Goal: Task Accomplishment & Management: Manage account settings

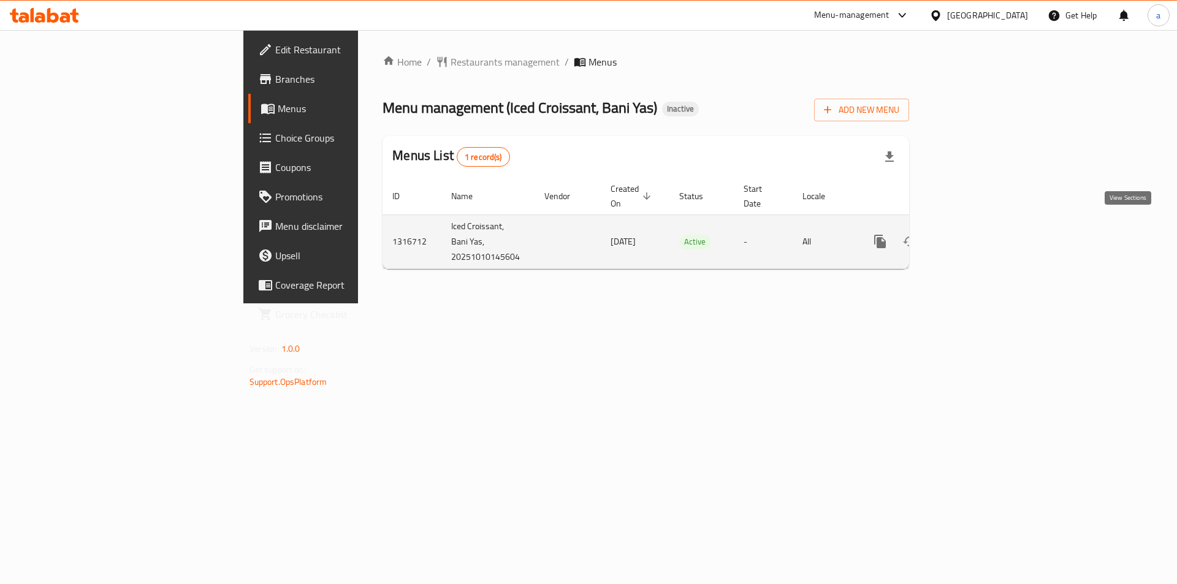
click at [974, 236] on icon "enhanced table" at bounding box center [968, 241] width 11 height 11
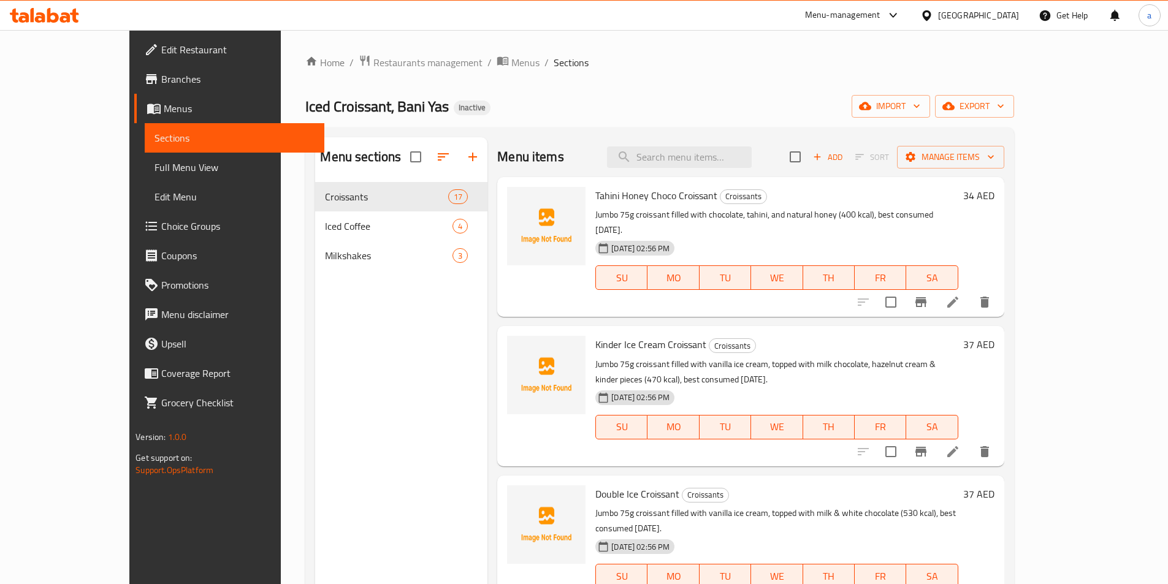
click at [431, 39] on div "Home / Restaurants management / Menus / Sections Iced Croissant, Bani Yas Inact…" at bounding box center [659, 393] width 757 height 726
click at [439, 52] on div "Home / Restaurants management / Menus / Sections Iced Croissant, Bani Yas Inact…" at bounding box center [659, 393] width 757 height 726
click at [511, 69] on span "Menus" at bounding box center [525, 62] width 28 height 15
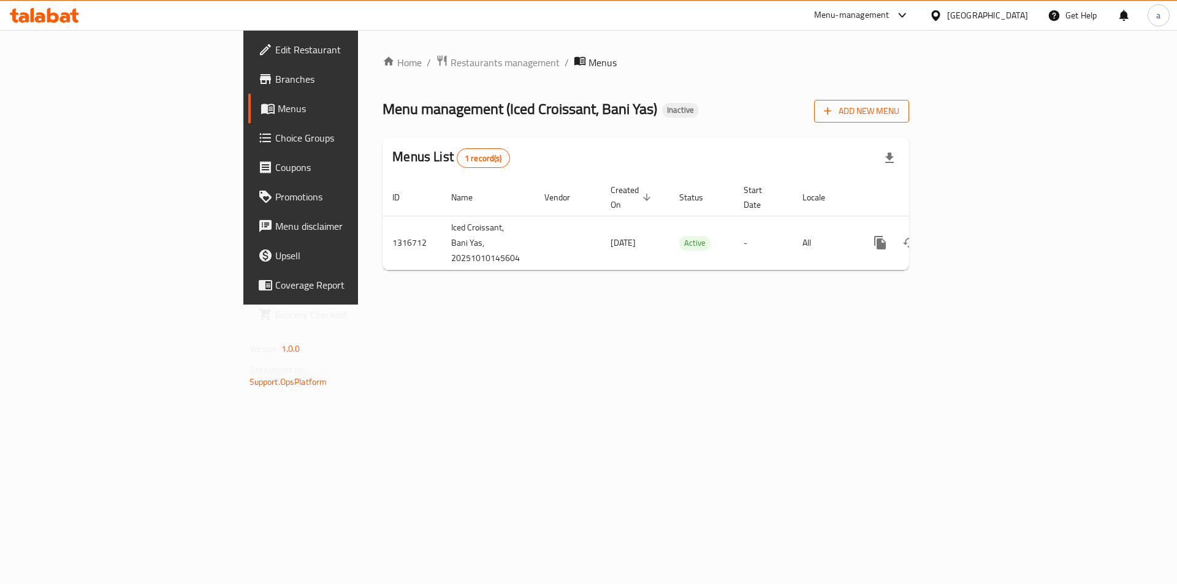
click at [900, 117] on span "Add New Menu" at bounding box center [861, 111] width 75 height 15
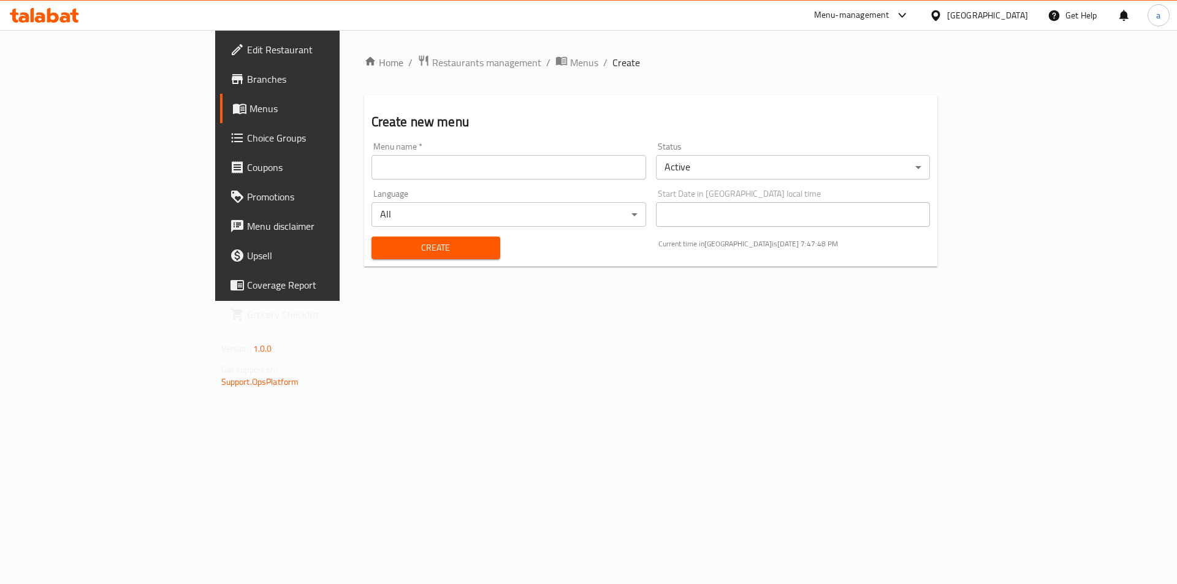
click at [372, 169] on input "text" at bounding box center [509, 167] width 275 height 25
type input "10/10"
click at [364, 264] on div "Create" at bounding box center [435, 247] width 143 height 37
click at [381, 254] on span "Create" at bounding box center [435, 247] width 109 height 15
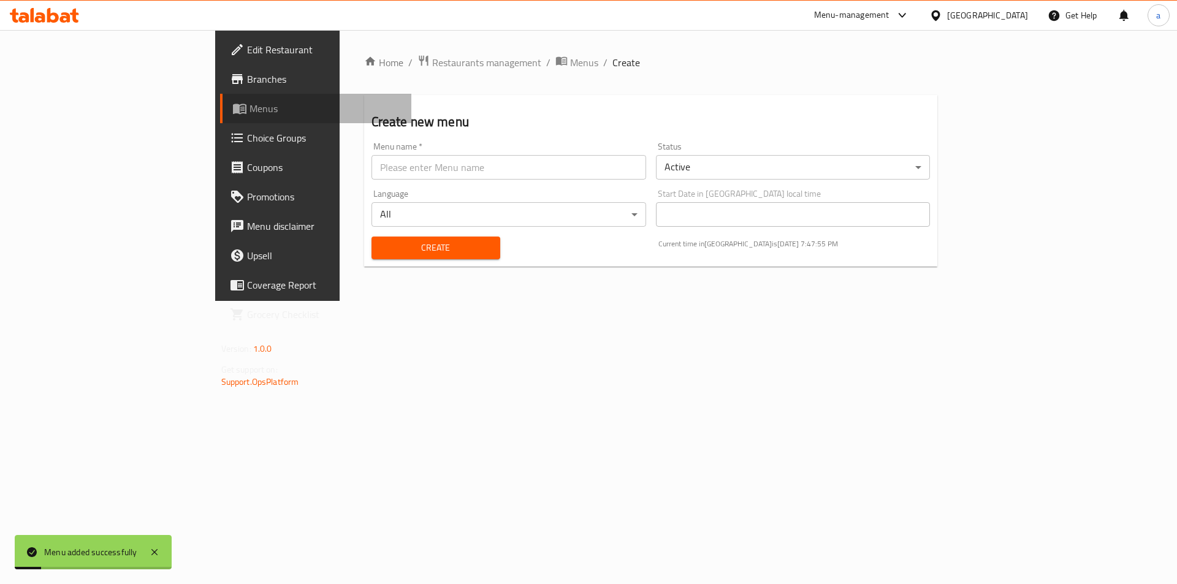
click at [220, 98] on link "Menus" at bounding box center [316, 108] width 192 height 29
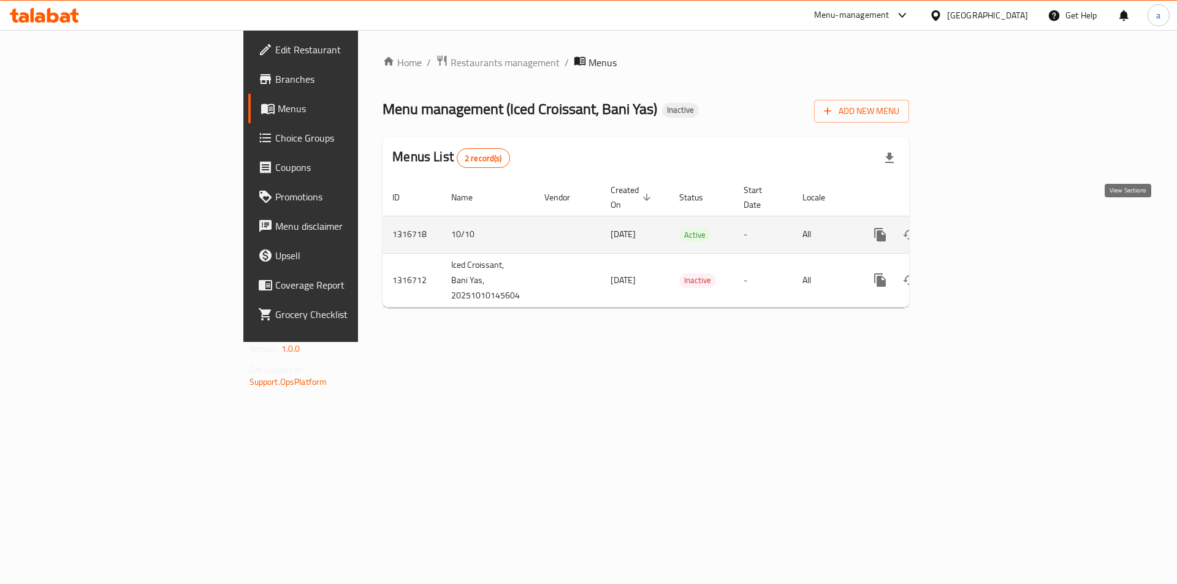
click at [976, 228] on icon "enhanced table" at bounding box center [969, 235] width 15 height 15
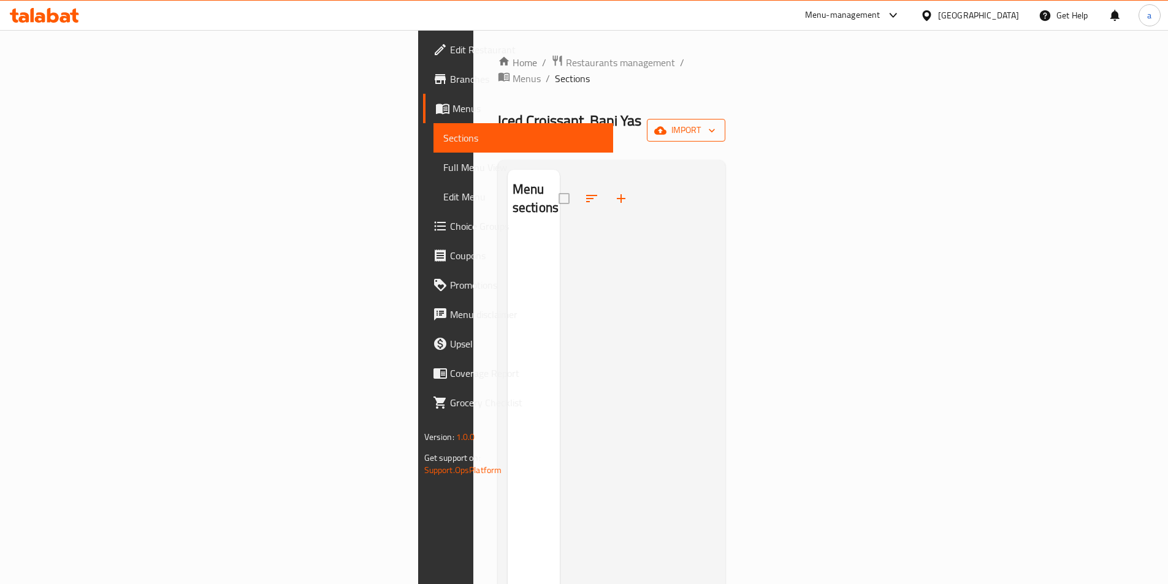
click at [716, 123] on span "import" at bounding box center [686, 130] width 59 height 15
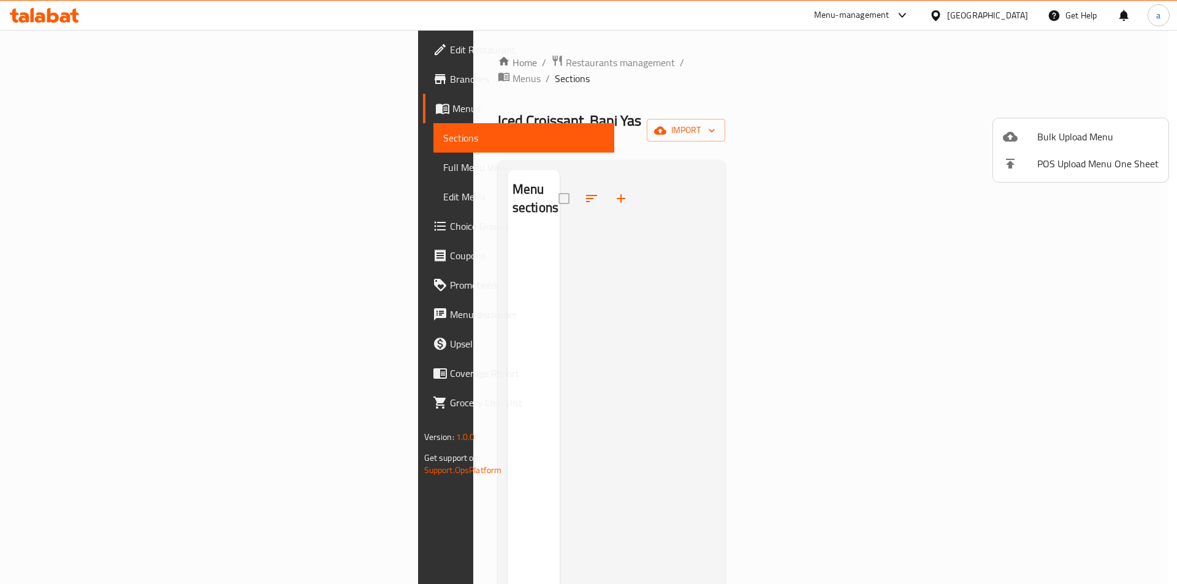
click at [1097, 137] on span "Bulk Upload Menu" at bounding box center [1098, 136] width 121 height 15
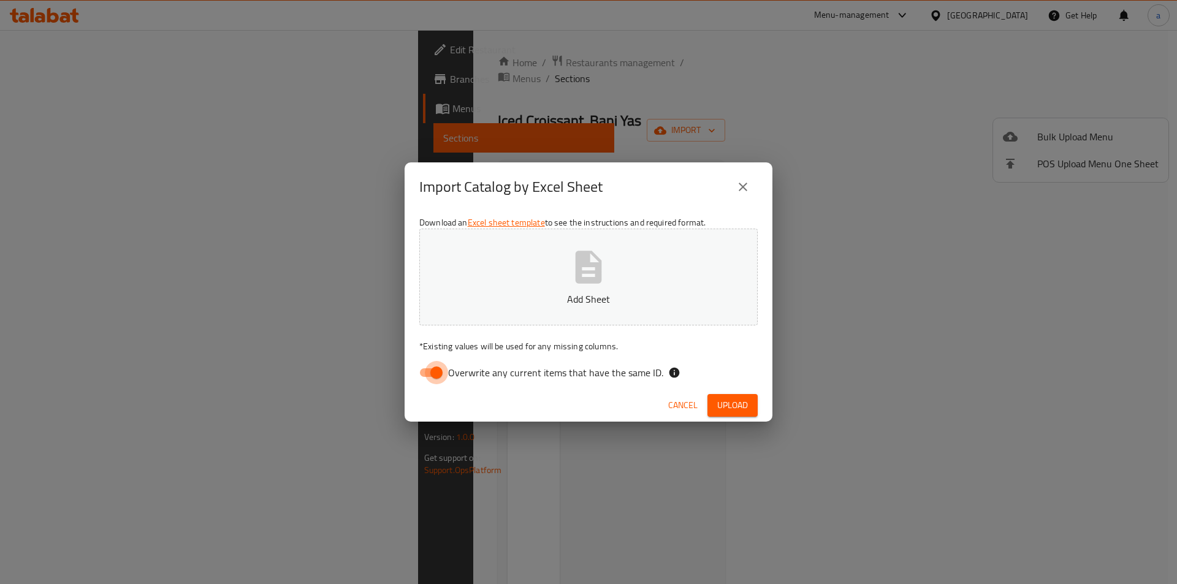
click at [424, 373] on input "Overwrite any current items that have the same ID." at bounding box center [437, 372] width 70 height 23
checkbox input "false"
click at [533, 295] on p "Add Sheet" at bounding box center [588, 299] width 300 height 15
click at [716, 410] on button "Upload" at bounding box center [733, 405] width 50 height 23
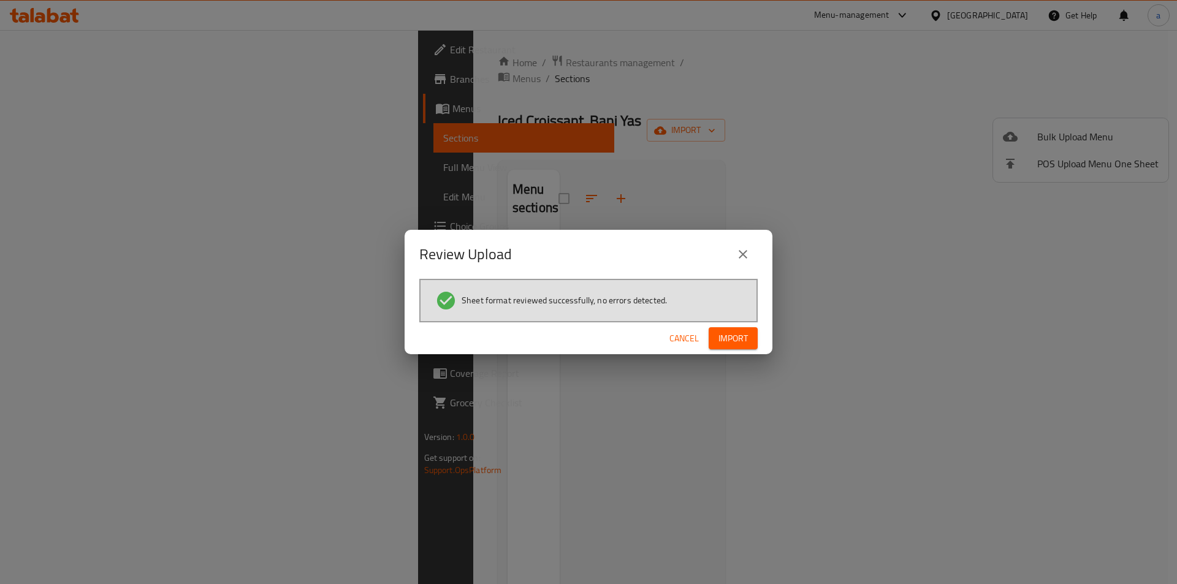
click at [724, 340] on span "Import" at bounding box center [733, 338] width 29 height 15
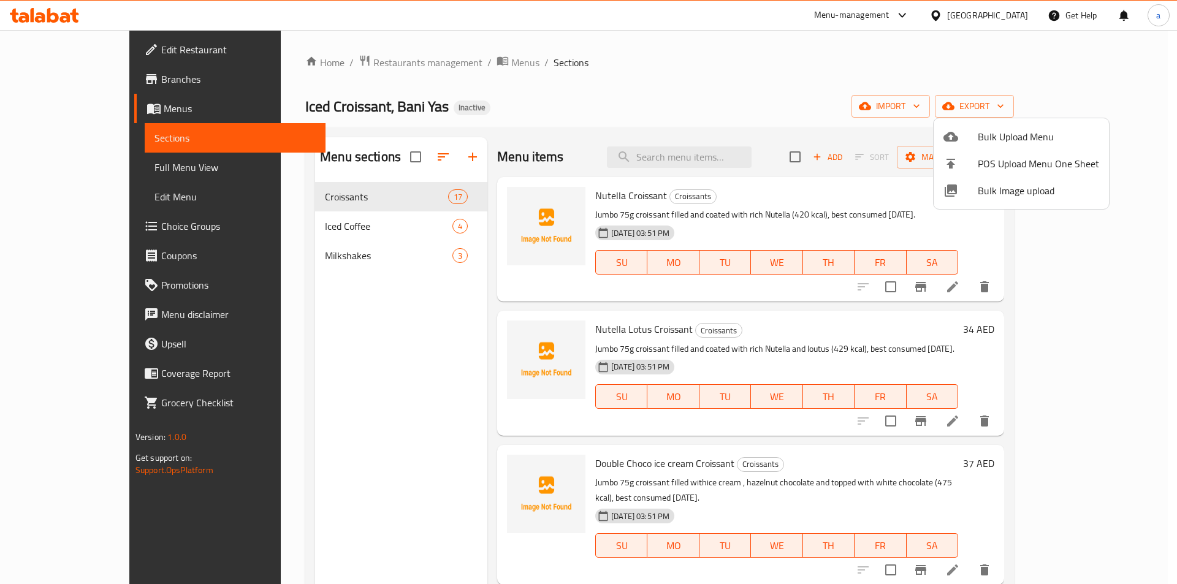
click at [893, 90] on div at bounding box center [588, 292] width 1177 height 584
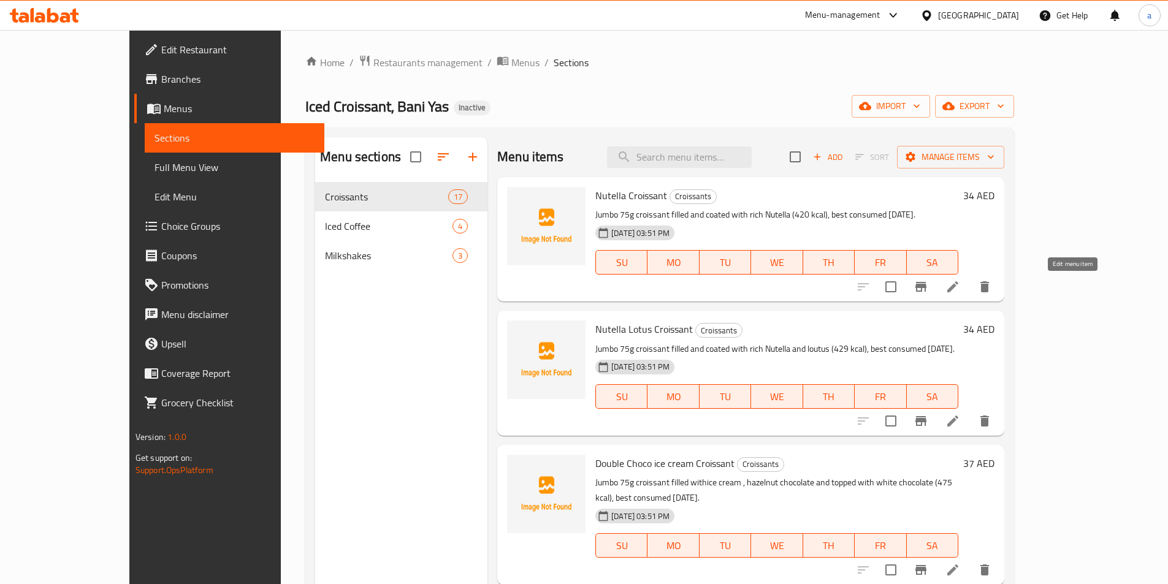
click at [960, 283] on icon at bounding box center [953, 287] width 15 height 15
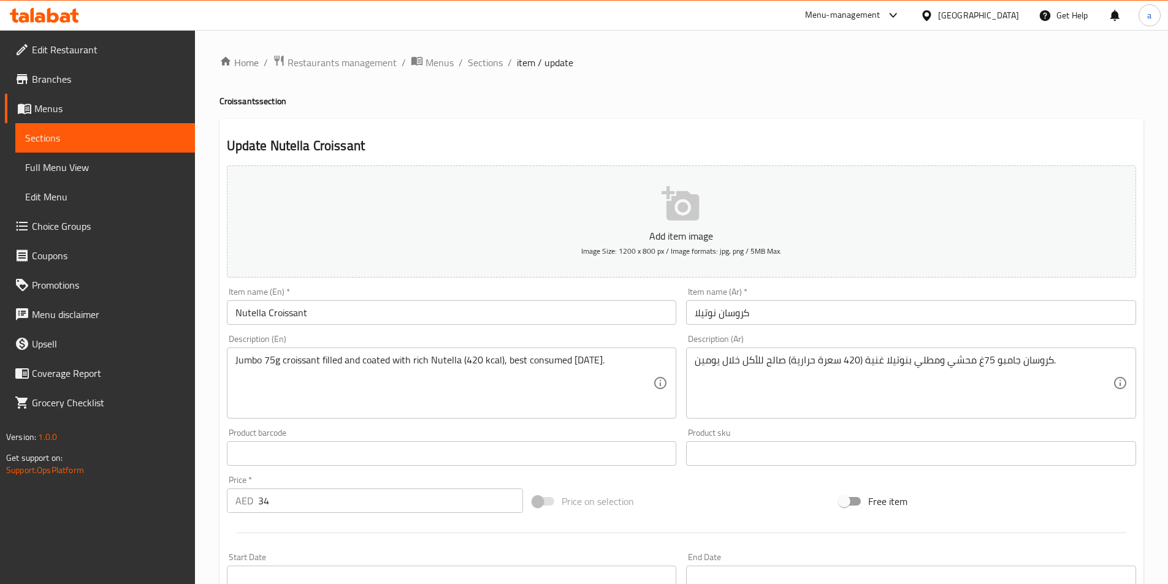
click at [807, 308] on input "كروسان نوتيلا" at bounding box center [911, 312] width 450 height 25
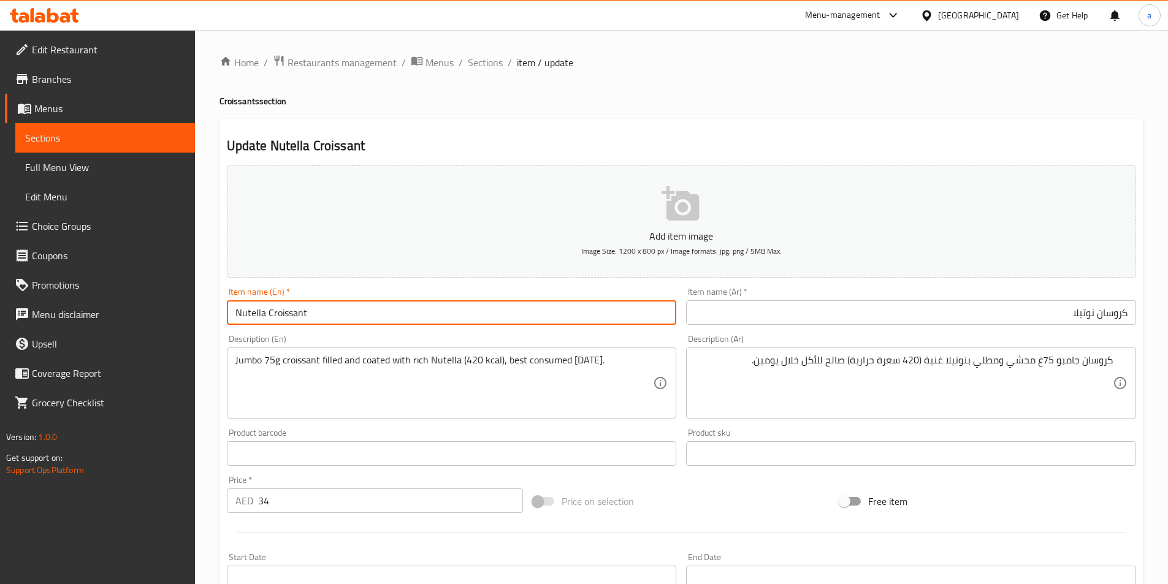
drag, startPoint x: 337, startPoint y: 321, endPoint x: 635, endPoint y: 324, distance: 297.4
click at [635, 324] on input "Nutella Croissant" at bounding box center [452, 312] width 450 height 25
drag, startPoint x: 310, startPoint y: 312, endPoint x: 269, endPoint y: 315, distance: 41.2
click at [269, 315] on input "Nutella Croissant" at bounding box center [452, 312] width 450 height 25
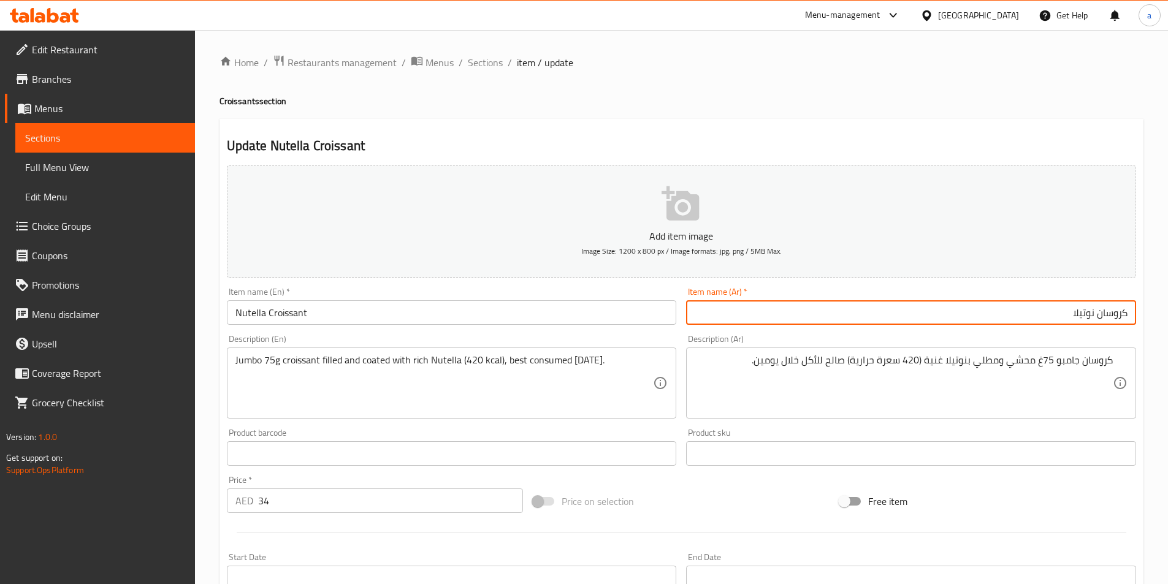
click at [877, 319] on input "كروسان نوتيلا" at bounding box center [911, 312] width 450 height 25
drag, startPoint x: 1100, startPoint y: 316, endPoint x: 1174, endPoint y: 326, distance: 74.8
click at [1168, 334] on html "​ Menu-management United Arab Emirates Get Help a Edit Restaurant Branches Menu…" at bounding box center [584, 292] width 1168 height 584
paste input "نوتيلا"
type input "كروسان نوتيلا نوتيلا"
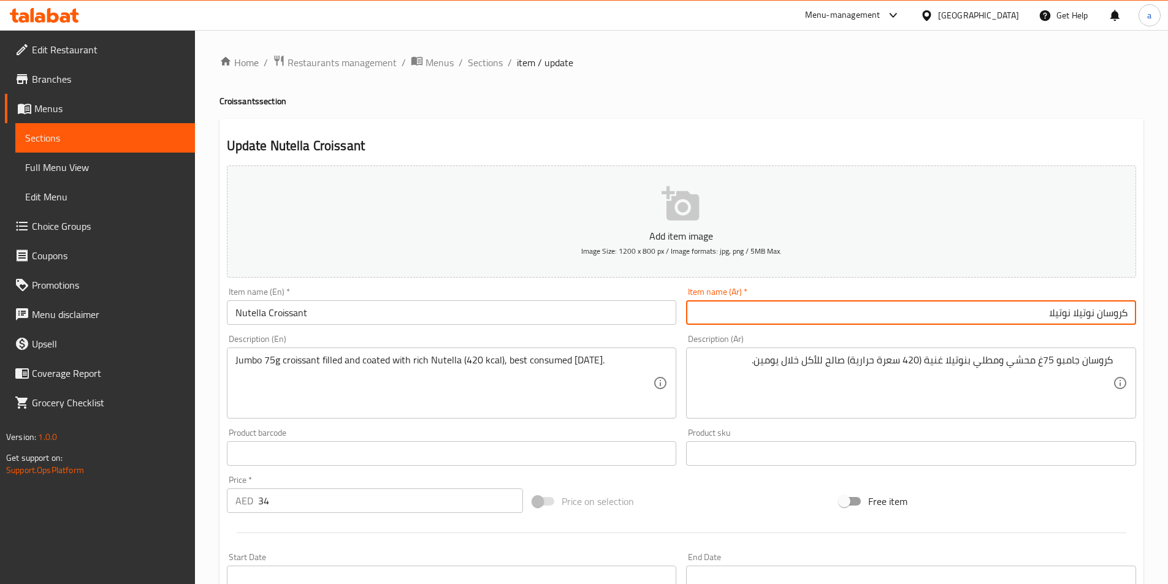
drag, startPoint x: 1015, startPoint y: 321, endPoint x: 1177, endPoint y: 315, distance: 162.0
click at [1168, 315] on html "​ Menu-management United Arab Emirates Get Help a Edit Restaurant Branches Menu…" at bounding box center [584, 292] width 1168 height 584
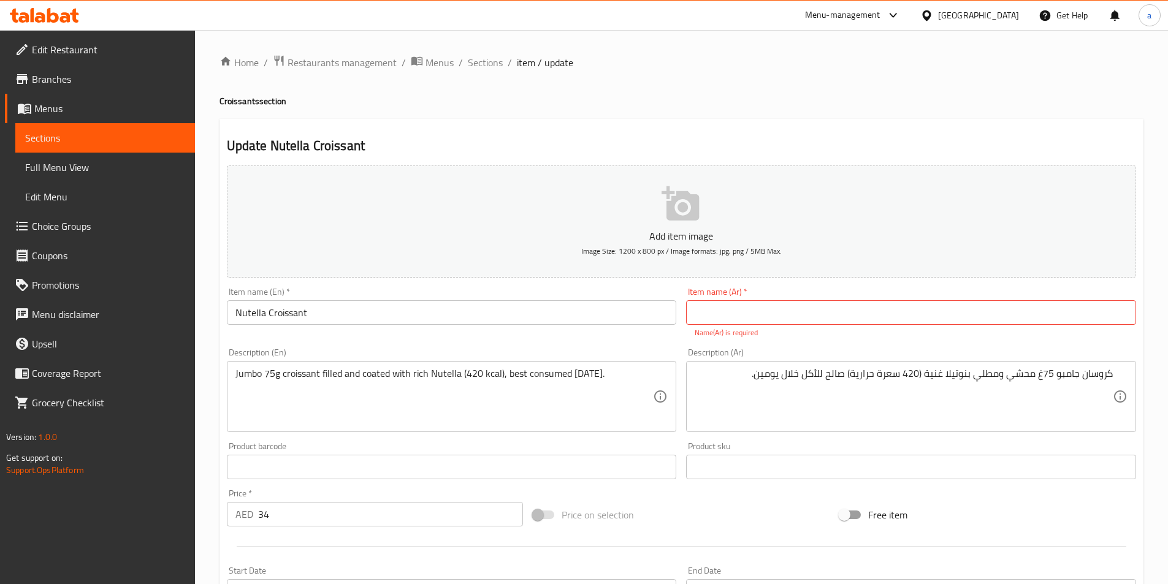
click at [973, 308] on input "text" at bounding box center [911, 312] width 450 height 25
click at [1004, 314] on input "كروسان نوتيلا نوتيلا" at bounding box center [911, 312] width 450 height 25
paste input "سو"
click at [990, 315] on input "كرواسون نوتيلا" at bounding box center [911, 312] width 450 height 25
type input "كرواسون نوتيلا"
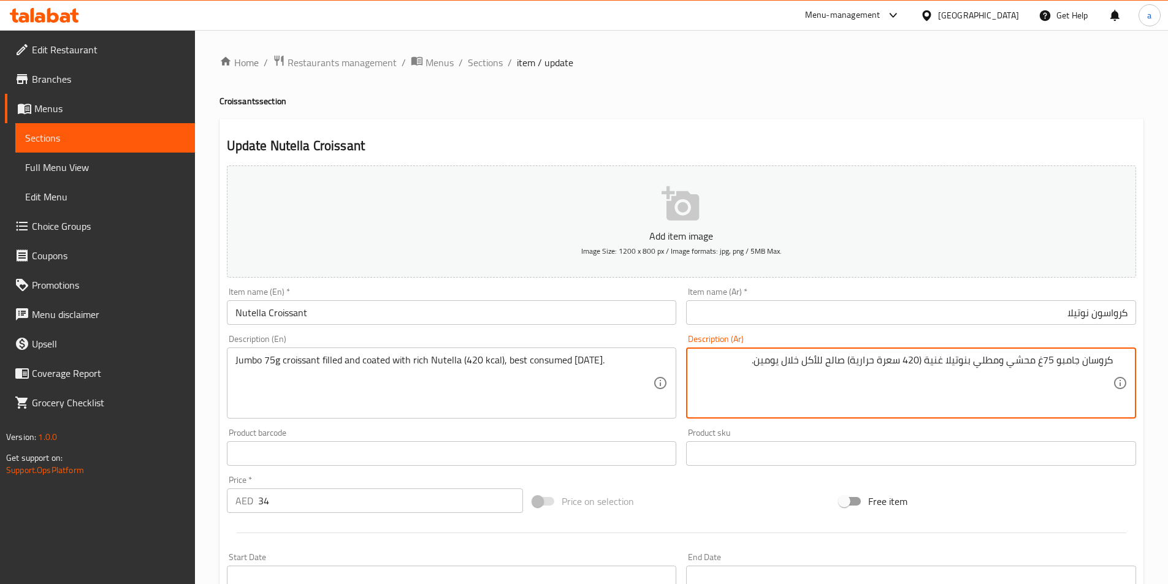
click at [735, 362] on textarea "كروسان جامبو 75غ محشي ومطلي بنوتيلا غنية (420 سعرة حرارية) صالح للأكل خلال يومي…" at bounding box center [904, 383] width 418 height 58
drag, startPoint x: 1084, startPoint y: 365, endPoint x: 1176, endPoint y: 372, distance: 92.2
click at [1168, 373] on html "​ Menu-management United Arab Emirates Get Help a Edit Restaurant Branches Menu…" at bounding box center [584, 292] width 1168 height 584
paste textarea "سو"
click at [1004, 364] on textarea "كرواسون جامبو 75غ محشي ومطلي بنوتيلا غنية (420 سعرة حرارية) صالح للأكل خلال يوم…" at bounding box center [904, 383] width 418 height 58
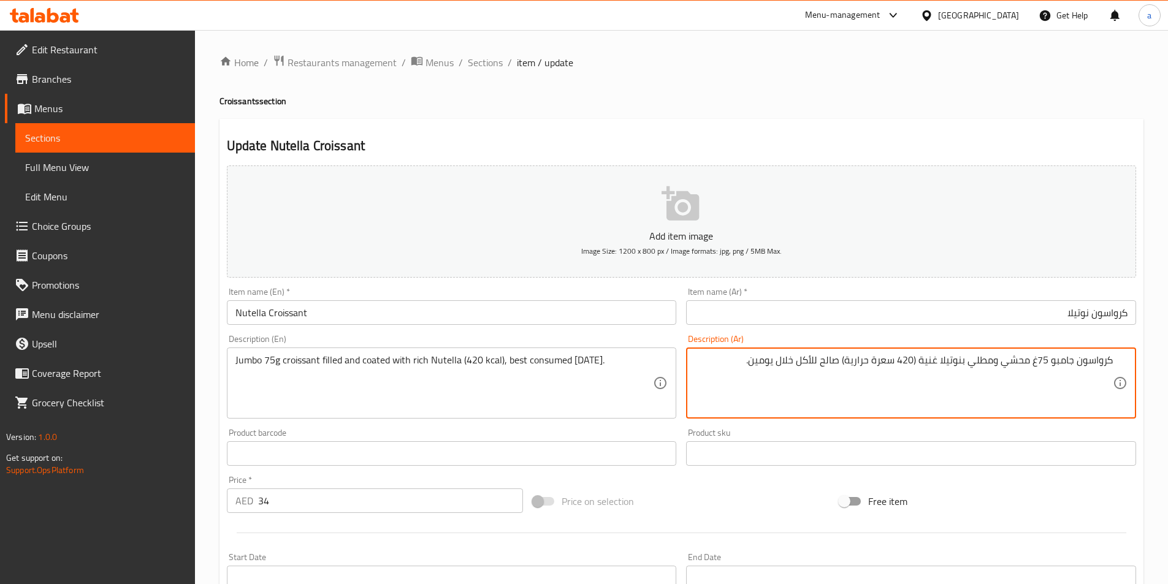
drag, startPoint x: 1003, startPoint y: 364, endPoint x: 1029, endPoint y: 364, distance: 26.4
click at [1029, 364] on textarea "كرواسون جامبو 75غ محشي ومطلي بنوتيلا غنية (420 سعرة حرارية) صالح للأكل خلال يوم…" at bounding box center [904, 383] width 418 height 58
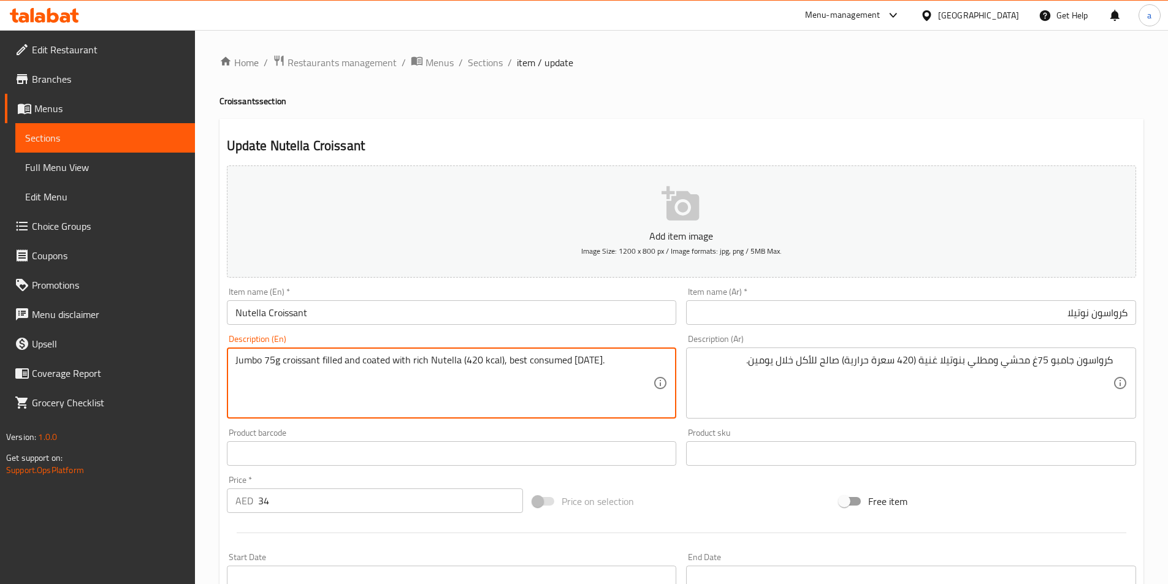
drag, startPoint x: 323, startPoint y: 359, endPoint x: 342, endPoint y: 365, distance: 20.4
click at [342, 365] on textarea "Jumbo 75g croissant filled and coated with rich Nutella (420 kcal), best consum…" at bounding box center [444, 383] width 418 height 58
drag, startPoint x: 362, startPoint y: 360, endPoint x: 388, endPoint y: 364, distance: 26.1
click at [388, 364] on textarea "Jumbo 75g croissant filled and coated with rich Nutella (420 kcal), best consum…" at bounding box center [444, 383] width 418 height 58
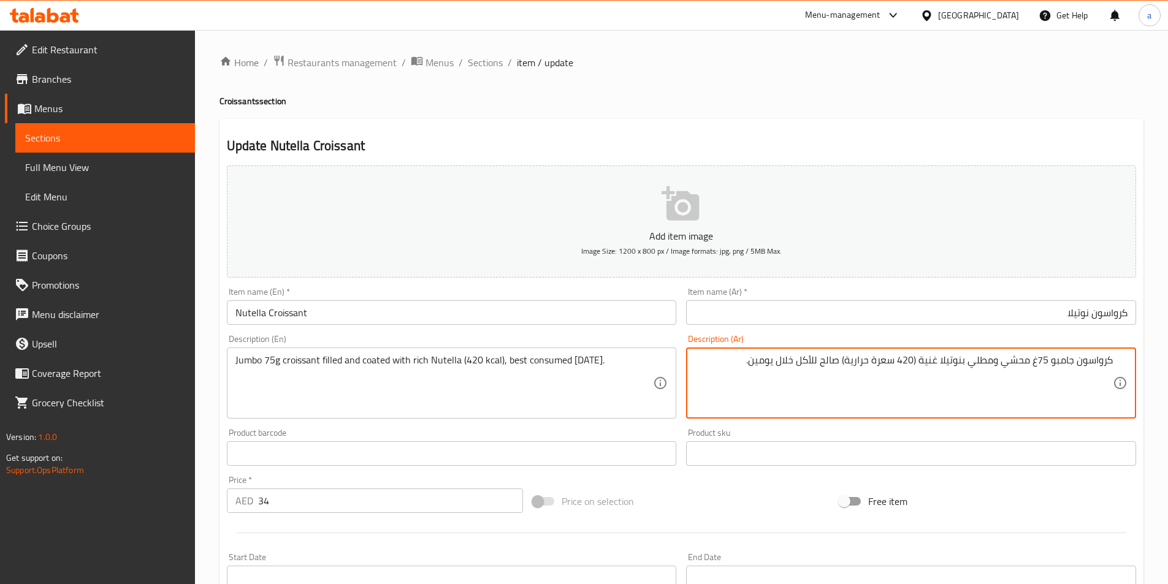
drag, startPoint x: 1003, startPoint y: 367, endPoint x: 1028, endPoint y: 368, distance: 25.8
click at [994, 361] on textarea "كرواسون جامبو 75غ مملوء ومطلي بنوتيلا غنية (420 سعرة حرارية) صالح للأكل خلال يو…" at bounding box center [904, 383] width 418 height 58
drag, startPoint x: 994, startPoint y: 361, endPoint x: 981, endPoint y: 358, distance: 13.2
click at [981, 358] on textarea "كرواسون جامبو 75غ مملوء ومطلي بنوتيلا غنية (420 سعرة حرارية) صالح للأكل خلال يو…" at bounding box center [904, 383] width 418 height 58
paste textarea "غلف"
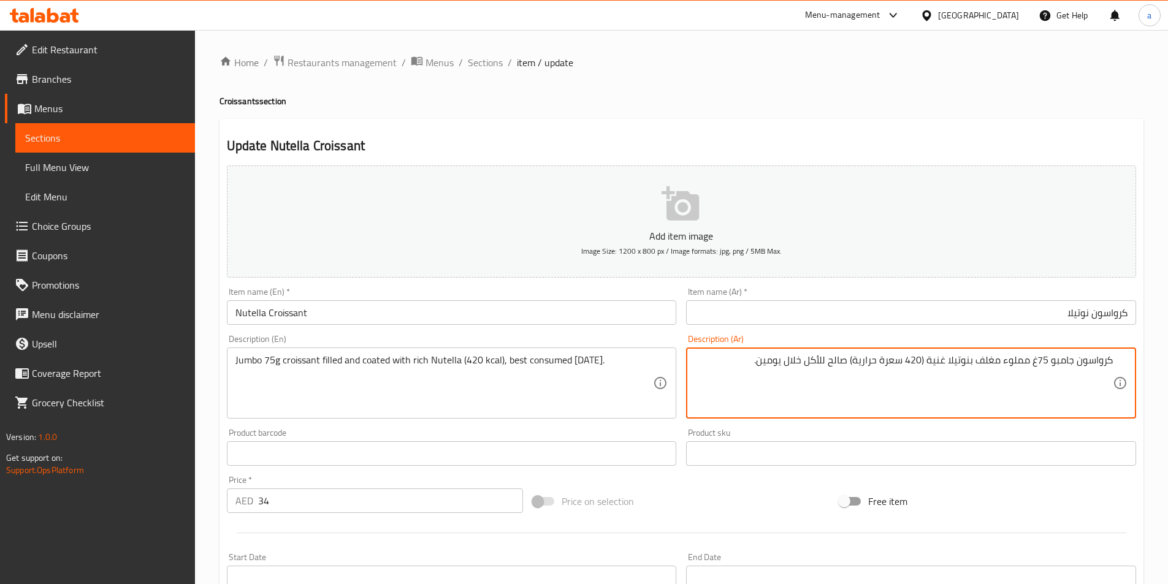
click at [1000, 361] on textarea "كرواسون جامبو 75غ مملوء مغلف بنوتيلا غنية (420 سعرة حرارية) صالح للأكل خلال يوم…" at bounding box center [904, 383] width 418 height 58
type textarea "كرواسون جامبو 75غ مملوء و مغلف بنوتيلا غنية (420 سعرة حرارية) صالح للأكل خلال ي…"
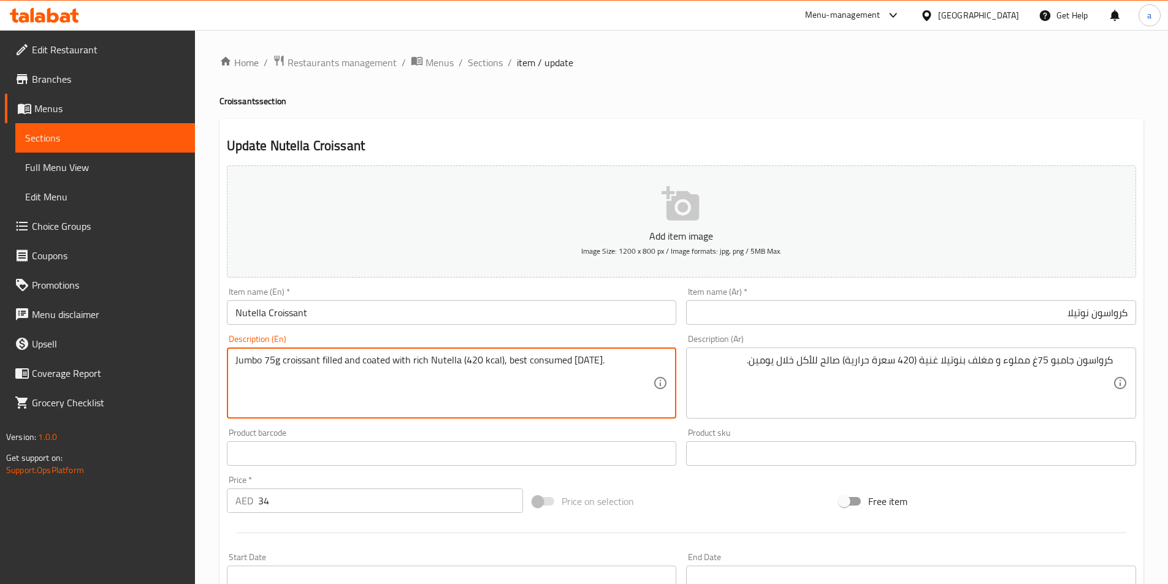
drag, startPoint x: 526, startPoint y: 361, endPoint x: 568, endPoint y: 366, distance: 42.7
click at [506, 360] on textarea "Jumbo 75g croissant filled and coated with rich Nutella (420 kcal), best consum…" at bounding box center [444, 383] width 418 height 58
drag, startPoint x: 506, startPoint y: 360, endPoint x: 549, endPoint y: 362, distance: 43.0
click at [549, 362] on textarea "Jumbo 75g croissant filled and coated with rich Nutella (420 kcal), best consum…" at bounding box center [444, 383] width 418 height 58
click at [625, 364] on textarea "Jumbo 75g croissant filled and coated with rich Nutella (420 kcal), best consum…" at bounding box center [444, 383] width 418 height 58
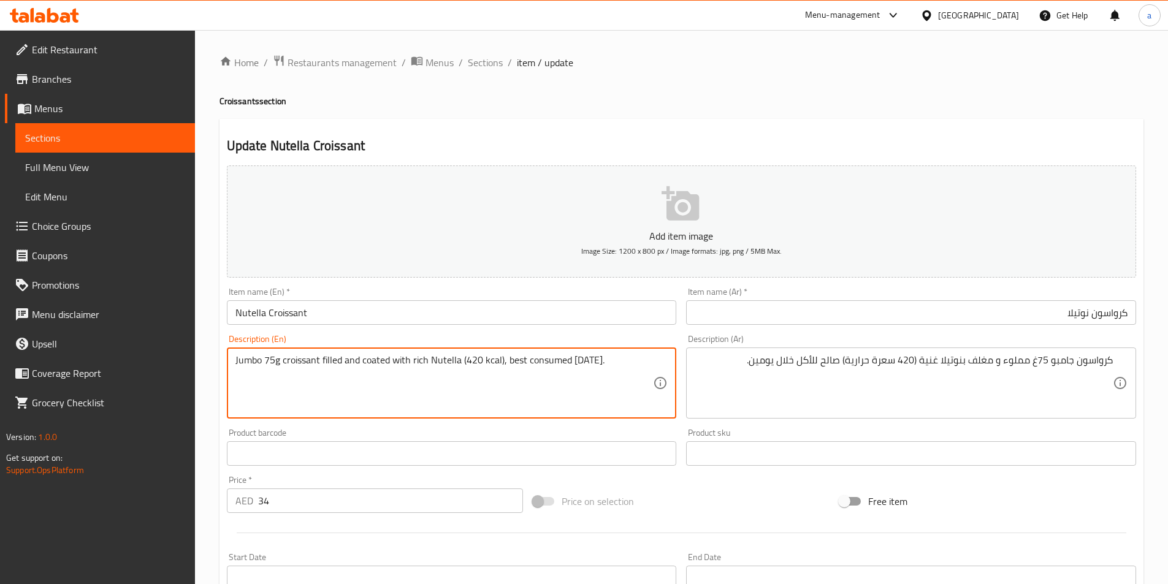
drag, startPoint x: 624, startPoint y: 362, endPoint x: 507, endPoint y: 359, distance: 116.6
click at [507, 359] on textarea "Jumbo 75g croissant filled and coated with rich Nutella (420 kcal), best consum…" at bounding box center [444, 383] width 418 height 58
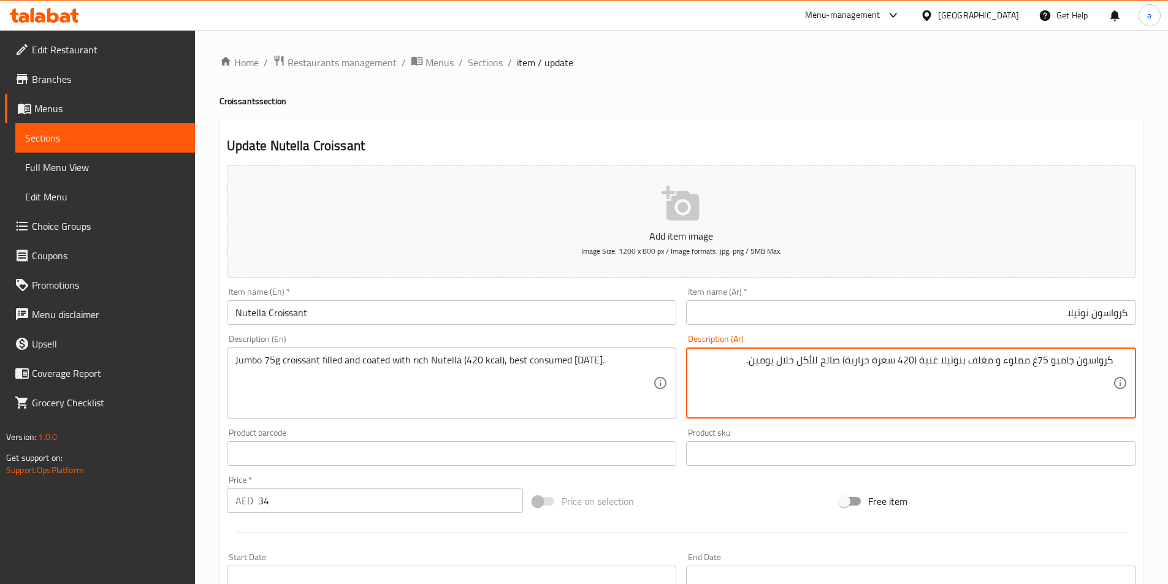
click at [803, 369] on textarea "كرواسون جامبو 75غ مملوء و مغلف بنوتيلا غنية (420 سعرة حرارية) صالح للأكل خلال ي…" at bounding box center [904, 383] width 418 height 58
click at [830, 371] on textarea "كرواسون جامبو 75غ مملوء و مغلف بنوتيلا غنية (420 سعرة حرارية) صالح للأكل خلال ي…" at bounding box center [904, 383] width 418 height 58
click at [840, 351] on div "كرواسون جامبو 75غ مملوء و مغلف بنوتيلا غنية (420 سعرة حرارية) صالح للأكل خلال ي…" at bounding box center [911, 383] width 450 height 71
click at [842, 365] on textarea "كرواسون جامبو 75غ مملوء و مغلف بنوتيلا غنية (420 سعرة حرارية) صالح للأكل خلال ي…" at bounding box center [904, 383] width 418 height 58
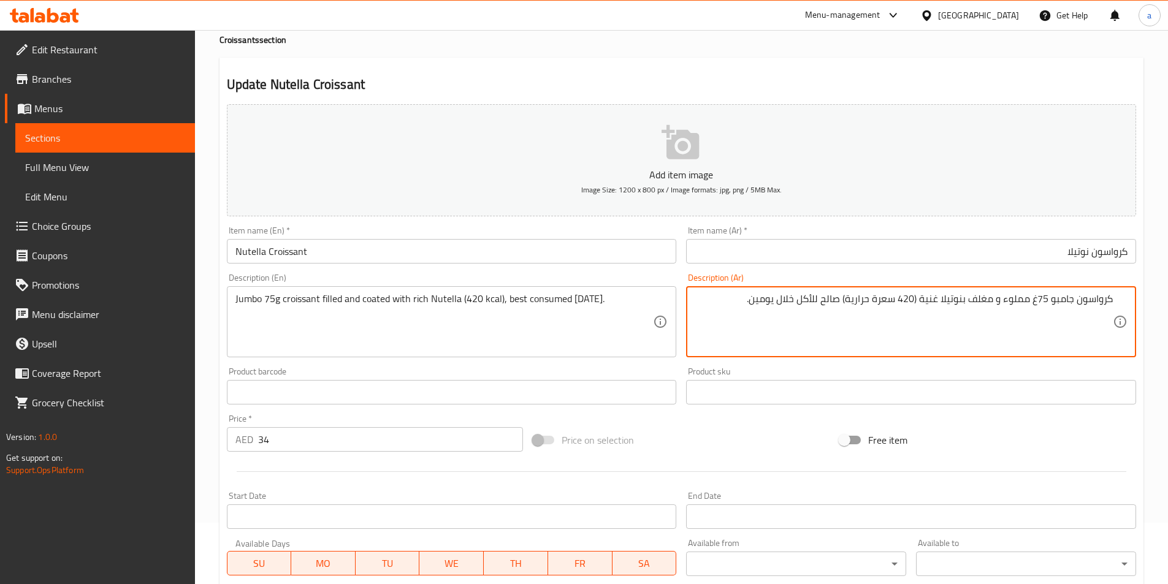
scroll to position [282, 0]
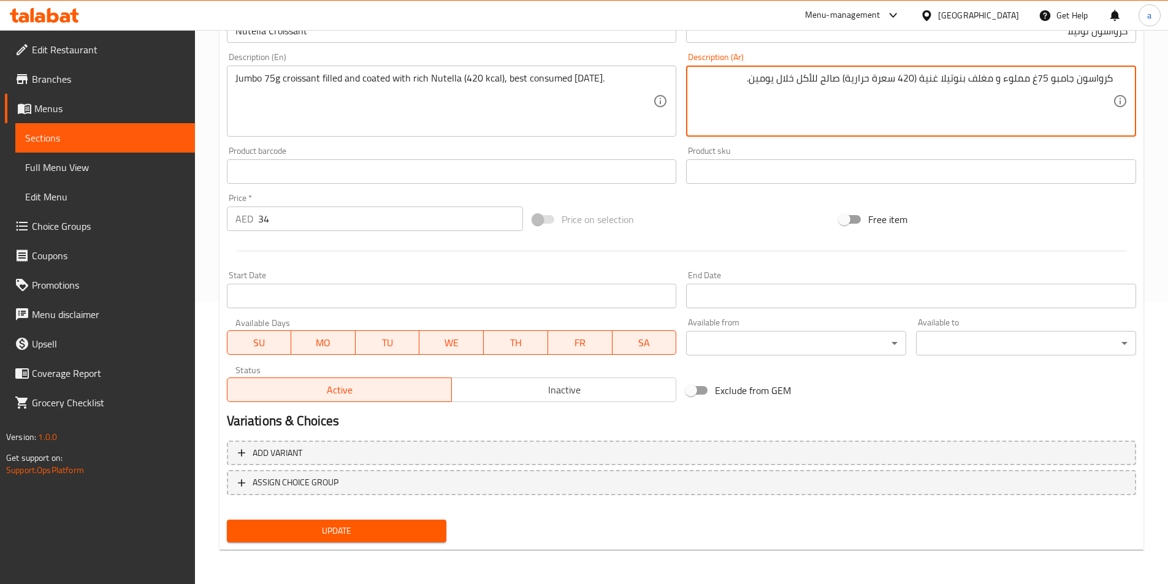
click at [361, 535] on span "Update" at bounding box center [337, 531] width 201 height 15
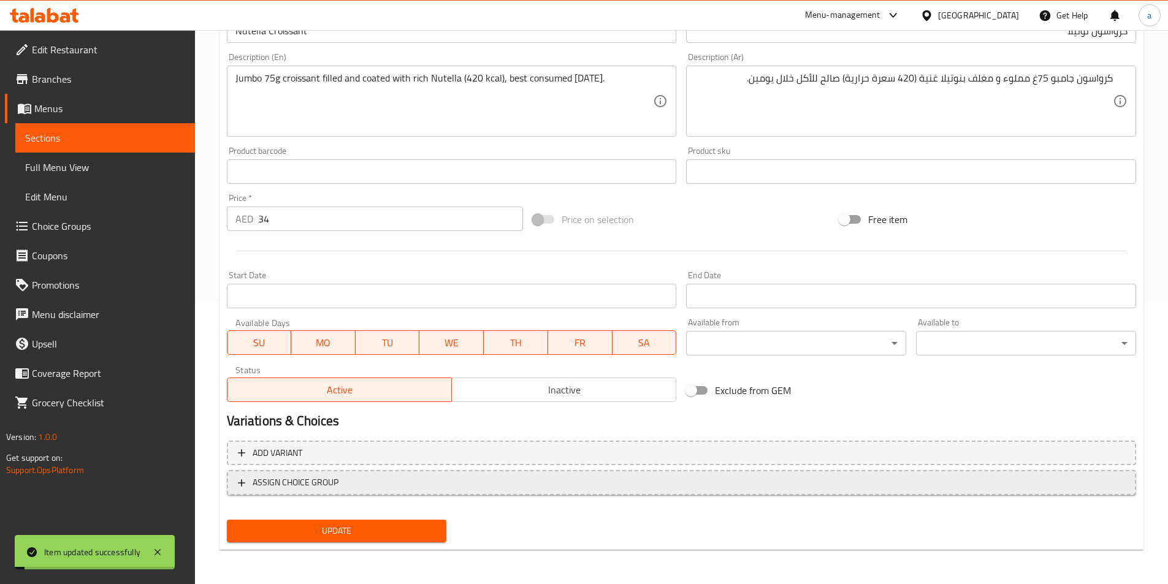
scroll to position [0, 0]
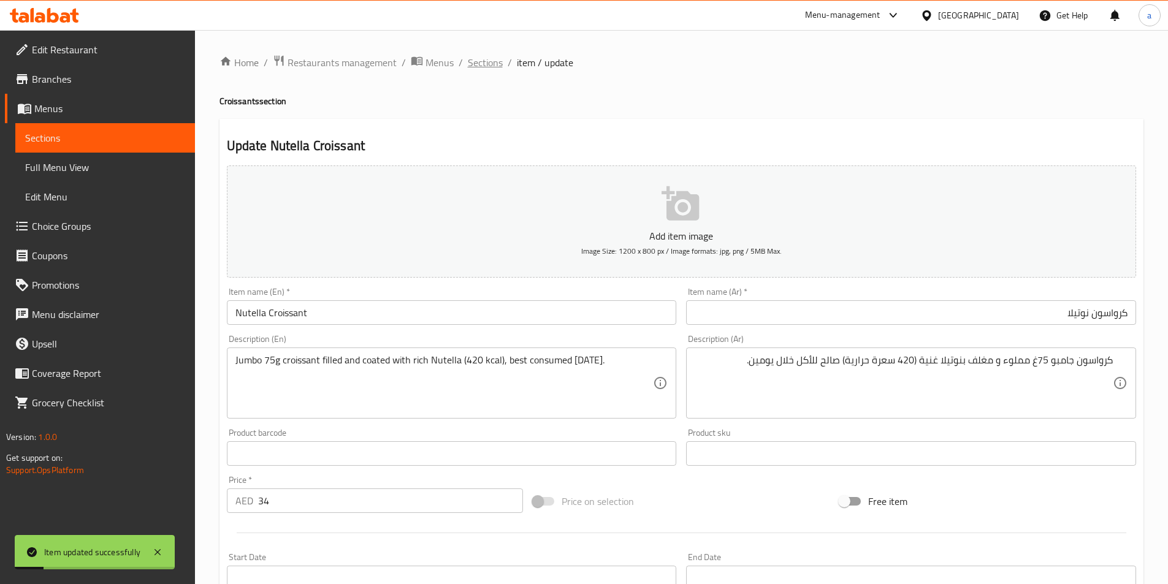
click at [478, 66] on span "Sections" at bounding box center [485, 62] width 35 height 15
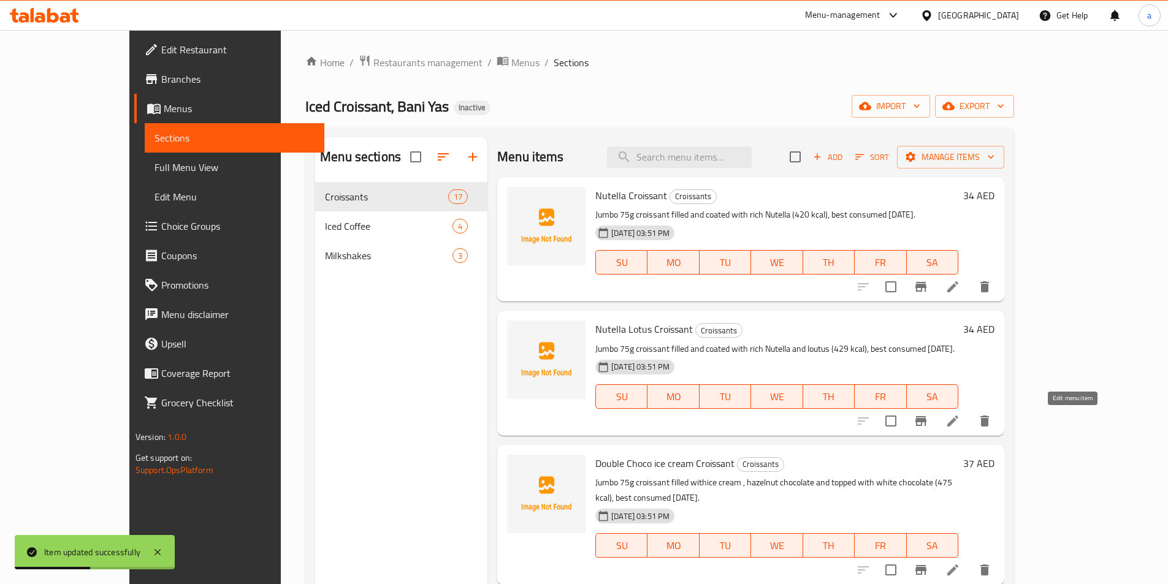
click at [960, 419] on icon at bounding box center [953, 421] width 15 height 15
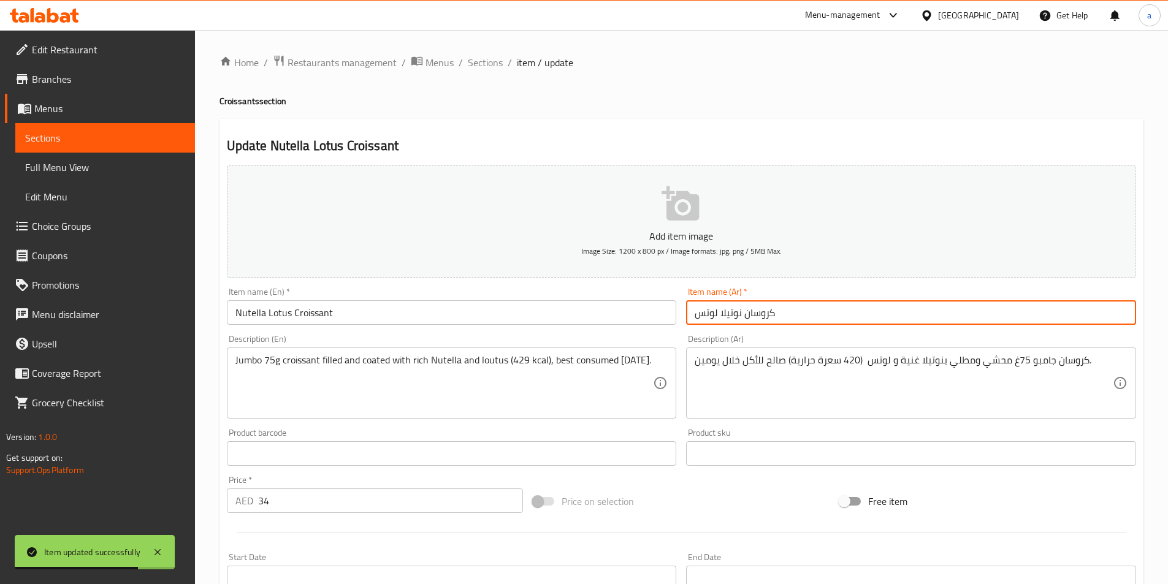
click at [802, 313] on input "كروسان نوتيلا لوتس" at bounding box center [911, 312] width 450 height 25
click at [1121, 359] on div "كروسان جامبو 75غ محشي ومطلي بنوتيلا غنية و لوتس (420 سعرة حرارية) صالح للأكل خل…" at bounding box center [911, 383] width 450 height 71
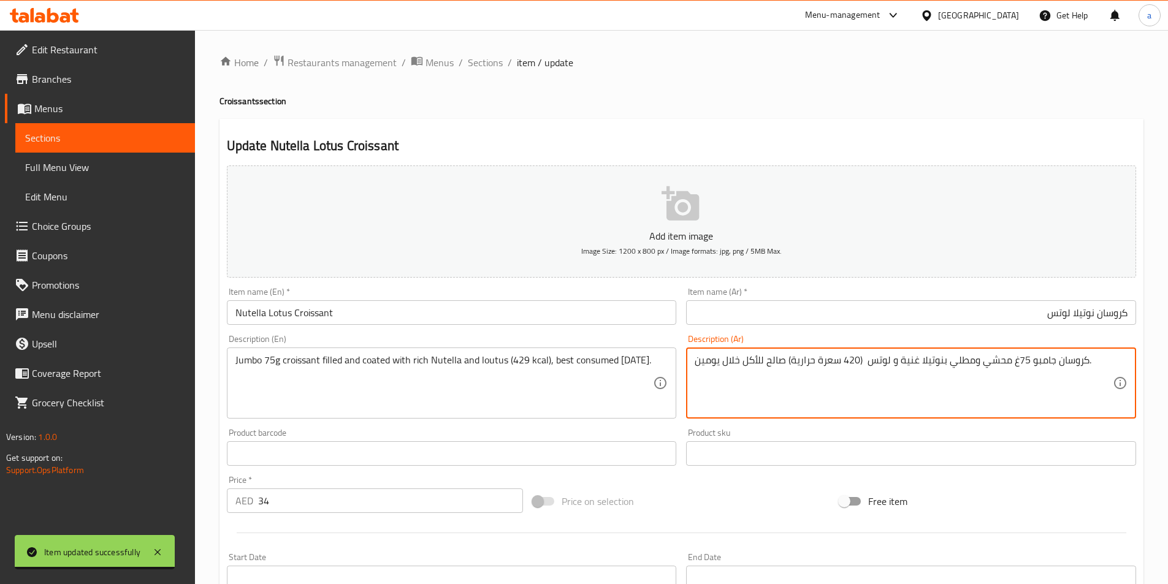
click at [1101, 361] on textarea "كروسان جامبو 75غ محشي ومطلي بنوتيلا غنية و لوتس (420 سعرة حرارية) صالح للأكل خل…" at bounding box center [904, 383] width 418 height 58
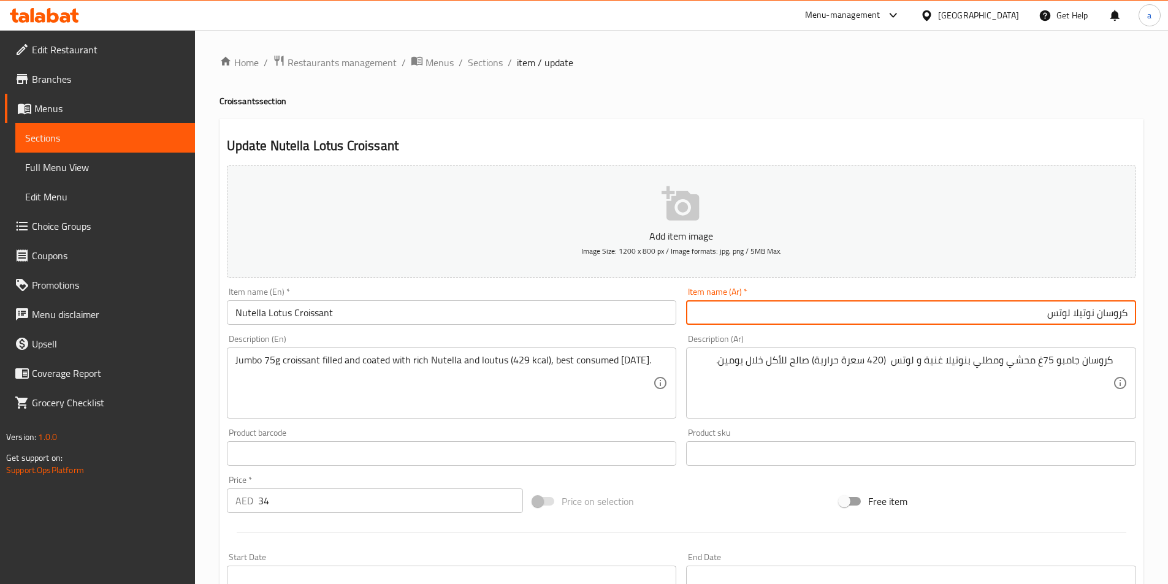
click at [993, 321] on input "كروسان نوتيلا لوتس" at bounding box center [911, 312] width 450 height 25
drag, startPoint x: 1099, startPoint y: 317, endPoint x: 1035, endPoint y: 288, distance: 70.8
click at [1168, 285] on html "​ Menu-management United Arab Emirates Get Help a Edit Restaurant Branches Menu…" at bounding box center [584, 292] width 1168 height 584
paste input "سو"
type input "كرواسون نوتيلا لوتس"
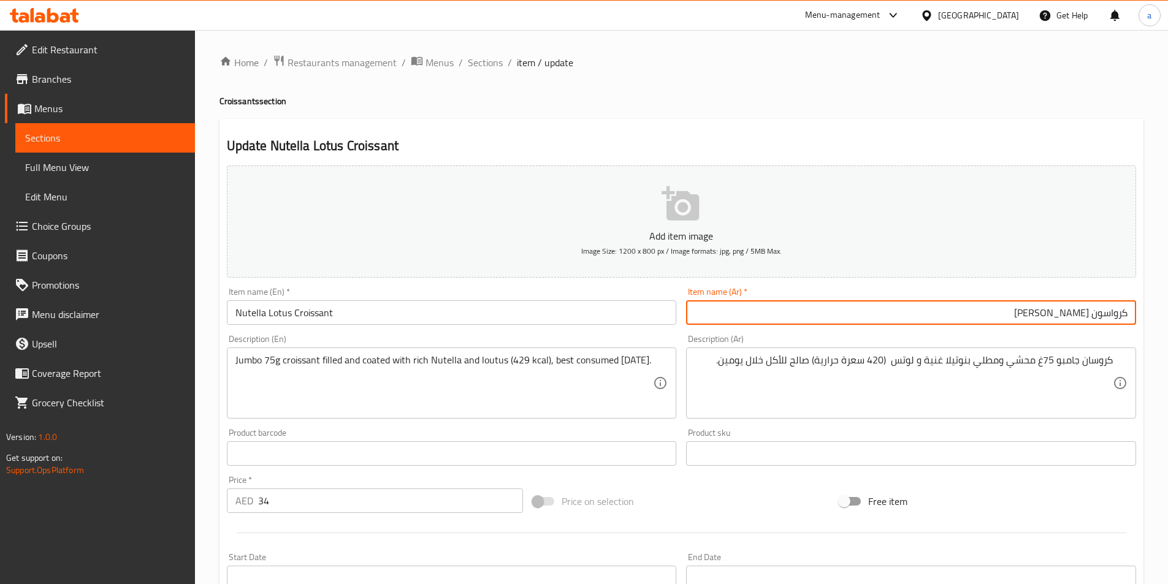
drag, startPoint x: 1085, startPoint y: 362, endPoint x: 1177, endPoint y: 360, distance: 92.0
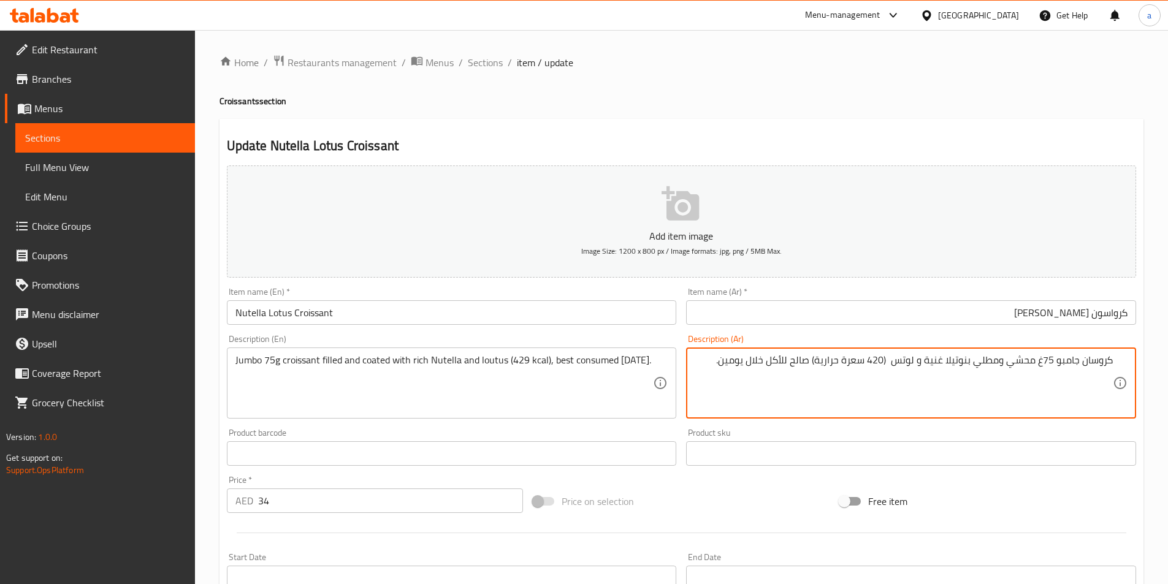
click at [1101, 367] on textarea "كروسان جامبو 75غ محشي ومطلي بنوتيلا غنية و لوتس (420 سعرة حرارية) صالح للأكل خل…" at bounding box center [904, 383] width 418 height 58
drag, startPoint x: 1086, startPoint y: 363, endPoint x: 1100, endPoint y: 367, distance: 14.2
click at [1100, 367] on textarea "كروسان جامبو 75غ محشي ومطلي بنوتيلا غنية و لوتس (420 سعرة حرارية) صالح للأكل خل…" at bounding box center [904, 383] width 418 height 58
click at [1085, 369] on textarea "كروسان جامبو 75غ محشي ومطلي بنوتيلا غنية و لوتس (420 سعرة حرارية) صالح للأكل خل…" at bounding box center [904, 383] width 418 height 58
drag, startPoint x: 1084, startPoint y: 365, endPoint x: 1131, endPoint y: 369, distance: 47.4
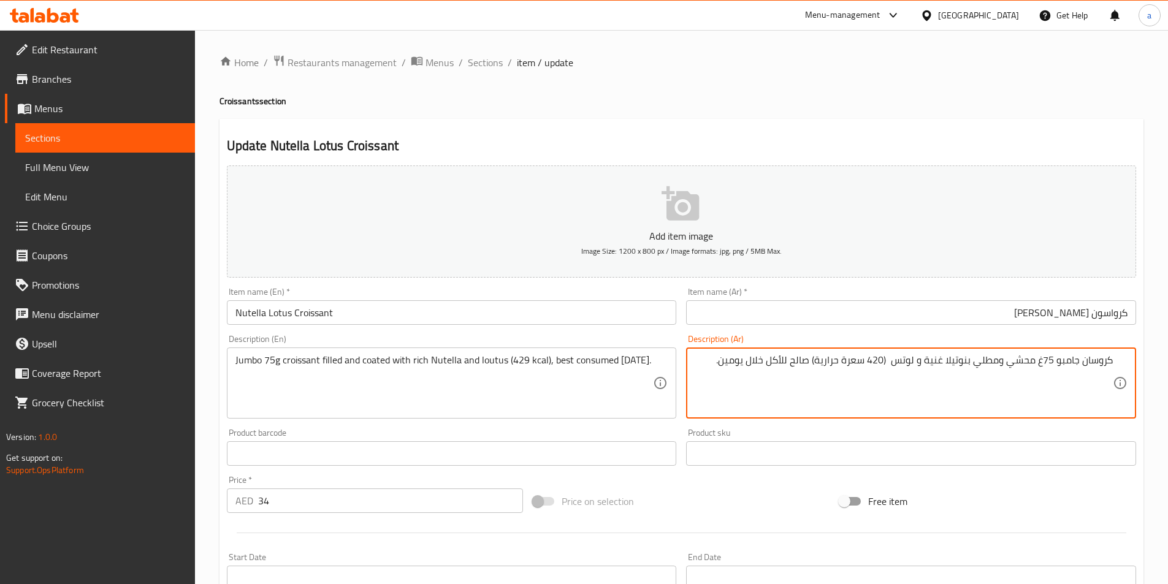
click at [1131, 369] on div "كروسان جامبو 75غ محشي ومطلي بنوتيلا غنية و لوتس (420 سعرة حرارية) صالح للأكل خل…" at bounding box center [911, 383] width 450 height 71
paste textarea "سو"
drag, startPoint x: 1029, startPoint y: 362, endPoint x: 1002, endPoint y: 366, distance: 27.3
click at [1002, 366] on textarea "كرواسون جامبو 75غ محشي ومطلي بنوتيلا غنية و لوتس (420 سعرة حرارية) صالح للأكل خ…" at bounding box center [904, 383] width 418 height 58
click at [973, 401] on textarea "كرواسون جامبو 75غ مملوء مغطي بنوتيلا غنية و لوتس (420 سعرة حرارية) صالح للأكل خ…" at bounding box center [904, 383] width 418 height 58
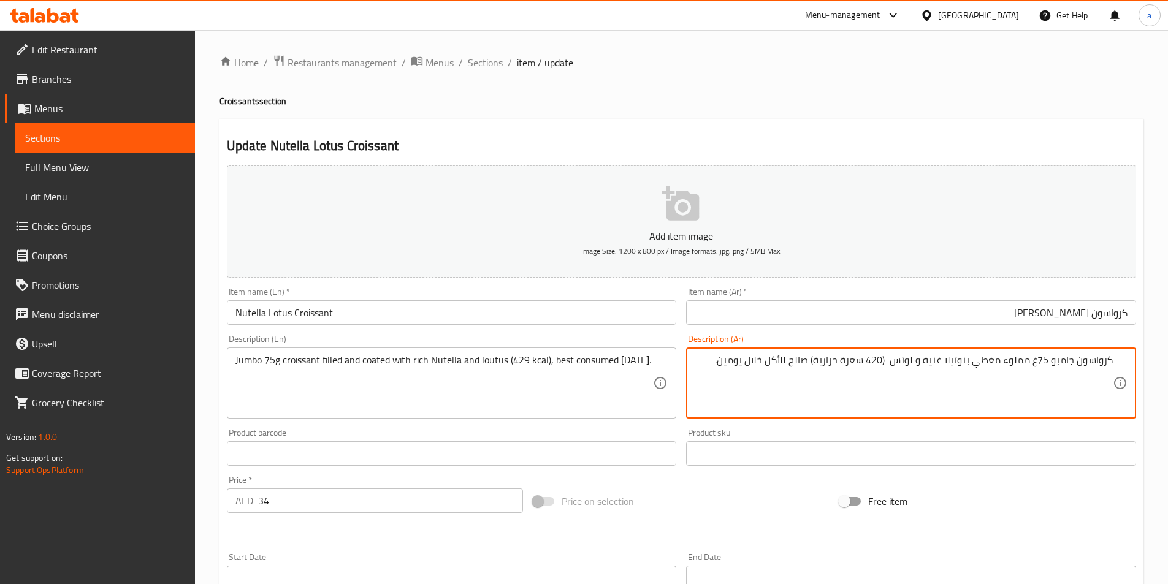
type textarea "كرواسون جامبو 75غ مملوء مغطي بنوتيلا غنية و لوتس (420 سعرة حرارية) صالح للأكل خ…"
click at [549, 414] on div "Jumbo 75g croissant filled and coated with rich Nutella and loutus (429 kcal), …" at bounding box center [452, 383] width 450 height 71
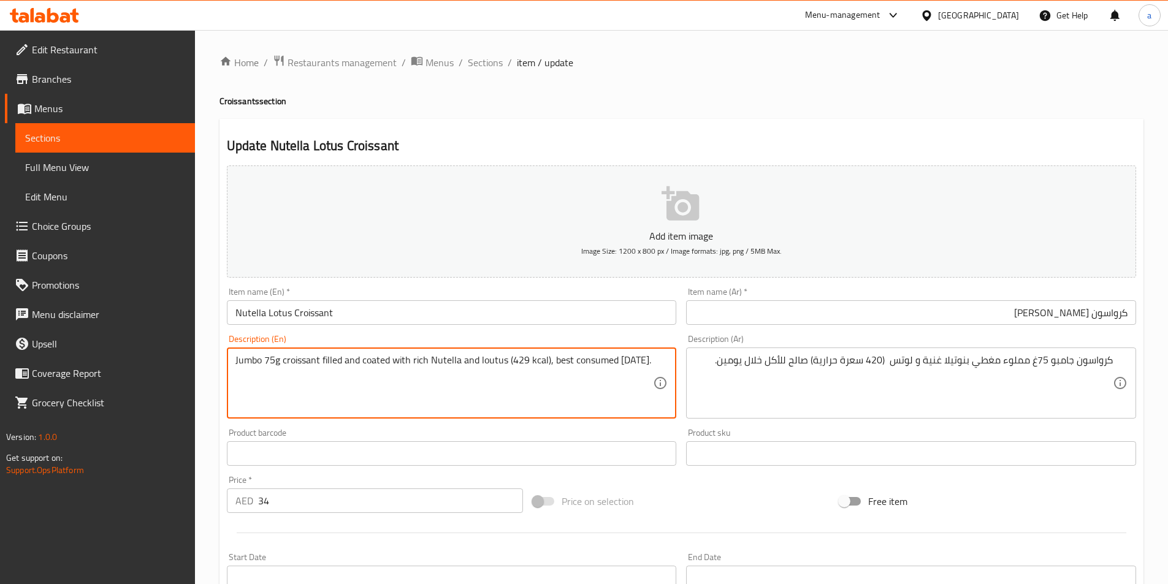
scroll to position [282, 0]
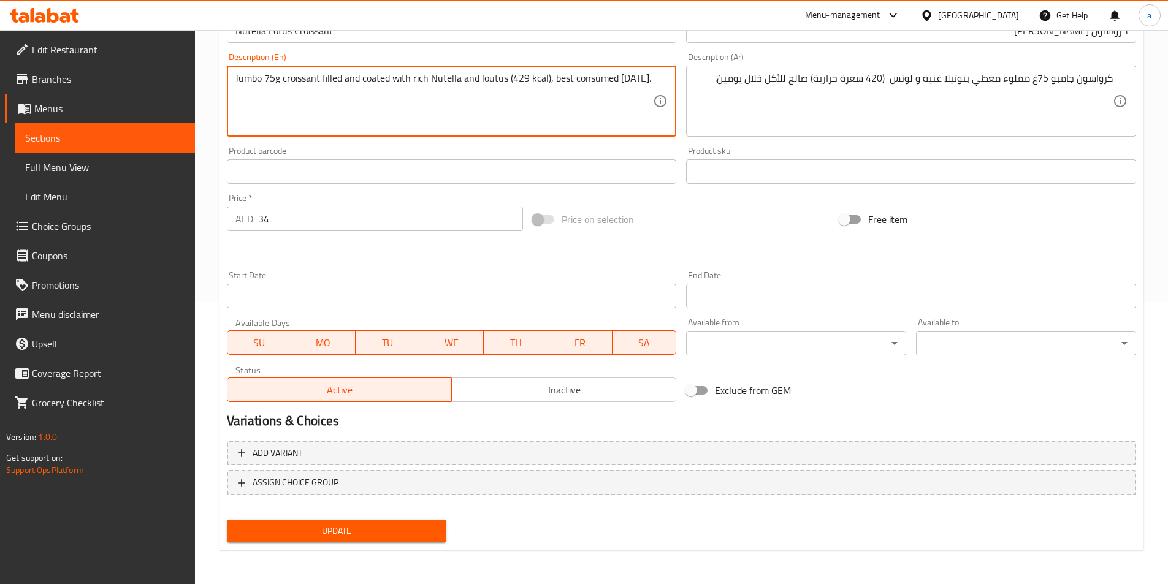
click at [381, 532] on span "Update" at bounding box center [337, 531] width 201 height 15
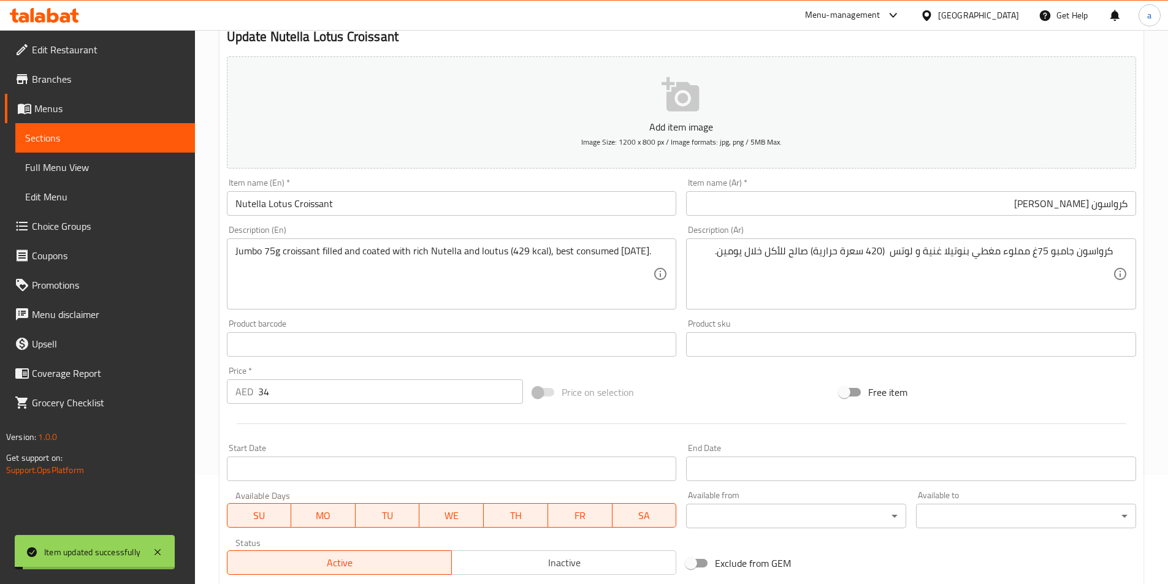
scroll to position [0, 0]
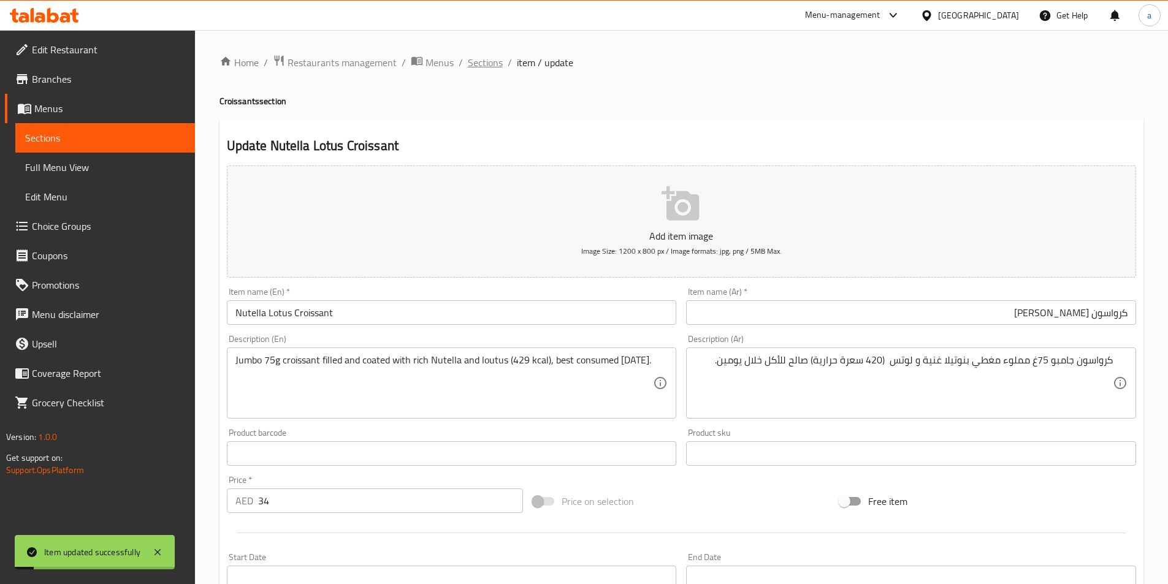
click at [481, 58] on span "Sections" at bounding box center [485, 62] width 35 height 15
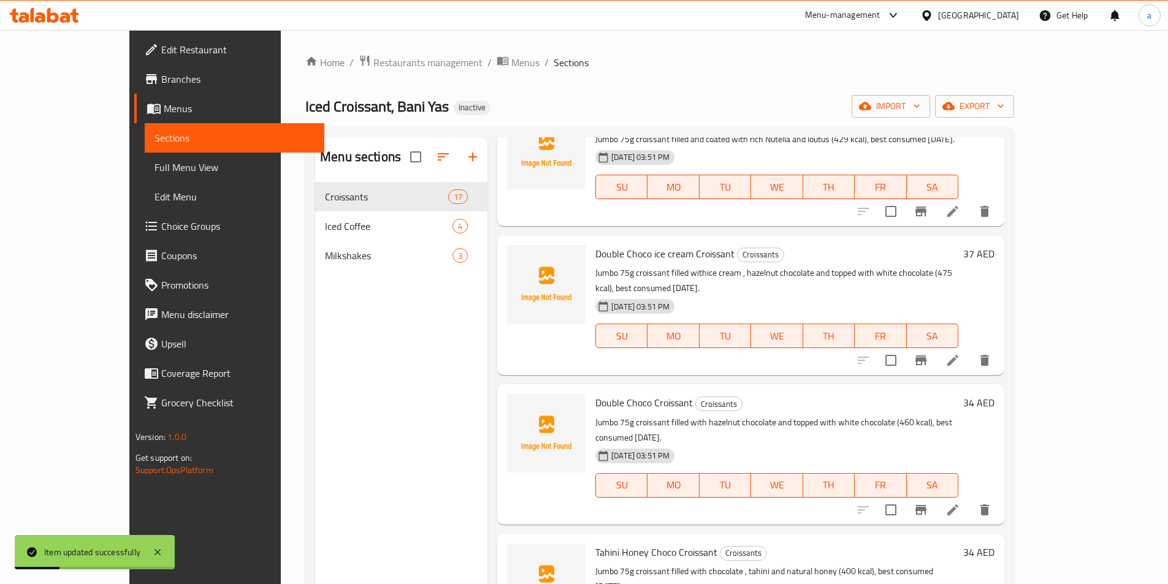
scroll to position [245, 0]
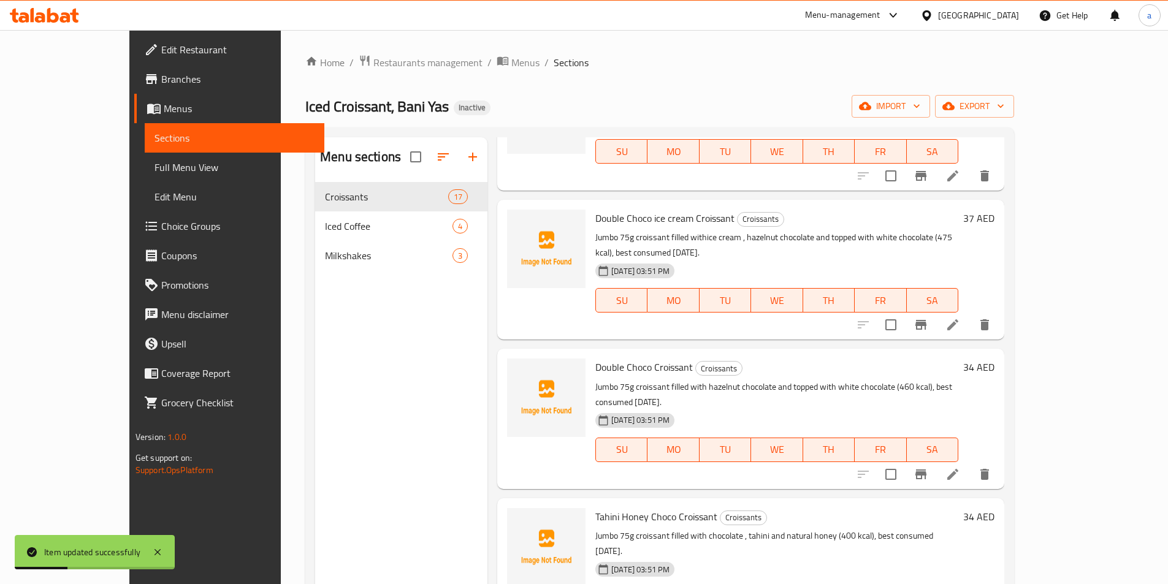
click at [960, 318] on icon at bounding box center [953, 325] width 15 height 15
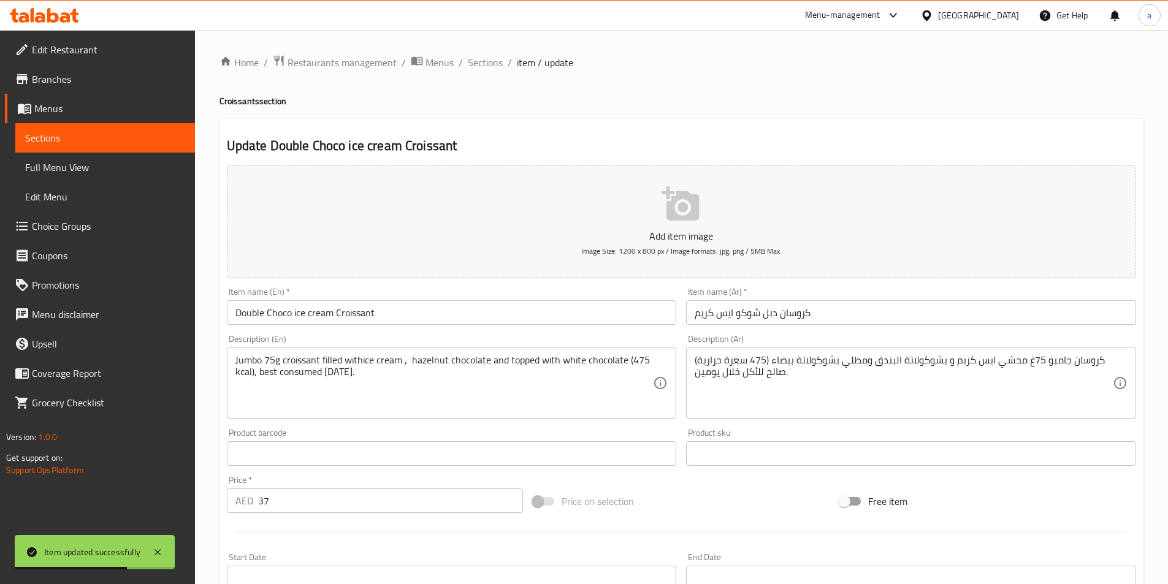
click at [924, 310] on input "كروسان دبل شوكو ايس كريم" at bounding box center [911, 312] width 450 height 25
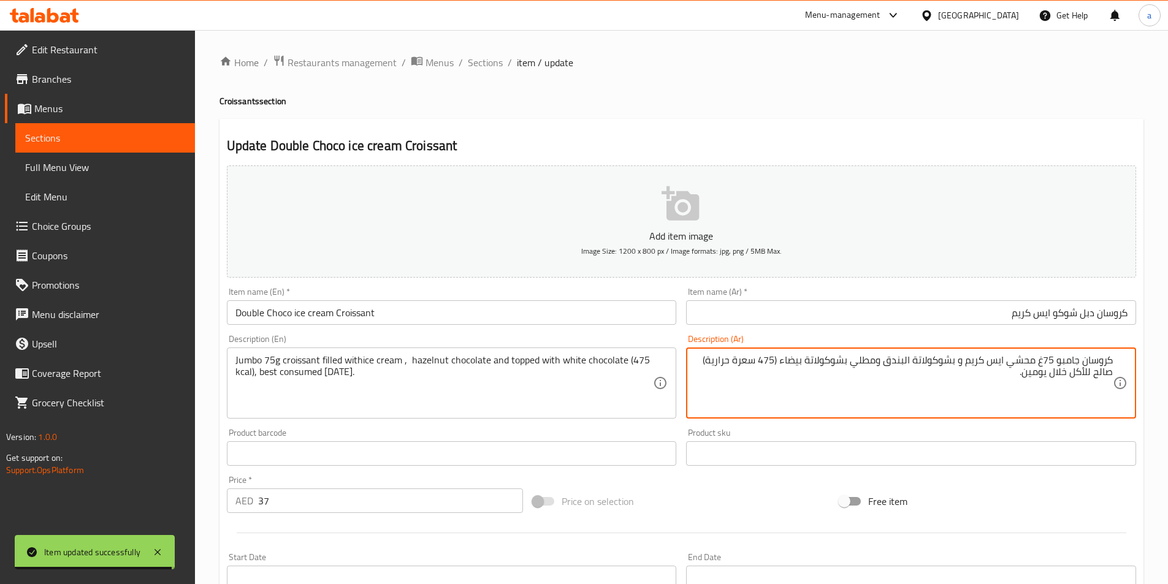
drag, startPoint x: 1096, startPoint y: 314, endPoint x: 1177, endPoint y: 277, distance: 89.2
click at [1168, 278] on html "Item updated successfully ​ Menu-management United Arab Emirates Get Help a Edi…" at bounding box center [584, 292] width 1168 height 584
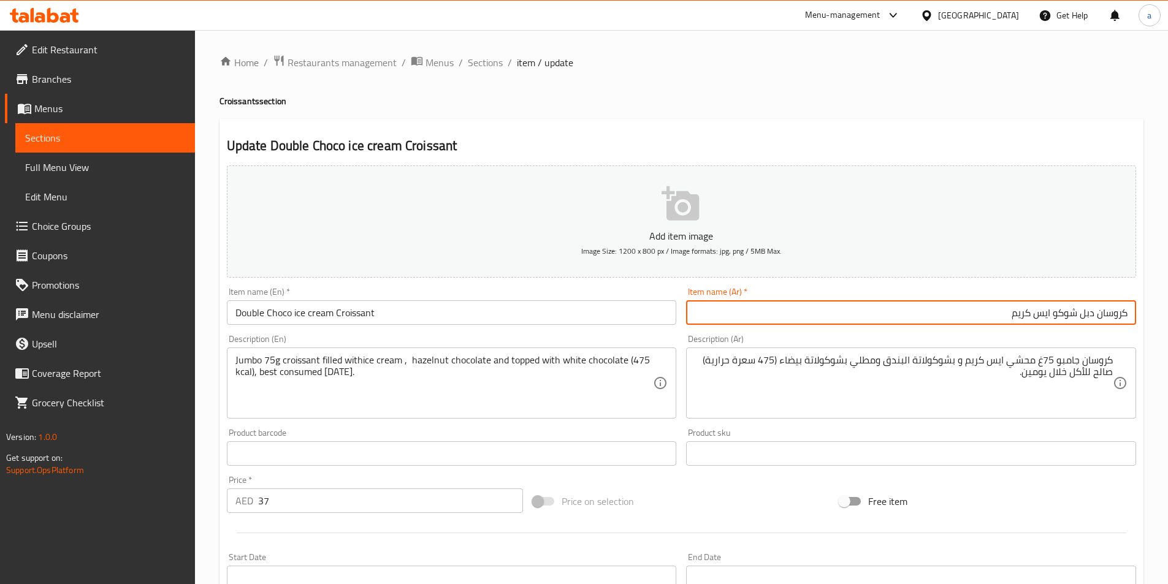
paste input "سو"
type input "كرواسون دبل شوكو ايس كريم"
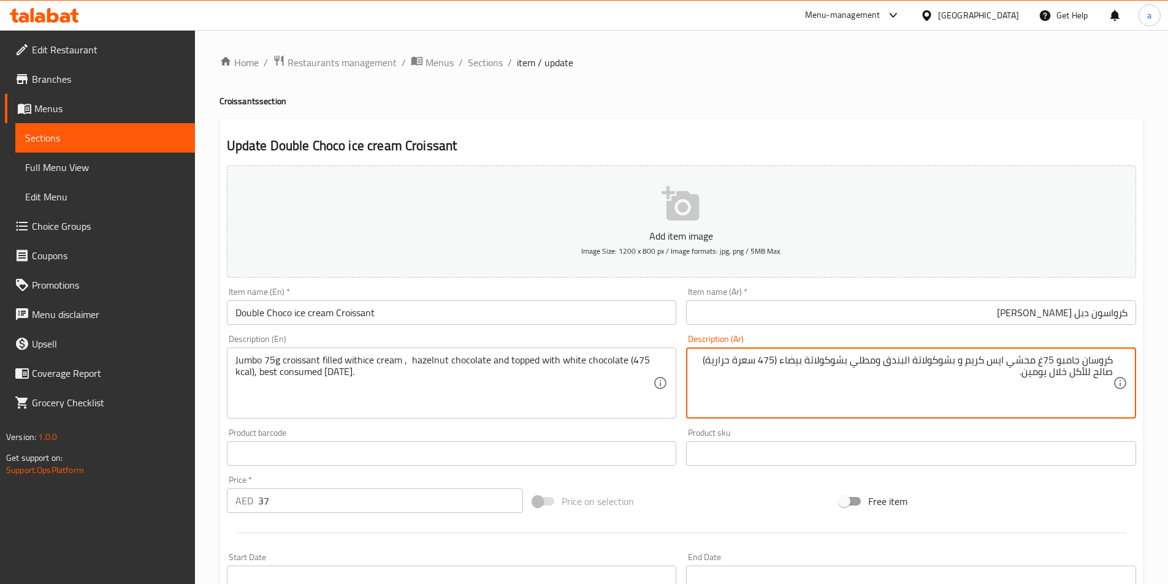
drag, startPoint x: 1084, startPoint y: 362, endPoint x: 1172, endPoint y: 345, distance: 89.5
click at [1115, 364] on div "كروسان جامبو 75غ محشي ايس كريم و بشوكولاتة البندق ومطلي بشوكولاتة بيضاء (475 سع…" at bounding box center [911, 383] width 450 height 71
click at [1084, 365] on textarea "كروسان جامبو 75غ محشي ايس كريم و بشوكولاتة البندق ومطلي بشوكولاتة بيضاء (475 سع…" at bounding box center [904, 383] width 418 height 58
drag, startPoint x: 1084, startPoint y: 364, endPoint x: 1104, endPoint y: 365, distance: 20.9
click at [1104, 365] on textarea "كروسان جامبو 75غ محشي ايس كريم و بشوكولاتة البندق ومطلي بشوكولاتة بيضاء (475 سع…" at bounding box center [904, 383] width 418 height 58
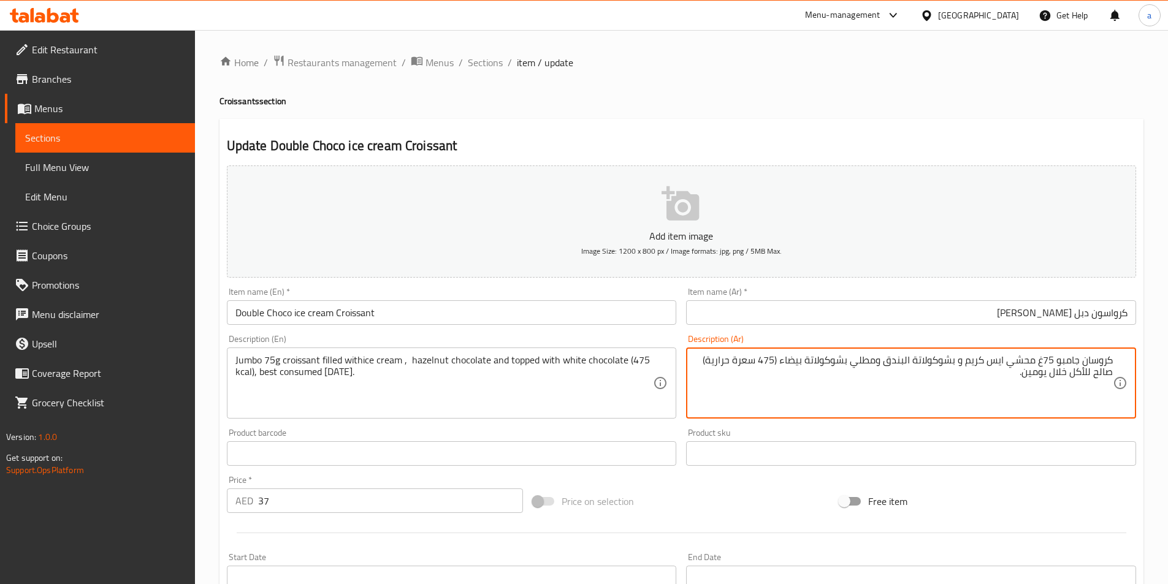
paste textarea "سون"
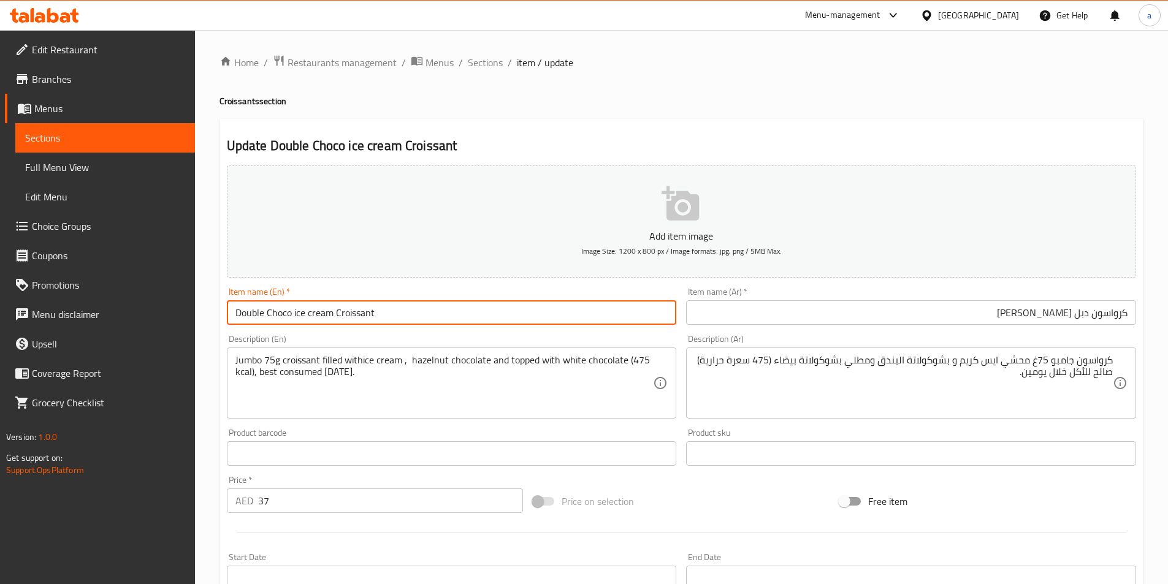
drag, startPoint x: 288, startPoint y: 315, endPoint x: 279, endPoint y: 316, distance: 9.3
click at [279, 316] on input "Double Choco ice cream Croissant" at bounding box center [452, 312] width 450 height 25
click at [286, 313] on input "Double Choco ice cream Croissant" at bounding box center [452, 312] width 450 height 25
drag, startPoint x: 292, startPoint y: 311, endPoint x: 267, endPoint y: 318, distance: 26.2
click at [267, 318] on input "Double Choco ice cream Croissant" at bounding box center [452, 312] width 450 height 25
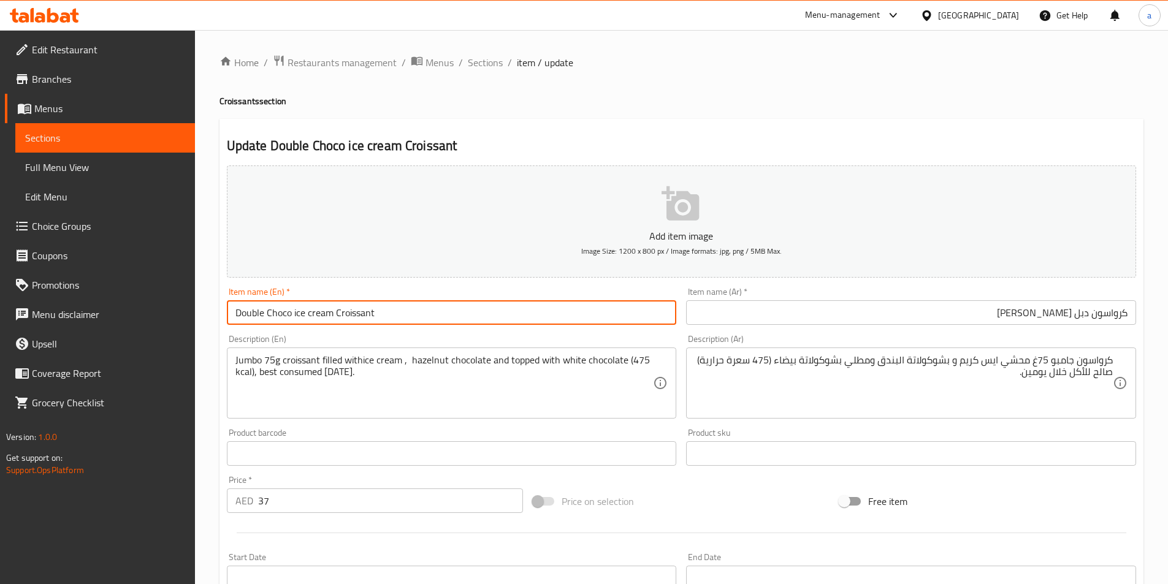
click at [966, 321] on input "كرواسون دبل شوكو ايس كريم" at bounding box center [911, 312] width 450 height 25
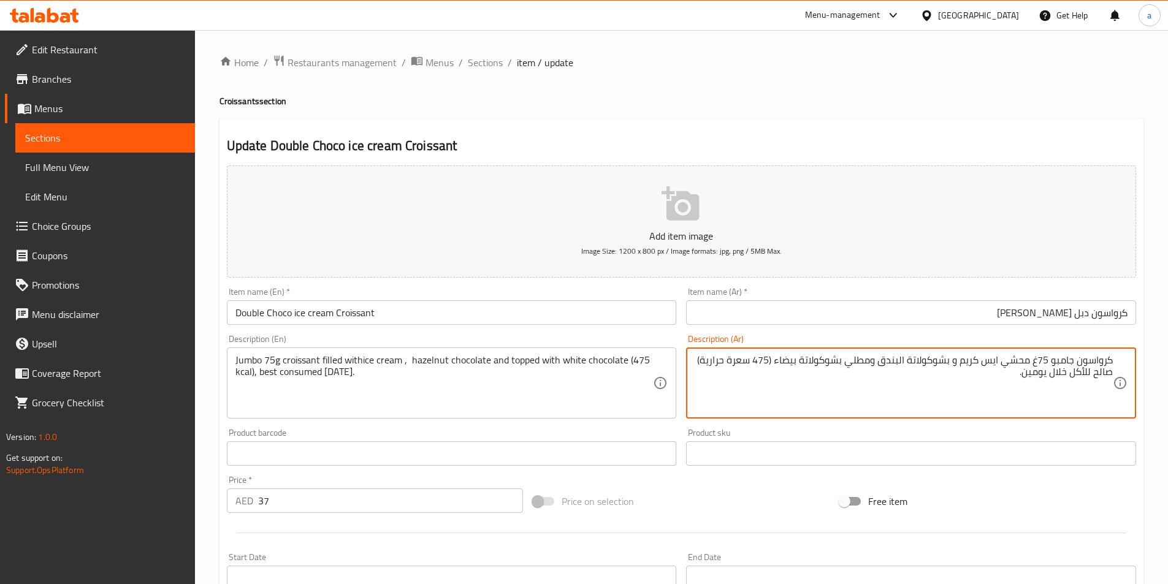
drag, startPoint x: 1030, startPoint y: 360, endPoint x: 1004, endPoint y: 367, distance: 26.6
click at [1004, 367] on textarea "كرواسون جامبو 75غ محشي ايس كريم و بشوكولاتة البندق ومطلي بشوكولاتة بيضاء (475 س…" at bounding box center [904, 383] width 418 height 58
click at [999, 378] on textarea "كرواسون جامبو 75غ مملوء ايس كريم و بشوكولاتة البندق ومطلي بشوكولاتة بيضاء (475 …" at bounding box center [904, 383] width 418 height 58
type textarea "كرواسون جامبو 75غ مملوء ايس كريم و بشوكولاتة البندق ومطلي بشوكولاتة بيضاء (475 …"
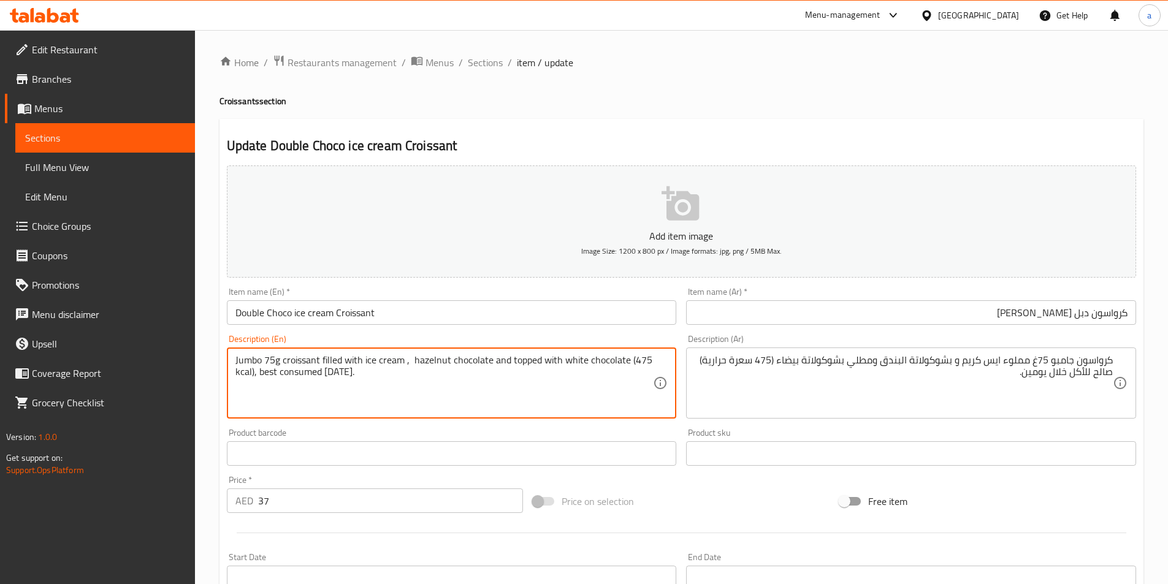
type textarea "Jumbo 75g croissant filled with ice cream , hazelnut chocolate and topped with …"
drag, startPoint x: 509, startPoint y: 360, endPoint x: 558, endPoint y: 364, distance: 49.2
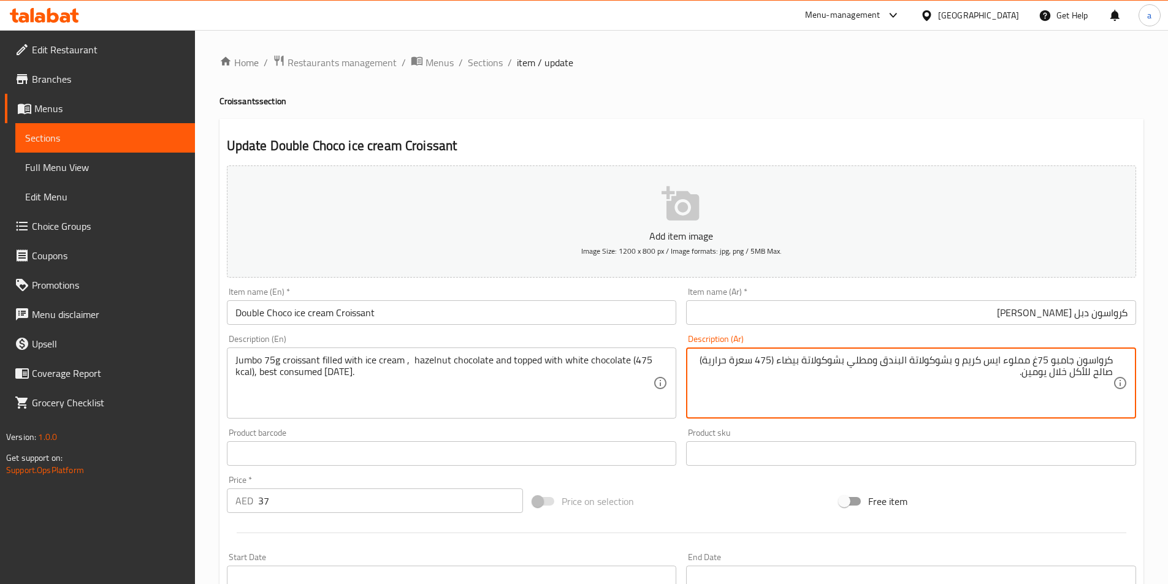
drag, startPoint x: 876, startPoint y: 359, endPoint x: 852, endPoint y: 361, distance: 24.0
type textarea "كرواسون جامبو 75غ مملوء ايس كريم و بشوكولاتة البندق ومغطي بشوكولاتة بيضاء (475 …"
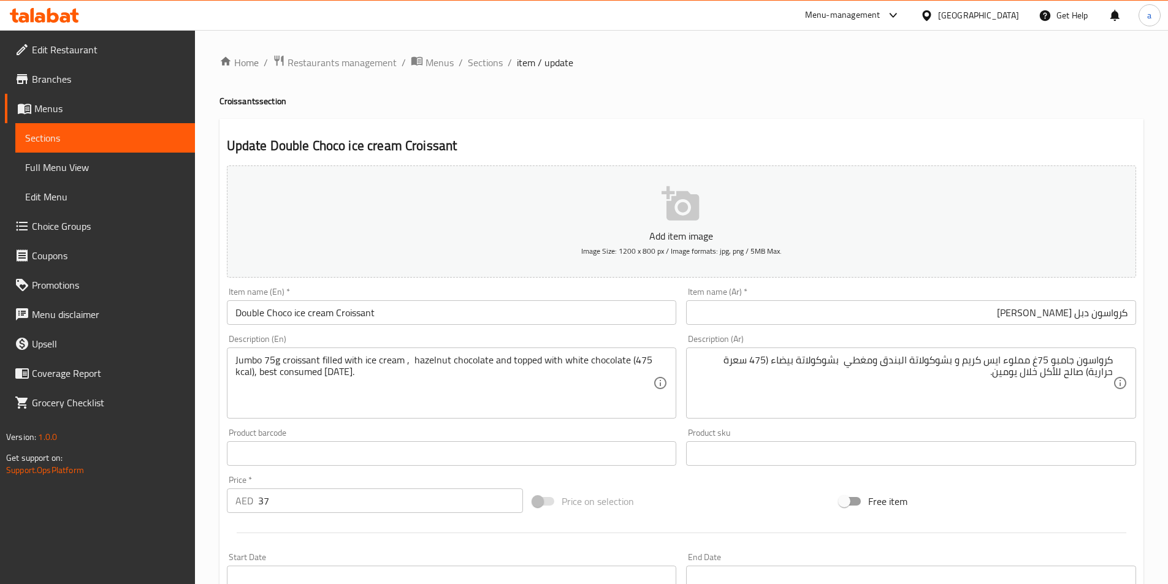
click at [524, 322] on input "Double Choco ice cream Croissant" at bounding box center [452, 312] width 450 height 25
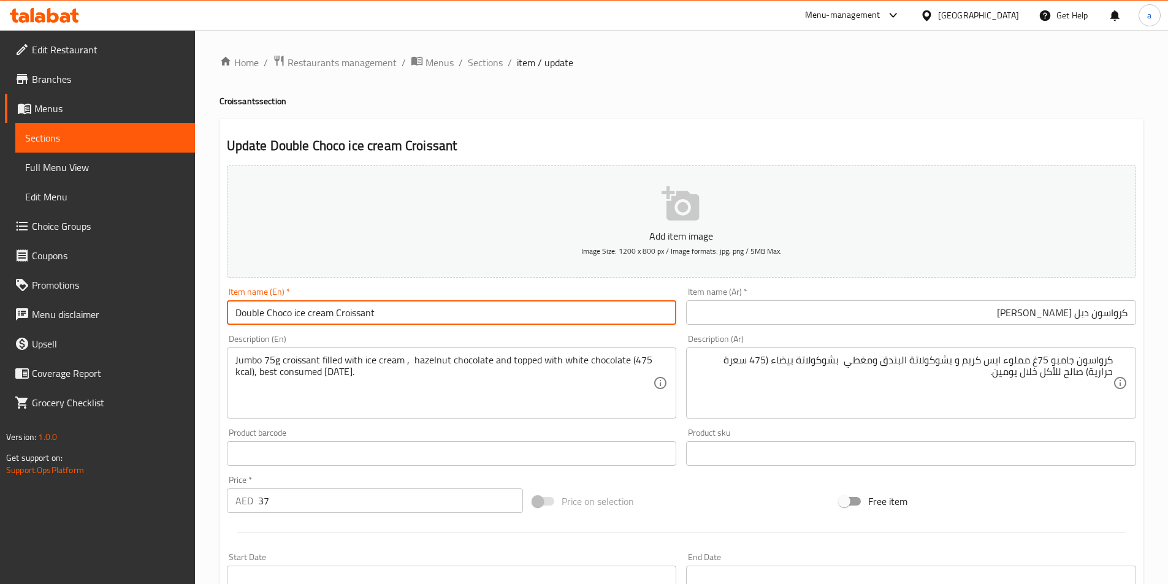
scroll to position [282, 0]
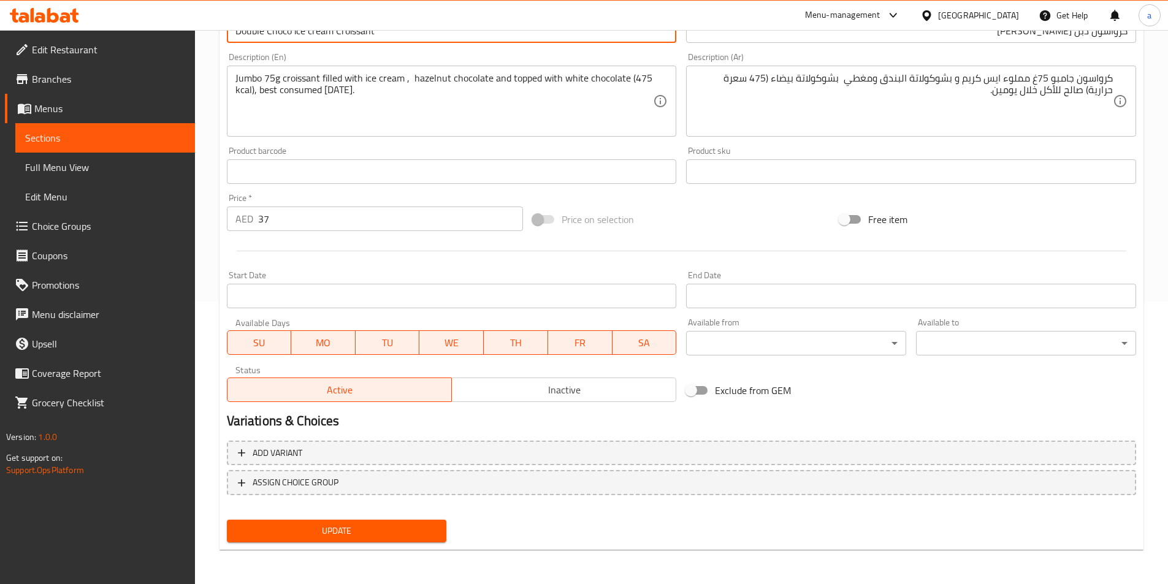
click at [388, 538] on span "Update" at bounding box center [337, 531] width 201 height 15
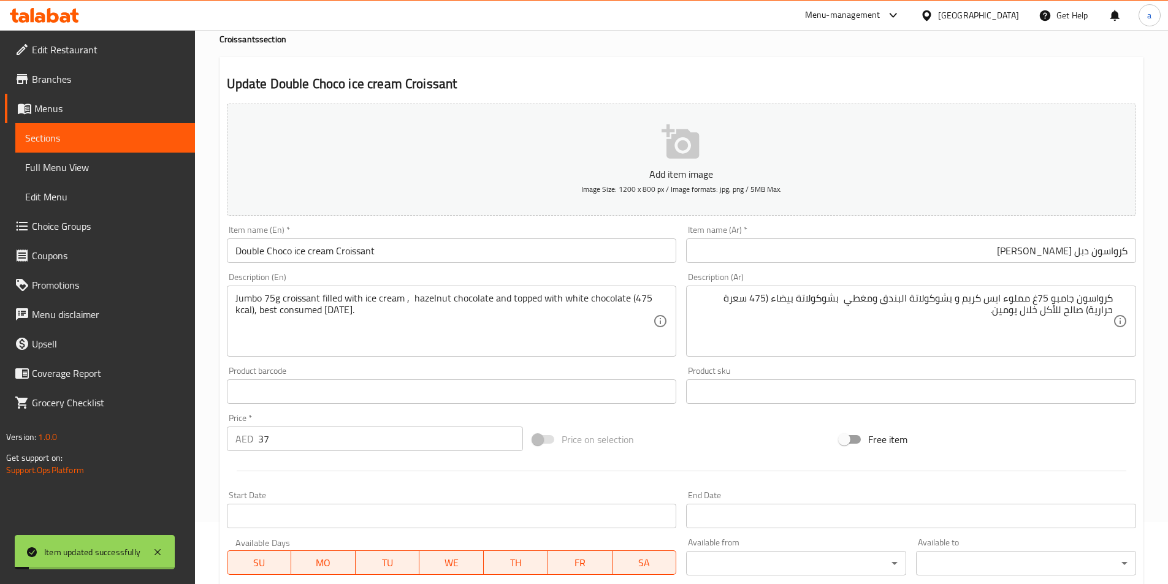
scroll to position [0, 0]
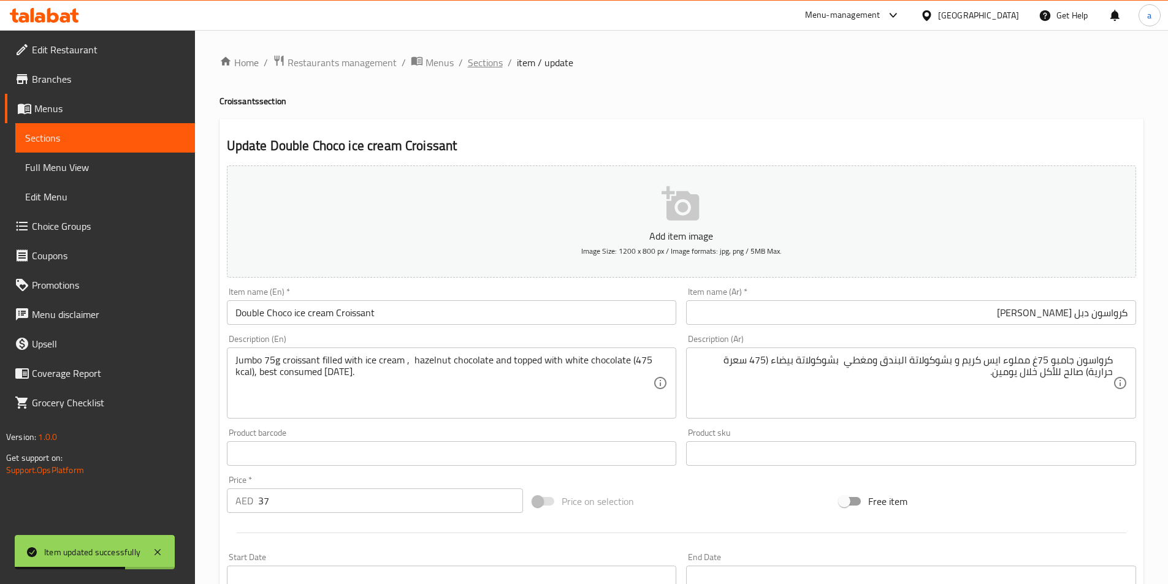
click at [480, 60] on span "Sections" at bounding box center [485, 62] width 35 height 15
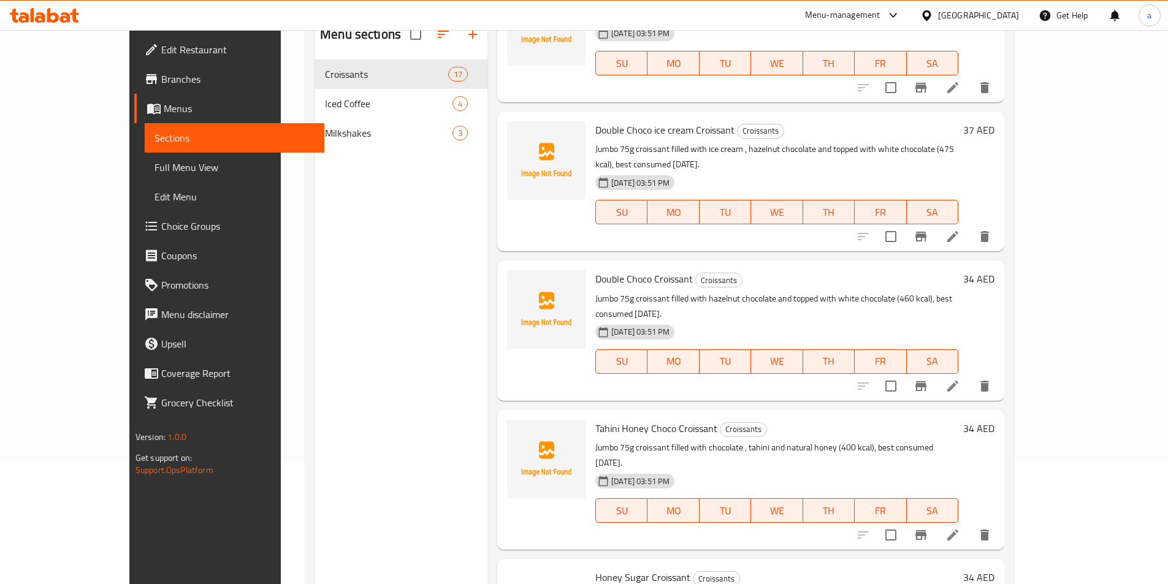
scroll to position [245, 0]
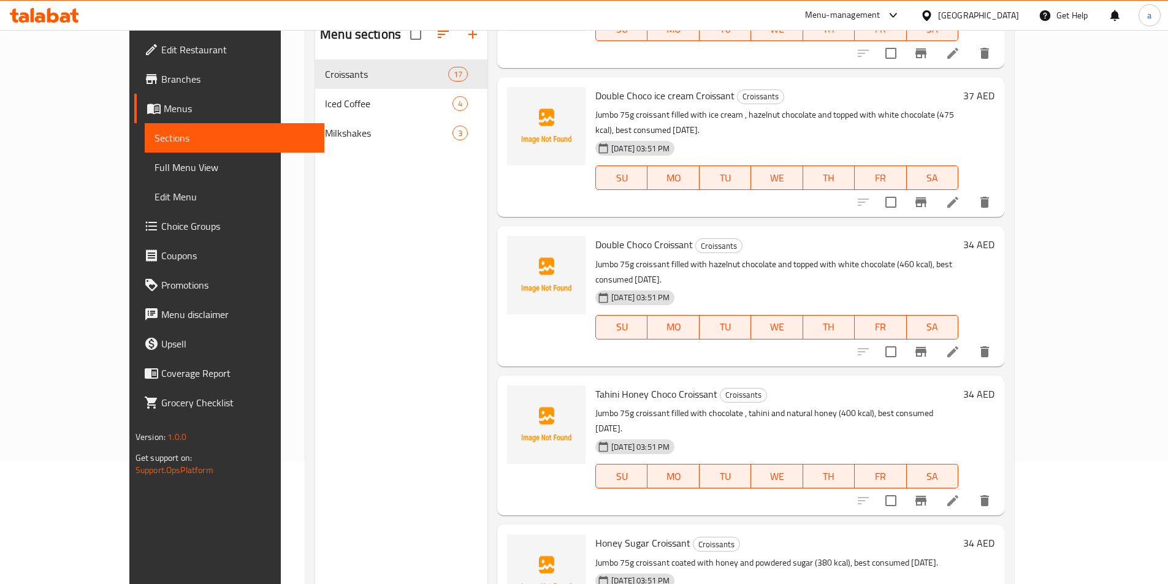
click at [960, 345] on icon at bounding box center [953, 352] width 15 height 15
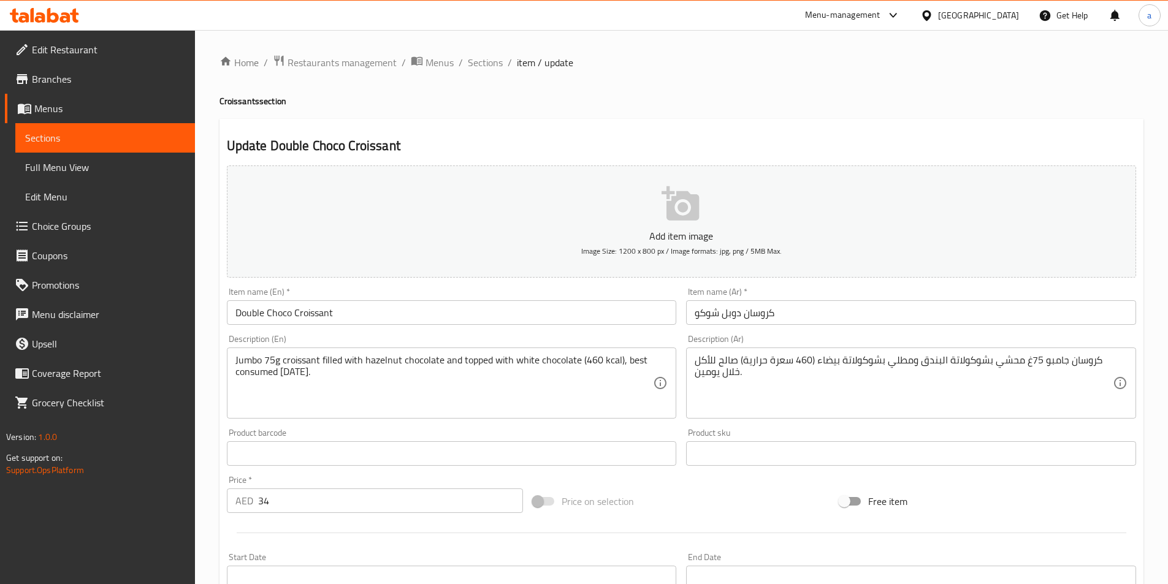
click at [797, 305] on input "كروسان دوبل شوكو" at bounding box center [911, 312] width 450 height 25
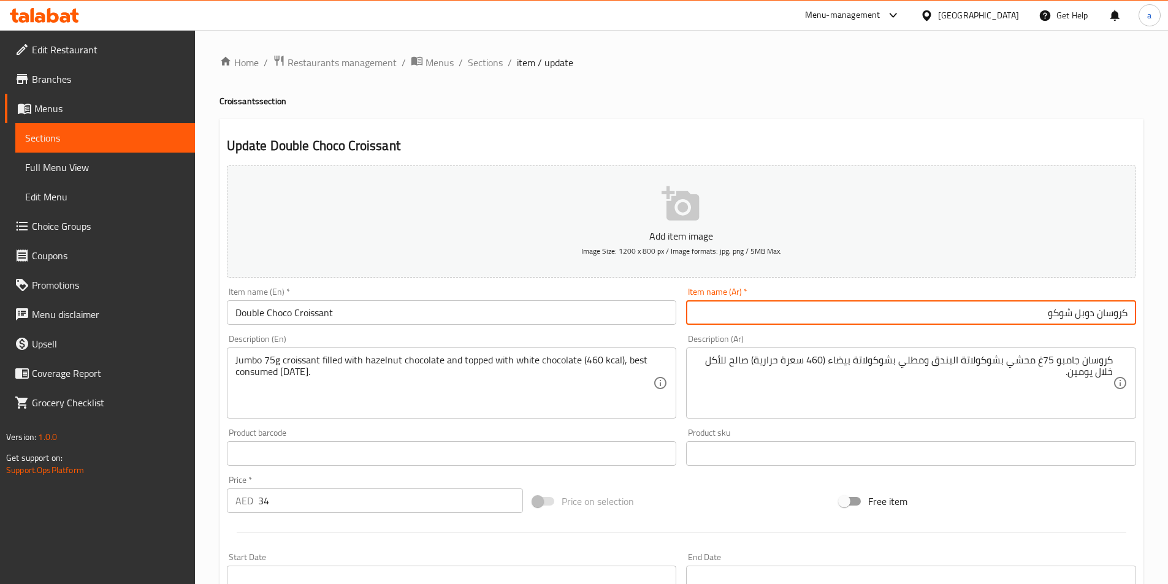
click at [918, 315] on input "كروسان دوبل شوكو" at bounding box center [911, 312] width 450 height 25
drag, startPoint x: 1100, startPoint y: 322, endPoint x: 1177, endPoint y: 317, distance: 76.8
click at [1163, 322] on div "Home / Restaurants management / Menus / Sections / item / update Croissants sec…" at bounding box center [681, 448] width 973 height 836
click at [1066, 319] on input "كروسان دوبل شوكو" at bounding box center [911, 312] width 450 height 25
drag, startPoint x: 1098, startPoint y: 316, endPoint x: 1130, endPoint y: 318, distance: 31.9
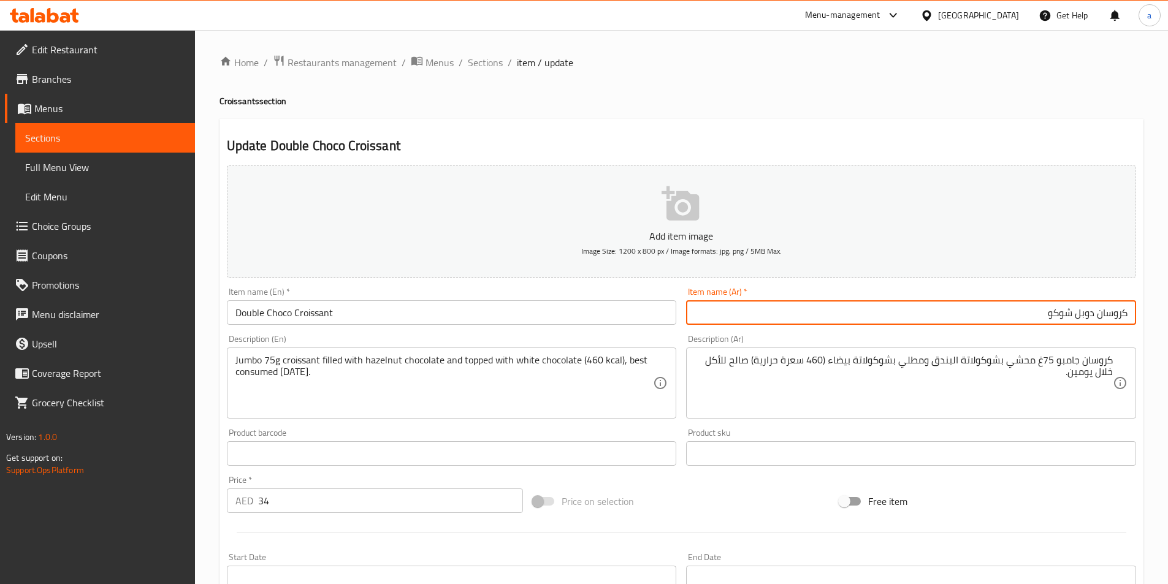
click at [1130, 318] on input "كروسان دوبل شوكو" at bounding box center [911, 312] width 450 height 25
paste input "سو"
type input "كرواسون دوبل شوكو"
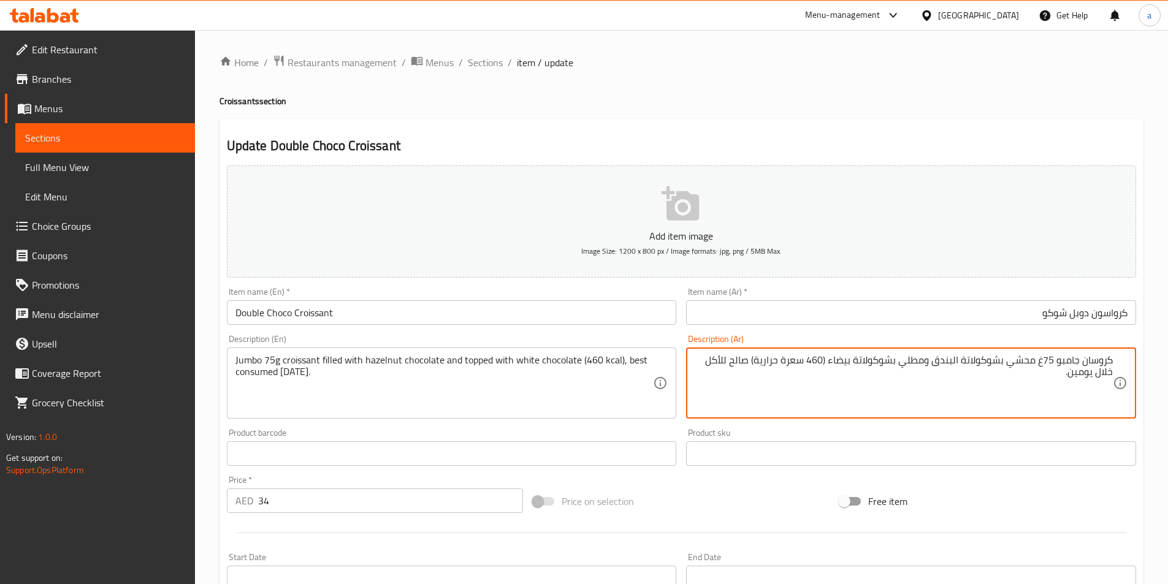
drag, startPoint x: 1083, startPoint y: 356, endPoint x: 1161, endPoint y: 356, distance: 77.9
paste textarea "سو"
drag, startPoint x: 1029, startPoint y: 359, endPoint x: 1004, endPoint y: 363, distance: 24.8
click at [1004, 363] on textarea "كرواسون جامبو 75غ محشي بشوكولاتة البندق ومطلي بشوكولاتة بيضاء (460 سعرة حرارية)…" at bounding box center [904, 383] width 418 height 58
drag, startPoint x: 921, startPoint y: 363, endPoint x: 900, endPoint y: 367, distance: 21.2
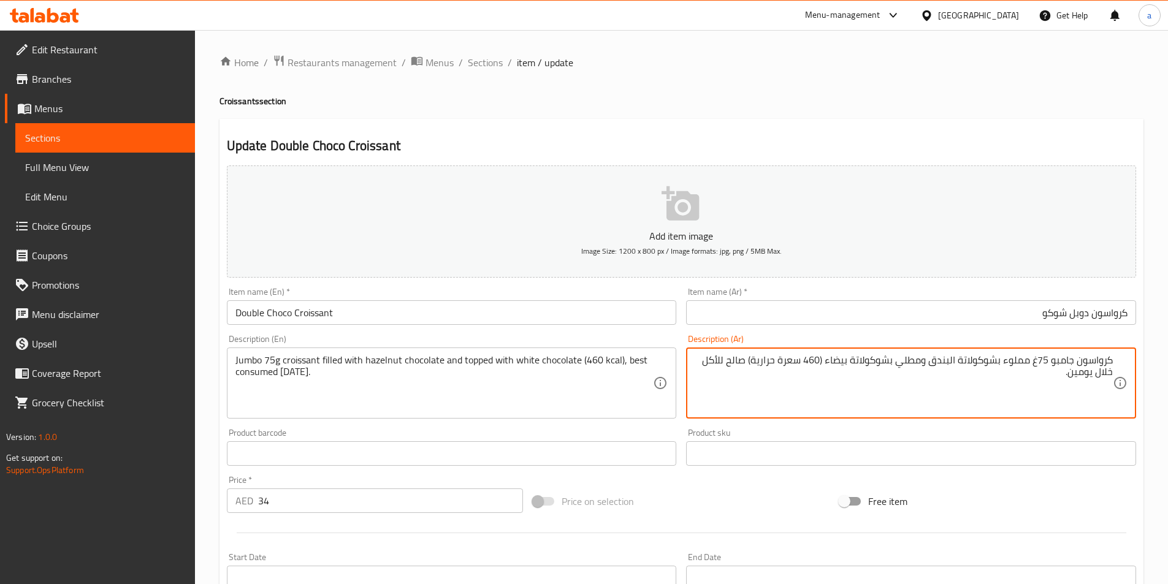
click at [900, 367] on textarea "كرواسون جامبو 75غ مملوء بشوكولاتة البندق ومطلي بشوكولاتة بيضاء (460 سعرة حرارية…" at bounding box center [904, 383] width 418 height 58
type textarea "كرواسون جامبو 75غ مملوء بشوكولاتة البندق ومغطي بشوكولاتة بيضاء (460 سعرة حرارية…"
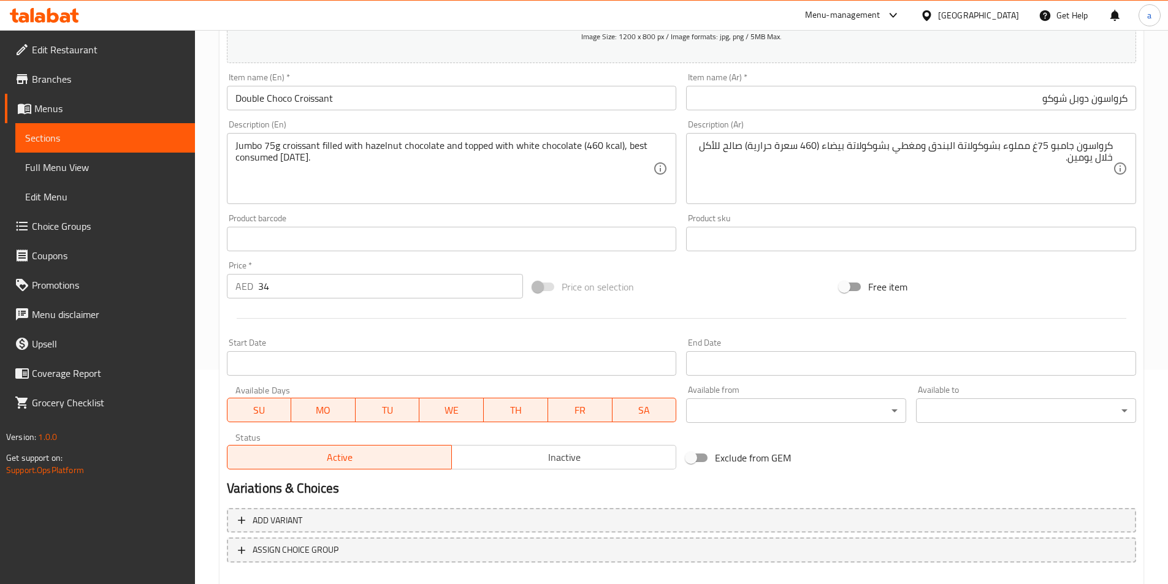
scroll to position [282, 0]
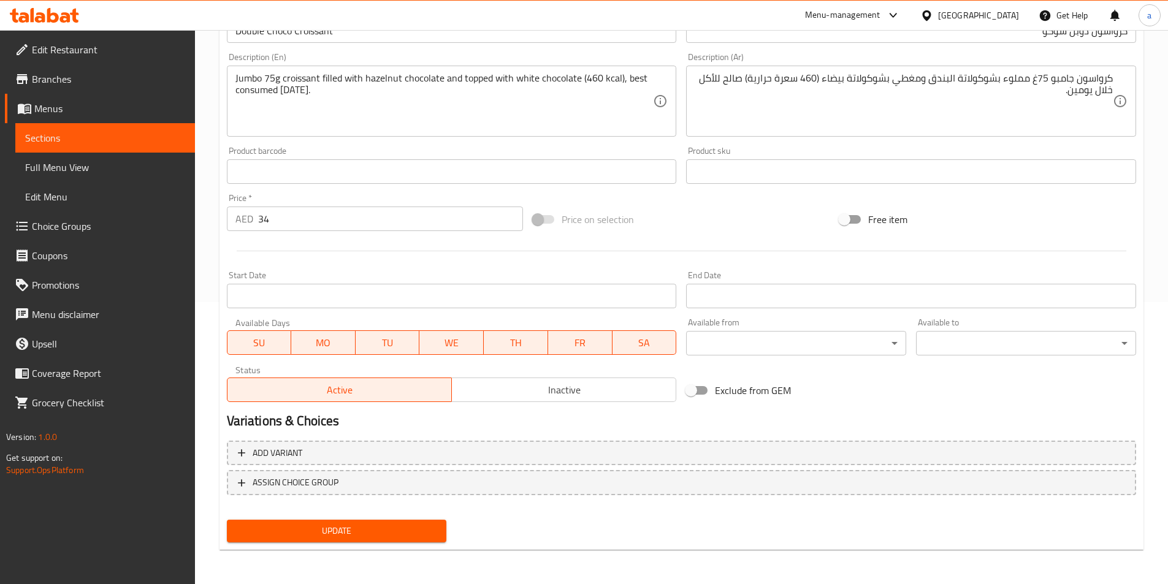
click at [400, 525] on span "Update" at bounding box center [337, 531] width 201 height 15
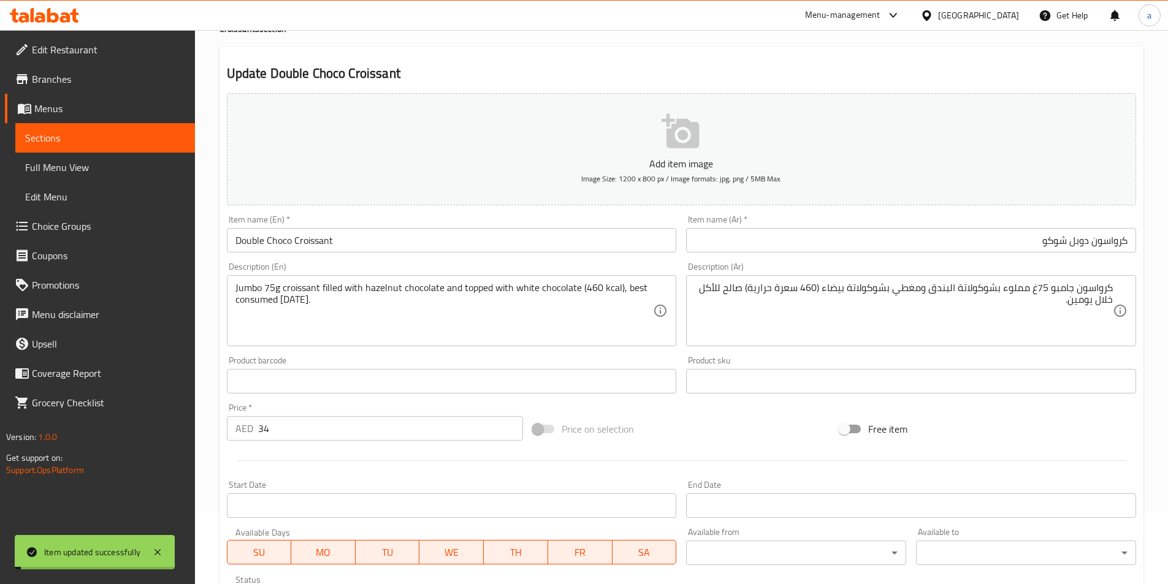
scroll to position [0, 0]
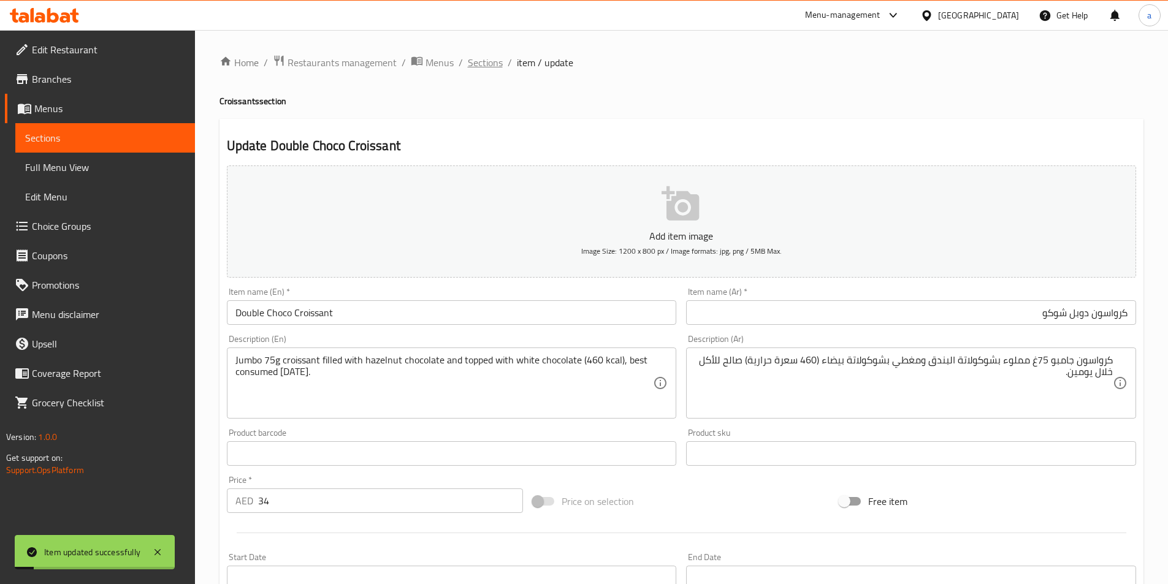
click at [482, 66] on span "Sections" at bounding box center [485, 62] width 35 height 15
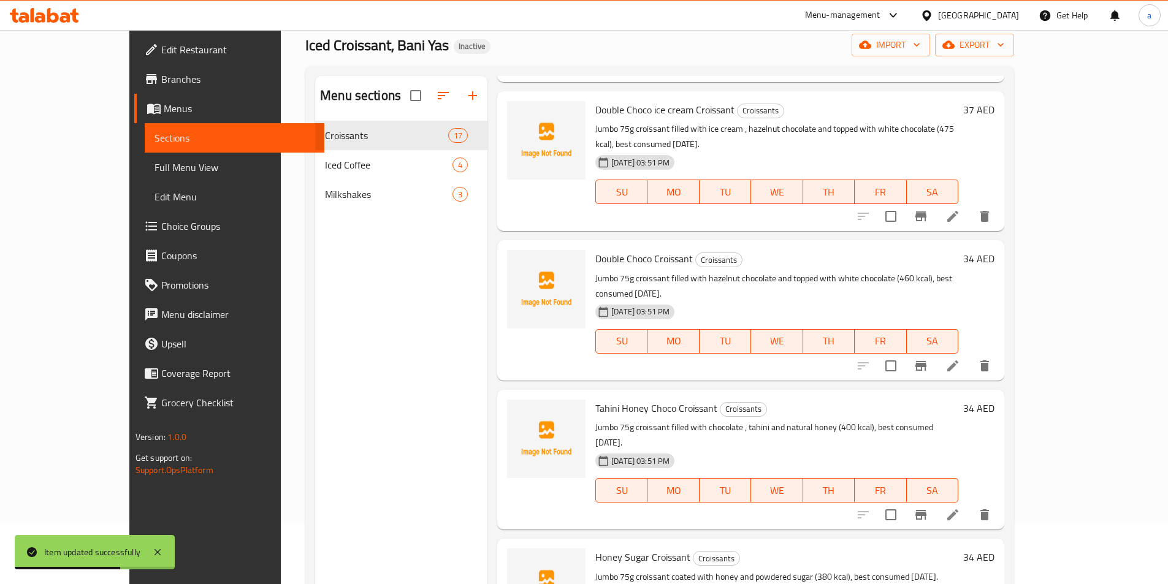
scroll to position [307, 0]
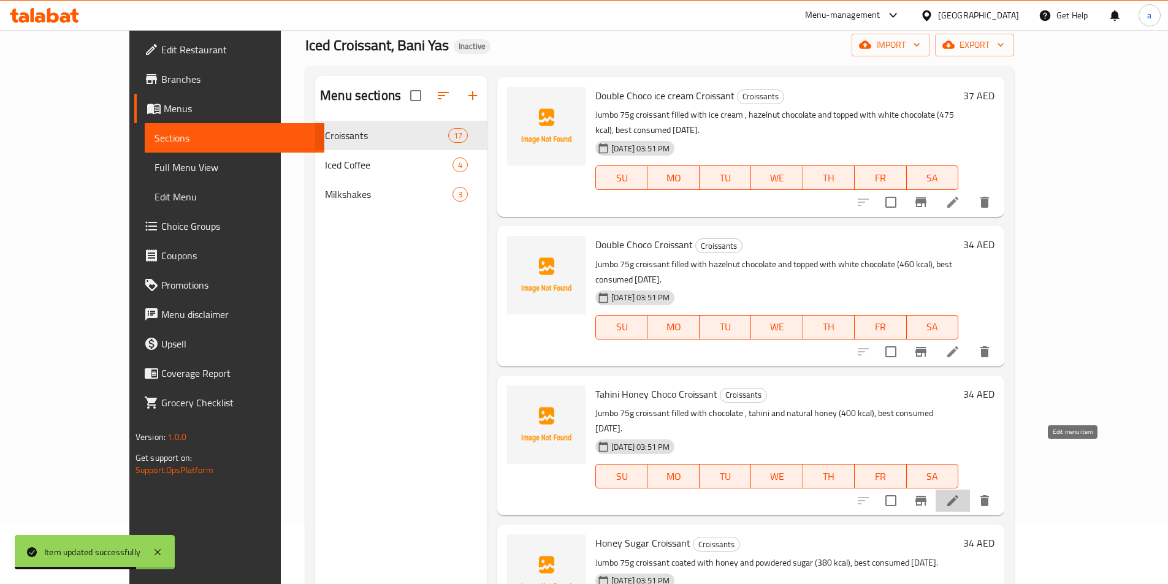
click at [958, 495] on icon at bounding box center [952, 500] width 11 height 11
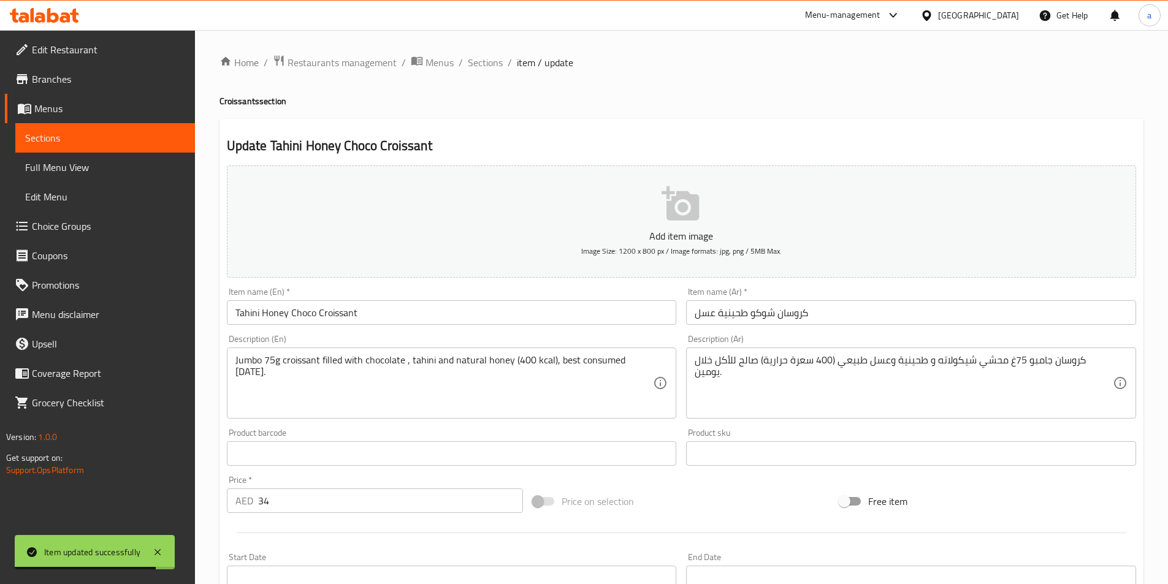
click at [889, 316] on input "كروسان شوكو طحينية عسل" at bounding box center [911, 312] width 450 height 25
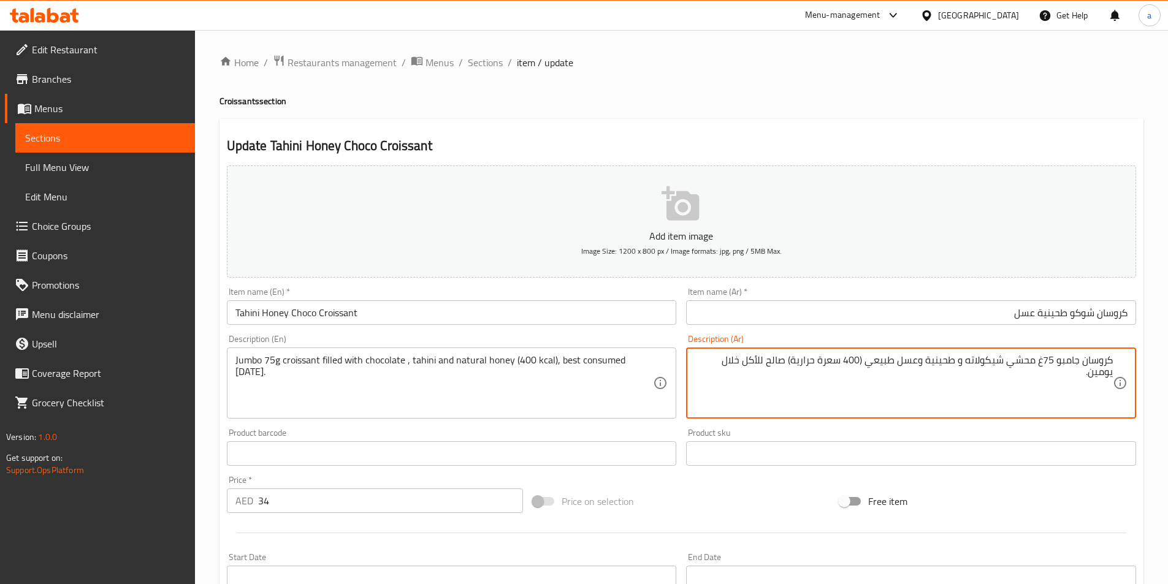
click at [984, 316] on input "كروسان شوكو طحينية عسل" at bounding box center [911, 312] width 450 height 25
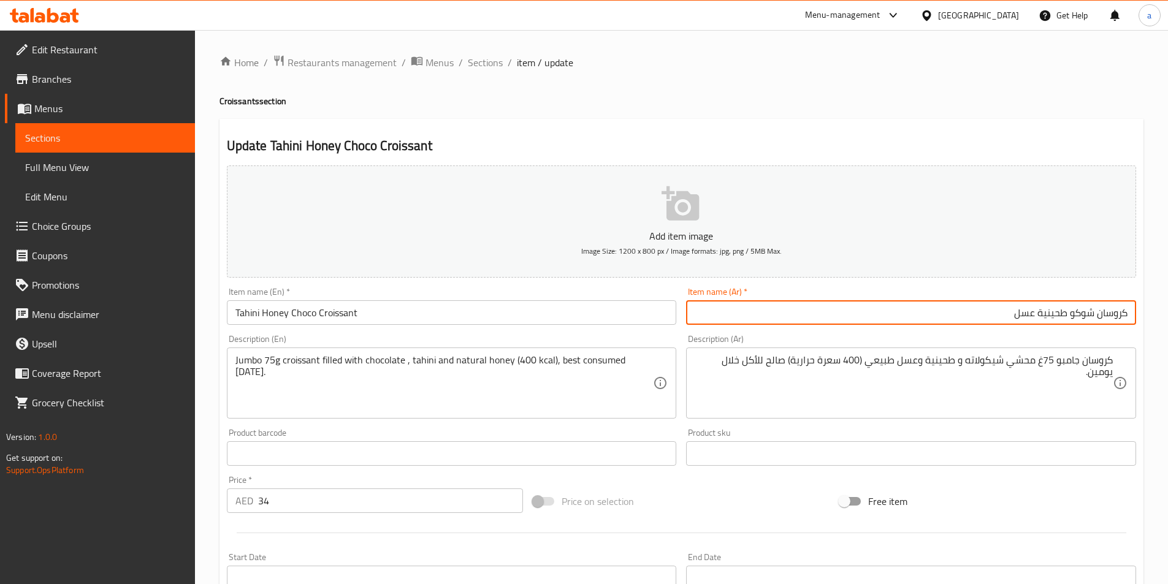
drag, startPoint x: 1100, startPoint y: 317, endPoint x: 1141, endPoint y: 318, distance: 41.7
click at [1141, 318] on div "Update Tahini Honey Choco Croissant Add item image Image Size: 1200 x 800 px / …" at bounding box center [682, 476] width 924 height 714
click at [1100, 316] on input "كروسان شوكو طحينية عسل" at bounding box center [911, 312] width 450 height 25
click at [1096, 315] on input "كروسان شوكو طحينية عسل" at bounding box center [911, 312] width 450 height 25
drag, startPoint x: 1094, startPoint y: 315, endPoint x: 1177, endPoint y: 308, distance: 83.0
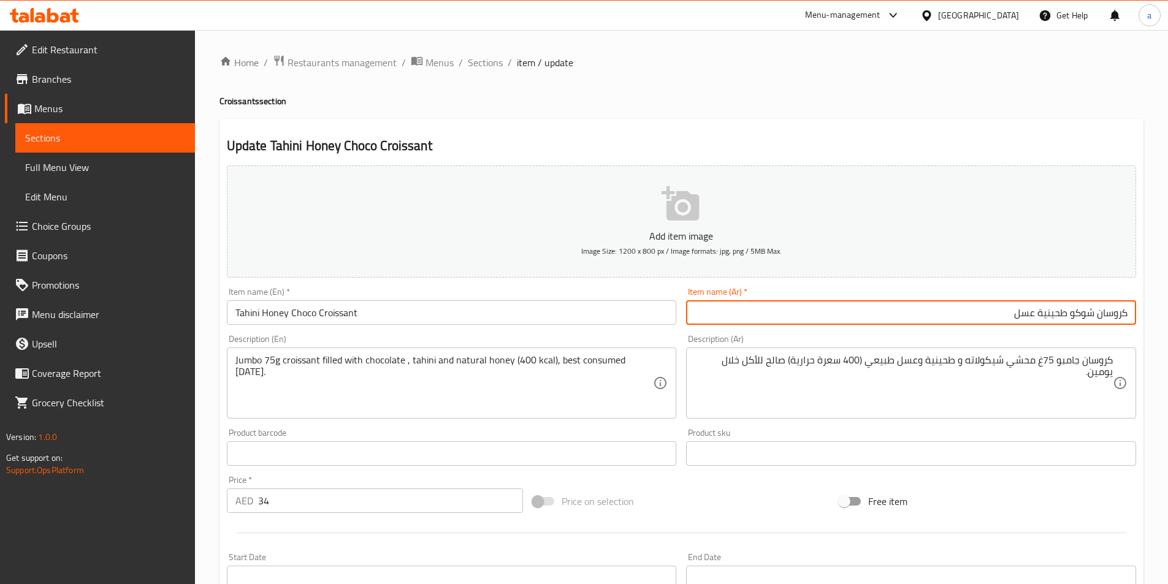
click at [1168, 313] on html "​ Menu-management United Arab Emirates Get Help a Edit Restaurant Branches Menu…" at bounding box center [584, 292] width 1168 height 584
paste input "سون"
type input "كرواسون شوكو طحينية عسل"
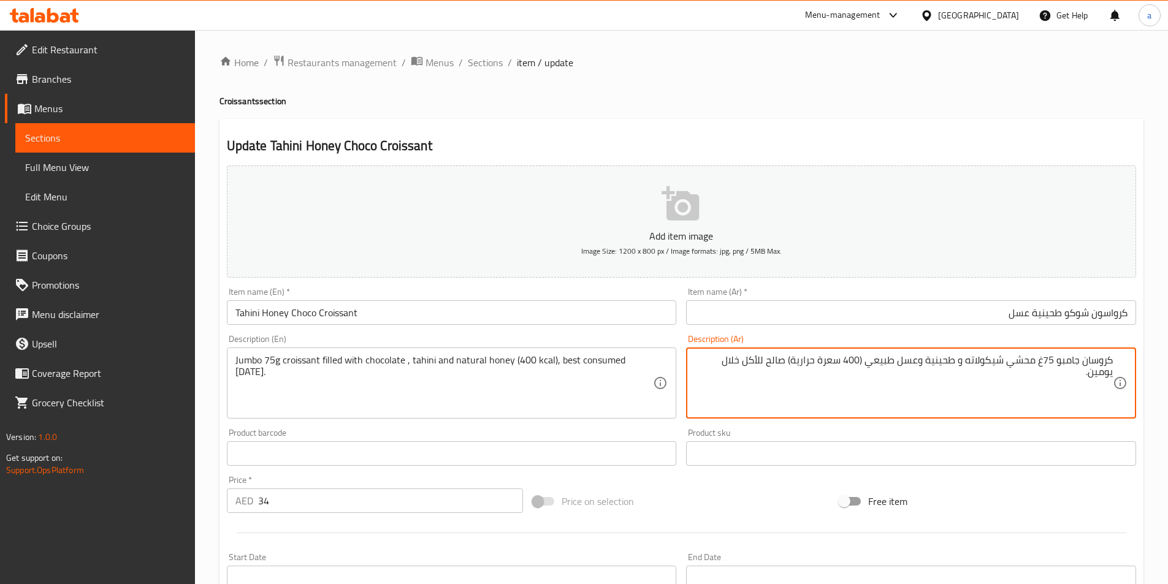
drag, startPoint x: 1033, startPoint y: 361, endPoint x: 1009, endPoint y: 363, distance: 24.0
click at [1009, 363] on textarea "كروسان جامبو 75غ محشي شيكولاته و طحينية وعسل طبيعي (400 سعرة حرارية) صالح للأكل…" at bounding box center [904, 383] width 418 height 58
type textarea "كروسان جامبو 75غ مملوء شيكولاته و طحينية وعسل طبيعي (400 سعرة حرارية) صالح للأك…"
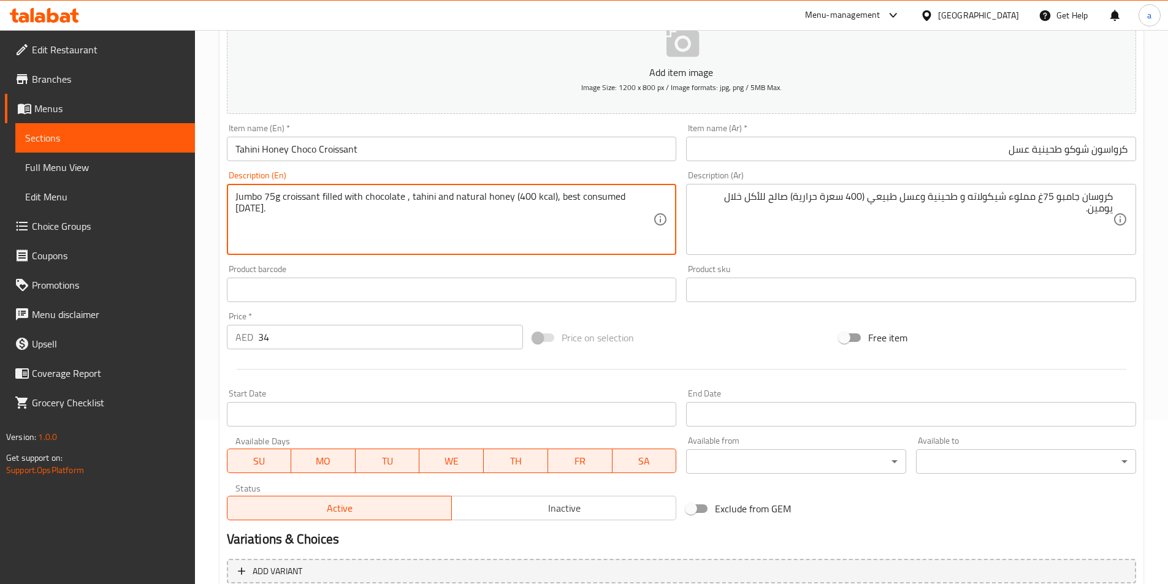
scroll to position [282, 0]
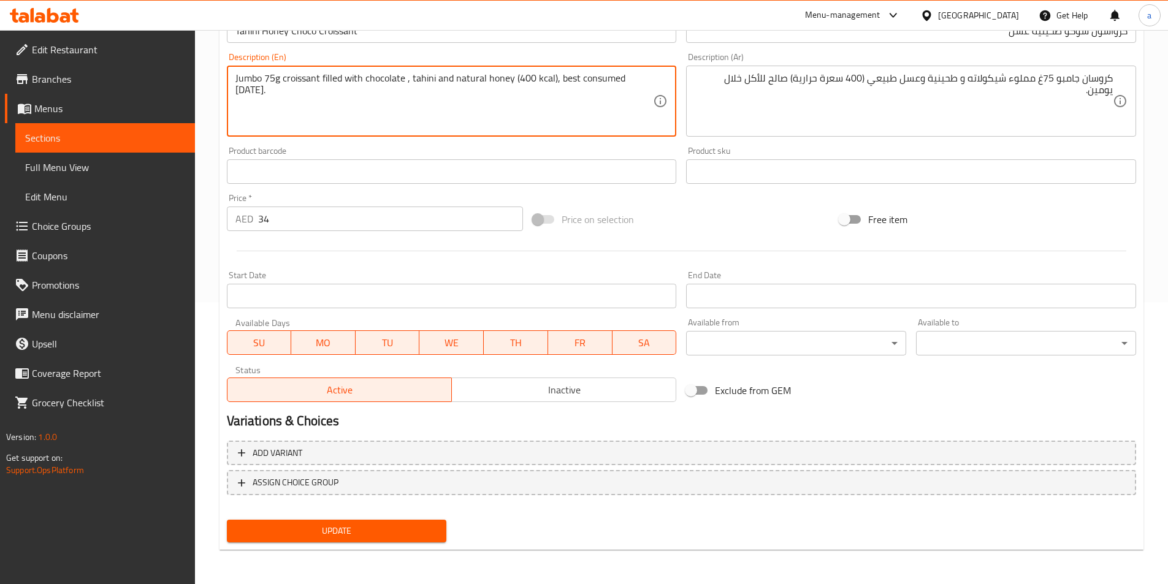
click at [396, 532] on span "Update" at bounding box center [337, 531] width 201 height 15
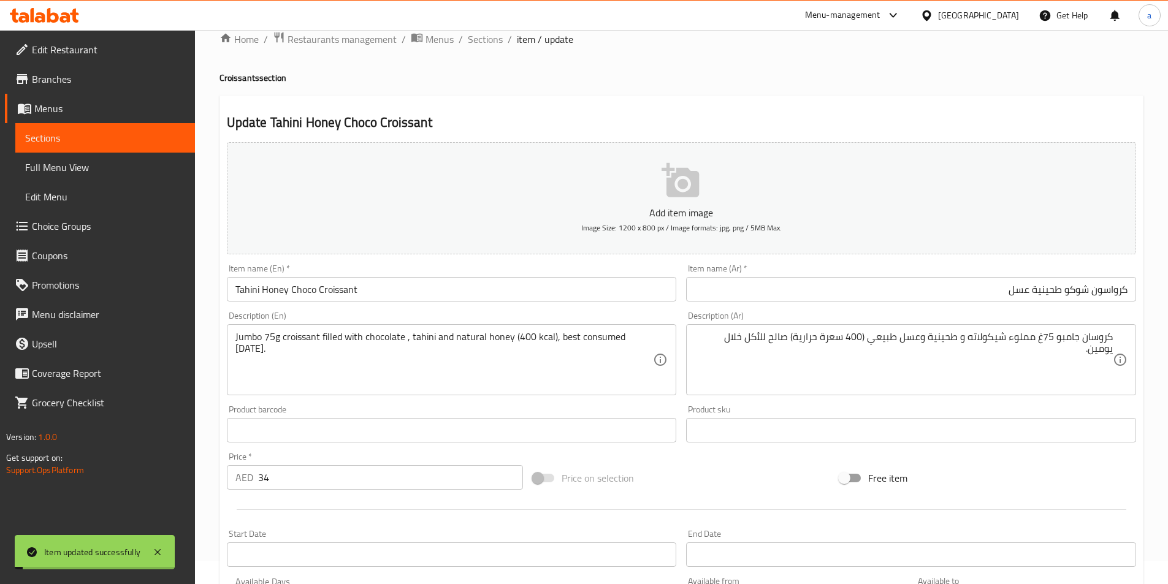
scroll to position [0, 0]
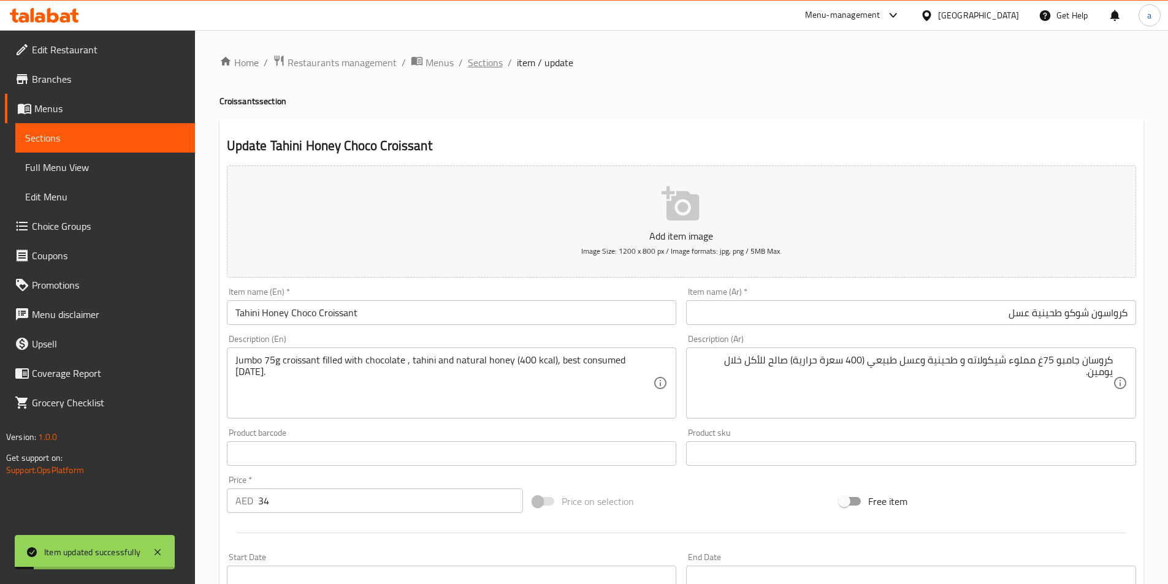
click at [480, 67] on span "Sections" at bounding box center [485, 62] width 35 height 15
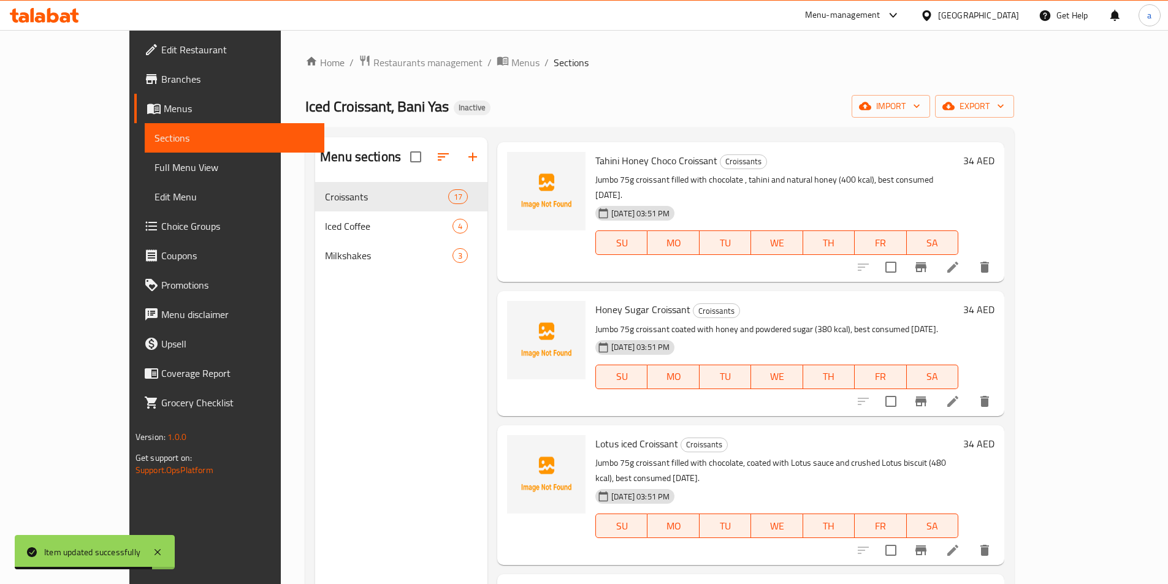
scroll to position [613, 0]
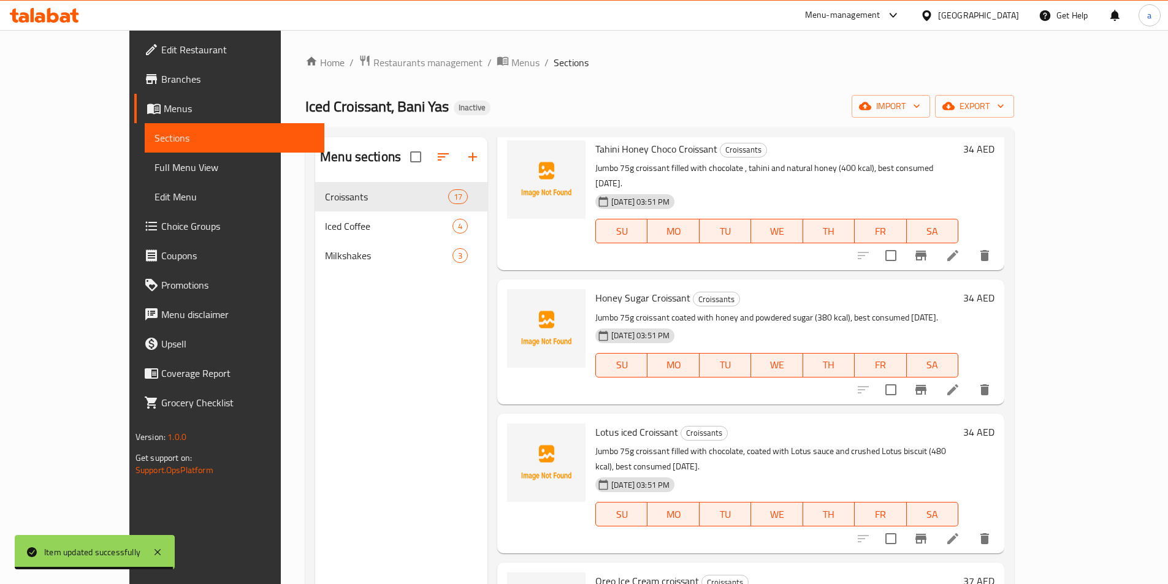
click at [970, 379] on li at bounding box center [953, 390] width 34 height 22
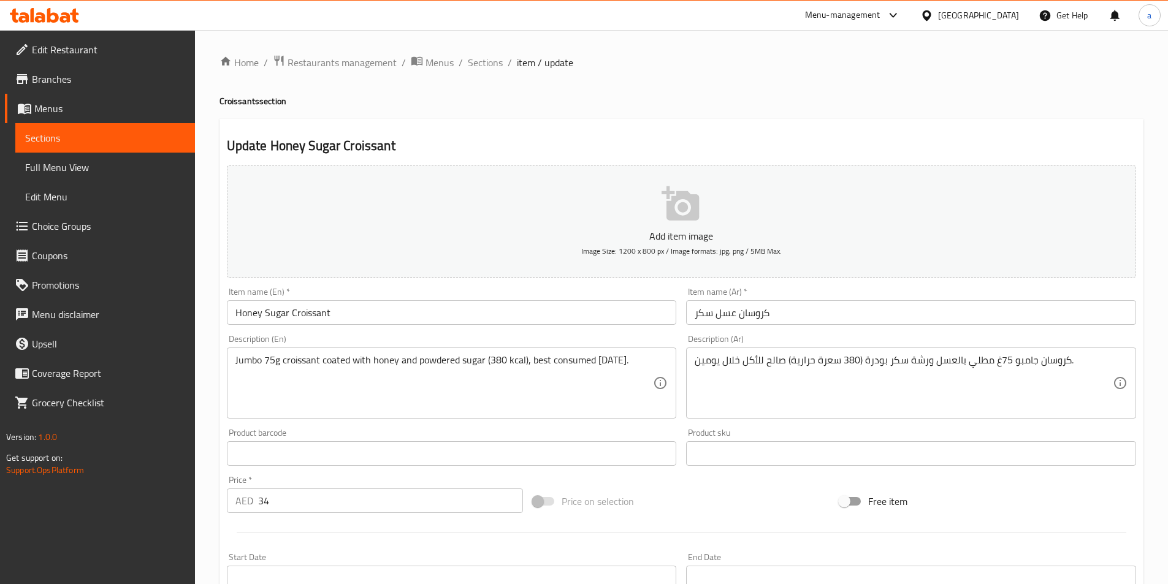
click at [854, 300] on div "Item name (Ar)   * كروسان عسل سكر Item name (Ar) *" at bounding box center [911, 306] width 450 height 37
click at [852, 315] on input "كروسان عسل سكر" at bounding box center [911, 312] width 450 height 25
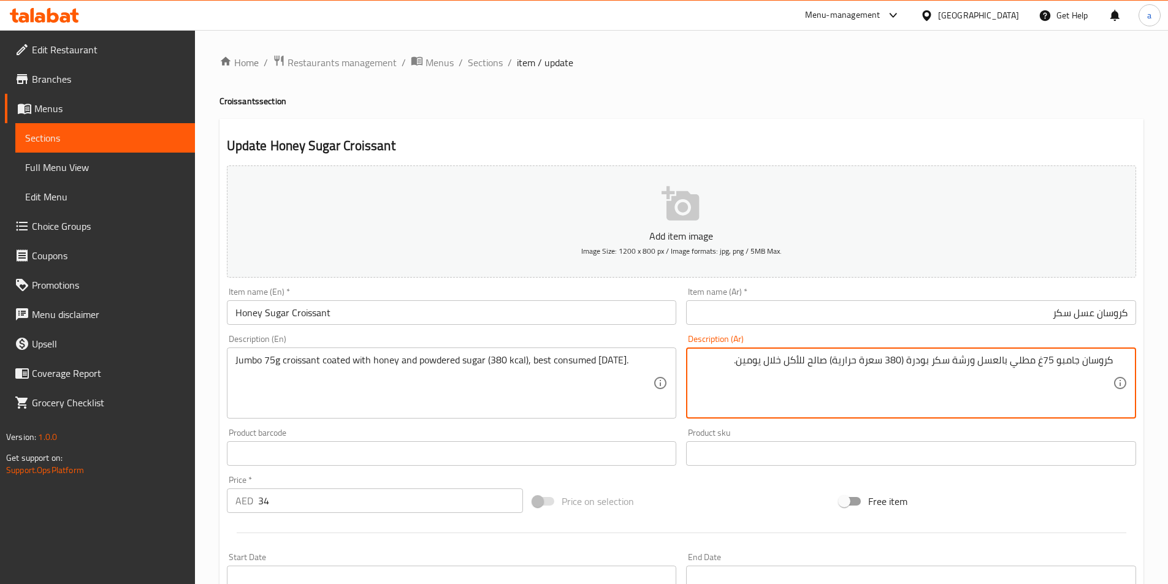
click at [1016, 316] on input "كروسان عسل سكر" at bounding box center [911, 312] width 450 height 25
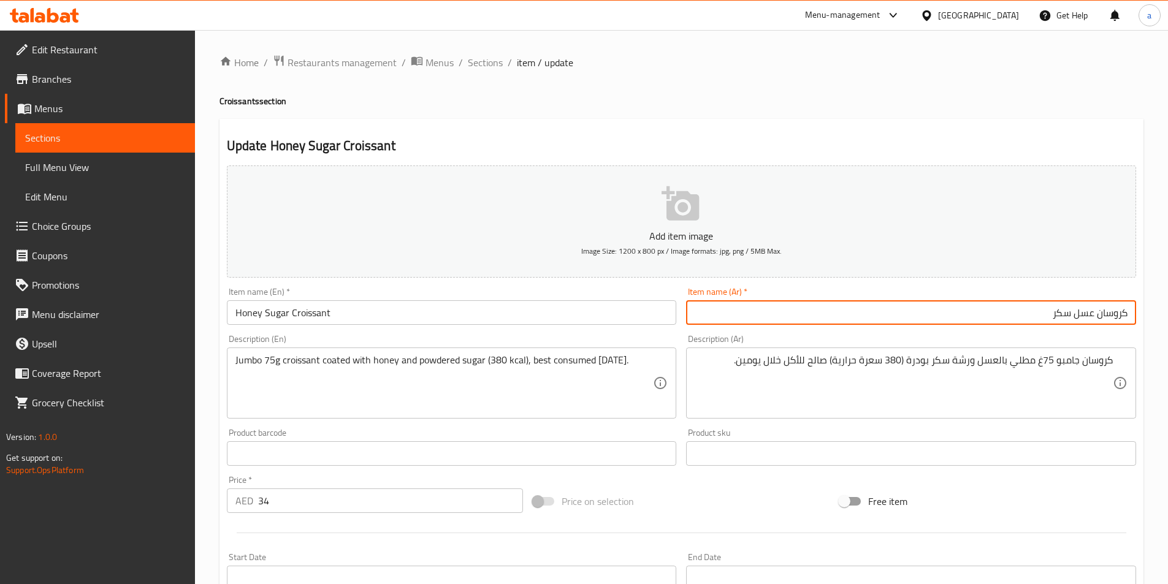
drag, startPoint x: 1098, startPoint y: 318, endPoint x: 1177, endPoint y: 296, distance: 82.1
click at [1168, 311] on html "​ Menu-management United Arab Emirates Get Help a Edit Restaurant Branches Menu…" at bounding box center [584, 292] width 1168 height 584
paste input "سو"
type input "كرواسون عسل سكر"
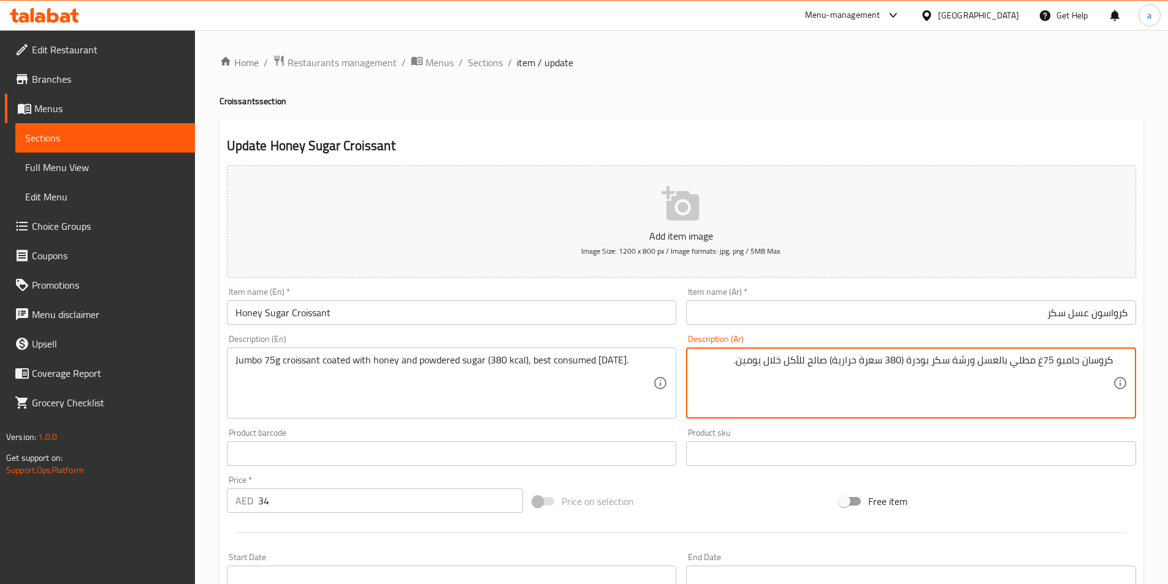
drag, startPoint x: 1084, startPoint y: 364, endPoint x: 1169, endPoint y: 360, distance: 85.3
paste textarea "سو"
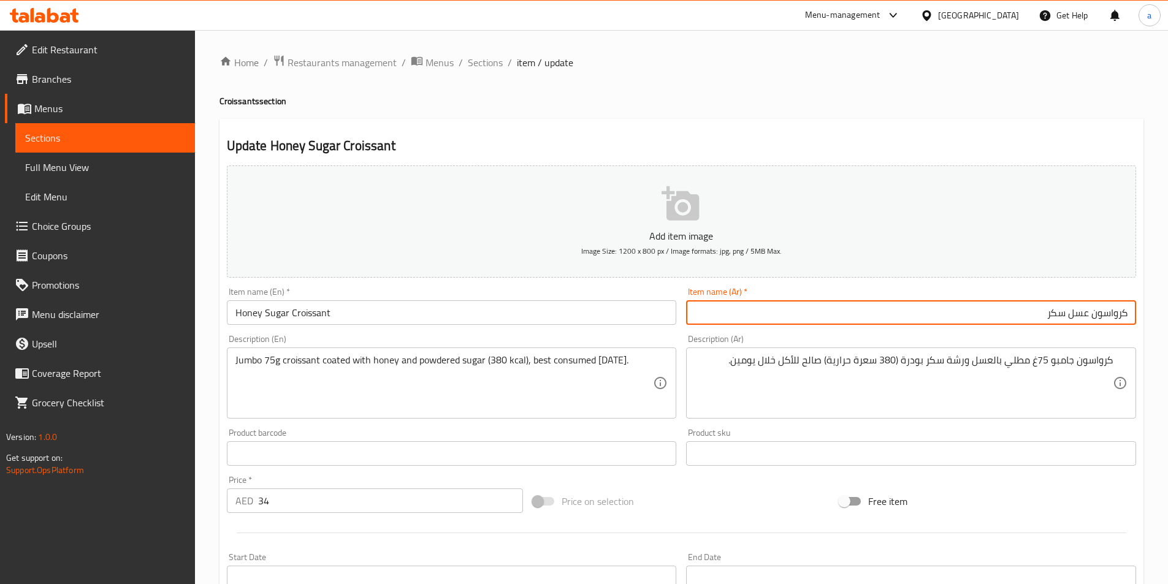
click at [1025, 308] on input "كرواسون عسل سكر" at bounding box center [911, 312] width 450 height 25
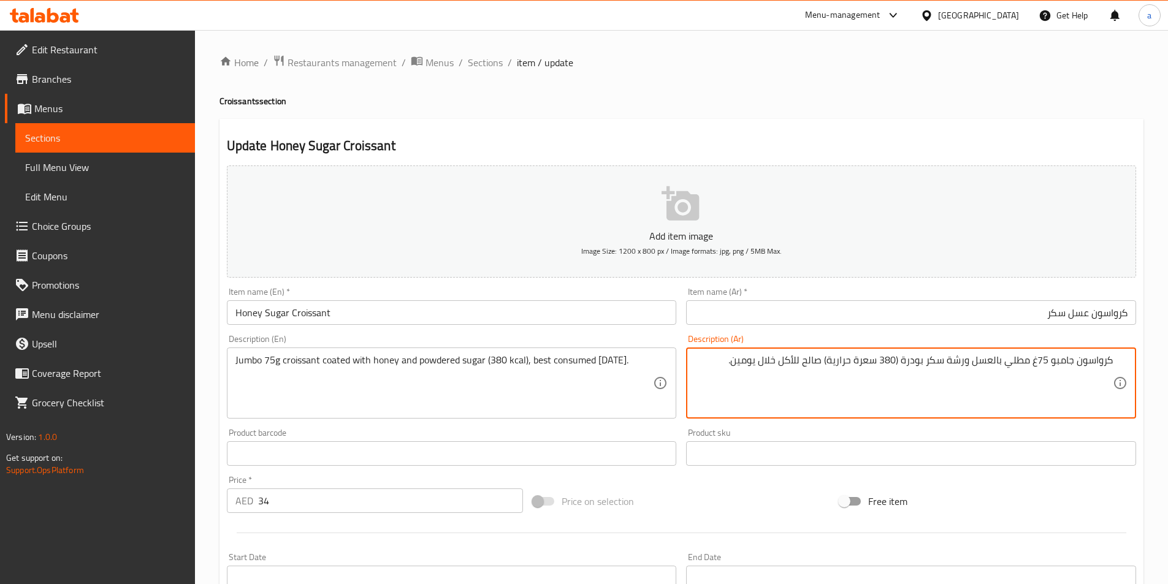
drag, startPoint x: 1008, startPoint y: 363, endPoint x: 1027, endPoint y: 367, distance: 20.1
click at [1027, 367] on textarea "كرواسون جامبو 75غ مطلي بالعسل ورشة سكر بودرة (380 سعرة حرارية) صالح للأكل خلال …" at bounding box center [904, 383] width 418 height 58
drag, startPoint x: 945, startPoint y: 365, endPoint x: 966, endPoint y: 370, distance: 22.0
click at [966, 370] on textarea "كرواسون جامبو 75غ مغطي بالعسل ورشة سكر بودرة (380 سعرة حرارية) صالح للأكل خلال …" at bounding box center [904, 383] width 418 height 58
click at [978, 369] on textarea "كرواسون جامبو 75غ مغطي بالعسل ورشة سكر بودرة (380 سعرة حرارية) صالح للأكل خلال …" at bounding box center [904, 383] width 418 height 58
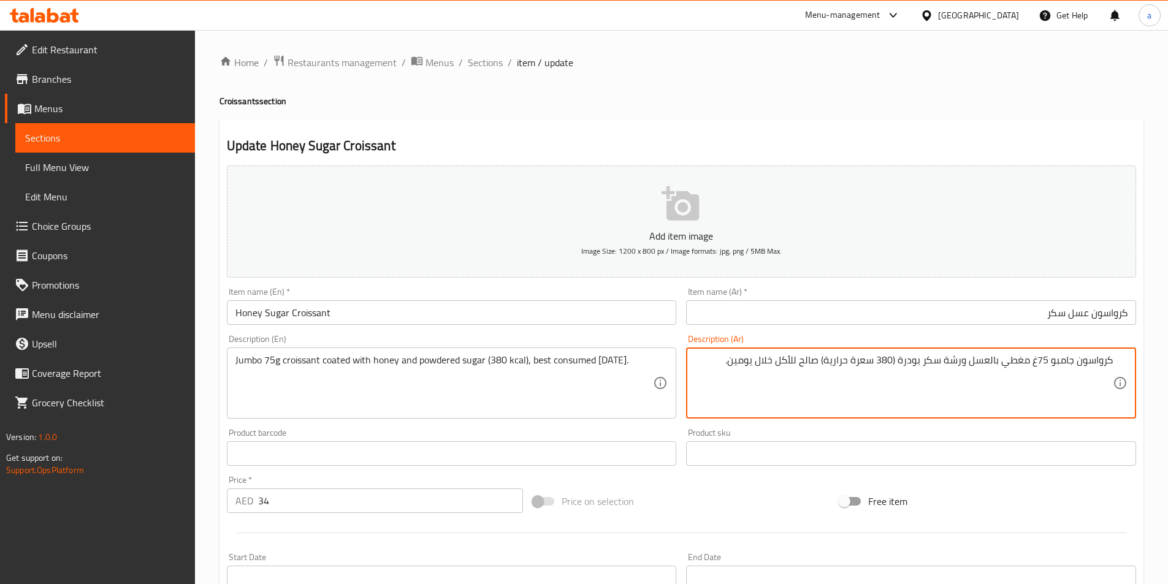
drag, startPoint x: 968, startPoint y: 361, endPoint x: 902, endPoint y: 365, distance: 66.4
click at [902, 365] on textarea "كرواسون جامبو 75غ مغطي بالعسل ورشة سكر بودرة (380 سعرة حرارية) صالح للأكل خلال …" at bounding box center [904, 383] width 418 height 58
type textarea "كرواسون جامبو 75غ مغطي بالعسل ورشة سكر بودرة (380 سعرة حرارية) صالح للأكل خلال …"
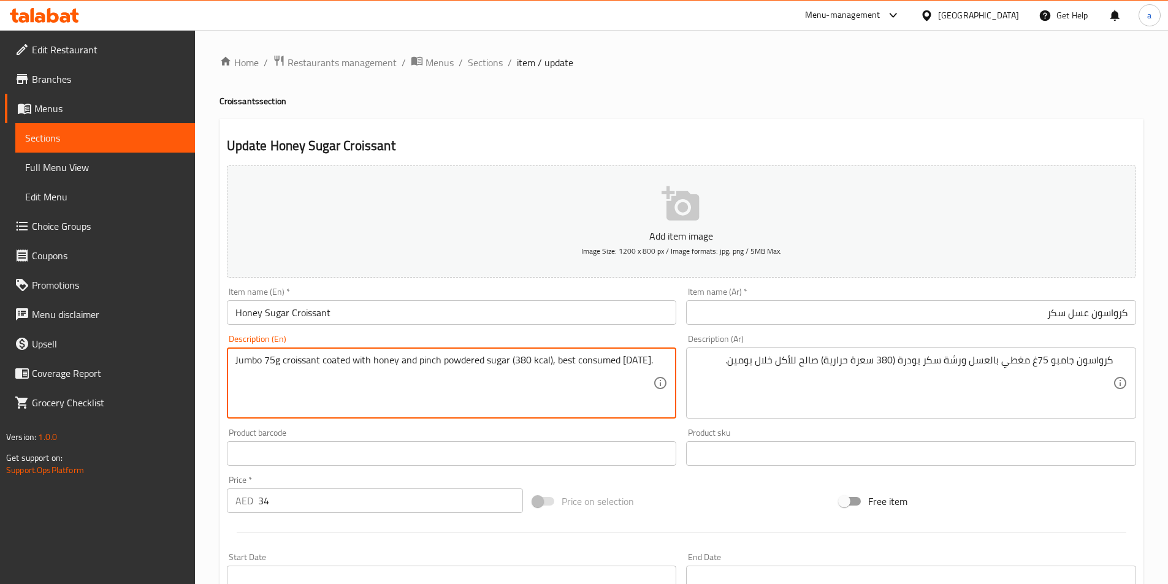
drag, startPoint x: 508, startPoint y: 361, endPoint x: 419, endPoint y: 365, distance: 89.0
click at [419, 365] on textarea "Jumbo 75g croissant coated with honey and pinch powdered sugar (380 kcal), best…" at bounding box center [444, 383] width 418 height 58
type textarea "Jumbo 75g croissant coated with honey and pinch powdered sugar (380 kcal), best…"
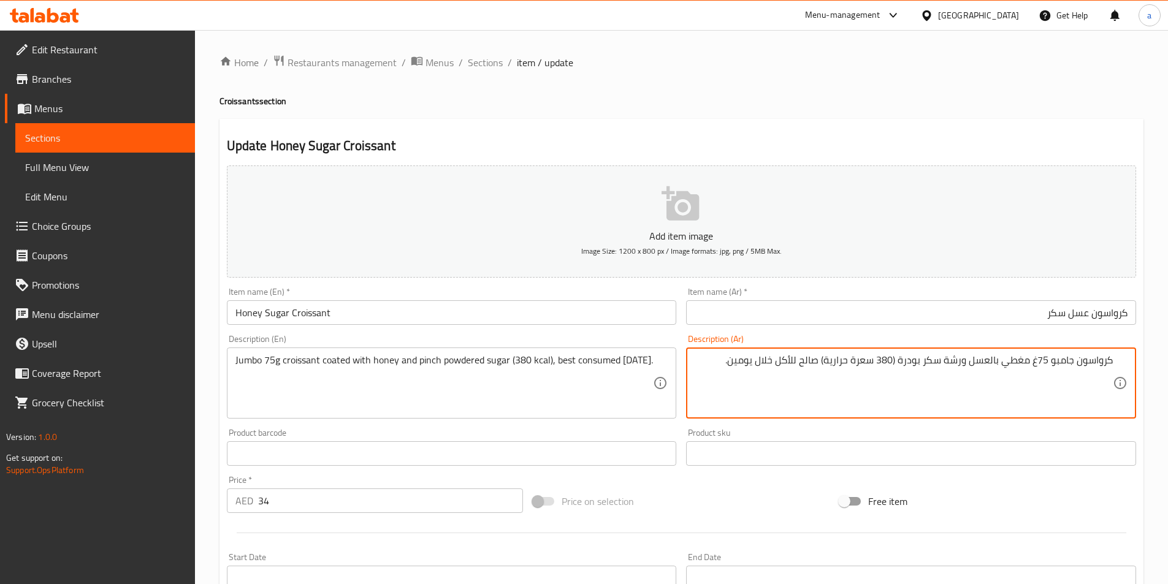
click at [963, 364] on textarea "كرواسون جامبو 75غ مغطي بالعسل ورشة سكر بودرة (380 سعرة حرارية) صالح للأكل خلال …" at bounding box center [904, 383] width 418 height 58
click at [882, 375] on textarea "كرواسون جامبو 75غ مغطي بالعسل و رشة سكر بودرة (380 سعرة حرارية) صالح للأكل خلال…" at bounding box center [904, 383] width 418 height 58
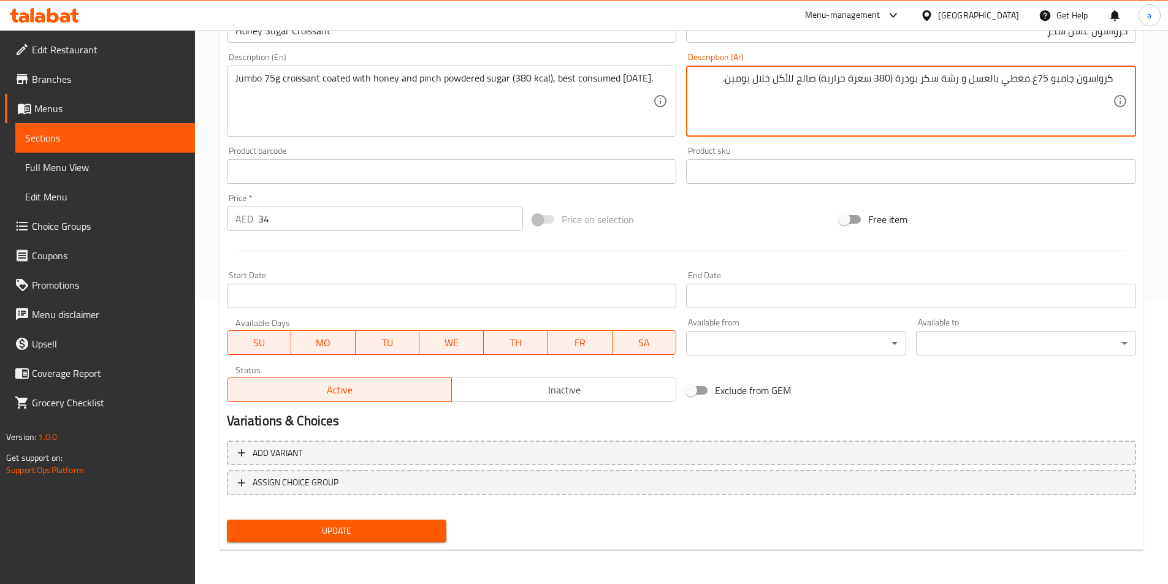
type textarea "كرواسون جامبو 75غ مغطي بالعسل و رشة سكر بودرة (380 سعرة حرارية) صالح للأكل خلال…"
click at [358, 543] on div "Update" at bounding box center [337, 531] width 230 height 33
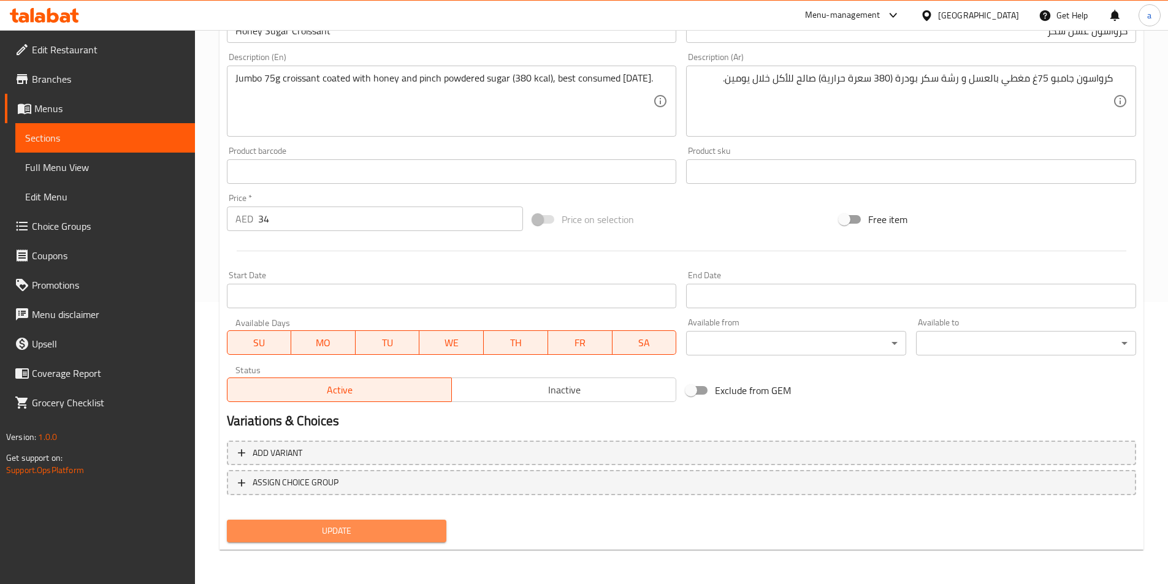
click at [361, 524] on span "Update" at bounding box center [337, 531] width 201 height 15
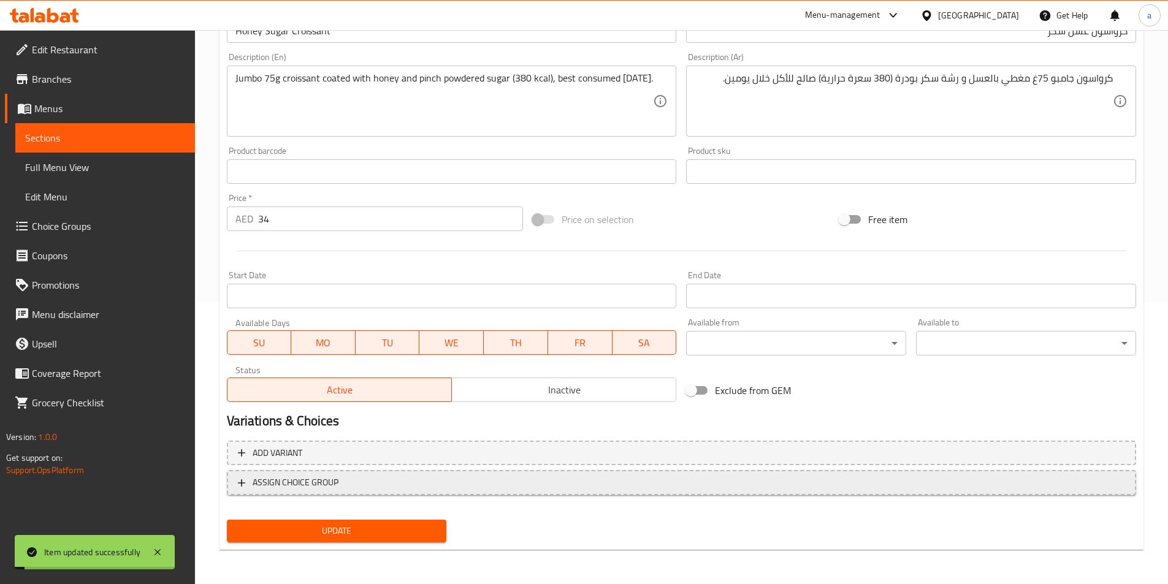
scroll to position [0, 0]
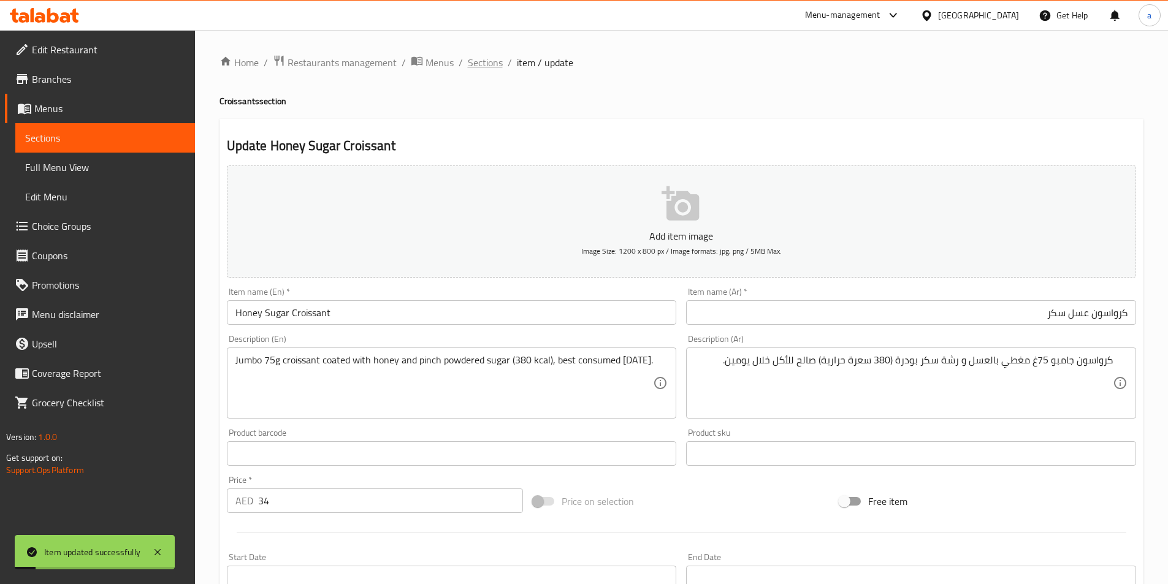
click at [473, 67] on span "Sections" at bounding box center [485, 62] width 35 height 15
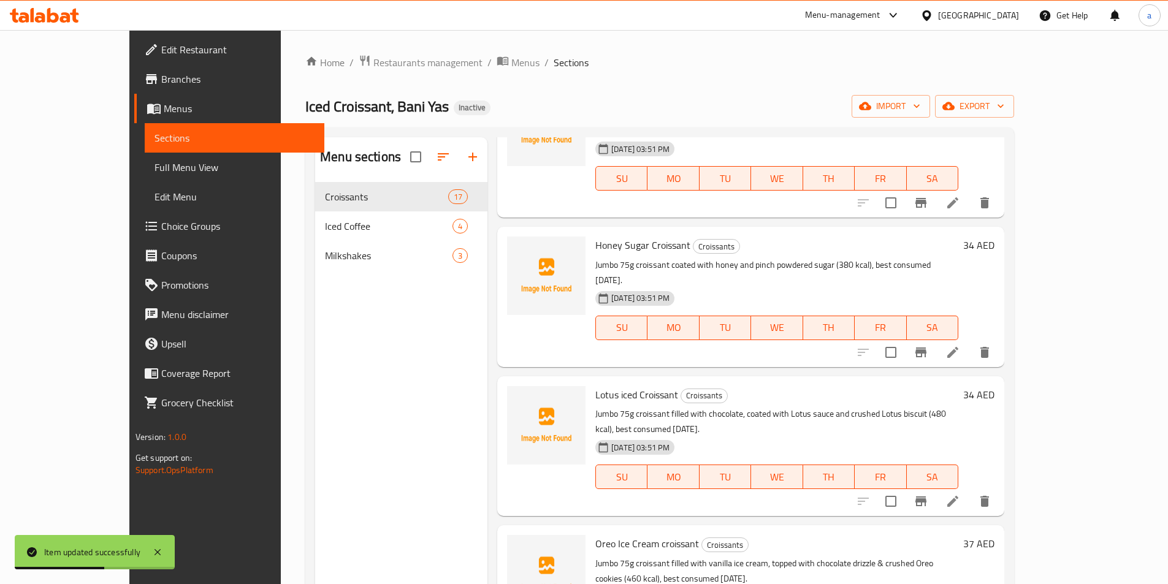
scroll to position [675, 0]
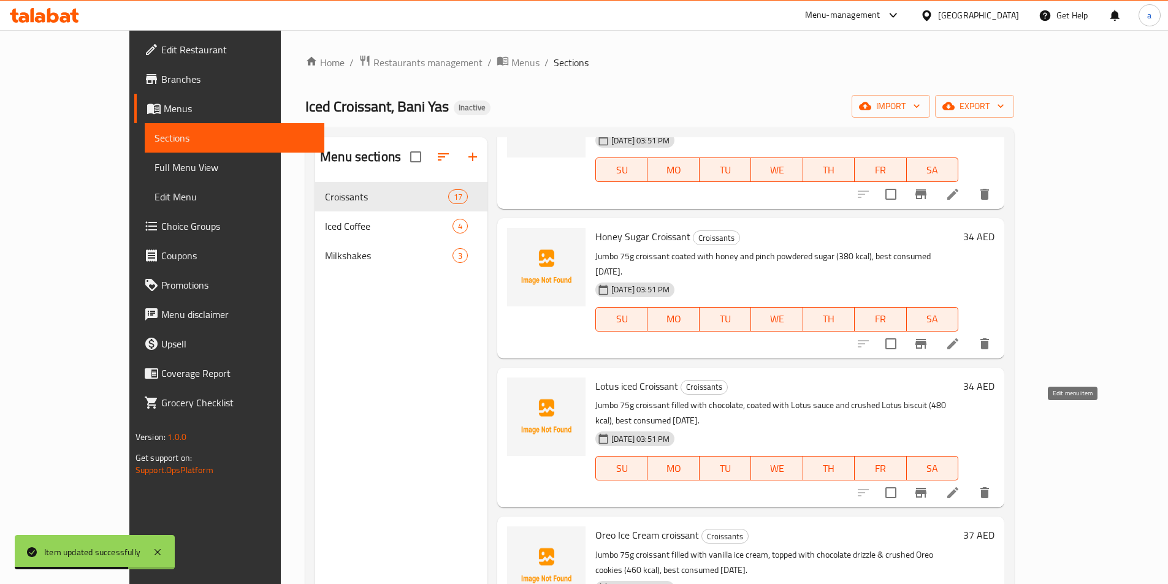
click at [960, 486] on icon at bounding box center [953, 493] width 15 height 15
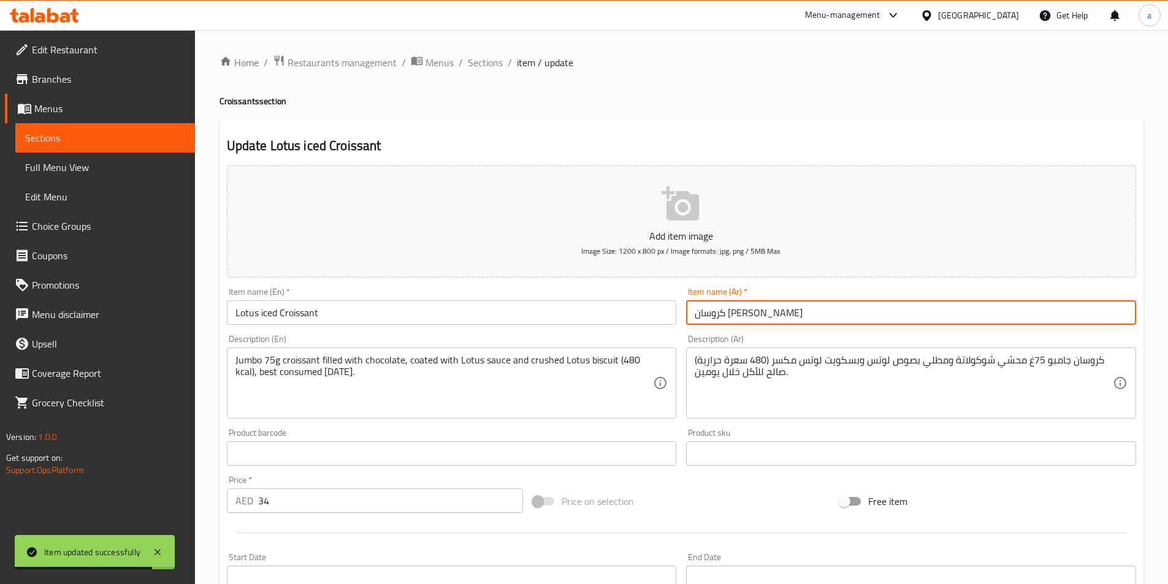
click at [815, 304] on input "كروسان لوتس ايس كريم" at bounding box center [911, 312] width 450 height 25
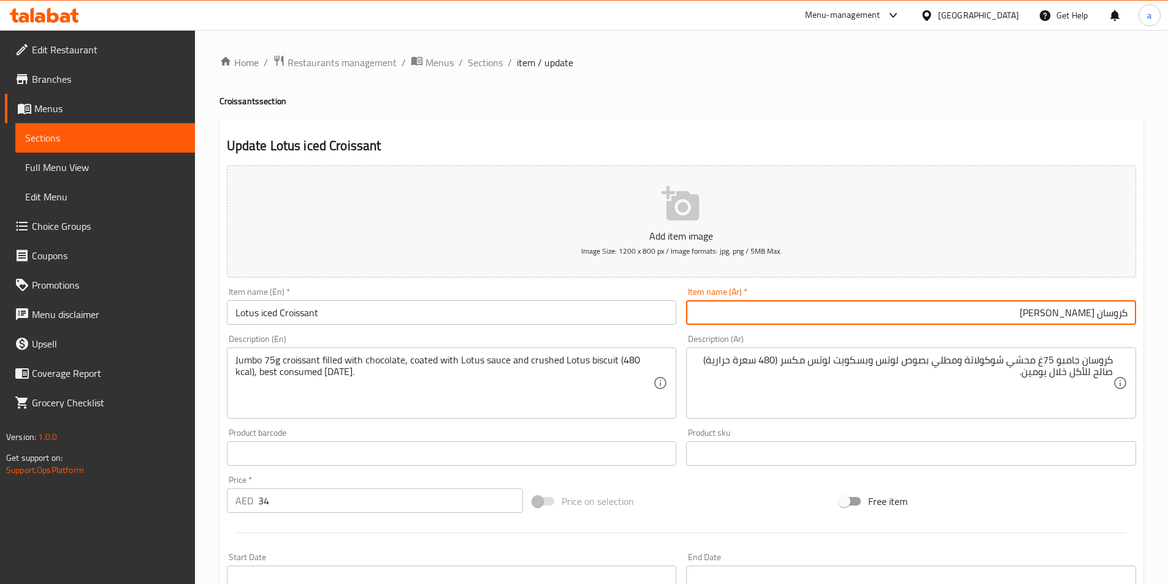
drag, startPoint x: 1096, startPoint y: 316, endPoint x: 1173, endPoint y: 318, distance: 76.7
click at [1168, 319] on html "​ Menu-management United Arab Emirates Get Help a Edit Restaurant Branches Menu…" at bounding box center [584, 292] width 1168 height 584
paste input "سو"
type input "كرواسون لوتس ايس كريم"
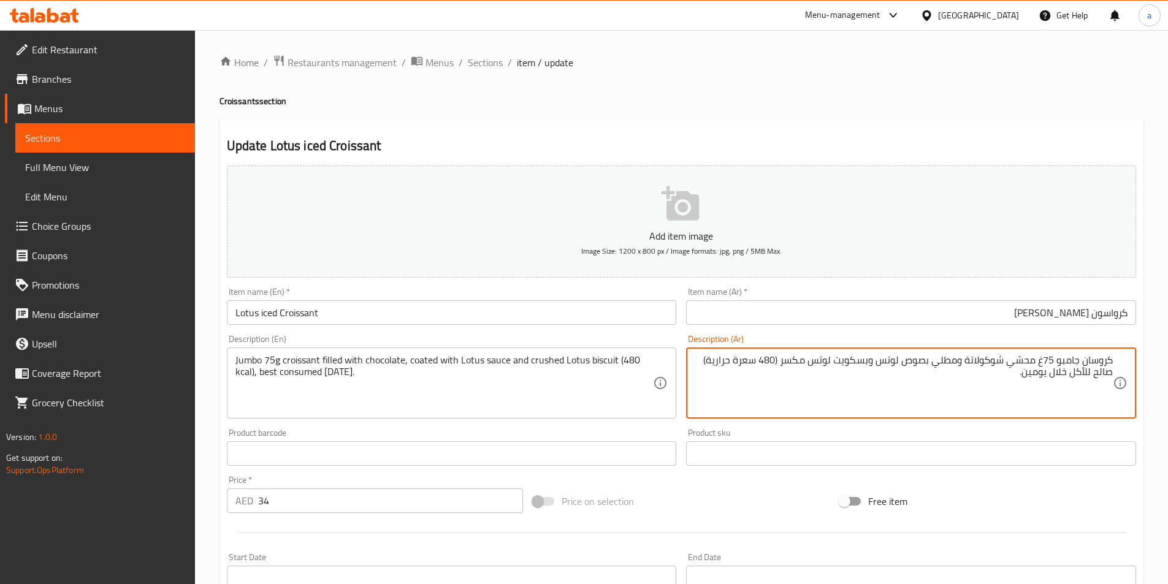
drag, startPoint x: 1083, startPoint y: 364, endPoint x: 1166, endPoint y: 369, distance: 83.5
click at [1085, 364] on textarea "كروسان جامبو 75غ محشي شوكولاتة ومطلي بصوص لوتس وبسكويت لوتس مكسر (480 سعرة حرار…" at bounding box center [904, 383] width 418 height 58
drag, startPoint x: 1082, startPoint y: 362, endPoint x: 1121, endPoint y: 365, distance: 38.7
click at [1121, 365] on div "كروسان جامبو 75غ محشي شوكولاتة ومطلي بصوص لوتس وبسكويت لوتس مكسر (480 سعرة حرار…" at bounding box center [911, 383] width 450 height 71
paste textarea "سو"
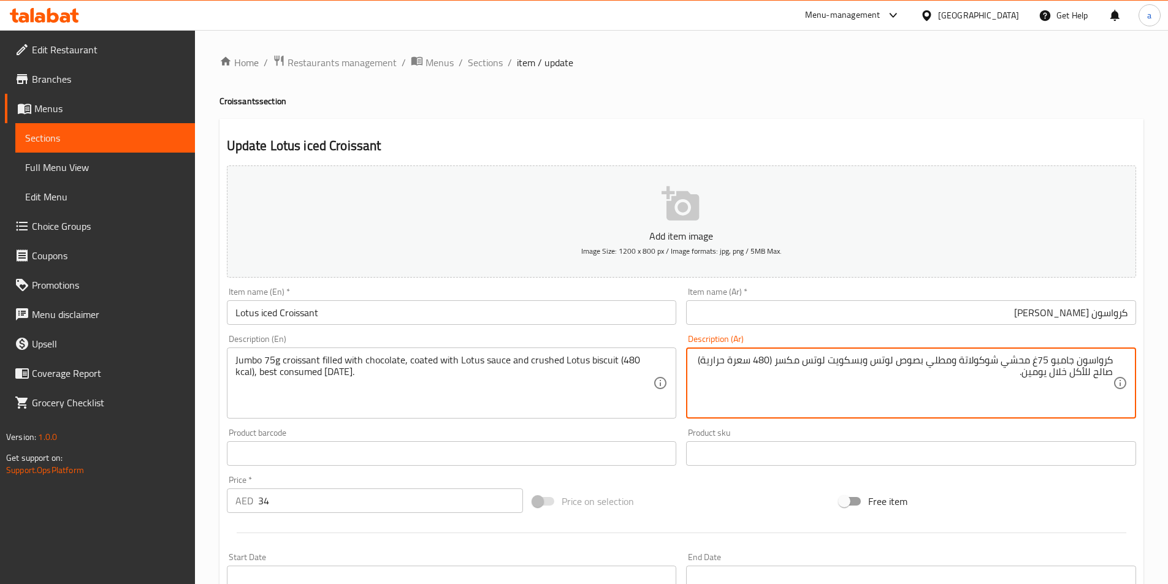
type textarea "كرواسون جامبو 75غ محشي شوكولاتة ومطلي بصوص لوتس وبسكويت لوتس مكسر (480 سعرة حرا…"
click at [965, 313] on input "كرواسون لوتس ايس كريم" at bounding box center [911, 312] width 450 height 25
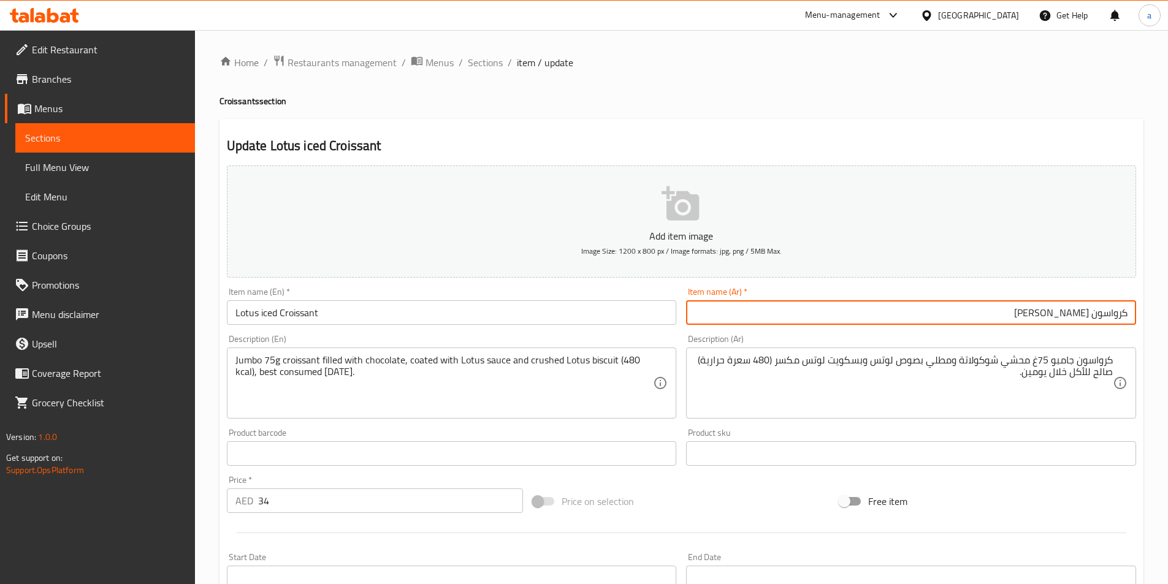
drag, startPoint x: 277, startPoint y: 313, endPoint x: 251, endPoint y: 308, distance: 26.2
click at [253, 308] on input "Lotus iced Croissant" at bounding box center [452, 312] width 450 height 25
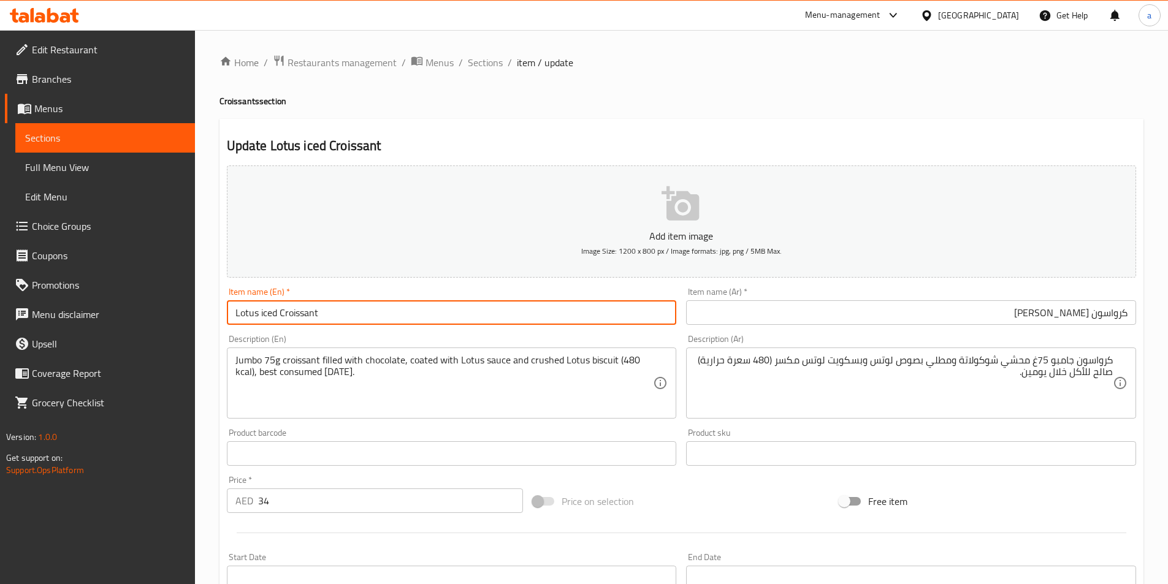
click at [267, 313] on input "Lotus iced Croissant" at bounding box center [452, 312] width 450 height 25
drag, startPoint x: 260, startPoint y: 311, endPoint x: 275, endPoint y: 316, distance: 16.3
click at [275, 316] on input "Lotus iced Croissant" at bounding box center [452, 312] width 450 height 25
click at [352, 309] on input "Lotus iced Croissant" at bounding box center [452, 312] width 450 height 25
click at [984, 316] on input "كرواسون لوتس ايس كريم" at bounding box center [911, 312] width 450 height 25
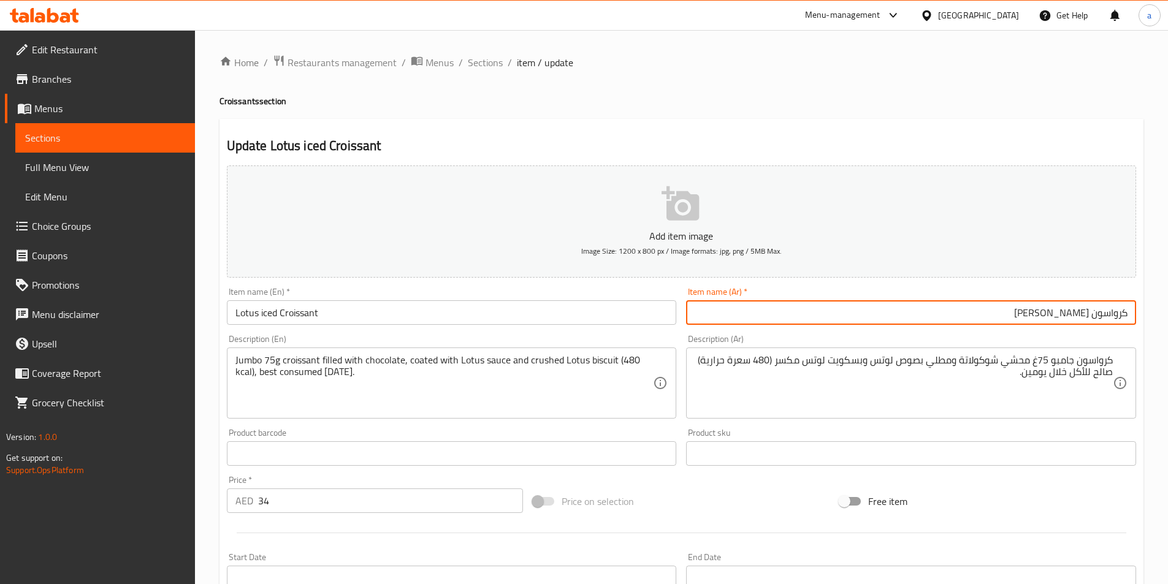
click at [398, 317] on input "Lotus iced Croissant" at bounding box center [452, 312] width 450 height 25
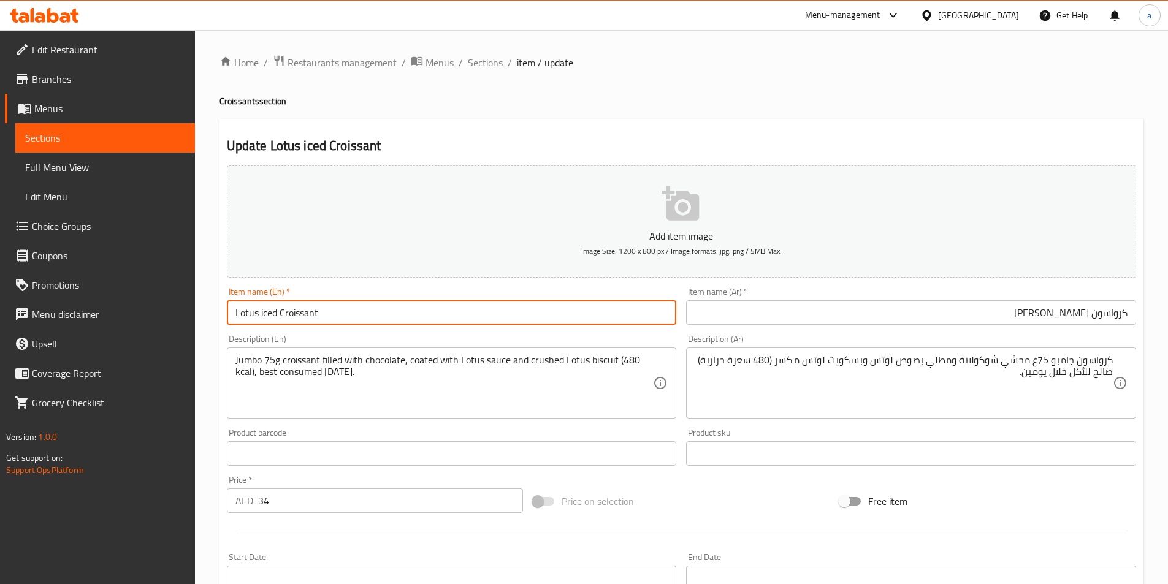
click at [398, 317] on input "Lotus iced Croissant" at bounding box center [452, 312] width 450 height 25
click at [321, 313] on input "Lotus iced Croissant" at bounding box center [452, 312] width 450 height 25
click at [276, 316] on input "Lotus iced Croissant" at bounding box center [452, 312] width 450 height 25
type input "Lotus ice cream Croissant"
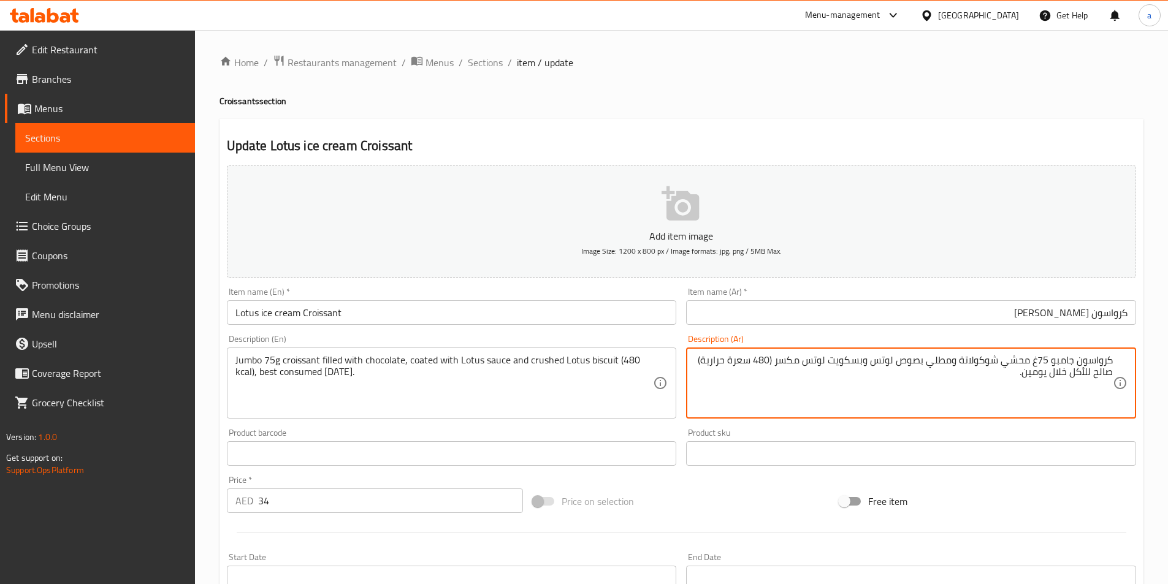
drag, startPoint x: 1030, startPoint y: 361, endPoint x: 1008, endPoint y: 361, distance: 22.1
click at [1004, 364] on textarea "كرواسون جامبو 75غ محشي شوكولاتة ومطلي بصوص لوتس وبسكويت لوتس مكسر (480 سعرة حرا…" at bounding box center [904, 383] width 418 height 58
drag, startPoint x: 954, startPoint y: 359, endPoint x: 928, endPoint y: 367, distance: 27.4
click at [928, 367] on textarea "كرواسون جامبو 75غ مملوء شوكولاتة ومطلي بصوص لوتس وبسكويت لوتس مكسر (480 سعرة حر…" at bounding box center [904, 383] width 418 height 58
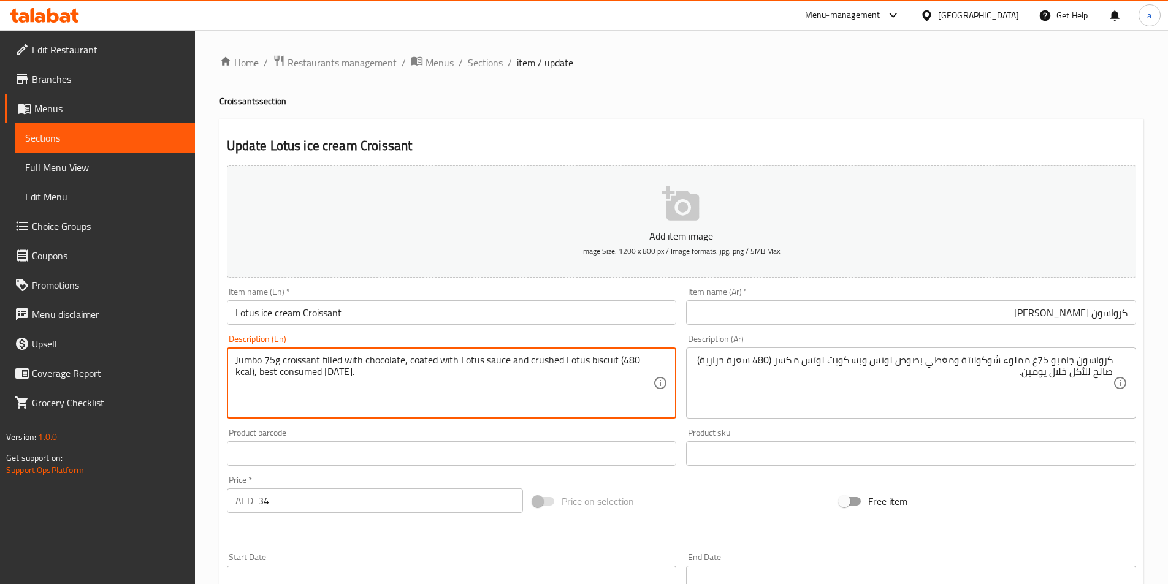
drag, startPoint x: 527, startPoint y: 361, endPoint x: 559, endPoint y: 367, distance: 31.9
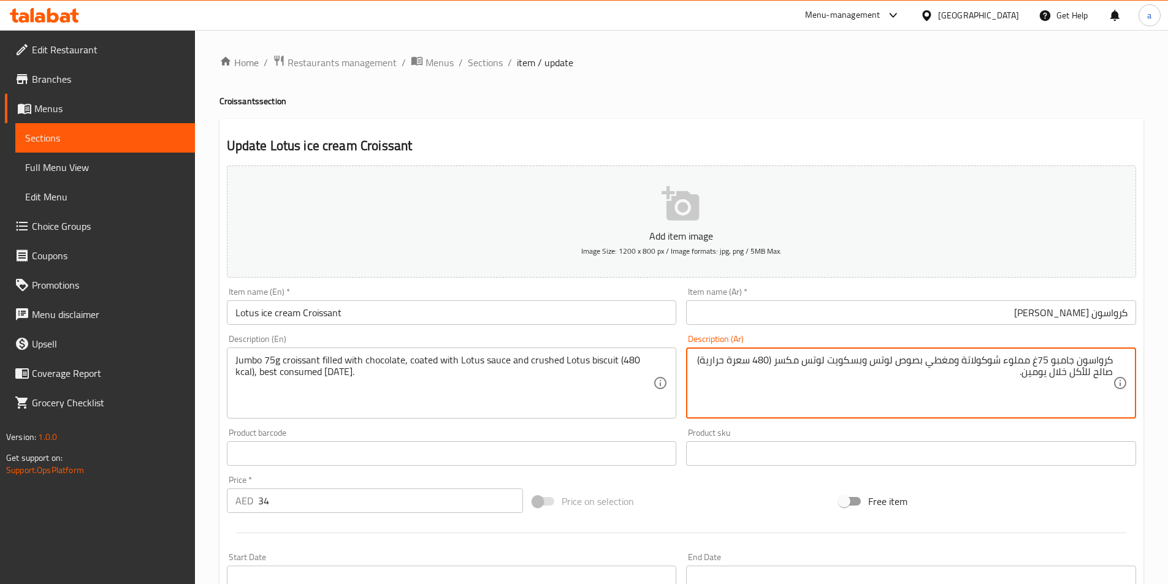
drag, startPoint x: 800, startPoint y: 362, endPoint x: 782, endPoint y: 365, distance: 18.0
type textarea "كرواسون جامبو 75غ مملوء شوكولاتة ومغطي بصوص لوتس وبسكويت لوتس مطحون (480 سعرة ح…"
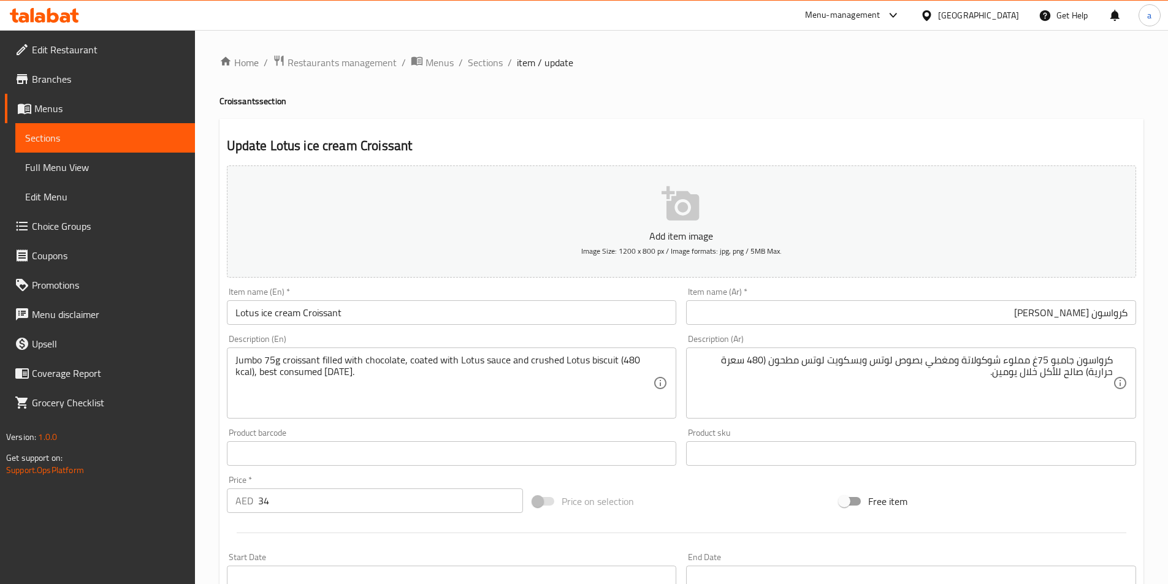
click at [401, 287] on div "Item name (En)   * Lotus ice cream Croissant Item name (En) *" at bounding box center [452, 306] width 460 height 47
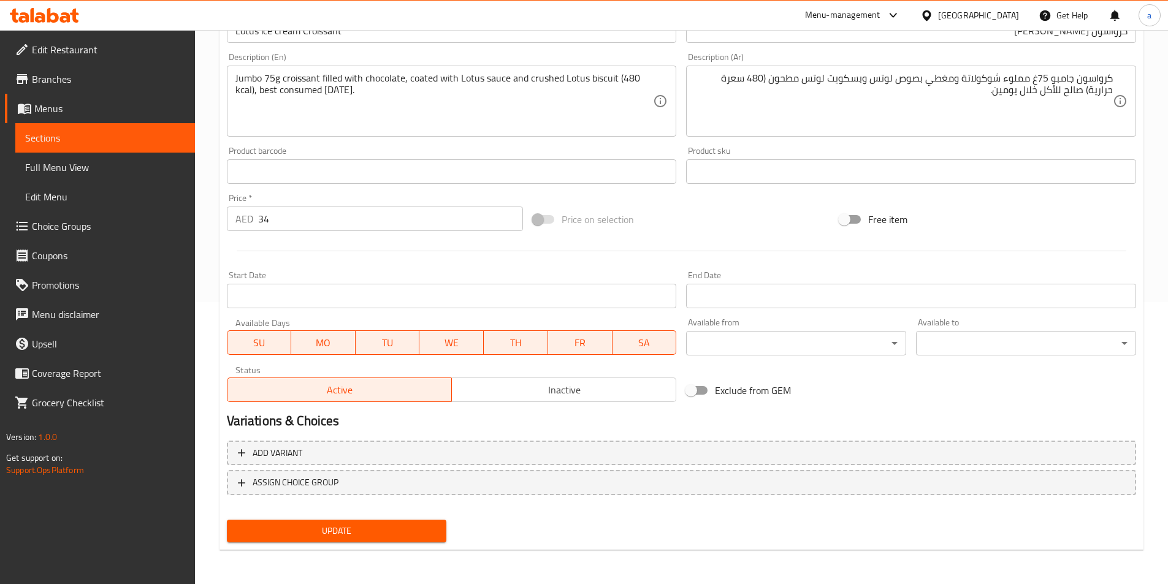
click at [394, 534] on span "Update" at bounding box center [337, 531] width 201 height 15
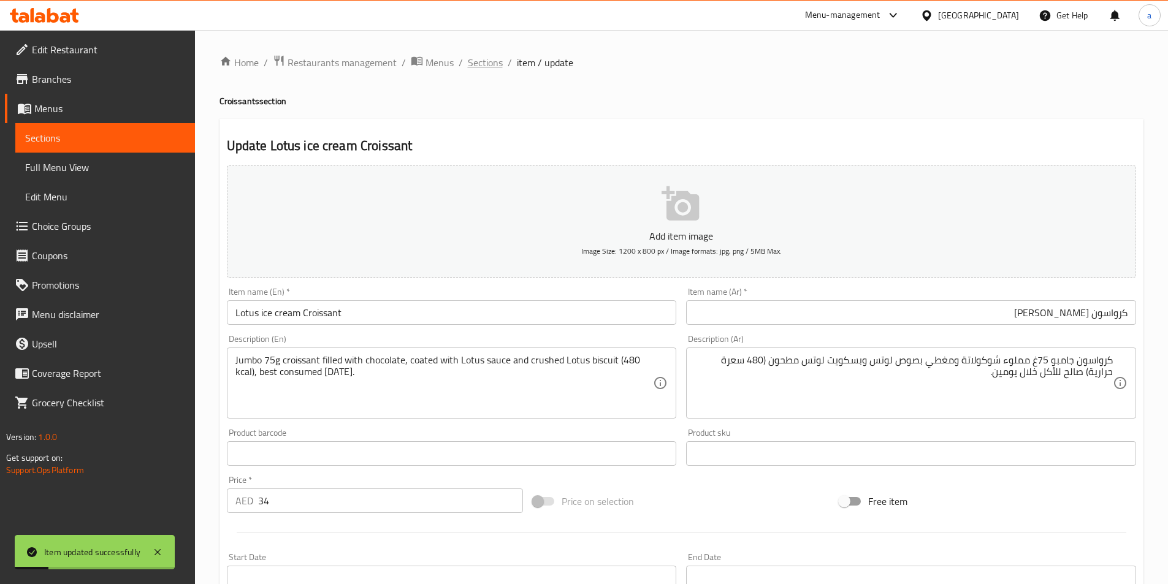
click at [495, 64] on span "Sections" at bounding box center [485, 62] width 35 height 15
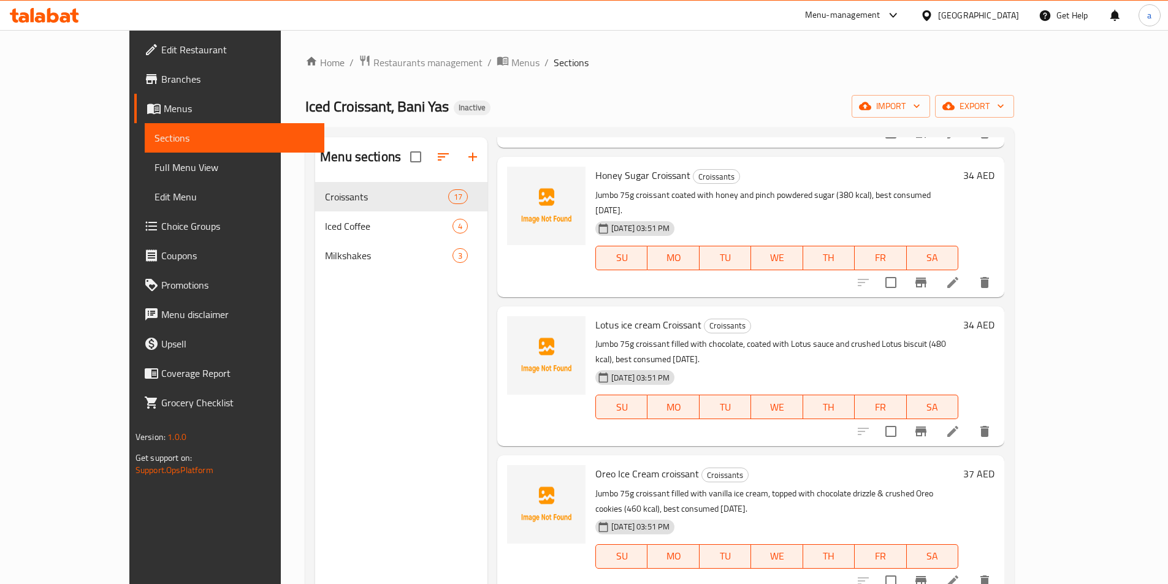
scroll to position [797, 0]
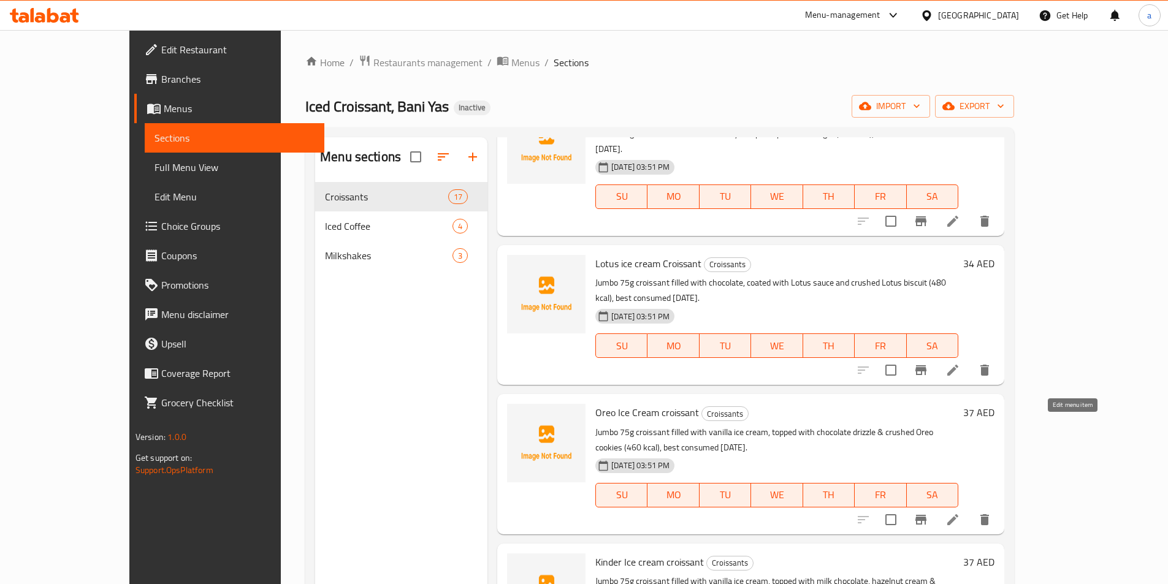
click at [960, 513] on icon at bounding box center [953, 520] width 15 height 15
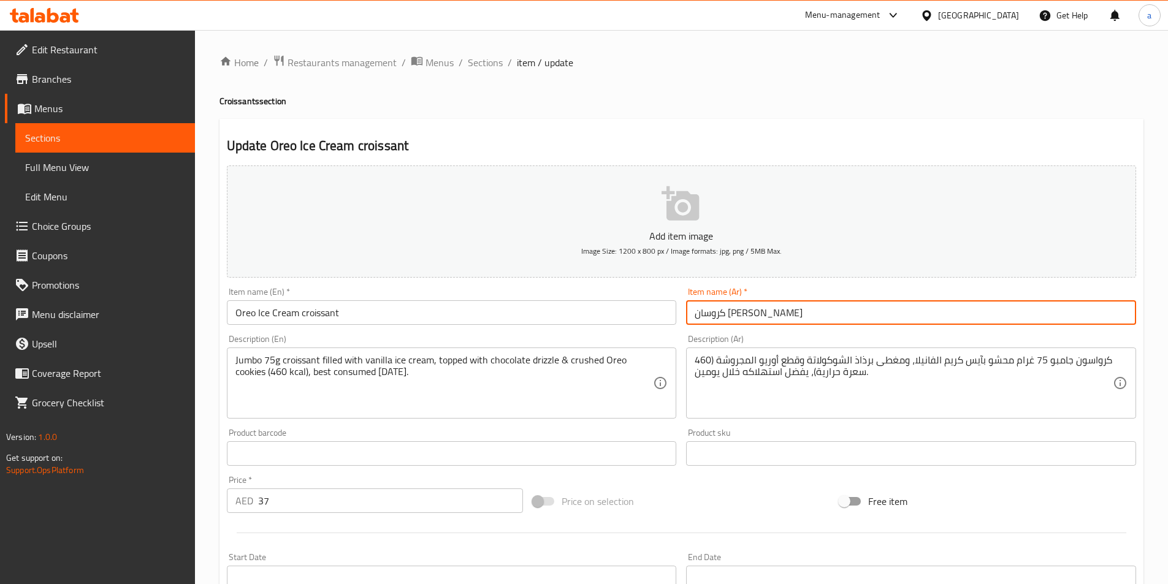
click at [850, 321] on input "كروسان اوريو ايس كريم" at bounding box center [911, 312] width 450 height 25
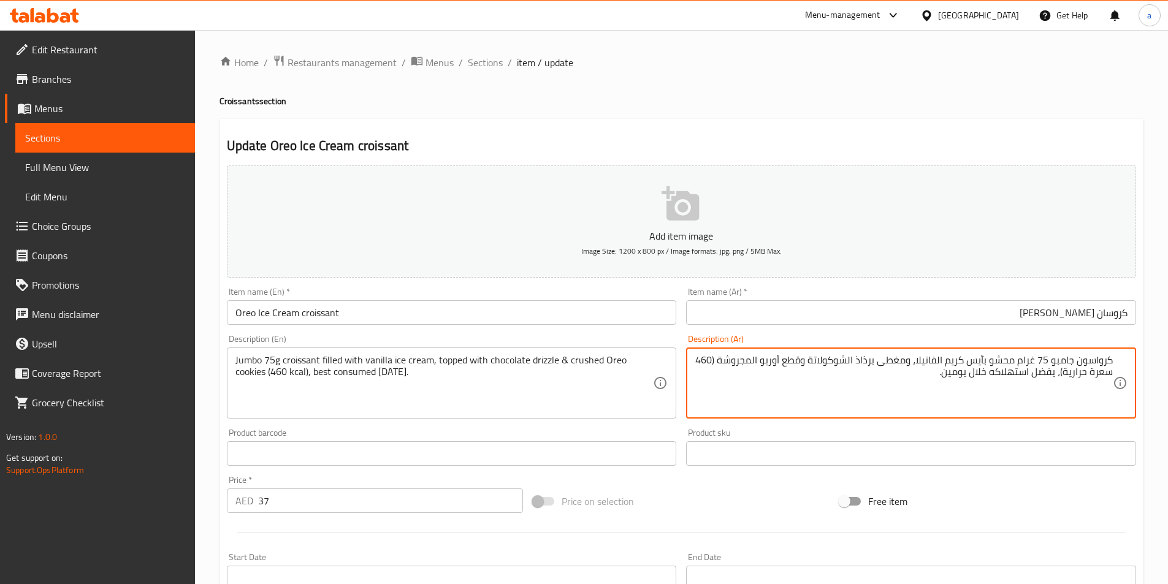
click at [926, 296] on div "Item name (Ar)   * كروسان اوريو ايس كريم Item name (Ar) *" at bounding box center [911, 306] width 450 height 37
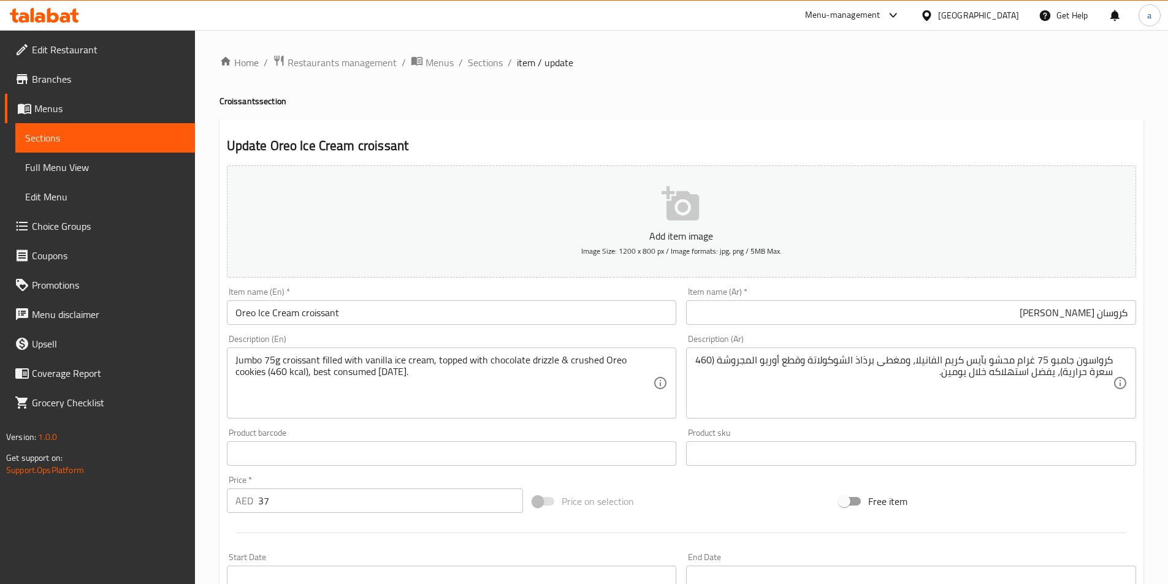
click at [938, 311] on input "كروسان اوريو ايس كريم" at bounding box center [911, 312] width 450 height 25
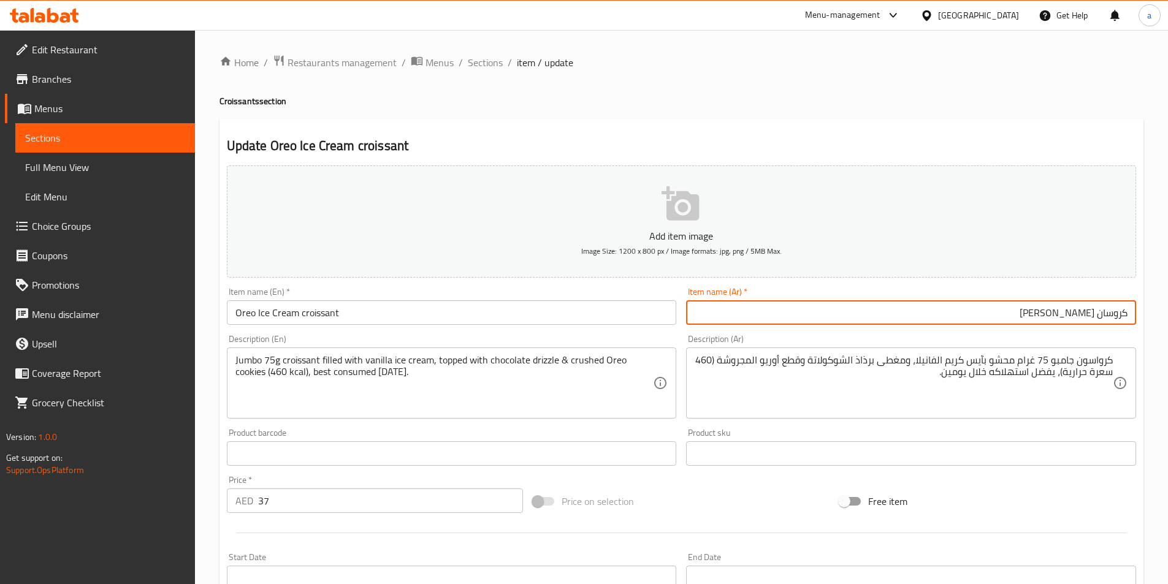
drag, startPoint x: 1098, startPoint y: 316, endPoint x: 1156, endPoint y: 322, distance: 57.9
click at [1162, 318] on div "Home / Restaurants management / Menus / Sections / item / update Croissants sec…" at bounding box center [681, 448] width 973 height 836
paste input "سو"
type input "كرواسون اوريو ايس كريم"
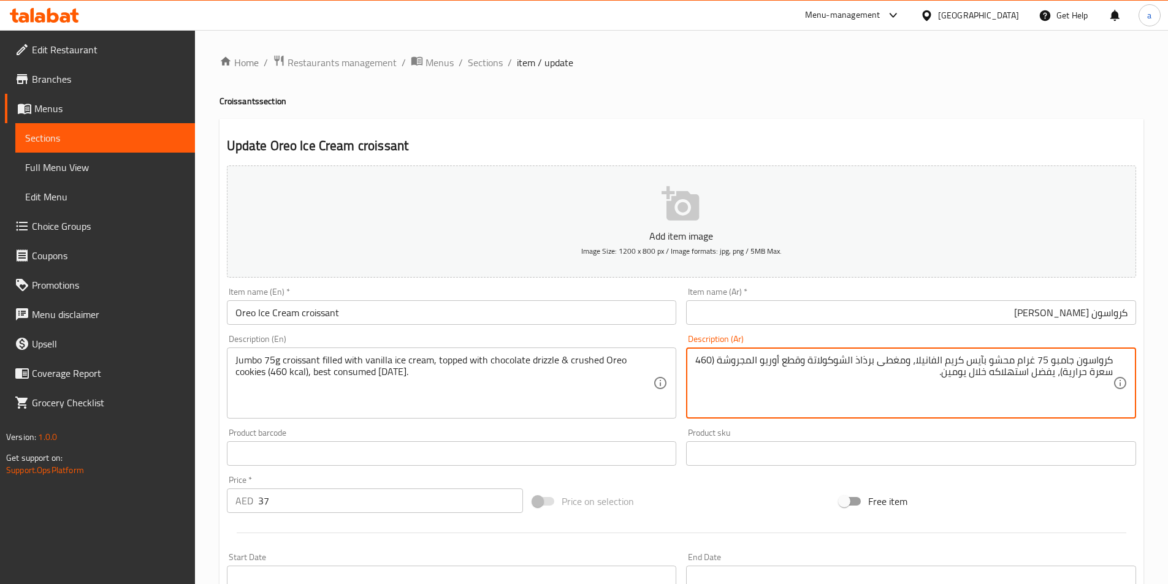
drag, startPoint x: 1014, startPoint y: 362, endPoint x: 990, endPoint y: 365, distance: 23.5
click at [979, 362] on textarea "كرواسون جامبو 75 غرام مملوء بآيس كريم الفانيلا، ومغطى برذاذ الشوكولاتة وقطع أور…" at bounding box center [904, 383] width 418 height 58
click at [916, 378] on textarea "كرواسون جامبو 75 غرام مملوء ب ايس كريم الفانيلا، ومغطى برذاذ الشوكولاتة وقطع أو…" at bounding box center [904, 383] width 418 height 58
drag, startPoint x: 871, startPoint y: 367, endPoint x: 901, endPoint y: 367, distance: 30.7
click at [901, 367] on textarea "كرواسون جامبو 75 غرام مملوء ب ايس كريم الفانيلا، ومغطى برذاذ الشوكولاتة وقطع أو…" at bounding box center [904, 383] width 418 height 58
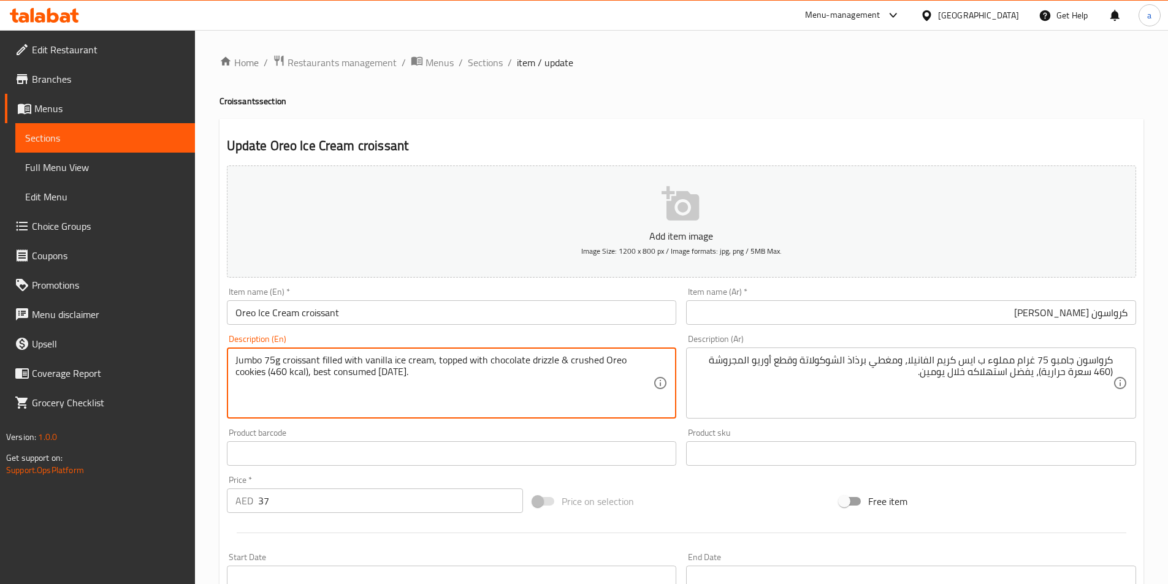
drag, startPoint x: 435, startPoint y: 359, endPoint x: 464, endPoint y: 359, distance: 28.2
click at [464, 359] on textarea "Jumbo 75g croissant filled with [PERSON_NAME] cream, topped with chocolate driz…" at bounding box center [444, 383] width 418 height 58
drag, startPoint x: 529, startPoint y: 363, endPoint x: 555, endPoint y: 365, distance: 25.8
click at [555, 365] on textarea "Jumbo 75g croissant filled with [PERSON_NAME] cream, topped with chocolate driz…" at bounding box center [444, 383] width 418 height 58
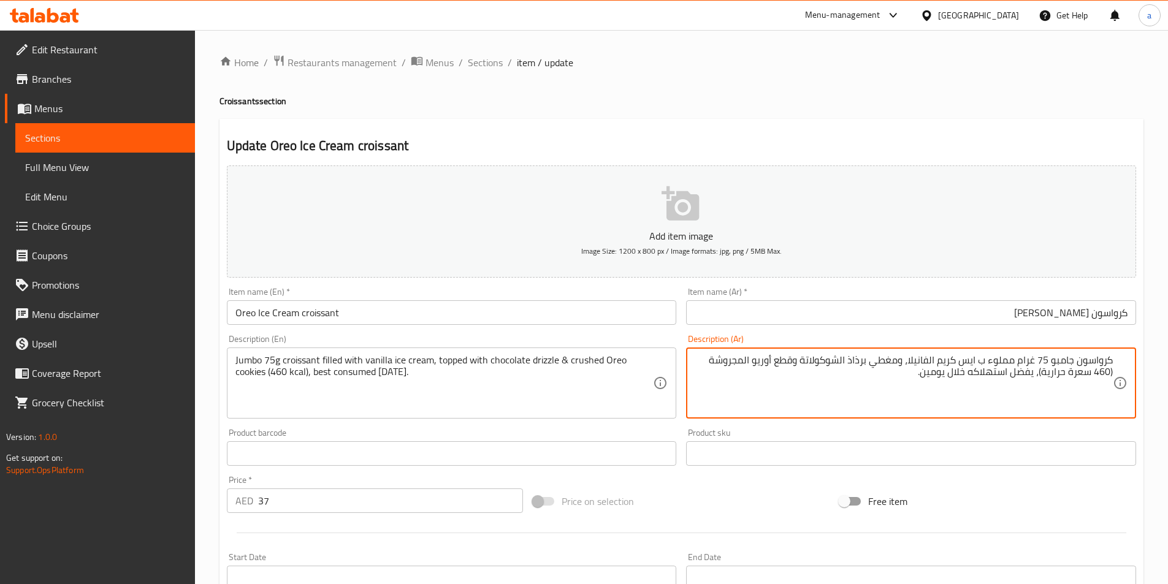
drag, startPoint x: 752, startPoint y: 361, endPoint x: 711, endPoint y: 364, distance: 41.8
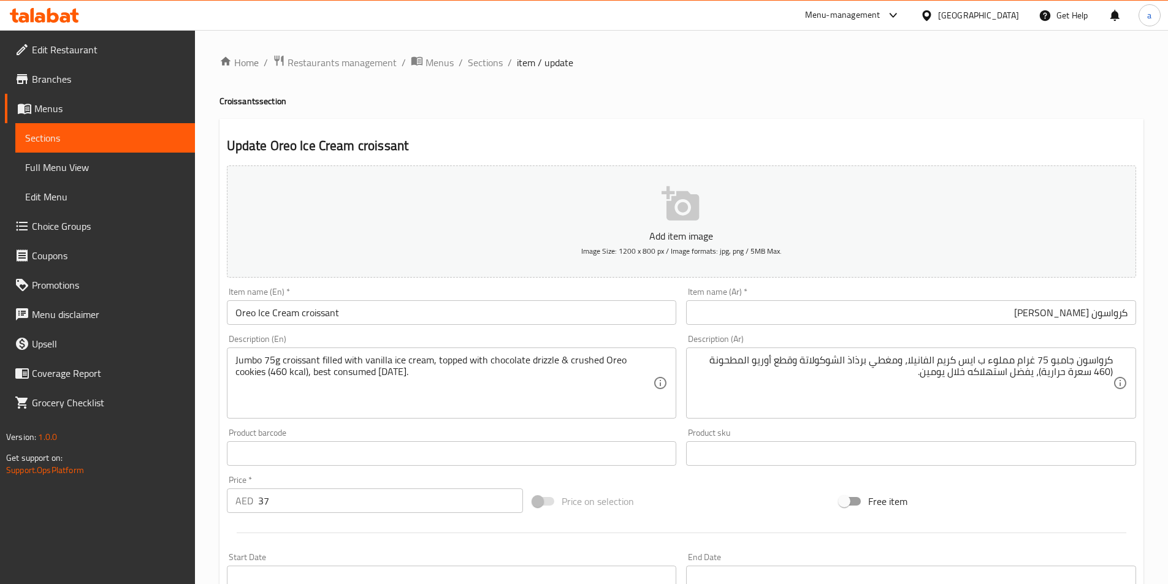
click at [762, 319] on input "كرواسون اوريو ايس كريم" at bounding box center [911, 312] width 450 height 25
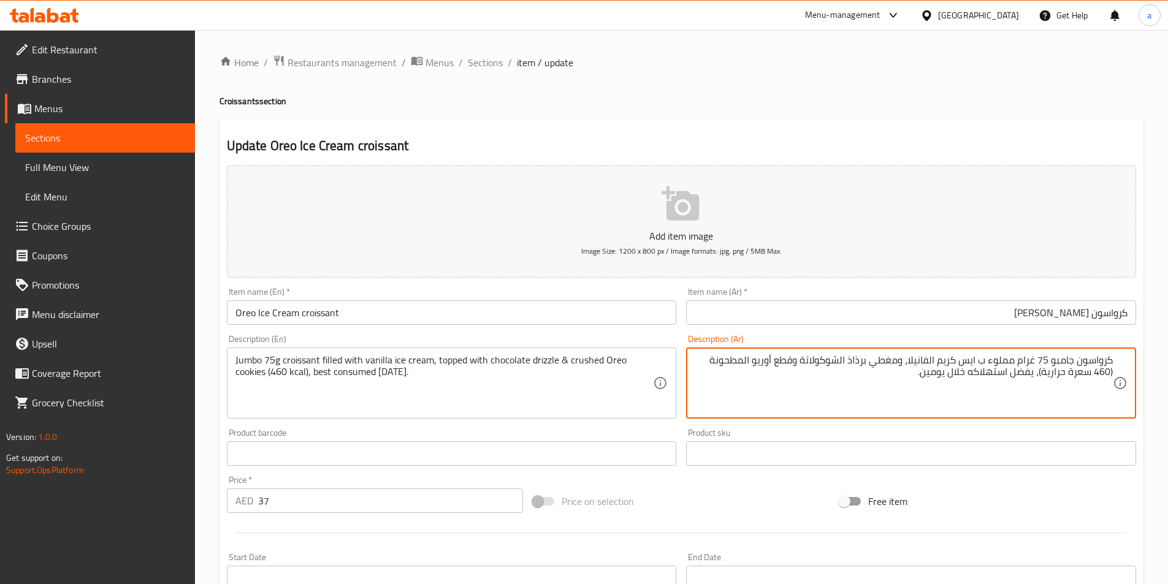
click at [776, 363] on textarea "كرواسون جامبو 75 غرام مملوء ب ايس كريم الفانيلا، ومغطي برذاذ الشوكولاتة وقطع أو…" at bounding box center [904, 383] width 418 height 58
type textarea "كرواسون جامبو 75 غرام مملوء ب ايس كريم الفانيلا، ومغطي برذاذ الشوكولاتة و كوكيز…"
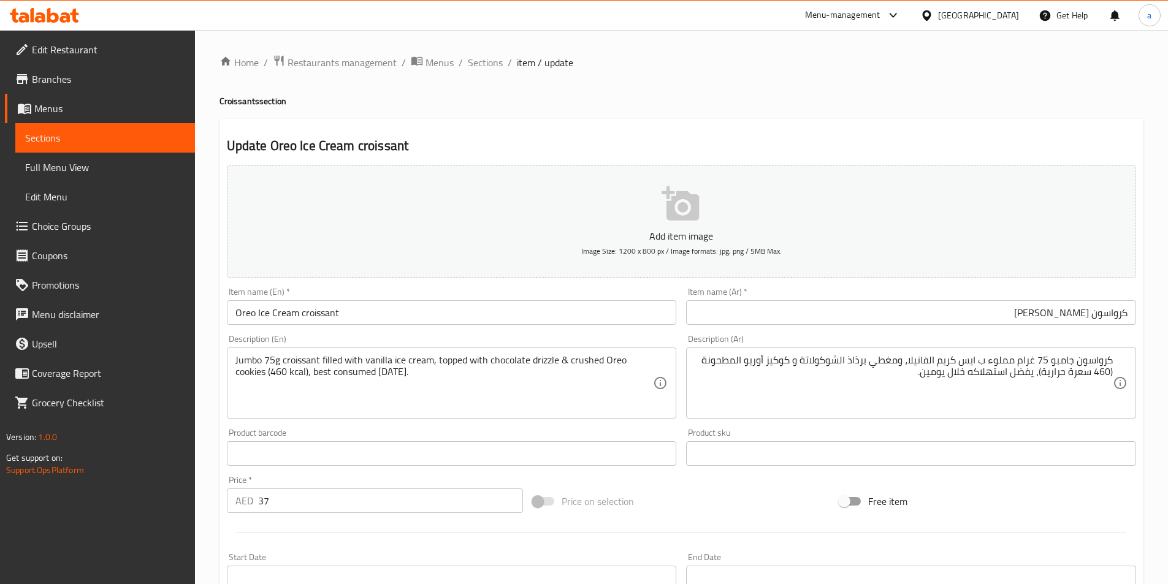
click at [396, 281] on div "Add item image Image Size: 1200 x 800 px / Image formats: jpg, png / 5MB Max." at bounding box center [681, 222] width 919 height 122
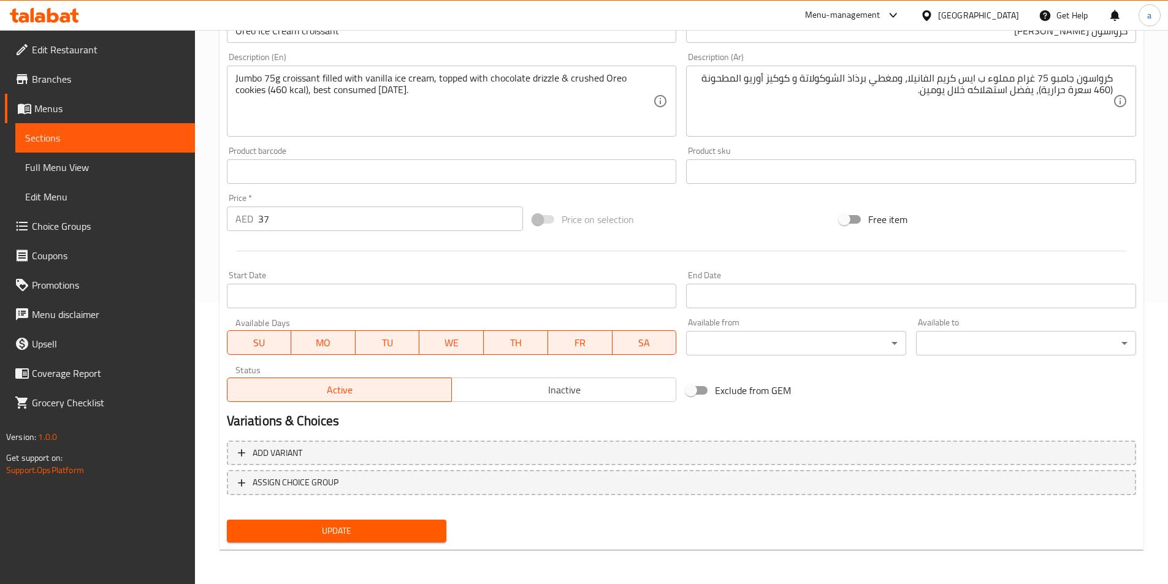
click at [383, 526] on span "Update" at bounding box center [337, 531] width 201 height 15
click at [589, 416] on h2 "Variations & Choices" at bounding box center [681, 421] width 909 height 18
click at [351, 530] on span "Update" at bounding box center [337, 531] width 201 height 15
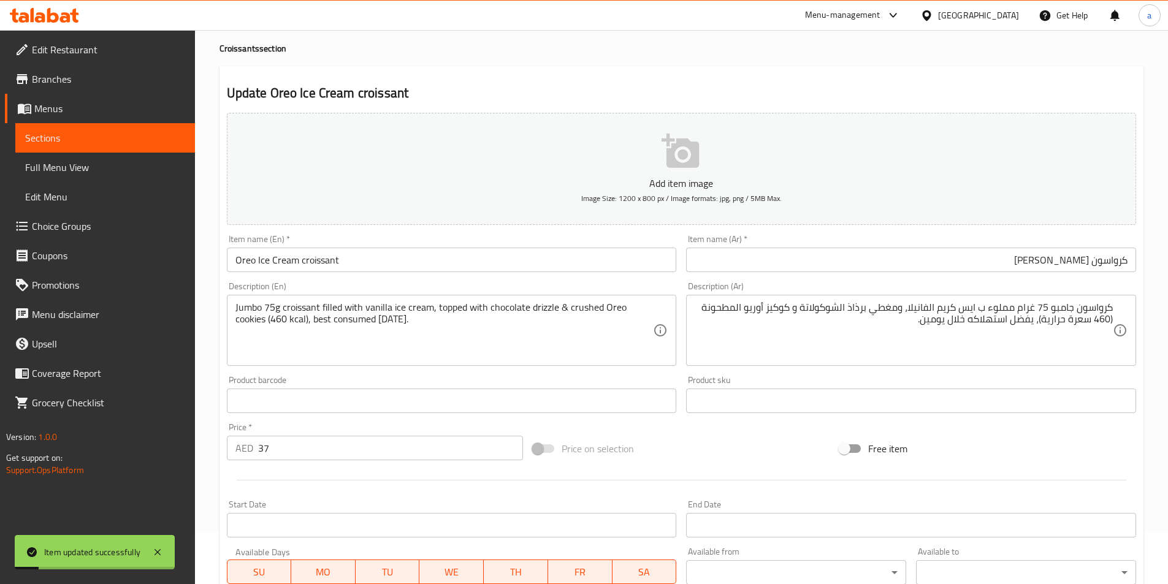
scroll to position [0, 0]
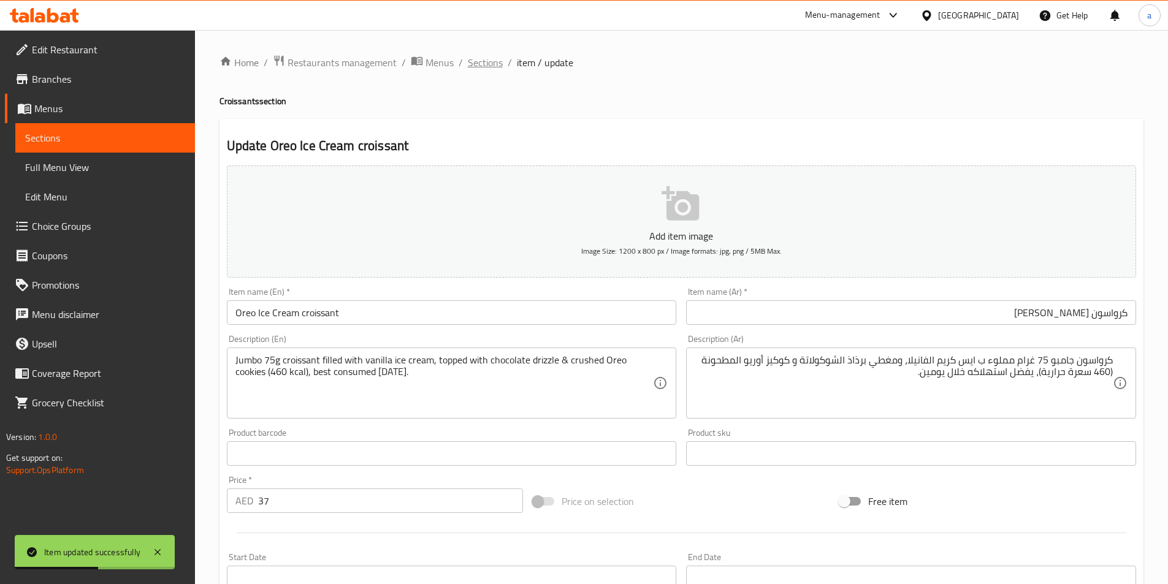
click at [488, 64] on span "Sections" at bounding box center [485, 62] width 35 height 15
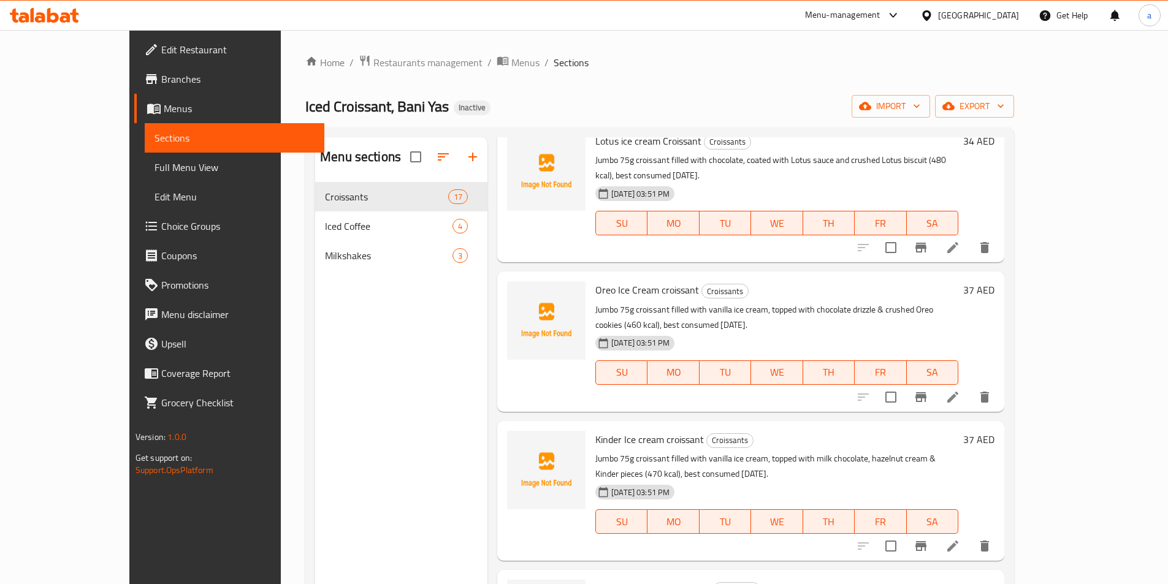
scroll to position [981, 0]
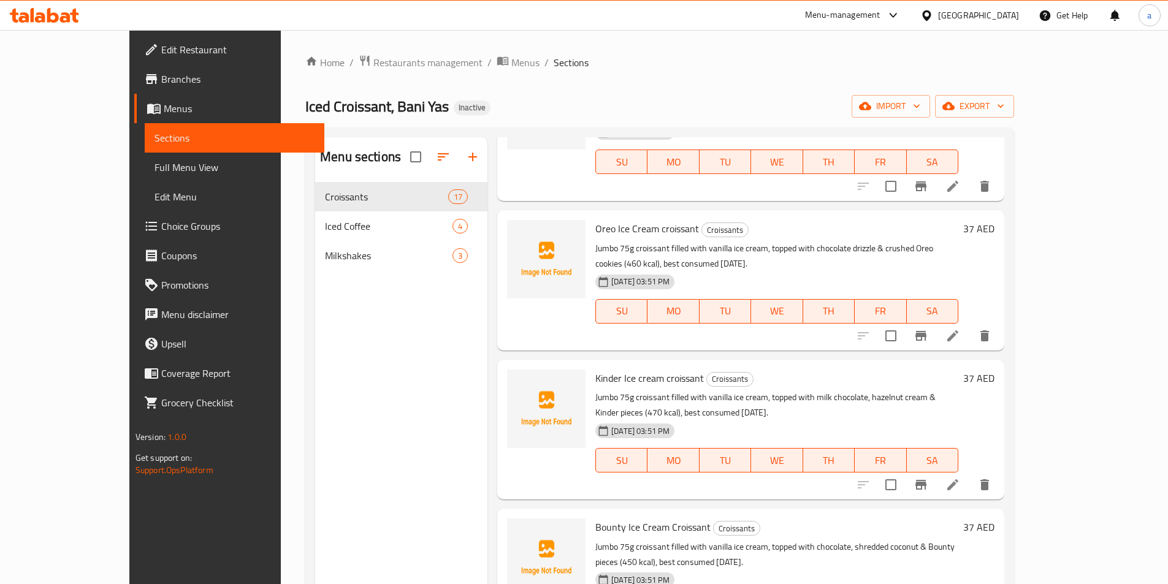
click at [970, 474] on li at bounding box center [953, 485] width 34 height 22
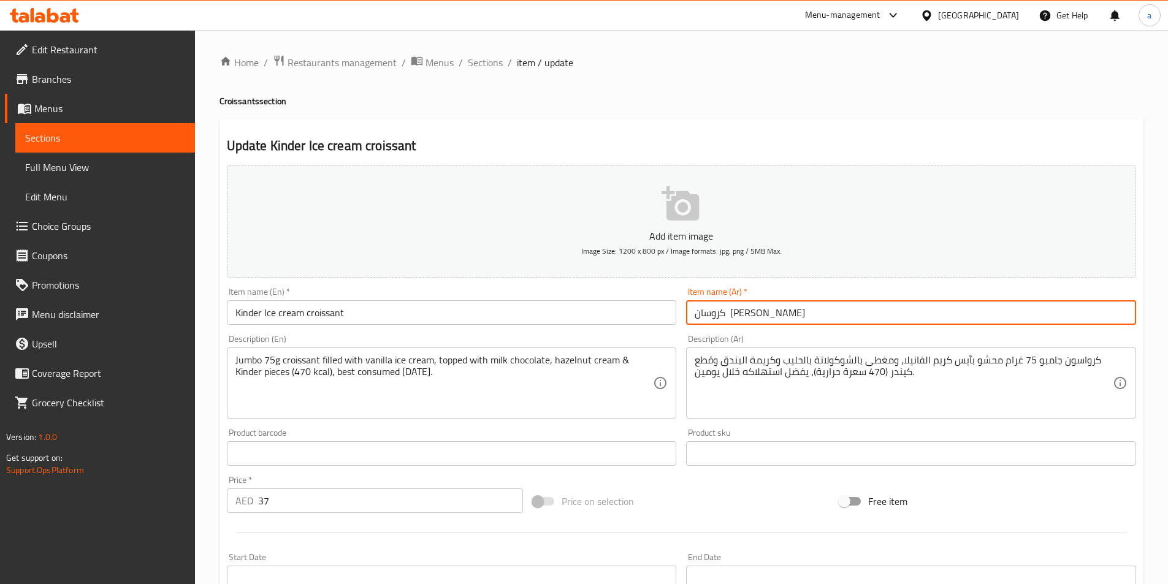
click at [833, 312] on input "كروسان كيندر ايس كريم" at bounding box center [911, 312] width 450 height 25
click at [951, 314] on input "كروسان كيندر ايس كريم" at bounding box center [911, 312] width 450 height 25
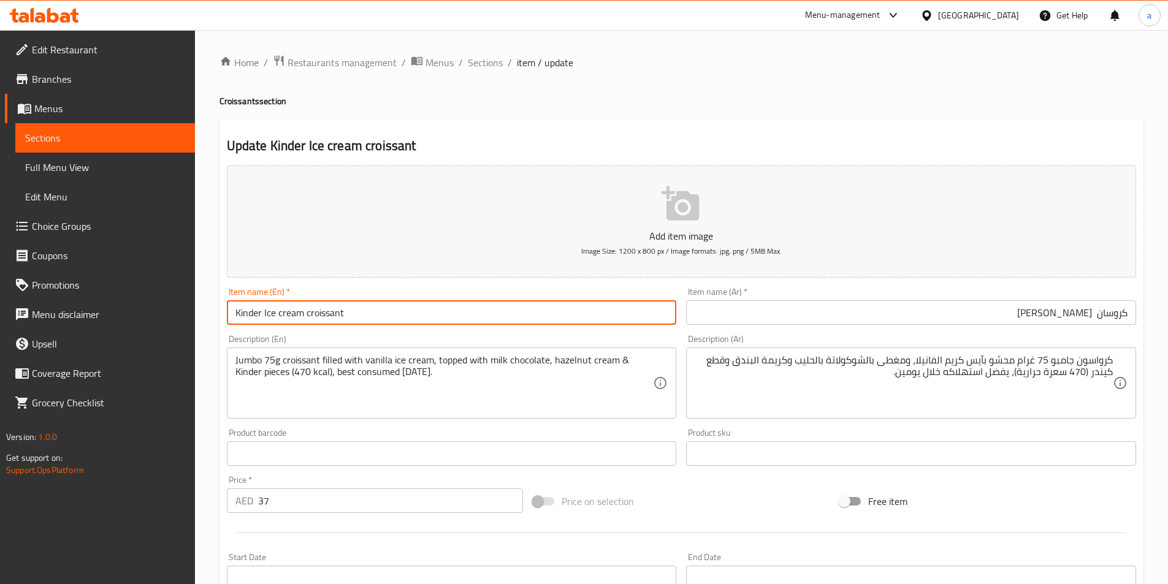
drag, startPoint x: 261, startPoint y: 310, endPoint x: 225, endPoint y: 315, distance: 35.8
click at [225, 315] on div "Item name (En)   * Kinder Ice cream croissant Item name (En) *" at bounding box center [452, 306] width 460 height 47
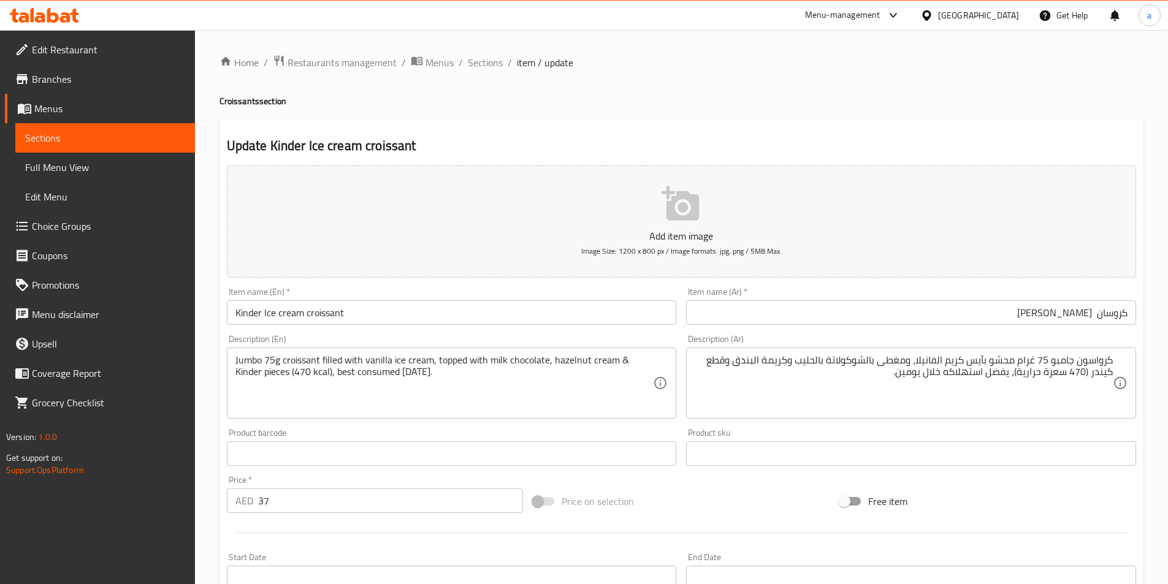
drag, startPoint x: 1098, startPoint y: 316, endPoint x: 1177, endPoint y: 304, distance: 80.1
click at [1168, 305] on html "​ Menu-management United Arab Emirates Get Help a Edit Restaurant Branches Menu…" at bounding box center [584, 292] width 1168 height 584
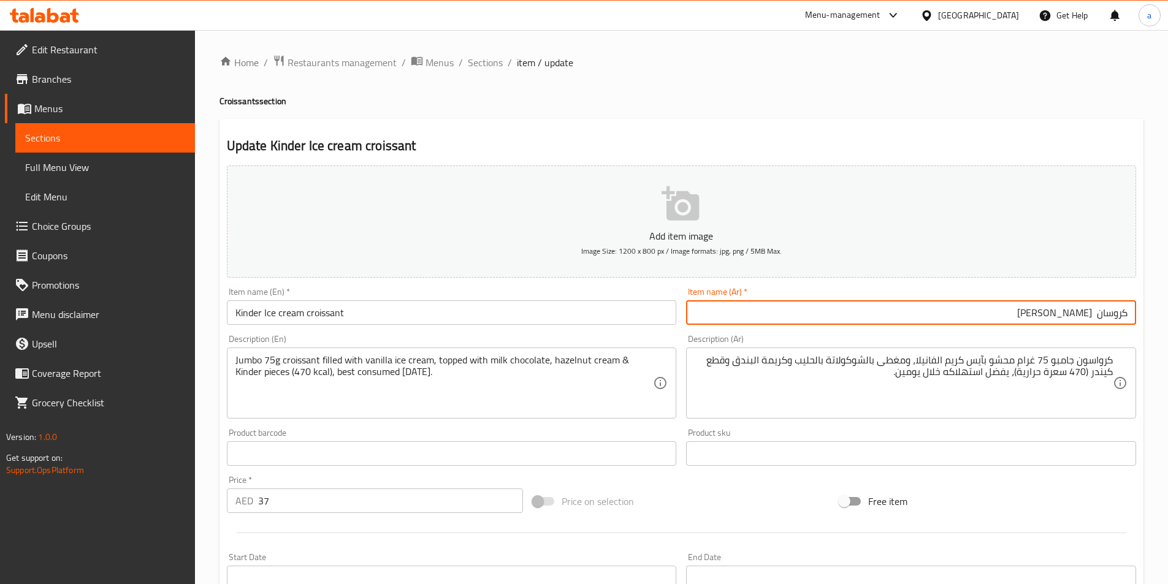
paste input "سو"
type input "كرواسون كيندر ايس كريم"
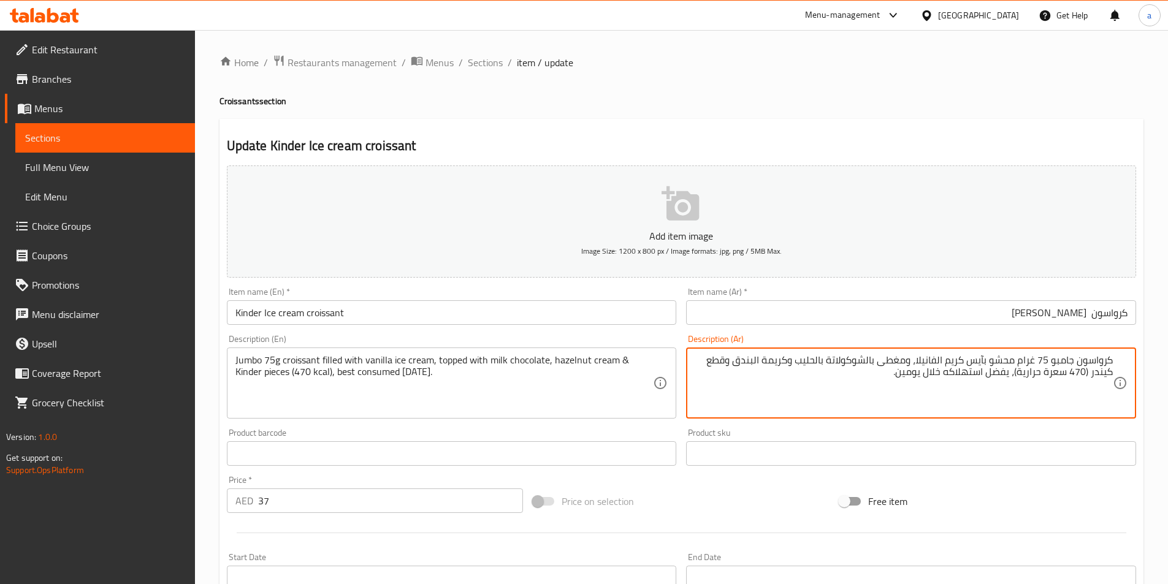
click at [1009, 361] on textarea "كرواسون جامبو 75 غرام محشو بآيس كريم الفانيلا، ومغطى بالشوكولاتة بالحليب وكريمة…" at bounding box center [904, 383] width 418 height 58
click at [987, 387] on textarea "كرواسون جامبو 75 غرام مملوء بايس كريم الفانيلا، ومغطى بالشوكولاتة بالحليب وكريم…" at bounding box center [904, 383] width 418 height 58
click at [886, 386] on textarea "كرواسون جامبو 75 غرام مملوء بايس كريم الفانيلا، ومغطى بالشوكولاتة بالحليب وكريم…" at bounding box center [904, 383] width 418 height 58
click at [909, 358] on textarea "كرواسون جامبو 75 غرام مملوء بايس كريم الفانيلا، ومغطى بالشوكولاتة بالحليب وكريم…" at bounding box center [904, 383] width 418 height 58
type textarea "كرواسون جامبو 75 غرام مملوء بايس كريم الفانيلا، ومغطى بالشوكولاتة بالحليب وكريم…"
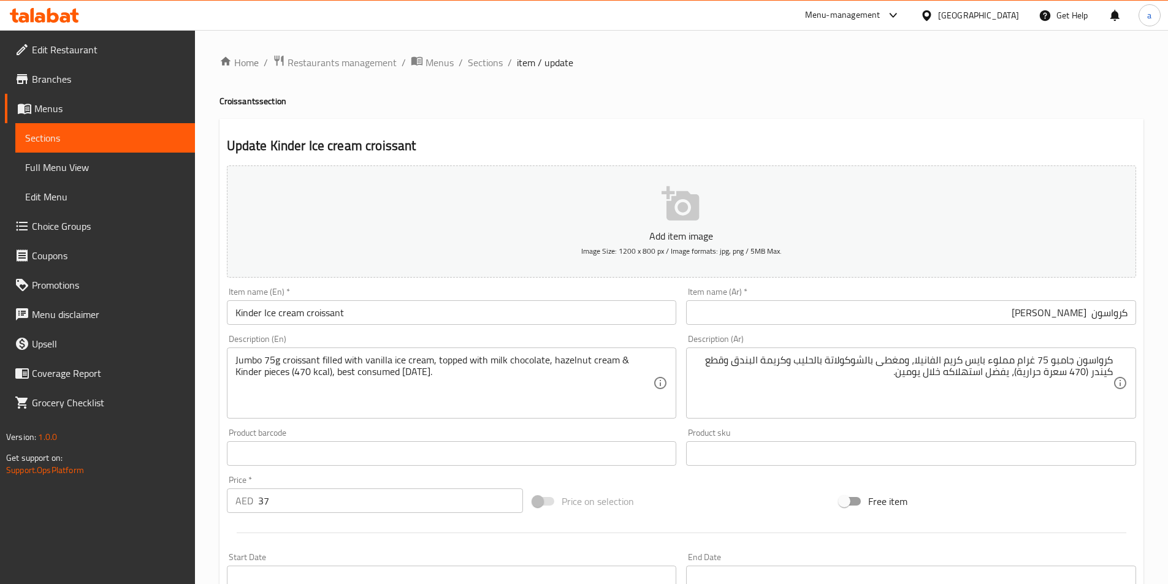
click at [469, 286] on div "Item name (En)   * Kinder Ice cream croissant Item name (En) *" at bounding box center [452, 306] width 460 height 47
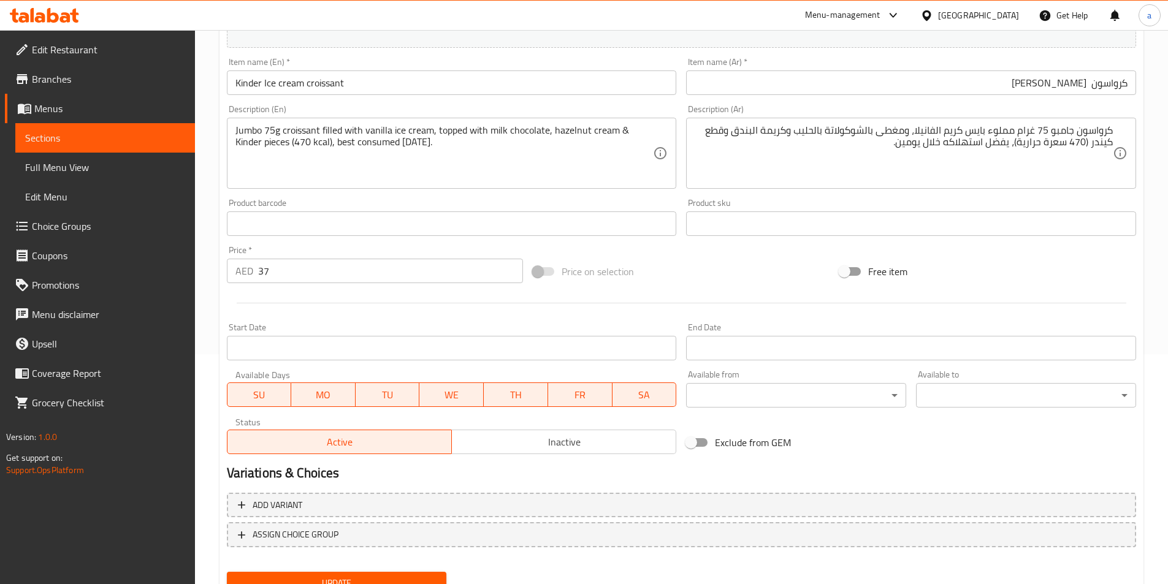
scroll to position [282, 0]
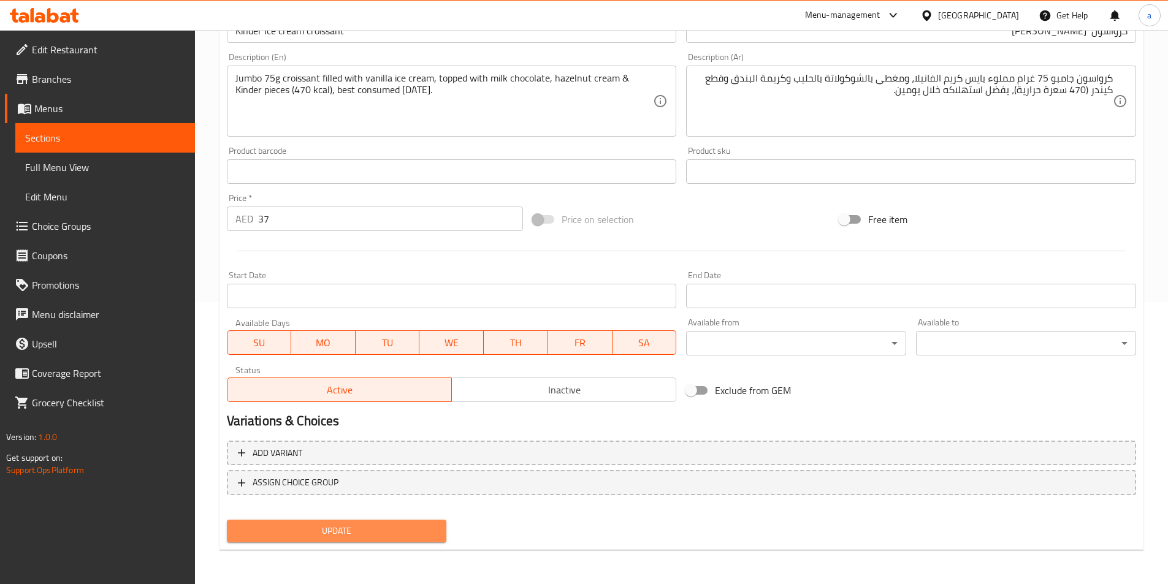
click at [408, 535] on span "Update" at bounding box center [337, 531] width 201 height 15
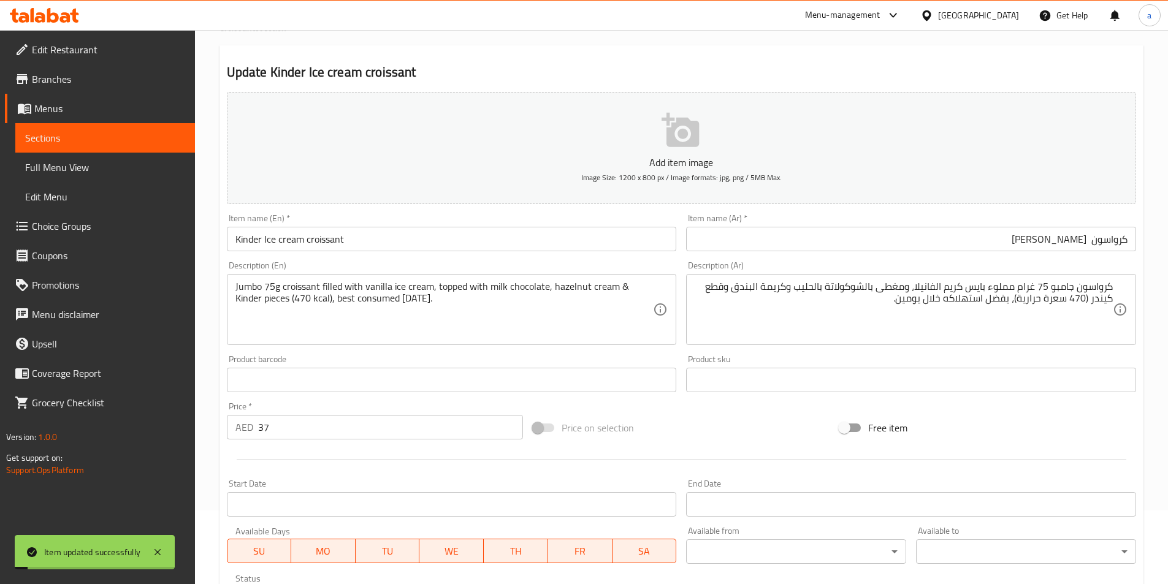
scroll to position [0, 0]
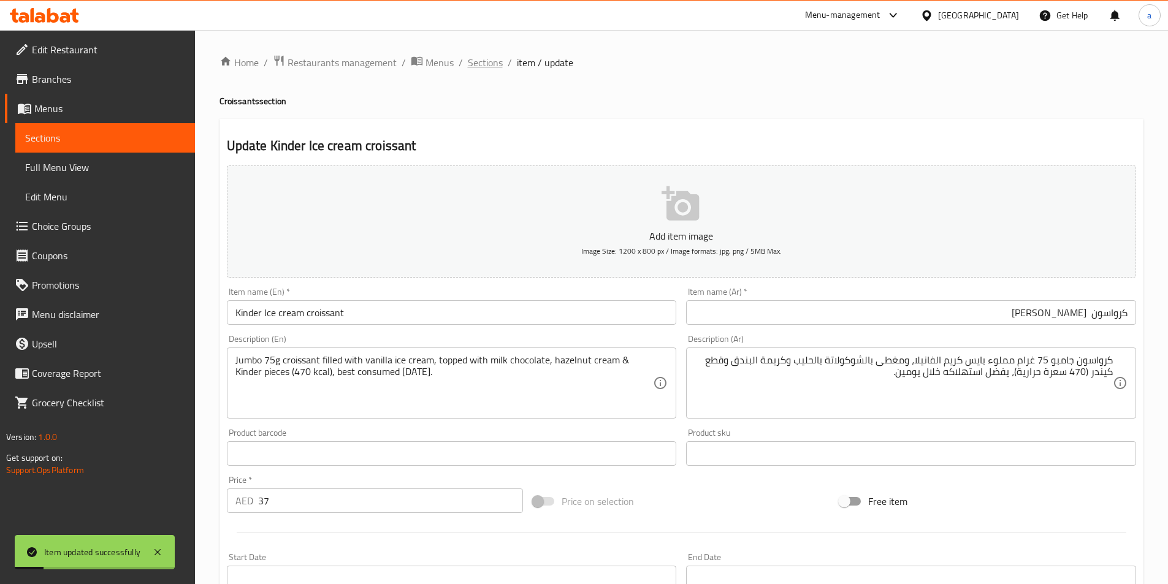
click at [484, 66] on span "Sections" at bounding box center [485, 62] width 35 height 15
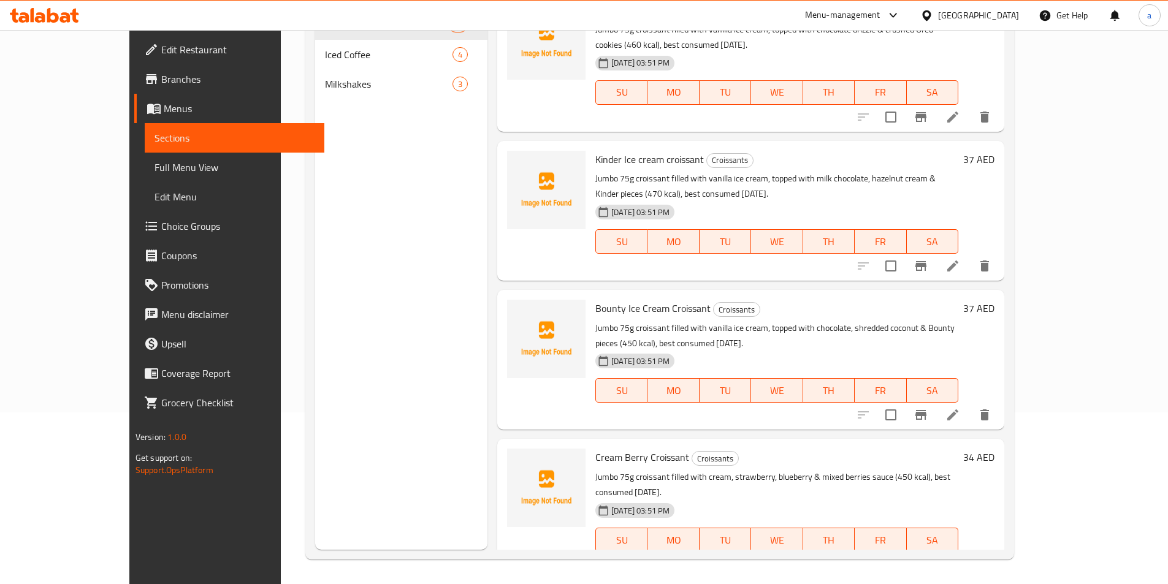
scroll to position [1043, 0]
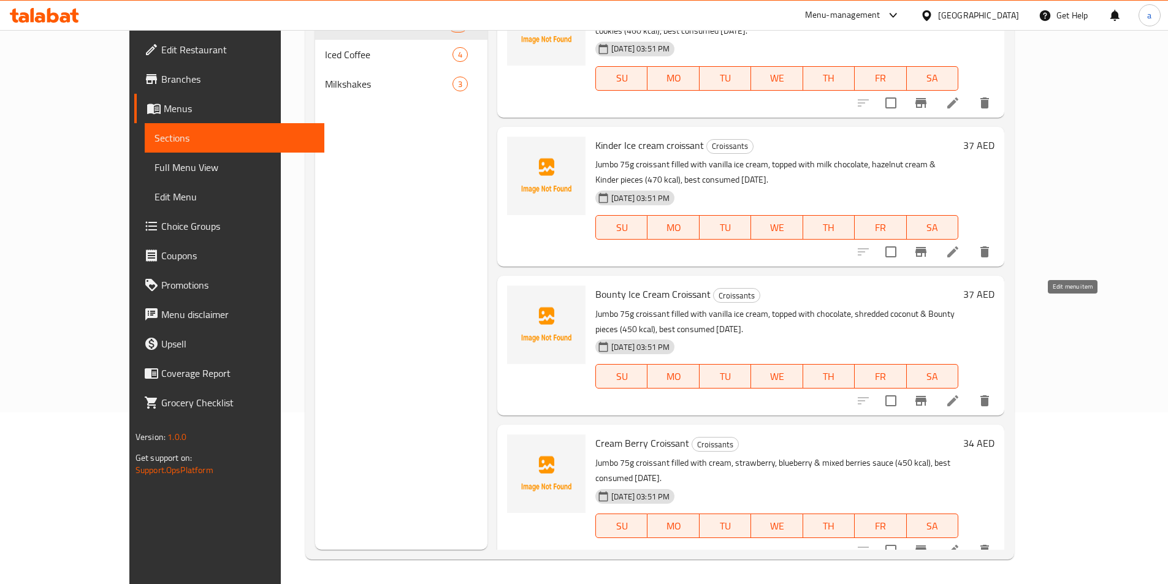
click at [960, 394] on icon at bounding box center [953, 401] width 15 height 15
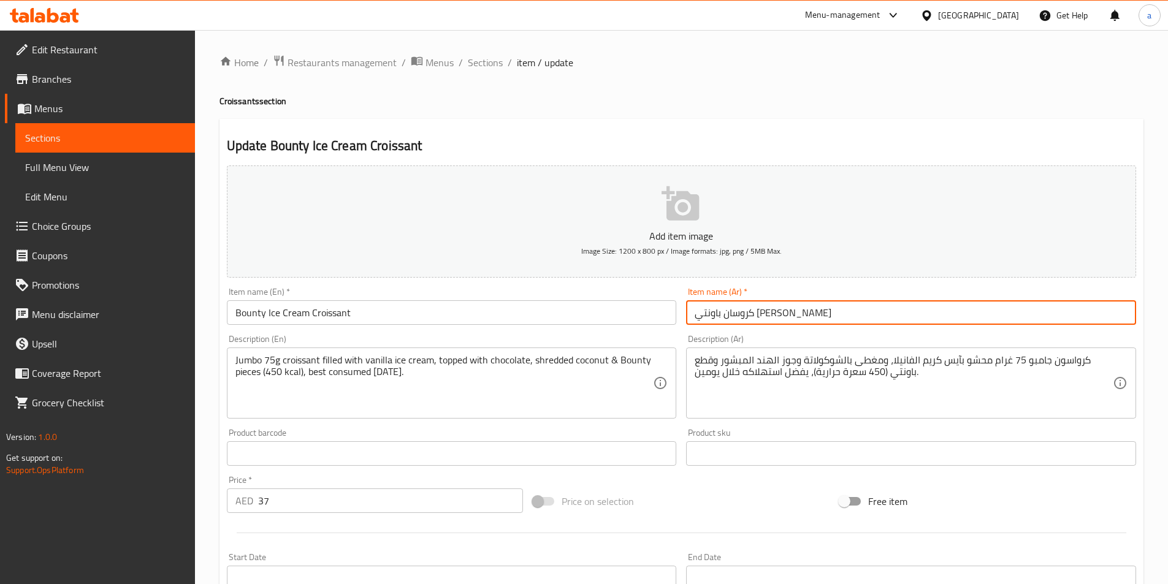
click at [879, 307] on input "كروسان باونتي ايس كريم" at bounding box center [911, 312] width 450 height 25
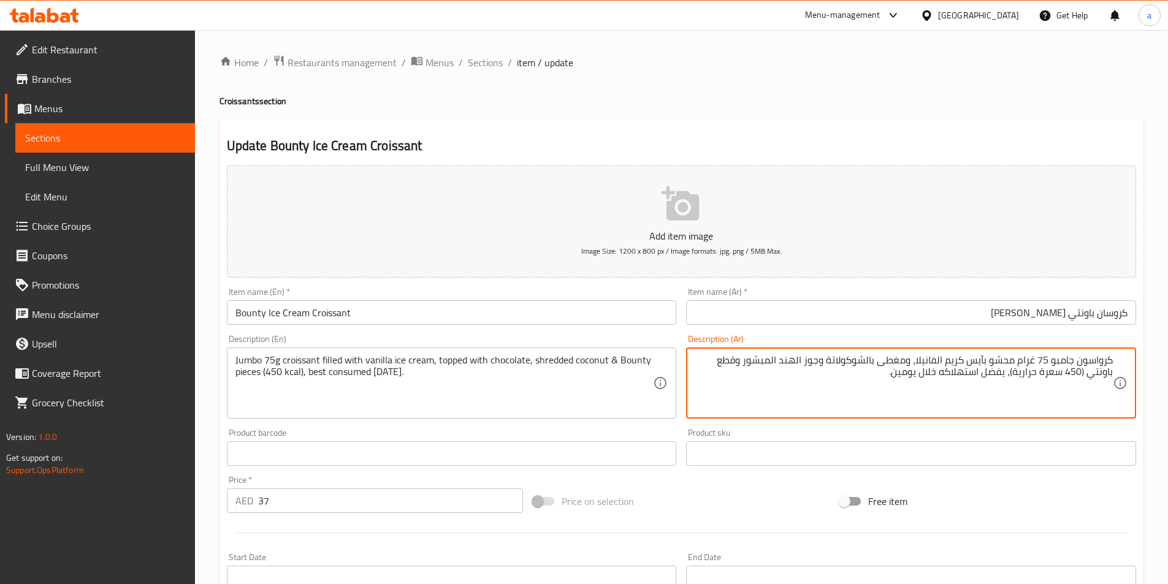
click at [971, 313] on input "كروسان باونتي ايس كريم" at bounding box center [911, 312] width 450 height 25
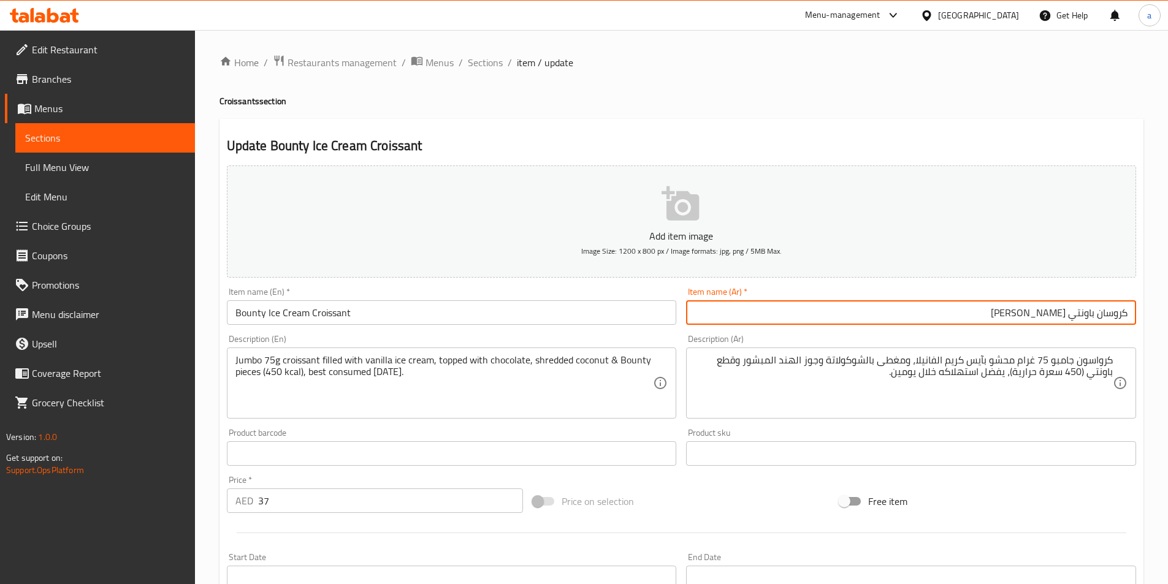
drag, startPoint x: 1097, startPoint y: 318, endPoint x: 1171, endPoint y: 301, distance: 75.6
click at [1168, 309] on html "​ Menu-management United Arab Emirates Get Help a Edit Restaurant Branches Menu…" at bounding box center [584, 292] width 1168 height 584
paste input "سو"
drag, startPoint x: 1092, startPoint y: 315, endPoint x: 1177, endPoint y: 303, distance: 85.4
click at [1159, 313] on div "Home / Restaurants management / Menus / Sections / item / update Croissants sec…" at bounding box center [681, 448] width 973 height 836
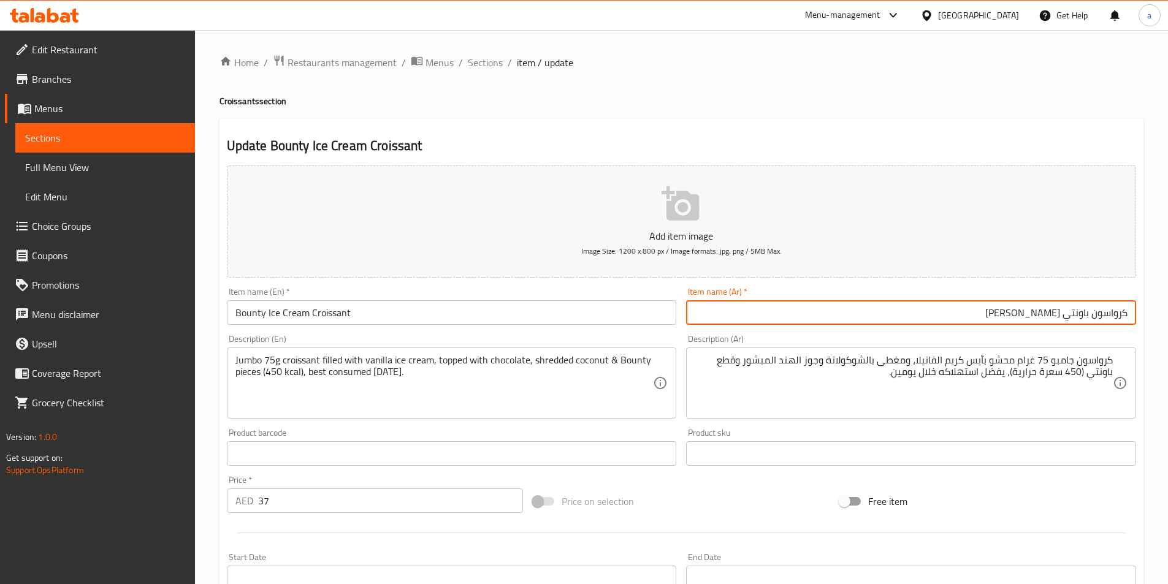
click at [1009, 312] on input "كرواسون باونتي ايس كريم" at bounding box center [911, 312] width 450 height 25
type input "كرواسون باونتي ايس كريم"
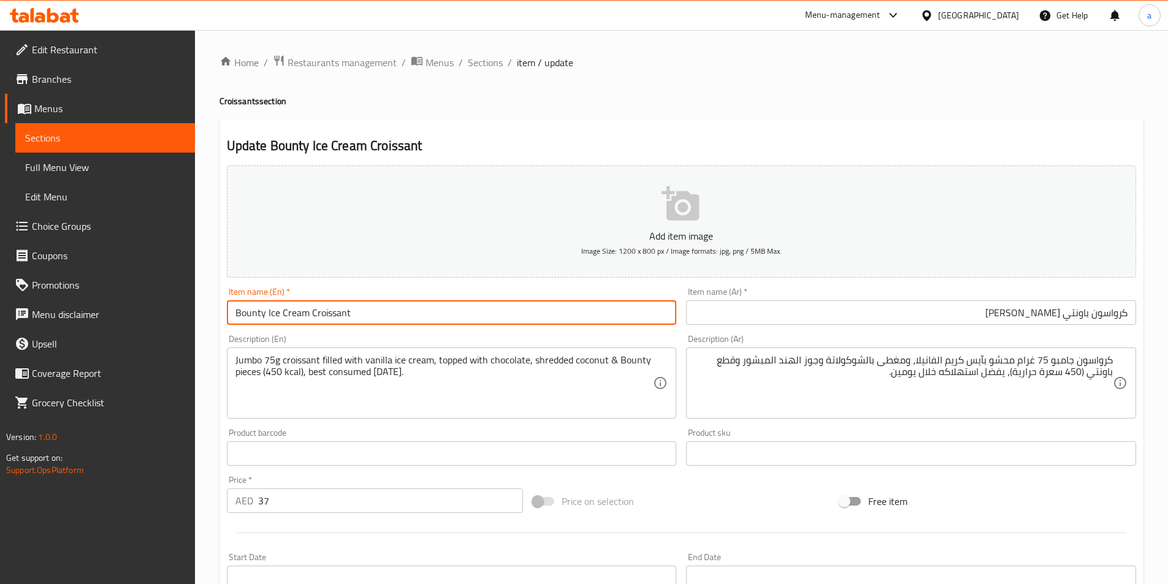
drag, startPoint x: 264, startPoint y: 315, endPoint x: 240, endPoint y: 315, distance: 24.5
click at [239, 315] on input "Bounty Ice Cream Croissant" at bounding box center [452, 312] width 450 height 25
click at [260, 313] on input "Bounty Ice Cream Croissant" at bounding box center [452, 312] width 450 height 25
drag, startPoint x: 267, startPoint y: 313, endPoint x: 224, endPoint y: 319, distance: 43.3
click at [223, 318] on div "Item name (En)   * Bounty Ice Cream Croissant Item name (En) *" at bounding box center [452, 306] width 460 height 47
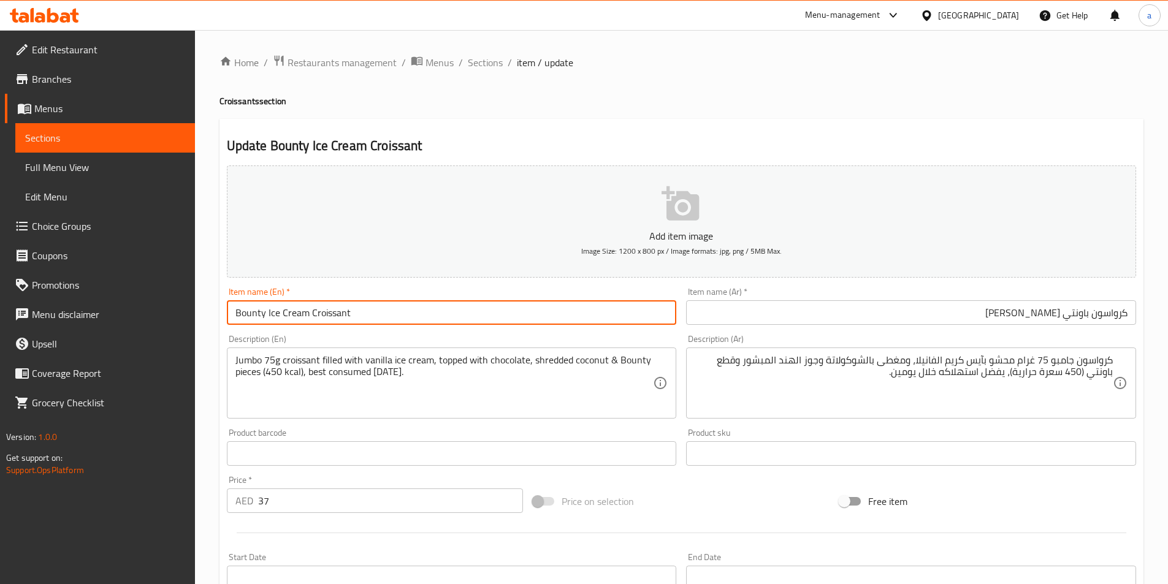
click at [258, 315] on input "Bounty Ice Cream Croissant" at bounding box center [452, 312] width 450 height 25
drag, startPoint x: 265, startPoint y: 315, endPoint x: 221, endPoint y: 319, distance: 44.4
click at [216, 318] on div "Home / Restaurants management / Menus / Sections / item / update Croissants sec…" at bounding box center [681, 448] width 973 height 836
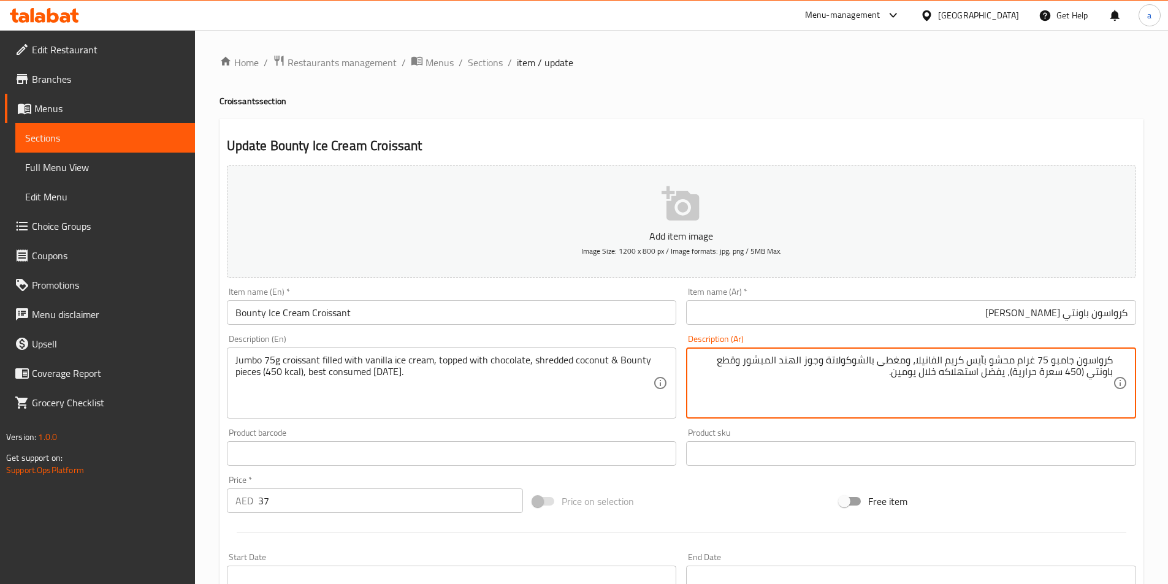
drag, startPoint x: 1008, startPoint y: 360, endPoint x: 990, endPoint y: 363, distance: 17.4
click at [990, 363] on textarea "كرواسون جامبو 75 غرام محشو بآيس كريم الفانيلا، ومغطى بالشوكولاتة وجوز الهند الم…" at bounding box center [904, 383] width 418 height 58
type textarea "كرواسون جامبو 75 غرام مملوء بآيس كريم الفانيلا، ومغطى بالشوكولاتة وجوز الهند ال…"
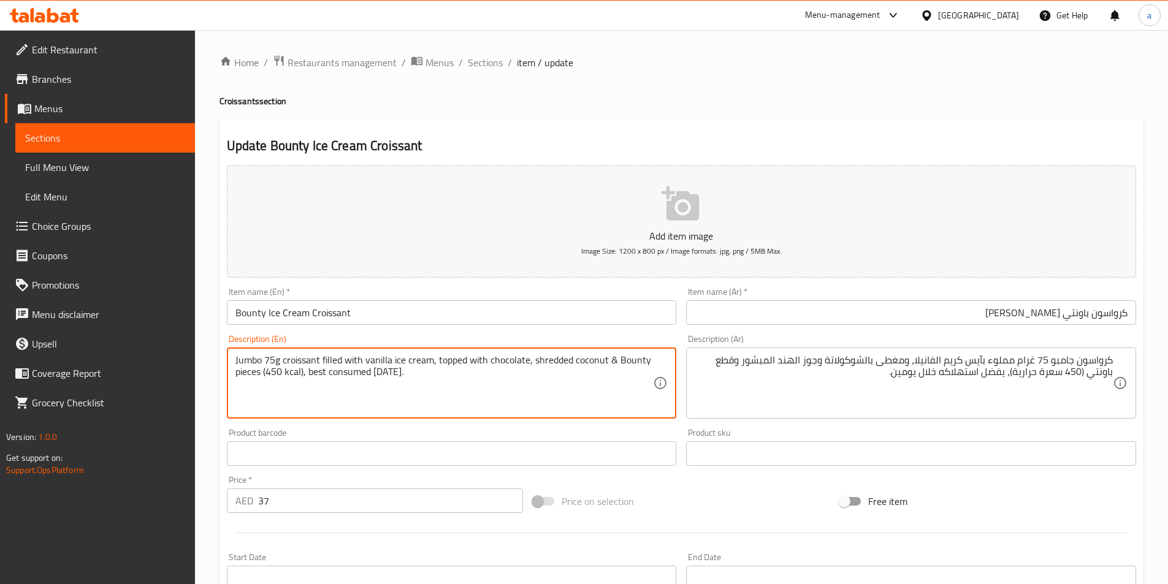
drag, startPoint x: 569, startPoint y: 361, endPoint x: 534, endPoint y: 366, distance: 35.9
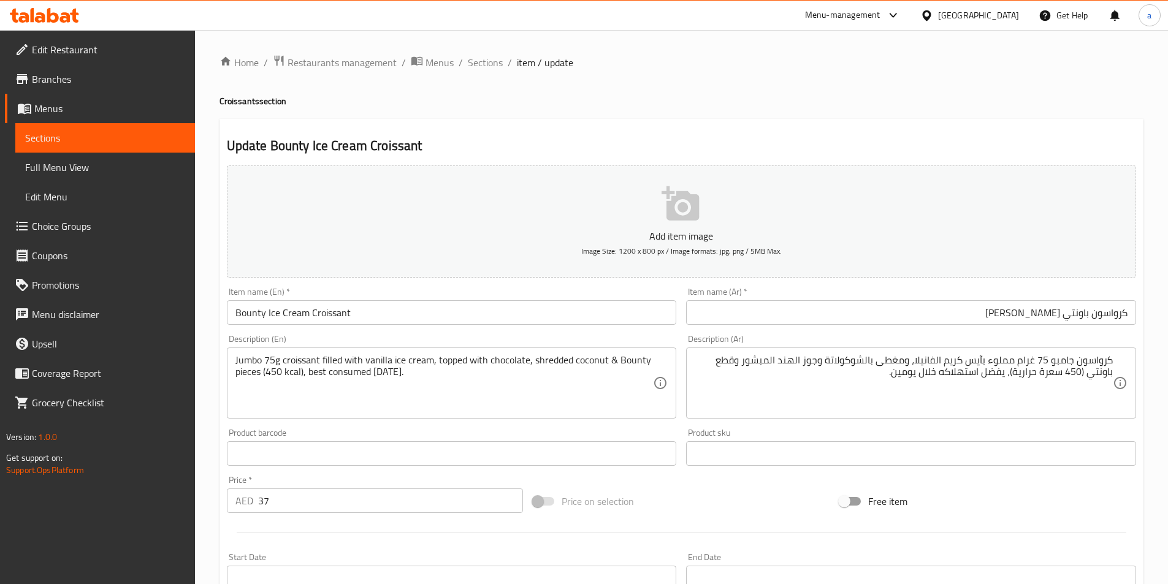
click at [438, 426] on div "Product barcode Product barcode" at bounding box center [452, 447] width 460 height 47
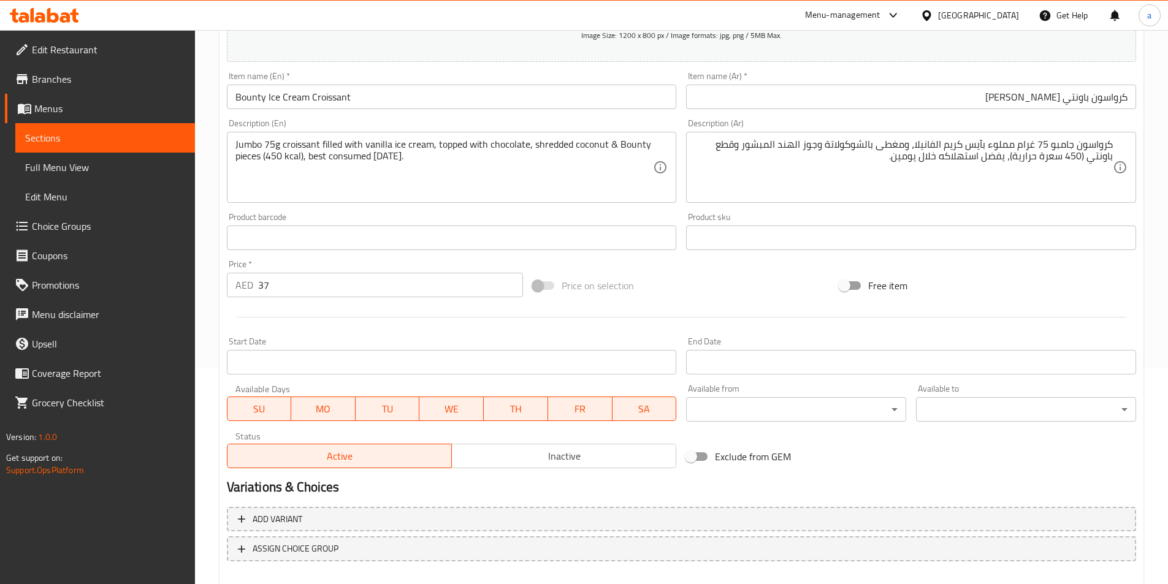
scroll to position [282, 0]
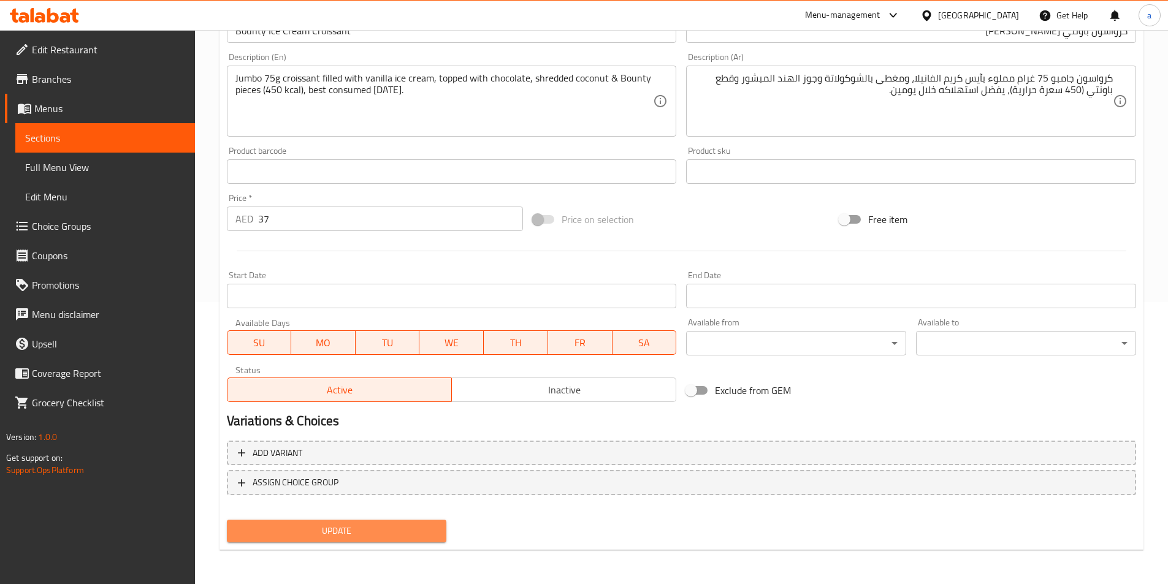
click at [389, 534] on span "Update" at bounding box center [337, 531] width 201 height 15
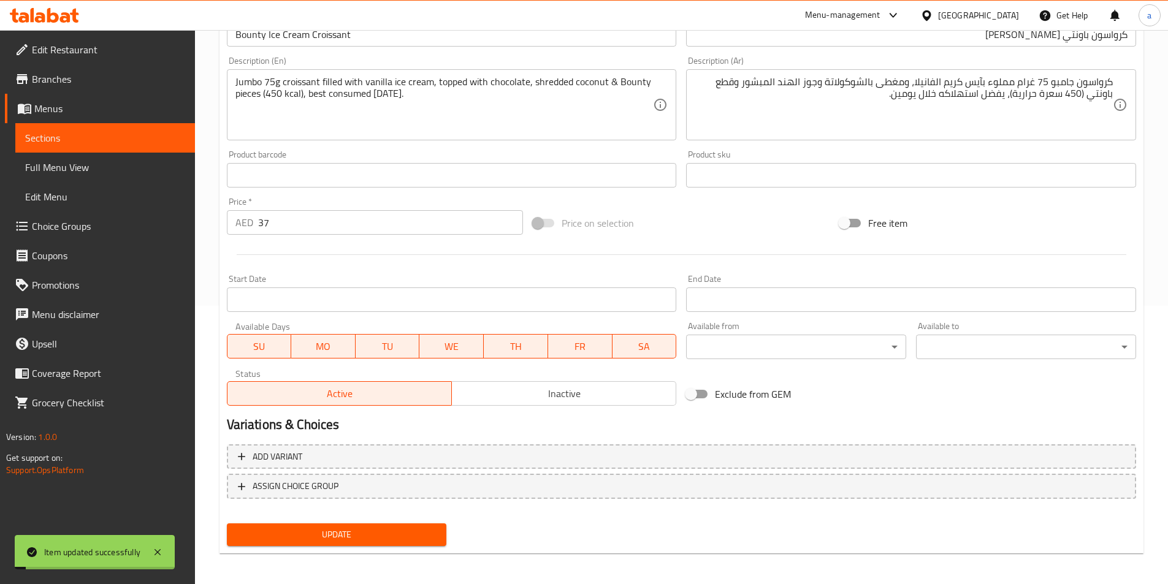
scroll to position [0, 0]
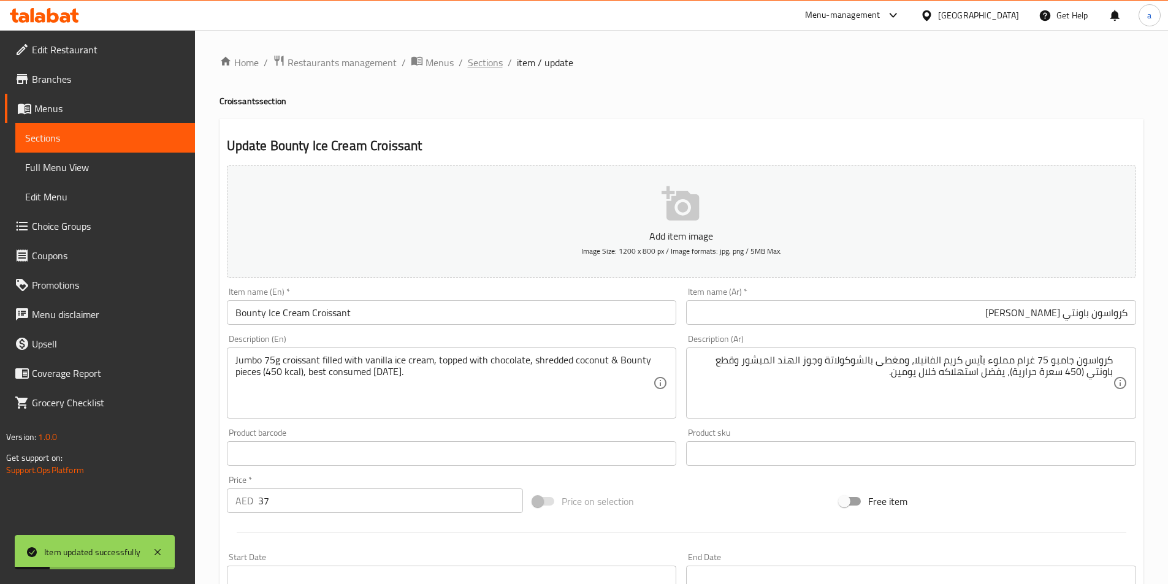
click at [494, 64] on span "Sections" at bounding box center [485, 62] width 35 height 15
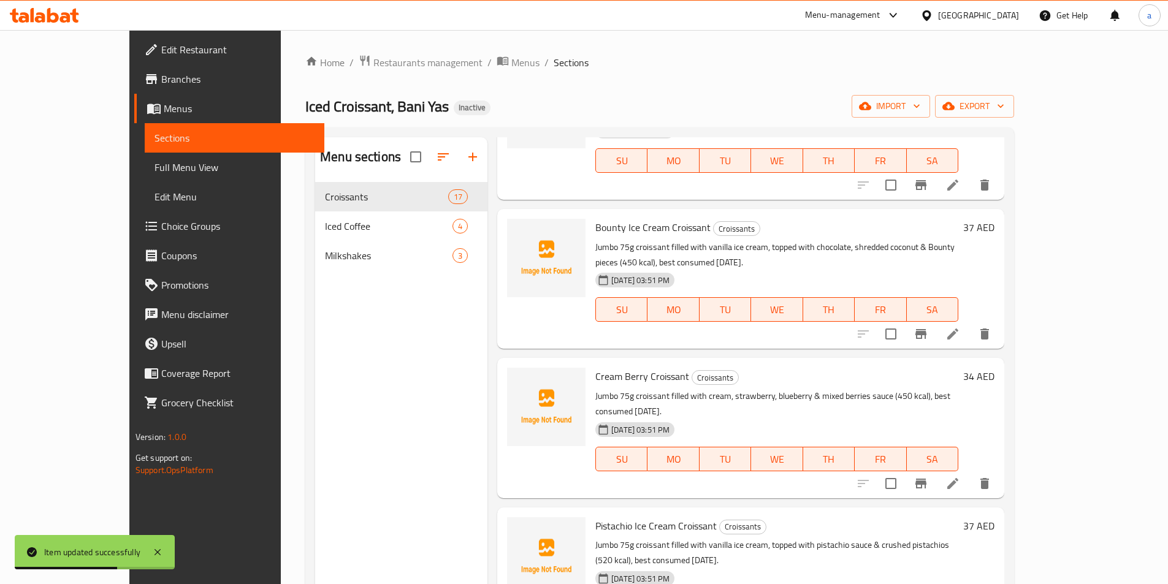
scroll to position [1349, 0]
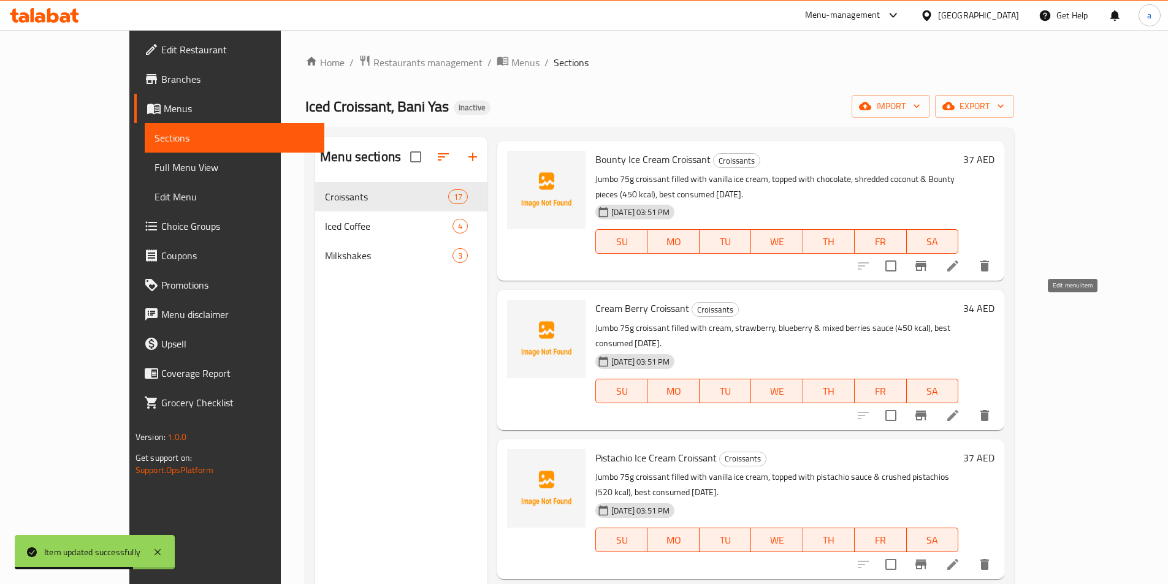
click at [960, 408] on icon at bounding box center [953, 415] width 15 height 15
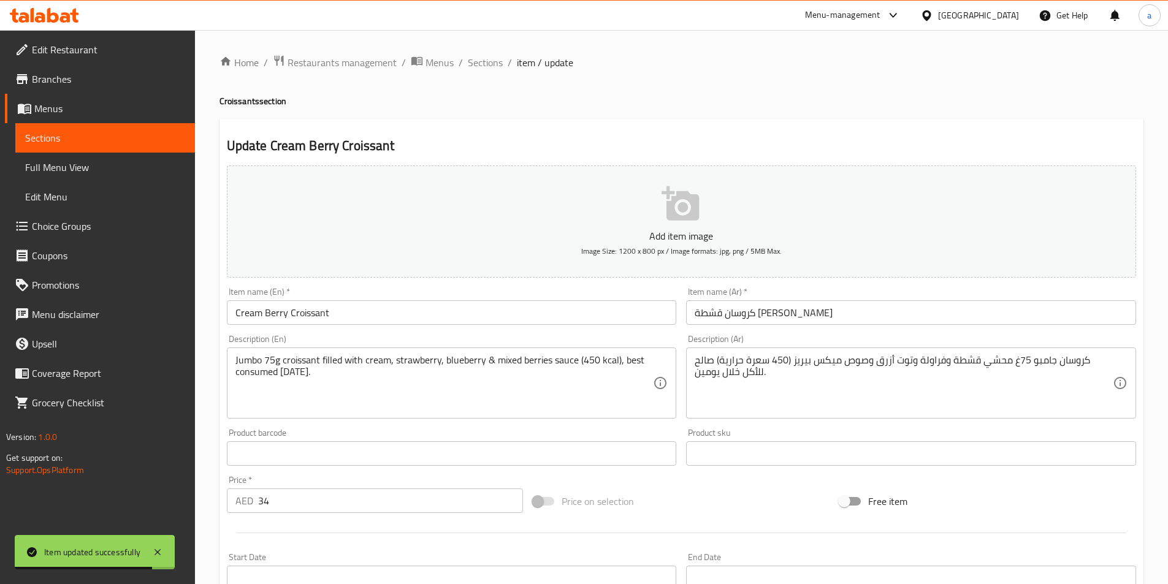
click at [795, 310] on input "كروسان قشطة بيريز" at bounding box center [911, 312] width 450 height 25
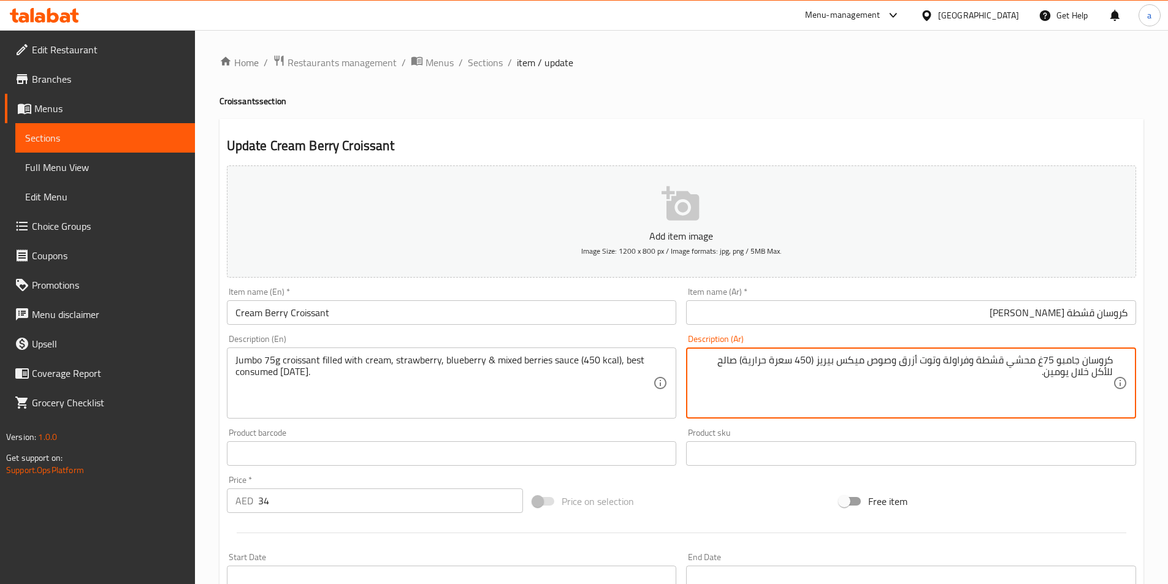
click at [919, 316] on input "كروسان قشطة بيريز" at bounding box center [911, 312] width 450 height 25
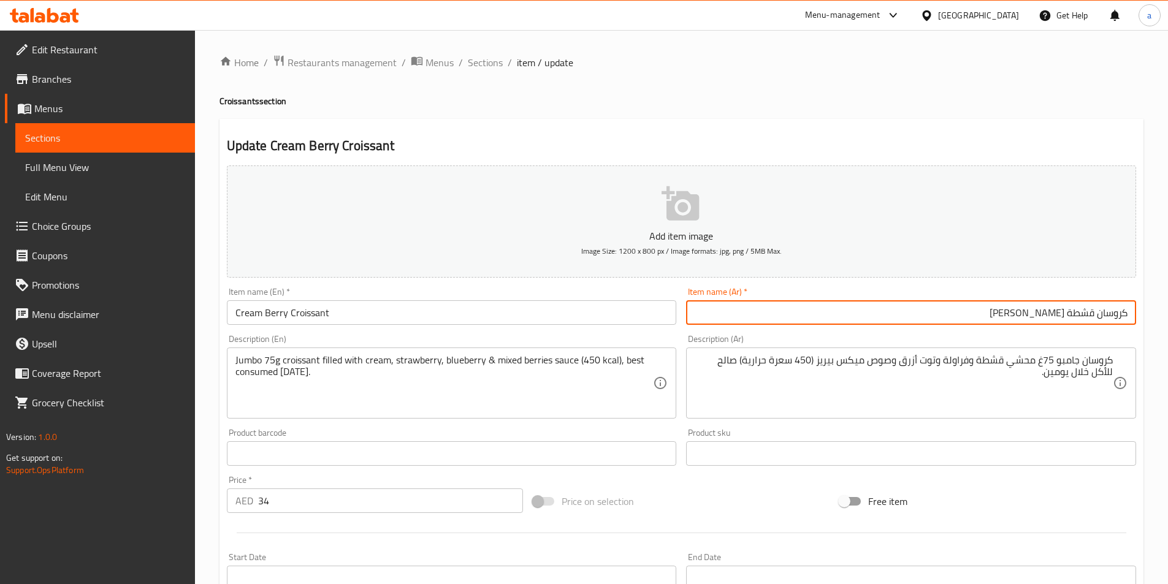
drag, startPoint x: 1098, startPoint y: 316, endPoint x: 1157, endPoint y: 313, distance: 59.0
click at [1152, 314] on div "Home / Restaurants management / Menus / Sections / item / update Croissants sec…" at bounding box center [681, 448] width 973 height 836
paste input "سو"
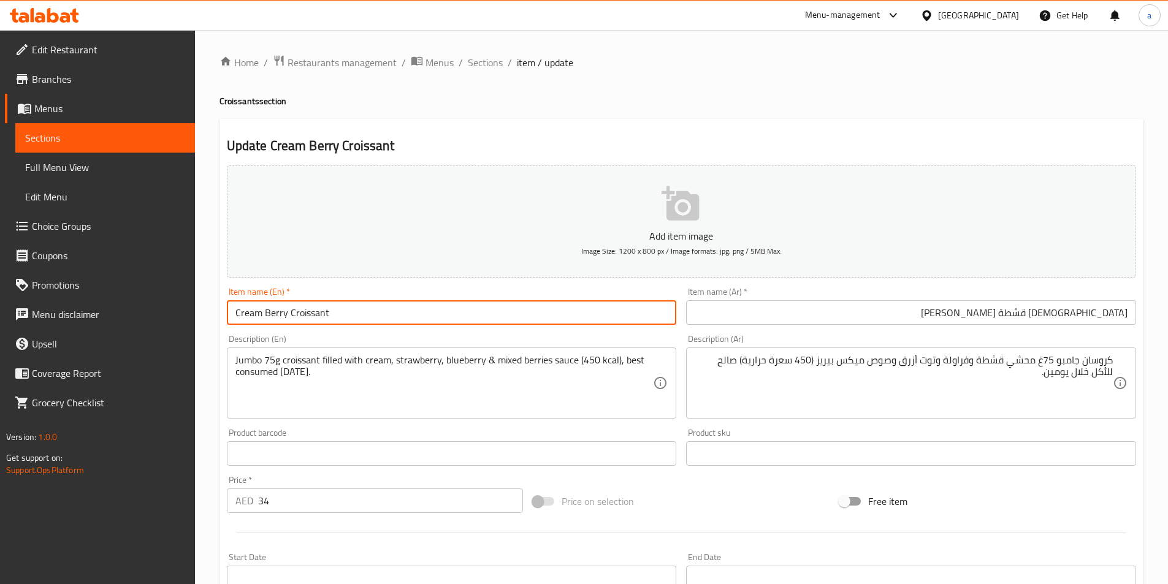
drag, startPoint x: 286, startPoint y: 313, endPoint x: 264, endPoint y: 318, distance: 22.8
click at [264, 318] on input "Cream Berry Croissant" at bounding box center [452, 312] width 450 height 25
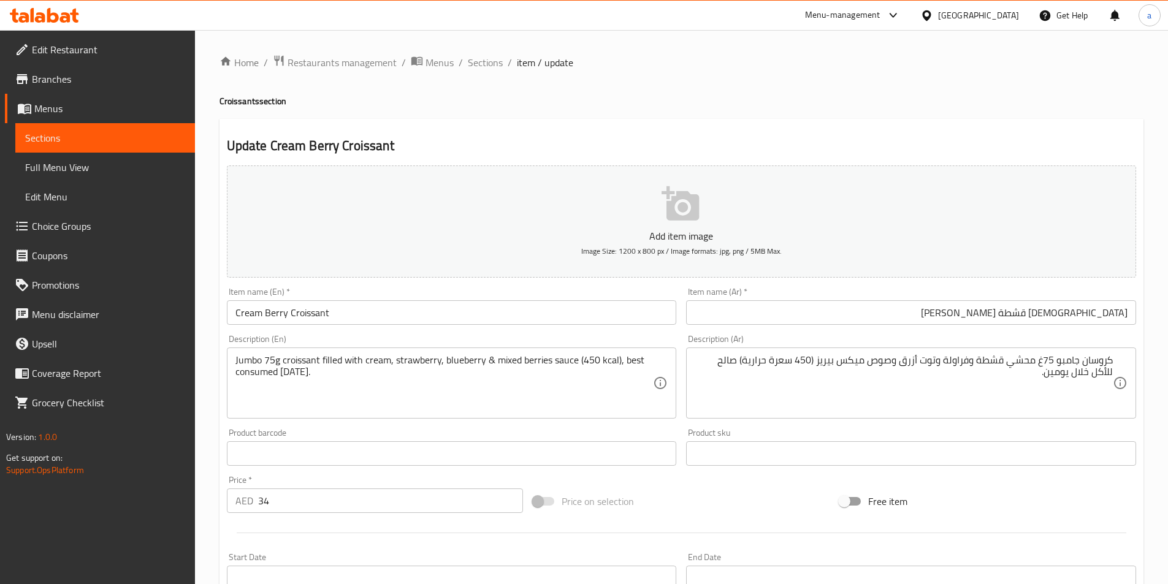
click at [1038, 316] on input "كرواسون قشطة بيريز" at bounding box center [911, 312] width 450 height 25
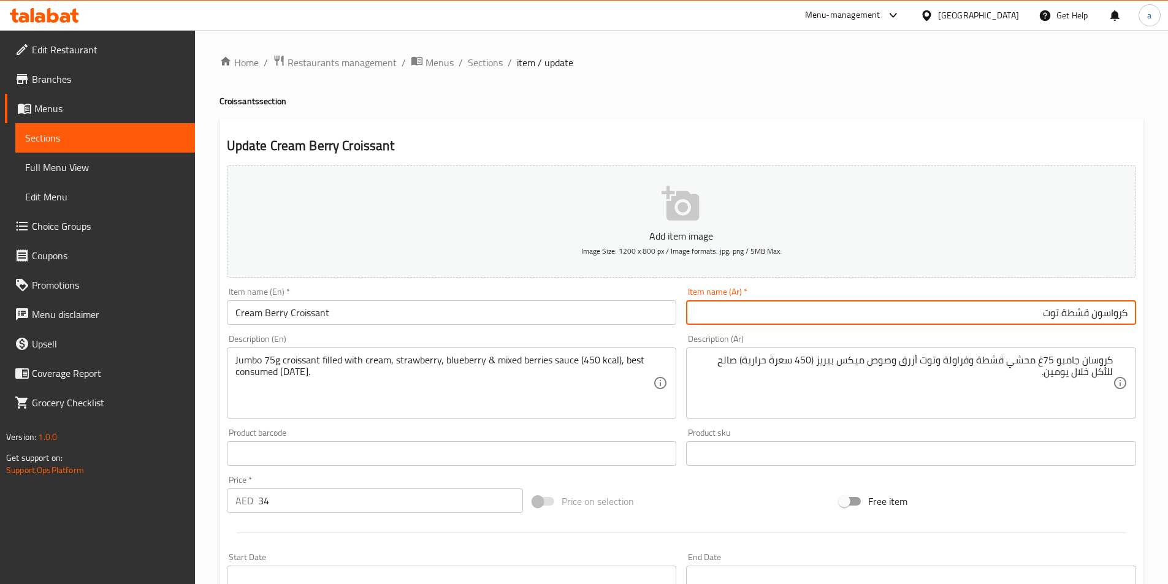
type input "كرواسون قشطة توت"
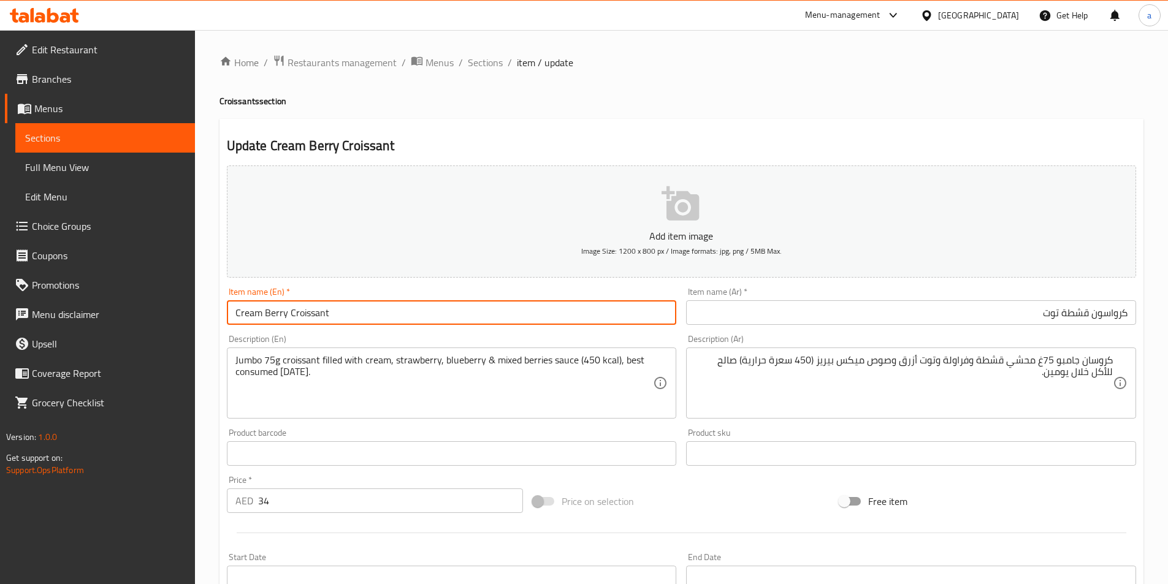
click at [379, 311] on input "Cream Berry Croissant" at bounding box center [452, 312] width 450 height 25
click at [1013, 311] on input "كرواسون قشطة توت" at bounding box center [911, 312] width 450 height 25
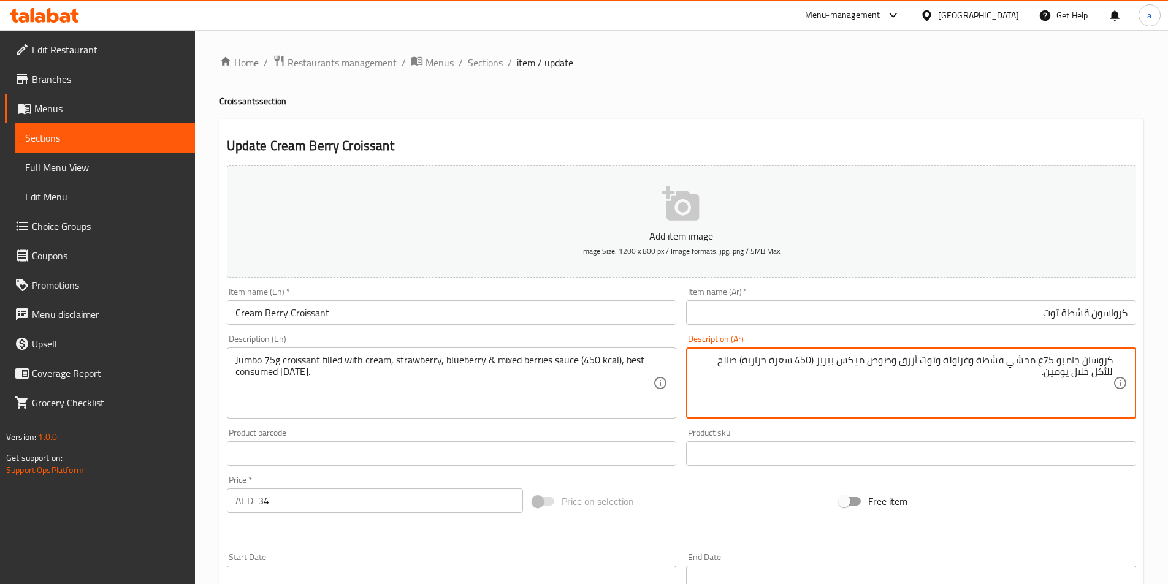
drag, startPoint x: 1083, startPoint y: 363, endPoint x: 1126, endPoint y: 370, distance: 43.5
click at [1086, 359] on textarea "كروسان جامبو 75غ محشي قشطة وفراولة وتوت أزرق وصوص ميكس بيريز (450 سعرة حرارية) …" at bounding box center [904, 383] width 418 height 58
drag, startPoint x: 1084, startPoint y: 362, endPoint x: 1112, endPoint y: 365, distance: 29.0
click at [1112, 365] on textarea "كروسان جامبو 75غ محشي قشطة وفراولة وتوت أزرق وصوص ميكس بيريز (450 سعرة حرارية) …" at bounding box center [904, 383] width 418 height 58
paste textarea "سو"
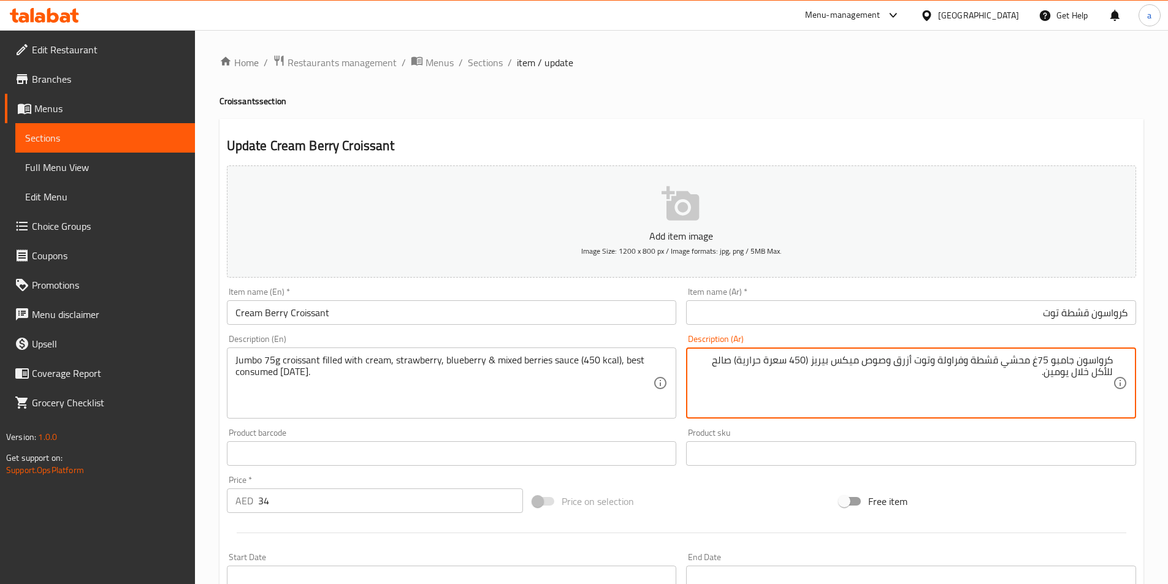
drag, startPoint x: 1026, startPoint y: 362, endPoint x: 1004, endPoint y: 365, distance: 21.7
click at [1004, 365] on textarea "كرواسون جامبو 75غ محشي قشطة وفراولة وتوت أزرق وصوص ميكس بيريز (450 سعرة حرارية)…" at bounding box center [904, 383] width 418 height 58
type textarea "كرواسون جامبو 75غ مملوء قشطة وفراولة وتوت أزرق وصوص ميكس بيريز (450 سعرة حرارية…"
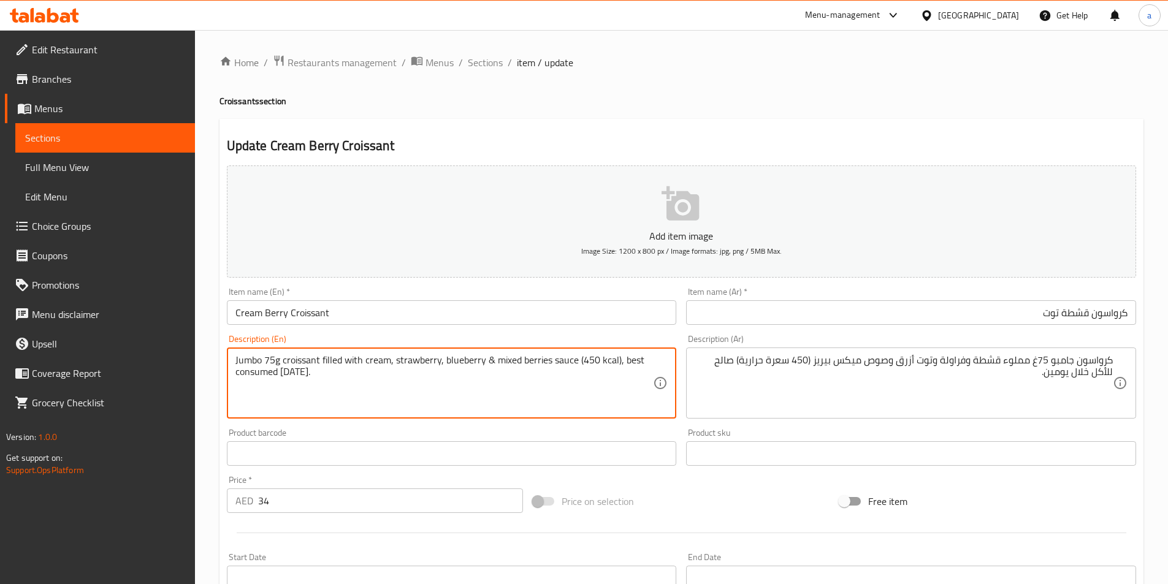
drag, startPoint x: 549, startPoint y: 364, endPoint x: 522, endPoint y: 368, distance: 27.9
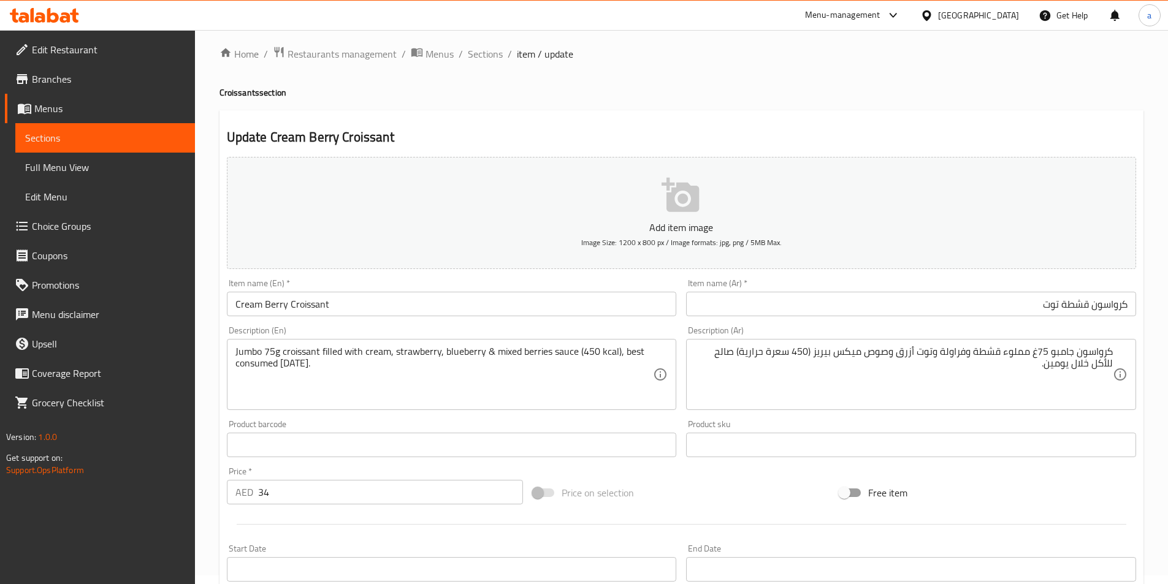
scroll to position [282, 0]
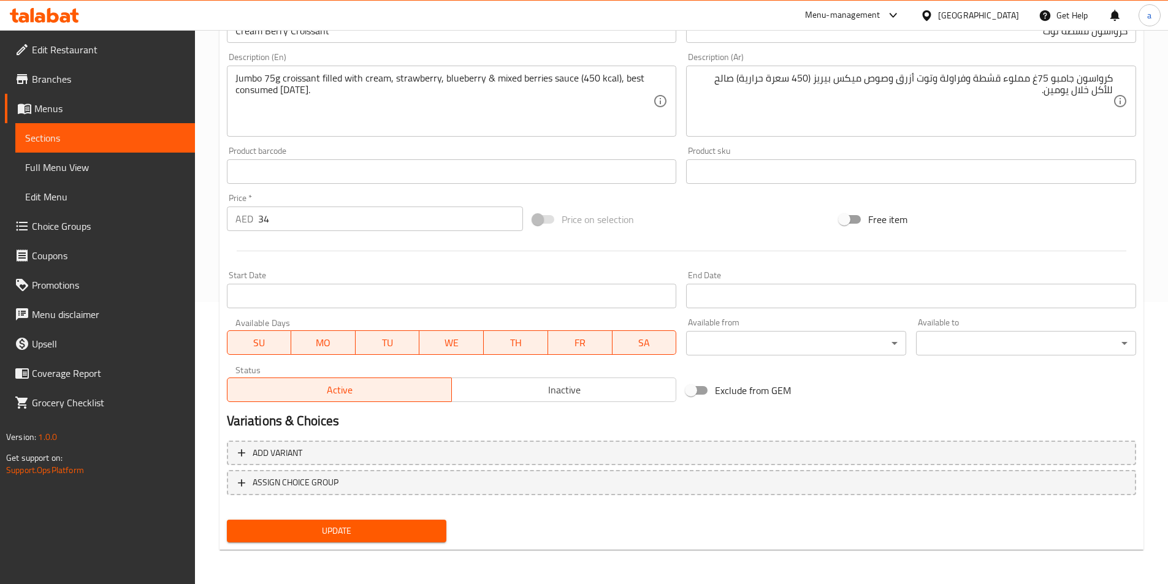
click at [342, 525] on span "Update" at bounding box center [337, 531] width 201 height 15
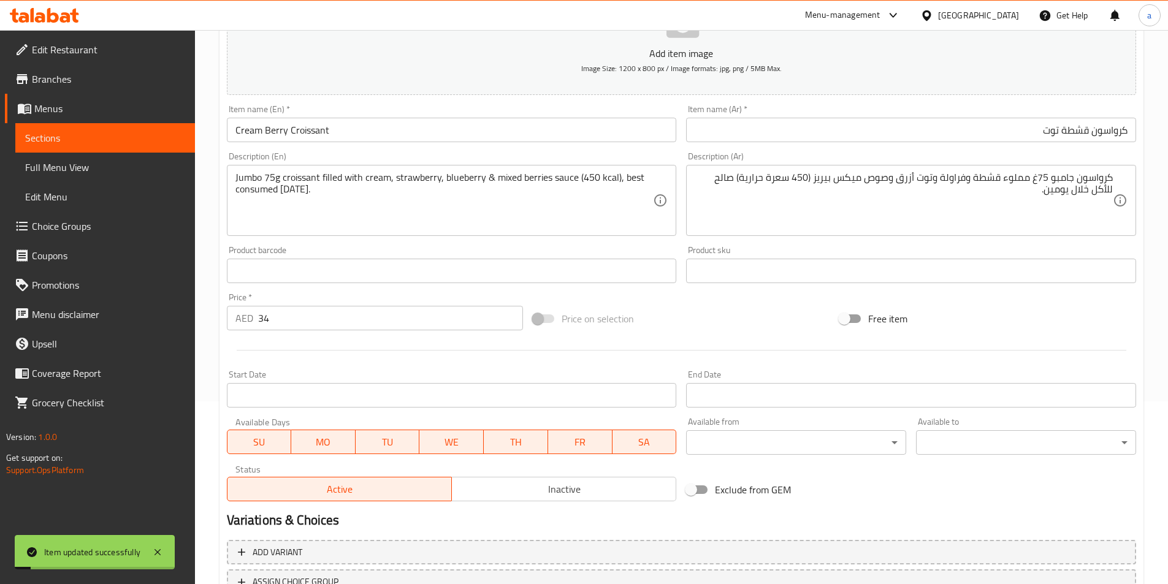
scroll to position [0, 0]
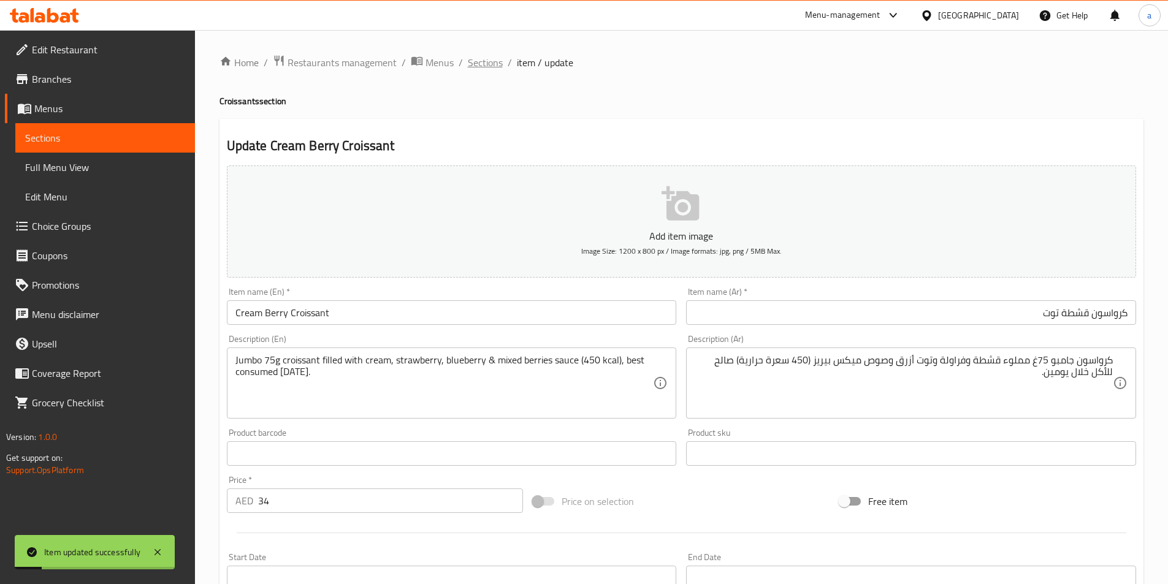
click at [491, 69] on span "Sections" at bounding box center [485, 62] width 35 height 15
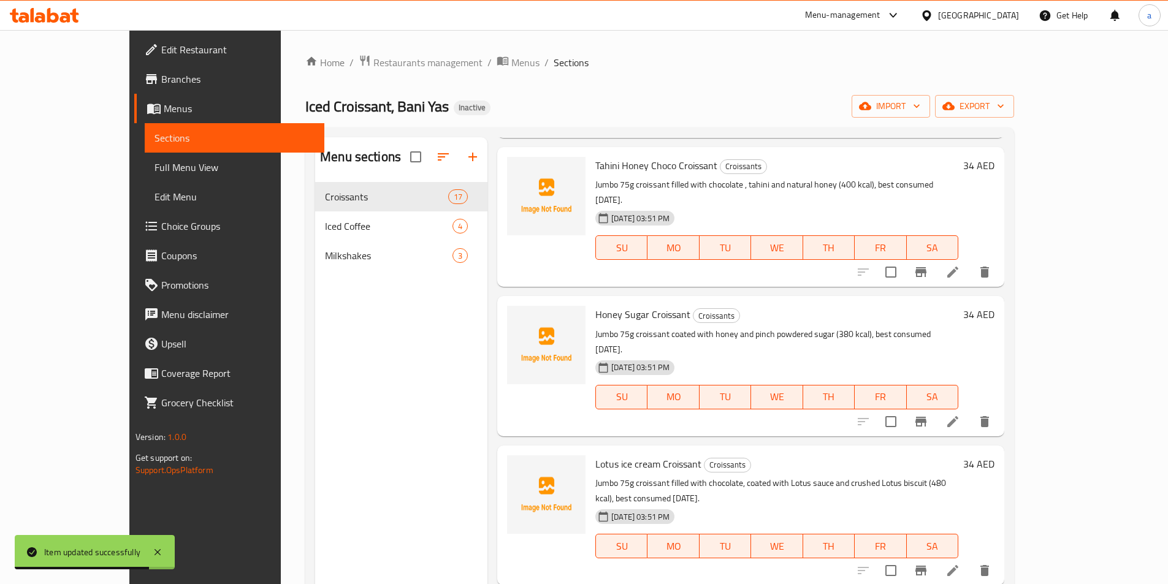
scroll to position [675, 0]
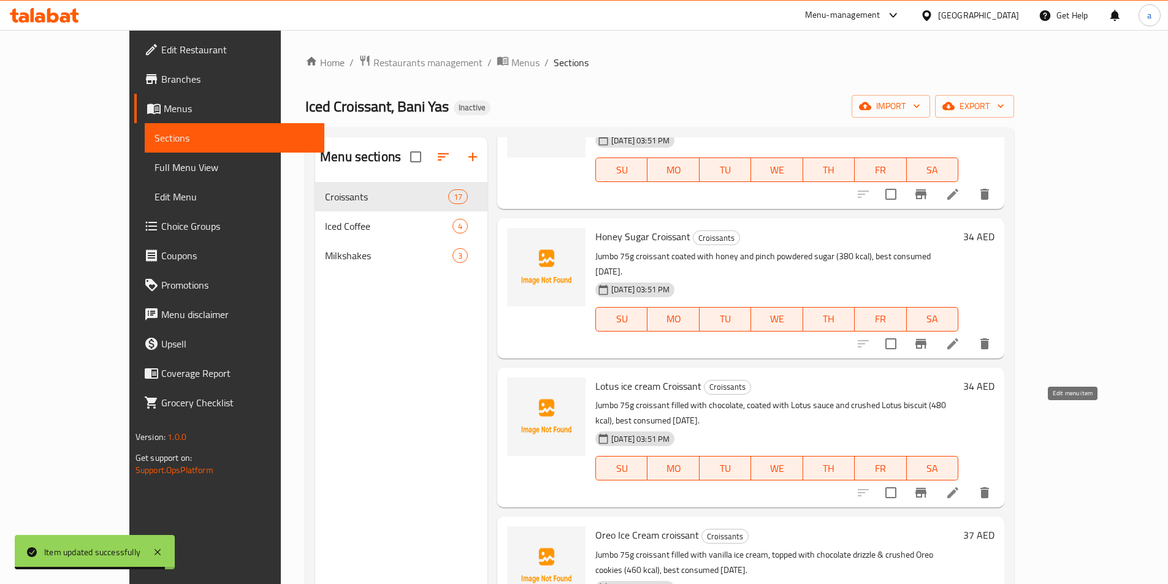
click at [960, 486] on icon at bounding box center [953, 493] width 15 height 15
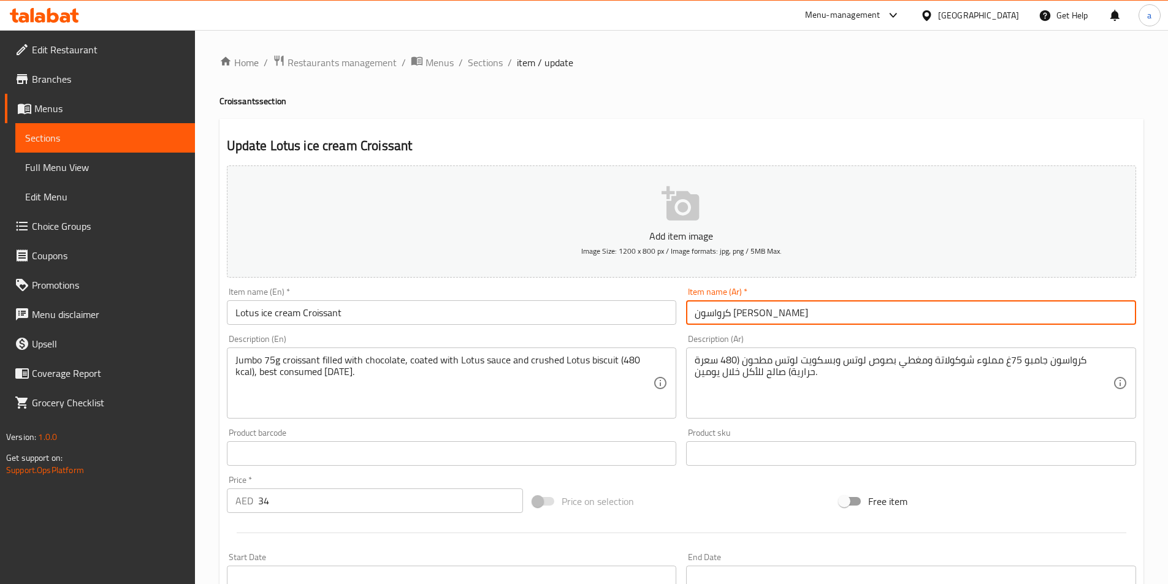
click at [821, 313] on input "كرواسون لوتس ايس كريم" at bounding box center [911, 312] width 450 height 25
click at [1023, 321] on input "كرواسون لوتس ايس كريم" at bounding box center [911, 312] width 450 height 25
click at [1006, 320] on input "كرواسون لوتس ايس كريم" at bounding box center [911, 312] width 450 height 25
type input "كرواسون لوتس ايسد"
click at [300, 316] on input "Lotus ice cream Croissant" at bounding box center [452, 312] width 450 height 25
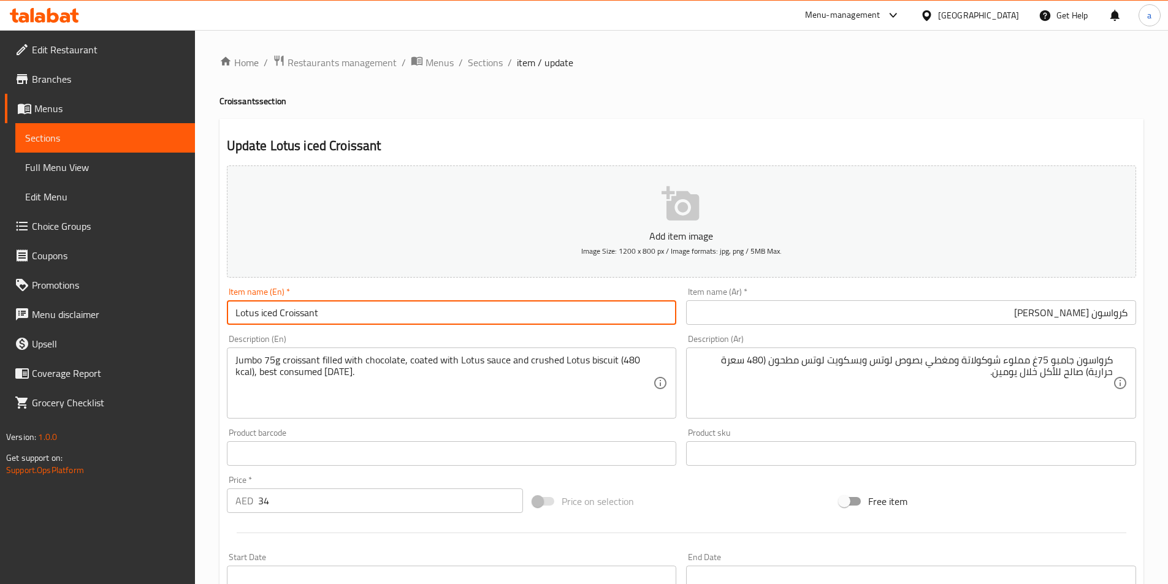
type input "Lotus iced Croissant"
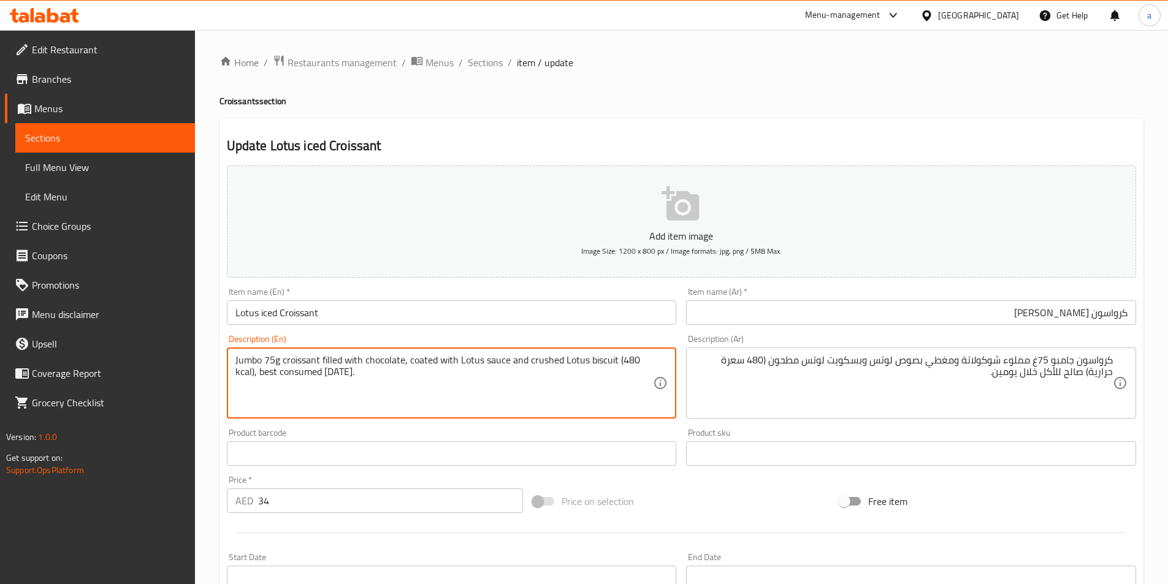
scroll to position [282, 0]
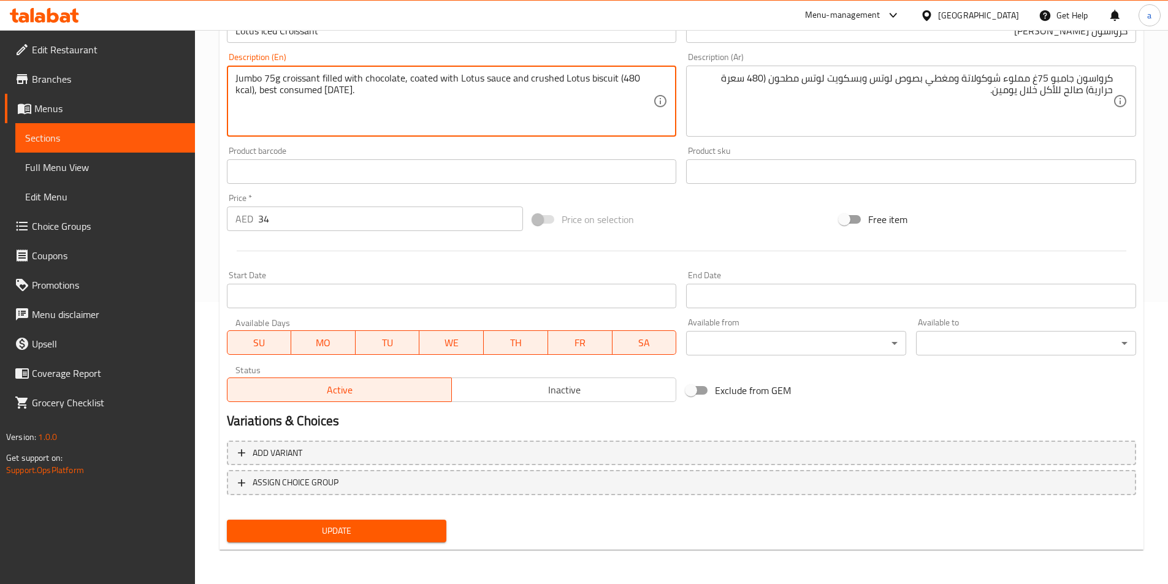
click at [408, 530] on span "Update" at bounding box center [337, 531] width 201 height 15
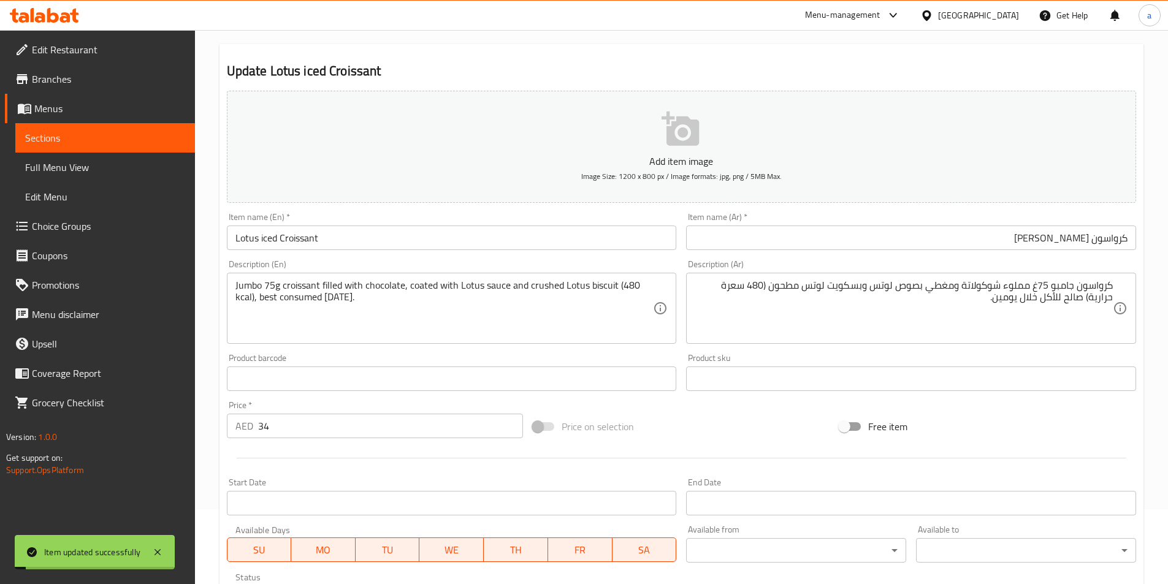
scroll to position [0, 0]
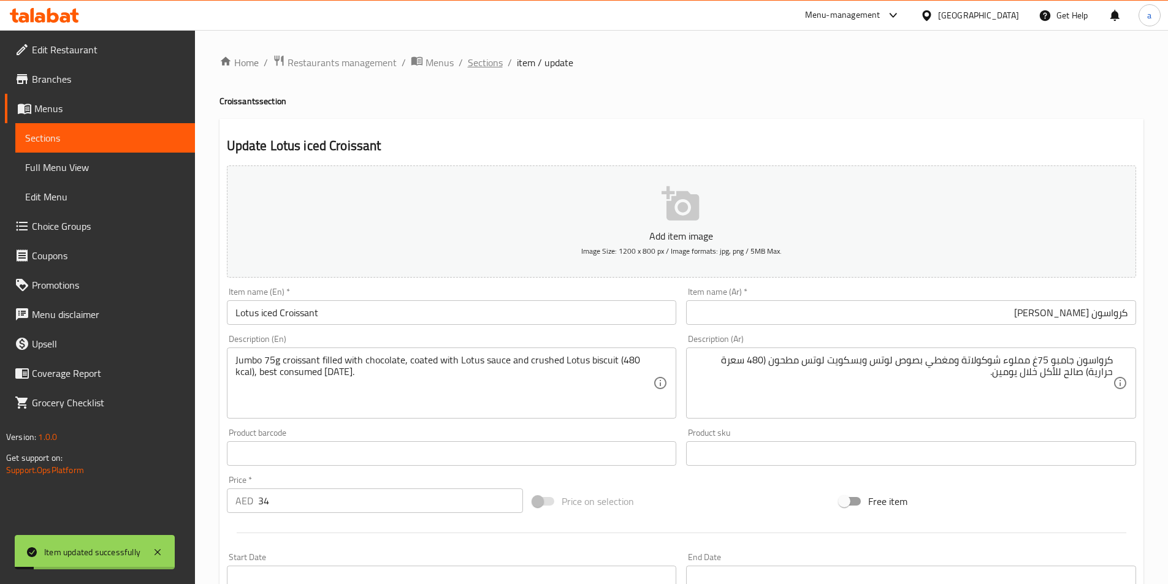
click at [485, 56] on span "Sections" at bounding box center [485, 62] width 35 height 15
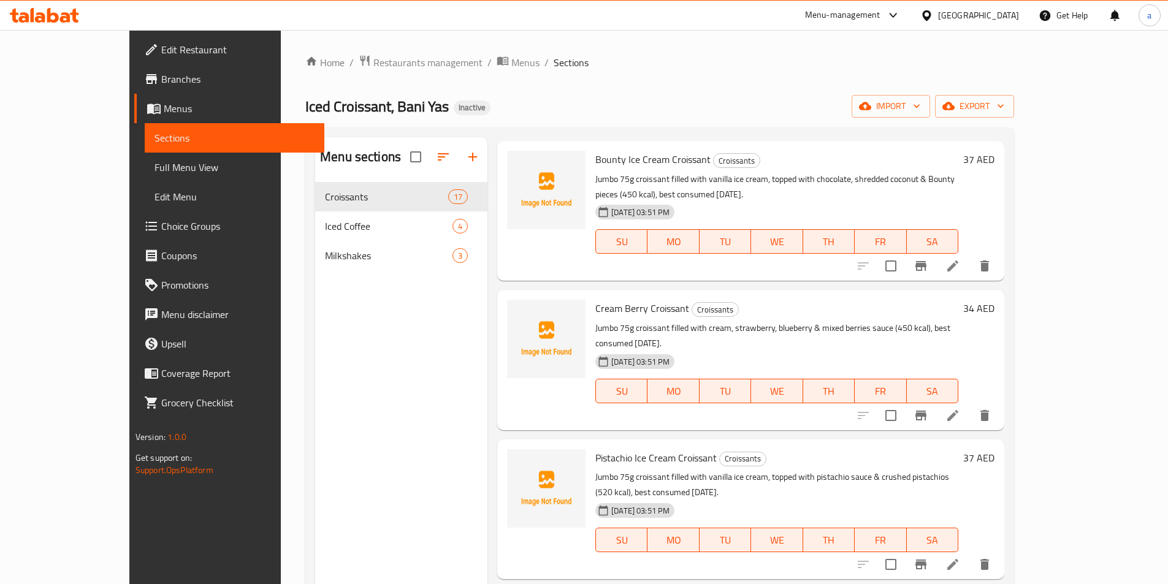
scroll to position [1410, 0]
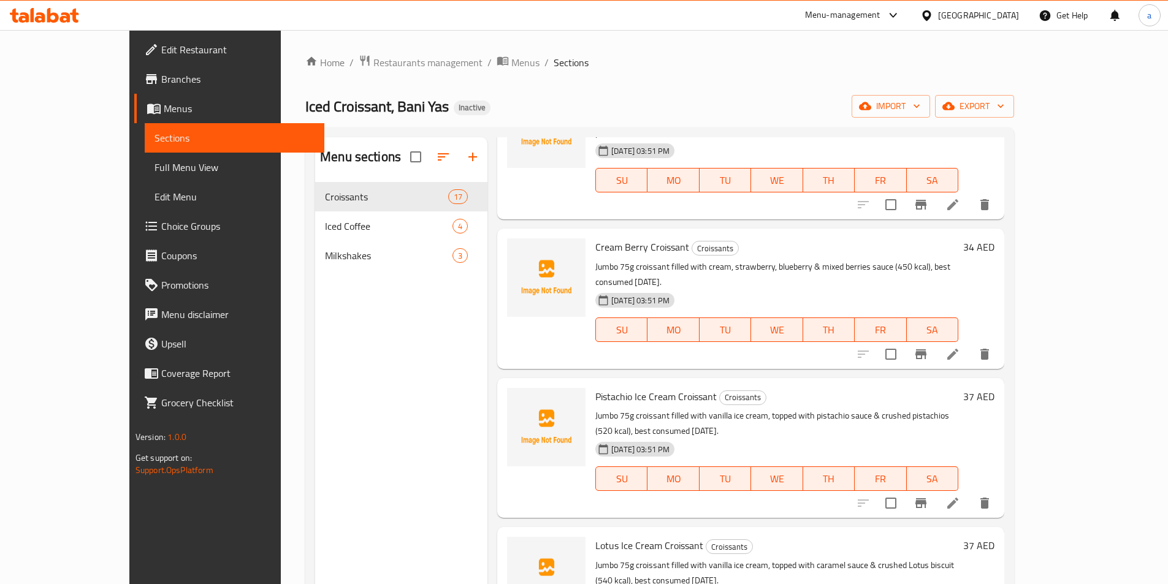
click at [970, 492] on li at bounding box center [953, 503] width 34 height 22
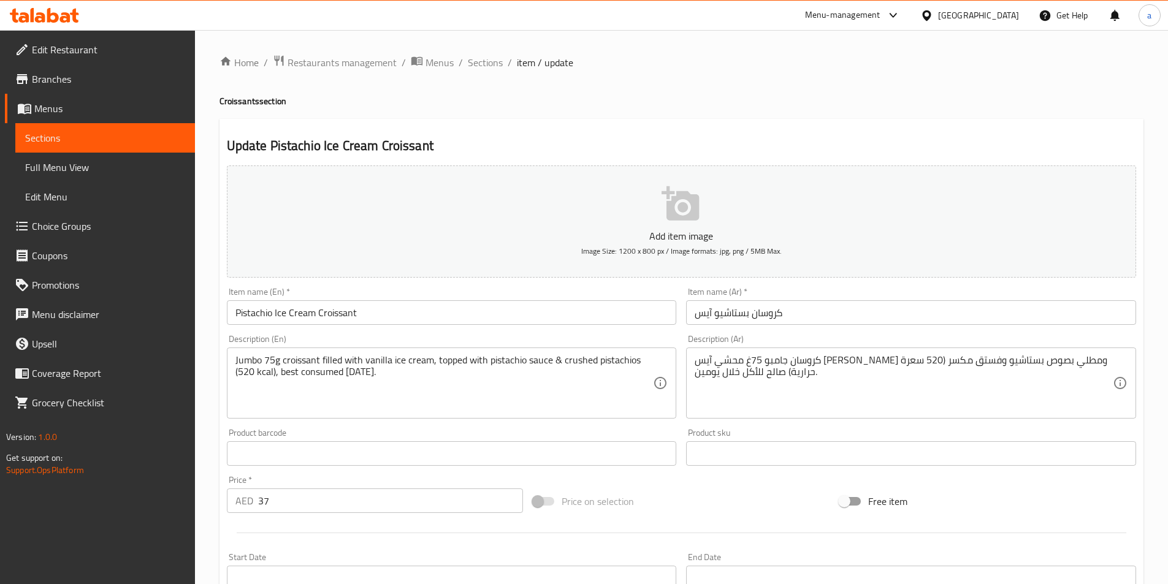
click at [825, 320] on input "كروسان بستاشيو آيس" at bounding box center [911, 312] width 450 height 25
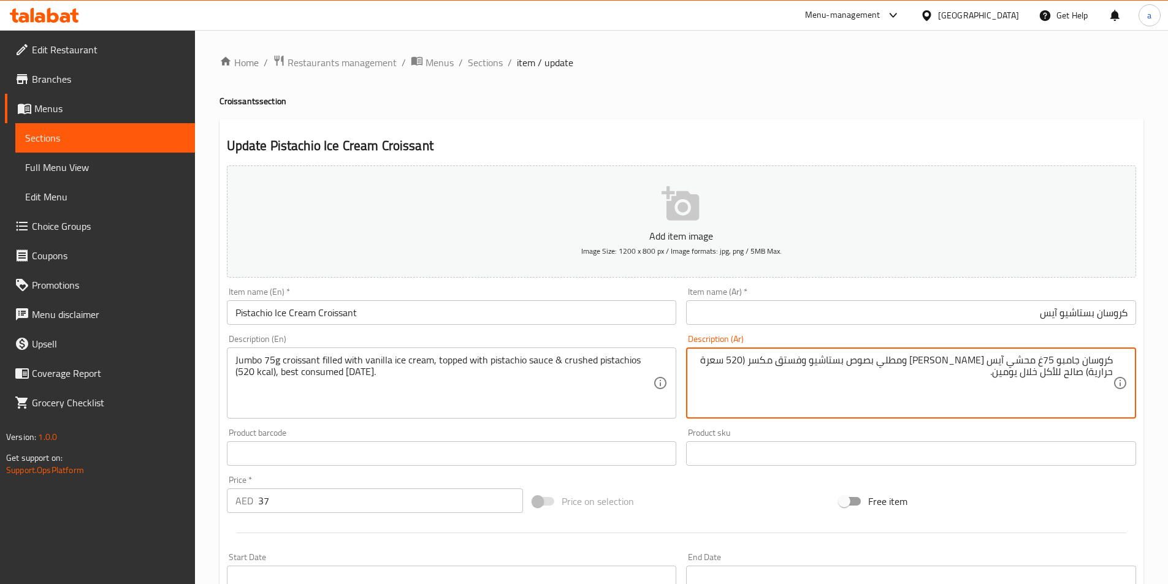
click at [1021, 304] on input "كروسان بستاشيو آيس" at bounding box center [911, 312] width 450 height 25
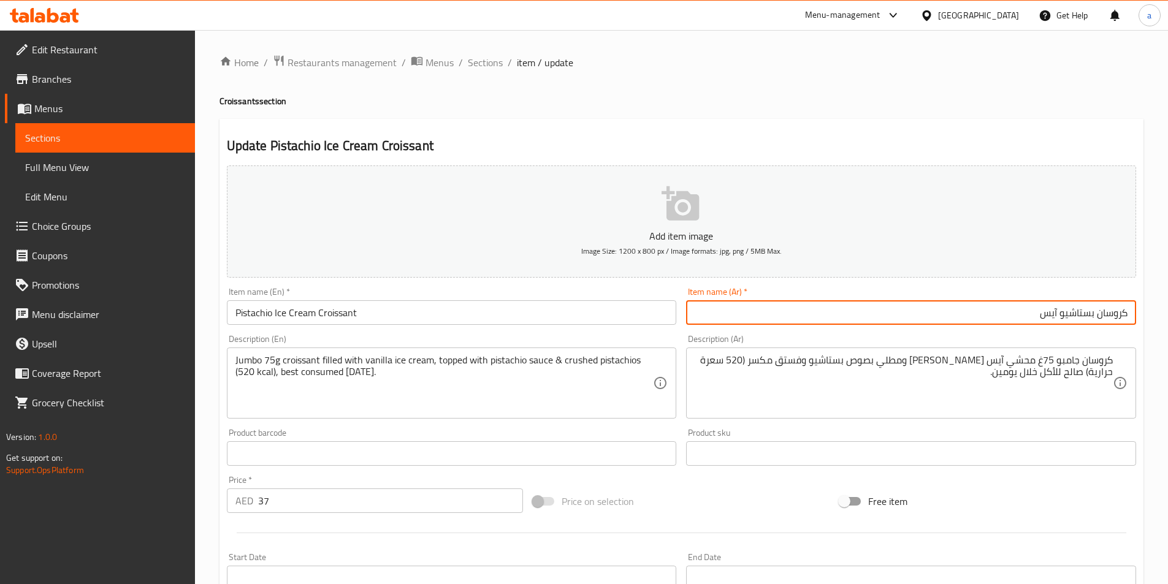
drag, startPoint x: 1097, startPoint y: 313, endPoint x: 1177, endPoint y: 288, distance: 83.8
click at [1168, 296] on html "​ Menu-management United Arab Emirates Get Help a Edit Restaurant Branches Menu…" at bounding box center [584, 292] width 1168 height 584
paste input "سو"
click at [1027, 319] on input "كرواسون بستاشيو آيس" at bounding box center [911, 312] width 450 height 25
type input "كرواسون بستاشيو آيس كريم"
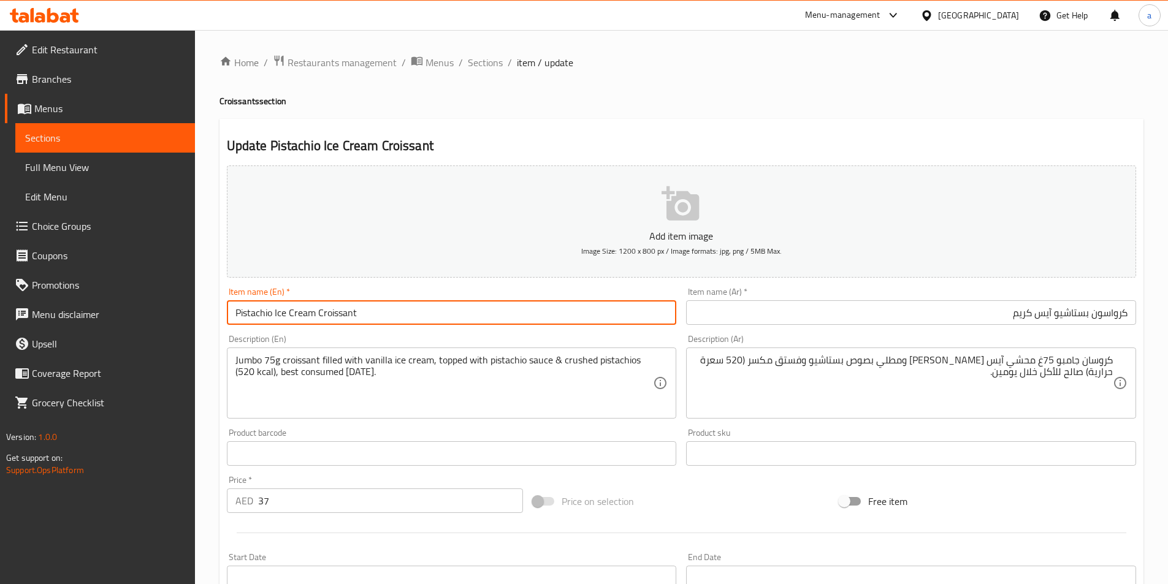
drag, startPoint x: 272, startPoint y: 314, endPoint x: 195, endPoint y: 314, distance: 76.7
click at [196, 302] on div "Home / Restaurants management / Menus / Sections / item / update Croissants sec…" at bounding box center [681, 448] width 973 height 836
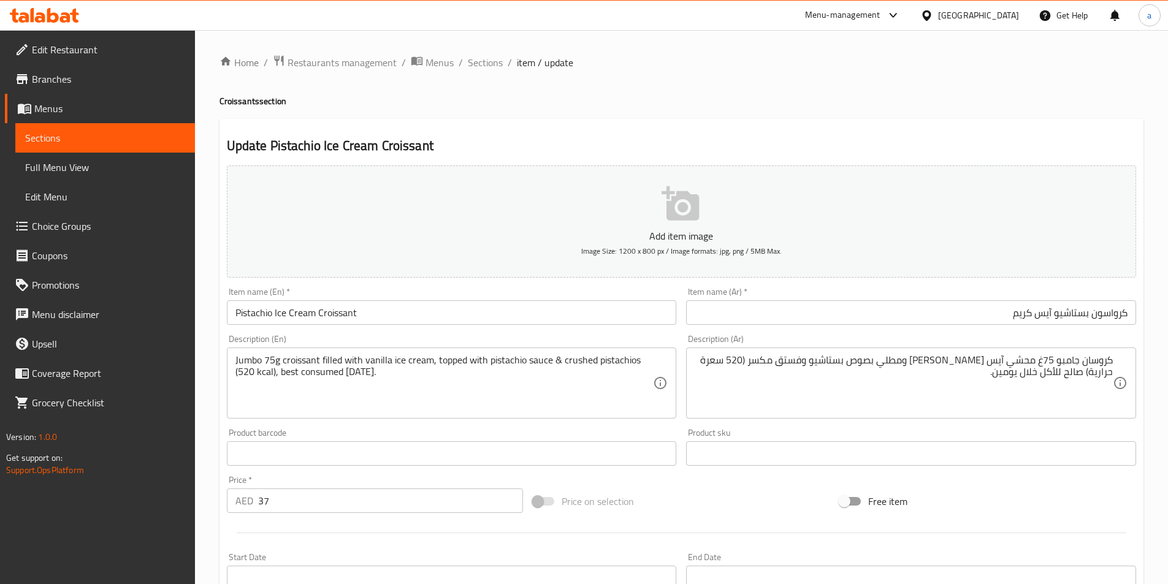
click at [876, 312] on input "كرواسون بستاشيو آيس كريم" at bounding box center [911, 312] width 450 height 25
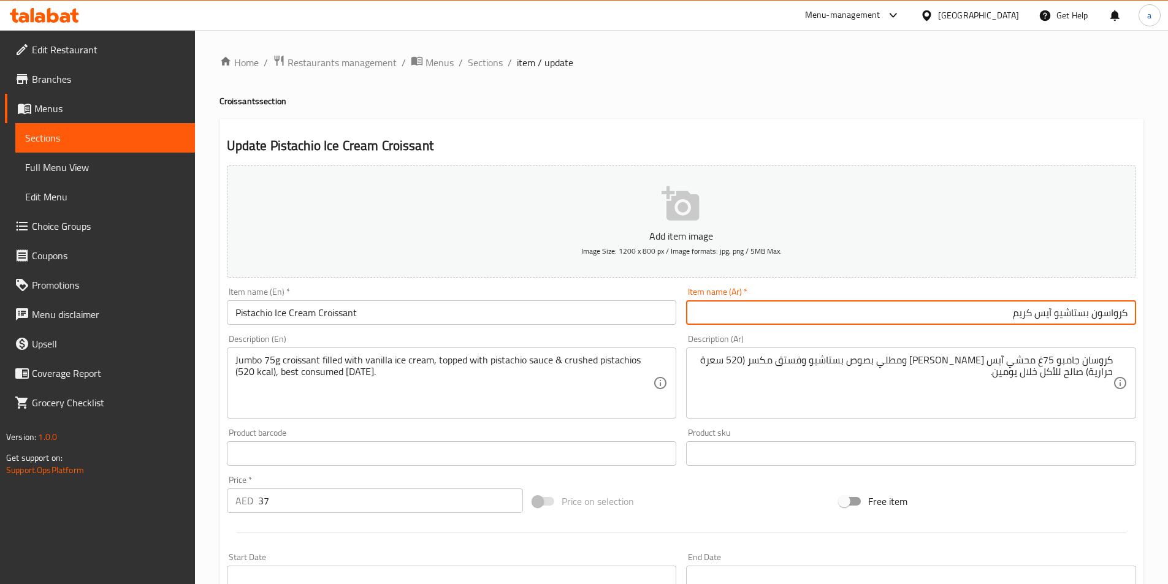
click at [949, 440] on div "Product sku Product sku" at bounding box center [911, 447] width 450 height 37
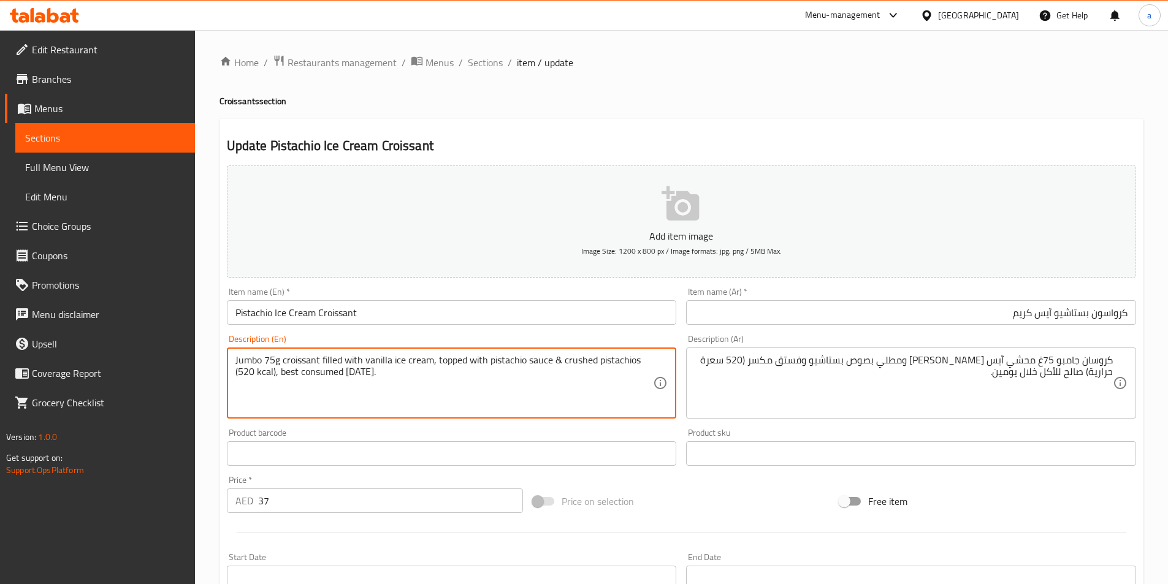
click at [1087, 321] on input "كرواسون بستاشيو آيس كريم" at bounding box center [911, 312] width 450 height 25
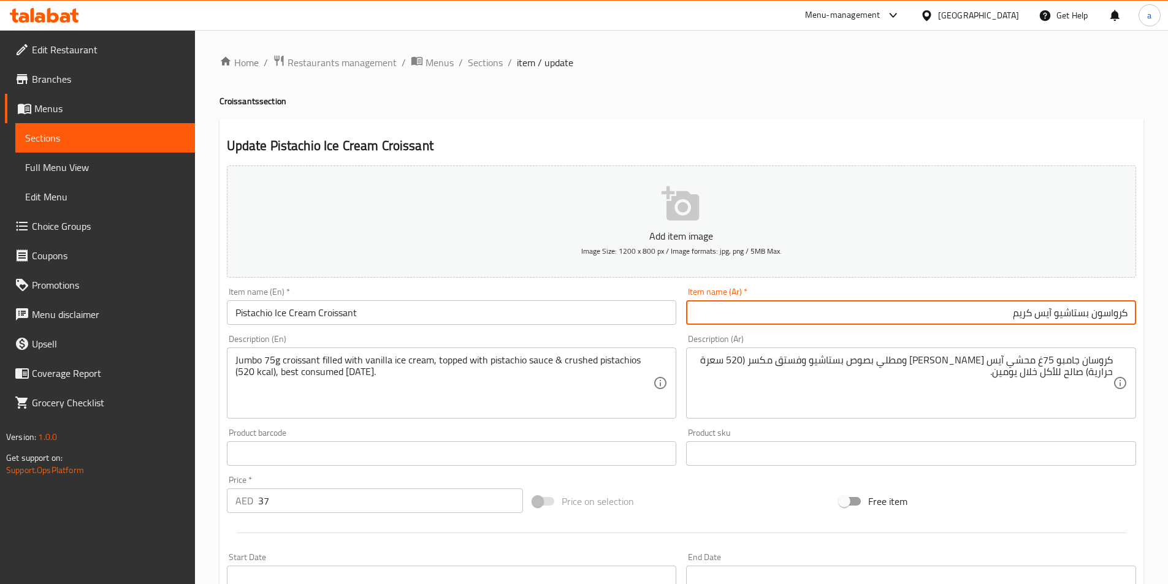
click at [1055, 315] on input "كرواسون بستاشيو آيس كريم" at bounding box center [911, 312] width 450 height 25
click at [369, 305] on input "Pistachio Ice Cream Croissant" at bounding box center [452, 312] width 450 height 25
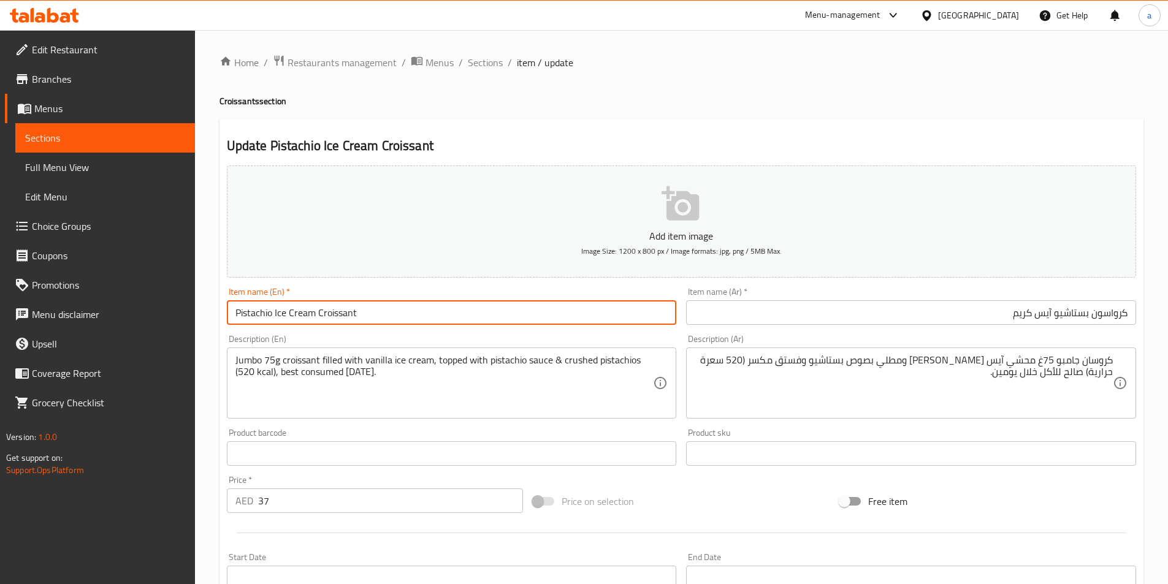
click at [369, 305] on input "Pistachio Ice Cream Croissant" at bounding box center [452, 312] width 450 height 25
click at [992, 305] on input "كرواسون بستاشيو آيس كريم" at bounding box center [911, 312] width 450 height 25
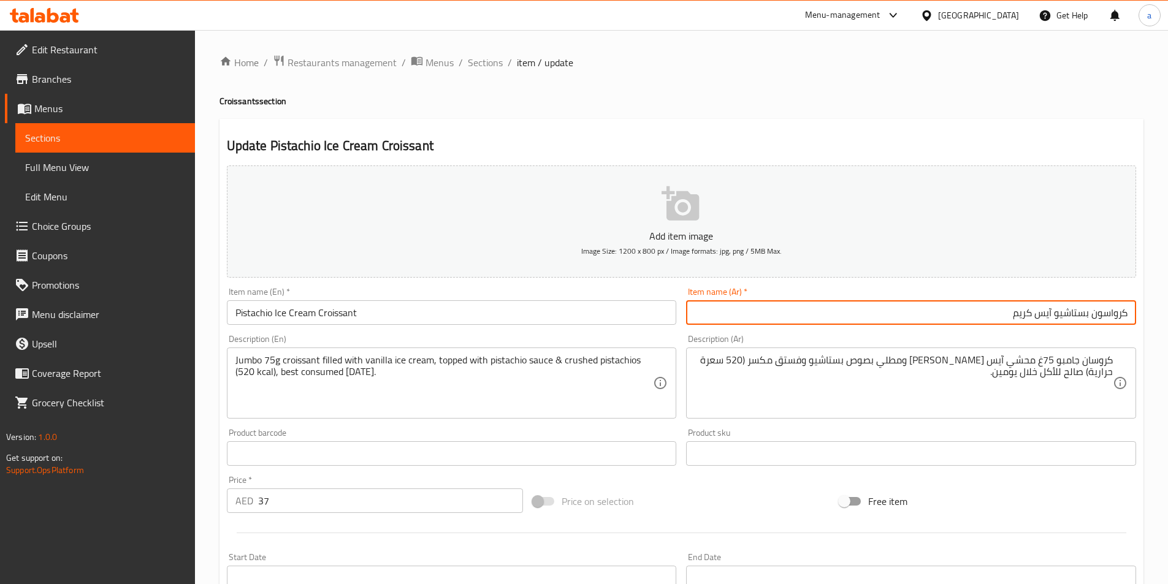
click at [992, 305] on input "كرواسون بستاشيو آيس كريم" at bounding box center [911, 312] width 450 height 25
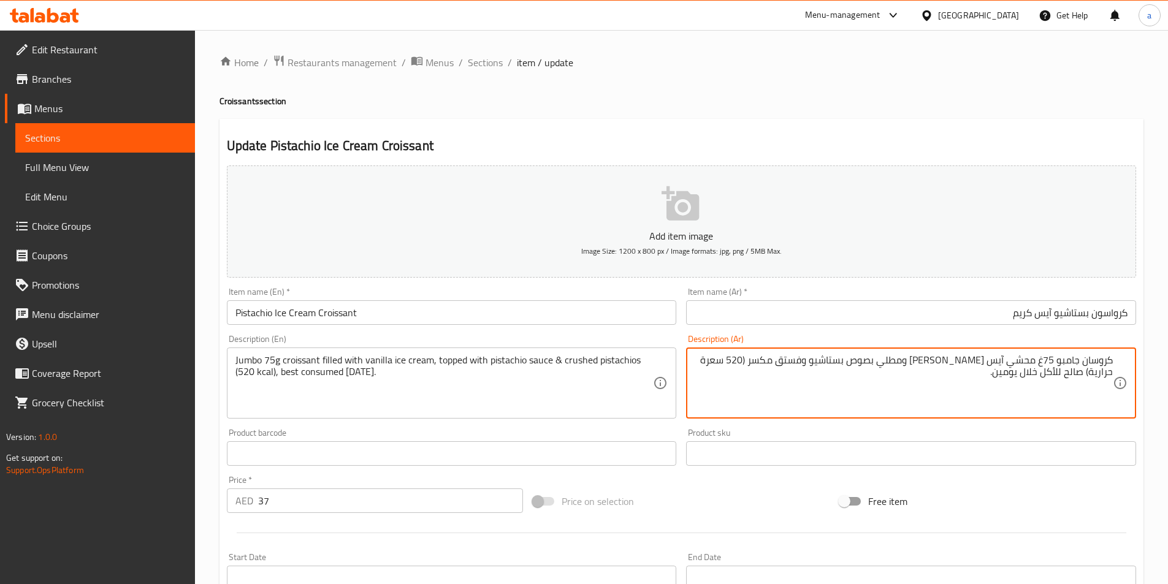
drag, startPoint x: 1084, startPoint y: 362, endPoint x: 1177, endPoint y: 357, distance: 92.8
click at [1168, 358] on html "​ Menu-management United Arab Emirates Get Help a Edit Restaurant Branches Menu…" at bounding box center [584, 292] width 1168 height 584
paste textarea "سو"
click at [1011, 385] on textarea "كرواسون جامبو 75غ محشي آيس كريم فانيلا ومطلي بصوص بستاشيو وفستق مكسر (520 سعرة …" at bounding box center [904, 383] width 418 height 58
drag, startPoint x: 1026, startPoint y: 359, endPoint x: 1004, endPoint y: 363, distance: 21.9
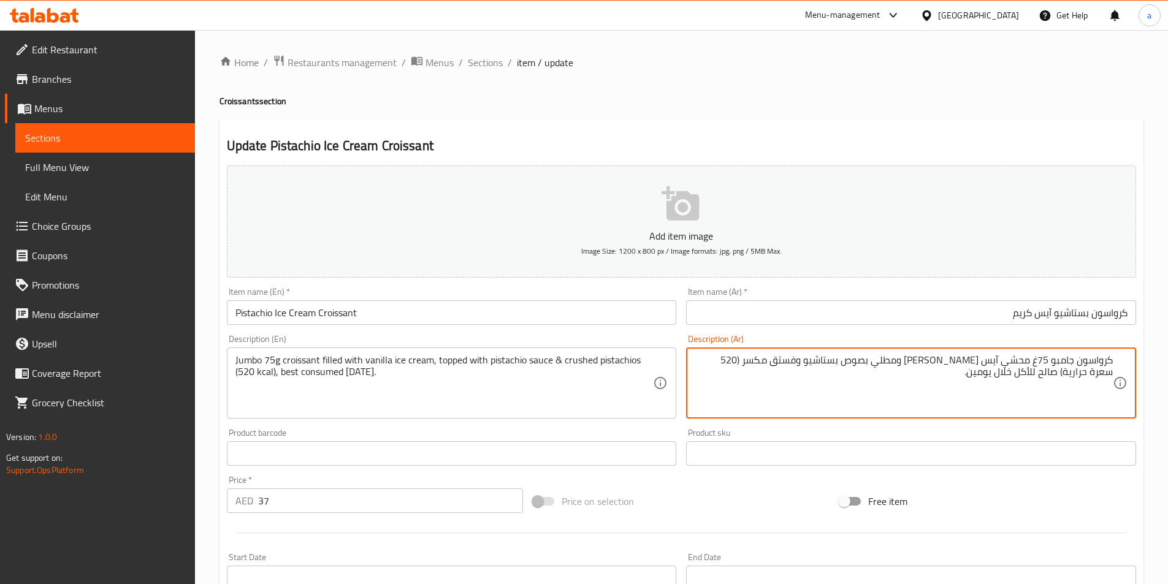
click at [1004, 363] on textarea "كرواسون جامبو 75غ محشي آيس كريم فانيلا ومطلي بصوص بستاشيو وفستق مكسر (520 سعرة …" at bounding box center [904, 383] width 418 height 58
drag, startPoint x: 929, startPoint y: 362, endPoint x: 909, endPoint y: 369, distance: 21.3
click at [909, 369] on textarea "كرواسون جامبو 75غ مملوء آيس كريم فانيلا ومطلي بصوص بستاشيو وفستق مكسر (520 سعرة…" at bounding box center [904, 383] width 418 height 58
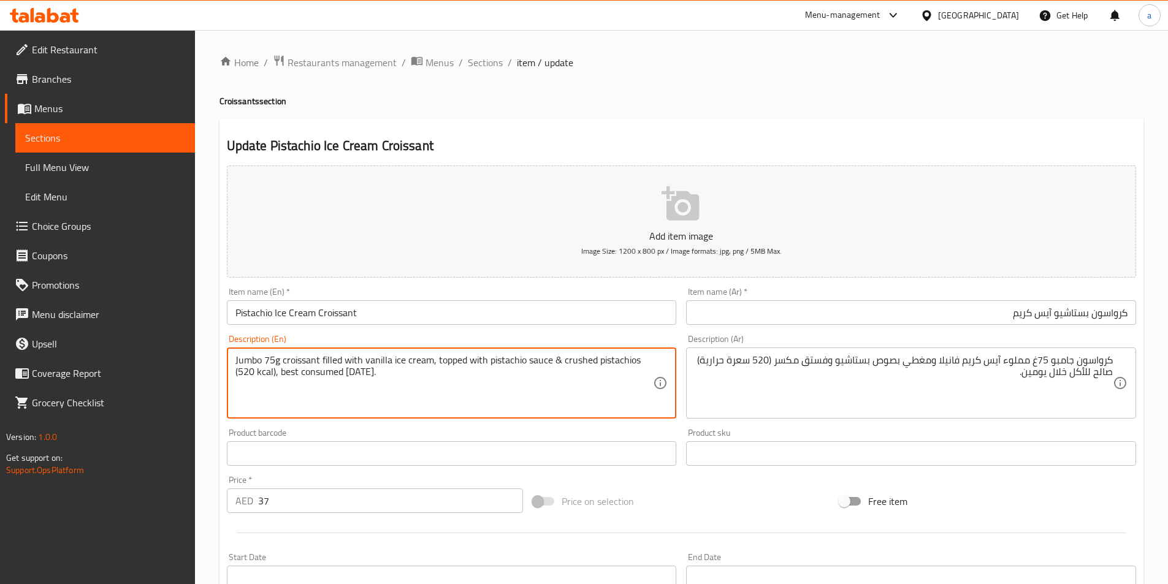
drag, startPoint x: 562, startPoint y: 363, endPoint x: 594, endPoint y: 364, distance: 31.9
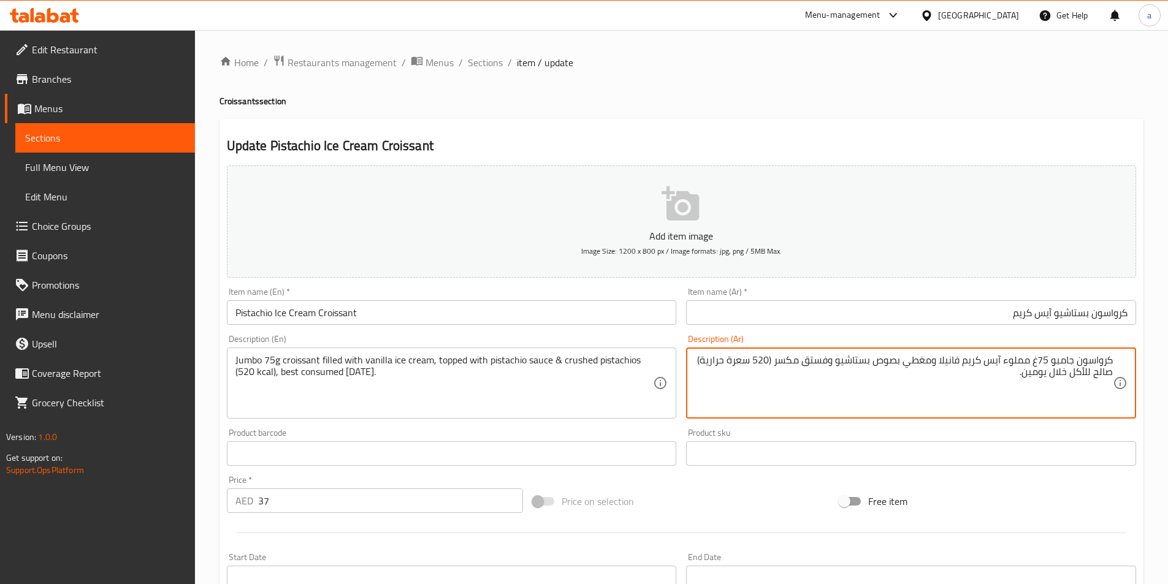
drag, startPoint x: 775, startPoint y: 361, endPoint x: 802, endPoint y: 364, distance: 27.2
type textarea "كرواسون جامبو 75غ مملوء آيس كريم فانيلا ومغطي بصوص بستاشيو وفستق مطحون (520 سعر…"
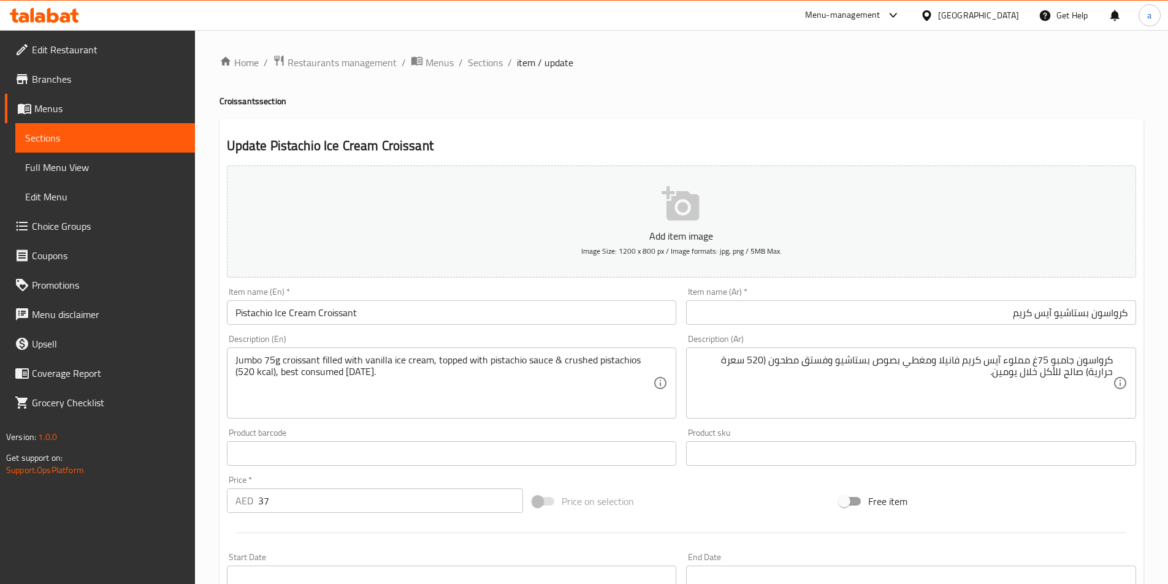
click at [499, 293] on div "Item name (En)   * Pistachio Ice Cream Croissant Item name (En) *" at bounding box center [452, 306] width 450 height 37
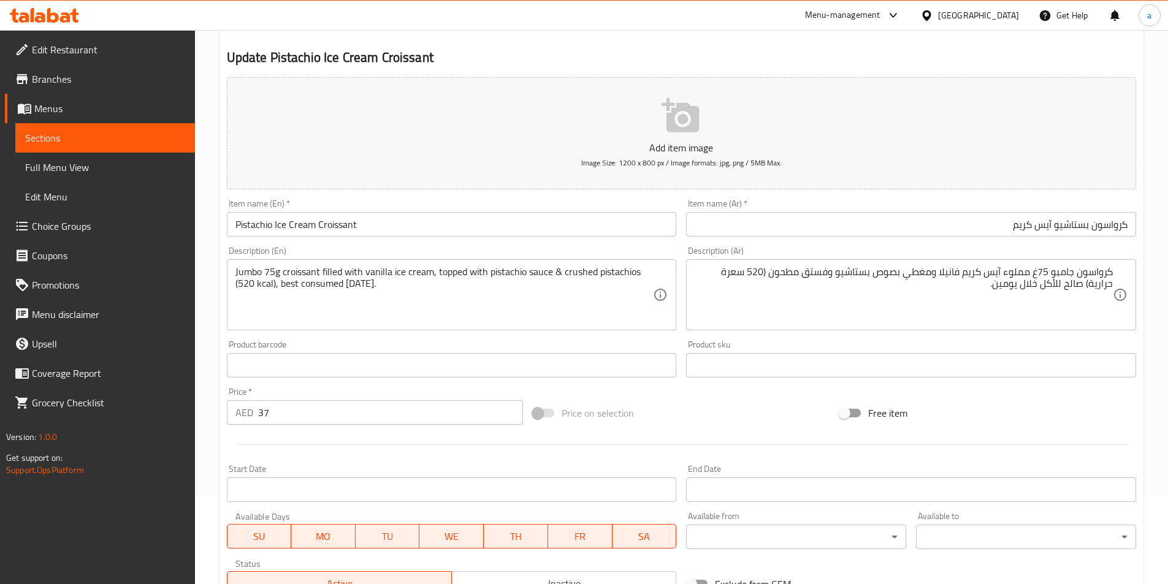
scroll to position [282, 0]
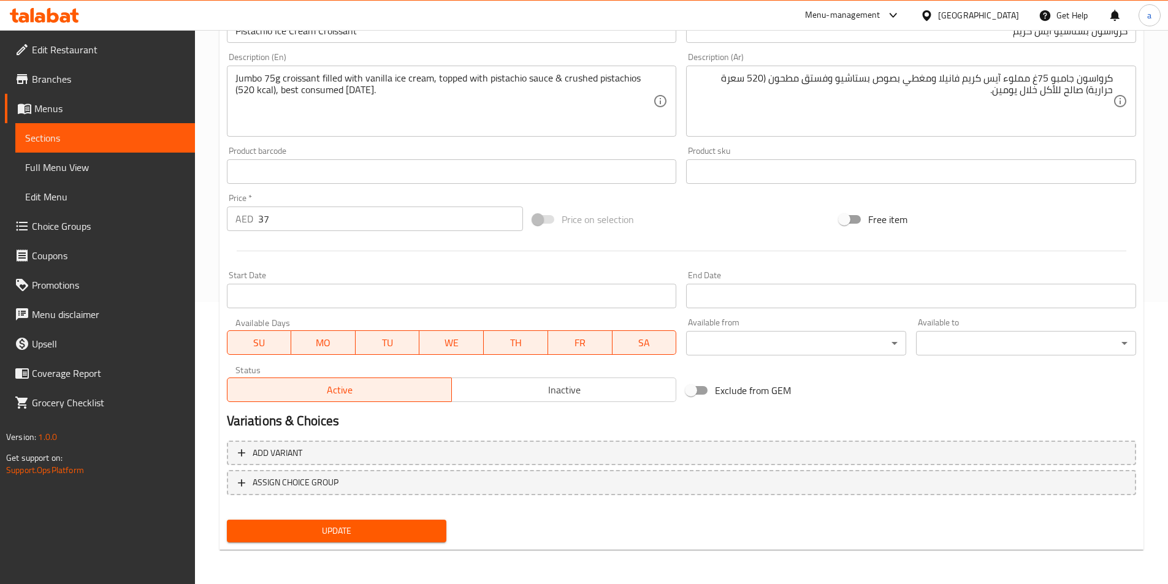
click at [388, 531] on span "Update" at bounding box center [337, 531] width 201 height 15
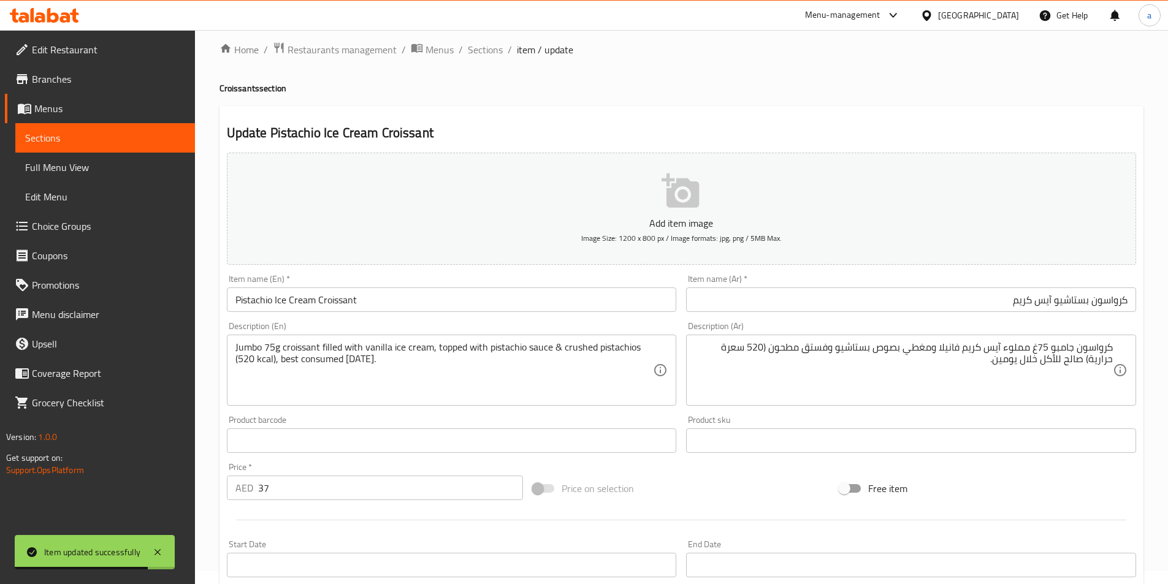
scroll to position [0, 0]
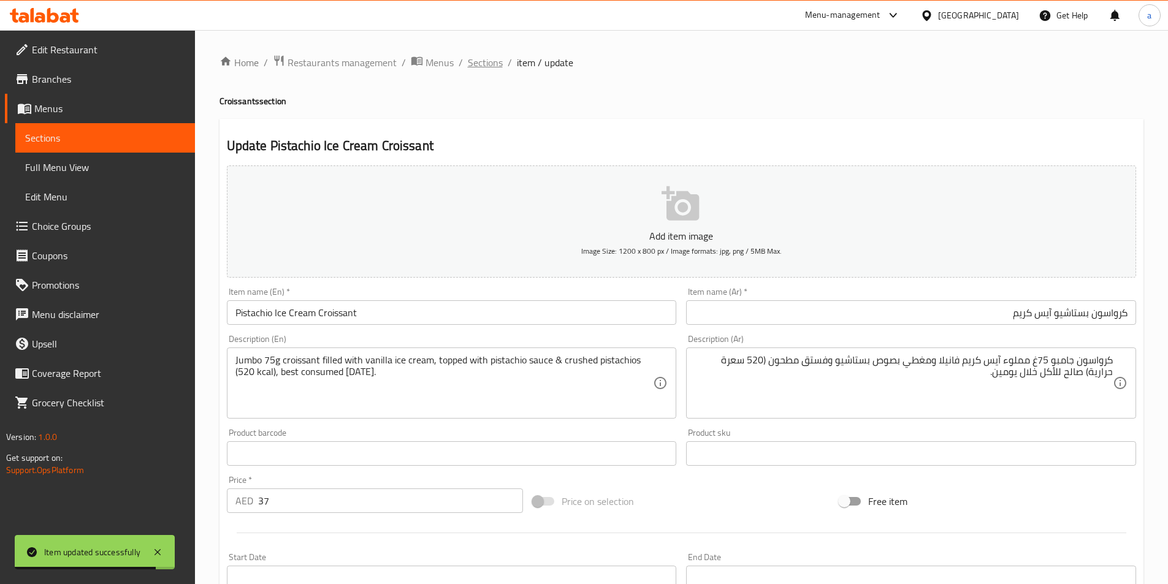
click at [483, 61] on span "Sections" at bounding box center [485, 62] width 35 height 15
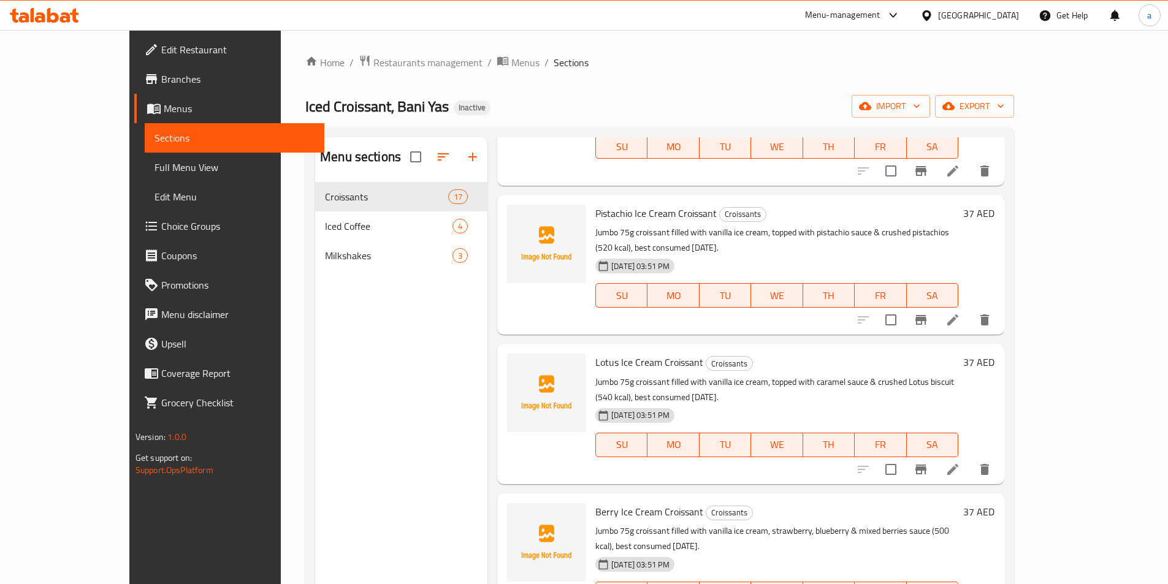
scroll to position [1594, 0]
click at [970, 458] on li at bounding box center [953, 469] width 34 height 22
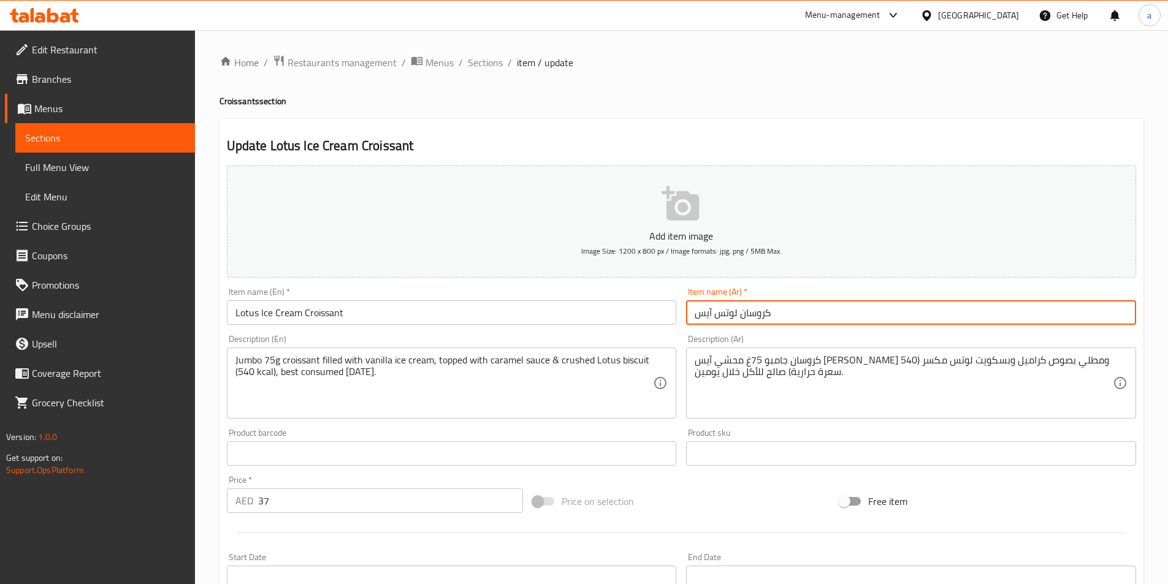
click at [811, 312] on input "كروسان لوتس آيس" at bounding box center [911, 312] width 450 height 25
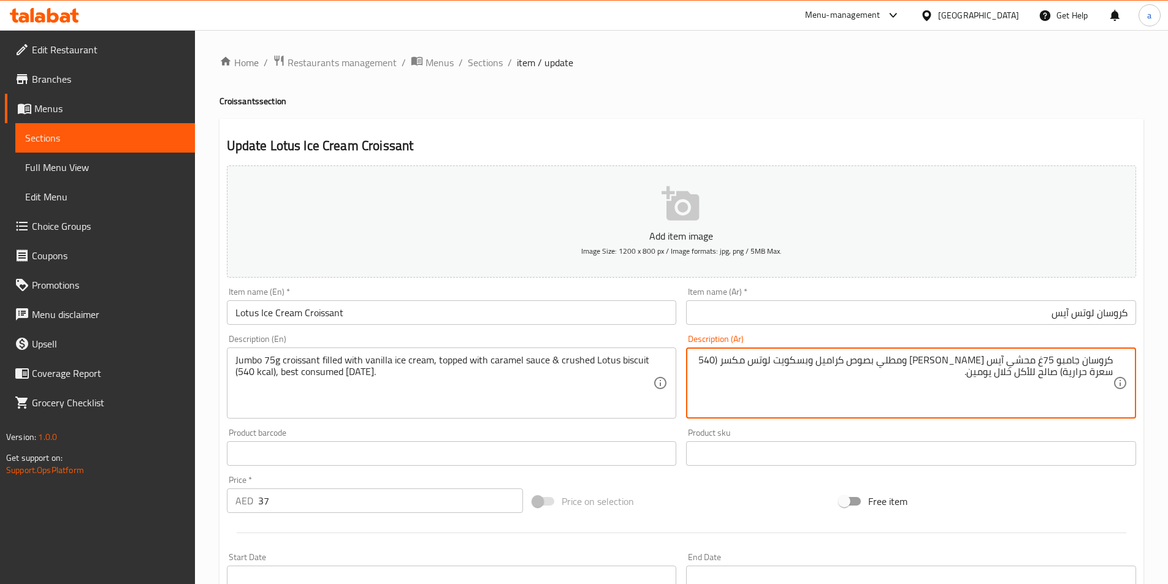
click at [970, 308] on input "كروسان لوتس آيس" at bounding box center [911, 312] width 450 height 25
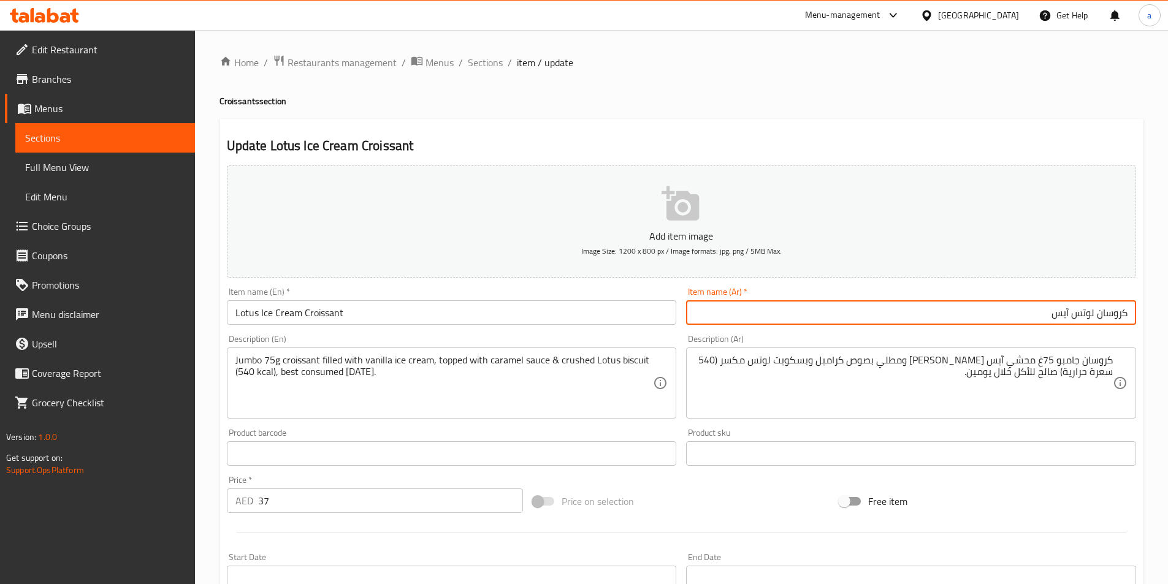
drag, startPoint x: 1096, startPoint y: 315, endPoint x: 1177, endPoint y: 315, distance: 80.3
click at [1168, 315] on html "​ Menu-management United Arab Emirates Get Help a Edit Restaurant Branches Menu…" at bounding box center [584, 292] width 1168 height 584
paste input "سو"
click at [929, 318] on input "كرواسون لوتس آيس" at bounding box center [911, 312] width 450 height 25
type input "كرواسون لوتس آيس كريم"
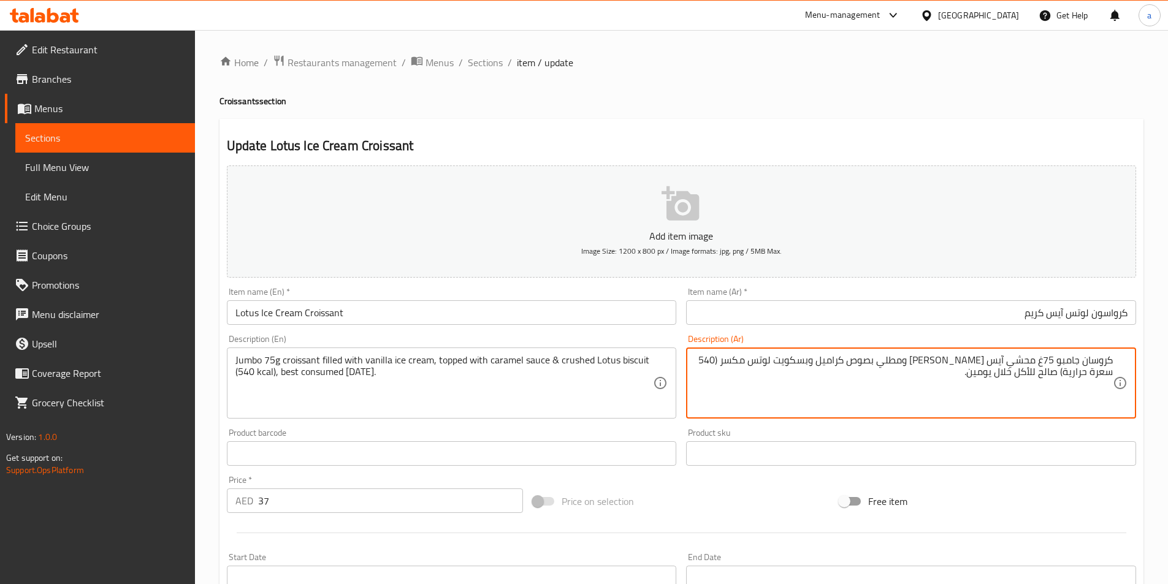
drag, startPoint x: 1084, startPoint y: 362, endPoint x: 1160, endPoint y: 357, distance: 76.2
click at [1168, 368] on html "​ Menu-management United Arab Emirates Get Help a Edit Restaurant Branches Menu…" at bounding box center [584, 292] width 1168 height 584
click at [1111, 339] on div "Description (Ar) كروسان جامبو 75غ محشي آيس كريم فانيلا ومطلي بصوص كراميل وبسكوي…" at bounding box center [911, 377] width 450 height 84
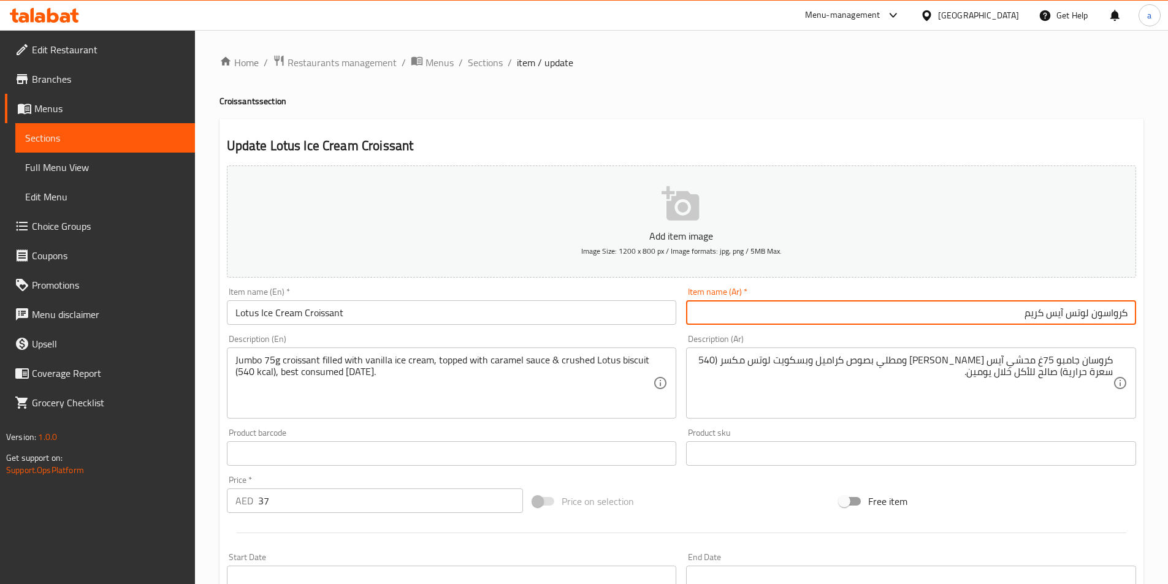
drag, startPoint x: 1092, startPoint y: 319, endPoint x: 1131, endPoint y: 325, distance: 39.7
click at [1131, 325] on input "كرواسون لوتس آيس كريم" at bounding box center [911, 312] width 450 height 25
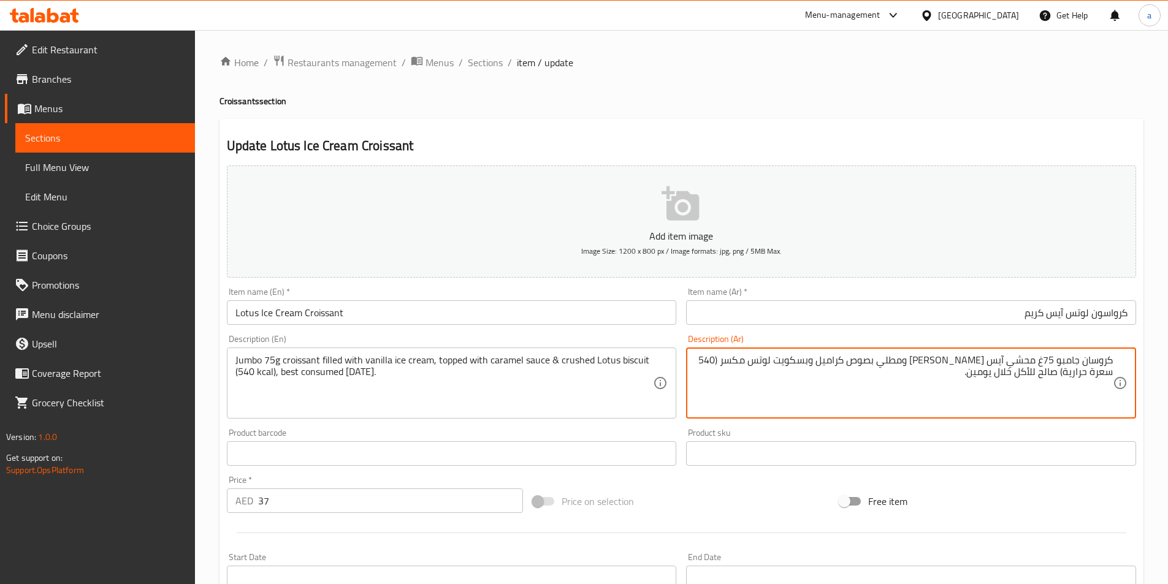
drag, startPoint x: 1084, startPoint y: 362, endPoint x: 1113, endPoint y: 363, distance: 29.5
paste textarea "سو"
drag, startPoint x: 1025, startPoint y: 361, endPoint x: 1003, endPoint y: 367, distance: 22.3
click at [1003, 367] on textarea "كرواسون جامبو 75غ محشي آيس كريم فانيلا ومطلي بصوص كراميل وبسكويت لوتس مكسر (540…" at bounding box center [904, 383] width 418 height 58
drag, startPoint x: 925, startPoint y: 362, endPoint x: 909, endPoint y: 369, distance: 16.5
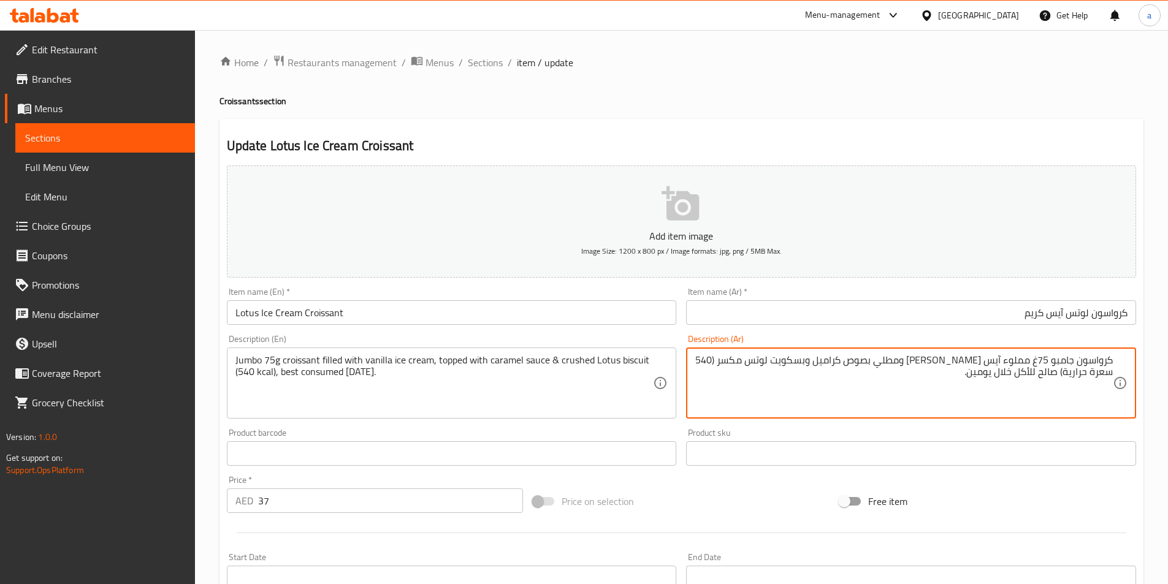
click at [909, 369] on textarea "كرواسون جامبو 75غ مملوء آيس كريم فانيلا ومطلي بصوص كراميل وبسكويت لوتس مكسر (54…" at bounding box center [904, 383] width 418 height 58
drag, startPoint x: 773, startPoint y: 362, endPoint x: 750, endPoint y: 365, distance: 22.9
click at [750, 365] on textarea "كرواسون جامبو 75غ مملوء آيس كريم فانيلا ومغطي بصوص كراميل وبسكويت لوتس مكسر (54…" at bounding box center [904, 383] width 418 height 58
click at [762, 402] on textarea "كرواسون جامبو 75غ مملوء آيس كريم فانيلا ومغطي بصوص كراميل وبسكويت لوتس مطحون (5…" at bounding box center [904, 383] width 418 height 58
type textarea "كرواسون جامبو 75غ مملوء آيس كريم فانيلا ومغطي بصوص كراميل وبسكويت لوتس مطحون (5…"
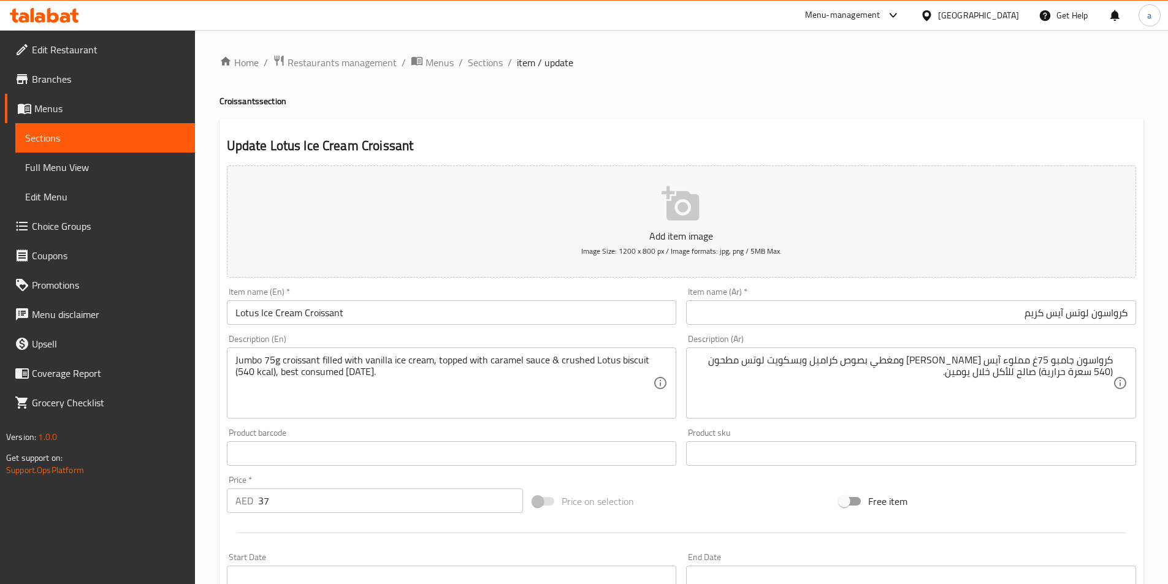
click at [448, 437] on div "Product barcode Product barcode" at bounding box center [452, 447] width 450 height 37
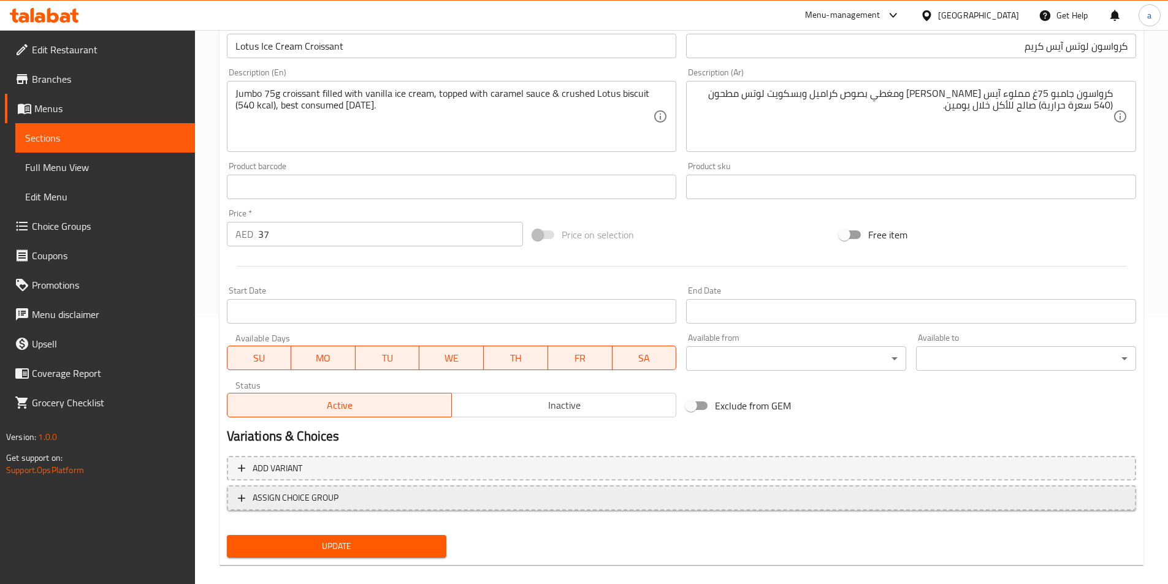
scroll to position [282, 0]
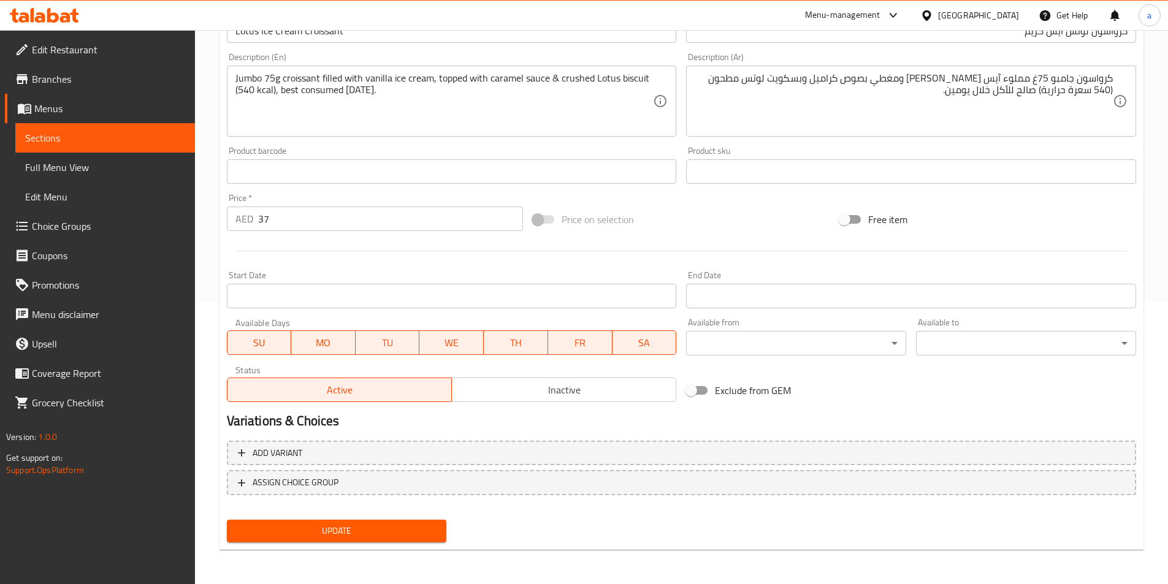
click at [383, 526] on span "Update" at bounding box center [337, 531] width 201 height 15
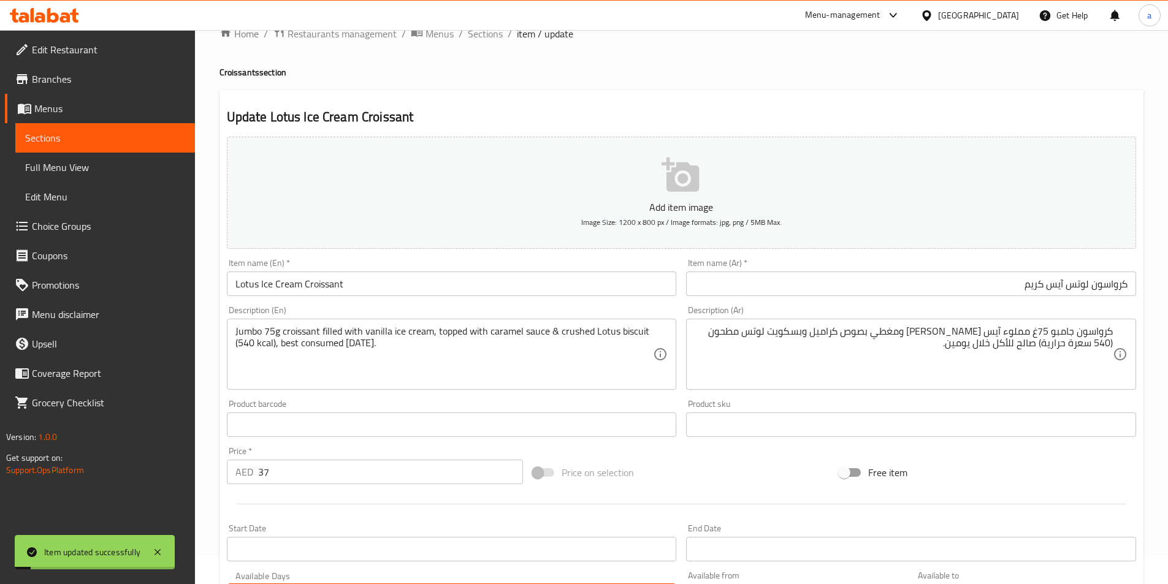
scroll to position [0, 0]
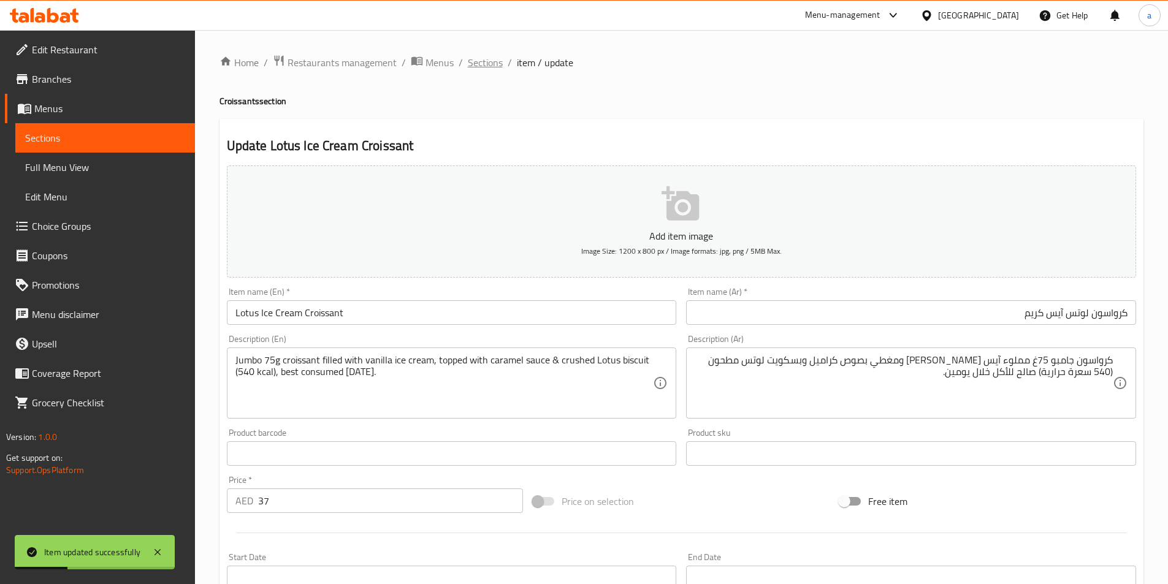
click at [482, 62] on span "Sections" at bounding box center [485, 62] width 35 height 15
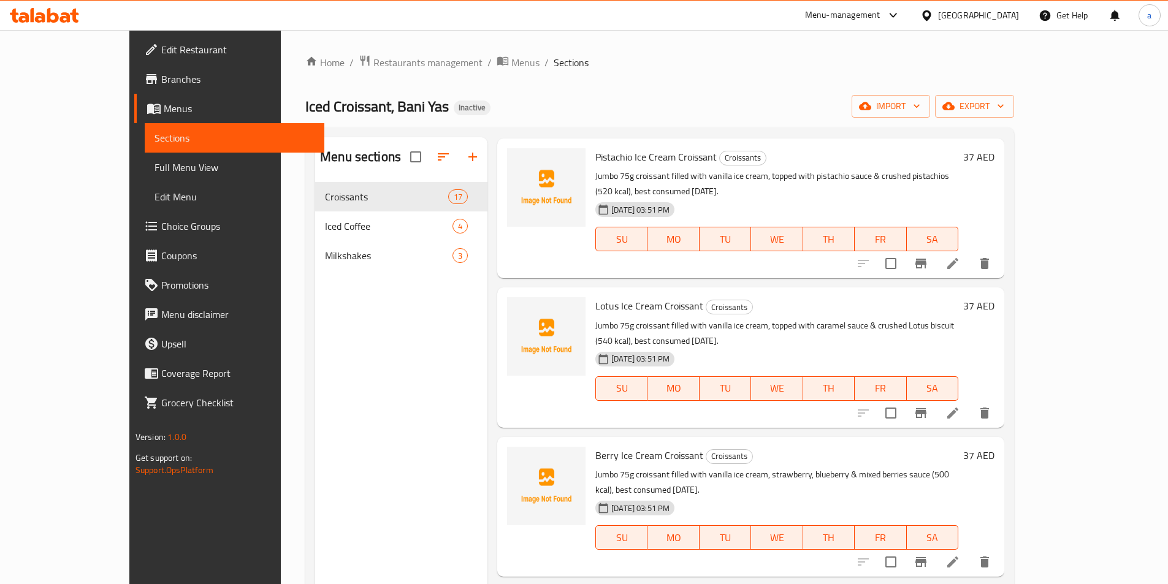
scroll to position [1656, 0]
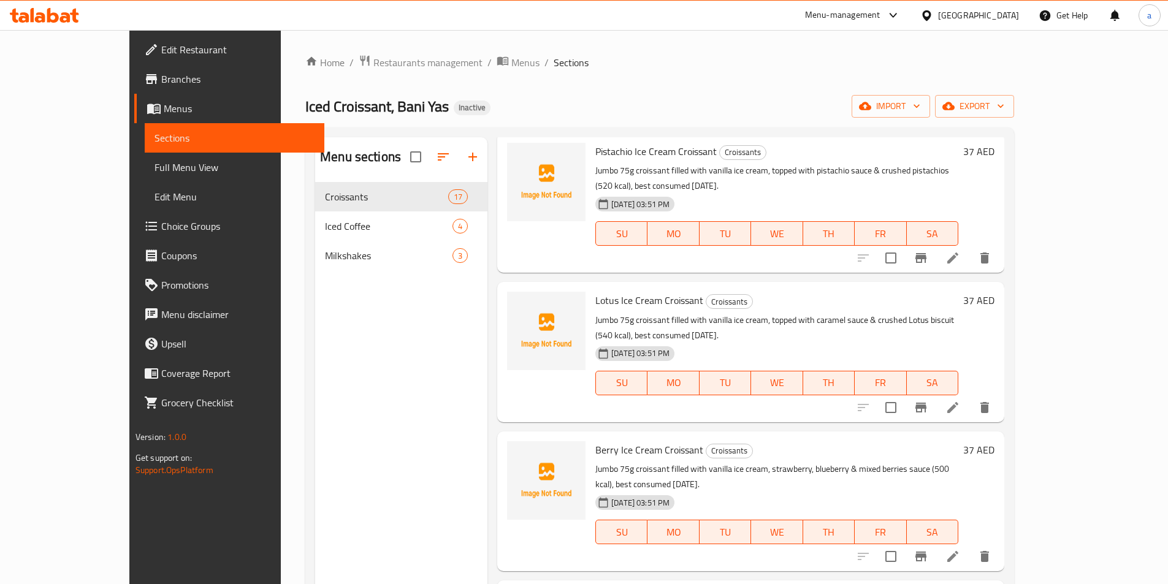
click at [958, 551] on icon at bounding box center [952, 556] width 11 height 11
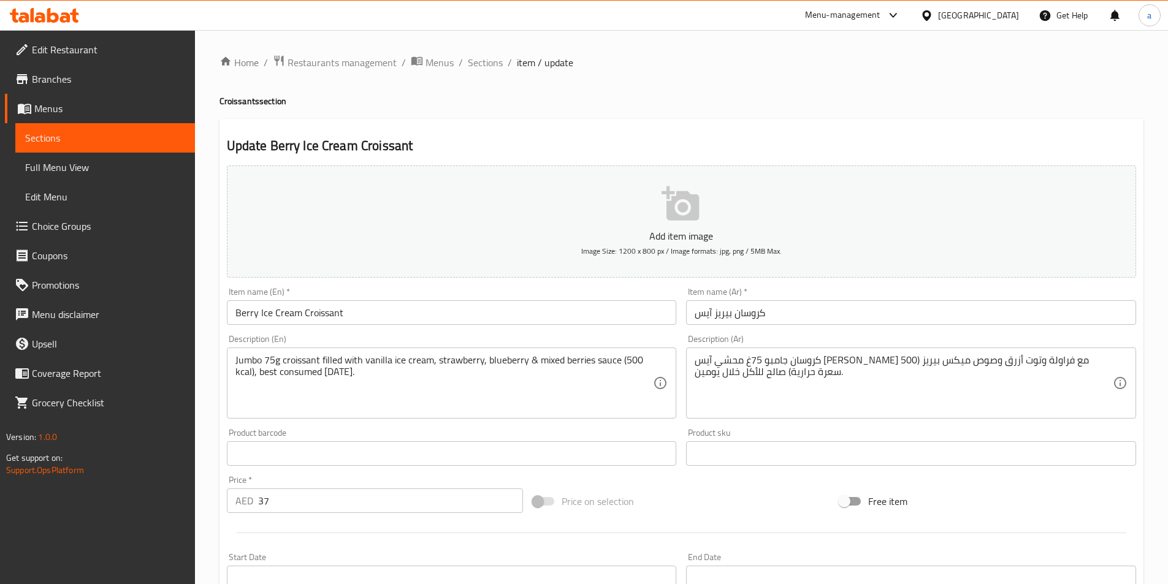
click at [803, 318] on input "كروسان بيريز آيس" at bounding box center [911, 312] width 450 height 25
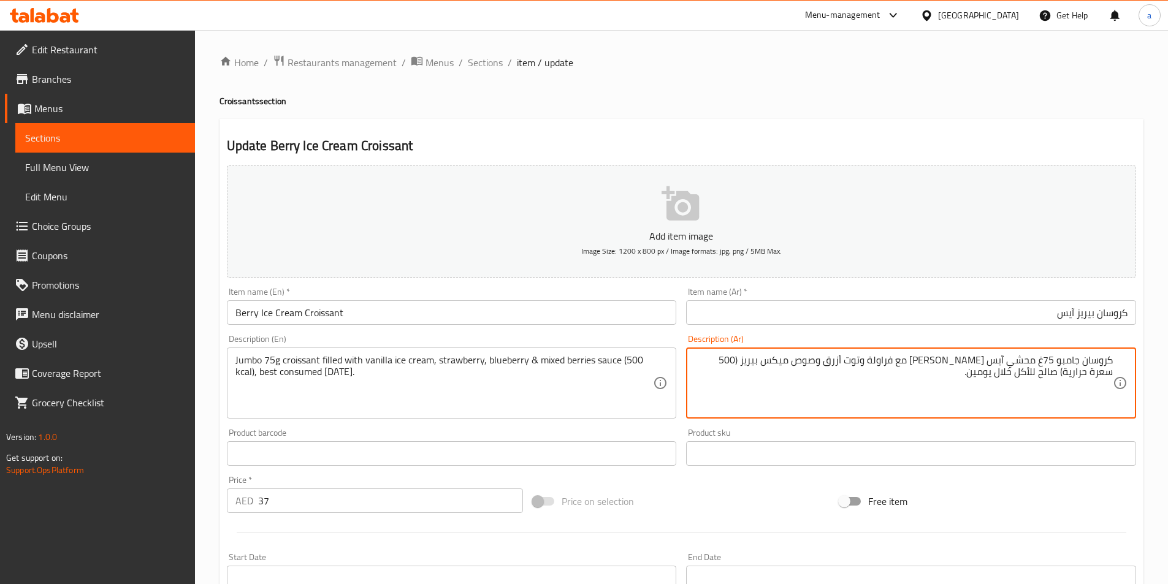
click at [954, 316] on input "كروسان بيريز آيس" at bounding box center [911, 312] width 450 height 25
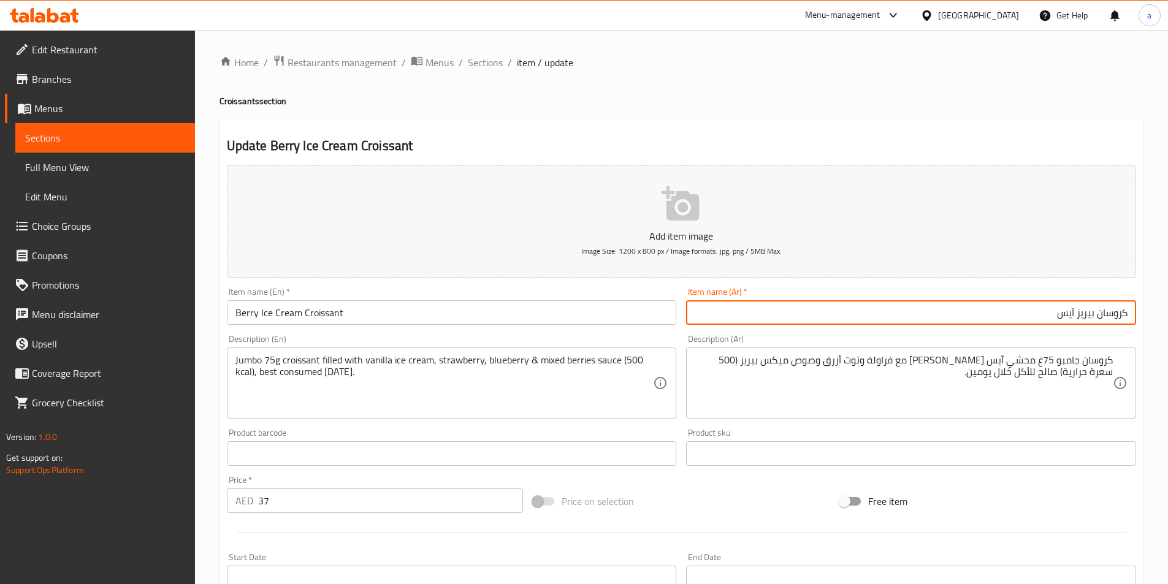
drag, startPoint x: 1078, startPoint y: 316, endPoint x: 1093, endPoint y: 323, distance: 15.9
click at [1093, 323] on input "كروسان بيريز آيس" at bounding box center [911, 312] width 450 height 25
click at [1045, 315] on input "كروسان توت آيس" at bounding box center [911, 312] width 450 height 25
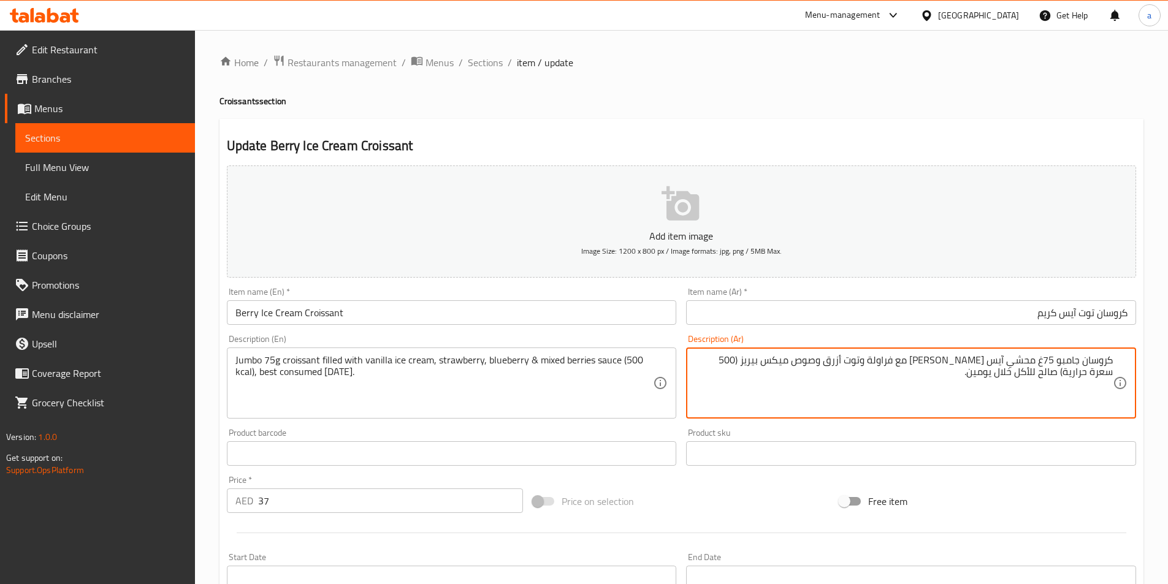
click at [958, 382] on textarea "كروسان جامبو 75غ محشي آيس كريم فانيلا مع فراولة وتوت أزرق وصوص ميكس بيريز (500 …" at bounding box center [904, 383] width 418 height 58
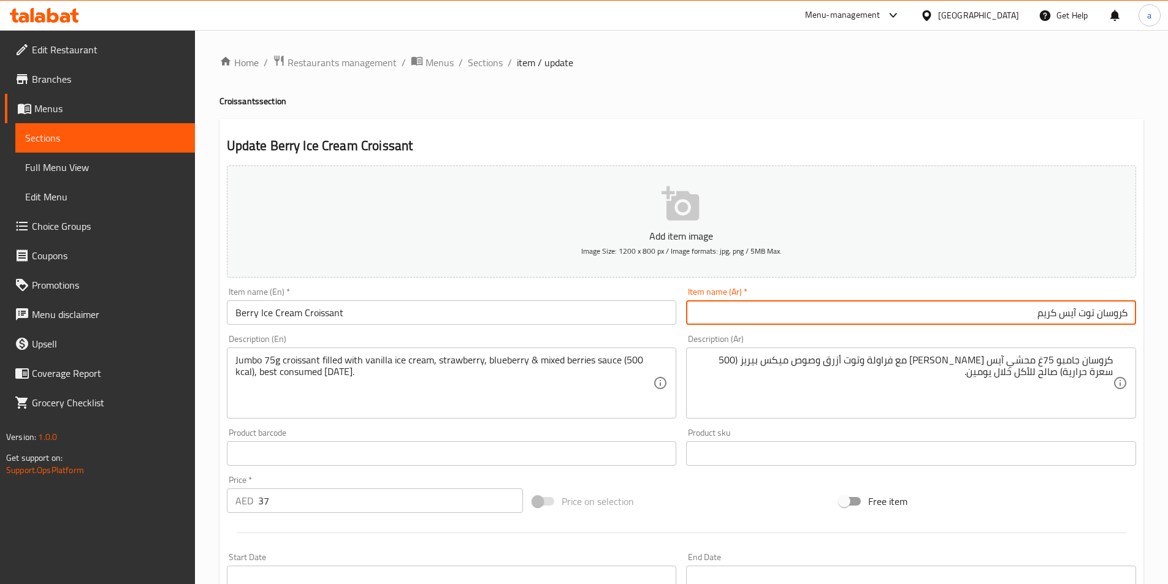
drag, startPoint x: 1098, startPoint y: 316, endPoint x: 1149, endPoint y: 323, distance: 50.7
click at [1147, 322] on div "Home / Restaurants management / Menus / Sections / item / update Croissants sec…" at bounding box center [681, 448] width 973 height 836
paste input "سو"
type input "كرواسون توت آيس كريم"
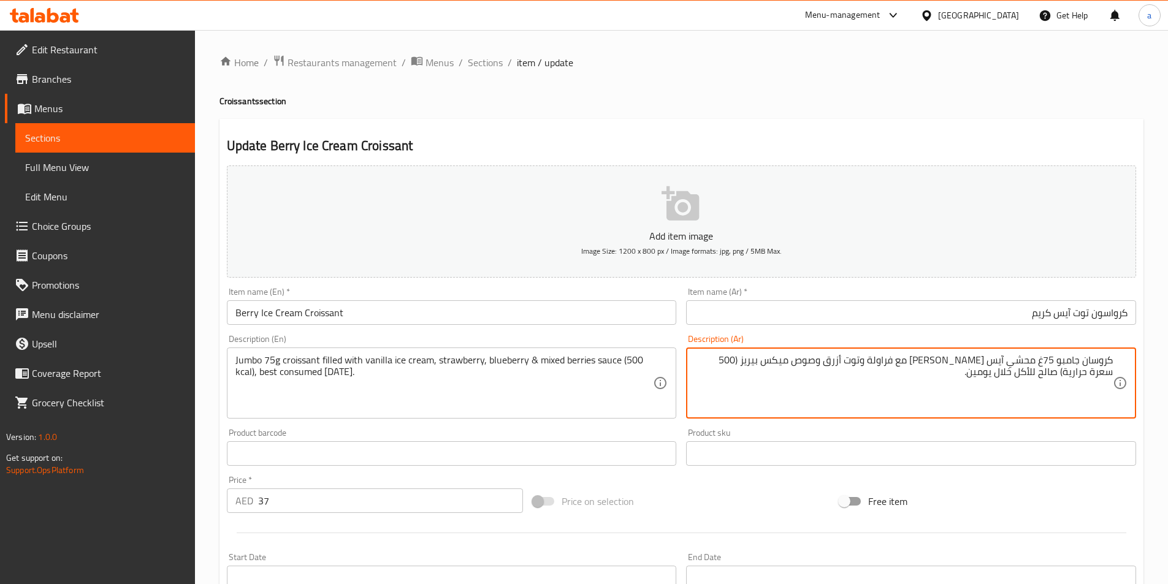
drag, startPoint x: 1084, startPoint y: 362, endPoint x: 1146, endPoint y: 359, distance: 61.4
paste textarea "سو"
drag, startPoint x: 1024, startPoint y: 362, endPoint x: 1003, endPoint y: 365, distance: 21.7
click at [1003, 365] on textarea "كرواسون جامبو 75غ محشي آيس كريم فانيلا مع فراولة وتوت أزرق وصوص ميكس بيريز (500…" at bounding box center [904, 383] width 418 height 58
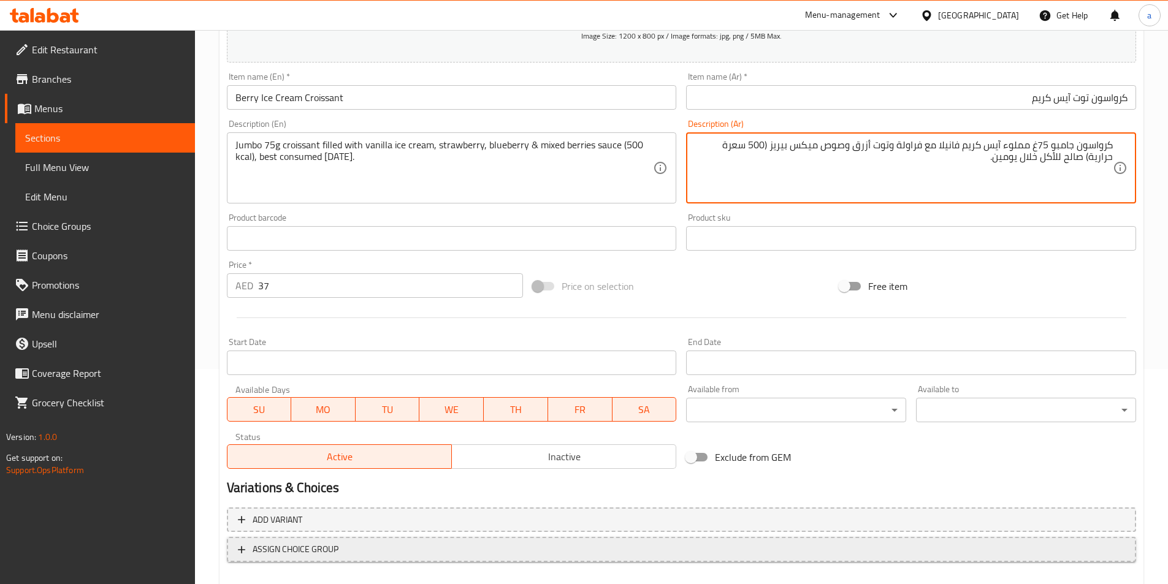
scroll to position [282, 0]
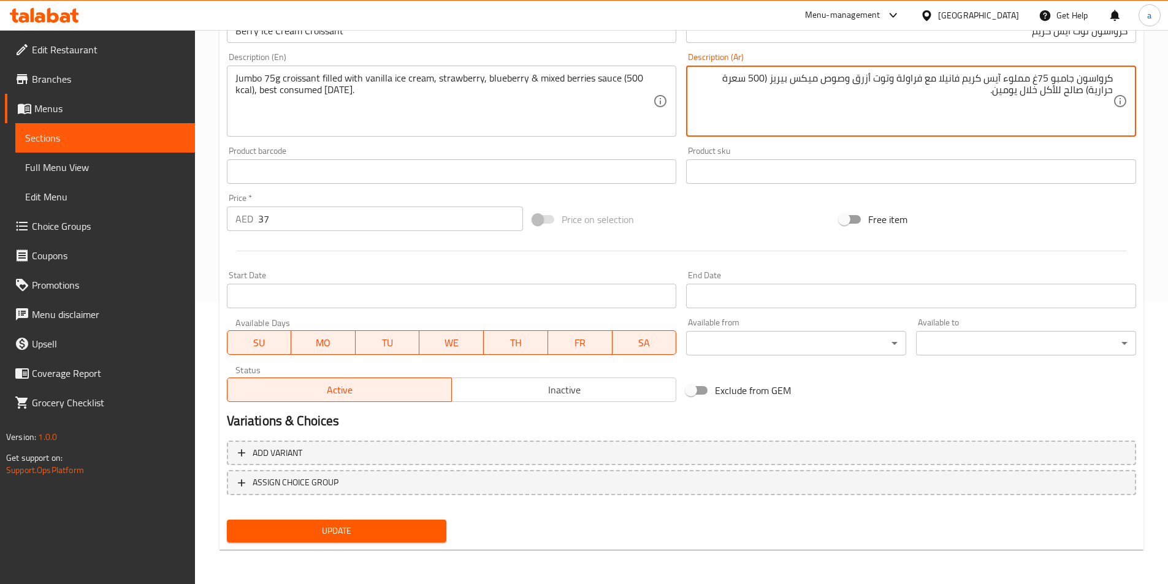
type textarea "كرواسون جامبو 75غ مملوء آيس كريم فانيلا مع فراولة وتوت أزرق وصوص ميكس بيريز (50…"
click at [402, 526] on span "Update" at bounding box center [337, 531] width 201 height 15
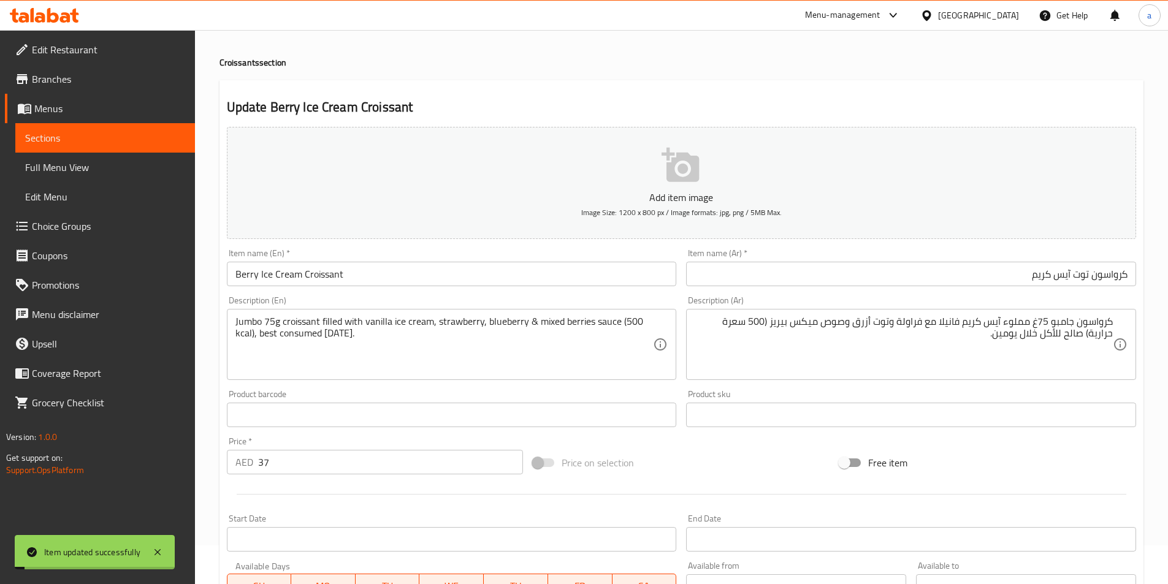
scroll to position [0, 0]
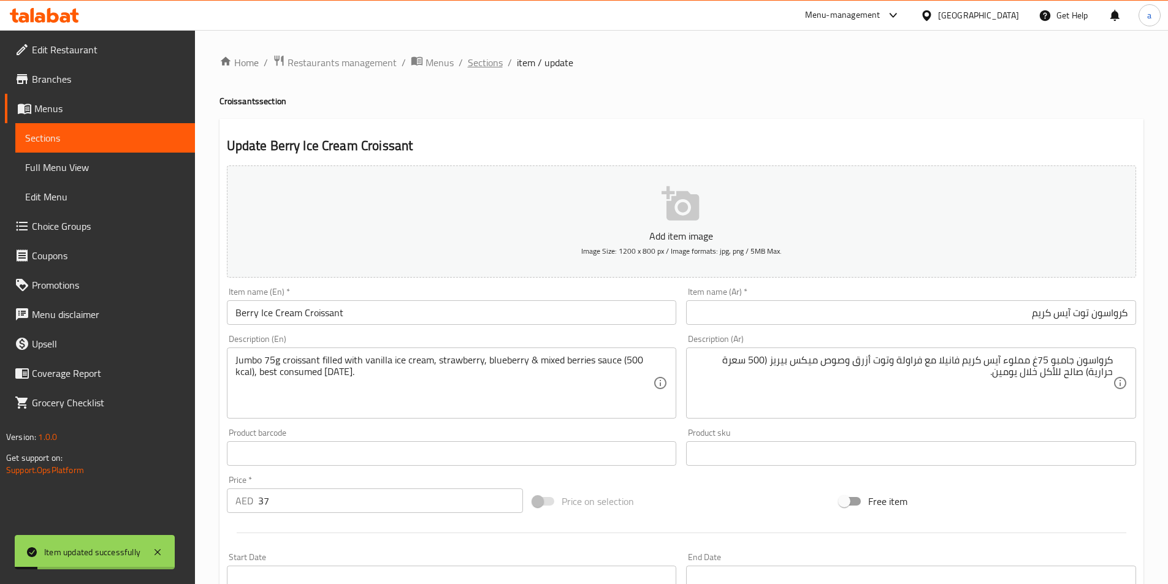
click at [476, 64] on span "Sections" at bounding box center [485, 62] width 35 height 15
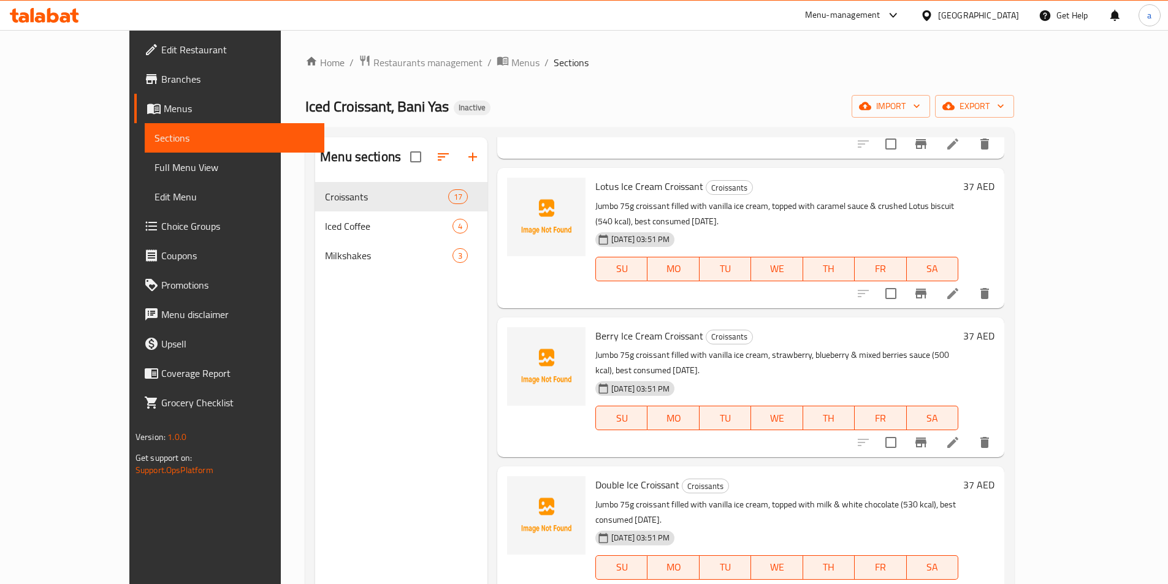
scroll to position [61, 0]
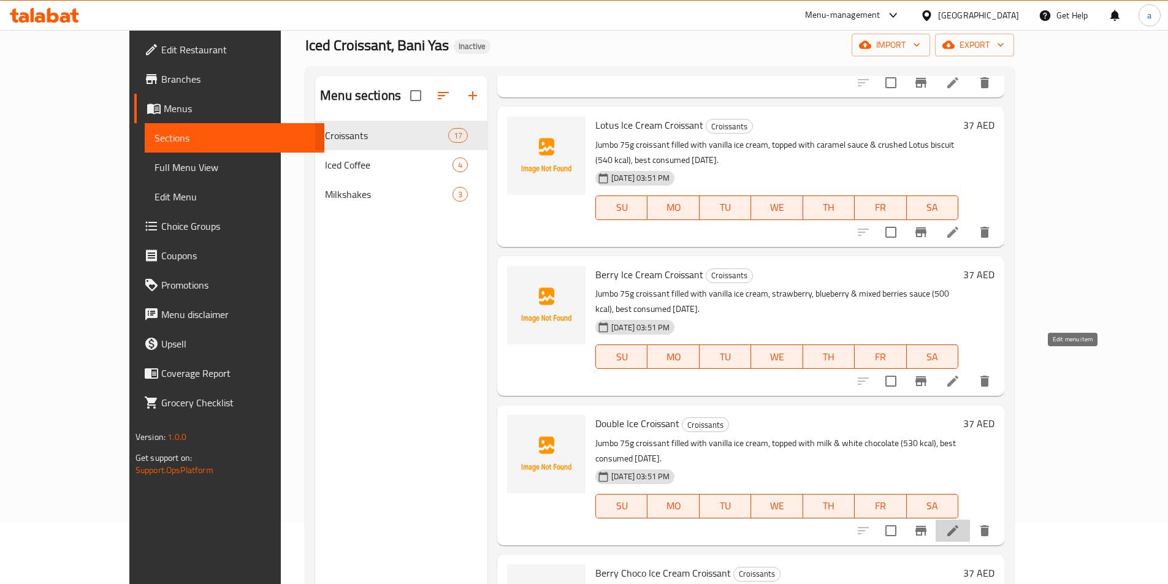
click at [960, 524] on icon at bounding box center [953, 531] width 15 height 15
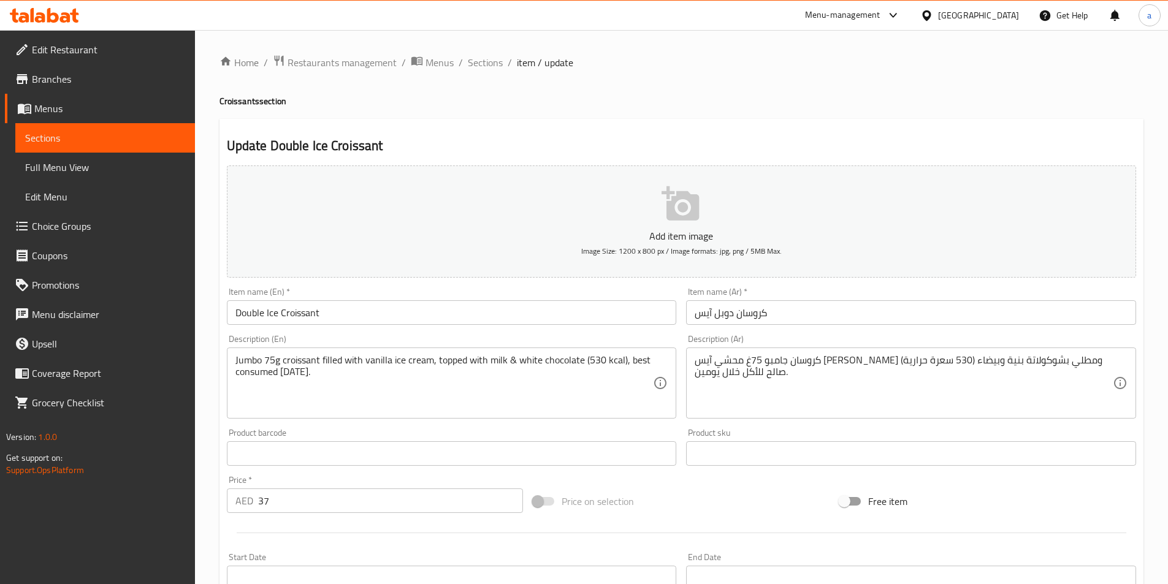
click at [786, 312] on input "كروسان دوبل آيس" at bounding box center [911, 312] width 450 height 25
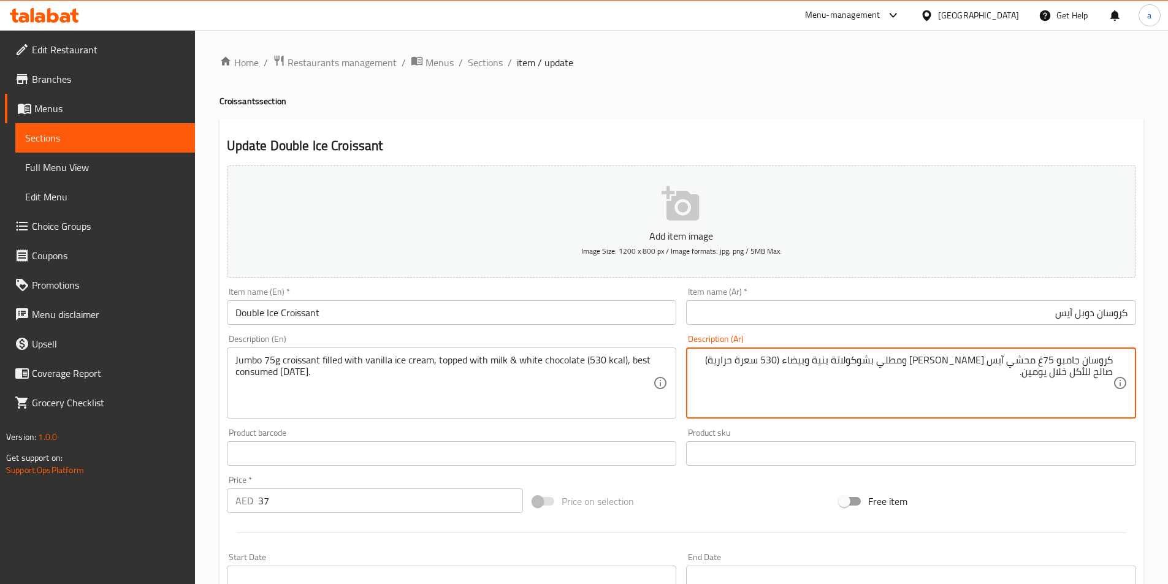
click at [883, 316] on input "كروسان دوبل آيس" at bounding box center [911, 312] width 450 height 25
drag, startPoint x: 1030, startPoint y: 362, endPoint x: 1010, endPoint y: 364, distance: 20.4
click at [1010, 364] on textarea "كروسان جامبو 75غ محشي آيس كريم فانيلا ومطلي بشوكولاتة بنية وبيضاء (530 سعرة حرا…" at bounding box center [904, 383] width 418 height 58
drag, startPoint x: 935, startPoint y: 361, endPoint x: 915, endPoint y: 362, distance: 19.7
click at [915, 362] on textarea "كروسان جامبو 75غ مملوء آيس كريم فانيلا ومطلي بشوكولاتة بنية وبيضاء (530 سعرة حر…" at bounding box center [904, 383] width 418 height 58
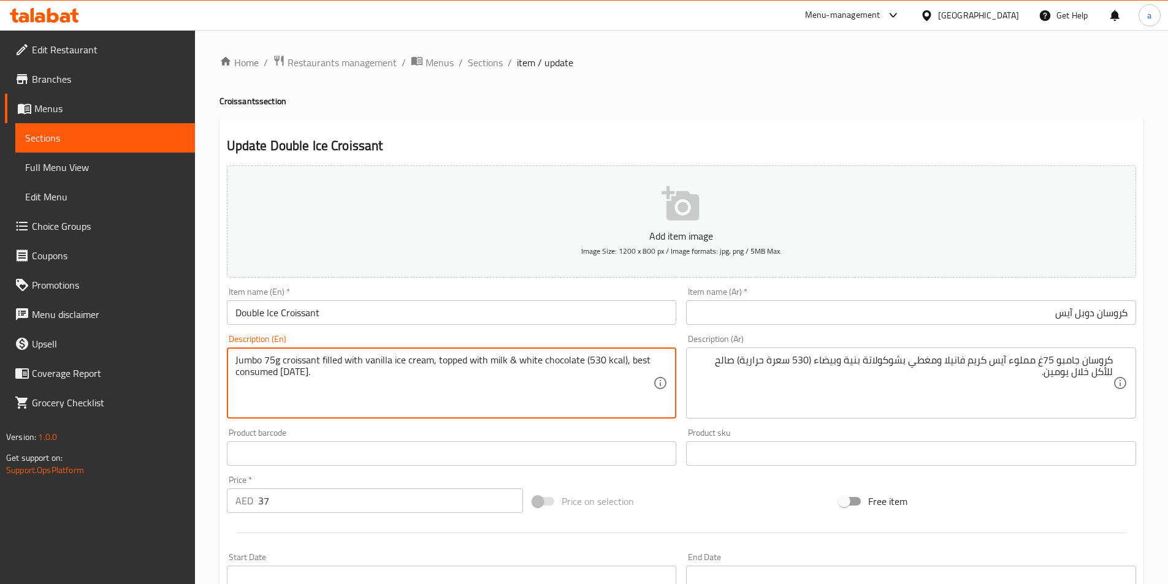
drag, startPoint x: 489, startPoint y: 362, endPoint x: 504, endPoint y: 364, distance: 14.9
click at [532, 362] on textarea "Jumbo 75g croissant filled with [PERSON_NAME] cream, topped with milk & white c…" at bounding box center [444, 383] width 418 height 58
click at [616, 375] on textarea "Jumbo 75g croissant filled with [PERSON_NAME] cream, topped with milk & white c…" at bounding box center [444, 383] width 418 height 58
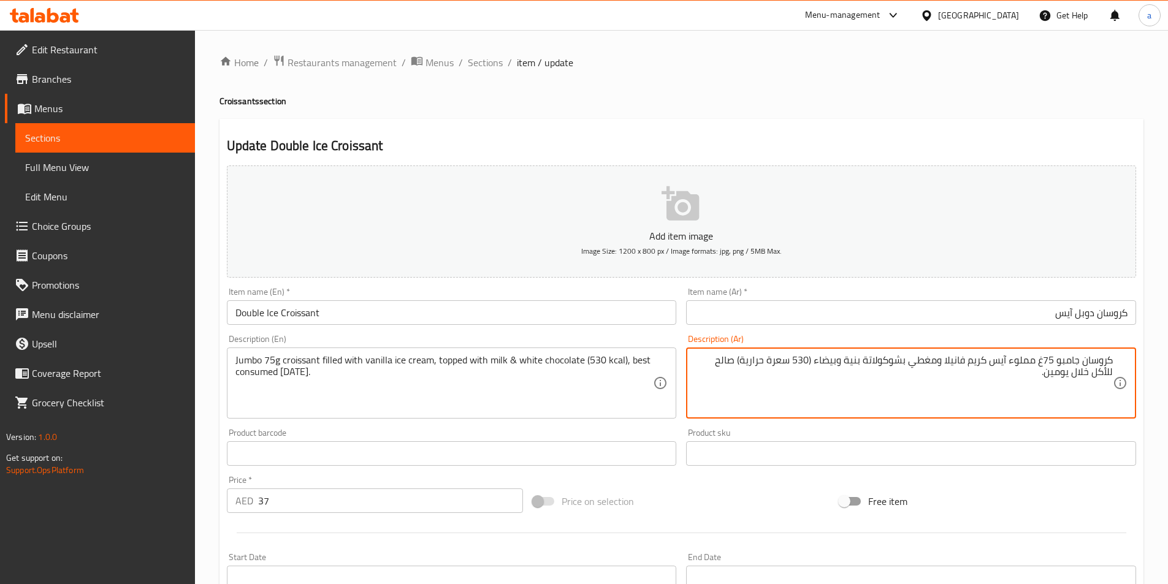
drag, startPoint x: 906, startPoint y: 361, endPoint x: 847, endPoint y: 383, distance: 62.3
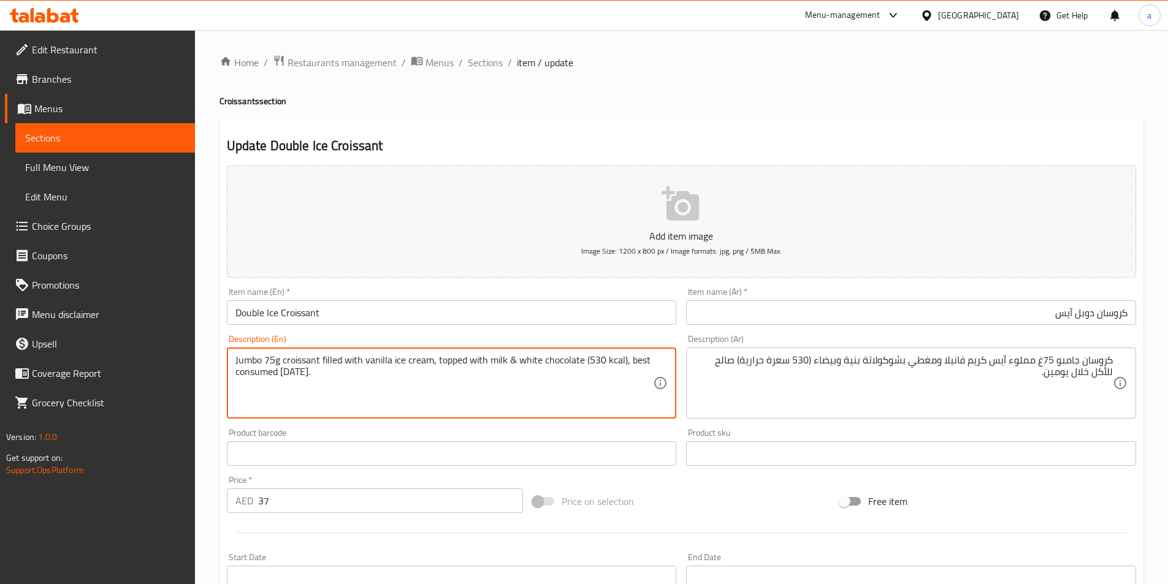
drag, startPoint x: 489, startPoint y: 360, endPoint x: 580, endPoint y: 362, distance: 90.8
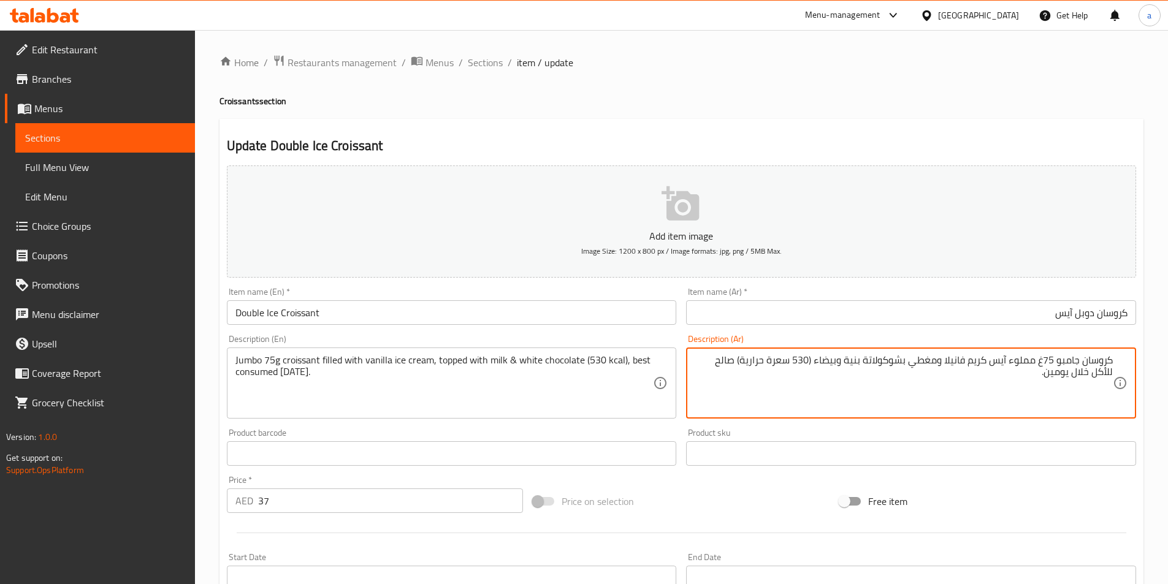
drag, startPoint x: 859, startPoint y: 364, endPoint x: 840, endPoint y: 366, distance: 19.2
click at [840, 359] on textarea "كروسان جامبو 75غ مملوء آيس كريم فانيلا ومغطي بشوكولاتة بيضاء (530 سعرة حرارية) …" at bounding box center [904, 383] width 418 height 58
type textarea "كروسان جامبو 75غ مملوء آيس كريم فانيلا ومغطي بشوكولاتة بيضاء مع الحليب (530 سعر…"
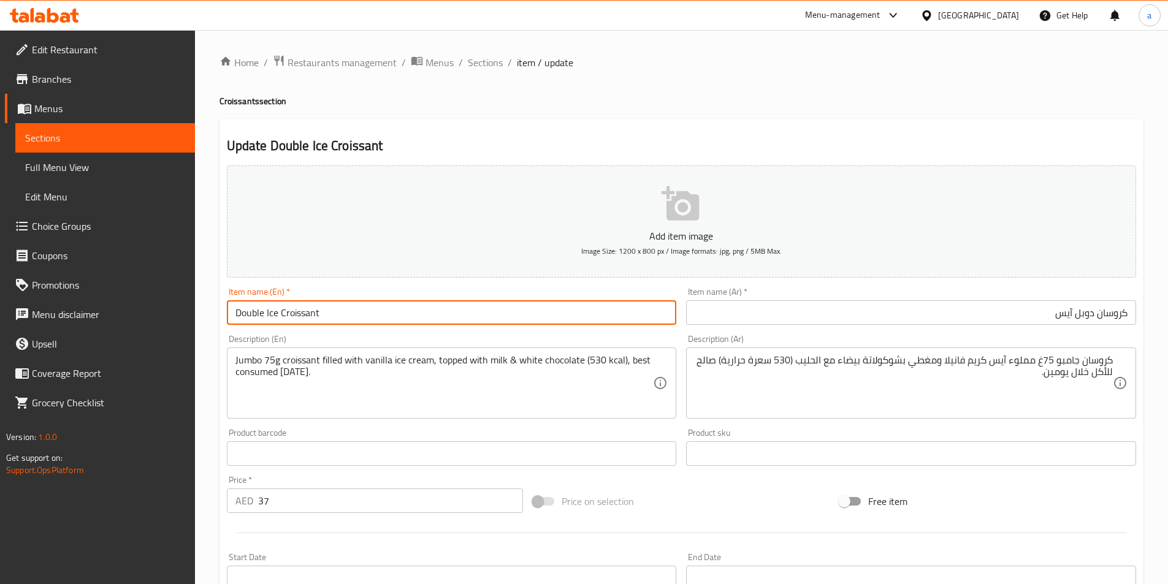
click at [626, 305] on input "Double Ice Croissant" at bounding box center [452, 312] width 450 height 25
click at [747, 315] on input "كروسان دوبل آيس" at bounding box center [911, 312] width 450 height 25
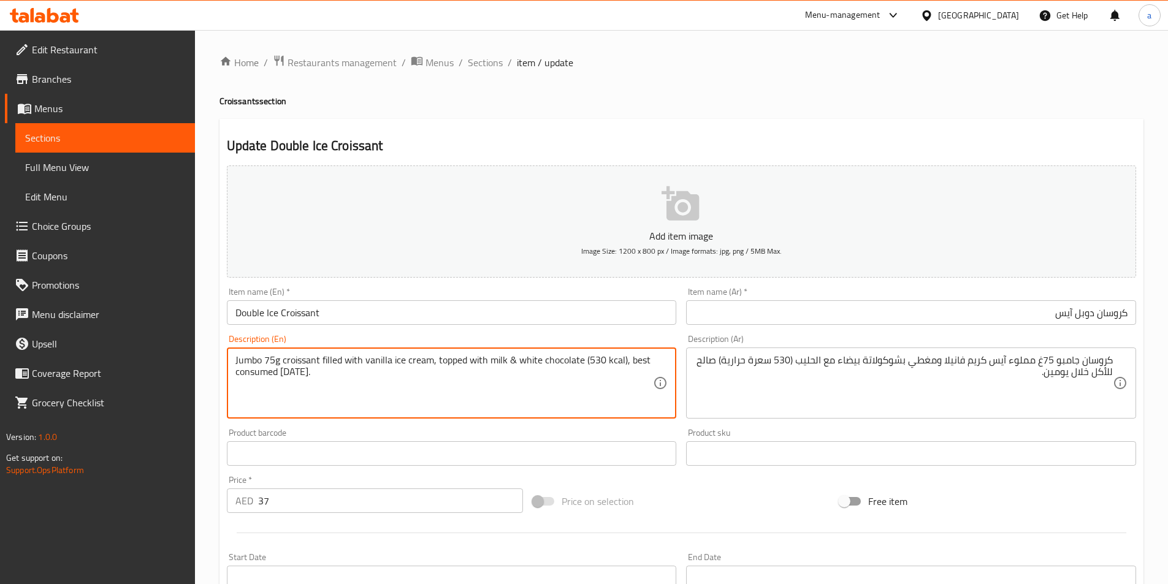
click at [527, 397] on textarea "Jumbo 75g croissant filled with [PERSON_NAME] cream, topped with milk & white c…" at bounding box center [444, 383] width 418 height 58
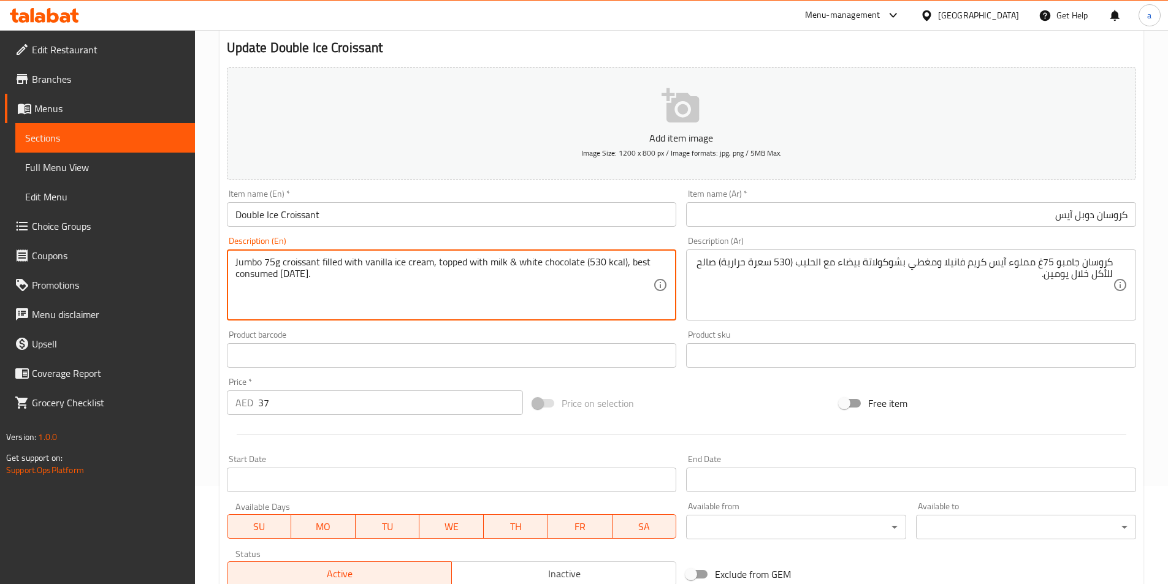
scroll to position [282, 0]
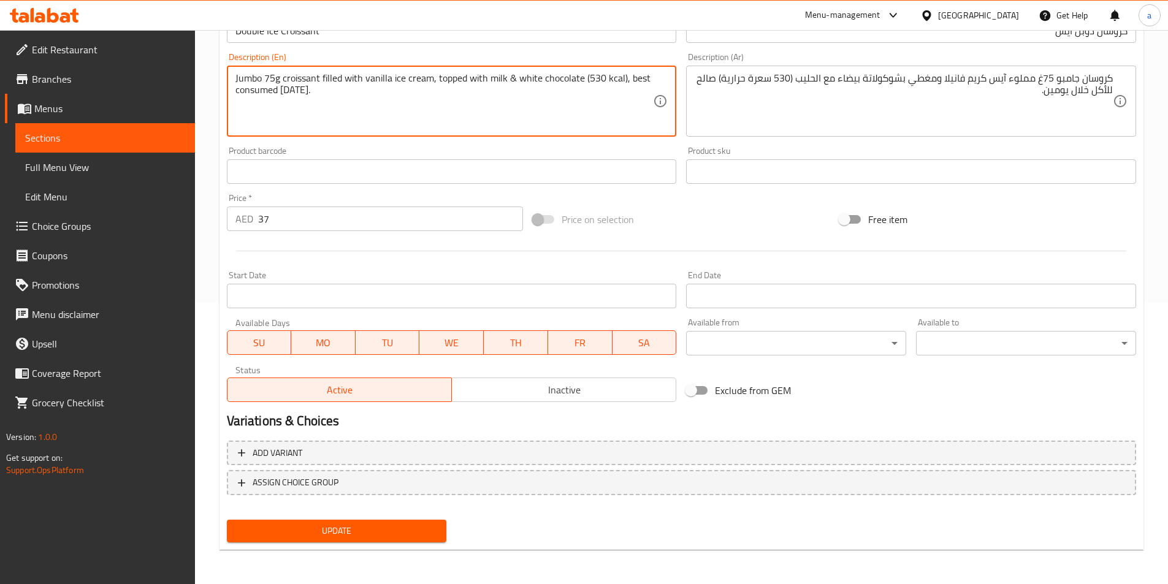
click at [393, 527] on span "Update" at bounding box center [337, 531] width 201 height 15
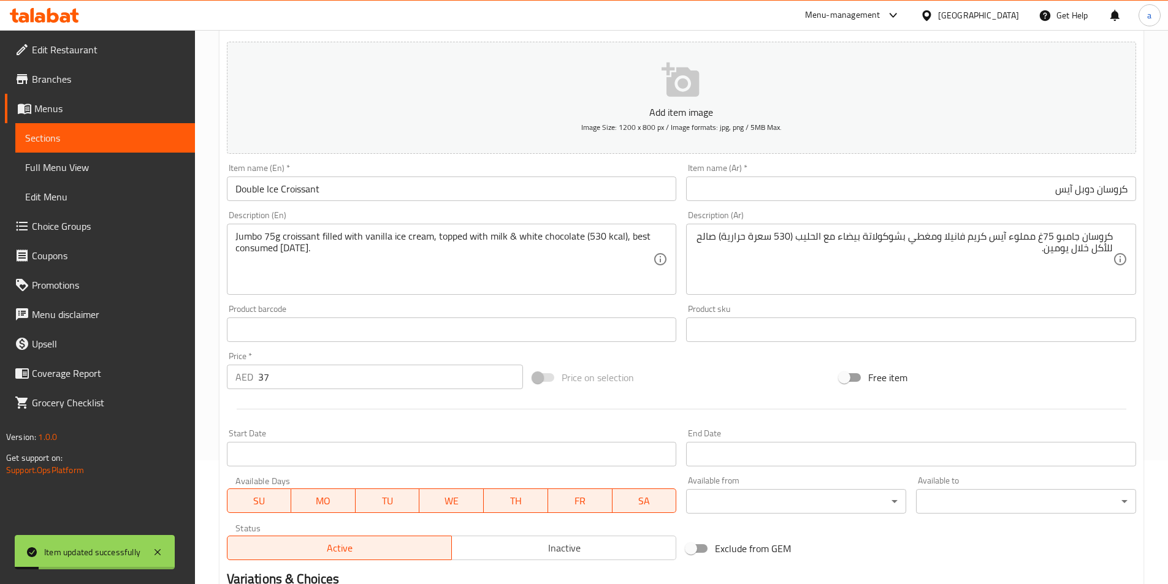
scroll to position [0, 0]
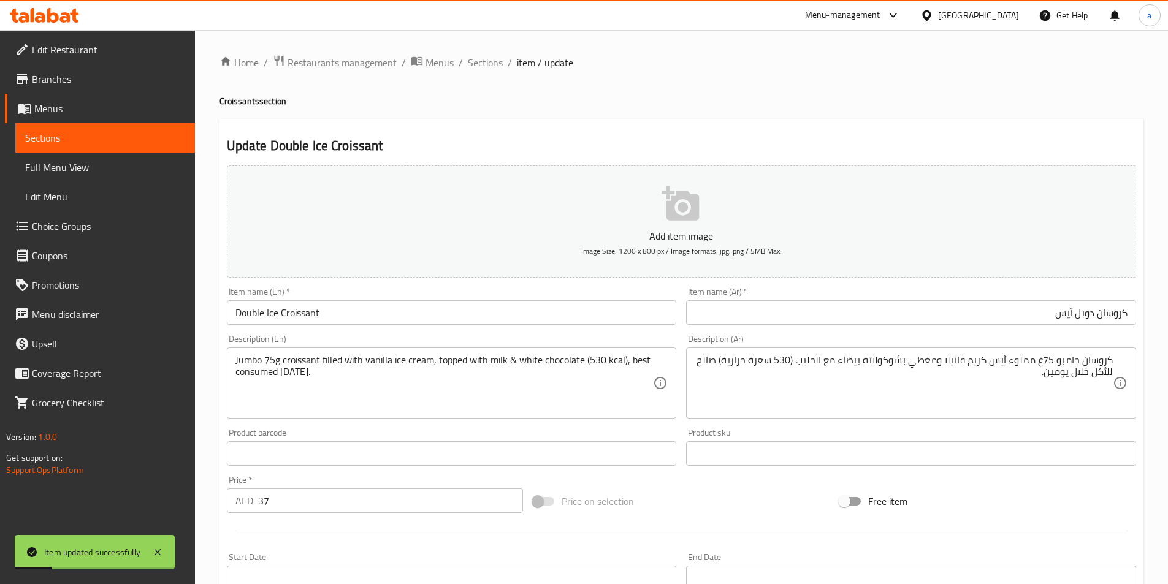
click at [492, 58] on span "Sections" at bounding box center [485, 62] width 35 height 15
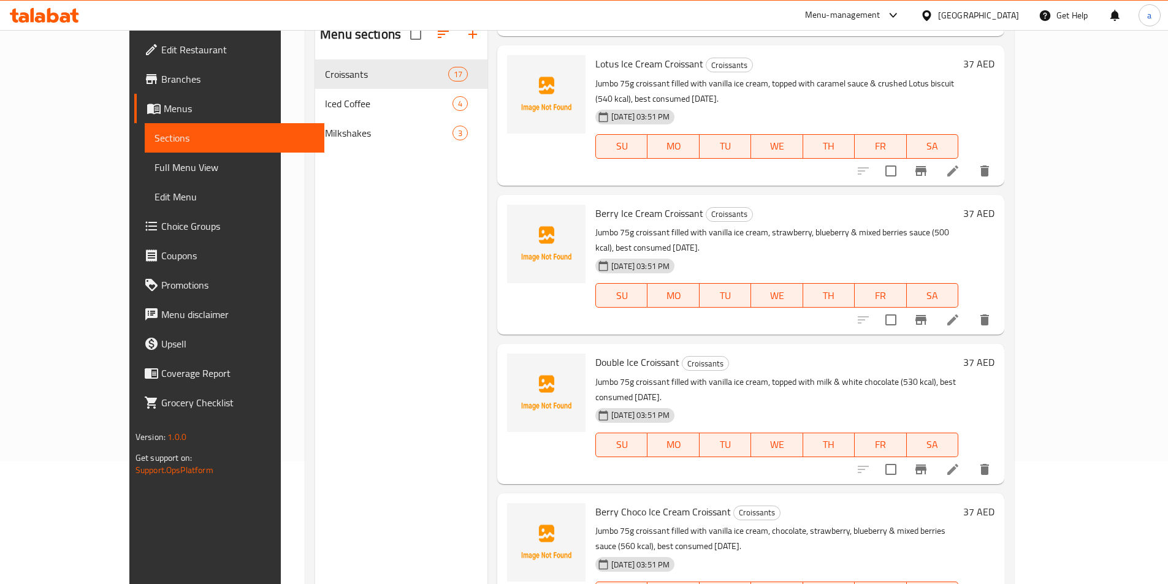
scroll to position [172, 0]
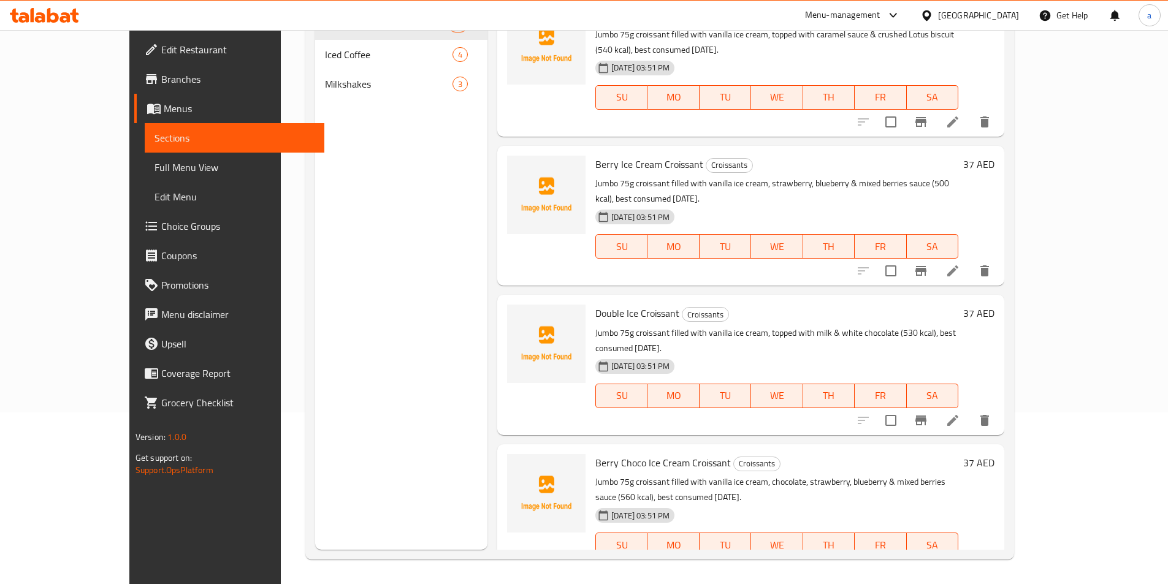
click at [960, 562] on icon at bounding box center [953, 569] width 15 height 15
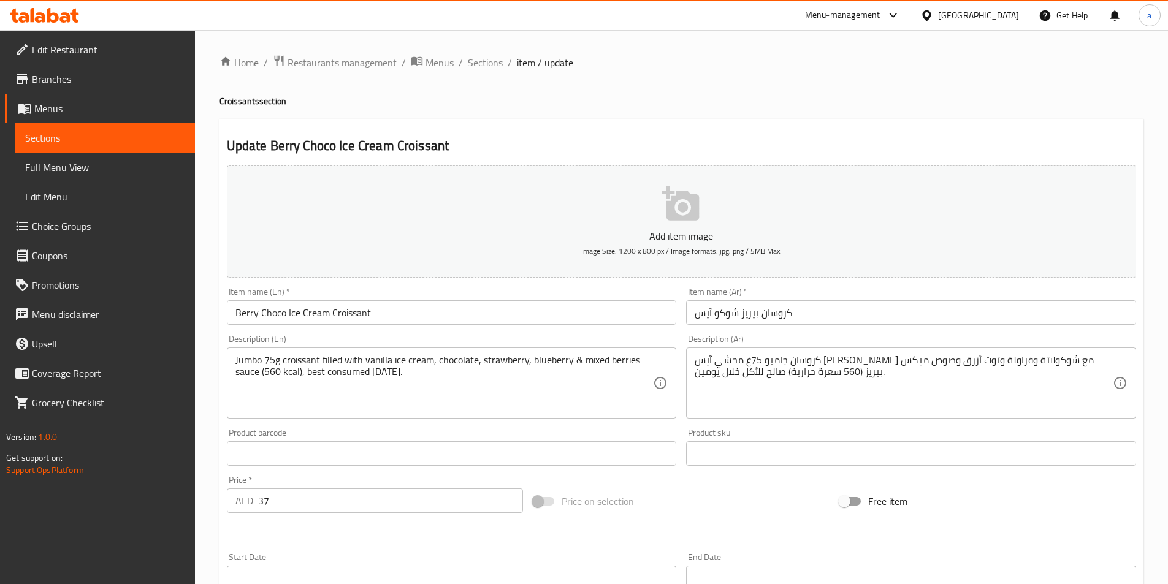
click at [881, 308] on input "كروسان بيريز شوكو آيس" at bounding box center [911, 312] width 450 height 25
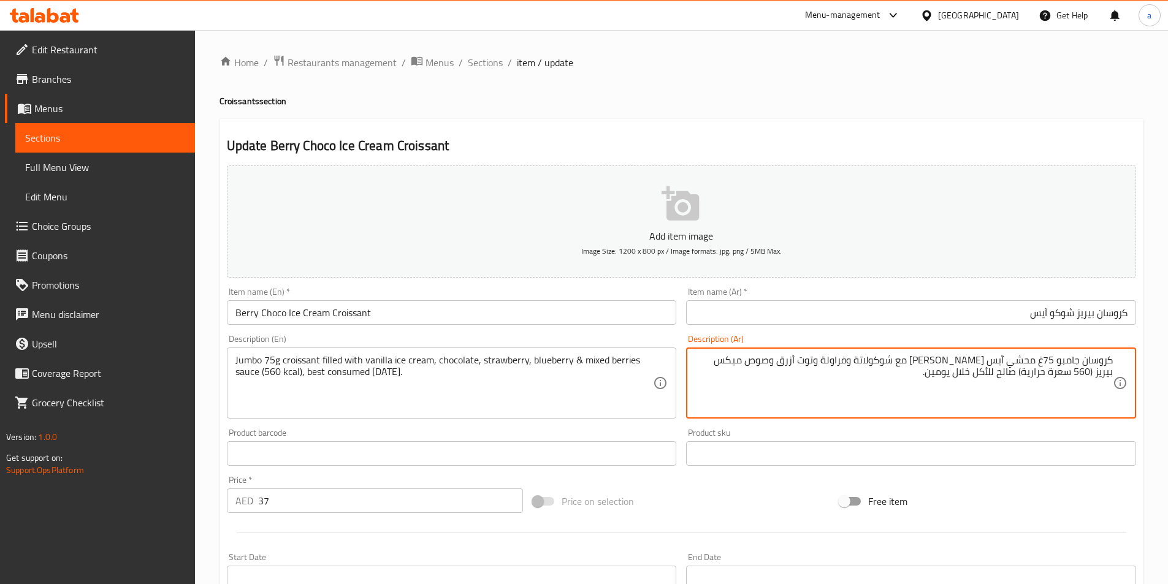
click at [995, 308] on input "كروسان بيريز شوكو آيس" at bounding box center [911, 312] width 450 height 25
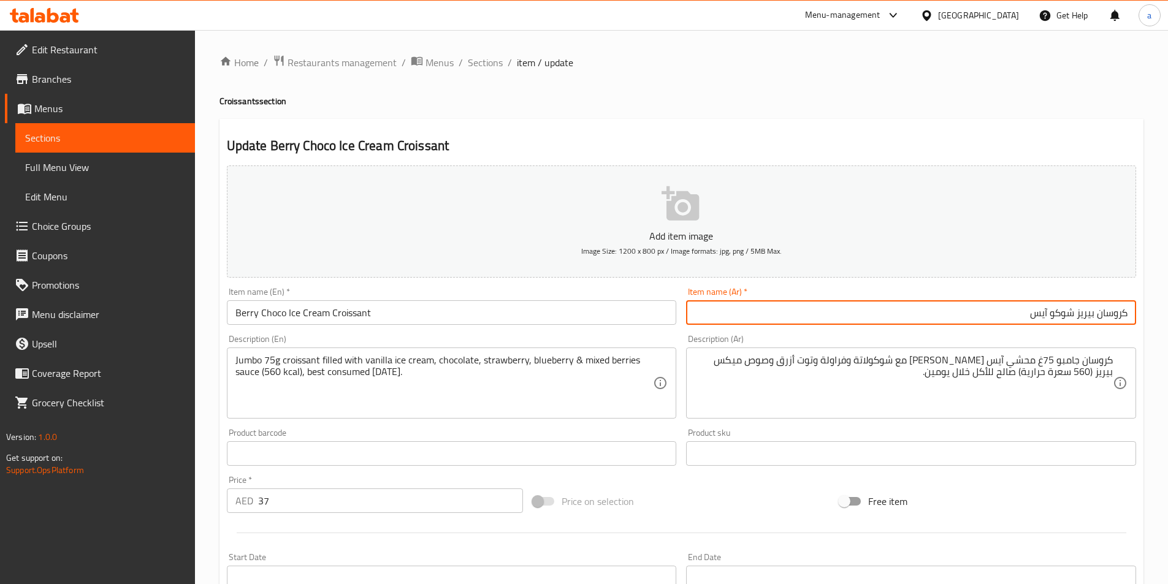
drag, startPoint x: 1078, startPoint y: 318, endPoint x: 1094, endPoint y: 321, distance: 16.4
click at [1094, 321] on input "كروسان بيريز شوكو آيس" at bounding box center [911, 312] width 450 height 25
drag, startPoint x: 1098, startPoint y: 318, endPoint x: 1175, endPoint y: 319, distance: 77.3
click at [1168, 319] on html "​ Menu-management United Arab Emirates Get Help a Edit Restaurant Branches Menu…" at bounding box center [584, 292] width 1168 height 584
drag, startPoint x: 1106, startPoint y: 315, endPoint x: 886, endPoint y: 306, distance: 220.3
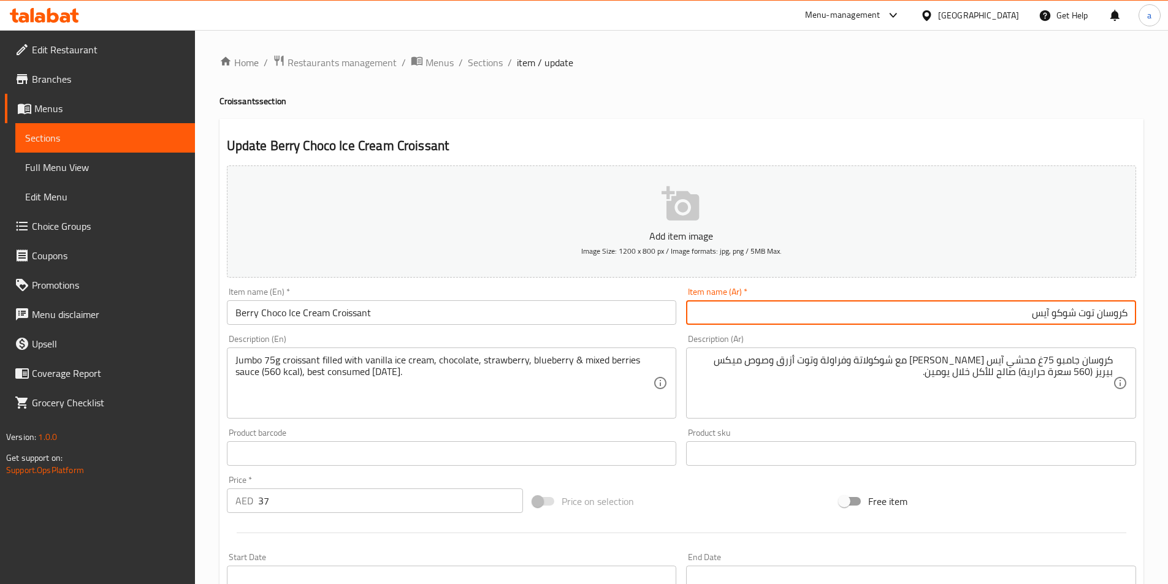
click at [886, 306] on input "كروسان توت شوكو آيس" at bounding box center [911, 312] width 450 height 25
drag, startPoint x: 1098, startPoint y: 315, endPoint x: 1176, endPoint y: 312, distance: 78.5
click at [1168, 313] on html "​ Menu-management United Arab Emirates Get Help a Edit Restaurant Branches Menu…" at bounding box center [584, 292] width 1168 height 584
paste input "سو"
click at [959, 322] on input "كرواسون توت شوكو آيس" at bounding box center [911, 312] width 450 height 25
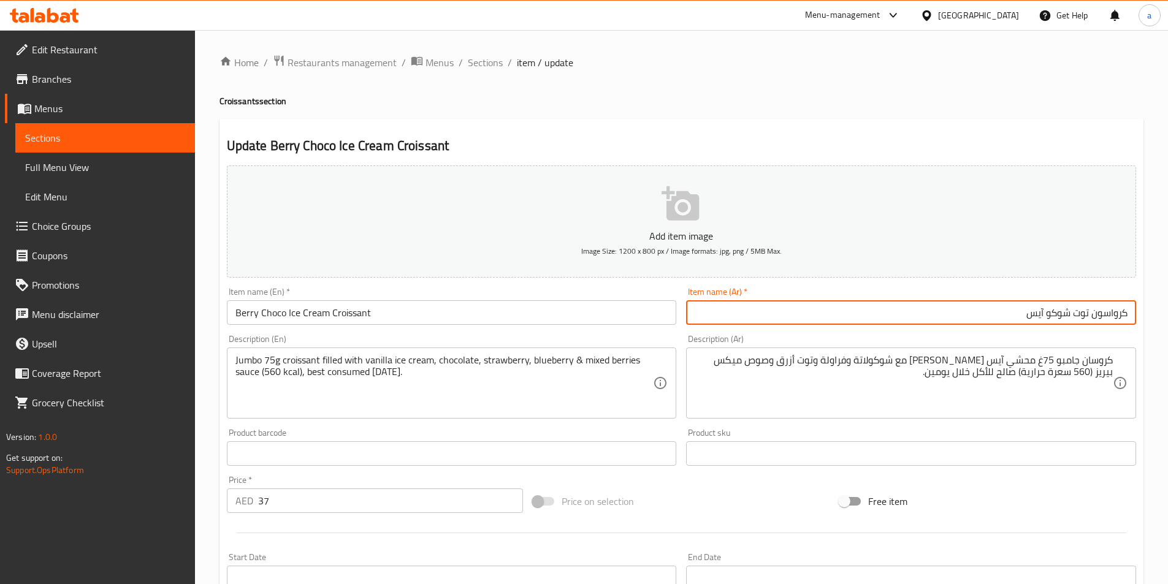
click at [955, 315] on input "كرواسون توت شوكو آيس" at bounding box center [911, 312] width 450 height 25
type input "كرواسون توت شوكو آيس كريم"
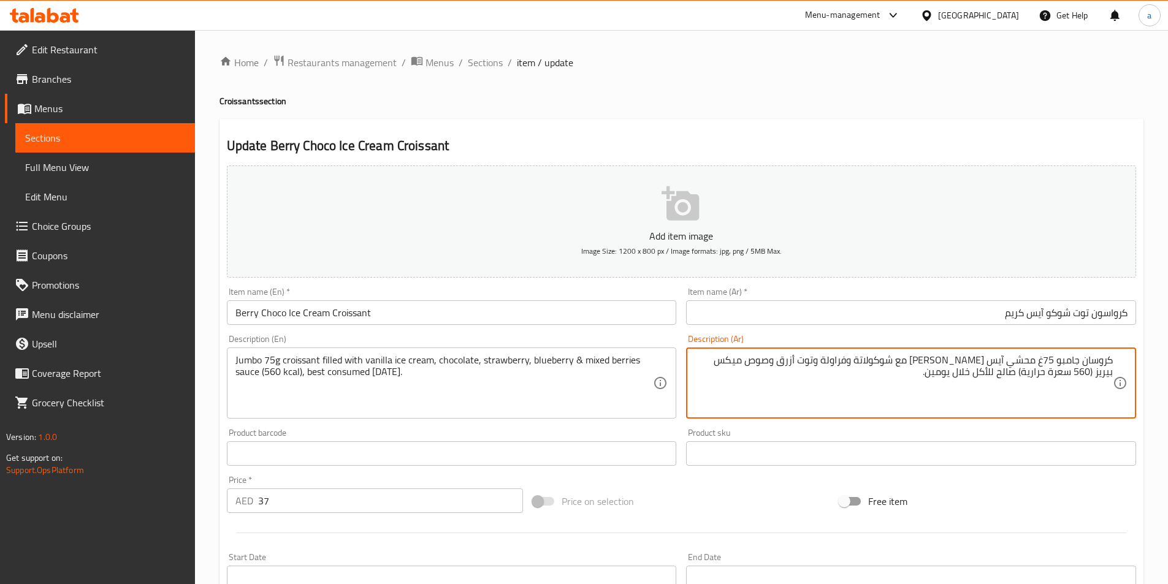
drag, startPoint x: 1082, startPoint y: 362, endPoint x: 1168, endPoint y: 370, distance: 85.6
click at [1146, 371] on div "Home / Restaurants management / Menus / Sections / item / update Croissants sec…" at bounding box center [681, 448] width 973 height 836
drag, startPoint x: 1117, startPoint y: 361, endPoint x: 1103, endPoint y: 362, distance: 13.6
click at [1114, 363] on div "كروسان جامبو 75غ محشي آيس كريم فانيلا مع شوكولاتة وفراولة وتوت أزرق وصوص ميكس ب…" at bounding box center [911, 383] width 450 height 71
click at [1077, 361] on textarea "كروسان جامبو 75غ محشي آيس كريم فانيلا مع شوكولاتة وفراولة وتوت أزرق وصوص ميكس ب…" at bounding box center [904, 383] width 418 height 58
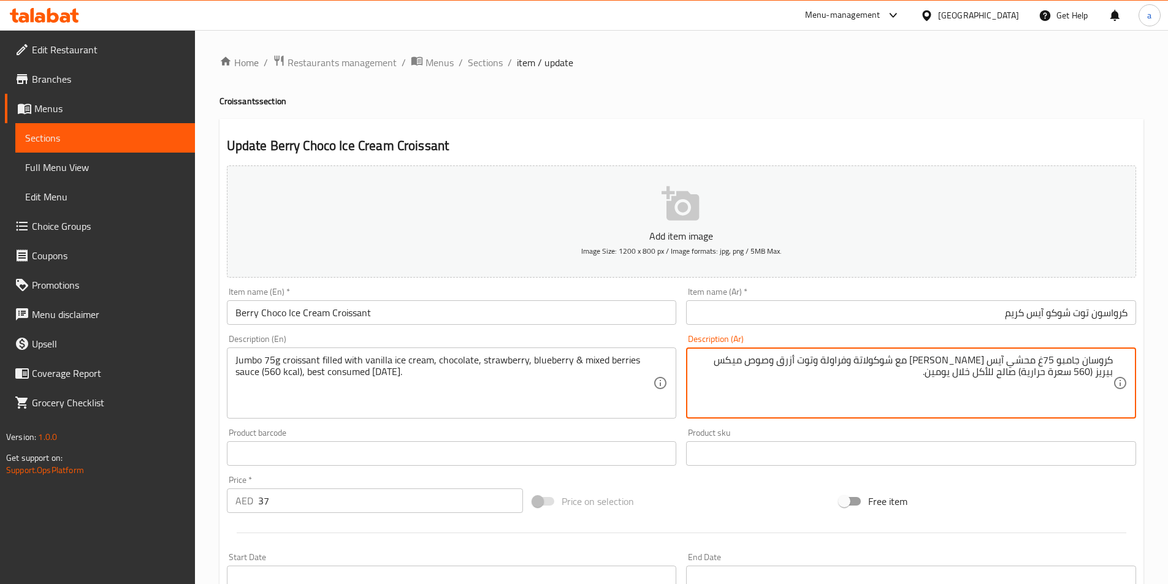
drag, startPoint x: 1084, startPoint y: 362, endPoint x: 1114, endPoint y: 365, distance: 30.8
click at [1114, 365] on div "كروسان جامبو 75غ محشي آيس كريم فانيلا مع شوكولاتة وفراولة وتوت أزرق وصوص ميكس ب…" at bounding box center [911, 383] width 450 height 71
paste textarea "سو"
drag, startPoint x: 1024, startPoint y: 361, endPoint x: 1004, endPoint y: 362, distance: 19.7
click at [1004, 362] on textarea "كرواسون جامبو 75غ محشي آيس كريم فانيلا مع شوكولاتة وفراولة وتوت أزرق وصوص ميكس …" at bounding box center [904, 383] width 418 height 58
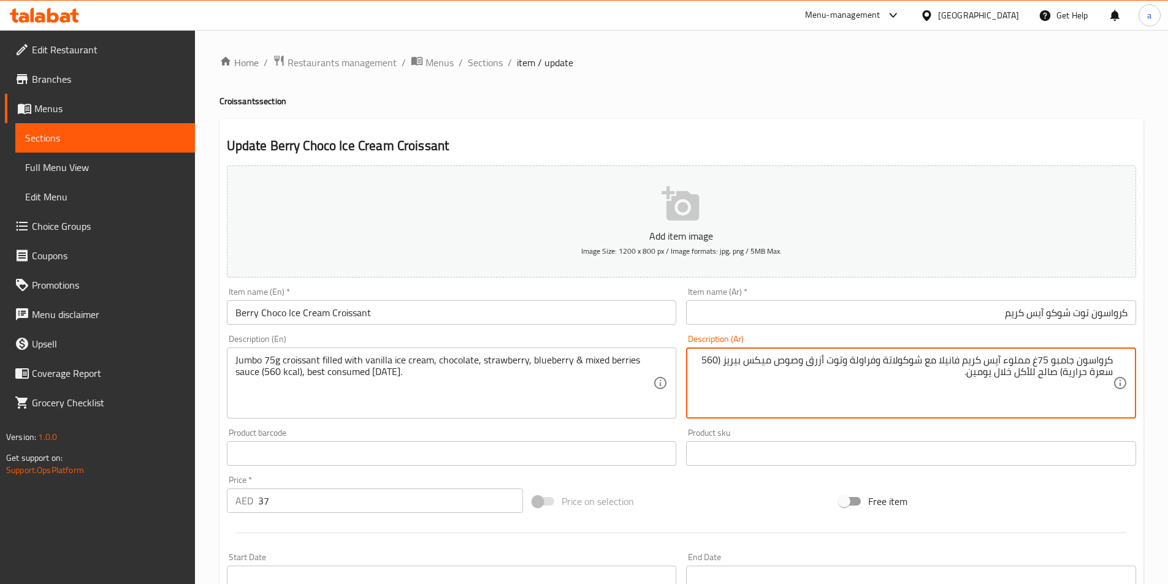
type textarea "كرواسون جامبو 75غ مملوء آيس كريم فانيلا مع شوكولاتة وفراولة وتوت أزرق وصوص ميكس…"
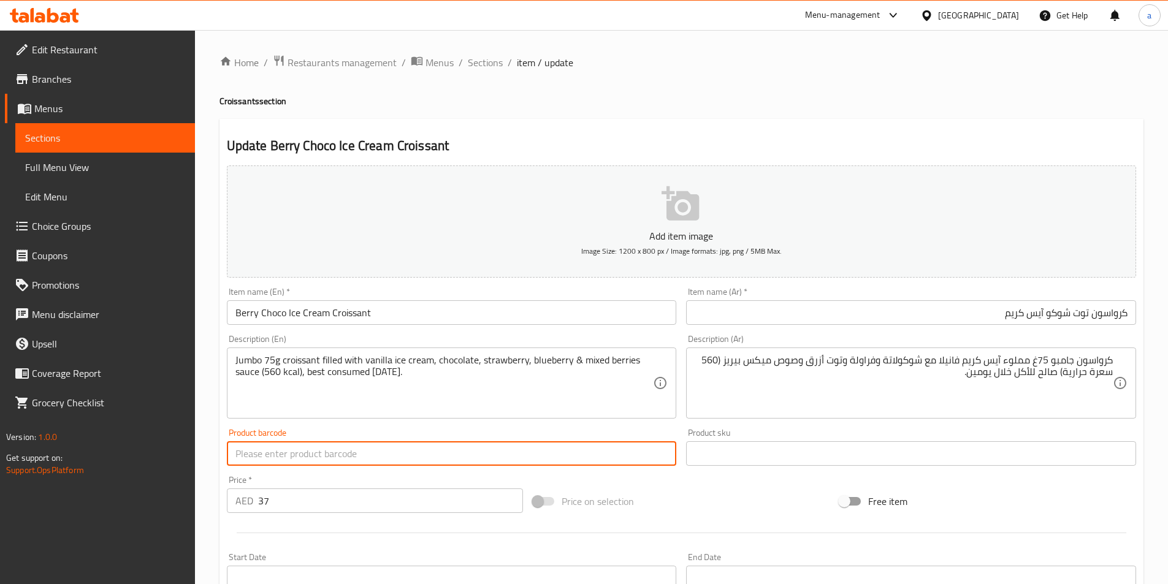
click at [410, 448] on input "text" at bounding box center [452, 454] width 450 height 25
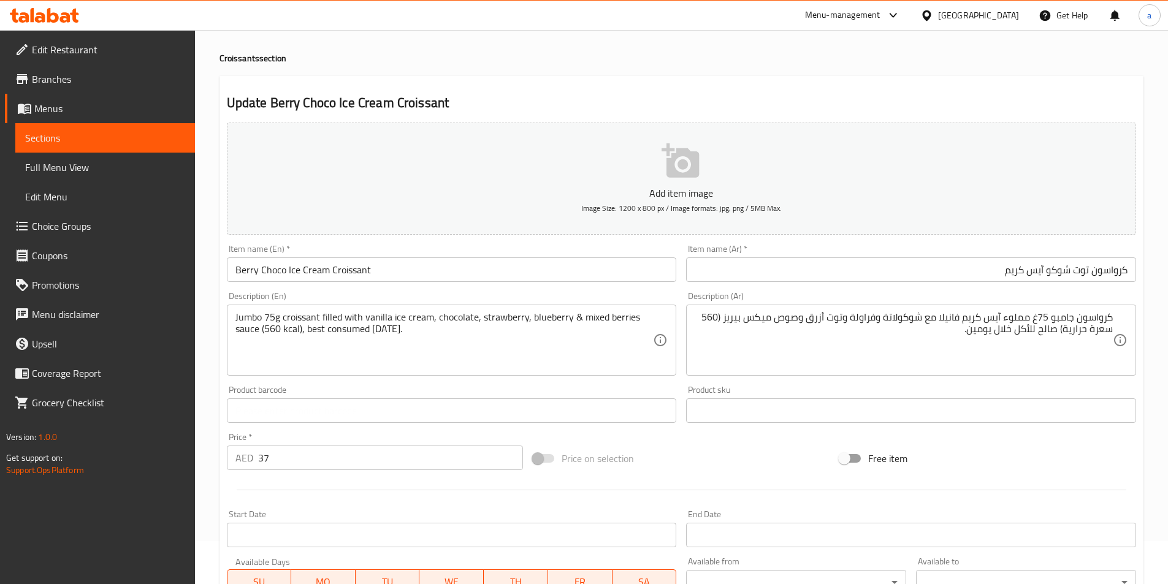
scroll to position [282, 0]
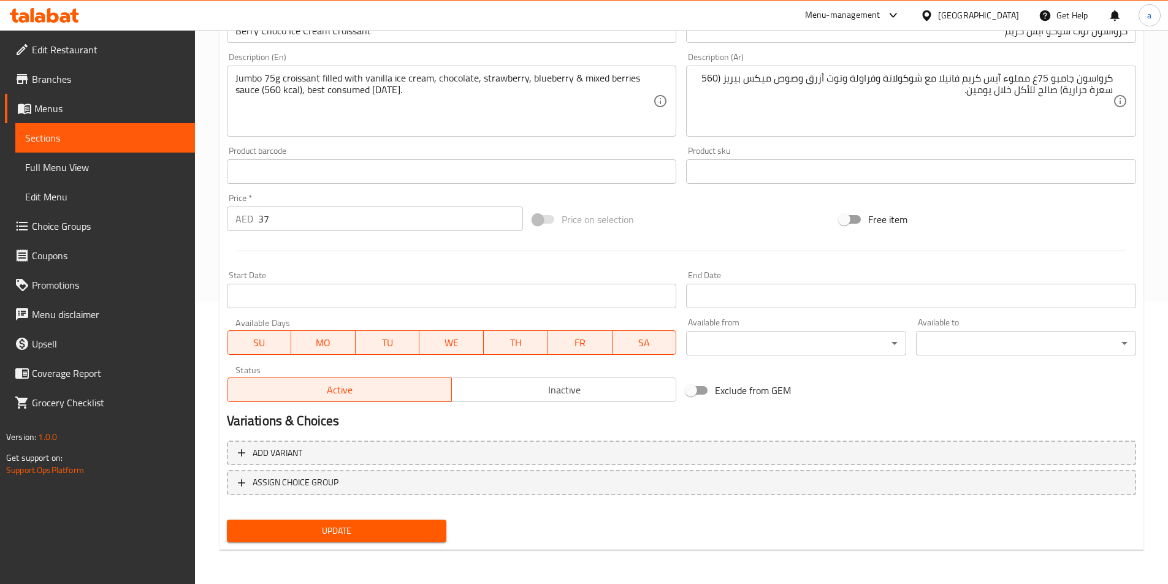
click at [385, 521] on button "Update" at bounding box center [337, 531] width 220 height 23
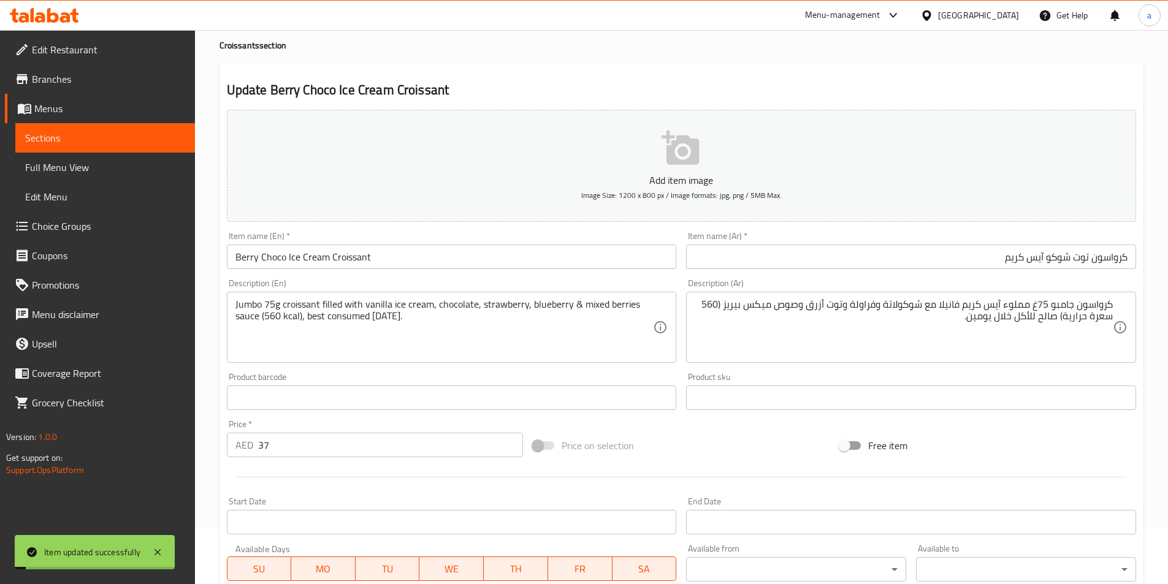
scroll to position [0, 0]
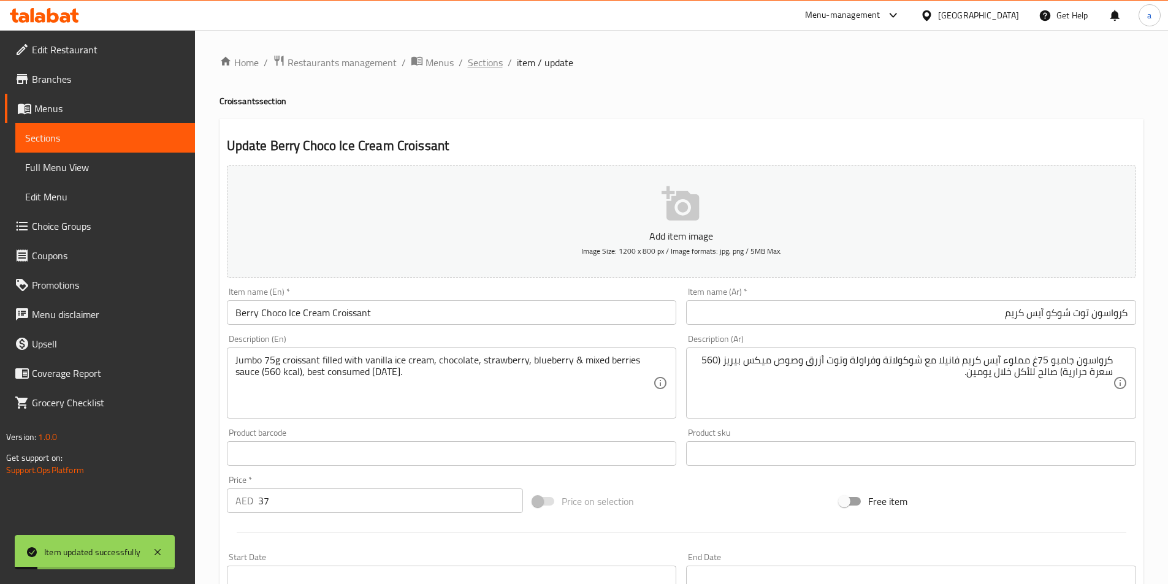
click at [485, 59] on span "Sections" at bounding box center [485, 62] width 35 height 15
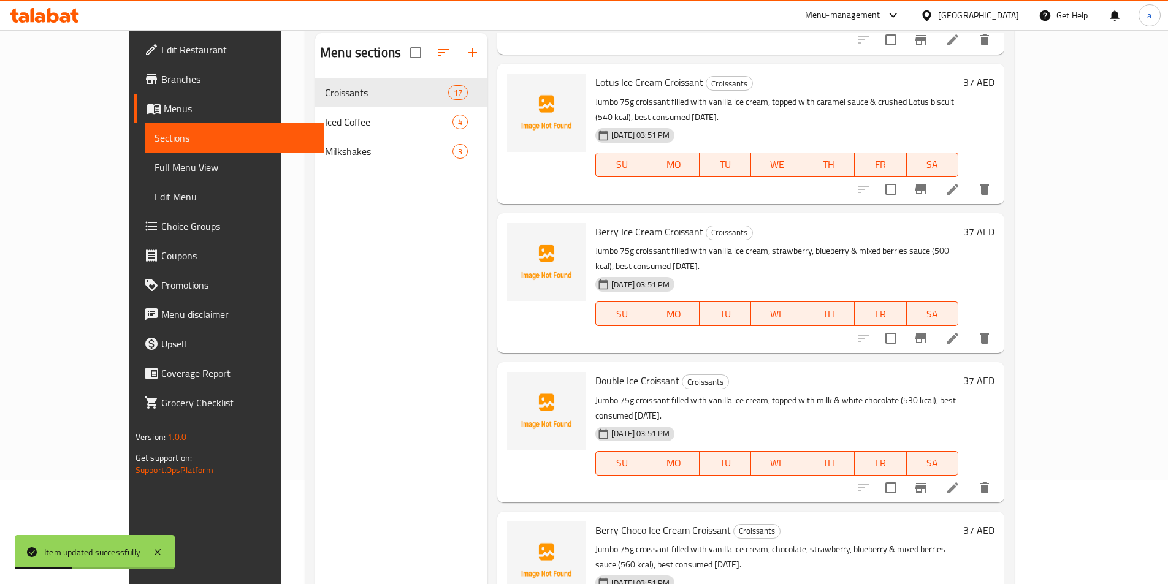
scroll to position [172, 0]
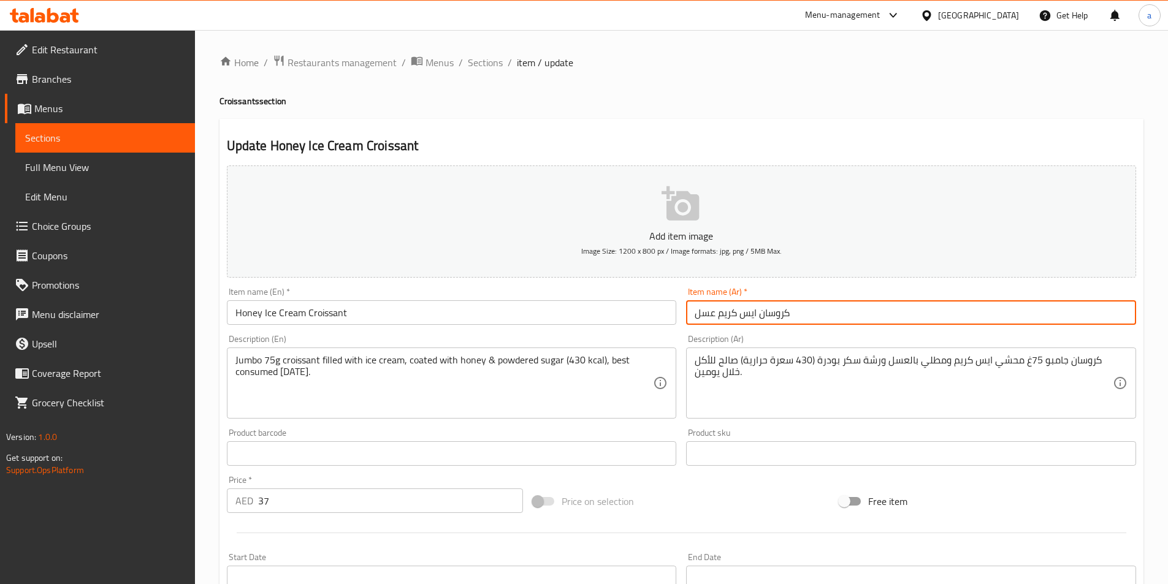
click at [890, 314] on input "كروسان ايس كريم عسل" at bounding box center [911, 312] width 450 height 25
drag, startPoint x: 1098, startPoint y: 316, endPoint x: 1176, endPoint y: 309, distance: 78.2
click at [1168, 309] on html "​ Menu-management United Arab Emirates Get Help a Edit Restaurant Branches Menu…" at bounding box center [584, 292] width 1168 height 584
paste input "سو"
type input "كرواسون ايس كريم عسل"
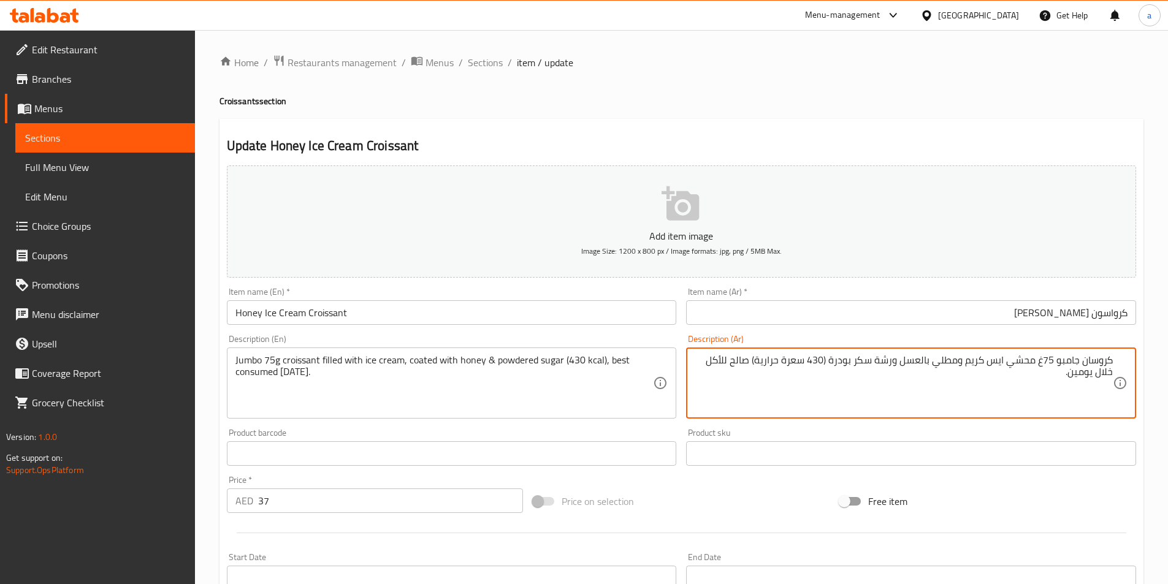
drag, startPoint x: 1084, startPoint y: 361, endPoint x: 1129, endPoint y: 361, distance: 45.4
paste textarea "سو"
drag, startPoint x: 1023, startPoint y: 362, endPoint x: 1004, endPoint y: 363, distance: 18.4
click at [1004, 363] on textarea "كرواسون جامبو 75غ محشي ايس كريم ومطلي بالعسل ورشة سكر بودرة (430 سعرة حرارية) ص…" at bounding box center [904, 383] width 418 height 58
drag, startPoint x: 949, startPoint y: 362, endPoint x: 932, endPoint y: 367, distance: 17.9
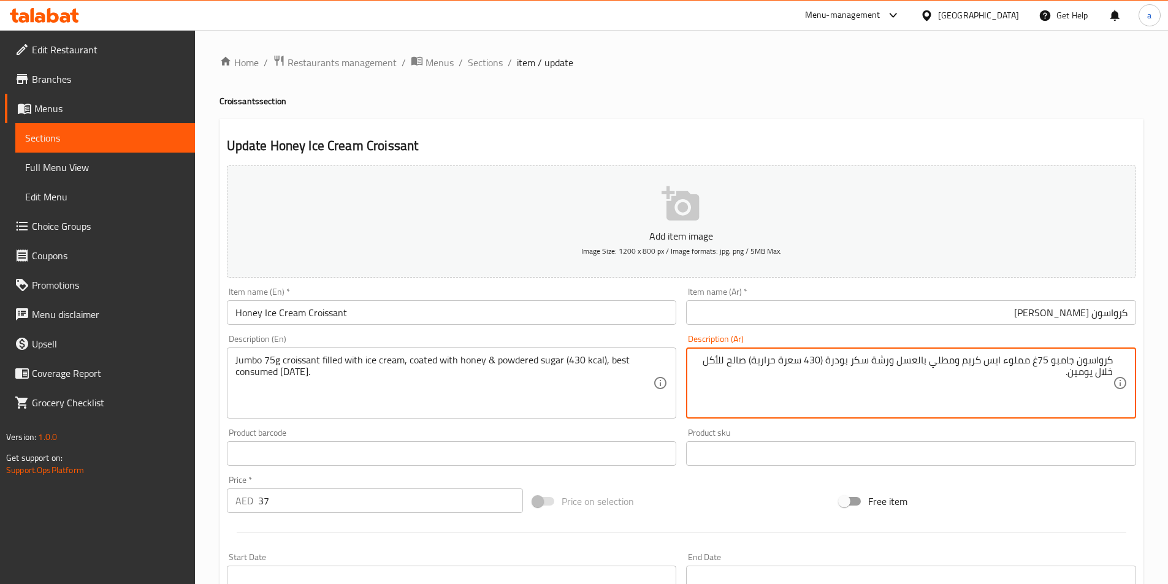
click at [932, 367] on textarea "كرواسون جامبو 75غ مملوء ايس كريم ومطلي بالعسل ورشة سكر بودرة (430 سعرة حرارية) …" at bounding box center [904, 383] width 418 height 58
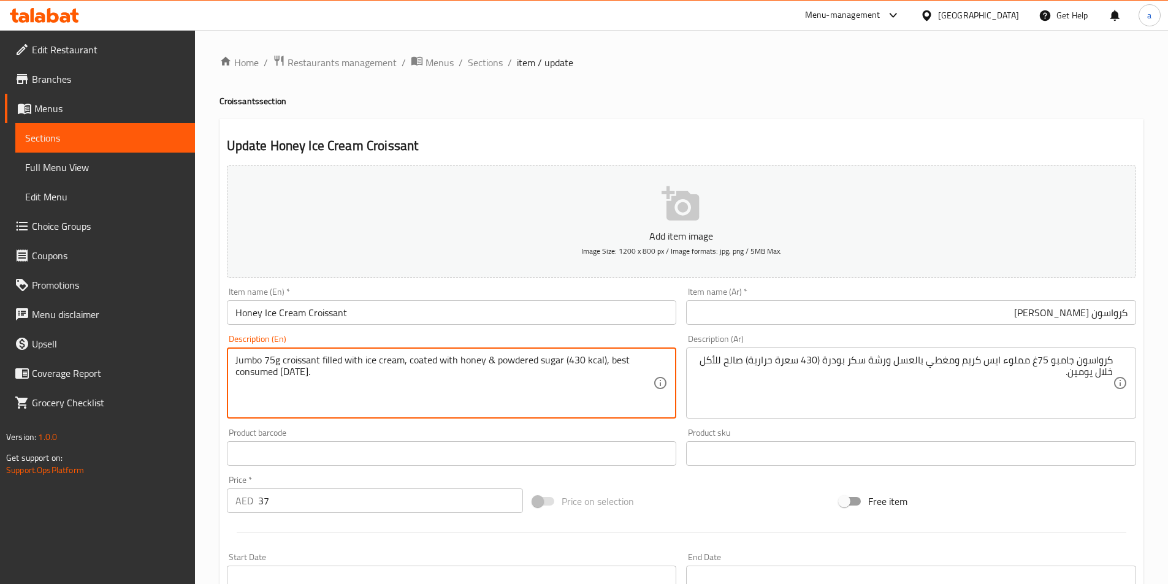
drag, startPoint x: 435, startPoint y: 361, endPoint x: 408, endPoint y: 362, distance: 26.4
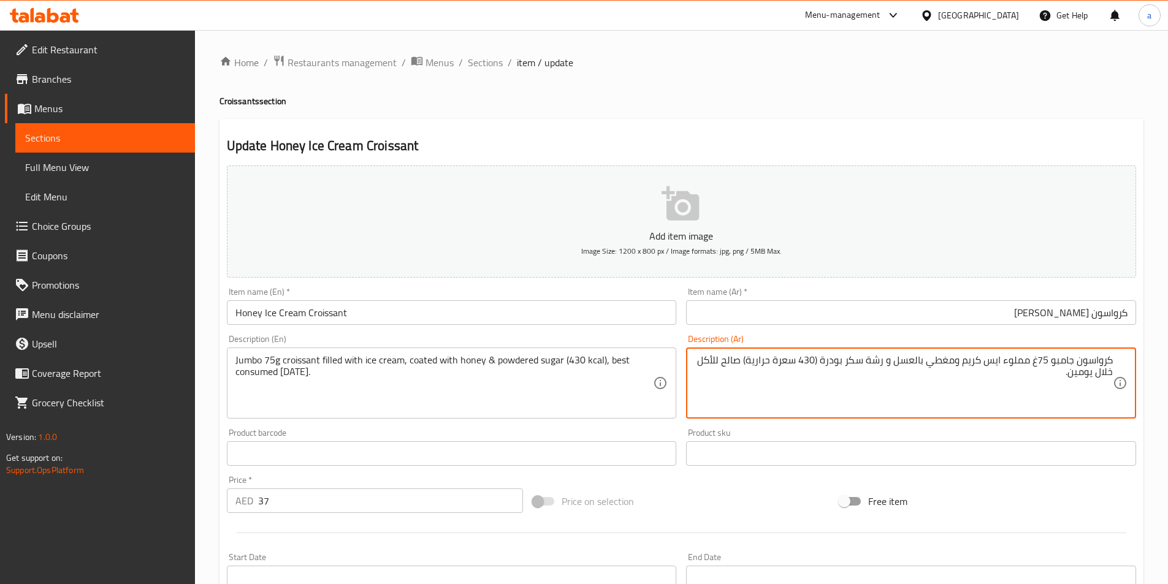
drag, startPoint x: 885, startPoint y: 363, endPoint x: 823, endPoint y: 367, distance: 62.0
click at [823, 367] on textarea "كرواسون جامبو 75غ مملوء ايس كريم ومغطي بالعسل و رشة سكر بودرة (430 سعرة حرارية)…" at bounding box center [904, 383] width 418 height 58
type textarea "كرواسون جامبو 75غ مملوء ايس كريم ومغطي بالعسل و رشة سكر بودرة (430 سعرة حرارية)…"
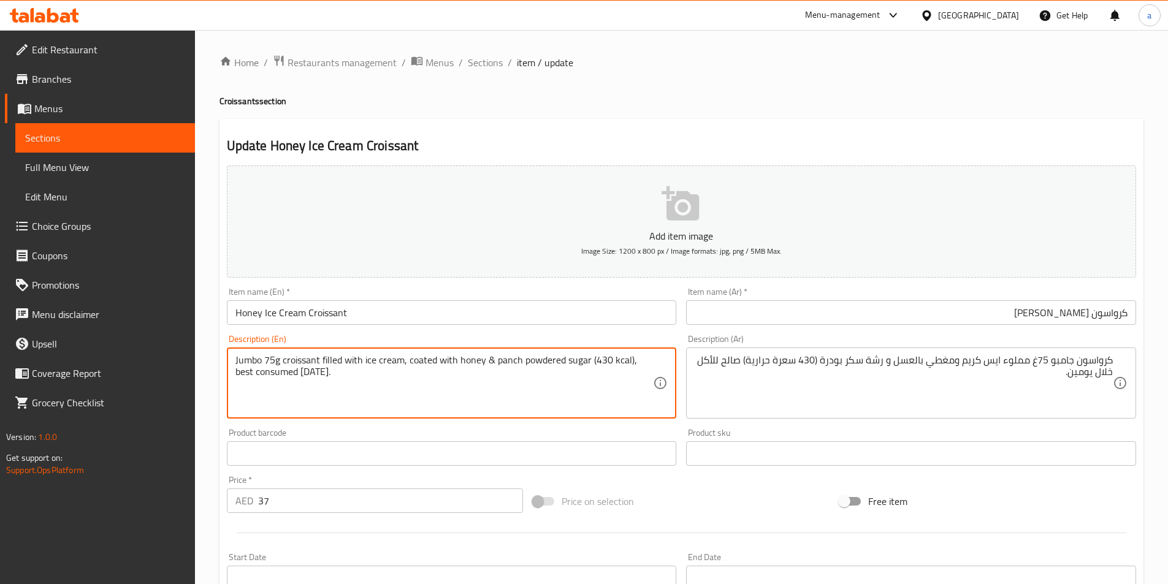
click at [503, 362] on textarea "Jumbo 75g croissant filled with ice cream, coated with honey & panch powdered s…" at bounding box center [444, 383] width 418 height 58
click at [514, 361] on textarea "Jumbo 75g croissant filled with ice cream, coated with honey & pinch powdered s…" at bounding box center [444, 383] width 418 height 58
type textarea "Jumbo 75g croissant filled with ice cream, coated with honey & pinch of powdere…"
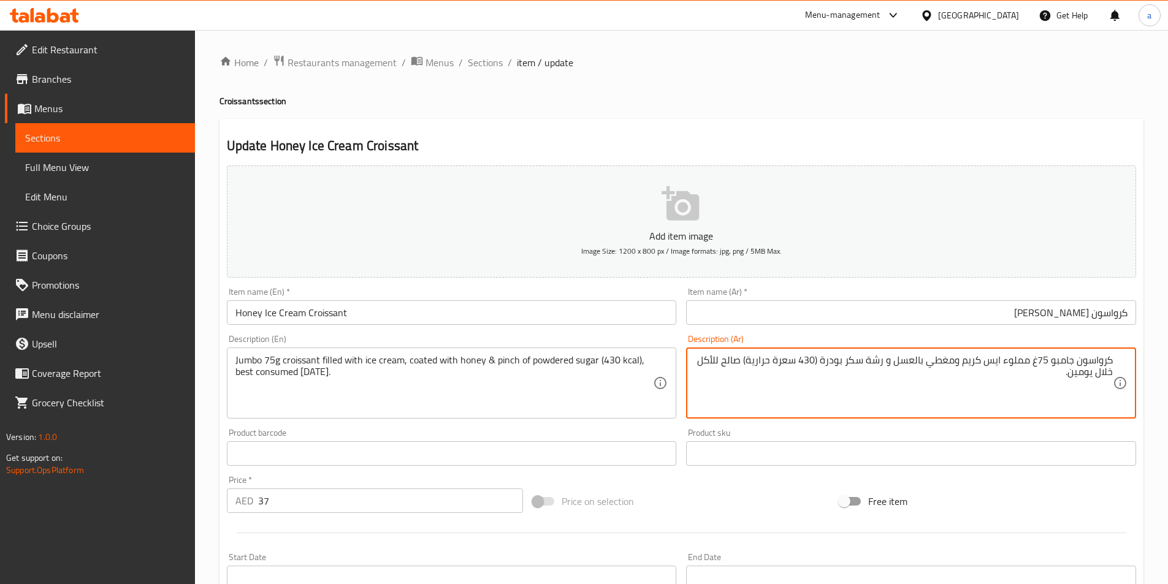
click at [873, 364] on textarea "كرواسون جامبو 75غ مملوء ايس كريم ومغطي بالعسل و رشة سكر بودرة (430 سعرة حرارية)…" at bounding box center [904, 383] width 418 height 58
click at [995, 388] on textarea "كرواسون جامبو 75غ مملوء ايس كريم ومغطي بالعسل و رشة سكر بودرة (430 سعرة حرارية)…" at bounding box center [904, 383] width 418 height 58
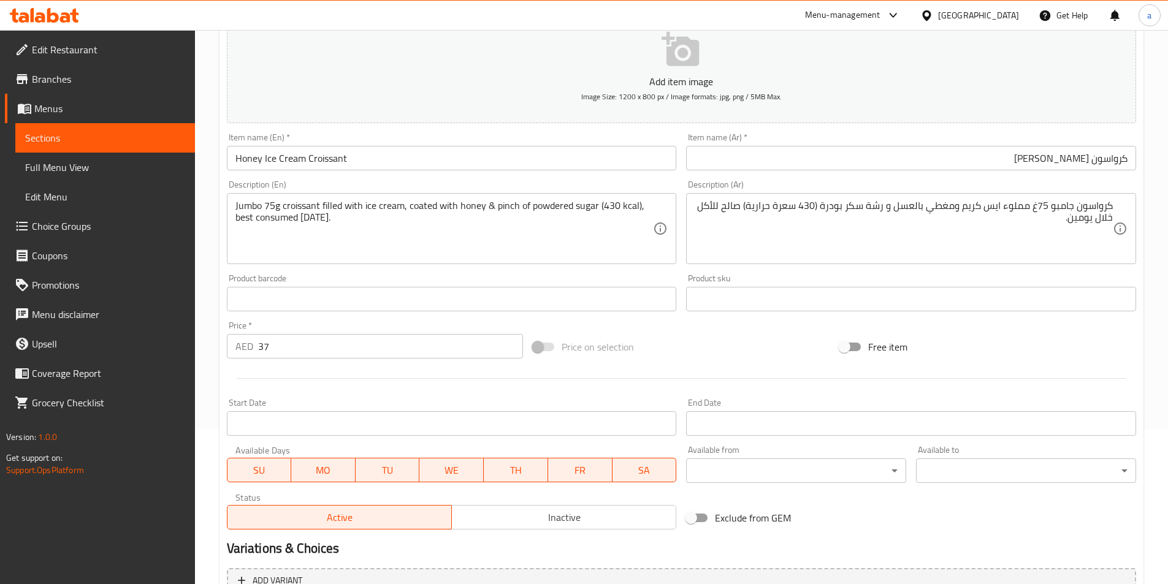
scroll to position [282, 0]
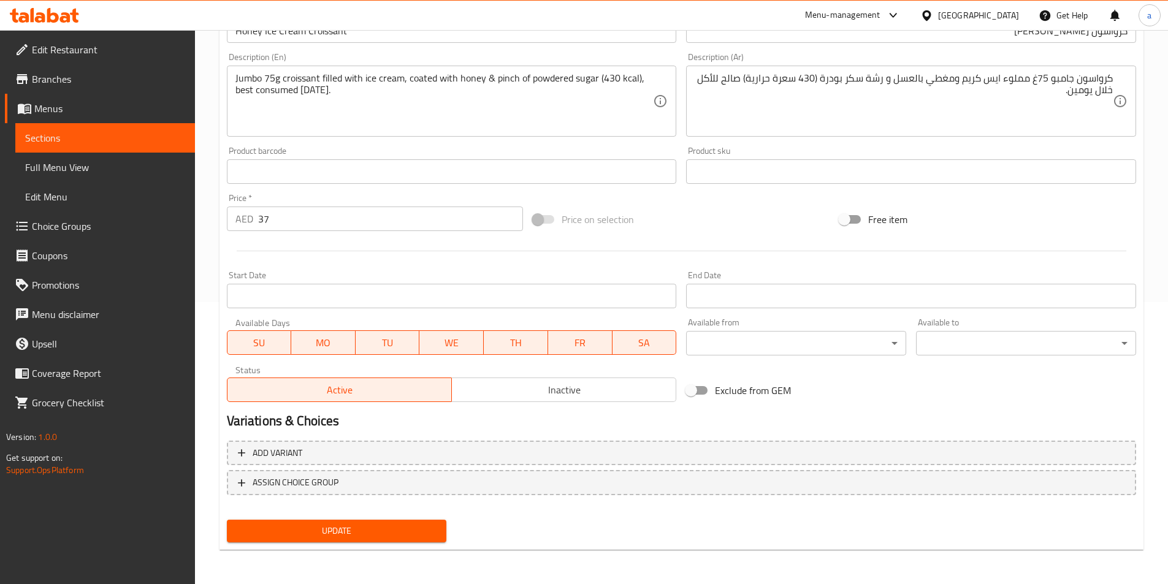
click at [376, 524] on span "Update" at bounding box center [337, 531] width 201 height 15
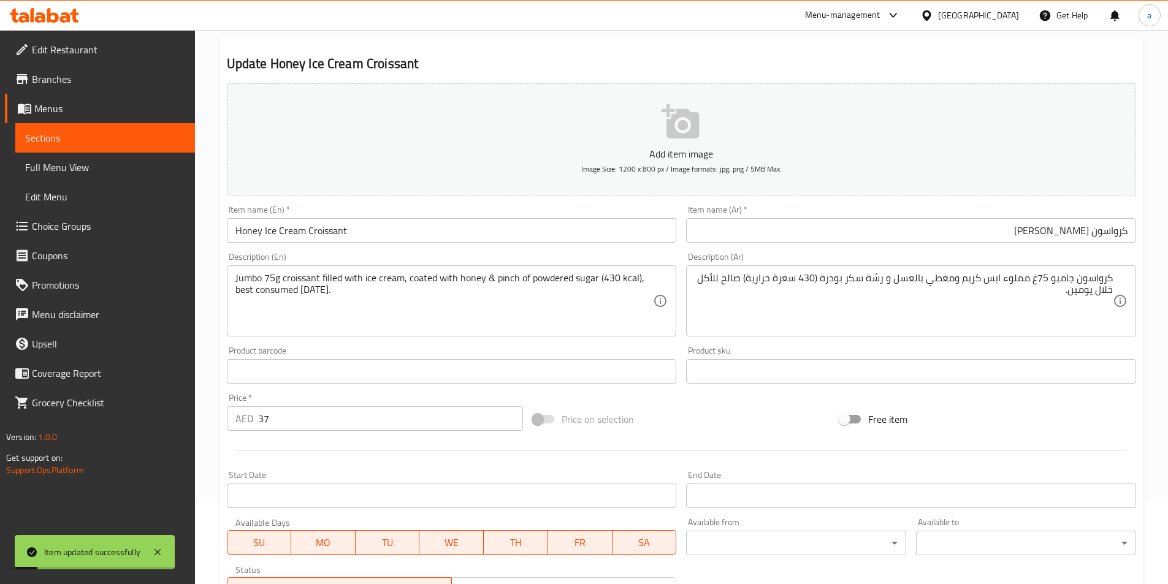
scroll to position [0, 0]
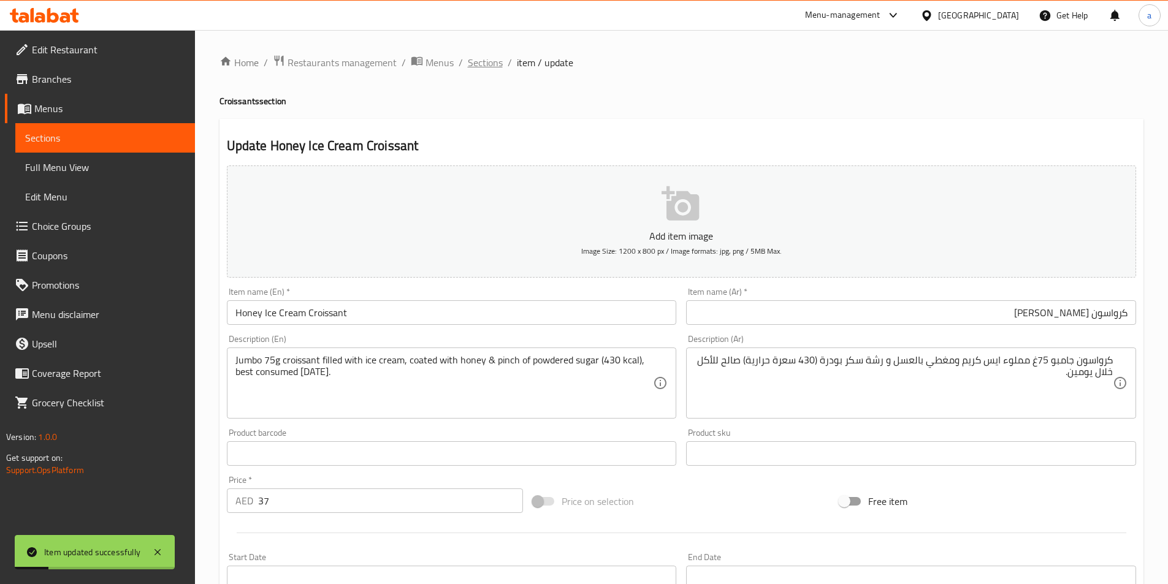
click at [475, 63] on span "Sections" at bounding box center [485, 62] width 35 height 15
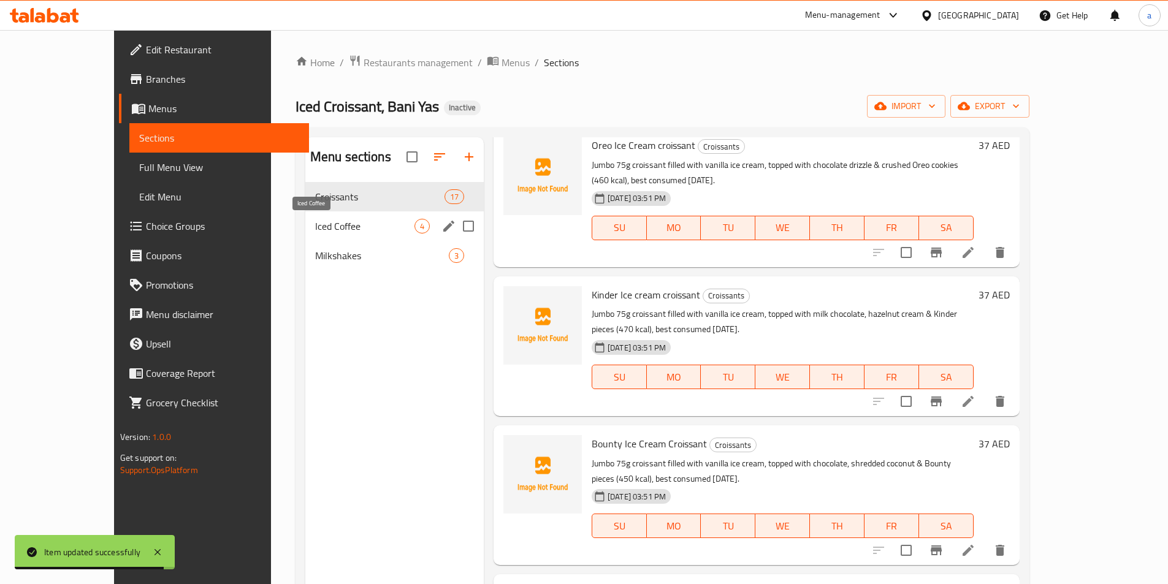
click at [362, 221] on span "Iced Coffee" at bounding box center [364, 226] width 99 height 15
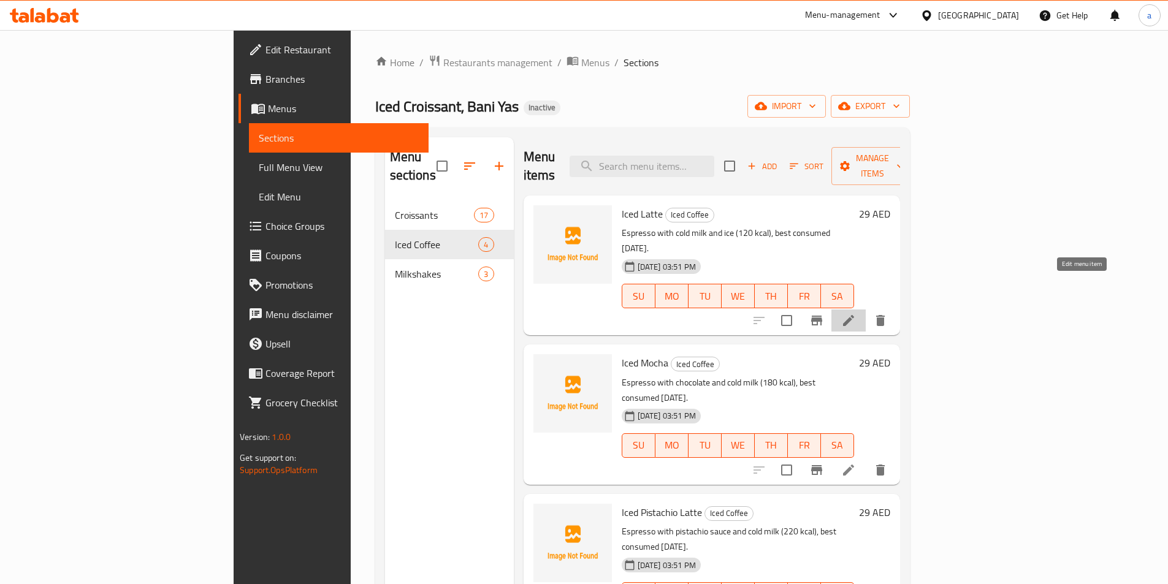
click at [854, 315] on icon at bounding box center [848, 320] width 11 height 11
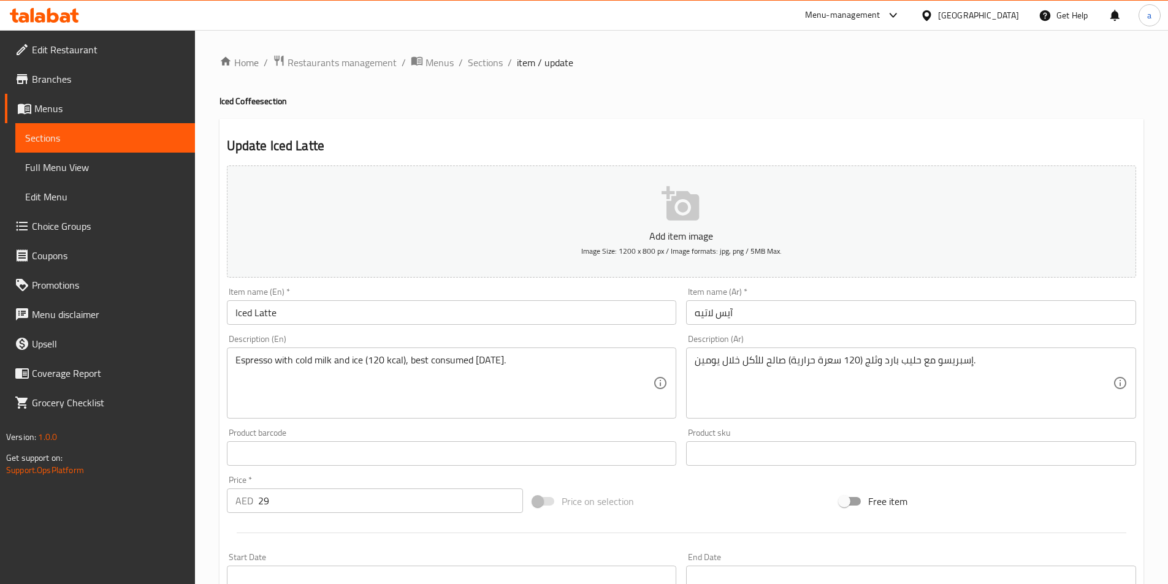
click at [778, 311] on input "آيس لاتيه" at bounding box center [911, 312] width 450 height 25
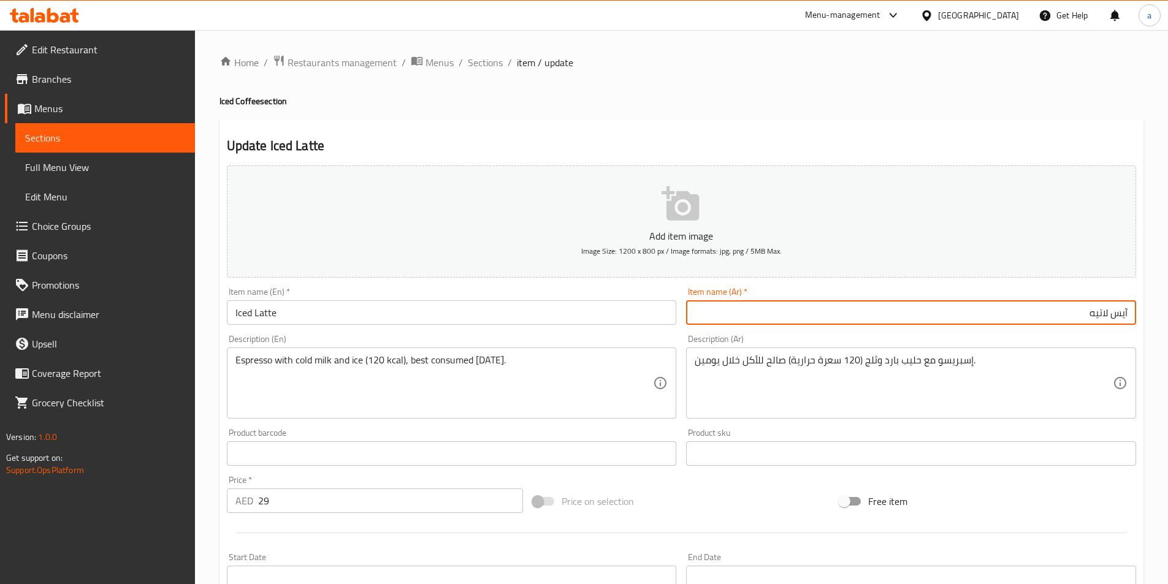
drag, startPoint x: 289, startPoint y: 310, endPoint x: 253, endPoint y: 302, distance: 36.5
click at [253, 302] on input "Iced Latte" at bounding box center [452, 312] width 450 height 25
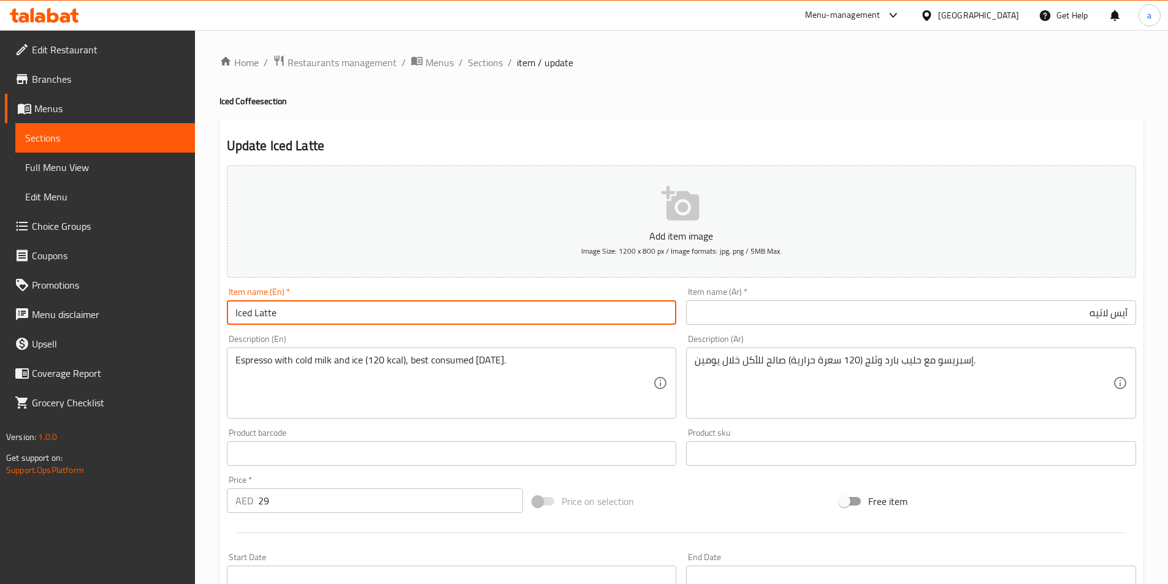
click at [291, 311] on input "Iced Latte" at bounding box center [452, 312] width 450 height 25
click at [299, 320] on input "Iced Latte" at bounding box center [452, 312] width 450 height 25
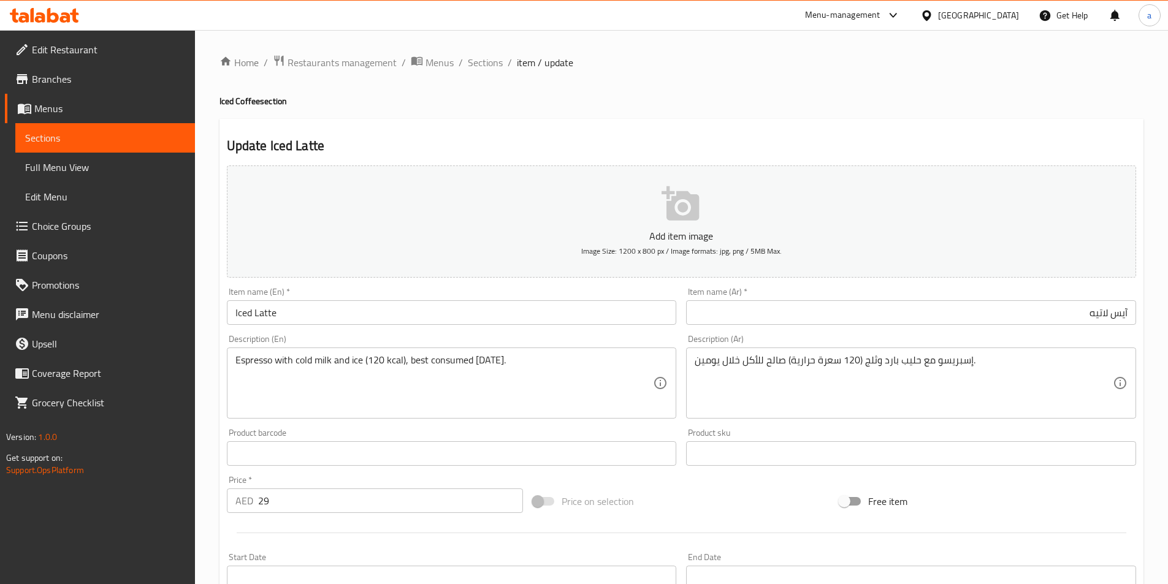
click at [790, 318] on input "آيس لاتيه" at bounding box center [911, 312] width 450 height 25
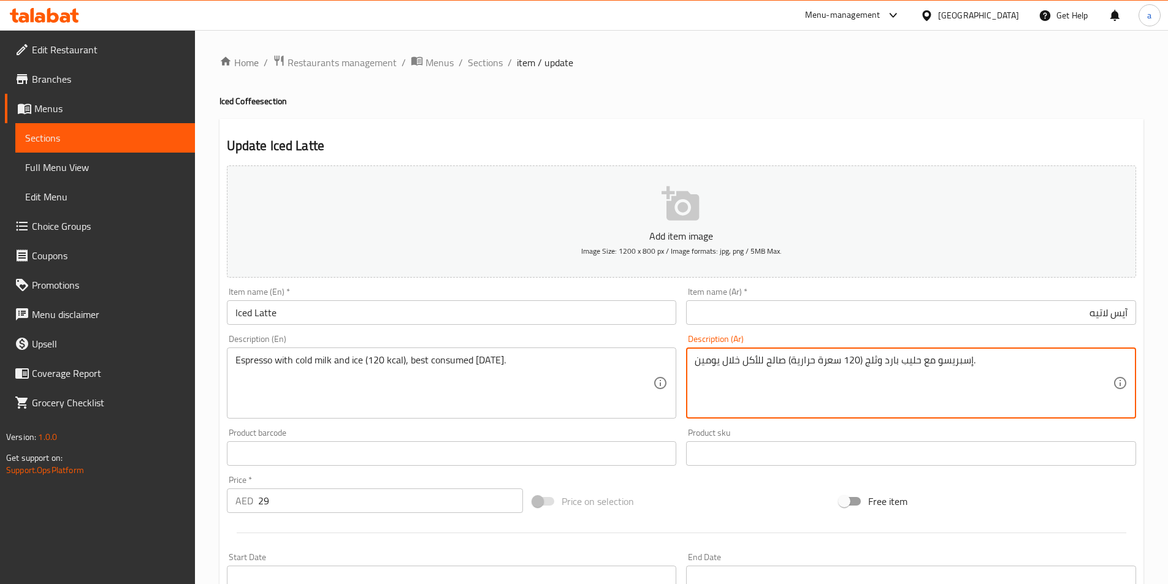
click at [1023, 369] on textarea "إسبريسو مع حليب بارد وثلج (120 سعرة حرارية) صالح للأكل خلال يومين." at bounding box center [904, 383] width 418 height 58
click at [1029, 318] on input "آيس لاتيه" at bounding box center [911, 312] width 450 height 25
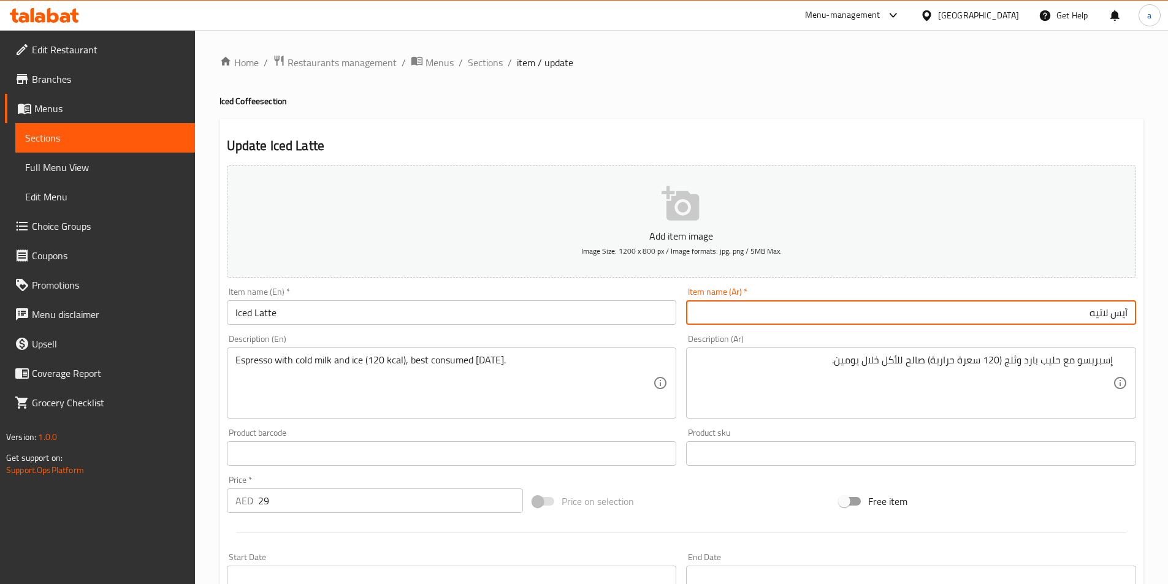
click at [1111, 315] on input "آيس لاتيه" at bounding box center [911, 312] width 450 height 25
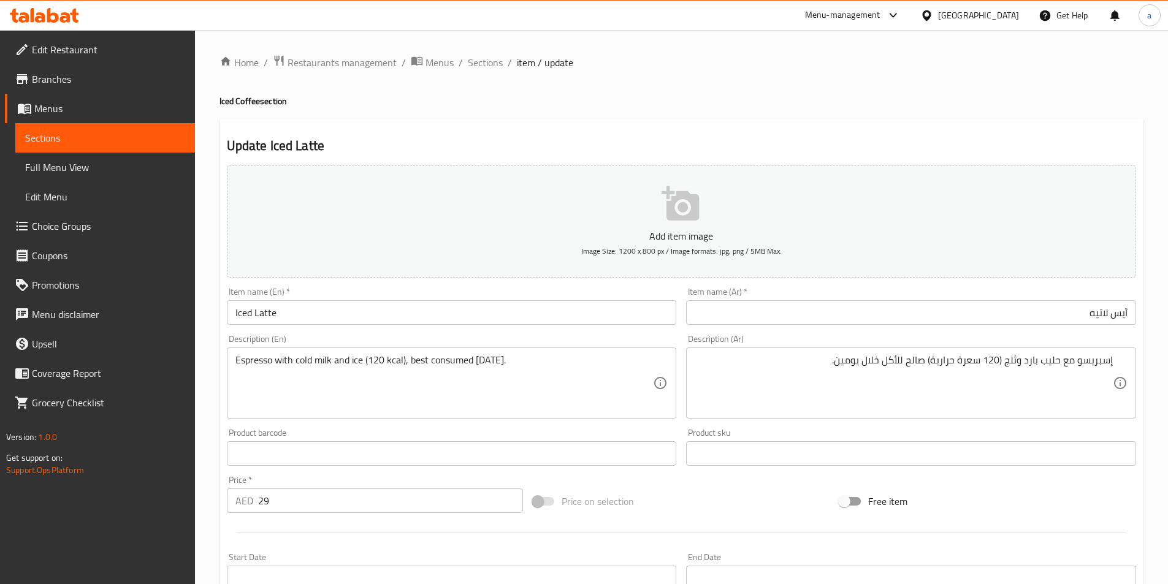
click at [1112, 317] on input "آيس لاتيه" at bounding box center [911, 312] width 450 height 25
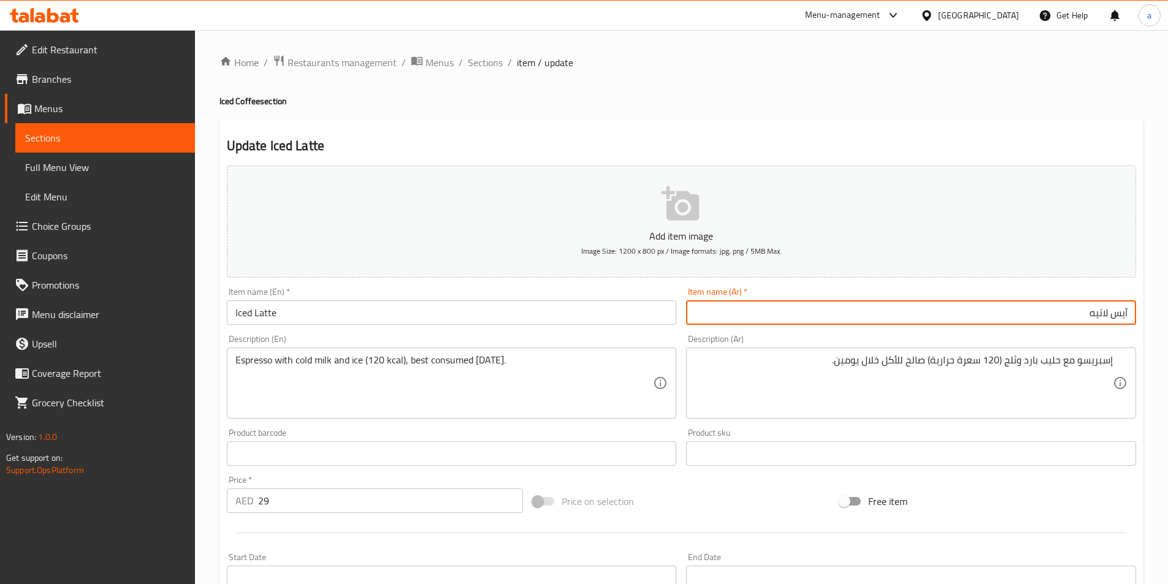
click at [1035, 318] on input "آيس لاتيه" at bounding box center [911, 312] width 450 height 25
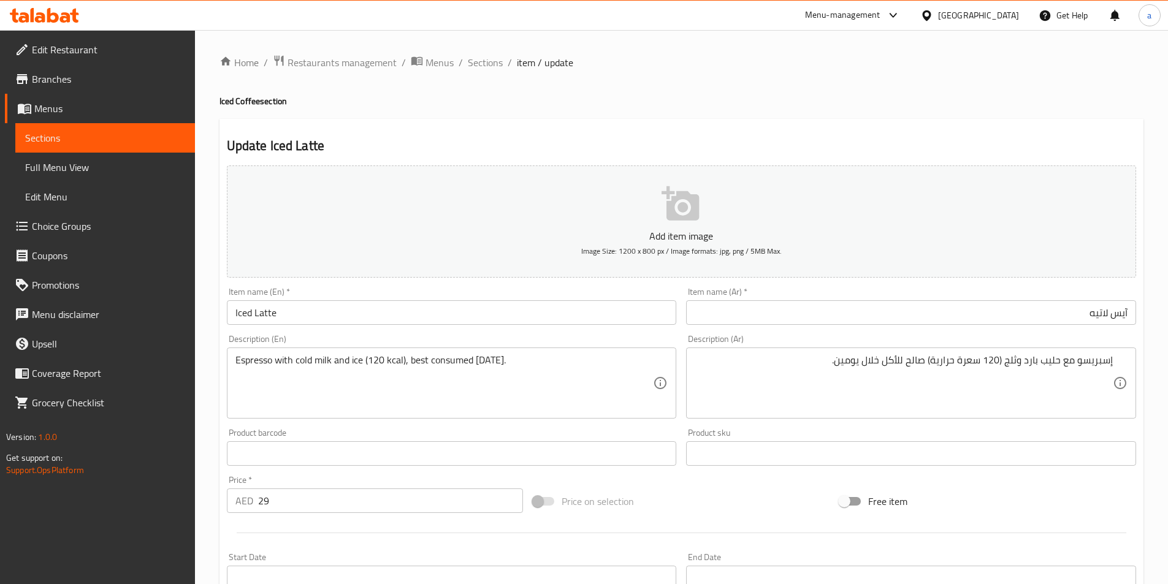
drag, startPoint x: 1112, startPoint y: 317, endPoint x: 1128, endPoint y: 334, distance: 23.0
click at [1112, 317] on input "آيس لاتيه" at bounding box center [911, 312] width 450 height 25
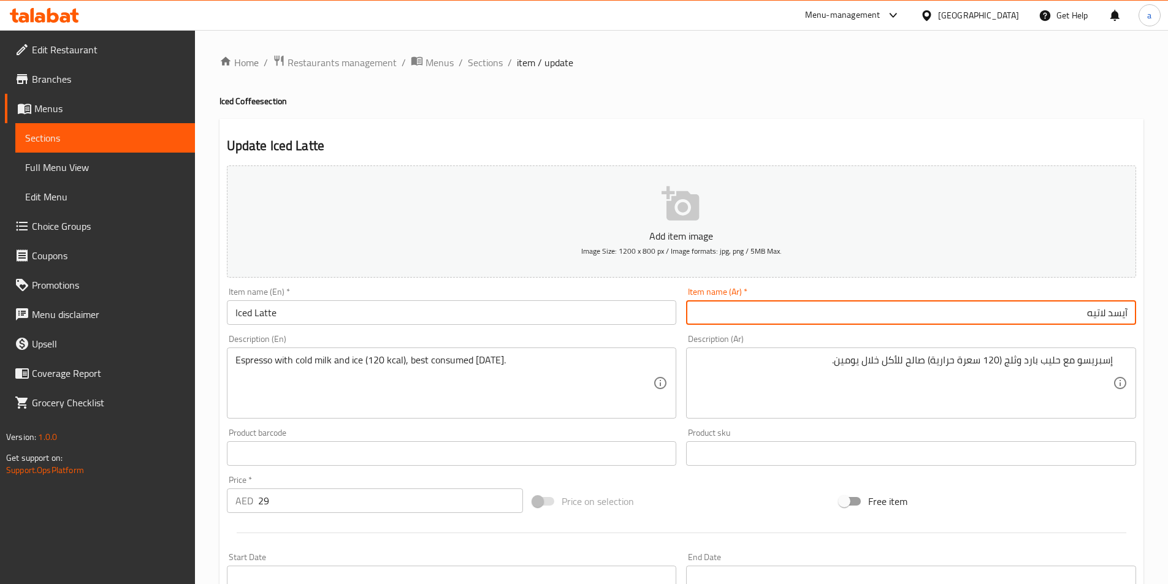
type input "آيسد لاتيه"
click at [799, 348] on div "إسبريسو مع حليب بارد وثلج (120 سعرة حرارية) صالح للأكل خلال يومين. Description …" at bounding box center [911, 383] width 450 height 71
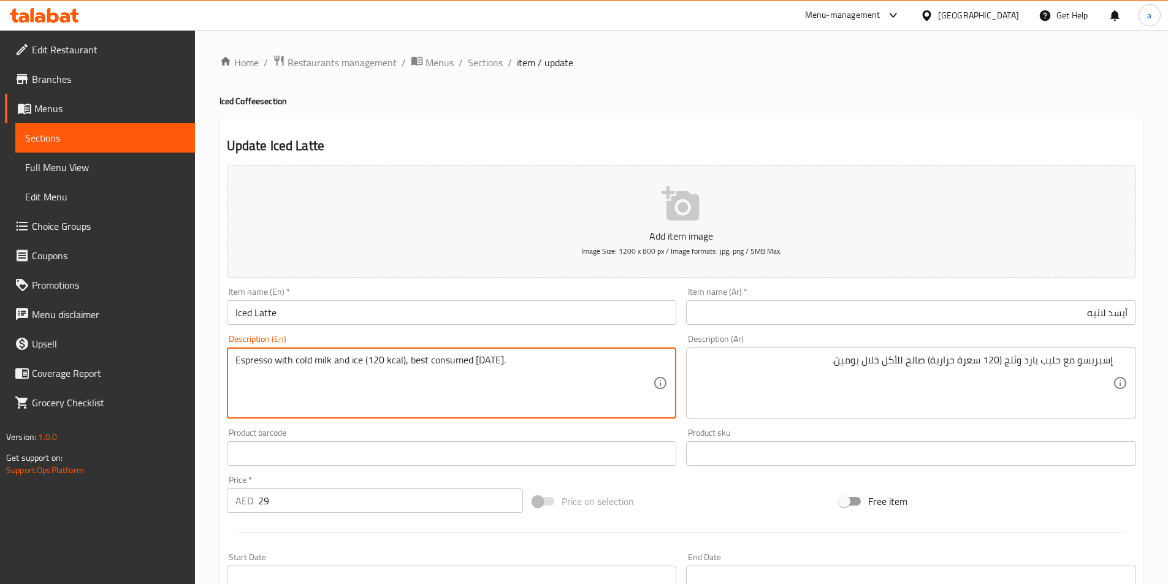
drag, startPoint x: 311, startPoint y: 361, endPoint x: 297, endPoint y: 362, distance: 14.2
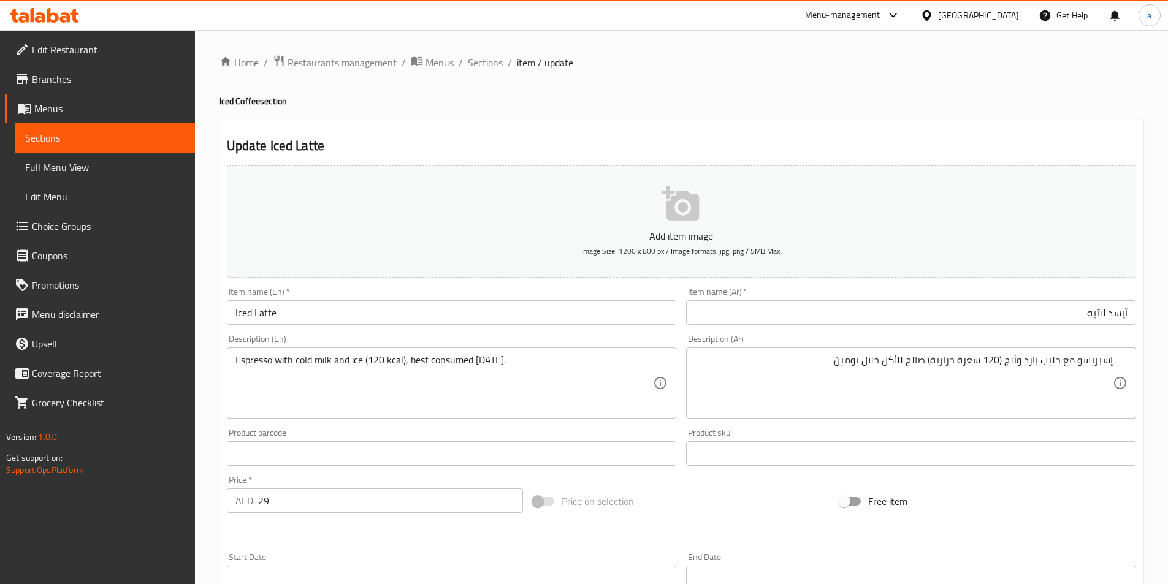
click at [464, 382] on textarea "Espresso with cold milk and ice (120 kcal), best consumed within 2 days." at bounding box center [444, 383] width 418 height 58
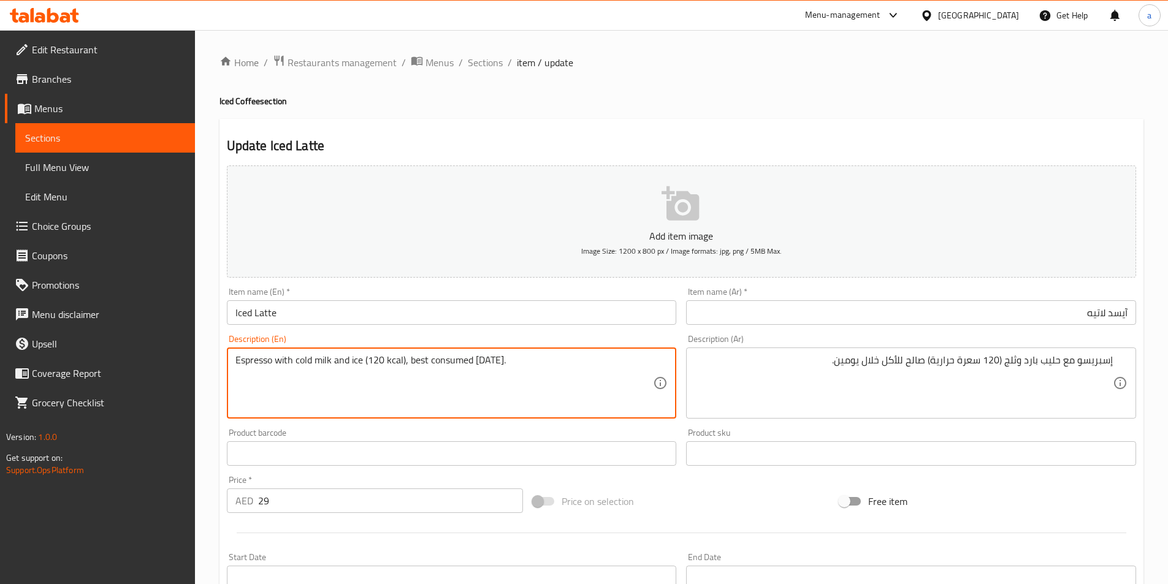
drag, startPoint x: 409, startPoint y: 360, endPoint x: 543, endPoint y: 375, distance: 134.6
click at [543, 375] on textarea "Espresso with cold milk and ice (120 kcal), best consumed within 2 days." at bounding box center [444, 383] width 418 height 58
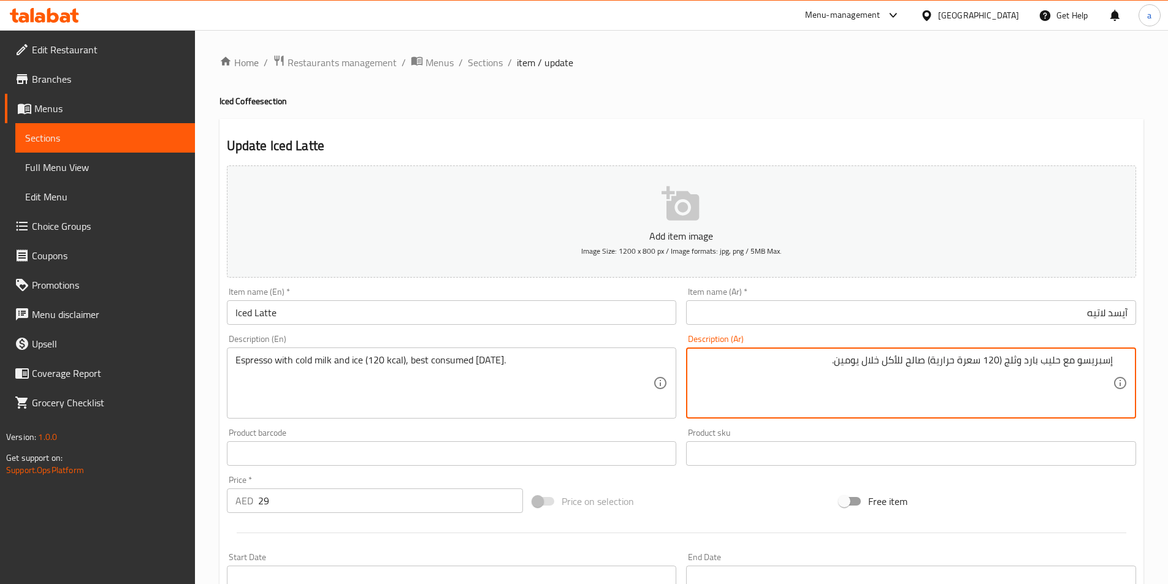
drag, startPoint x: 839, startPoint y: 361, endPoint x: 927, endPoint y: 373, distance: 88.5
paste textarea "من الأفضل استهلاكه خلال يومين."
type textarea "إسبريسو مع حليب بارد وثلج (120 سعرة حرارية) من الأفضل استهلاكه خلال يومين.."
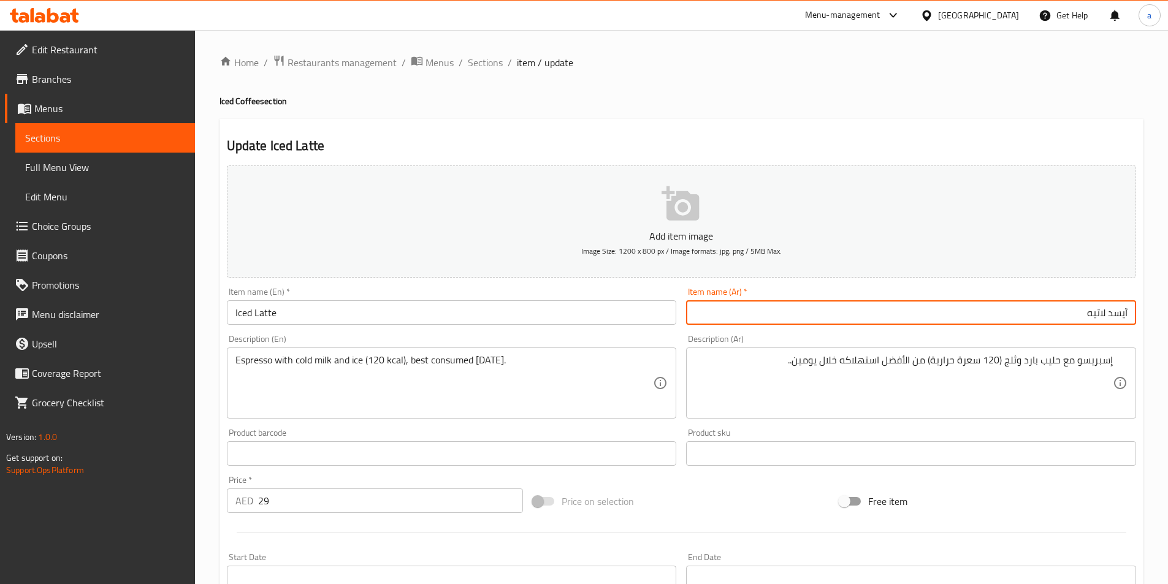
drag, startPoint x: 1109, startPoint y: 314, endPoint x: 1177, endPoint y: 318, distance: 67.6
click at [1168, 318] on html "​ Menu-management United Arab Emirates Get Help a Edit Restaurant Branches Menu…" at bounding box center [584, 292] width 1168 height 584
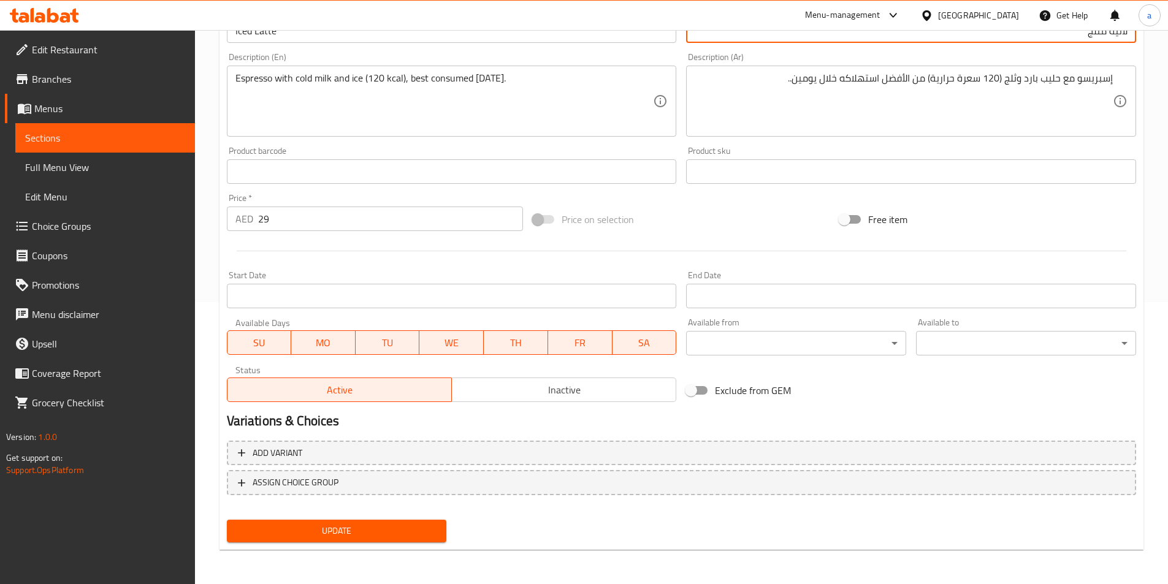
scroll to position [37, 0]
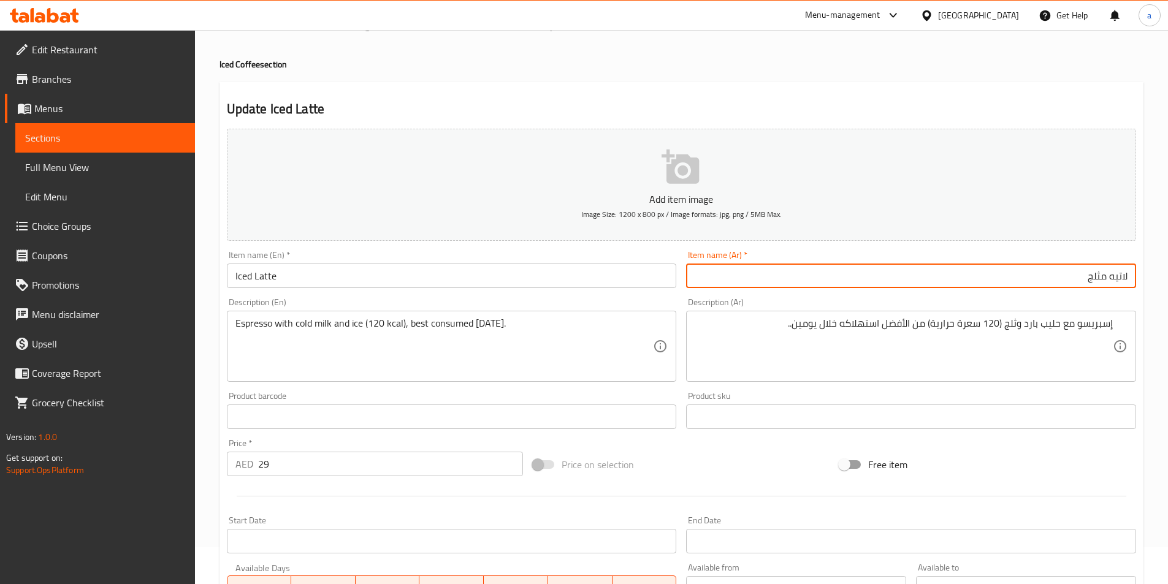
type input "لاتيه مثلج"
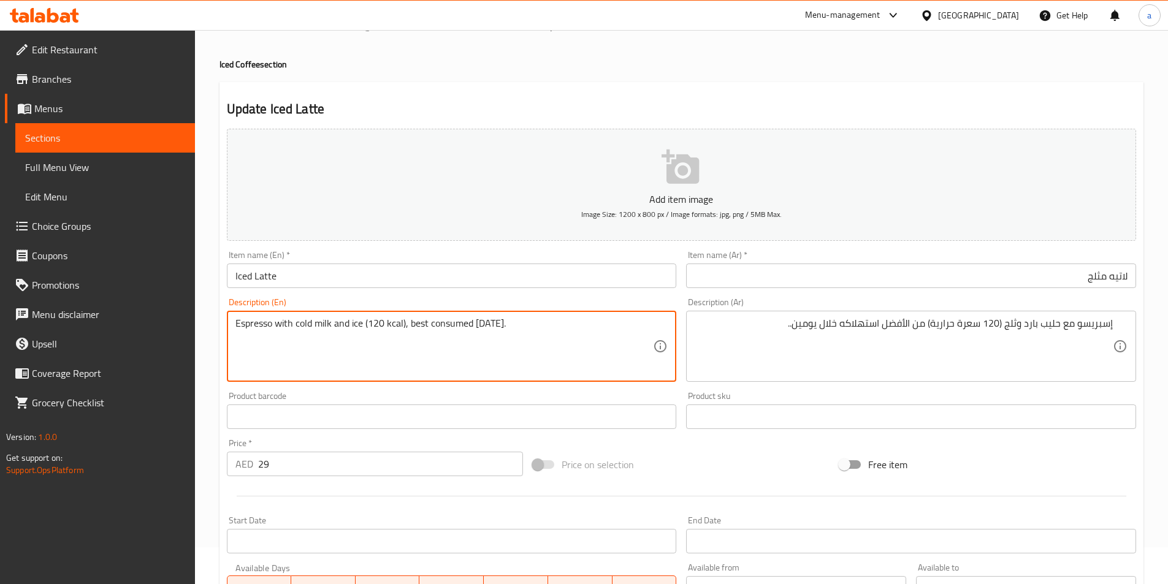
drag, startPoint x: 364, startPoint y: 324, endPoint x: 350, endPoint y: 329, distance: 14.9
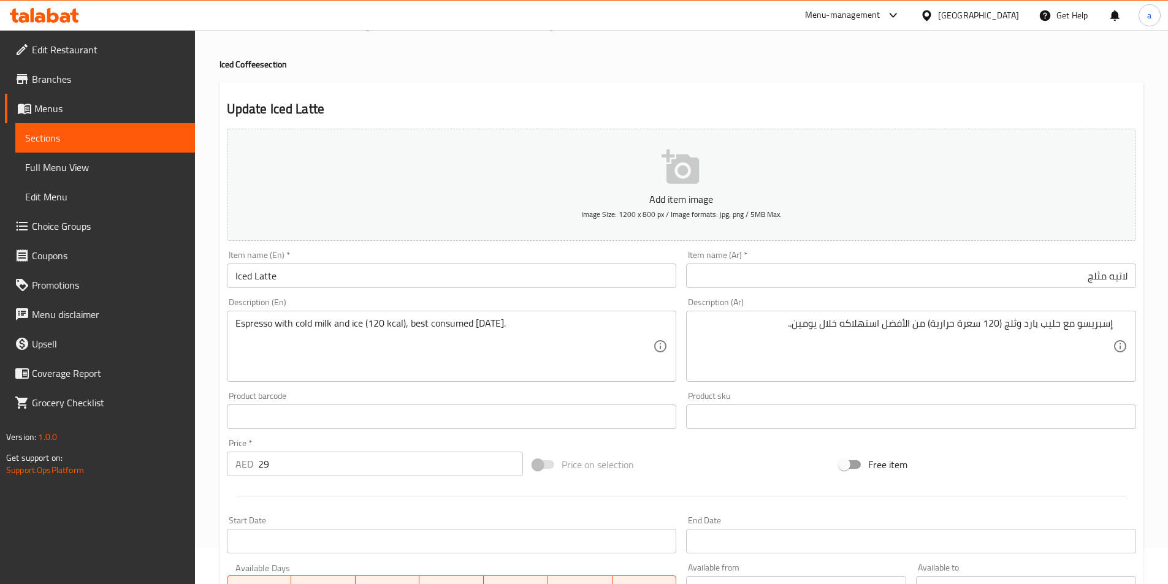
click at [375, 358] on textarea "Espresso with cold milk and ice (120 kcal), best consumed within 2 days." at bounding box center [444, 347] width 418 height 58
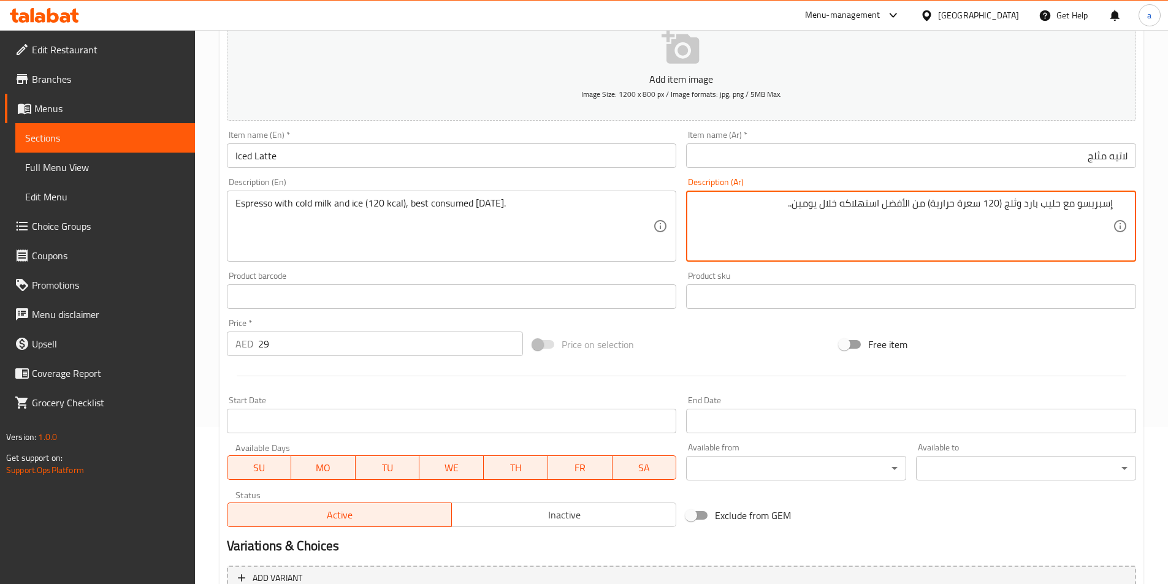
scroll to position [282, 0]
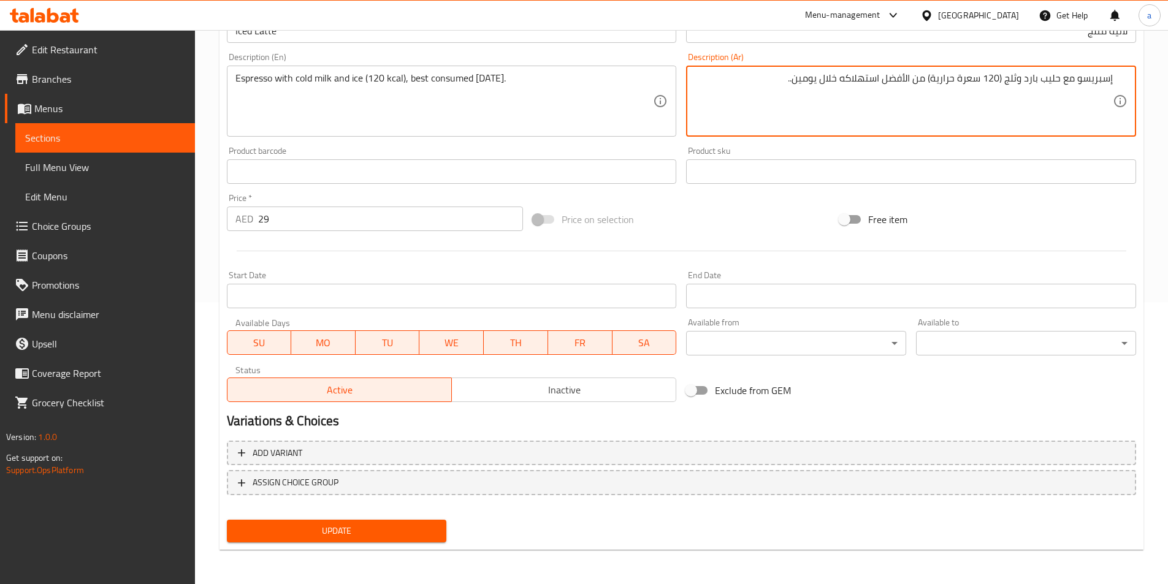
click at [374, 540] on button "Update" at bounding box center [337, 531] width 220 height 23
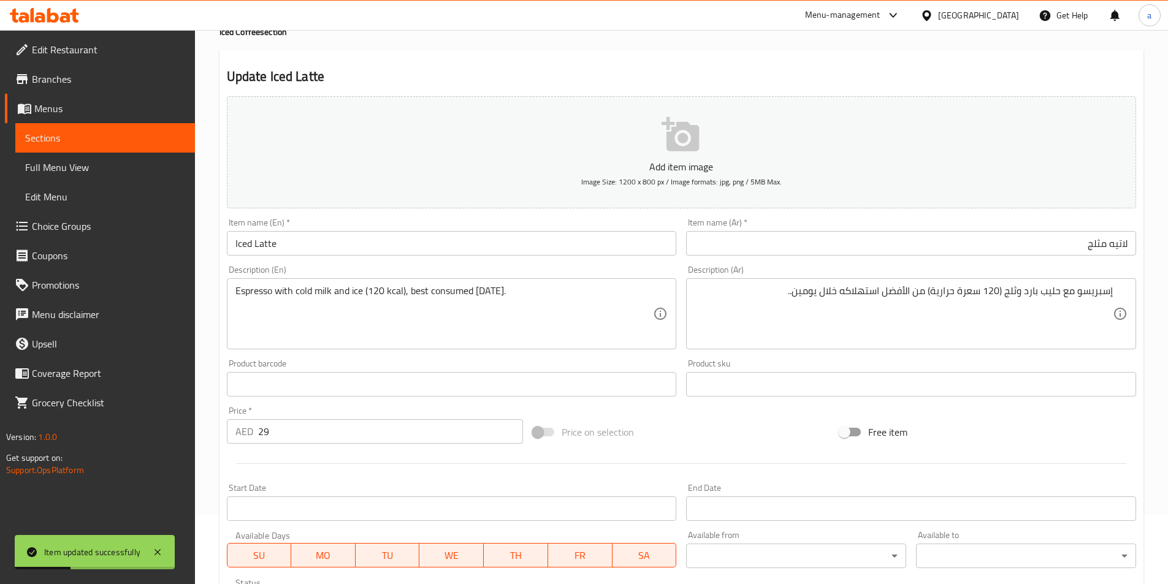
scroll to position [0, 0]
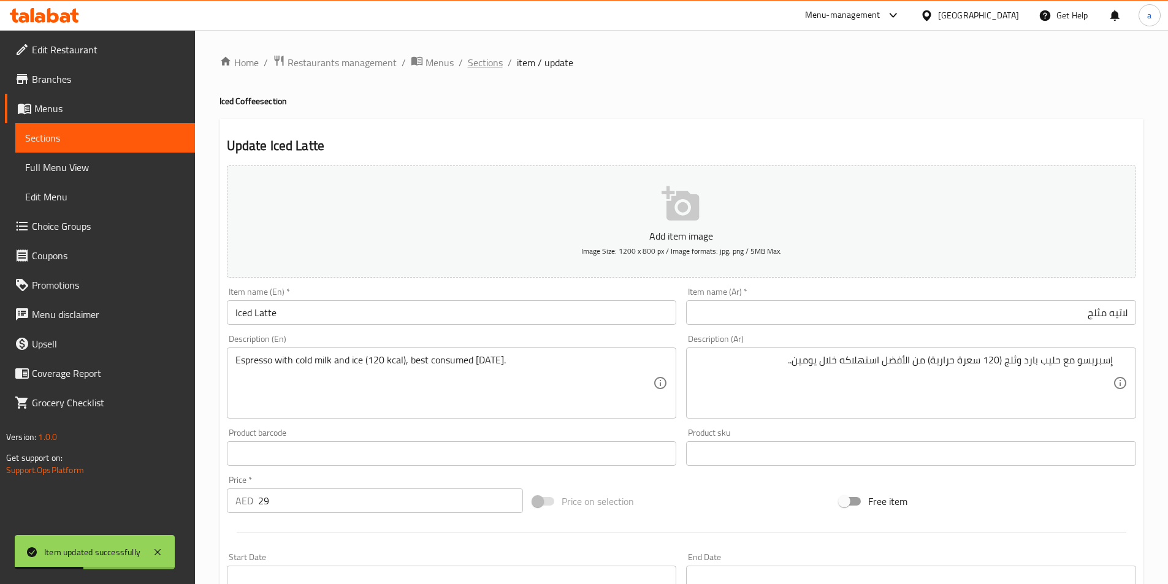
click at [482, 69] on span "Sections" at bounding box center [485, 62] width 35 height 15
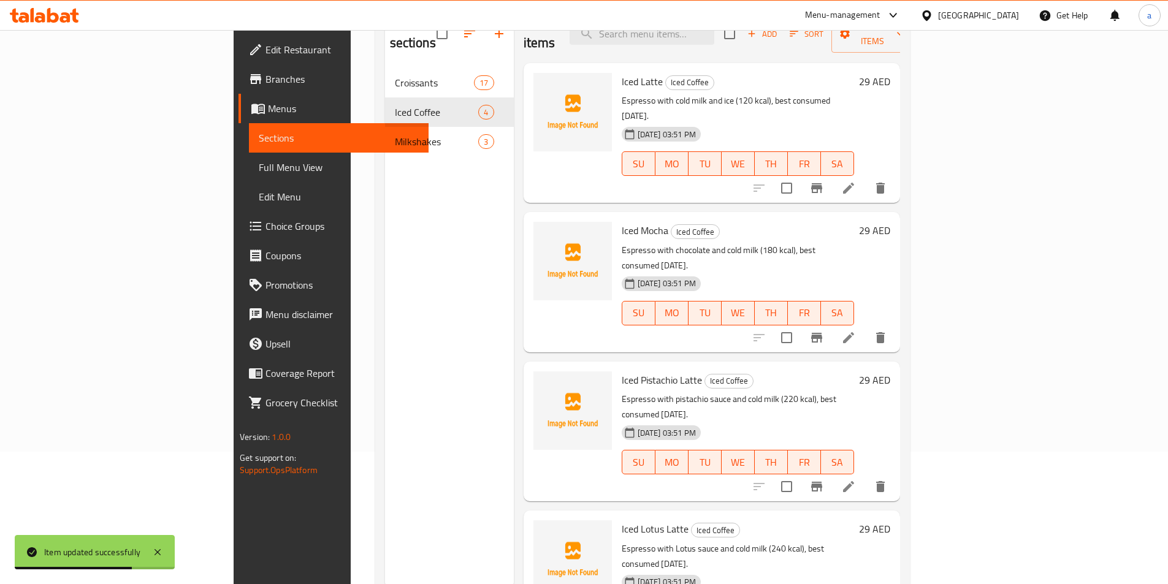
scroll to position [110, 0]
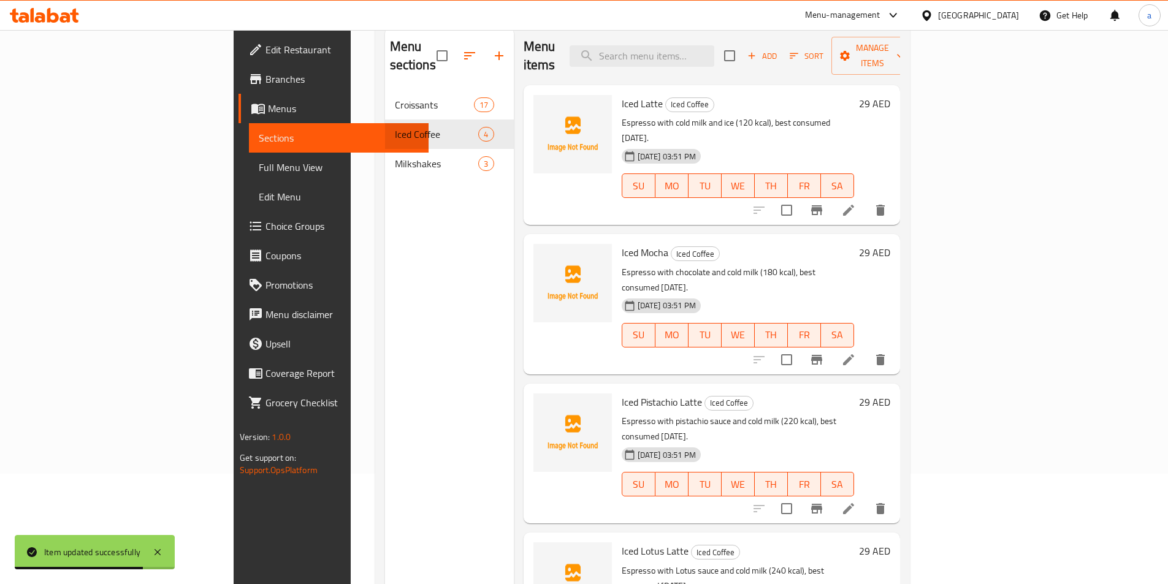
click at [866, 349] on li at bounding box center [849, 360] width 34 height 22
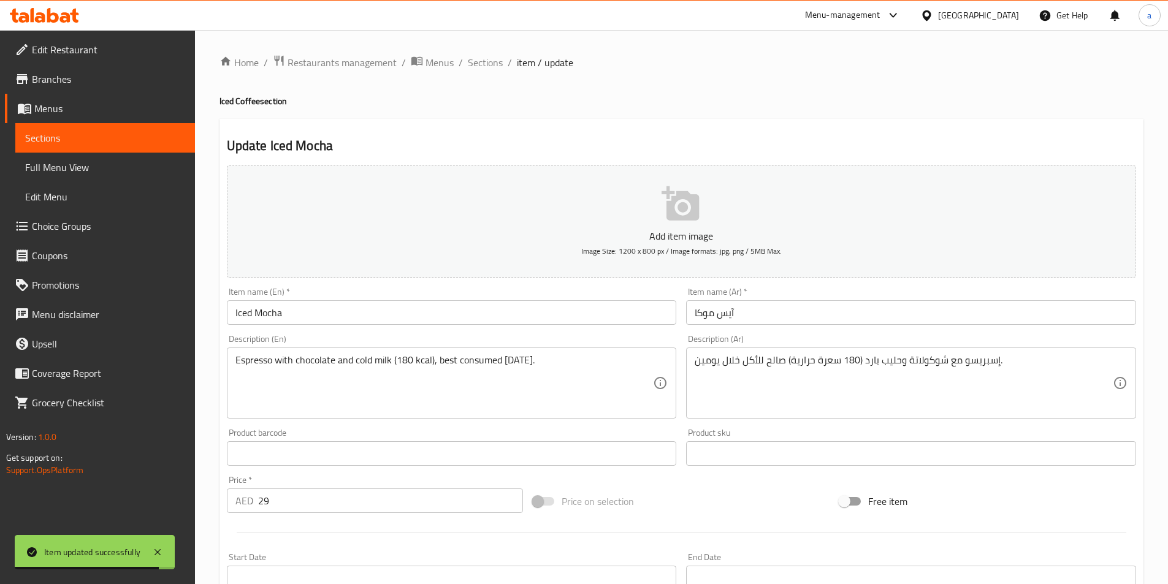
click at [771, 301] on input "آيس موكا" at bounding box center [911, 312] width 450 height 25
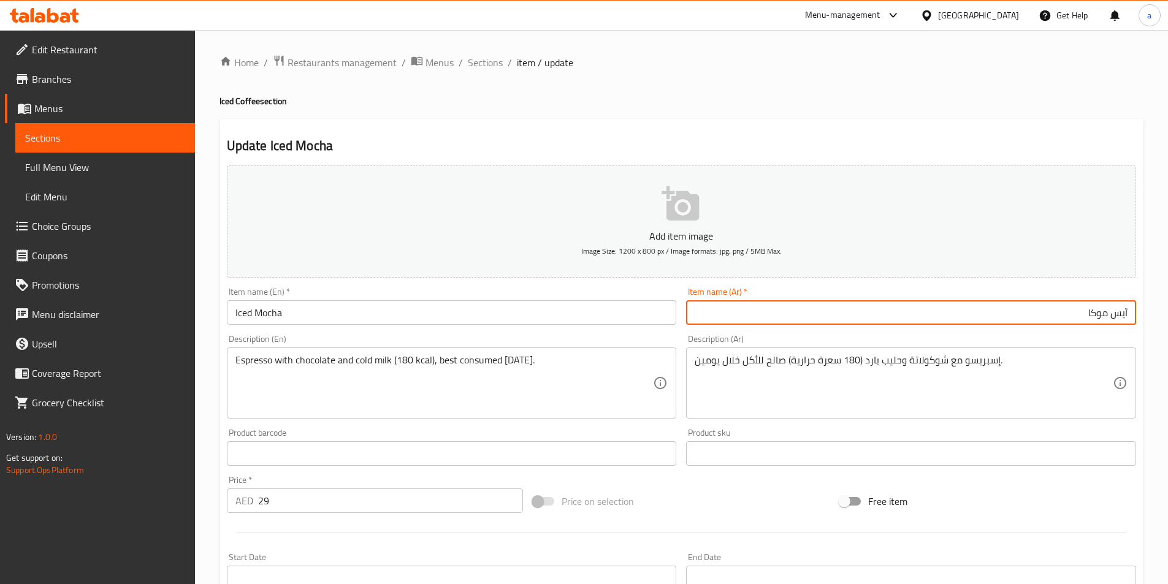
drag, startPoint x: 1111, startPoint y: 316, endPoint x: 1170, endPoint y: 319, distance: 59.5
click at [1168, 319] on html "​ Menu-management United Arab Emirates Get Help a Edit Restaurant Branches Menu…" at bounding box center [584, 292] width 1168 height 584
type input "موكا مثلج"
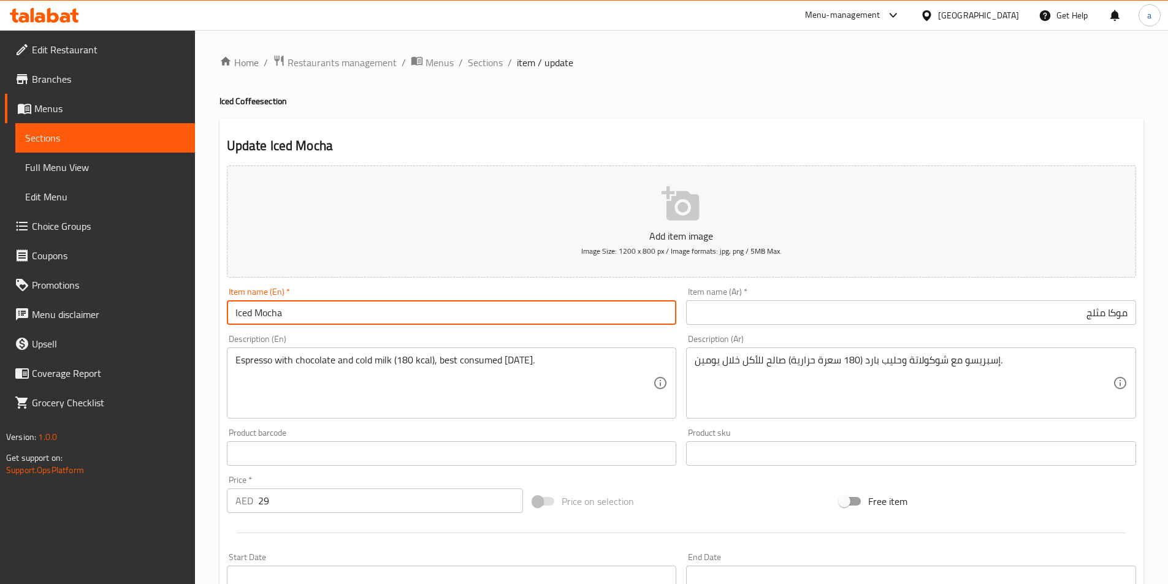
drag, startPoint x: 298, startPoint y: 314, endPoint x: 256, endPoint y: 310, distance: 41.9
click at [256, 311] on input "Iced Mocha" at bounding box center [452, 312] width 450 height 25
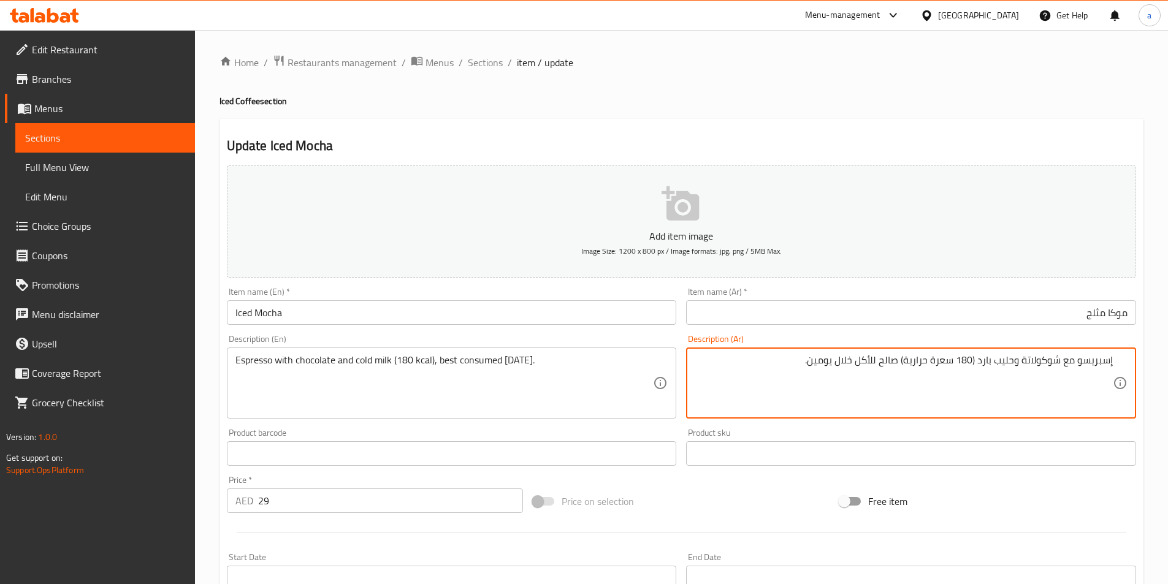
drag, startPoint x: 897, startPoint y: 362, endPoint x: 810, endPoint y: 369, distance: 86.7
click at [810, 369] on textarea "إسبريسو مع شوكولاتة وحليب بارد (180 سعرة حرارية) صالح للأكل خلال يومين." at bounding box center [904, 383] width 418 height 58
paste textarea "من الأفضل استهلاكه خلال يومين."
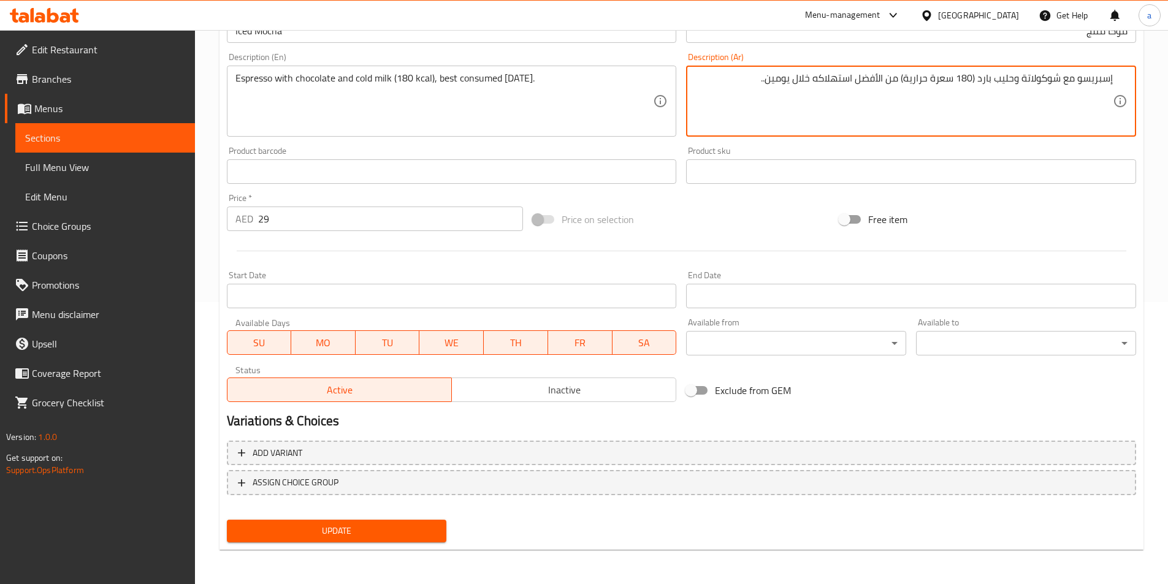
type textarea "إسبريسو مع شوكولاتة وحليب بارد (180 سعرة حرارية) من الأفضل استهلاكه خلال يومين.."
click at [412, 537] on span "Update" at bounding box center [337, 531] width 201 height 15
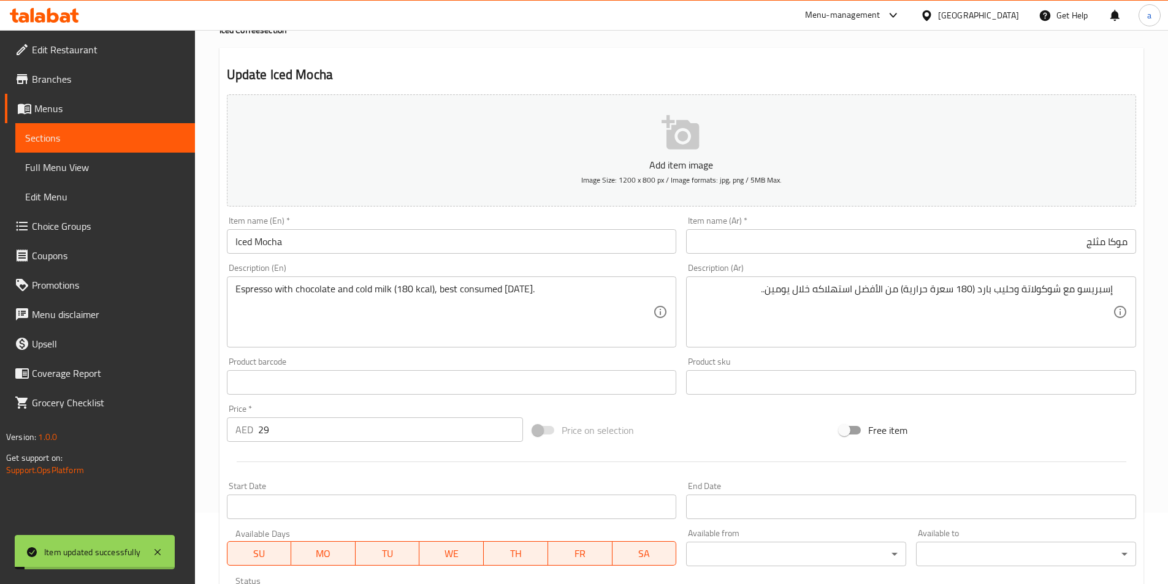
scroll to position [0, 0]
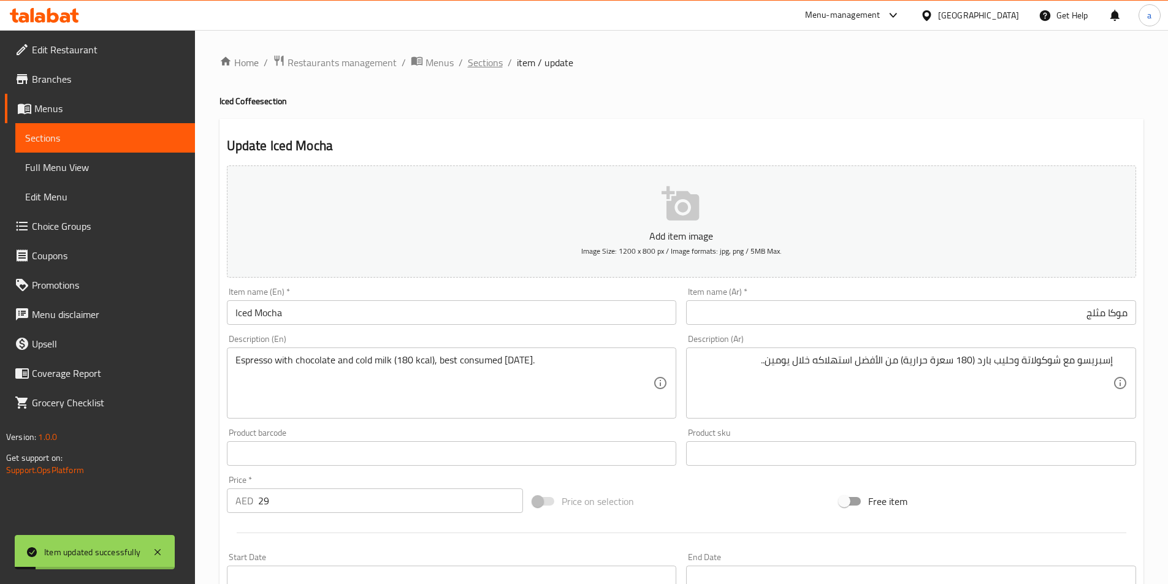
click at [483, 63] on span "Sections" at bounding box center [485, 62] width 35 height 15
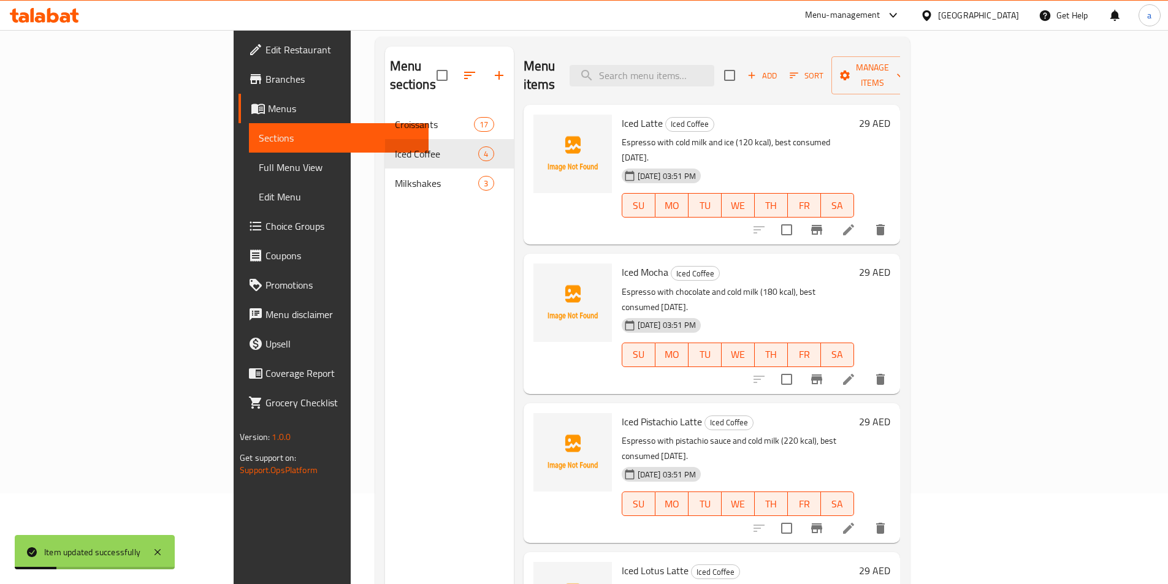
scroll to position [172, 0]
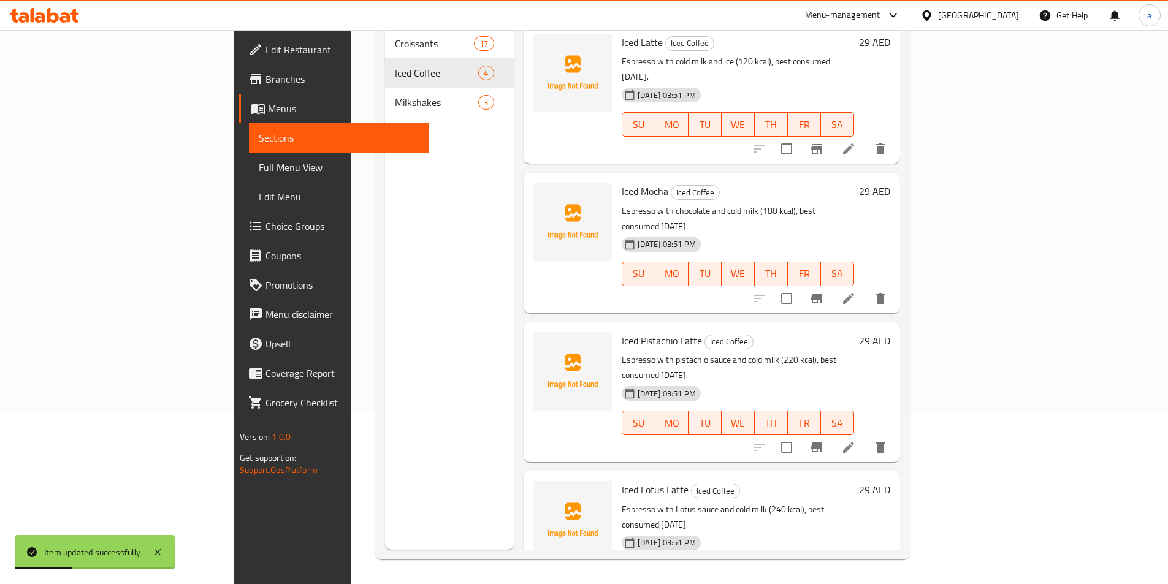
click at [854, 442] on icon at bounding box center [848, 447] width 11 height 11
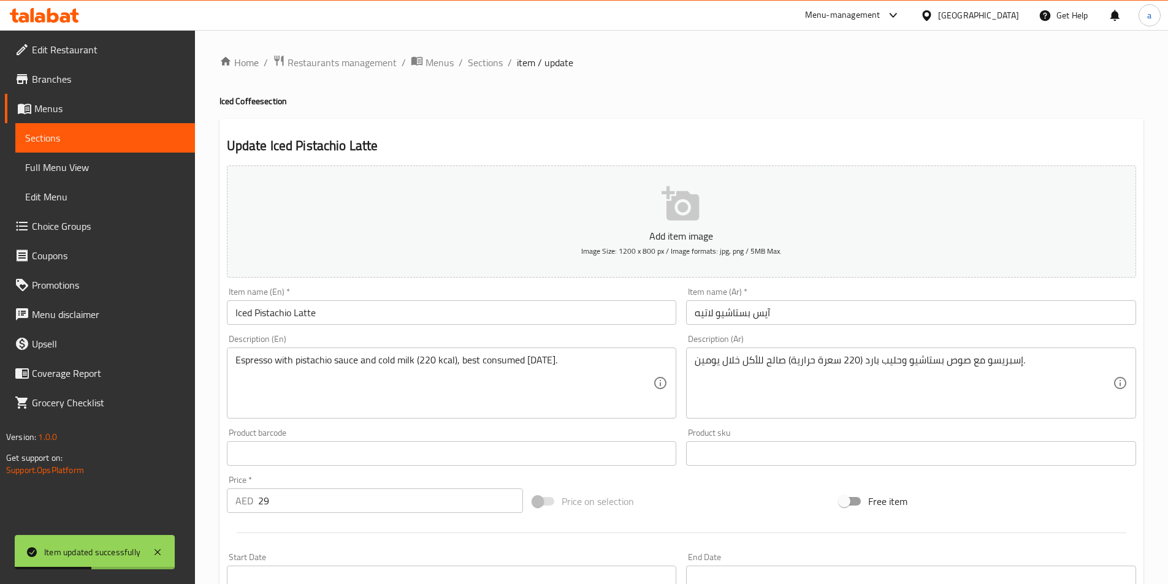
click at [798, 319] on input "آيس بستاشيو لاتيه" at bounding box center [911, 312] width 450 height 25
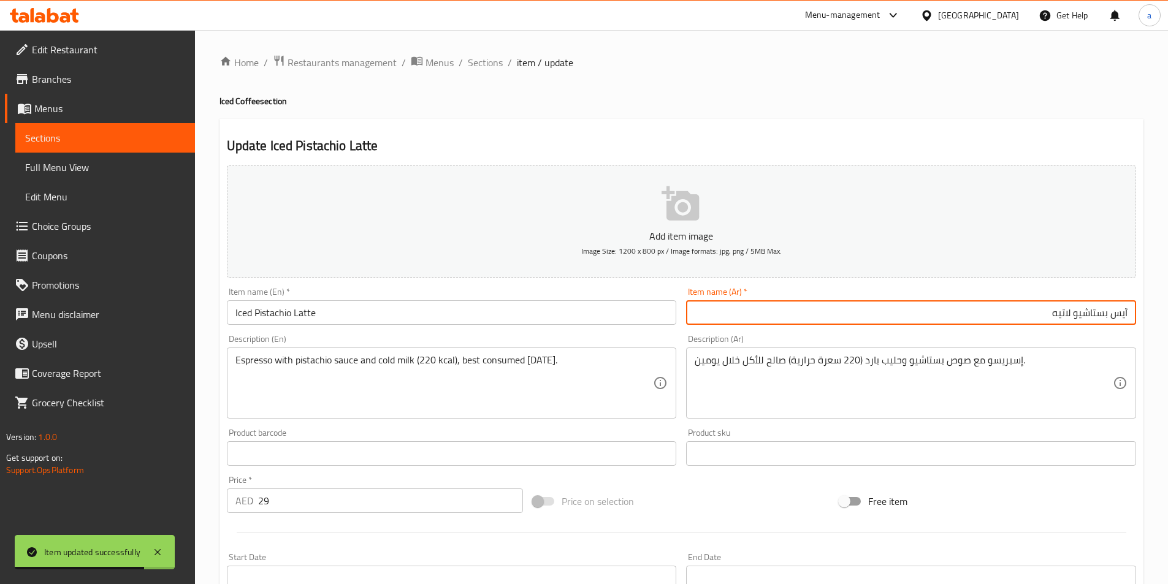
drag, startPoint x: 1111, startPoint y: 315, endPoint x: 1177, endPoint y: 311, distance: 65.7
click at [1168, 311] on html "Item updated successfully ​ Menu-management United Arab Emirates Get Help a Edi…" at bounding box center [584, 292] width 1168 height 584
type input "بستاشيو لاتيه مثلج"
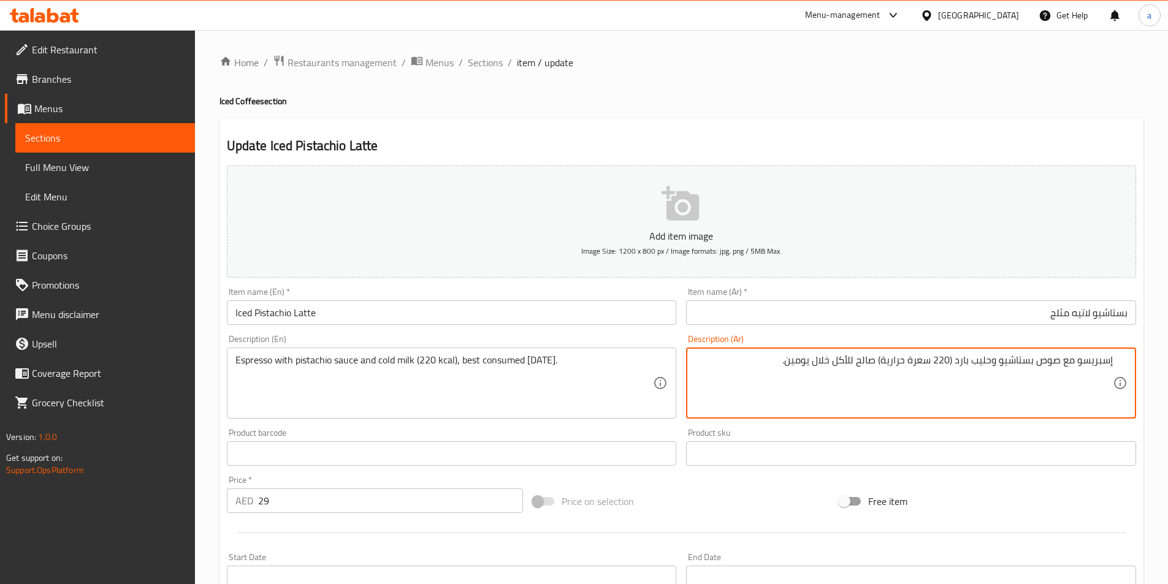
drag, startPoint x: 878, startPoint y: 359, endPoint x: 790, endPoint y: 370, distance: 88.3
click at [790, 370] on textarea "إسبريسو مع صوص بستاشيو وحليب بارد (220 سعرة حرارية) صالح للأكل خلال يومين." at bounding box center [904, 383] width 418 height 58
paste textarea "من الأفضل استهلاكه خلال يومين."
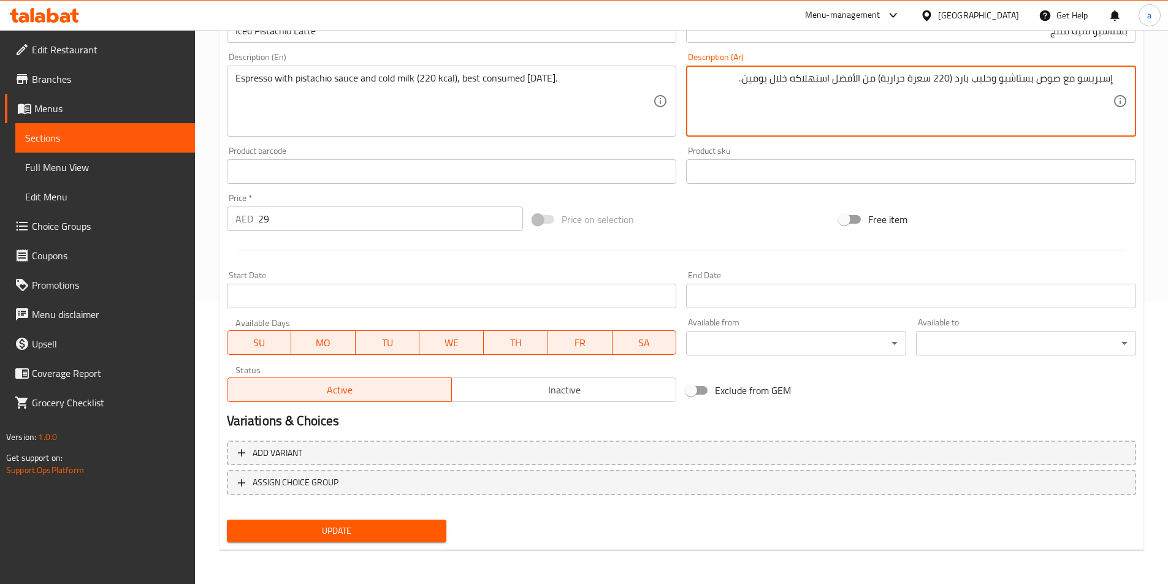
type textarea "إسبريسو مع صوص بستاشيو وحليب بارد (220 سعرة حرارية) من الأفضل استهلاكه خلال يوم…"
click at [306, 536] on span "Update" at bounding box center [337, 531] width 201 height 15
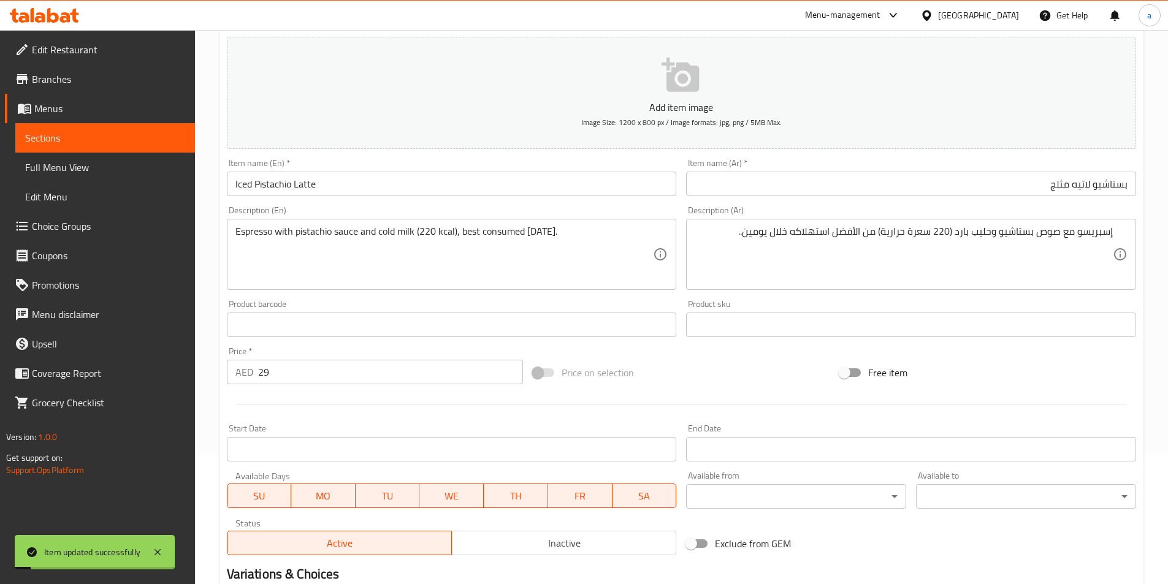
scroll to position [0, 0]
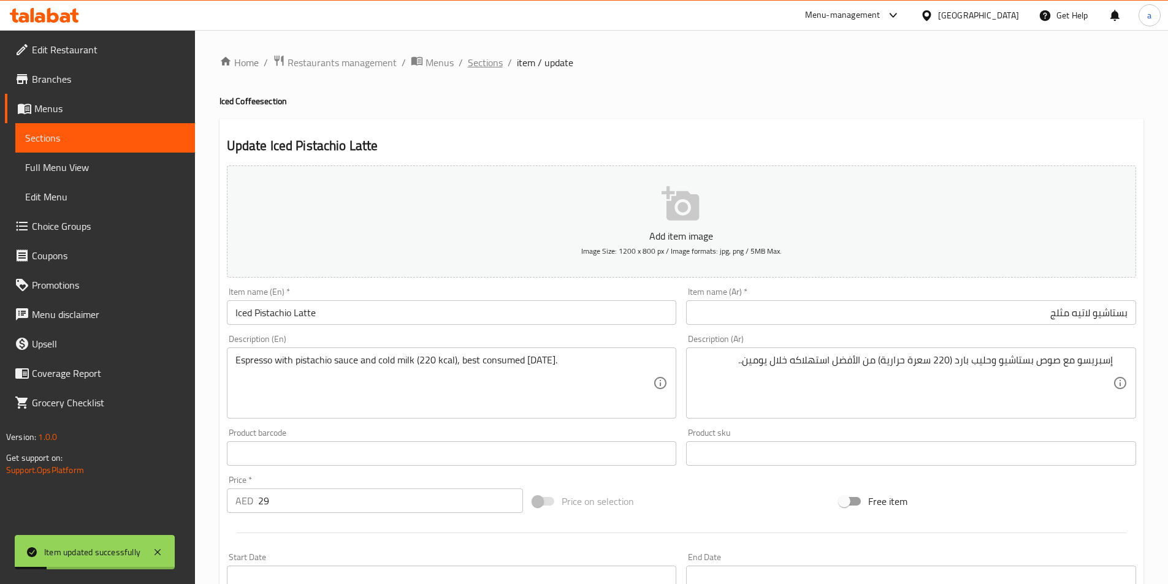
click at [492, 63] on span "Sections" at bounding box center [485, 62] width 35 height 15
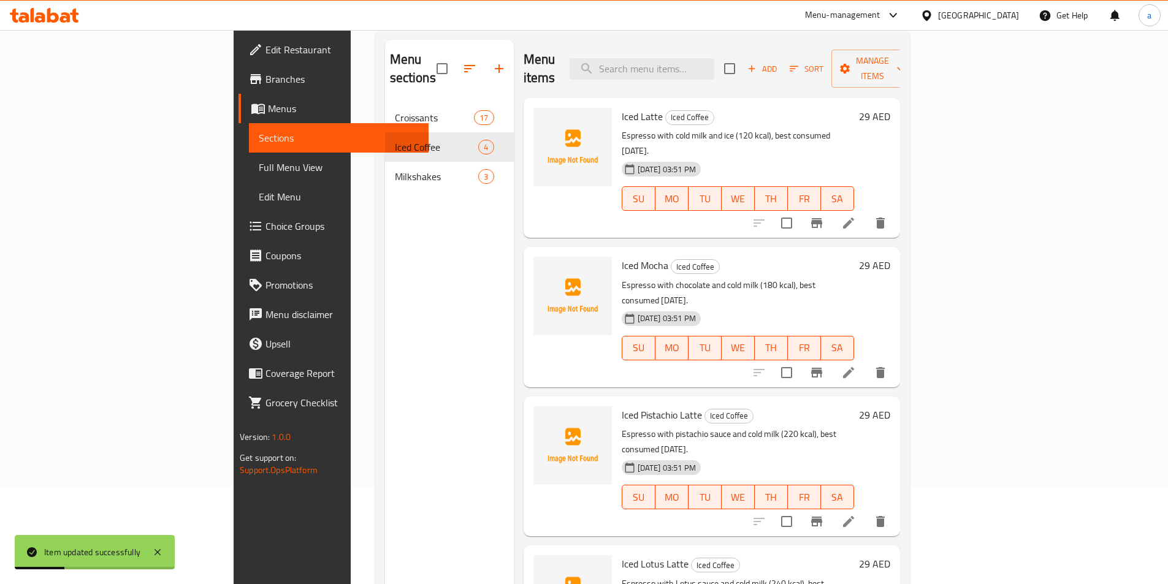
scroll to position [172, 0]
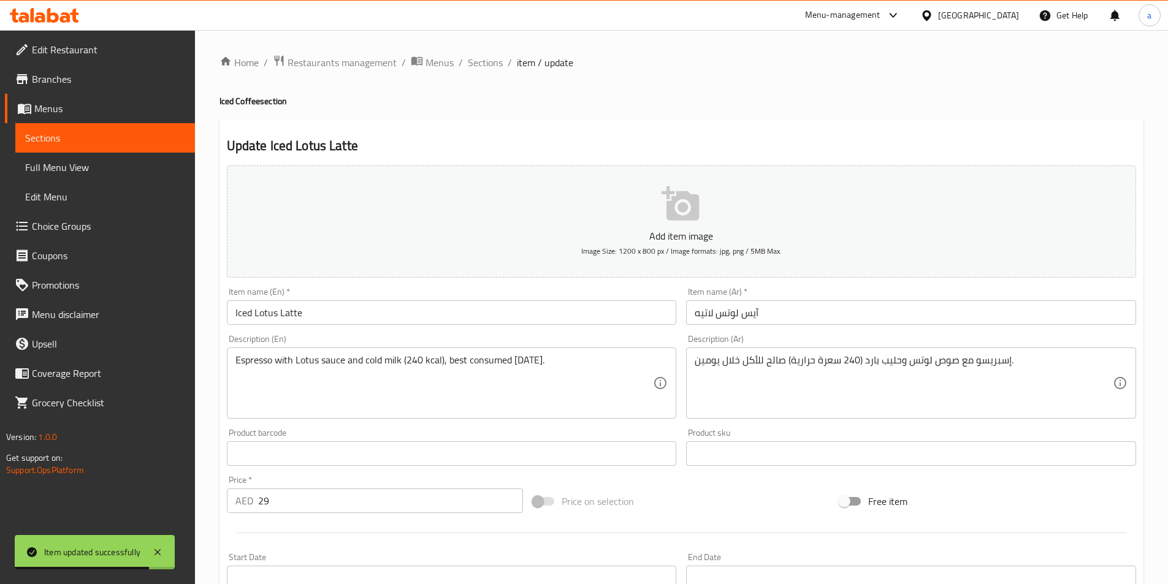
click at [770, 308] on input "آيس لوتس لاتيه" at bounding box center [911, 312] width 450 height 25
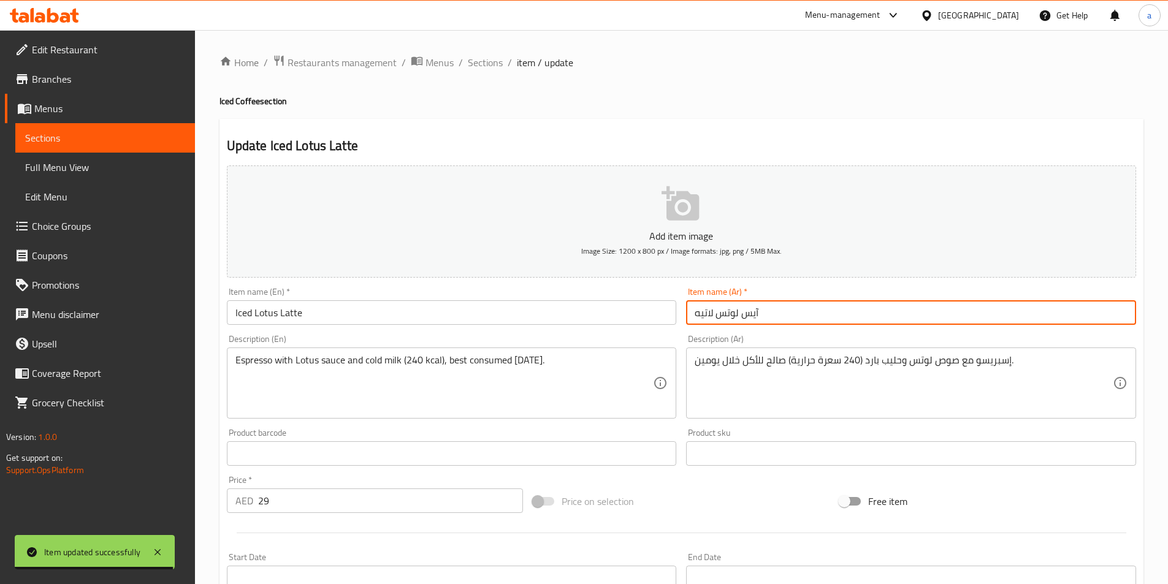
drag, startPoint x: 770, startPoint y: 308, endPoint x: 743, endPoint y: 309, distance: 27.0
click at [743, 309] on input "آيس لوتس لاتيه" at bounding box center [911, 312] width 450 height 25
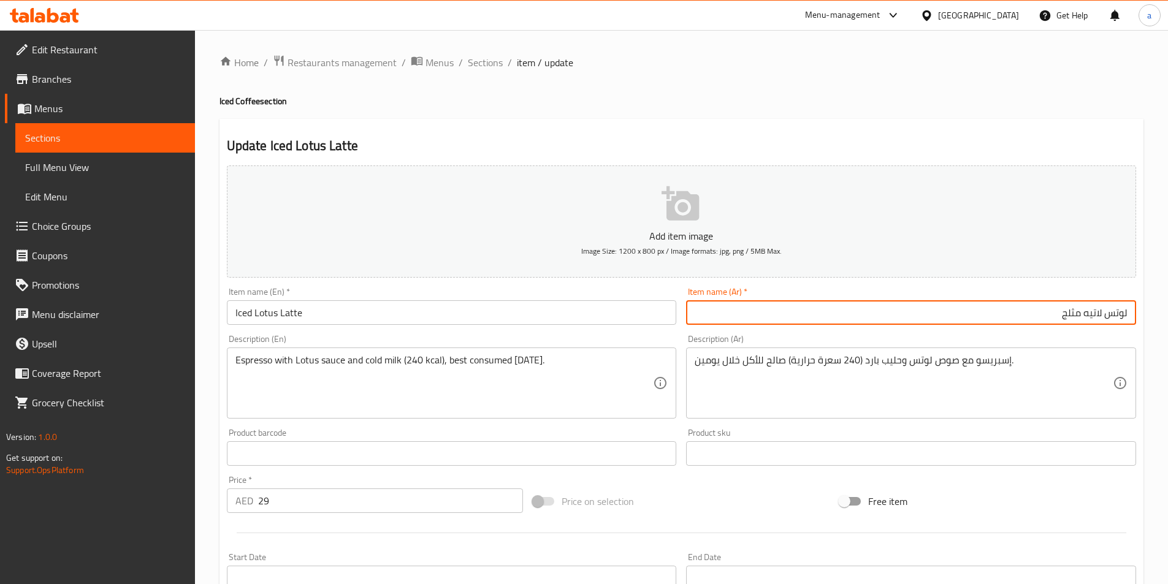
type input "لوتس لاتيه مثلج"
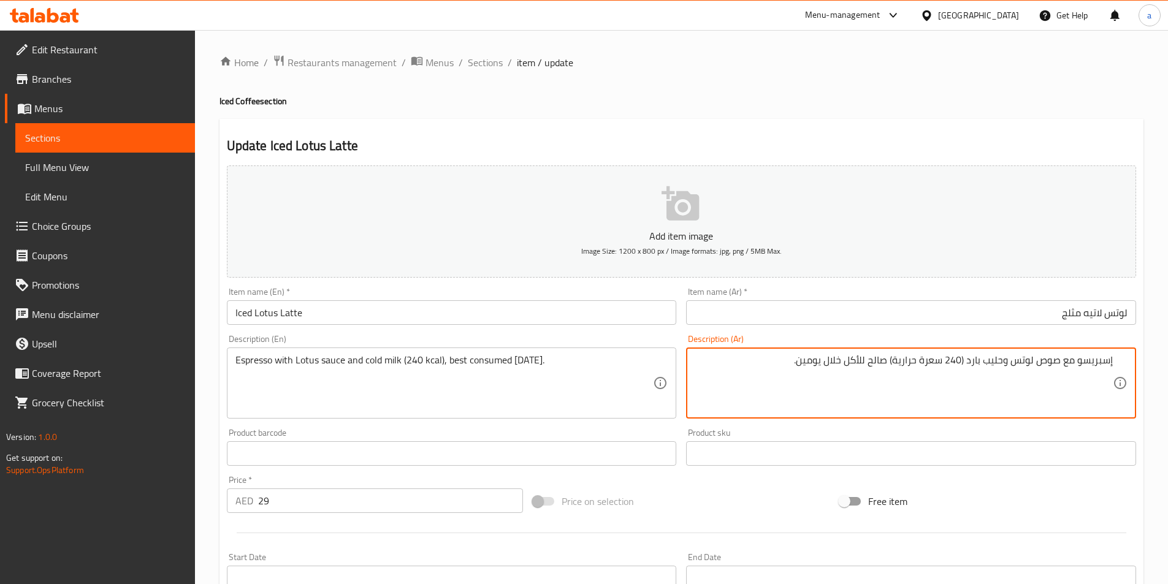
drag, startPoint x: 887, startPoint y: 361, endPoint x: 802, endPoint y: 369, distance: 85.6
click at [802, 369] on textarea "إسبريسو مع صوص لوتس وحليب بارد (240 سعرة حرارية) صالح للأكل خلال يومين." at bounding box center [904, 383] width 418 height 58
paste textarea "من الأفضل استهلاكه خلال يومين."
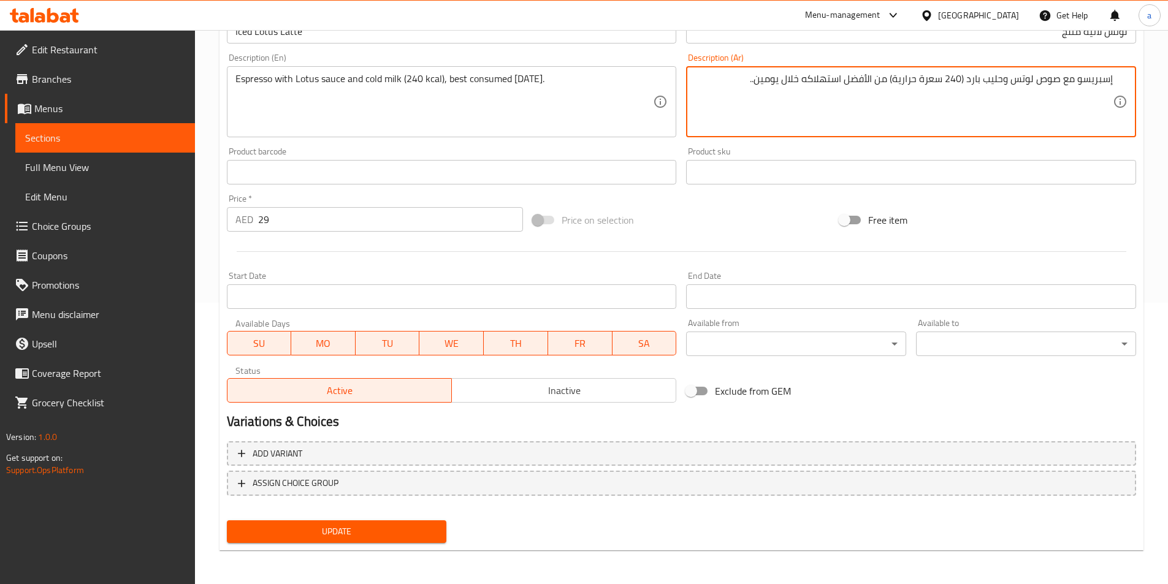
scroll to position [282, 0]
type textarea "إسبريسو مع صوص لوتس وحليب بارد (240 سعرة حرارية) من الأفضل استهلاكه خلال يومين.."
click at [395, 542] on button "Update" at bounding box center [337, 531] width 220 height 23
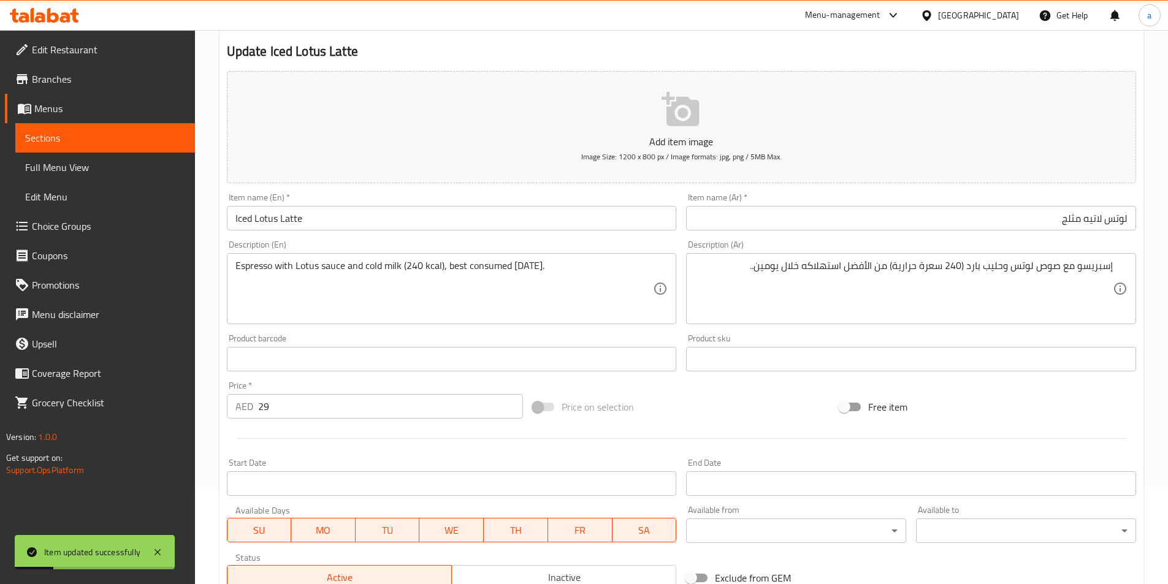
scroll to position [0, 0]
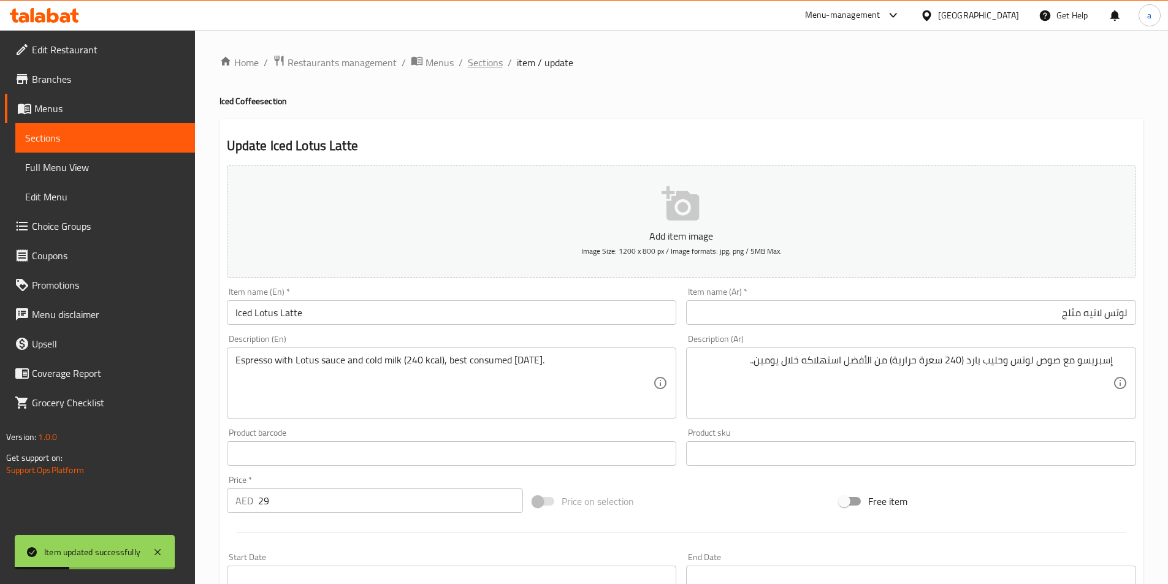
click at [475, 58] on span "Sections" at bounding box center [485, 62] width 35 height 15
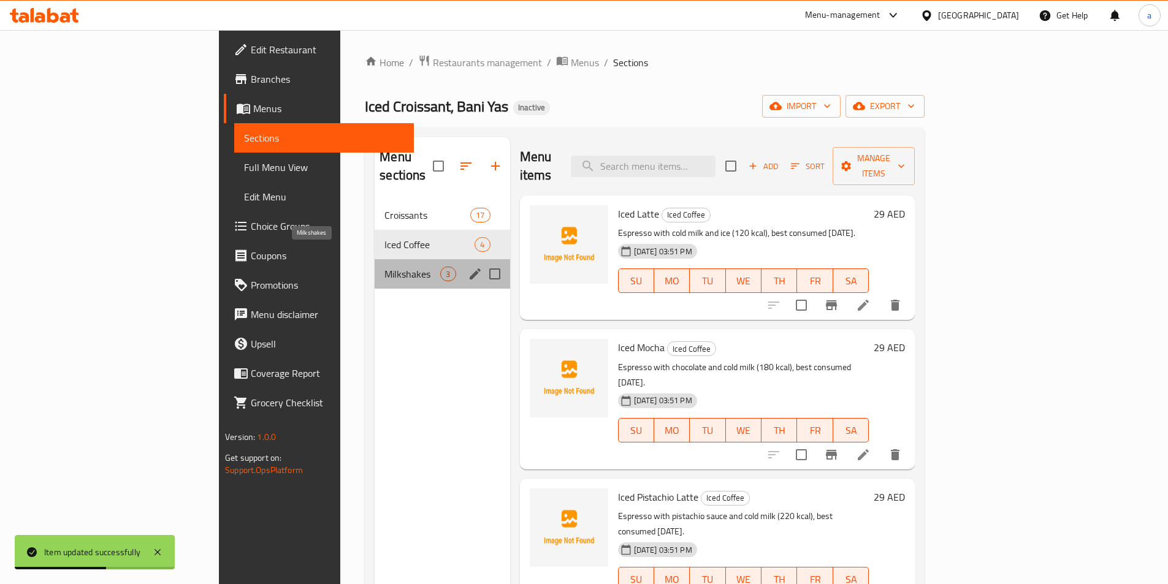
click at [385, 267] on span "Milkshakes" at bounding box center [413, 274] width 56 height 15
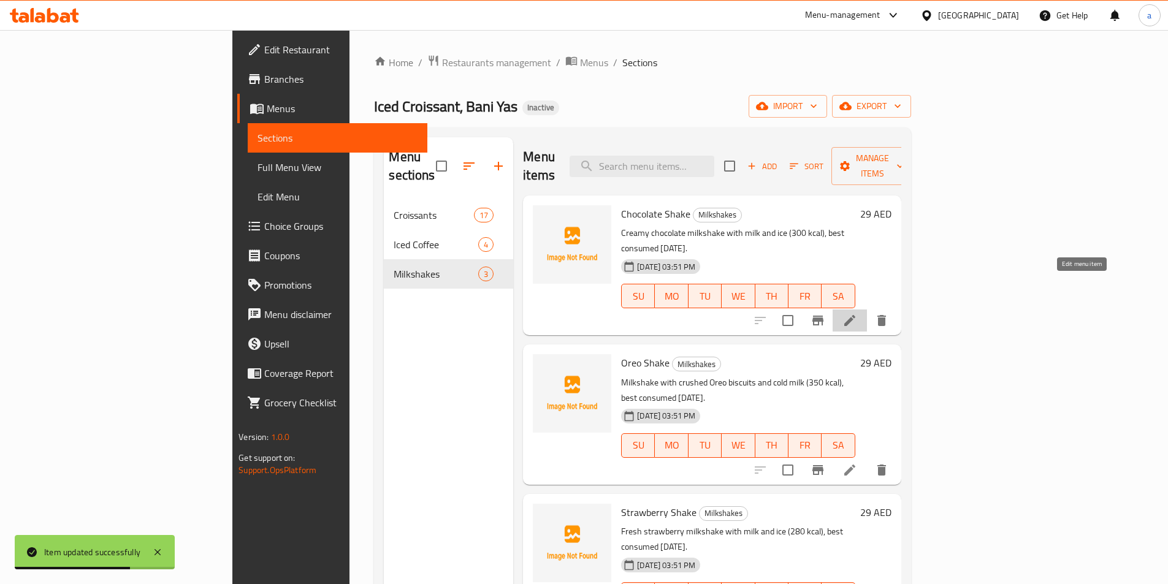
click at [857, 313] on icon at bounding box center [850, 320] width 15 height 15
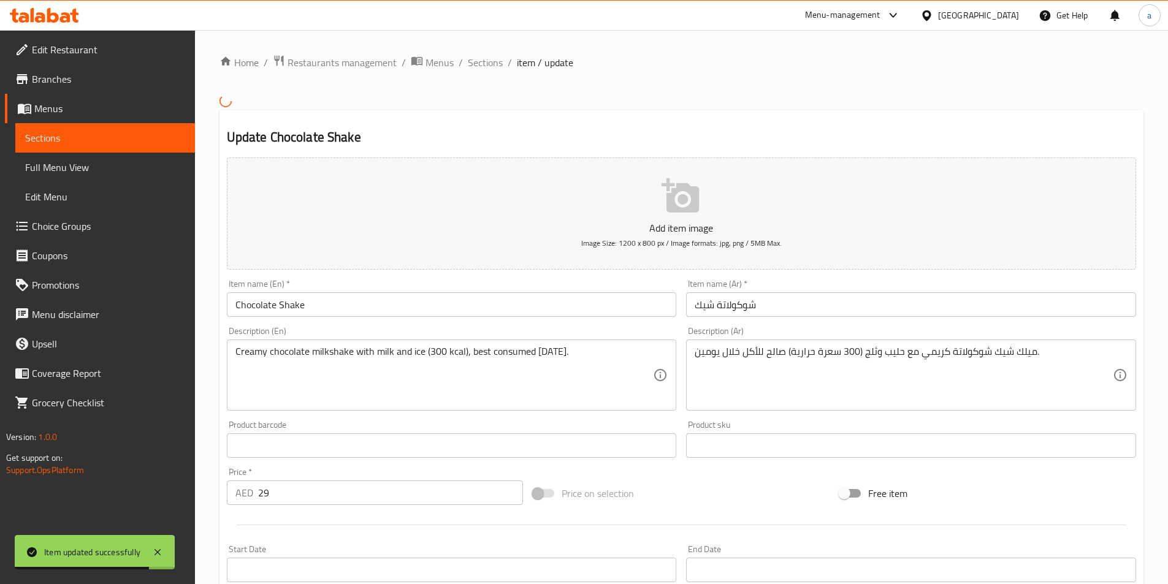
click at [821, 281] on div "Item name (Ar)   * شوكولاتة شيك Item name (Ar) *" at bounding box center [911, 298] width 450 height 37
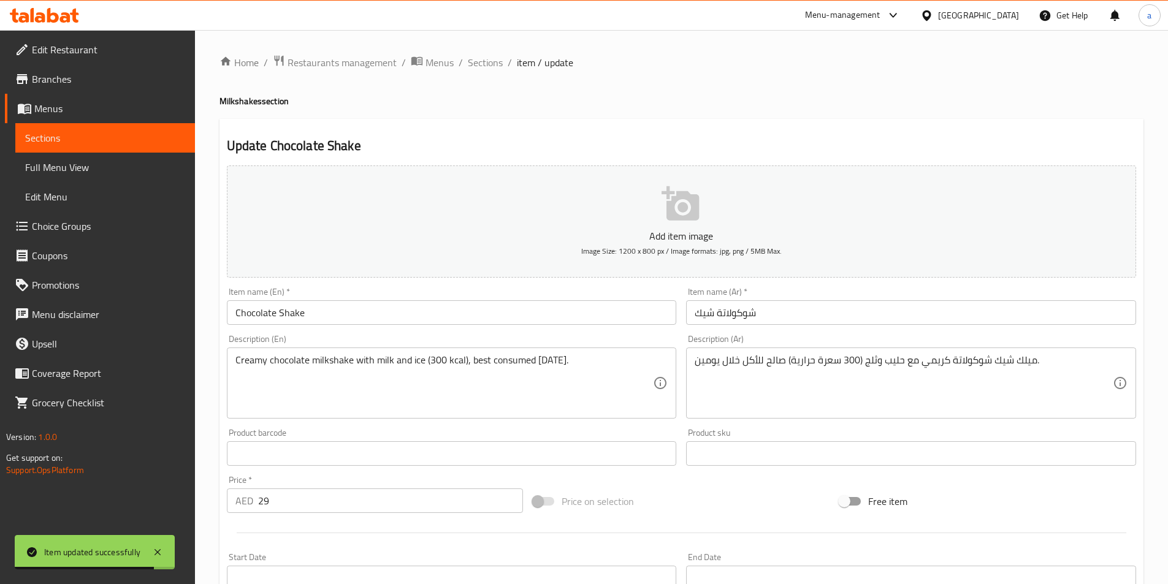
click at [806, 303] on input "شوكولاتة شيك" at bounding box center [911, 312] width 450 height 25
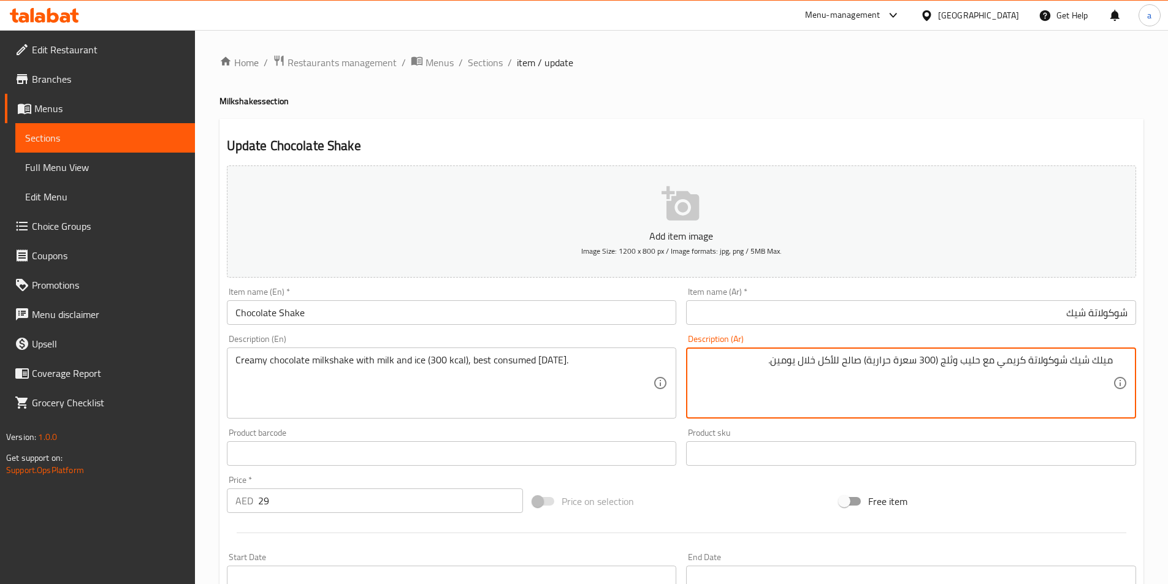
click at [989, 308] on input "شوكولاتة شيك" at bounding box center [911, 312] width 450 height 25
drag, startPoint x: 863, startPoint y: 361, endPoint x: 776, endPoint y: 363, distance: 87.7
paste textarea "من الأفضل استهلاكه خلال يومين."
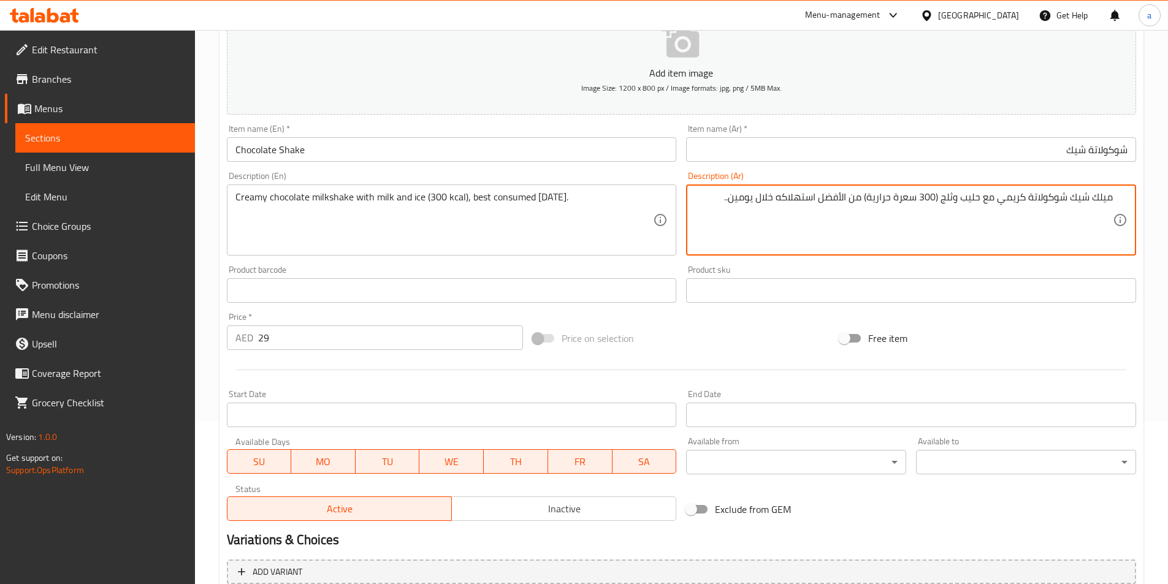
scroll to position [282, 0]
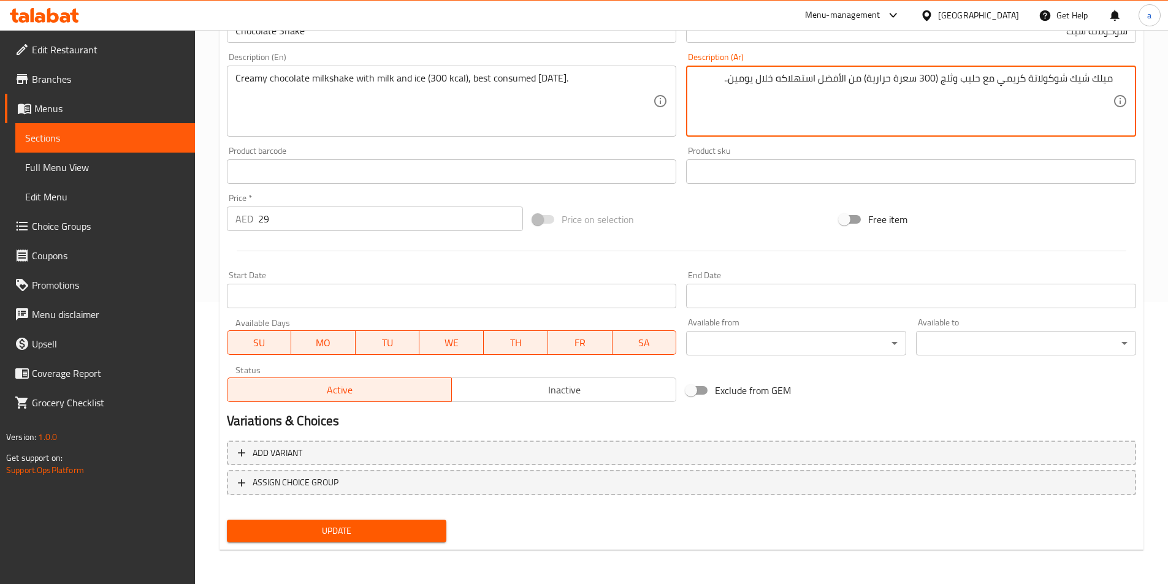
type textarea "ميلك شيك شوكولاتة كريمي مع حليب وثلج (300 سعرة حرارية) من الأفضل استهلاكه خلال …"
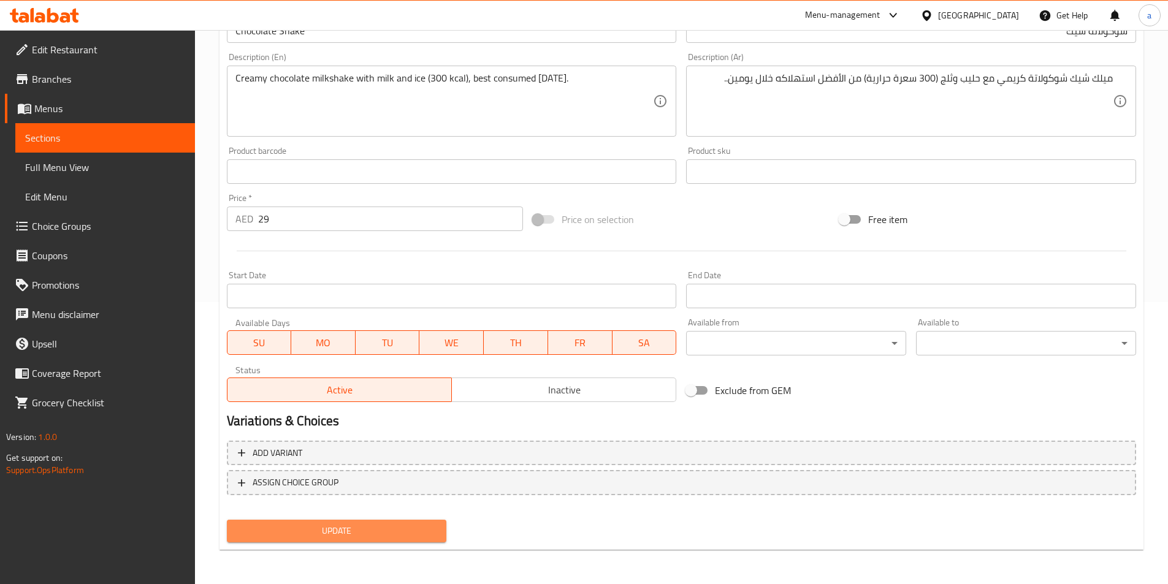
click at [386, 534] on span "Update" at bounding box center [337, 531] width 201 height 15
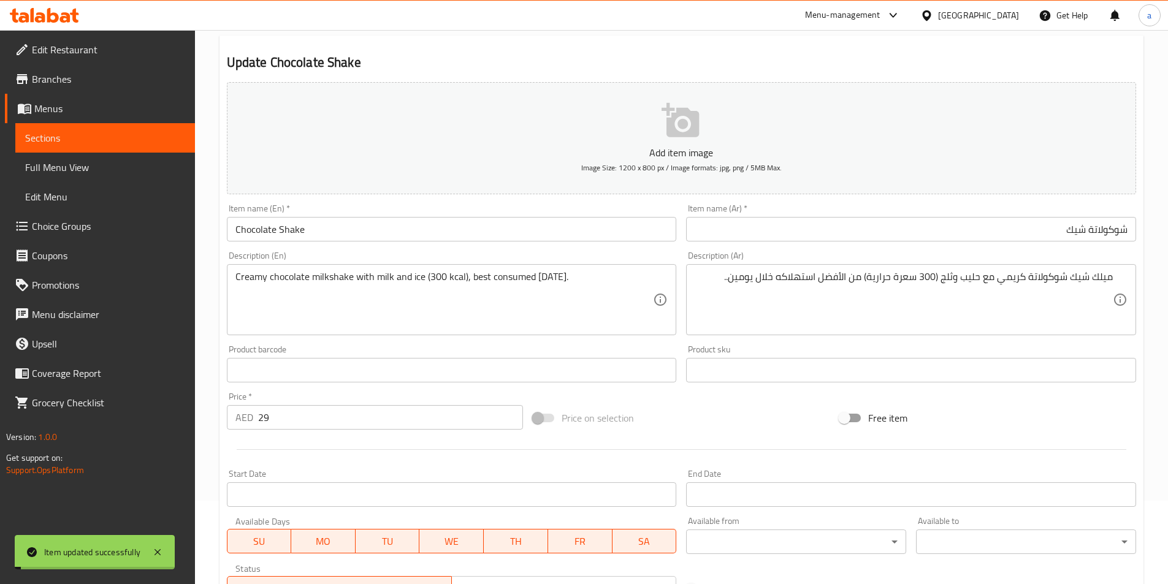
scroll to position [0, 0]
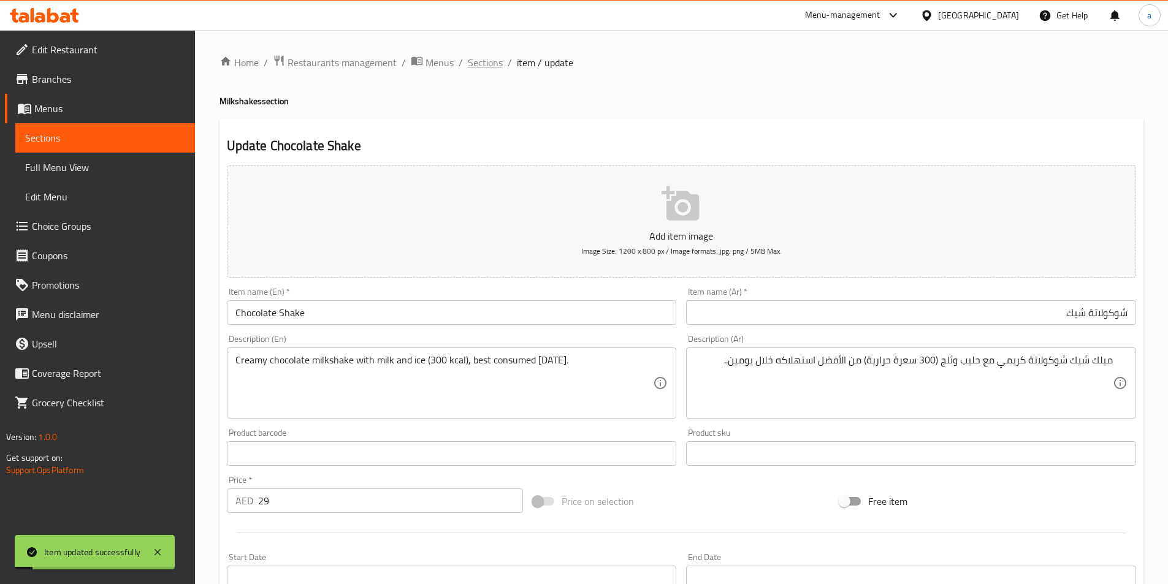
click at [491, 59] on span "Sections" at bounding box center [485, 62] width 35 height 15
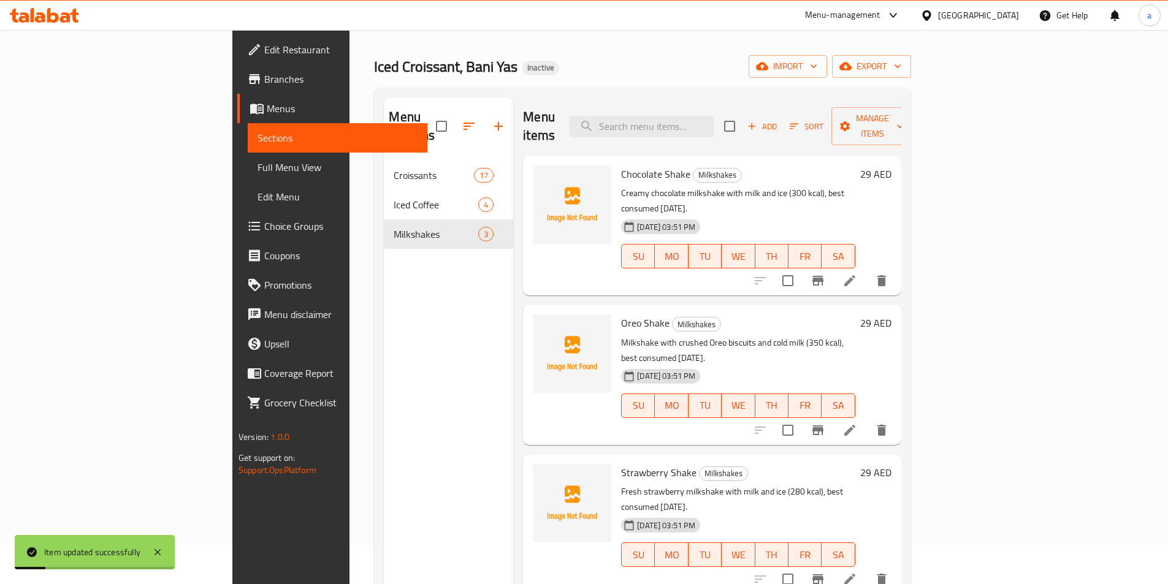
scroll to position [123, 0]
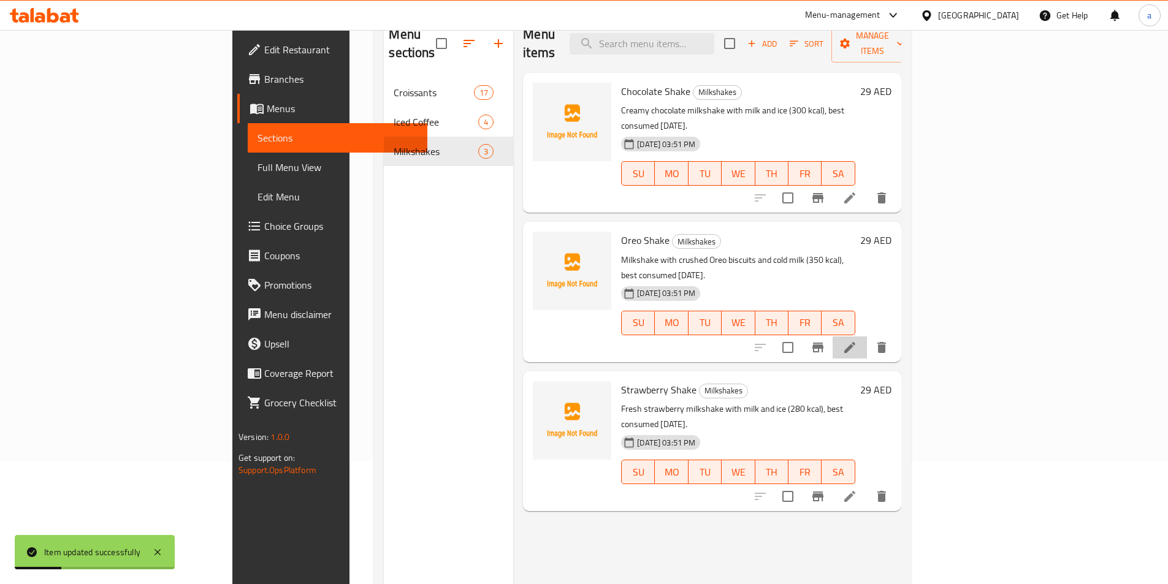
click at [867, 337] on li at bounding box center [850, 348] width 34 height 22
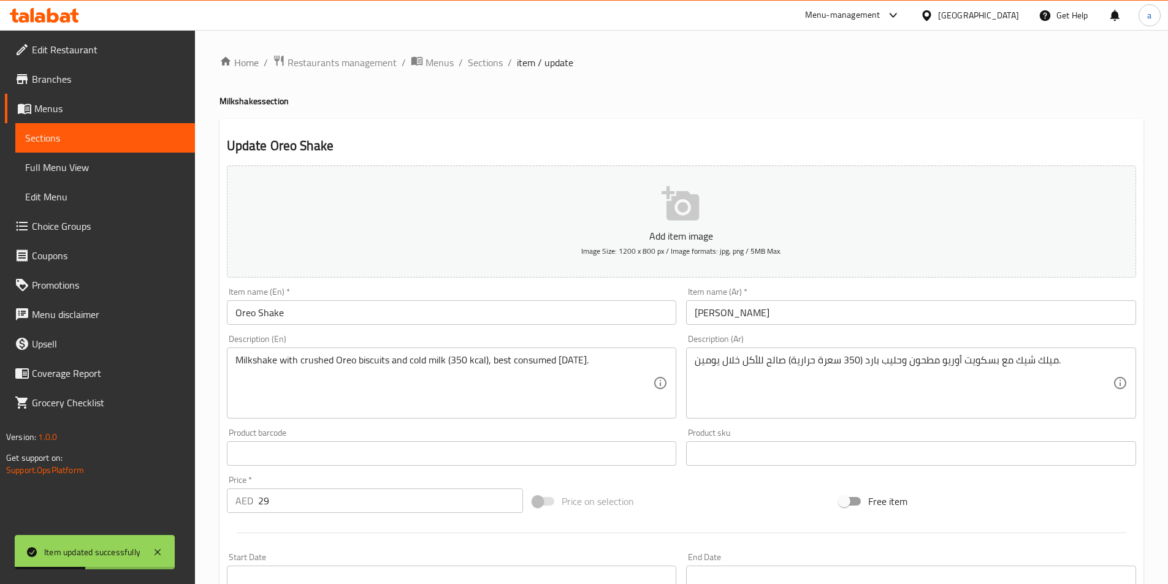
click at [889, 305] on input "أوريو شيك" at bounding box center [911, 312] width 450 height 25
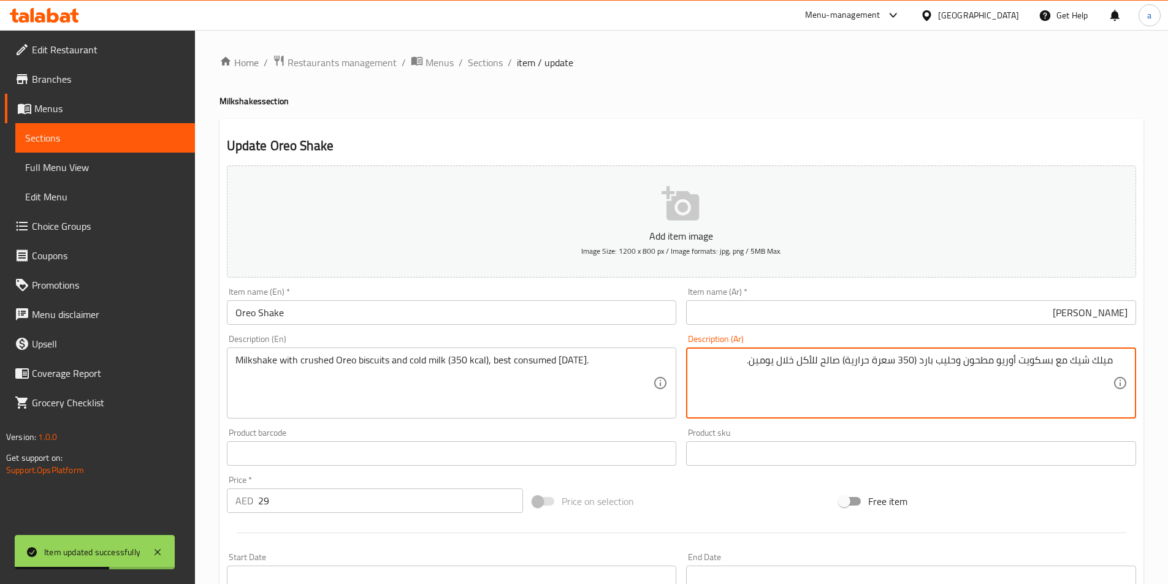
click at [1005, 307] on input "أوريو شيك" at bounding box center [911, 312] width 450 height 25
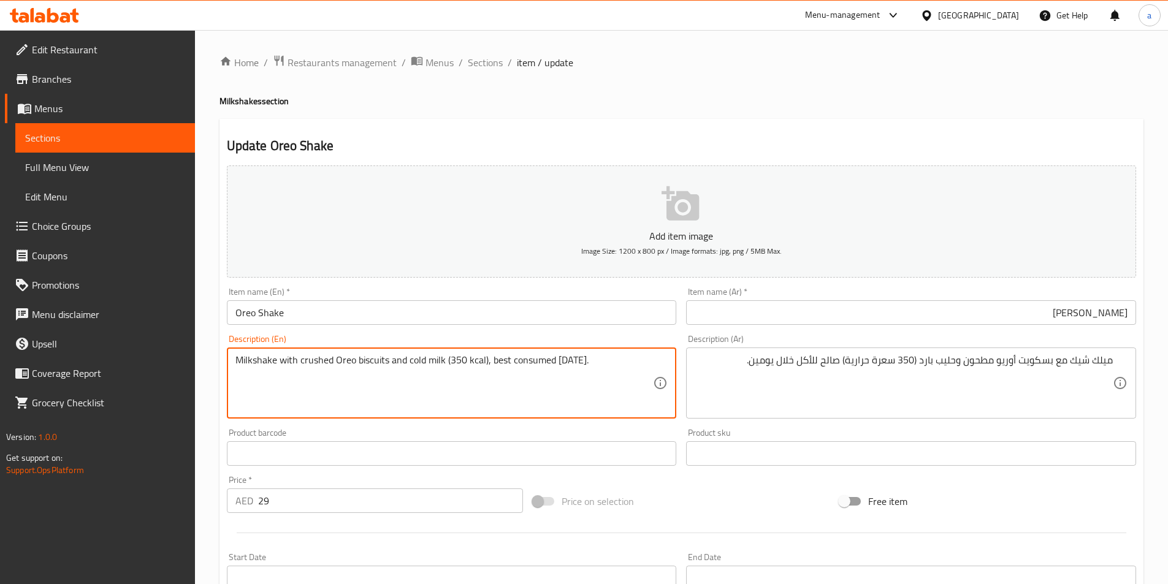
drag, startPoint x: 331, startPoint y: 360, endPoint x: 300, endPoint y: 364, distance: 30.9
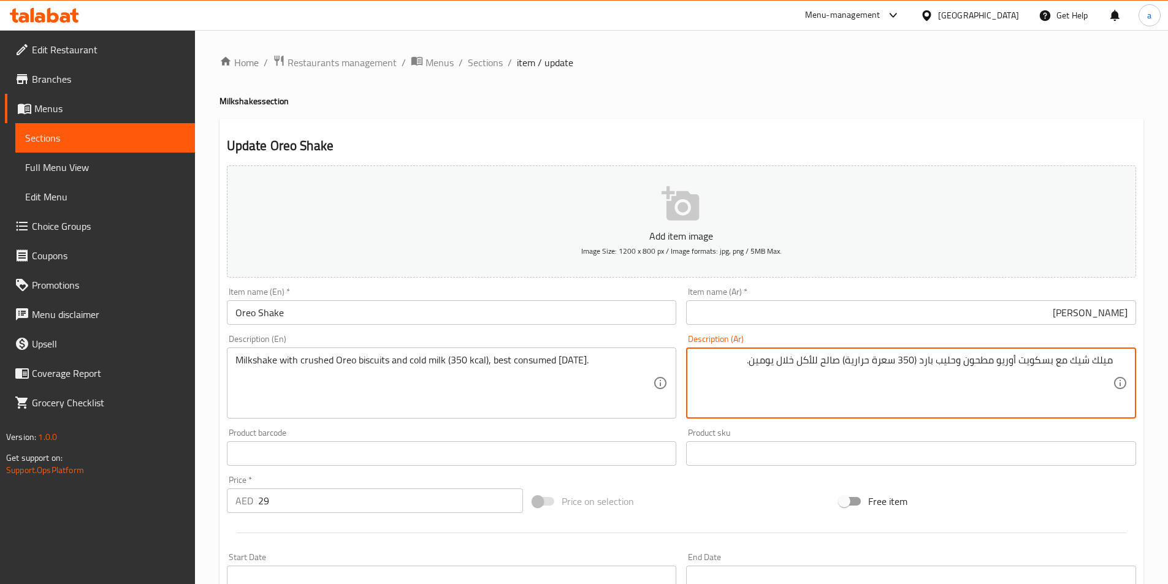
drag, startPoint x: 841, startPoint y: 360, endPoint x: 756, endPoint y: 367, distance: 85.5
click at [849, 365] on textarea "ميلك شيك مع بسكويت أوريو مطحون وحليب بارد (350 سعرة حرارية) صالح للأكل خلال يوم…" at bounding box center [904, 383] width 418 height 58
drag, startPoint x: 843, startPoint y: 360, endPoint x: 754, endPoint y: 364, distance: 89.0
click at [754, 364] on textarea "ميلك شيك مع بسكويت أوريو مطحون وحليب بارد (350 سعرة حرارية) صالح للأكل خلال يوم…" at bounding box center [904, 383] width 418 height 58
paste textarea "من الأفضل استهلاكه خلال يومين."
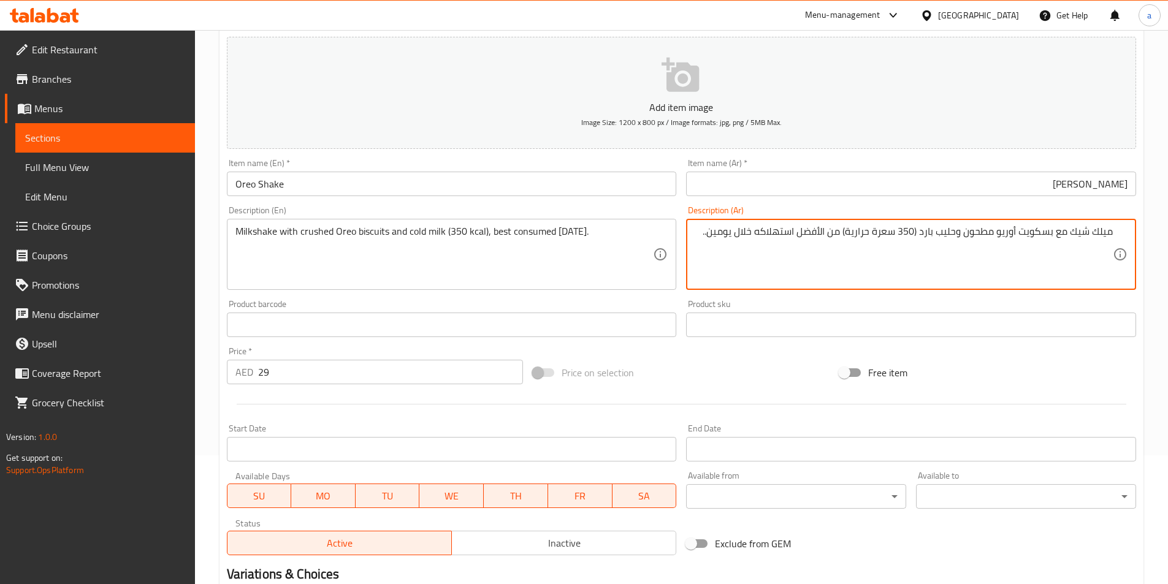
scroll to position [282, 0]
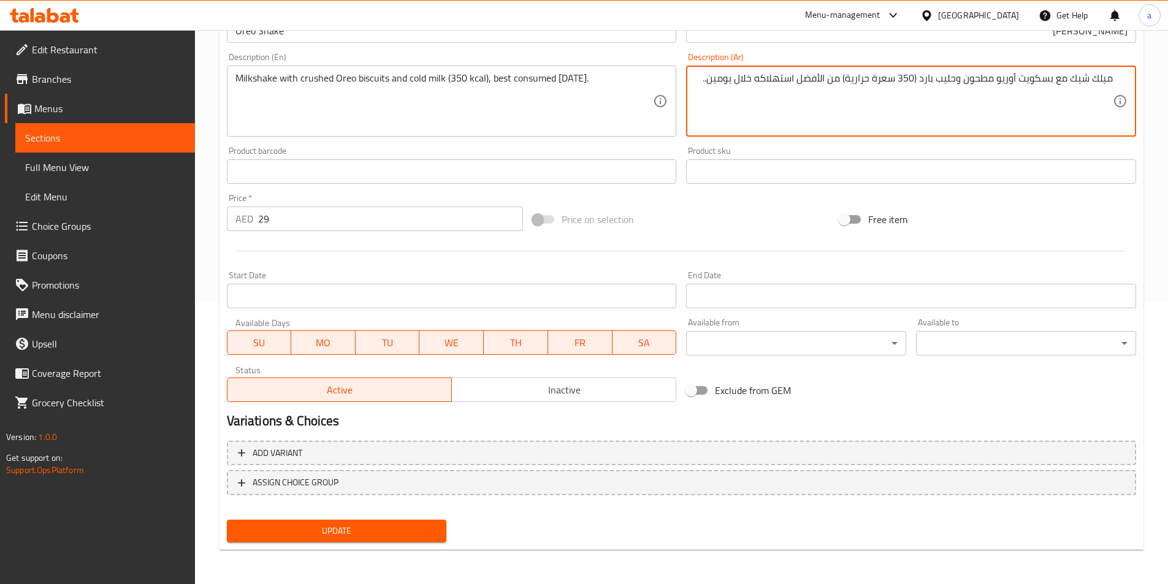
type textarea "ميلك شيك مع بسكويت أوريو مطحون وحليب بارد (350 سعرة حرارية) من الأفضل استهلاكه …"
click at [407, 527] on span "Update" at bounding box center [337, 531] width 201 height 15
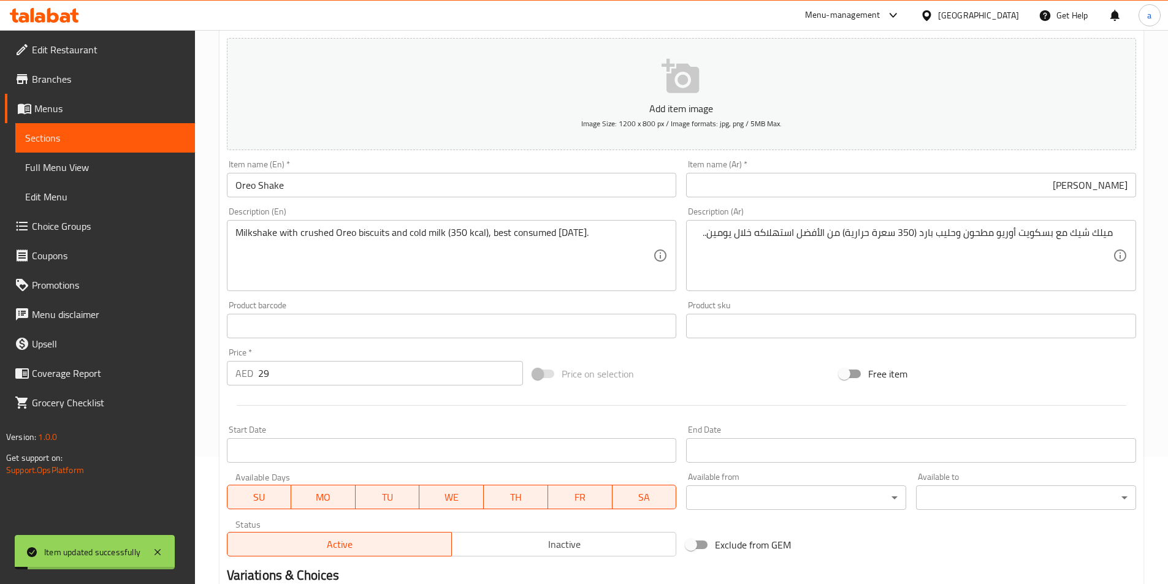
scroll to position [0, 0]
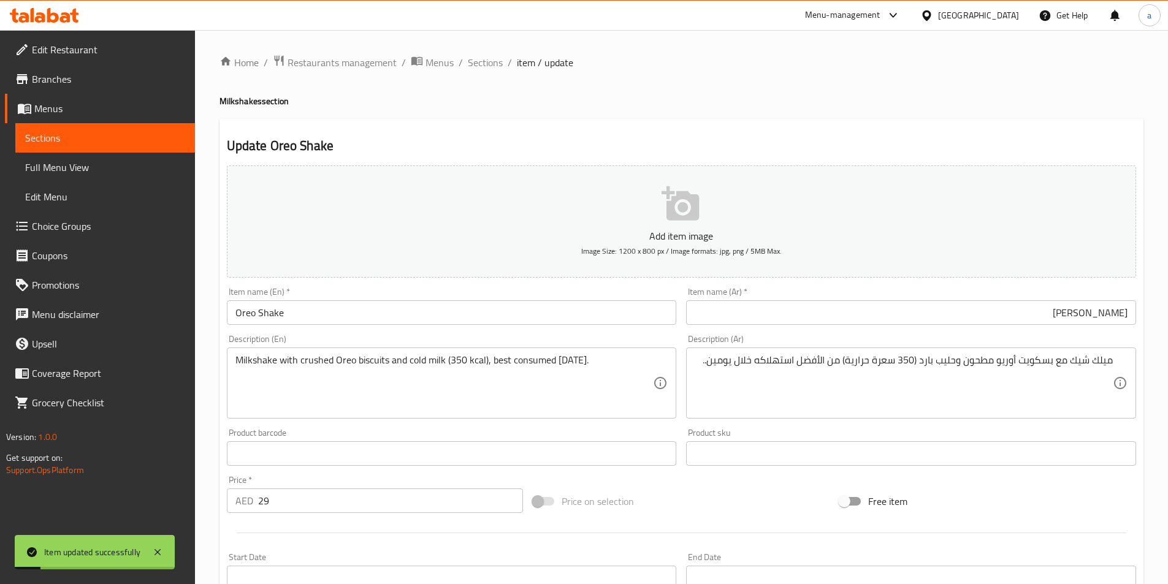
click at [502, 64] on ol "Home / Restaurants management / Menus / Sections / item / update" at bounding box center [682, 63] width 924 height 16
click at [491, 62] on span "Sections" at bounding box center [485, 62] width 35 height 15
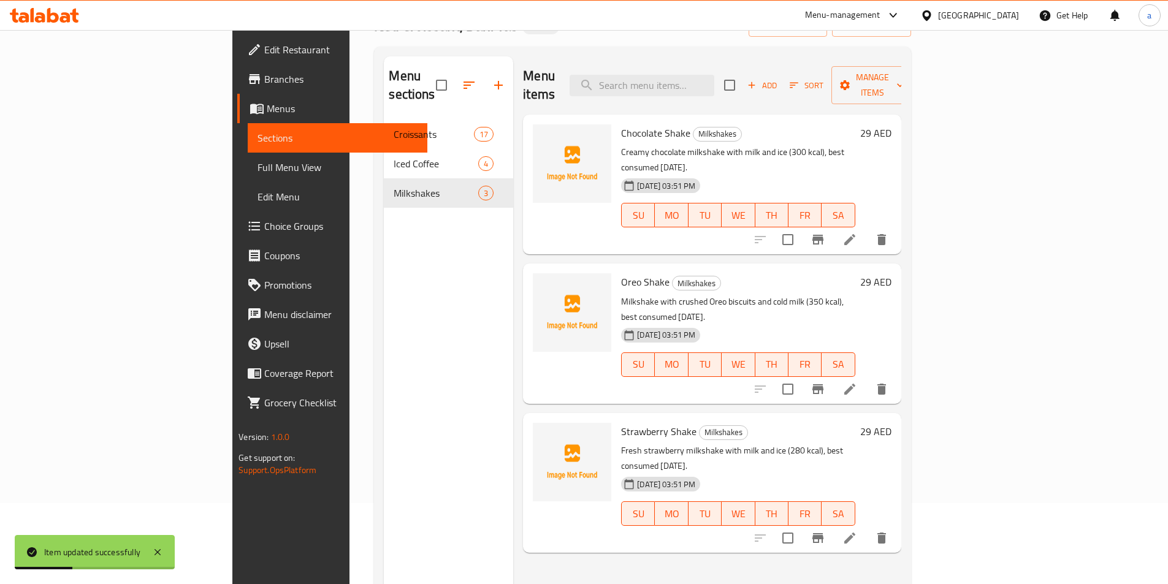
scroll to position [172, 0]
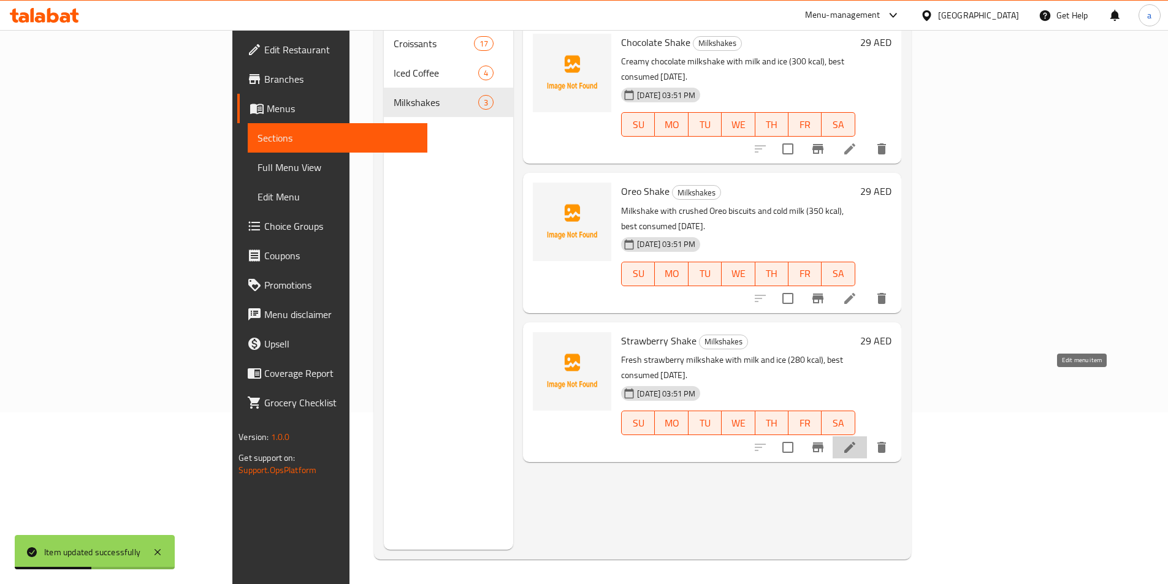
click at [855, 442] on icon at bounding box center [849, 447] width 11 height 11
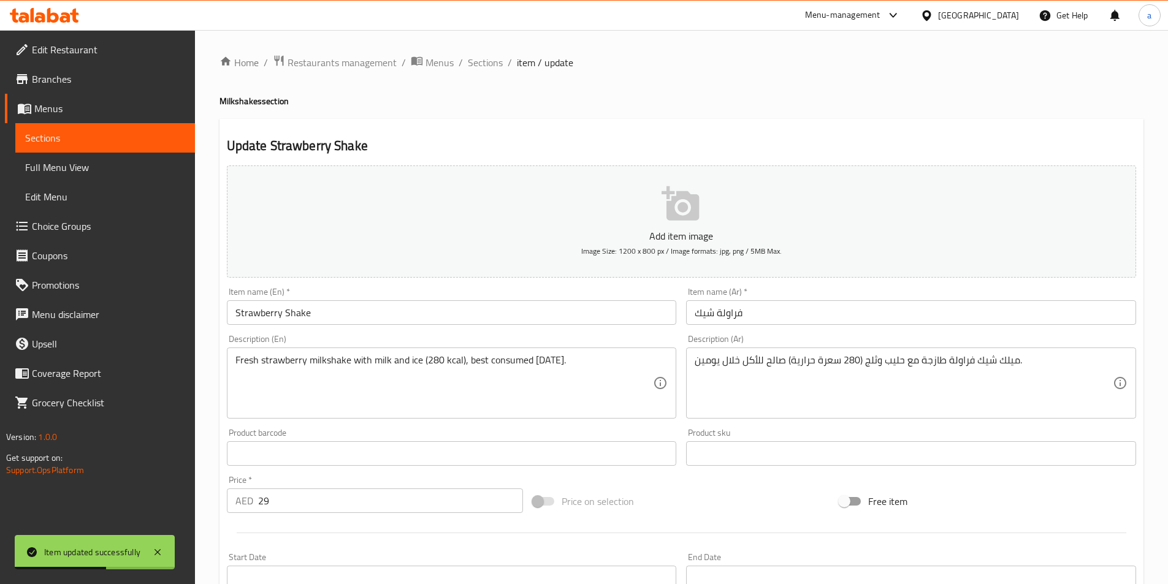
click at [787, 321] on input "فراولة شيك" at bounding box center [911, 312] width 450 height 25
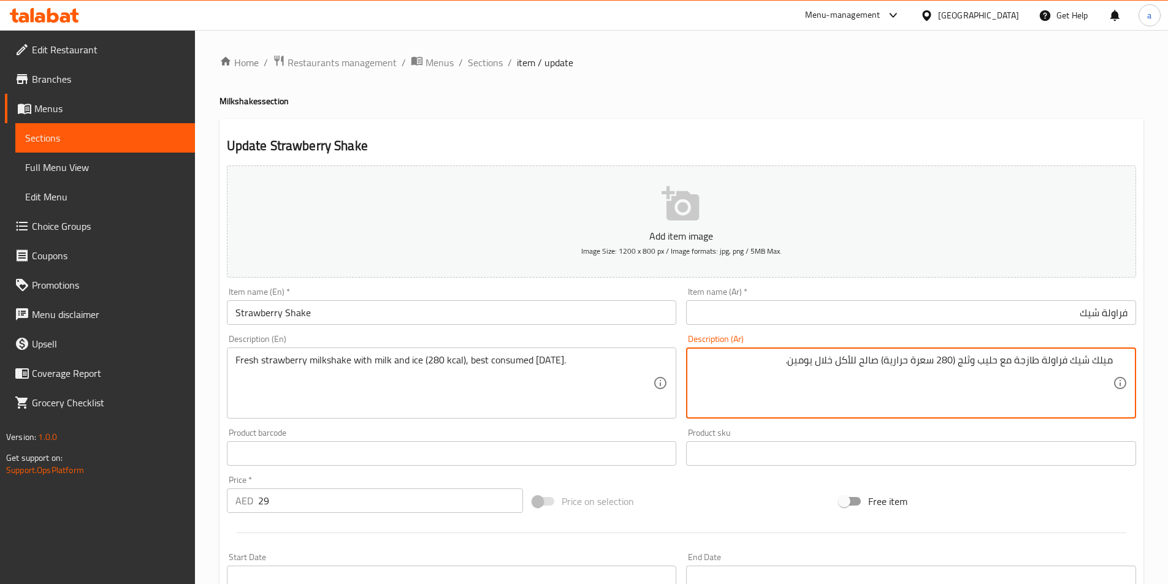
drag, startPoint x: 881, startPoint y: 359, endPoint x: 793, endPoint y: 365, distance: 87.9
click at [793, 365] on textarea "ميلك شيك فراولة طازجة مع حليب وثلج (280 سعرة حرارية) صالح للأكل خلال يومين." at bounding box center [904, 383] width 418 height 58
paste textarea "من الأفضل استهلاكه خلال يومين."
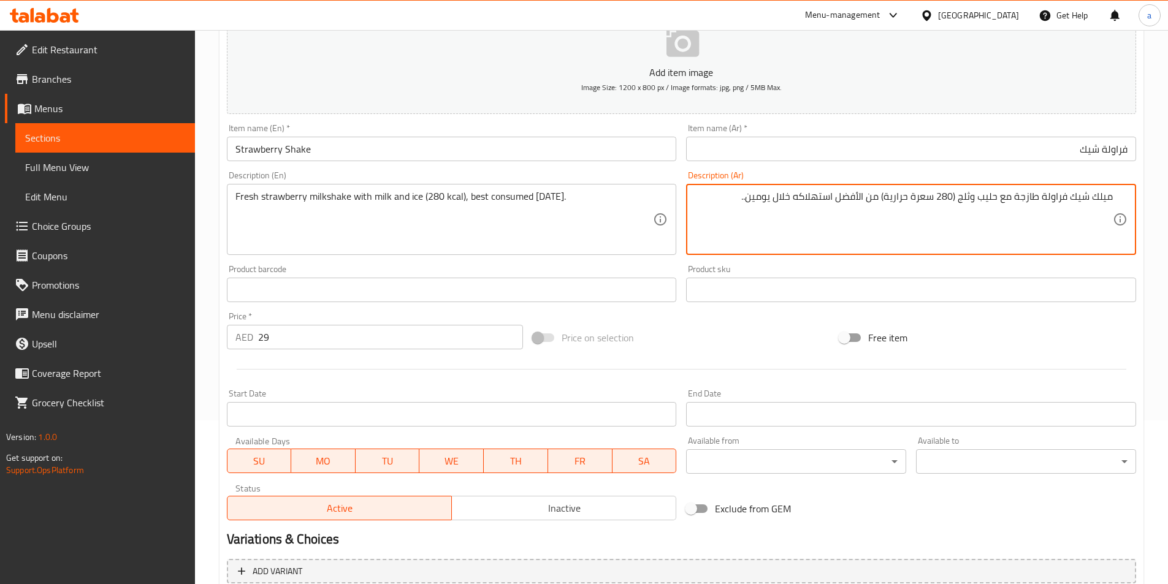
scroll to position [282, 0]
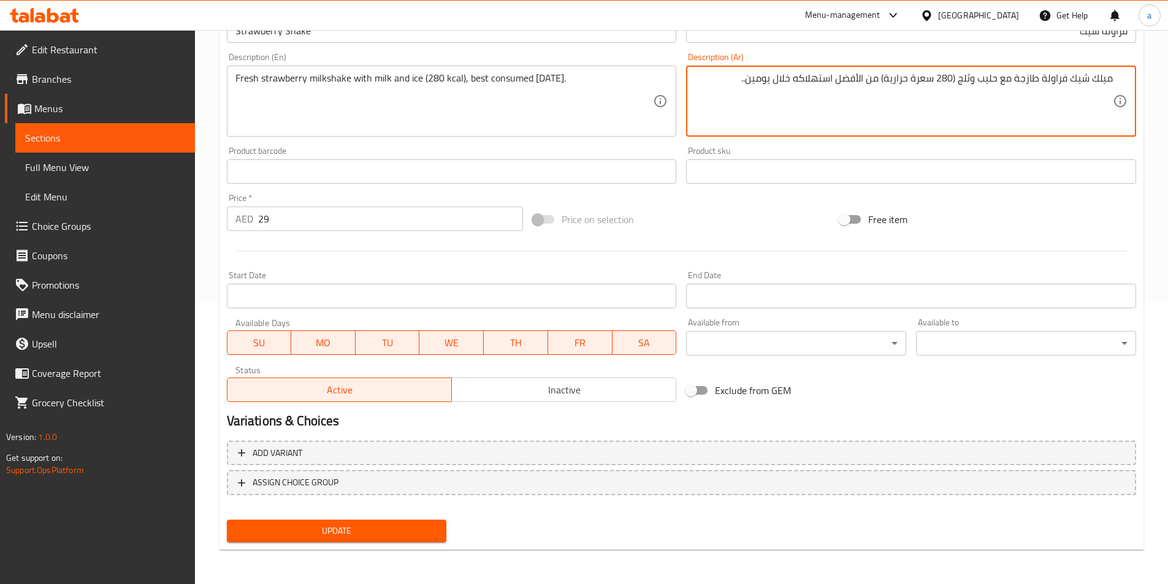
type textarea "ميلك شيك فراولة طازجة مع حليب وثلج (280 سعرة حرارية) من الأفضل استهلاكه خلال يو…"
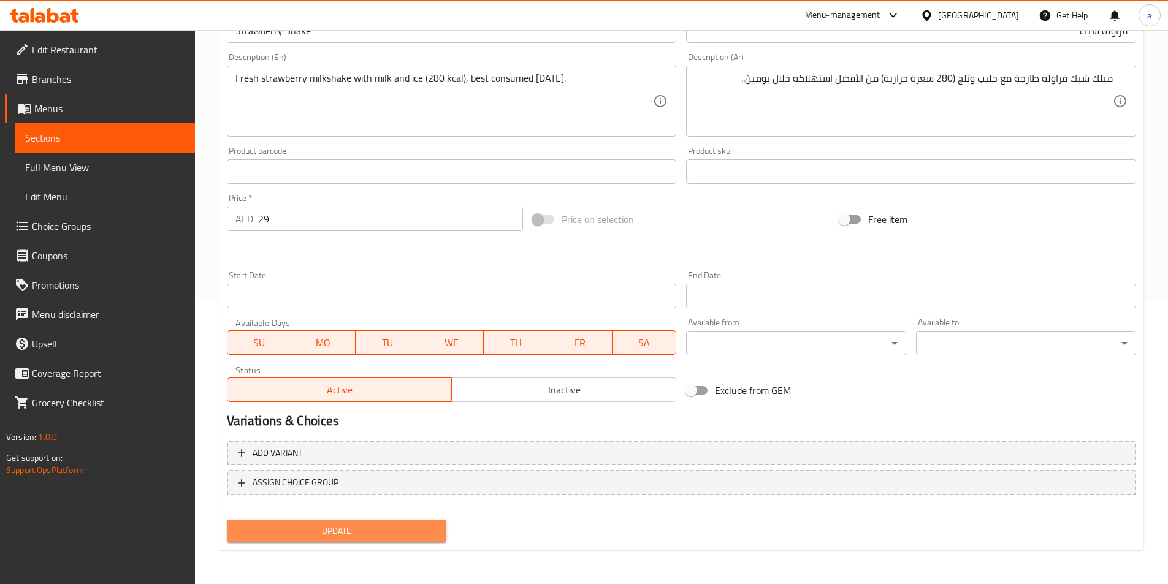
click at [402, 534] on span "Update" at bounding box center [337, 531] width 201 height 15
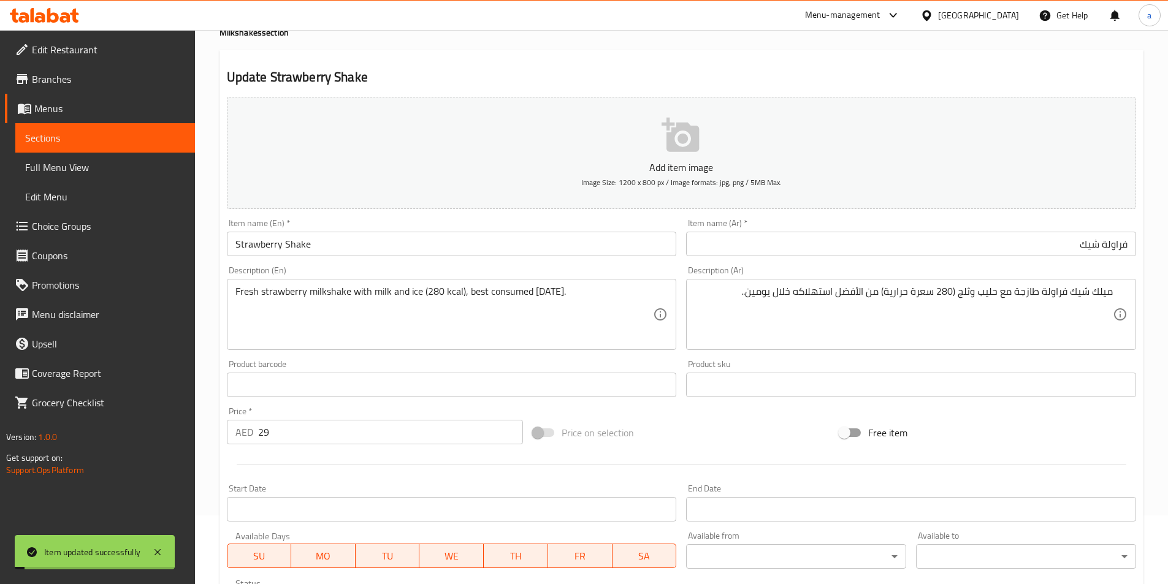
scroll to position [0, 0]
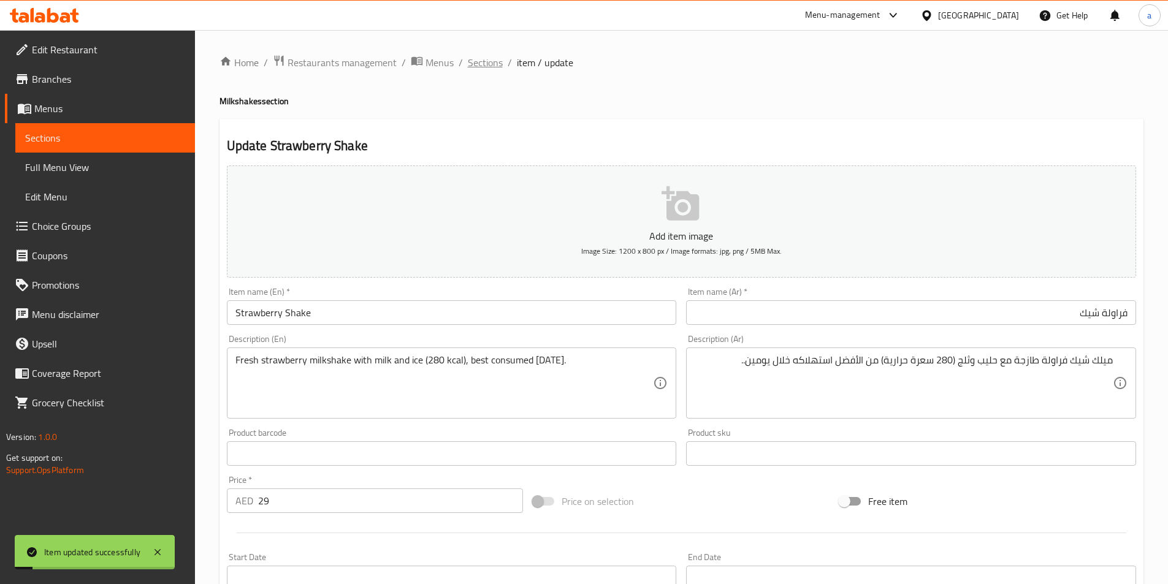
click at [490, 62] on span "Sections" at bounding box center [485, 62] width 35 height 15
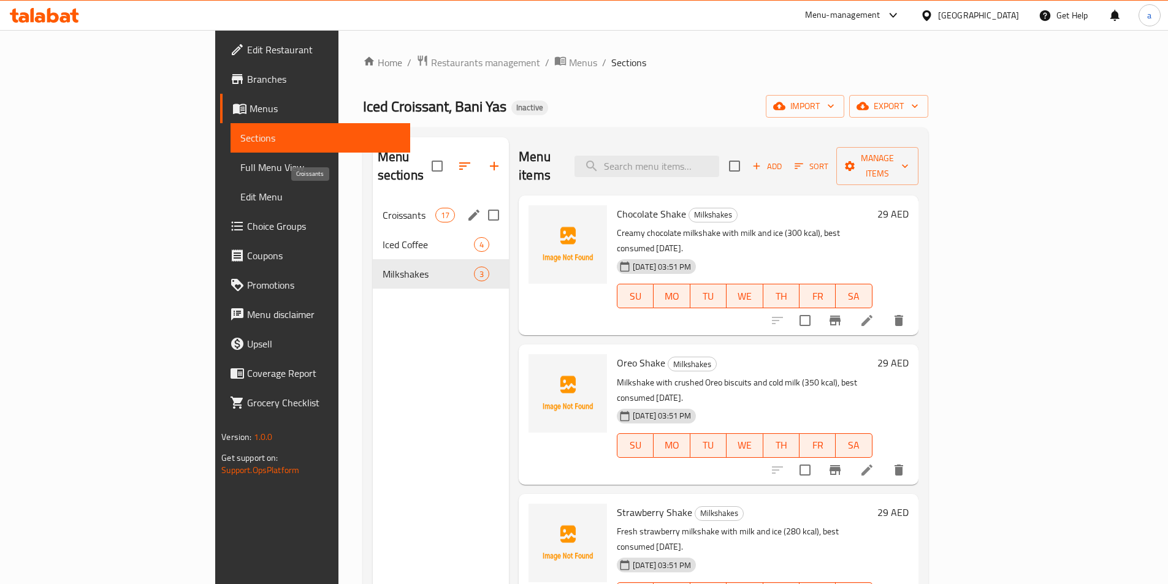
click at [383, 208] on span "Croissants" at bounding box center [409, 215] width 53 height 15
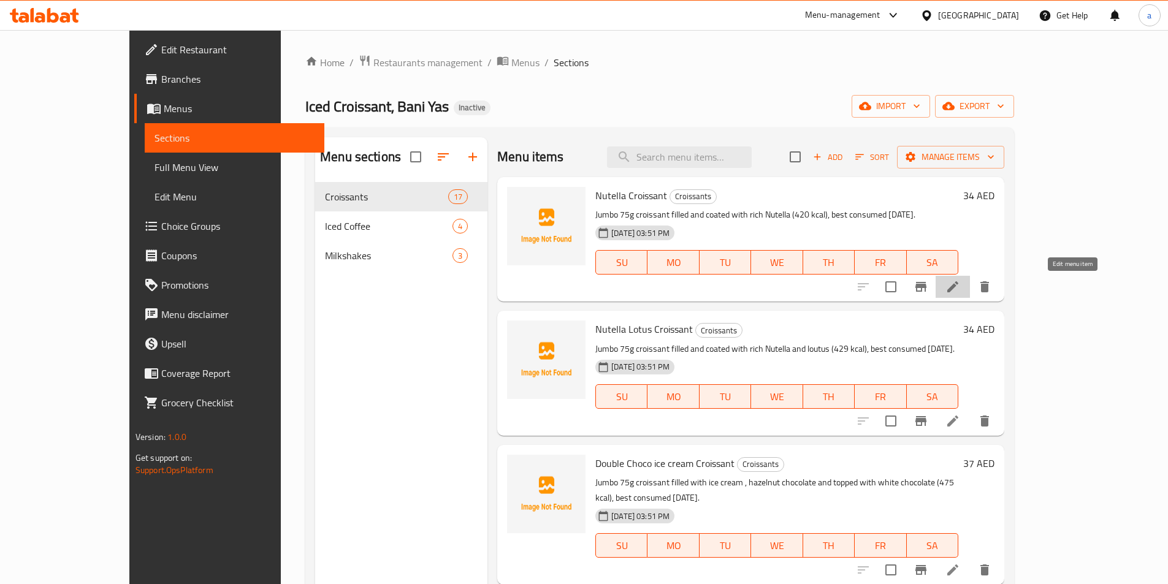
click at [960, 290] on icon at bounding box center [953, 287] width 15 height 15
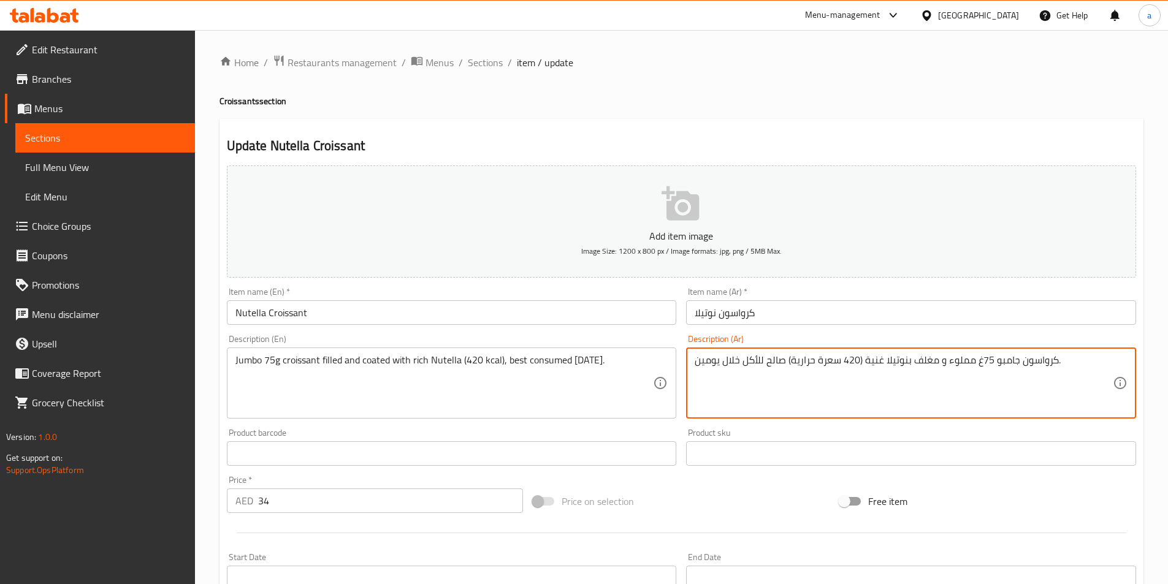
drag, startPoint x: 934, startPoint y: 361, endPoint x: 912, endPoint y: 365, distance: 22.4
type textarea "كرواسون جامبو 75غ مملوء و مغطي بنوتيلا غنية (420 سعرة حرارية) صالح للأكل خلال ي…"
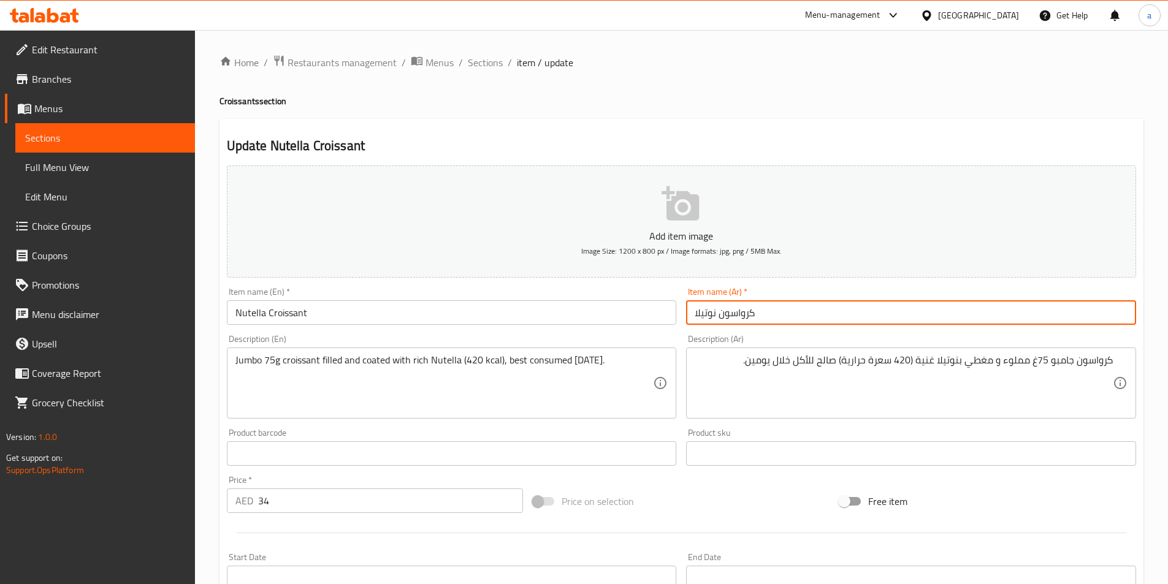
click at [819, 319] on input "كرواسون نوتيلا" at bounding box center [911, 312] width 450 height 25
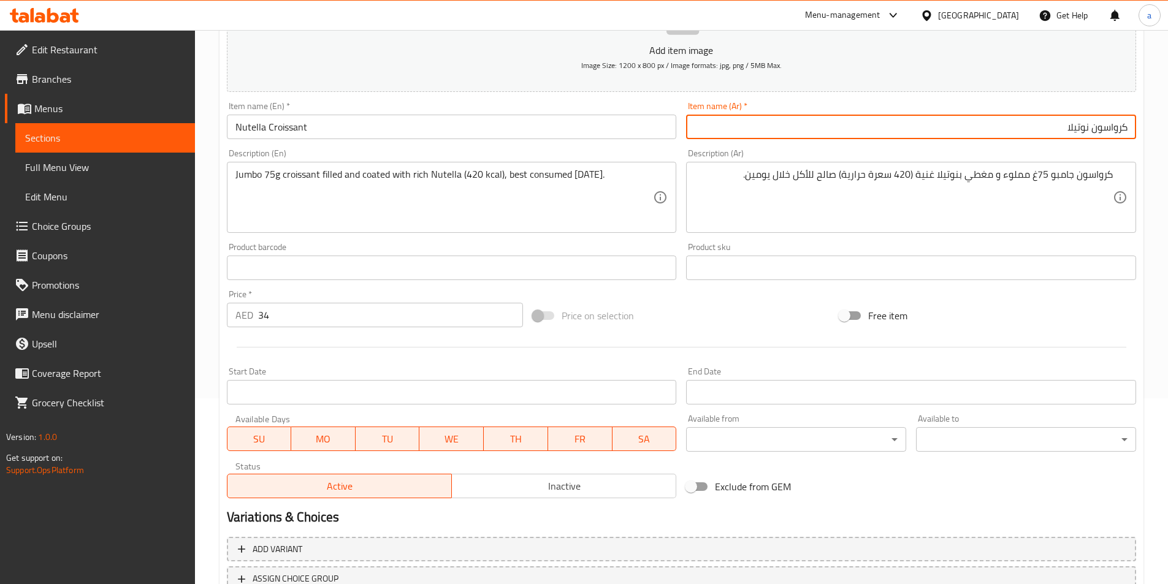
scroll to position [282, 0]
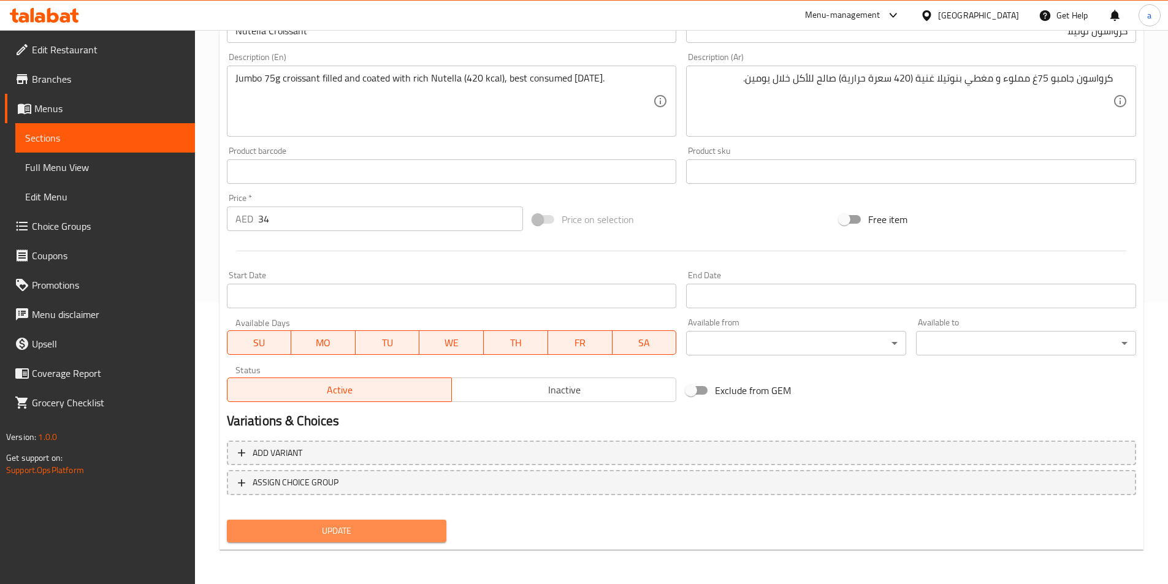
click at [351, 536] on span "Update" at bounding box center [337, 531] width 201 height 15
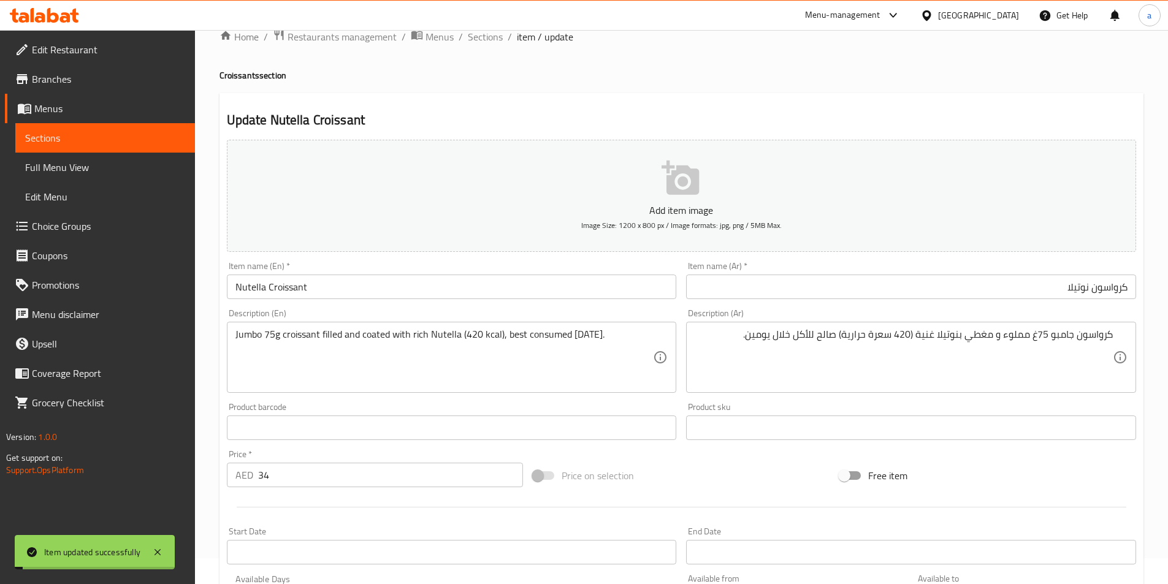
scroll to position [0, 0]
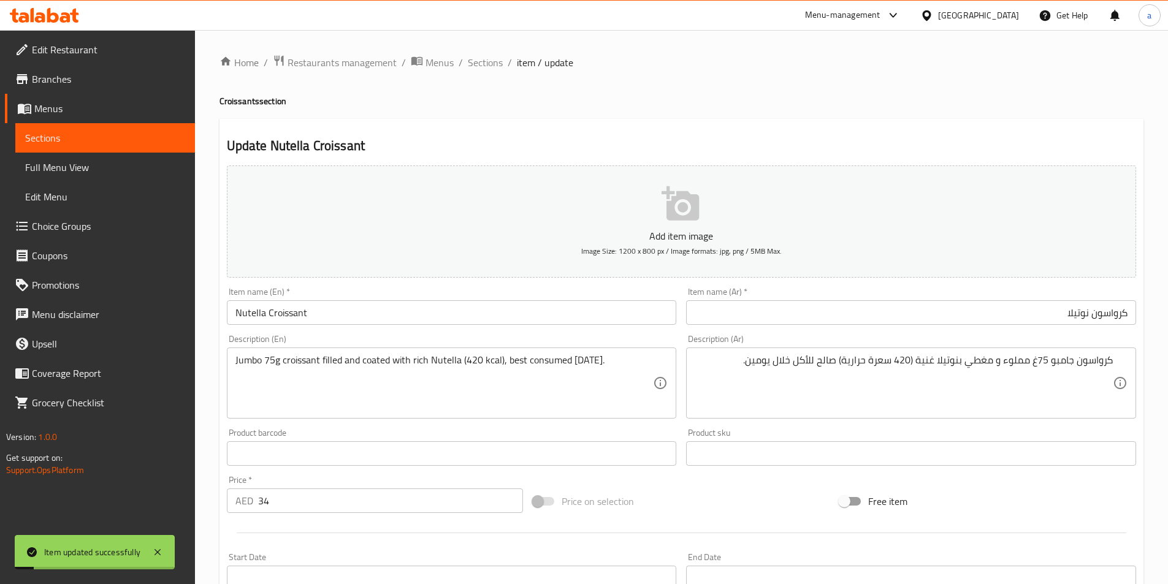
click at [479, 72] on div "Home / Restaurants management / Menus / Sections / item / update Croissants sec…" at bounding box center [682, 448] width 924 height 787
click at [480, 68] on span "Sections" at bounding box center [485, 62] width 35 height 15
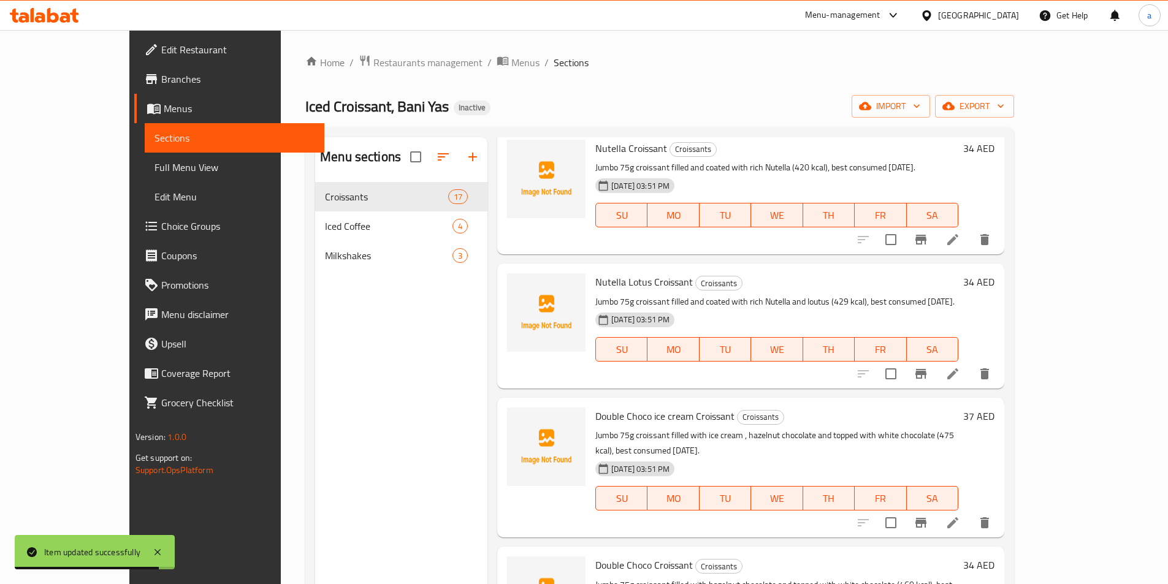
scroll to position [61, 0]
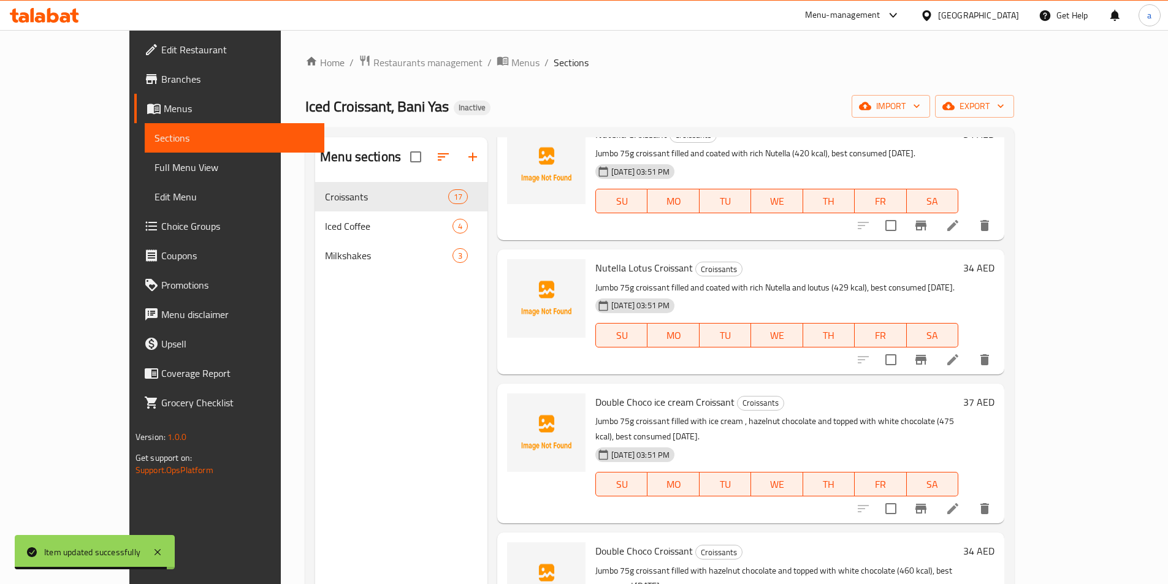
click at [960, 357] on icon at bounding box center [953, 360] width 15 height 15
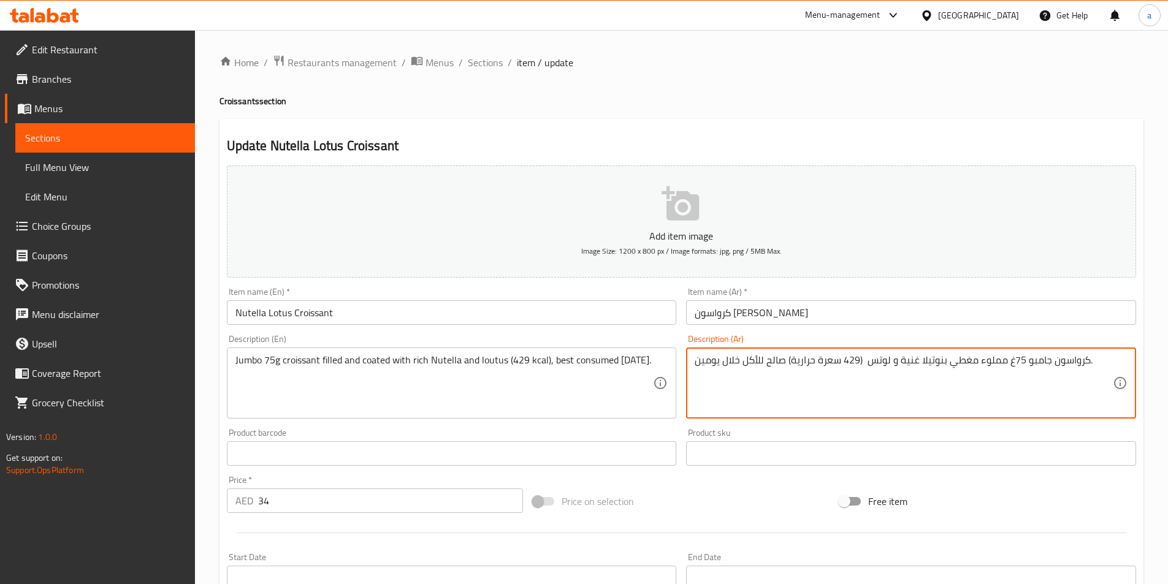
scroll to position [282, 0]
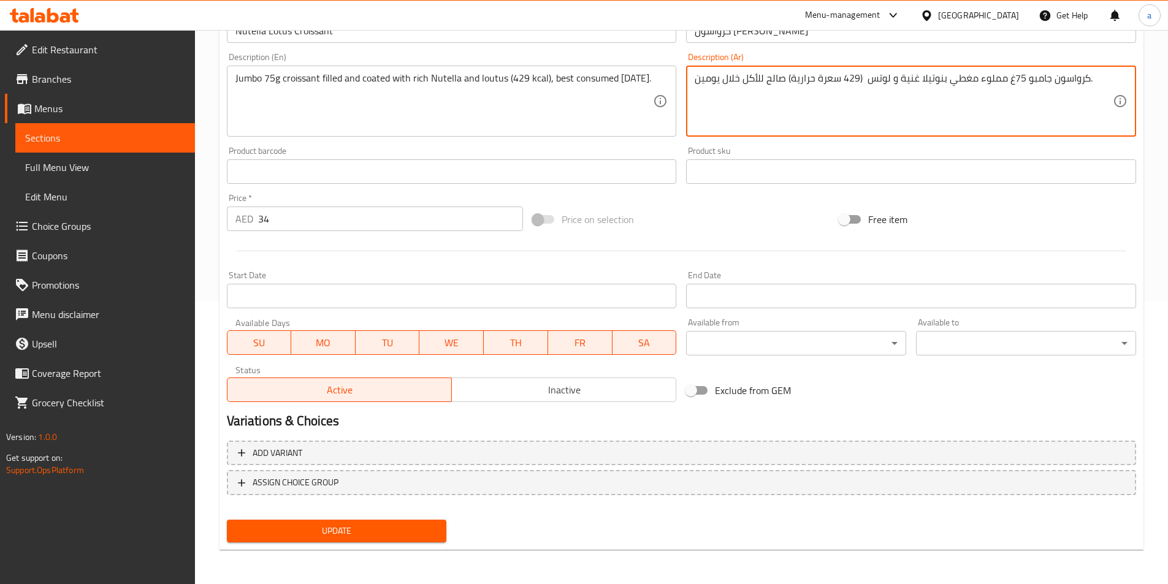
type textarea "كرواسون جامبو 75غ مملوء مغطي بنوتيلا غنية و لوتس (429 سعرة حرارية) صالح للأكل خ…"
click at [374, 535] on span "Update" at bounding box center [337, 531] width 201 height 15
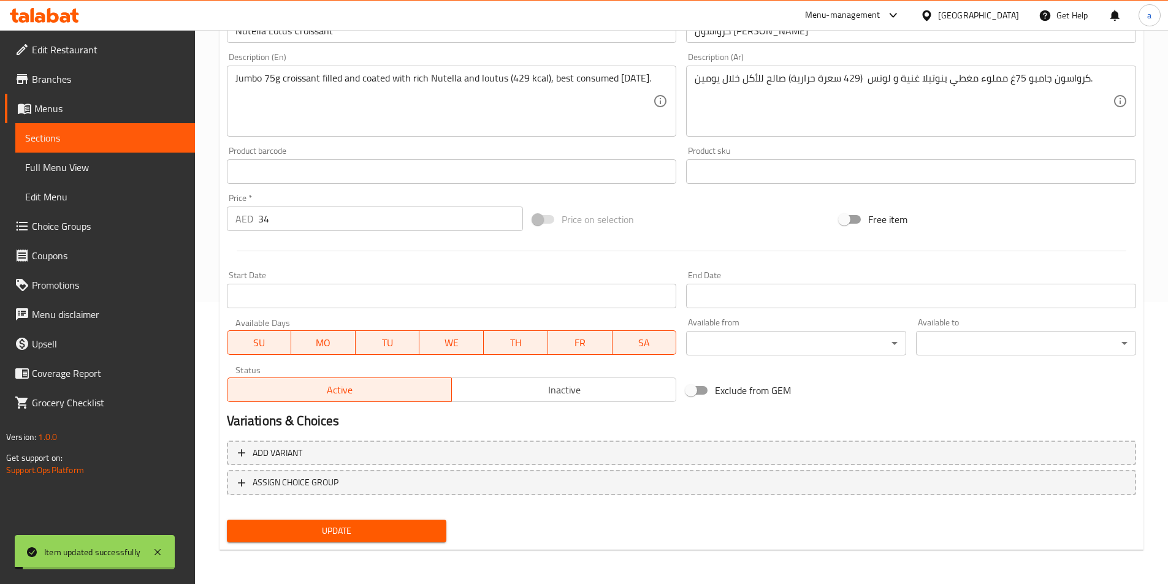
scroll to position [0, 0]
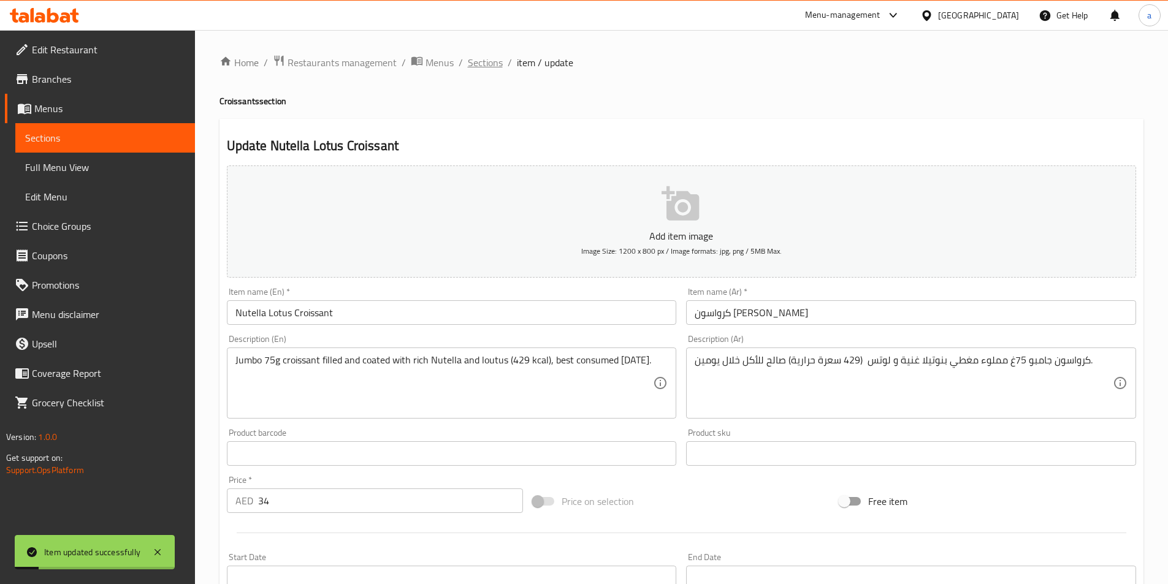
click at [483, 63] on span "Sections" at bounding box center [485, 62] width 35 height 15
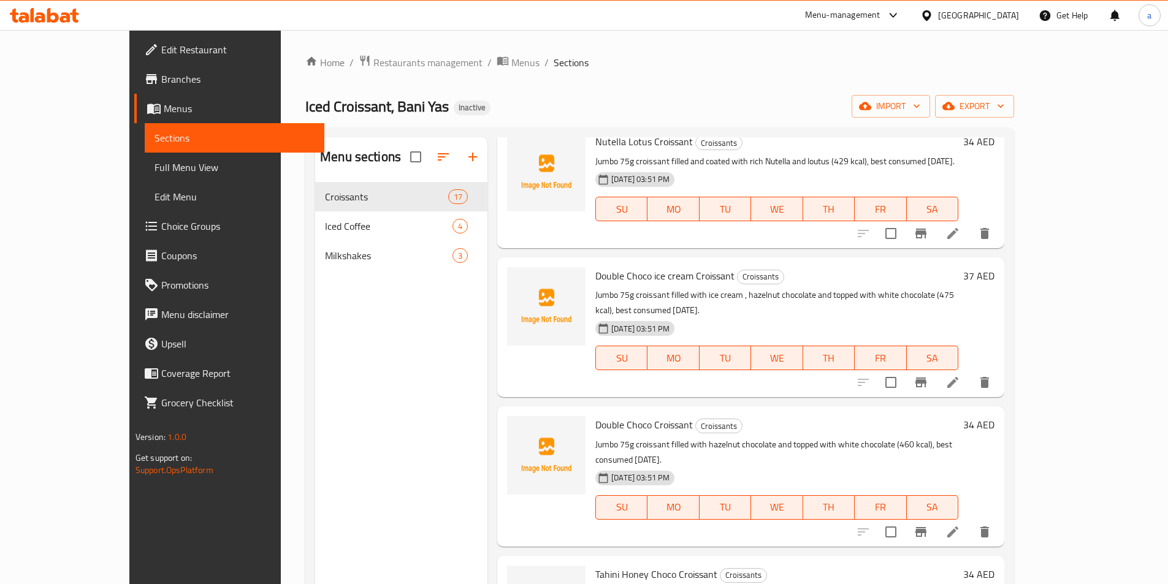
scroll to position [245, 0]
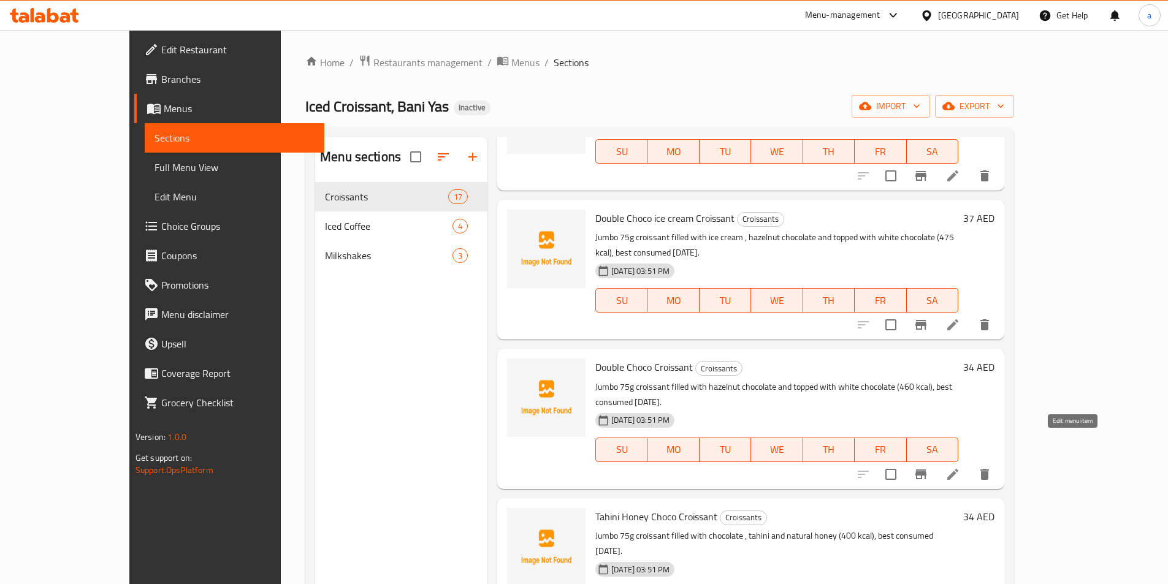
click at [960, 467] on icon at bounding box center [953, 474] width 15 height 15
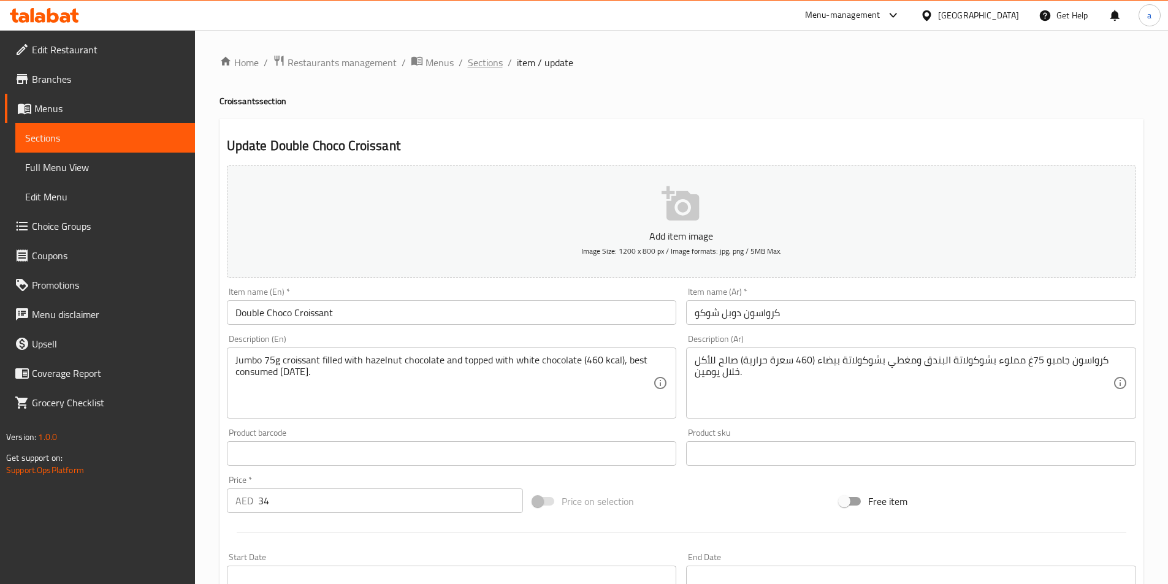
click at [495, 56] on span "Sections" at bounding box center [485, 62] width 35 height 15
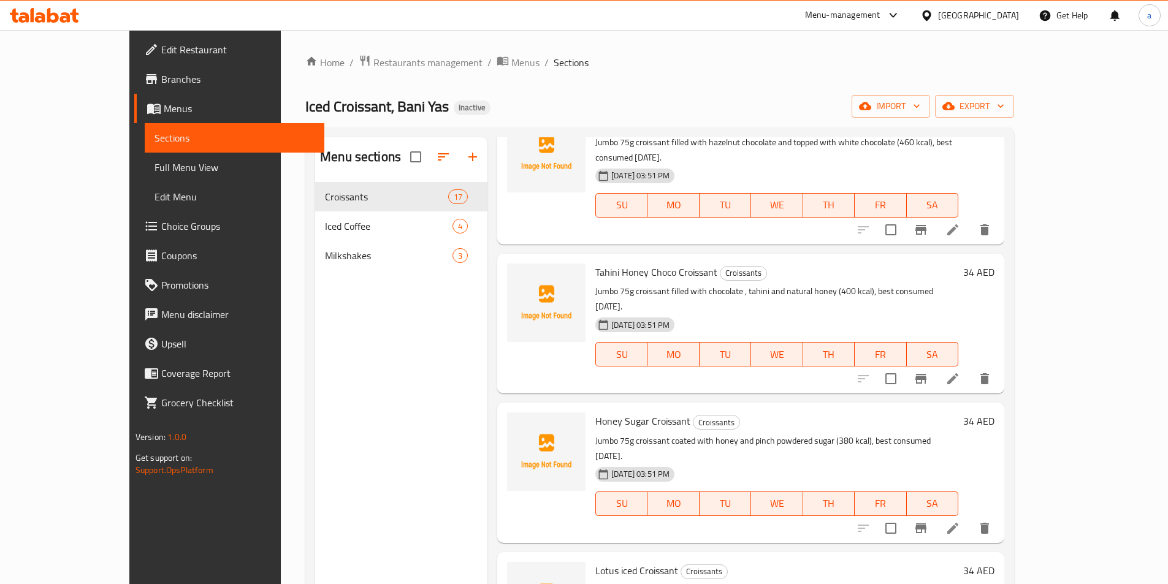
scroll to position [491, 0]
click at [960, 371] on icon at bounding box center [953, 378] width 15 height 15
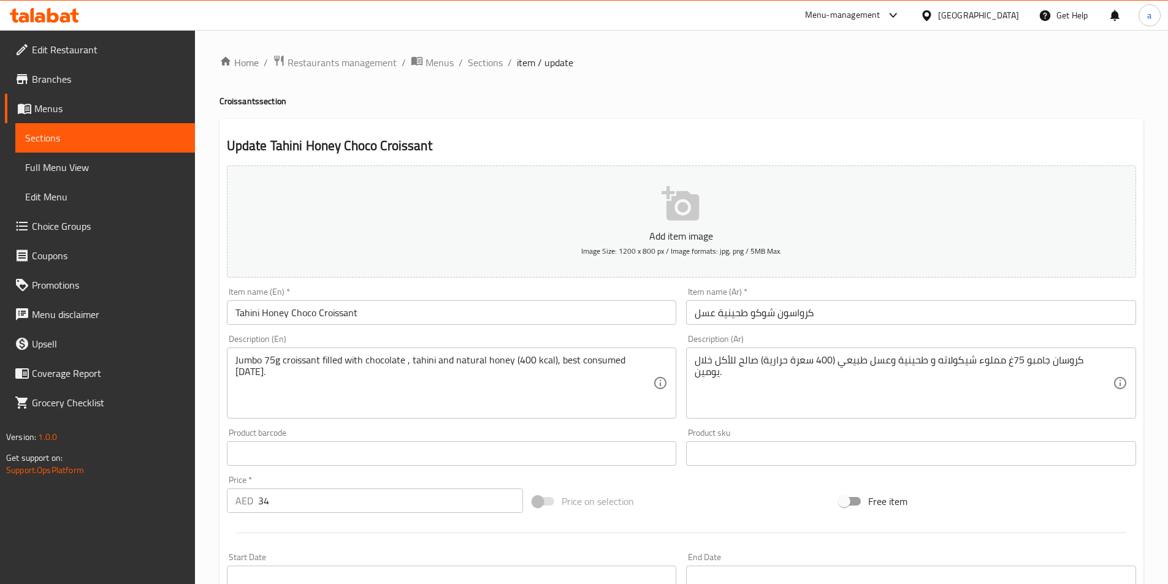
drag, startPoint x: 1077, startPoint y: 364, endPoint x: 1160, endPoint y: 365, distance: 82.2
click at [1128, 374] on div "كروسان جامبو 75غ مملوء شيكولاته و طحينية وعسل طبيعي (400 سعرة حرارية) صالح للأك…" at bounding box center [911, 383] width 450 height 71
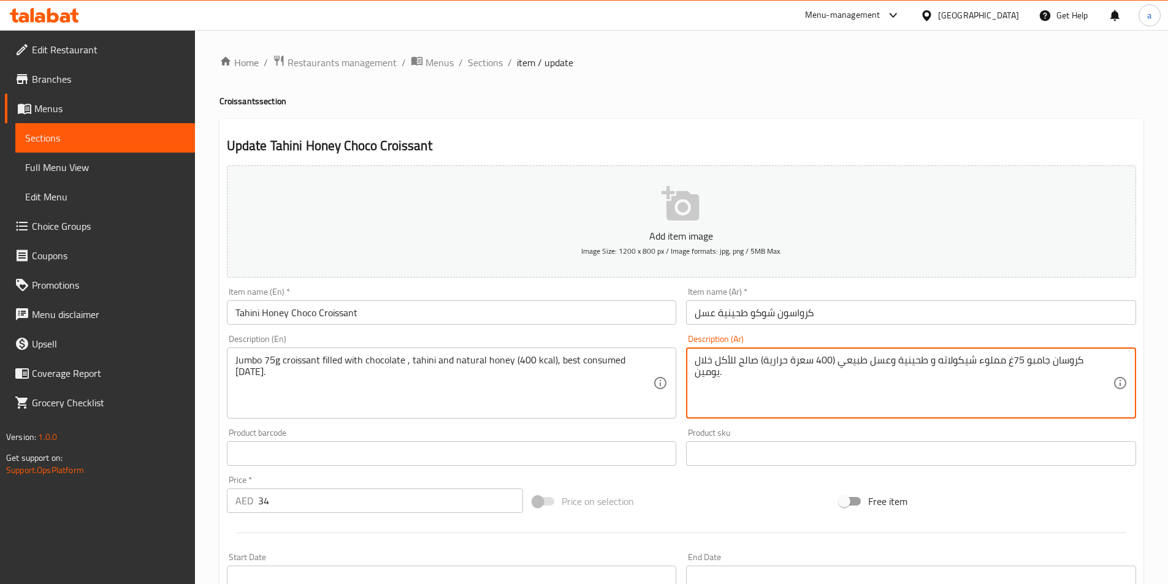
click at [860, 316] on input "كرواسون شوكو طحينية عسل" at bounding box center [911, 312] width 450 height 25
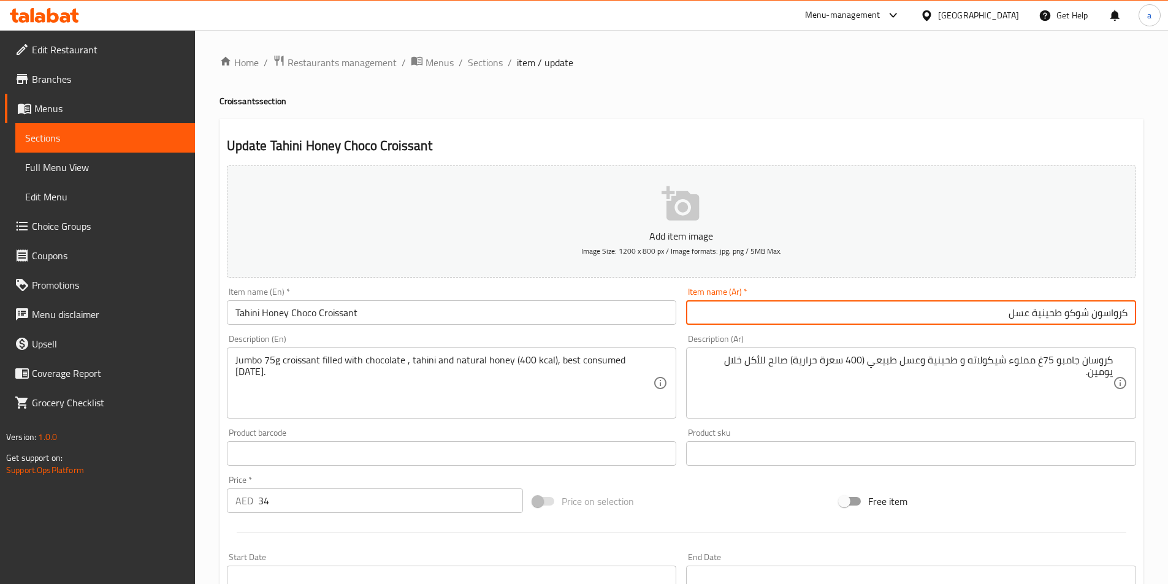
drag, startPoint x: 1094, startPoint y: 318, endPoint x: 1103, endPoint y: 318, distance: 9.2
click at [1103, 318] on input "كرواسون شوكو طحينية عسل" at bounding box center [911, 312] width 450 height 25
click at [1098, 318] on input "كرواسون شوكو طحينية عسل" at bounding box center [911, 312] width 450 height 25
drag, startPoint x: 1090, startPoint y: 316, endPoint x: 1127, endPoint y: 319, distance: 36.3
click at [1127, 319] on input "كرواسون شوكو طحينية عسل" at bounding box center [911, 312] width 450 height 25
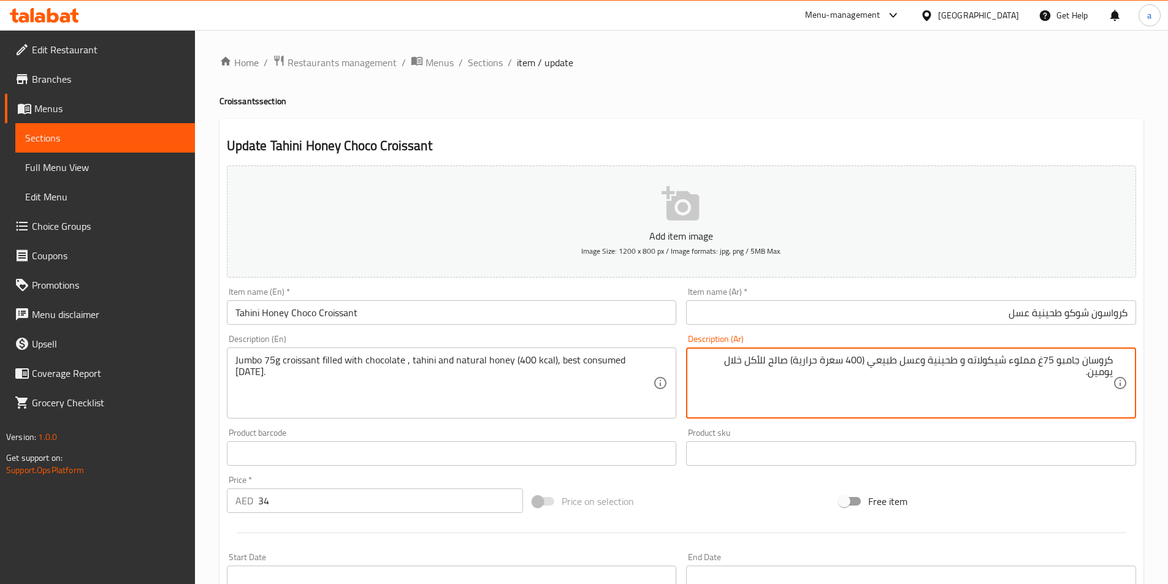
drag, startPoint x: 1084, startPoint y: 364, endPoint x: 1113, endPoint y: 370, distance: 30.1
paste textarea "سو"
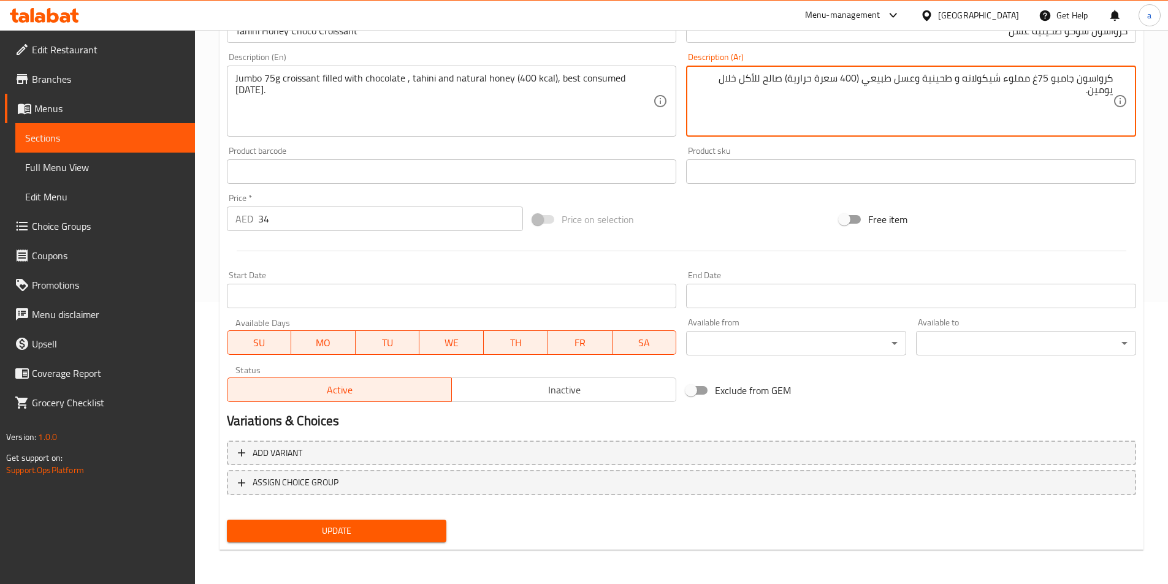
type textarea "كرواسون جامبو 75غ مملوء شيكولاته و طحينية وعسل طبيعي (400 سعرة حرارية) صالح للأ…"
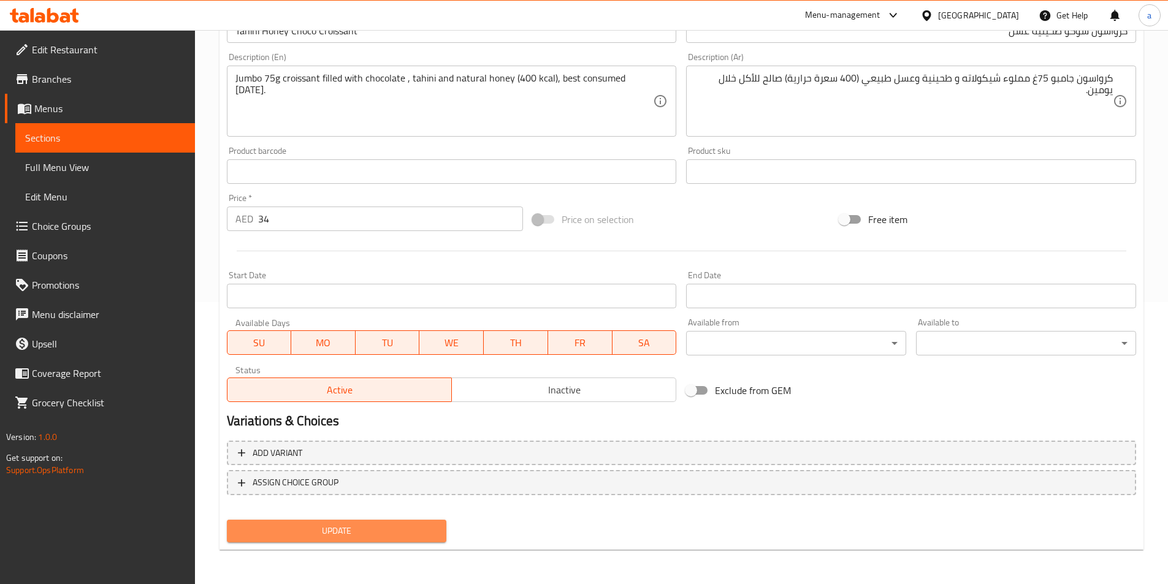
click at [378, 525] on span "Update" at bounding box center [337, 531] width 201 height 15
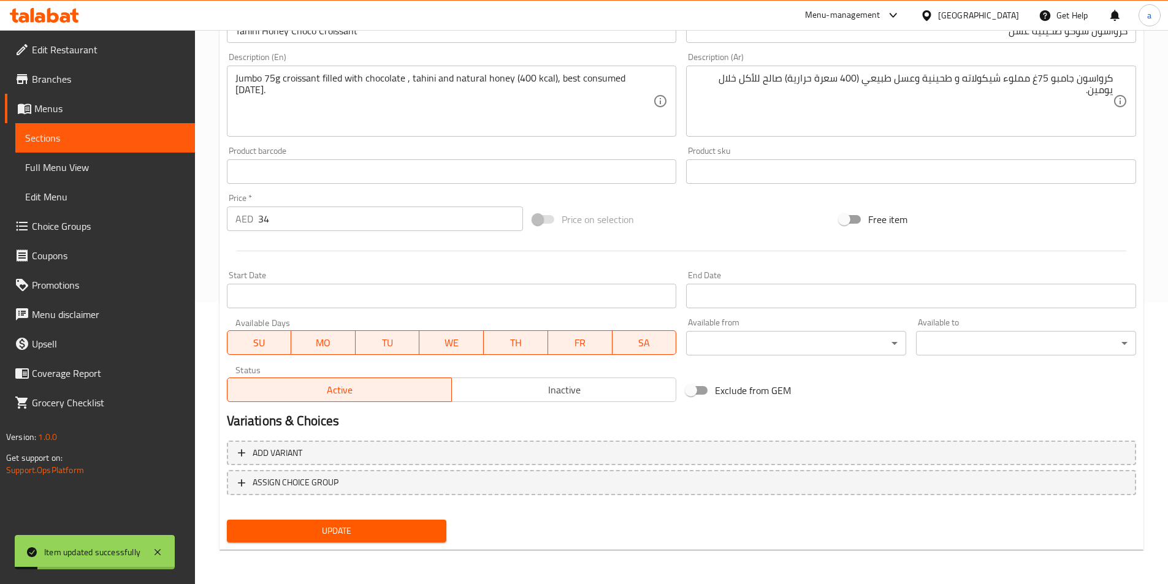
scroll to position [0, 0]
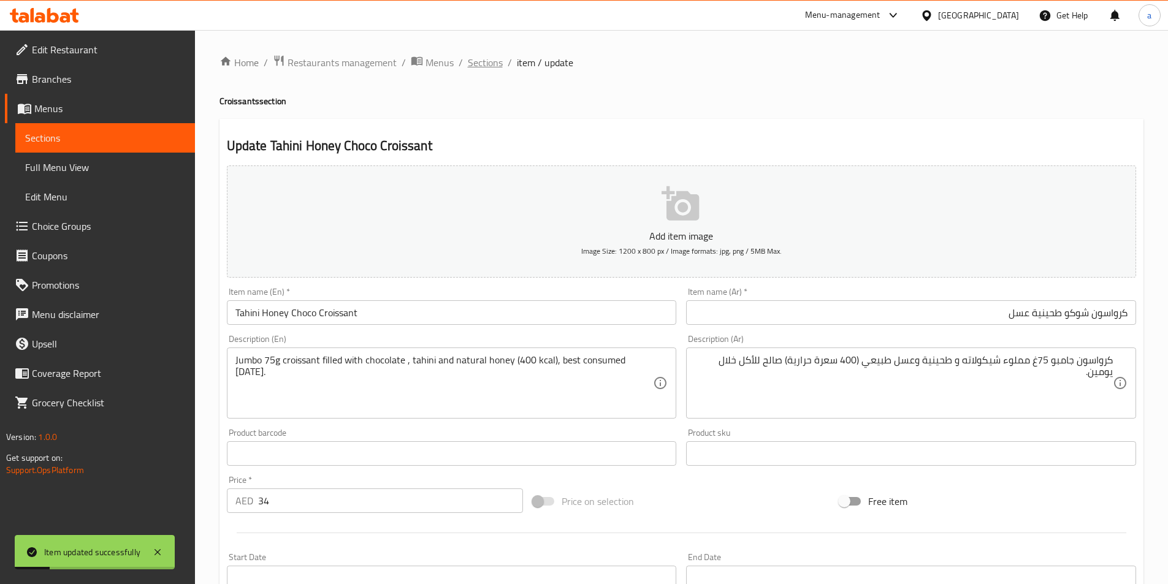
click at [495, 63] on span "Sections" at bounding box center [485, 62] width 35 height 15
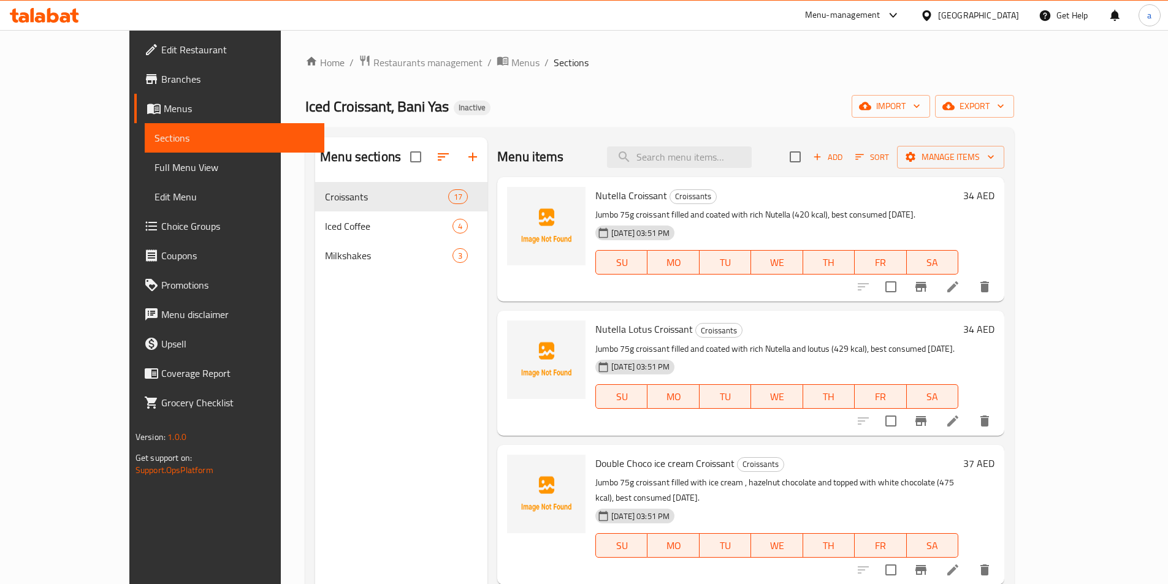
click at [720, 169] on div "Menu items Add Sort Manage items" at bounding box center [750, 157] width 507 height 40
click at [714, 158] on input "search" at bounding box center [679, 157] width 145 height 21
paste input "Double Ice Croissant"
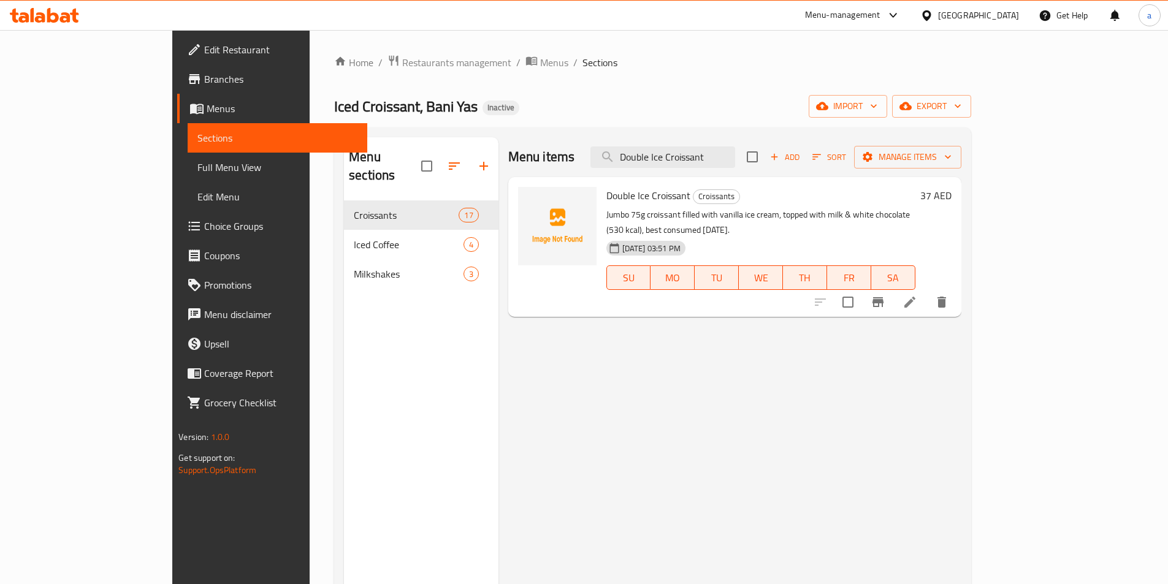
type input "Double Ice Croissant"
click at [957, 299] on div at bounding box center [881, 302] width 151 height 29
click at [917, 295] on icon at bounding box center [910, 302] width 15 height 15
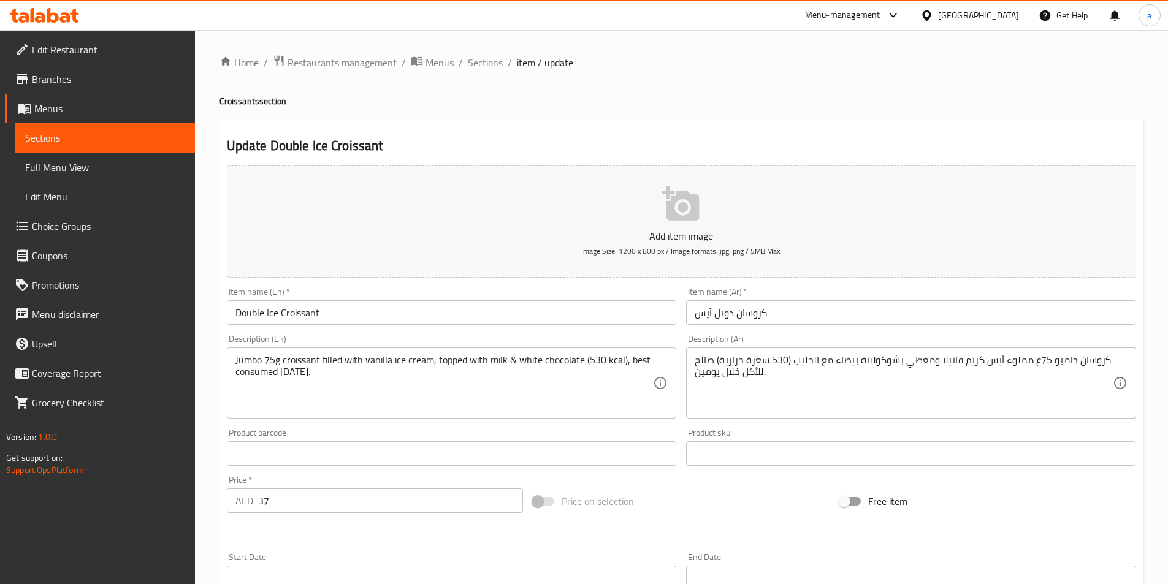
click at [846, 307] on input "كروسان دوبل آيس" at bounding box center [911, 312] width 450 height 25
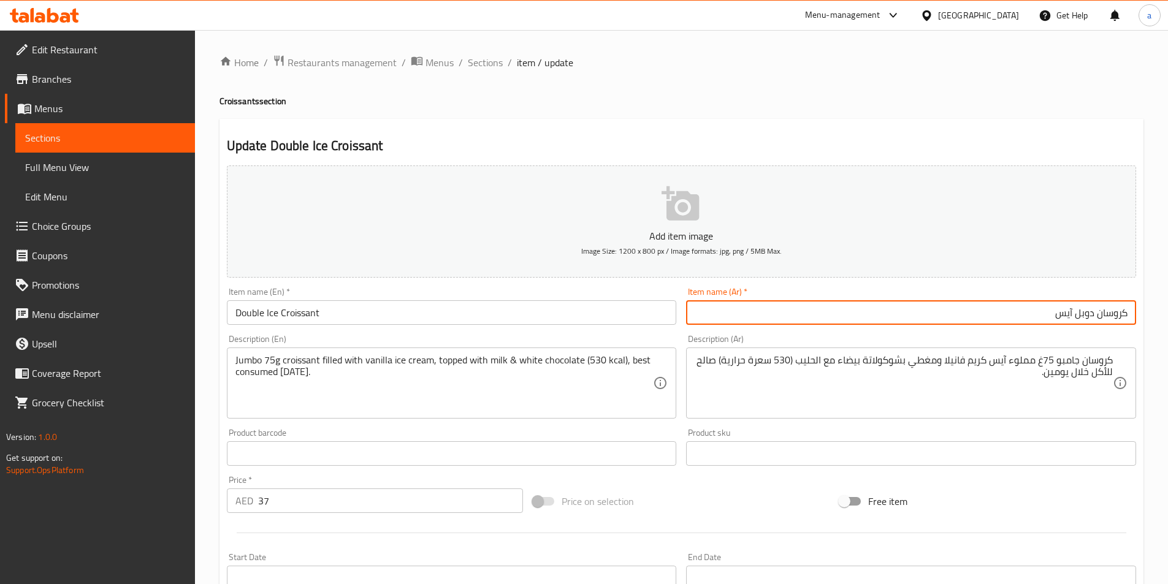
drag, startPoint x: 1098, startPoint y: 318, endPoint x: 1177, endPoint y: 313, distance: 79.3
click at [1168, 314] on html "​ Menu-management United Arab Emirates Get Help a Edit Restaurant Branches Menu…" at bounding box center [584, 292] width 1168 height 584
paste input "سو"
type input "كرواسون دوبل آيس"
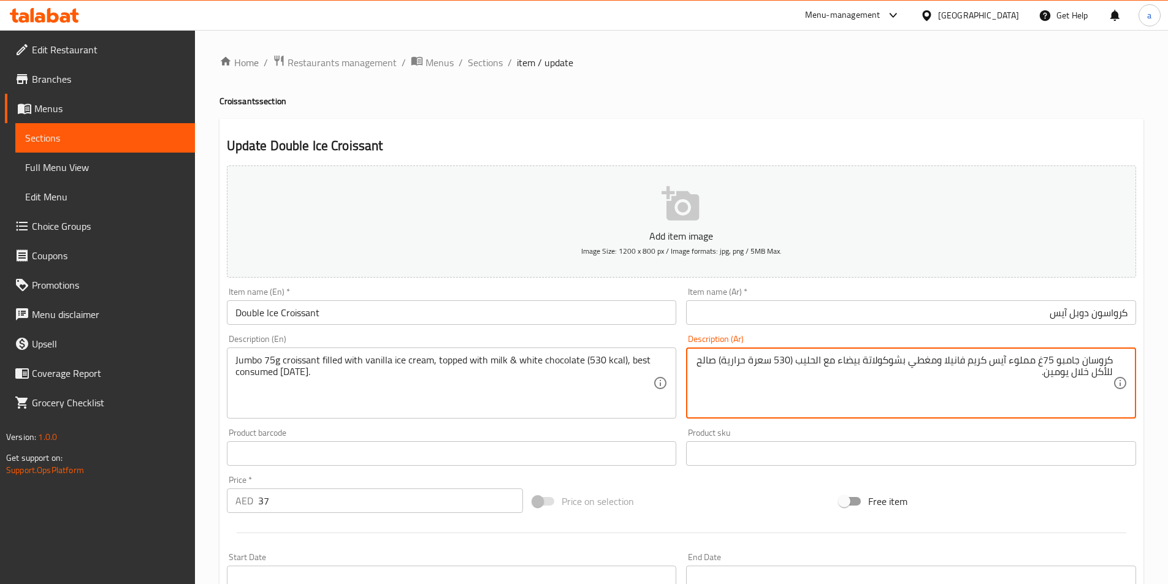
drag, startPoint x: 1083, startPoint y: 362, endPoint x: 1111, endPoint y: 365, distance: 28.4
paste textarea "سو"
type textarea "كرواسون جامبو 75غ مملوء آيس كريم فانيلا ومغطي بشوكولاتة بيضاء مع الحليب (530 سع…"
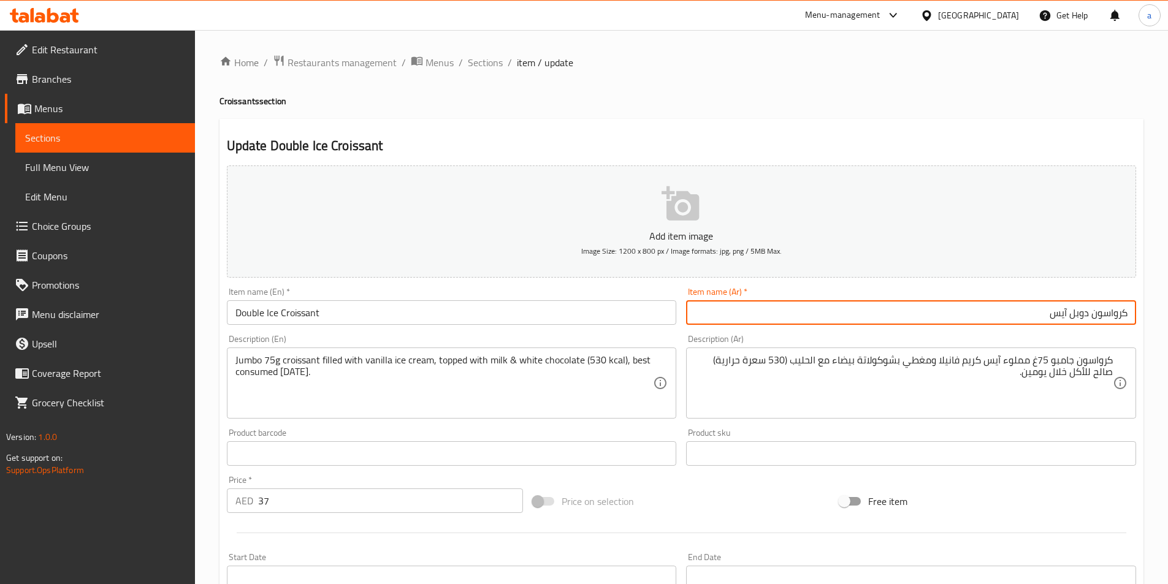
click at [1028, 315] on input "كرواسون دوبل آيس" at bounding box center [911, 312] width 450 height 25
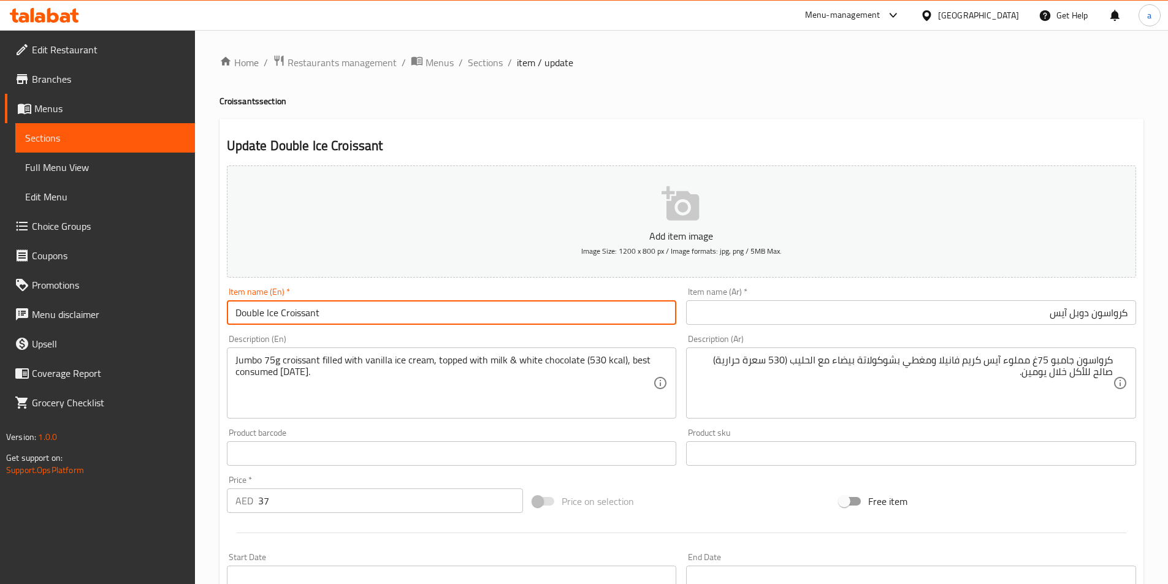
drag, startPoint x: 277, startPoint y: 316, endPoint x: 267, endPoint y: 319, distance: 10.3
click at [267, 319] on input "Double Ice Croissant" at bounding box center [452, 312] width 450 height 25
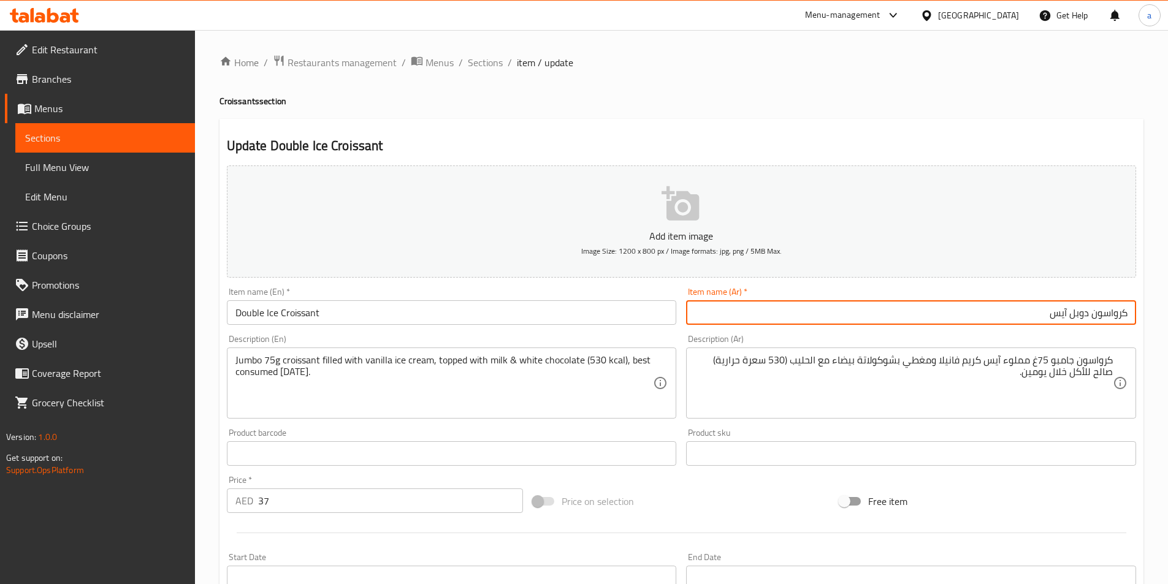
click at [1062, 313] on input "كرواسون دوبل آيس" at bounding box center [911, 312] width 450 height 25
click at [1034, 321] on input "كرواسون دوبل آيس" at bounding box center [911, 312] width 450 height 25
click at [1065, 314] on input "كرواسون دوبل آيس" at bounding box center [911, 312] width 450 height 25
type input "كرواسون دوبل ايس"
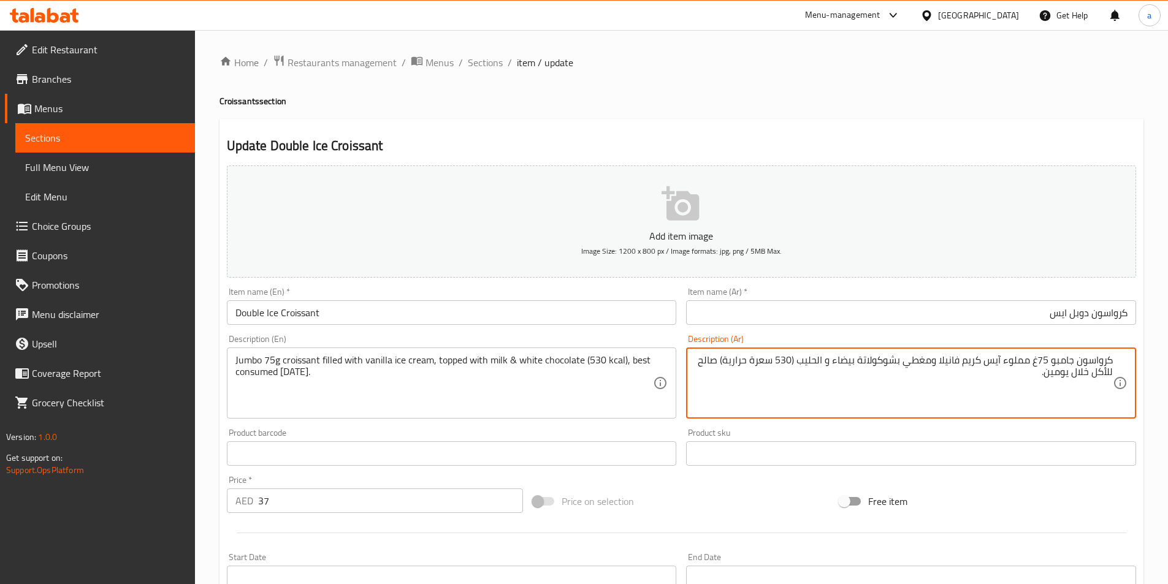
type textarea "كرواسون جامبو 75غ مملوء آيس كريم فانيلا ومغطي بشوكولاتة بيضاء و الحليب (530 سعر…"
click at [818, 361] on textarea "كرواسون جامبو 75غ مملوء آيس كريم فانيلا ومغطي بشوكولاتة بيضاء و الحليب (530 سعر…" at bounding box center [904, 383] width 418 height 58
click at [744, 382] on textarea "كرواسون جامبو 75غ مملوء آيس كريم فانيلا ومغطي بشوكولاتة بيضاء و الحليب (530 سعر…" at bounding box center [904, 383] width 418 height 58
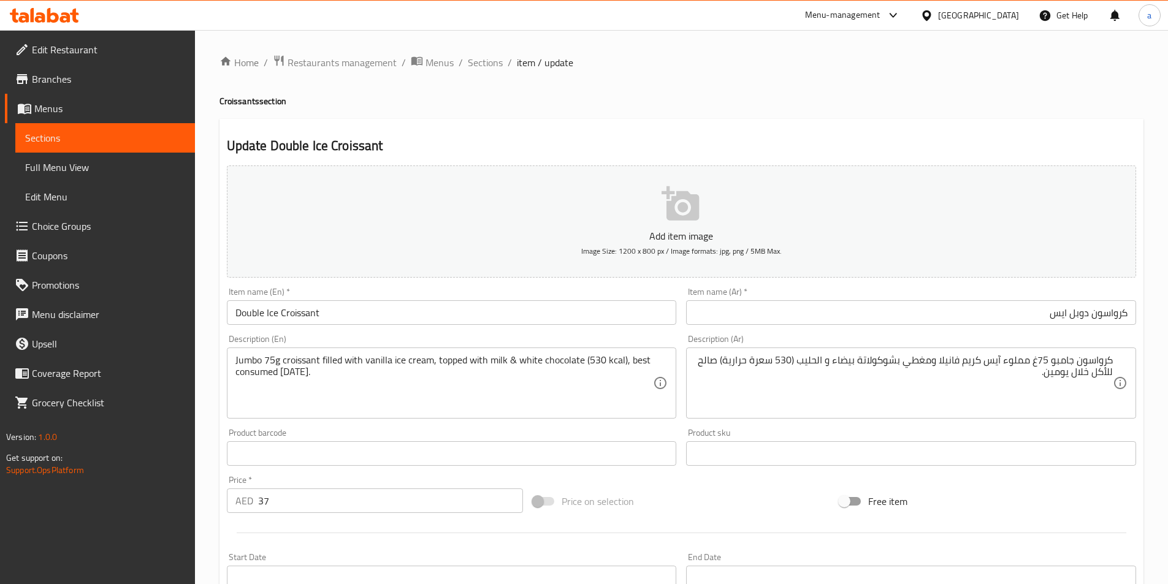
click at [480, 326] on div "Item name (En)   * Double Ice Croissant Item name (En) *" at bounding box center [452, 306] width 460 height 47
click at [461, 317] on input "Double Ice Croissant" at bounding box center [452, 312] width 450 height 25
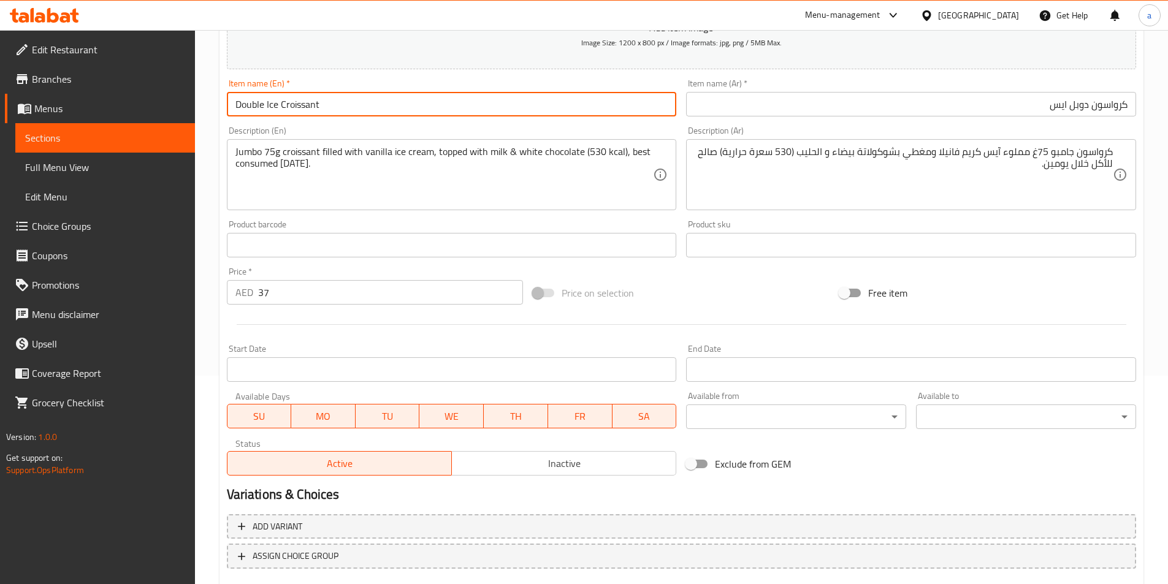
scroll to position [282, 0]
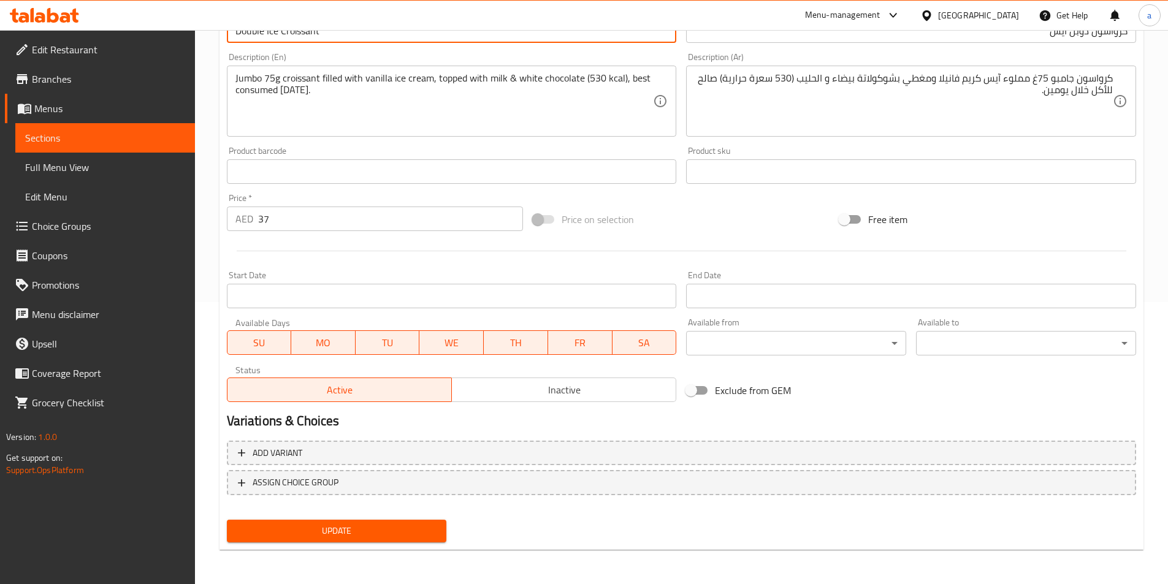
click at [378, 541] on button "Update" at bounding box center [337, 531] width 220 height 23
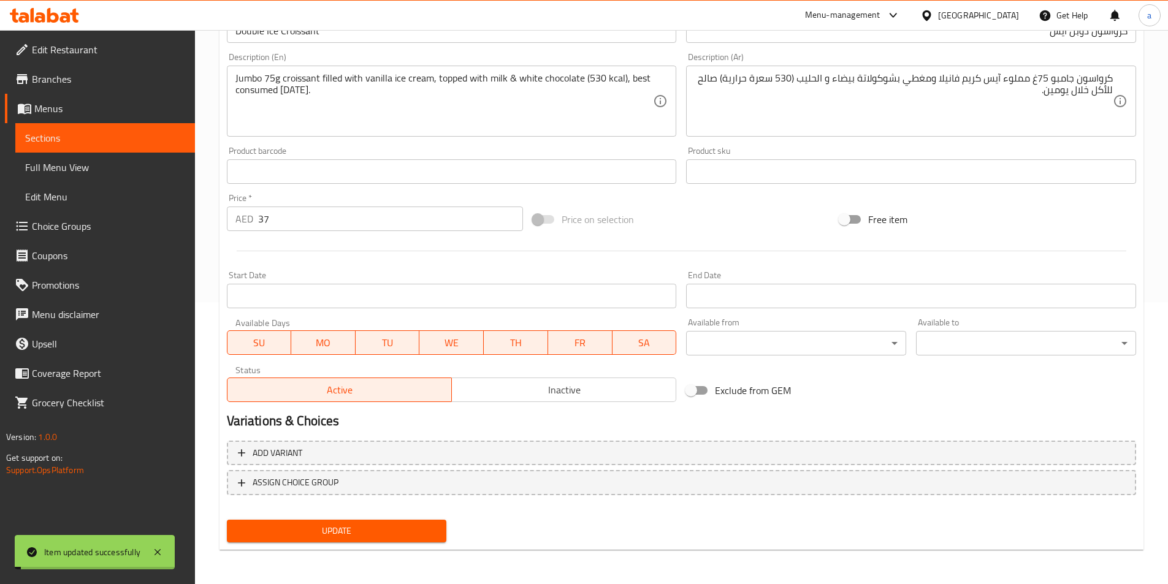
scroll to position [0, 0]
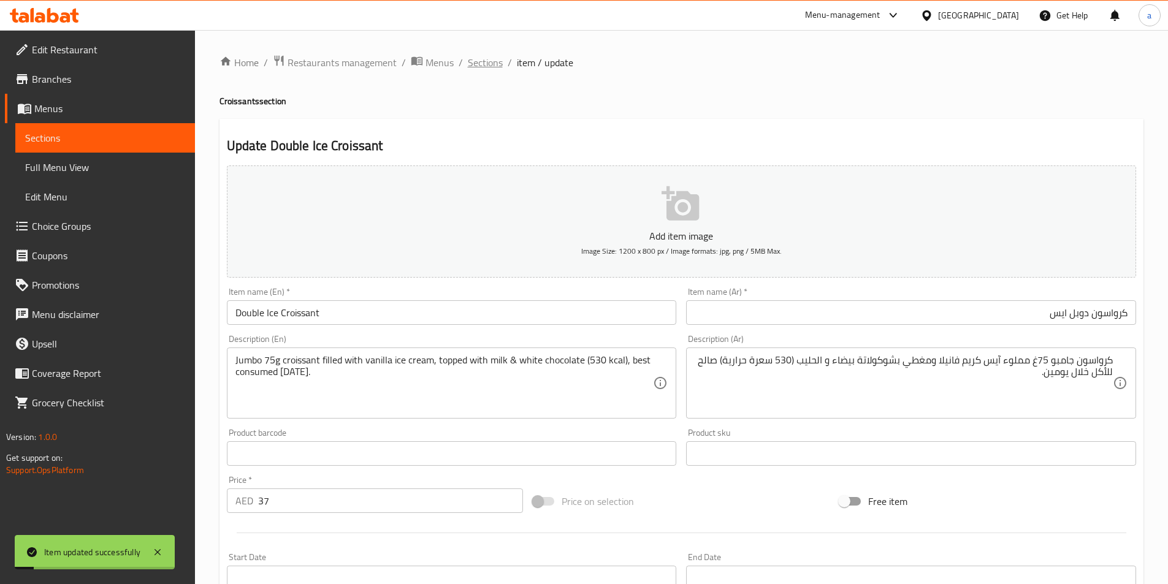
click at [485, 65] on span "Sections" at bounding box center [485, 62] width 35 height 15
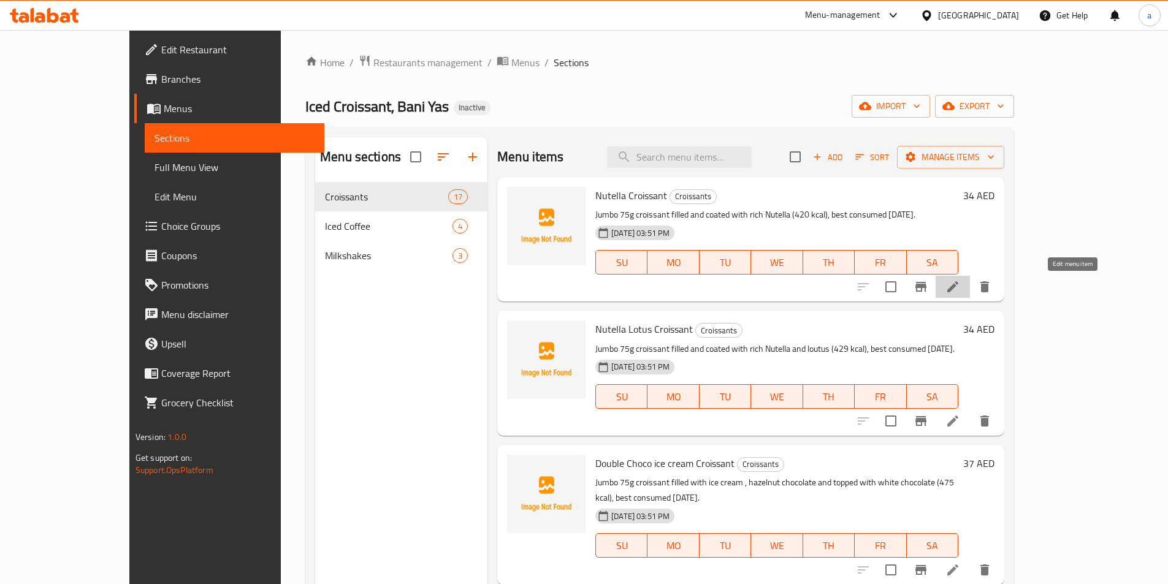
click at [958, 291] on icon at bounding box center [952, 286] width 11 height 11
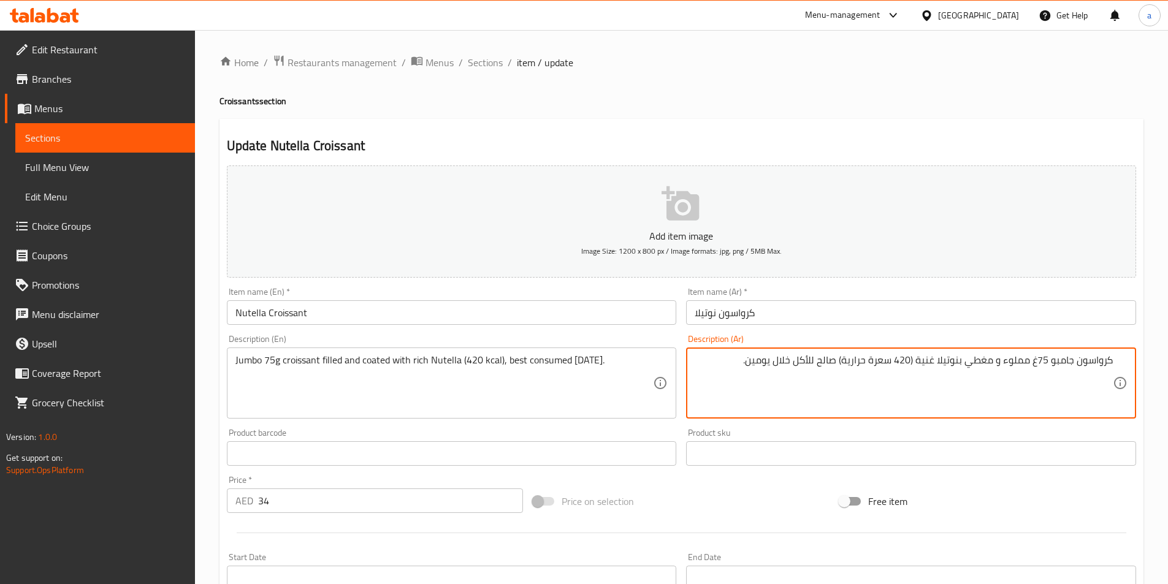
drag, startPoint x: 1004, startPoint y: 362, endPoint x: 1028, endPoint y: 361, distance: 24.5
click at [1028, 361] on textarea "كرواسون جامبو 75غ مملوء و مغطي بنوتيلا غنية (420 سعرة حرارية) صالح للأكل خلال ي…" at bounding box center [904, 383] width 418 height 58
paste textarea "يئة ب"
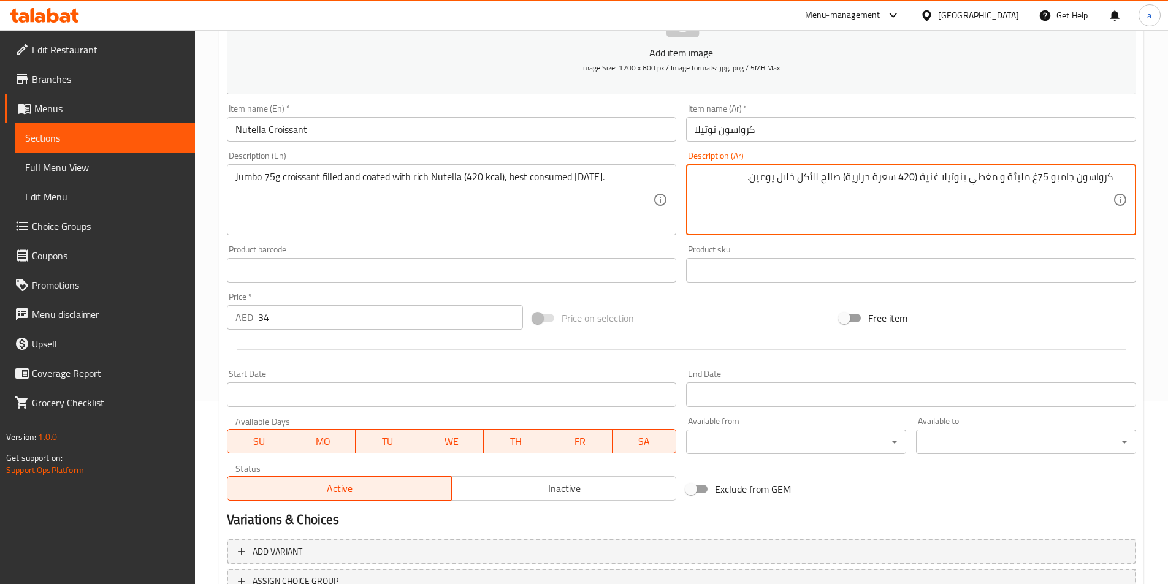
scroll to position [282, 0]
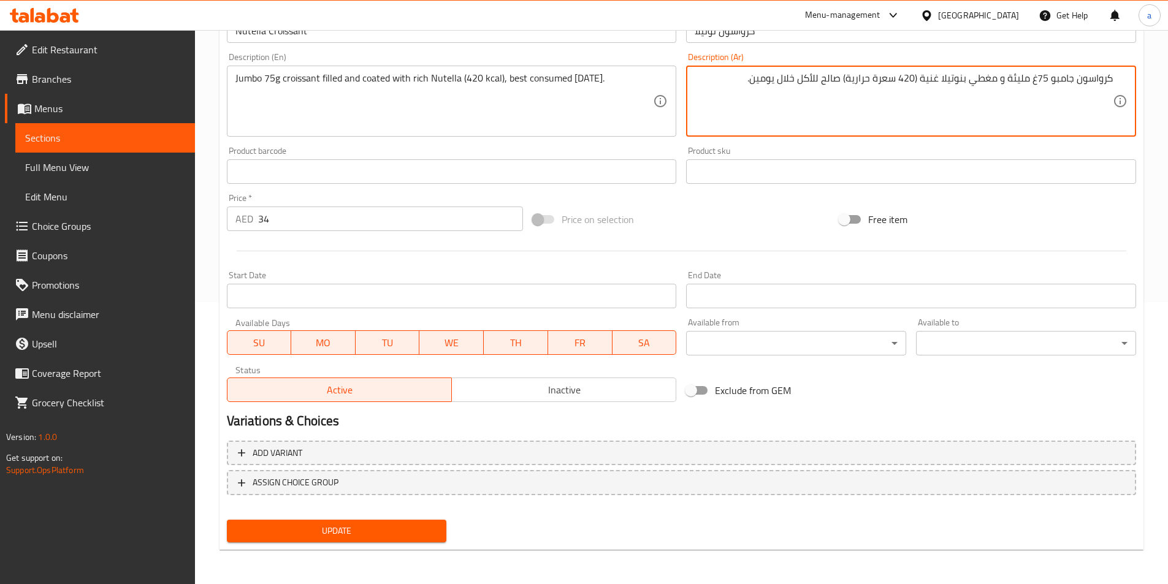
type textarea "كرواسون جامبو 75غ مليئة و مغطي بنوتيلا غنية (420 سعرة حرارية) صالح للأكل خلال ي…"
click at [387, 530] on span "Update" at bounding box center [337, 531] width 201 height 15
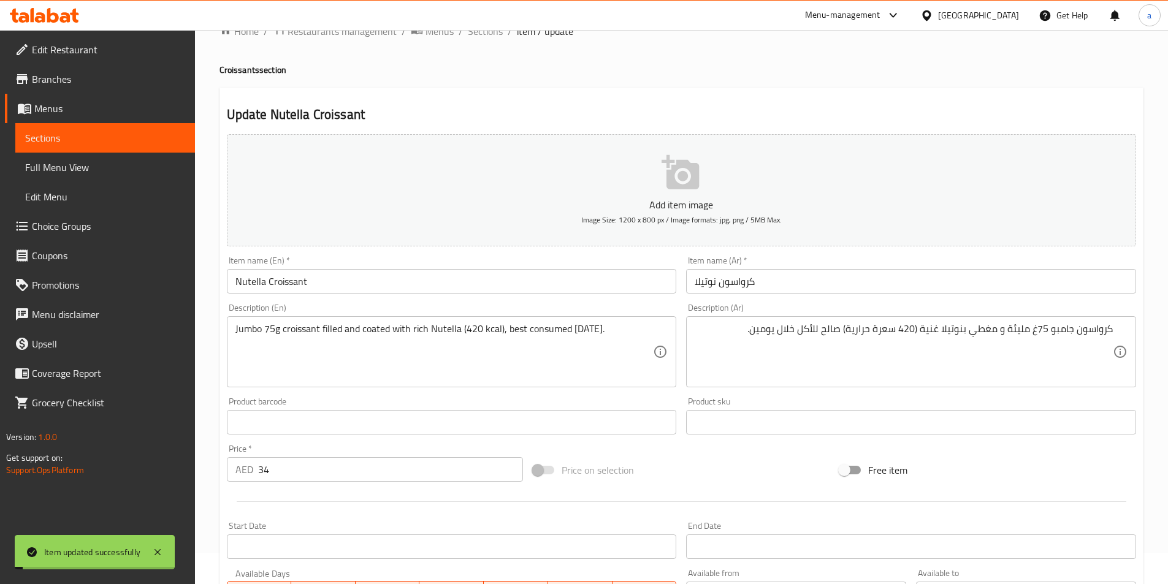
scroll to position [0, 0]
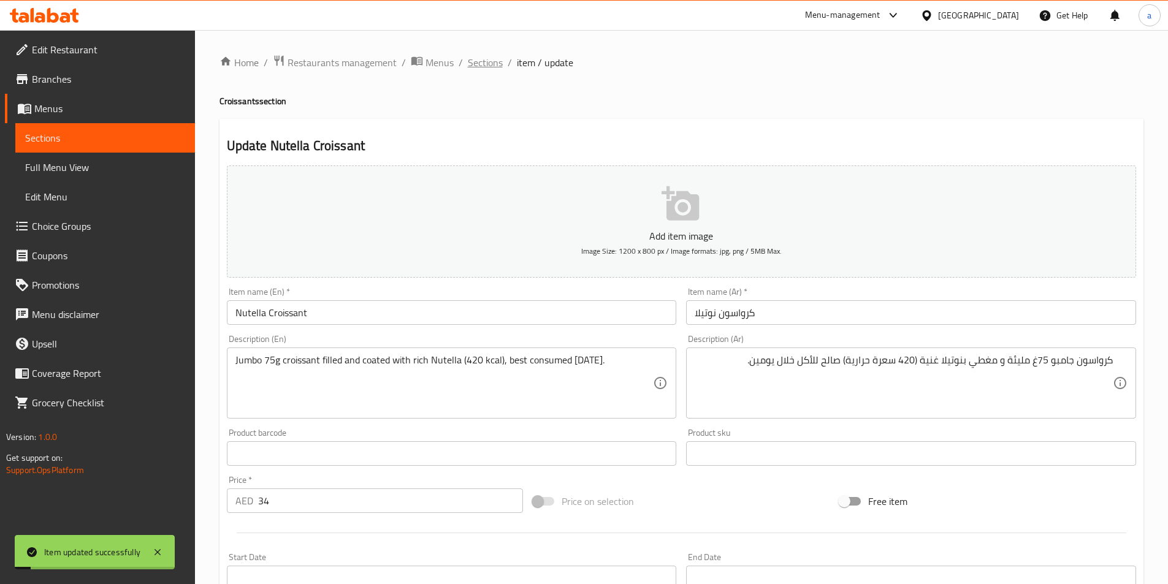
click at [489, 67] on span "Sections" at bounding box center [485, 62] width 35 height 15
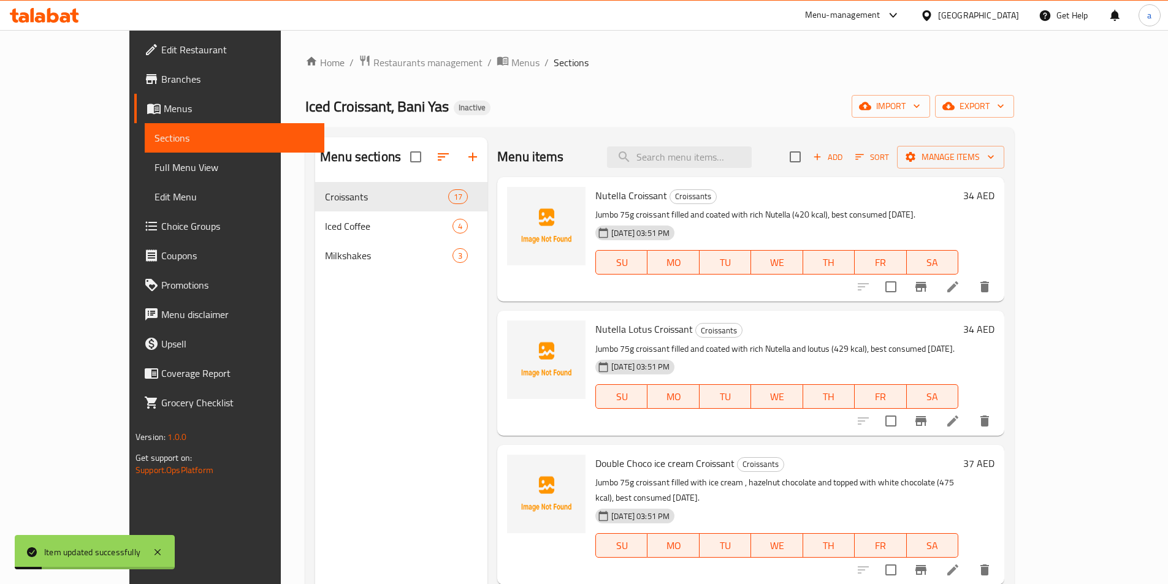
scroll to position [61, 0]
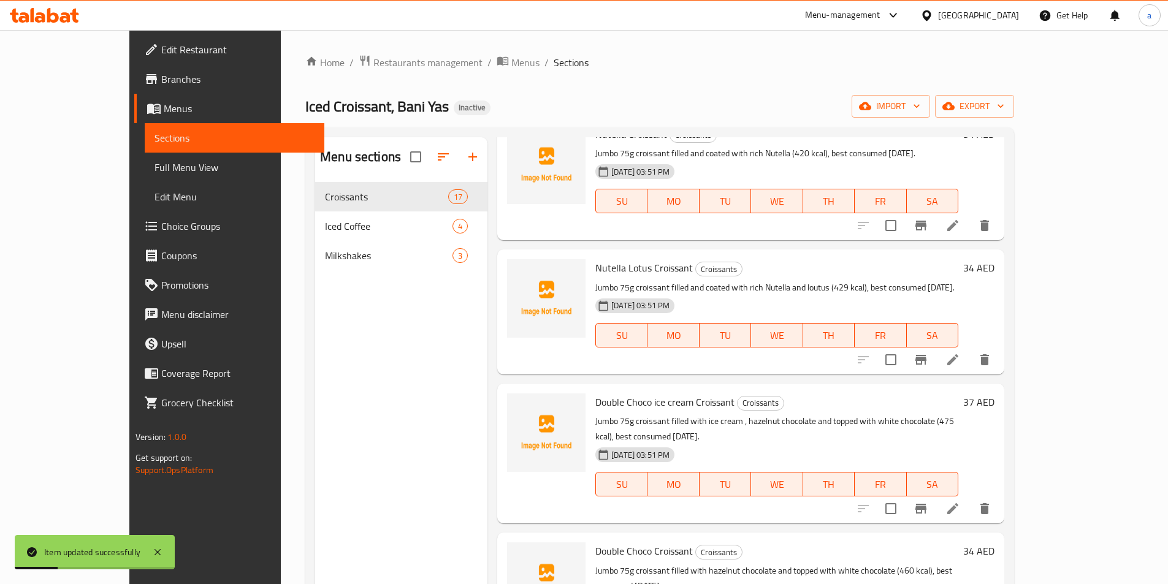
click at [960, 363] on icon at bounding box center [953, 360] width 15 height 15
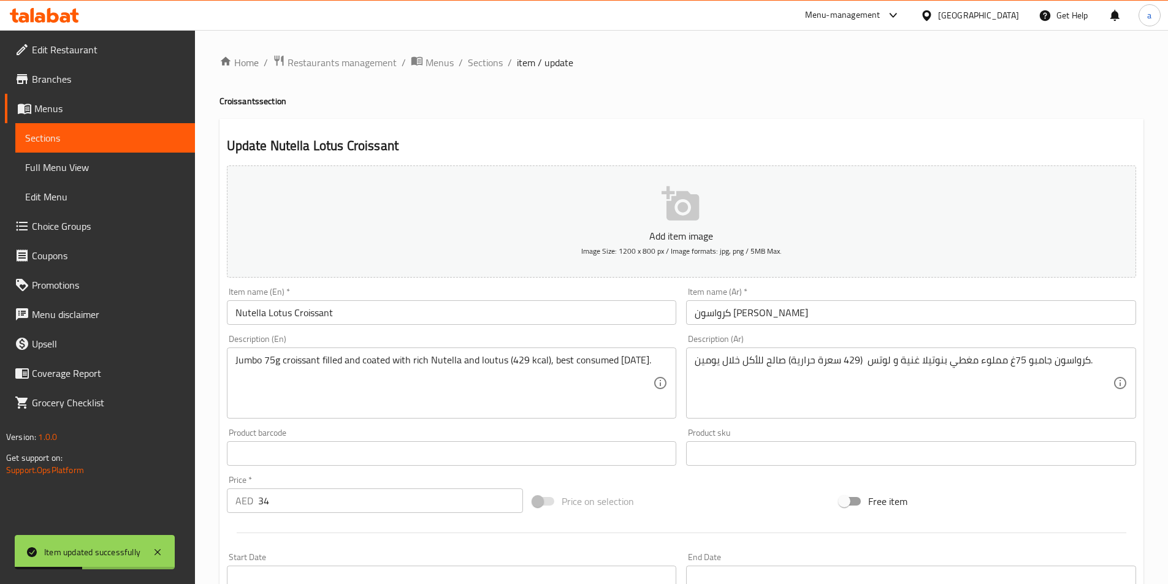
click at [809, 324] on input "كرواسون نوتيلا لوتس" at bounding box center [911, 312] width 450 height 25
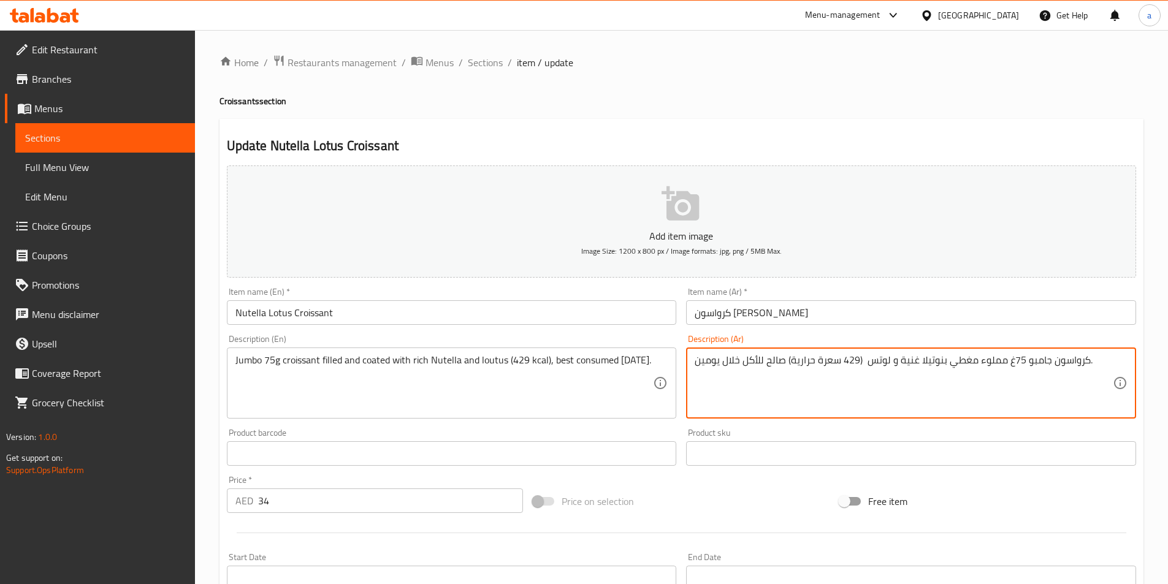
drag, startPoint x: 977, startPoint y: 364, endPoint x: 1003, endPoint y: 365, distance: 26.4
click at [981, 360] on textarea "كرواسون جامبو 75غ مملوء مغطي بنوتيلا غنية و لوتس (429 سعرة حرارية) صالح للأكل خ…" at bounding box center [904, 383] width 418 height 58
drag, startPoint x: 974, startPoint y: 362, endPoint x: 1003, endPoint y: 363, distance: 28.2
click at [1003, 363] on textarea "كرواسون جامبو 75غ مملوء مغطي بنوتيلا غنية و لوتس (429 سعرة حرارية) صالح للأكل خ…" at bounding box center [904, 383] width 418 height 58
paste textarea "يئة ب"
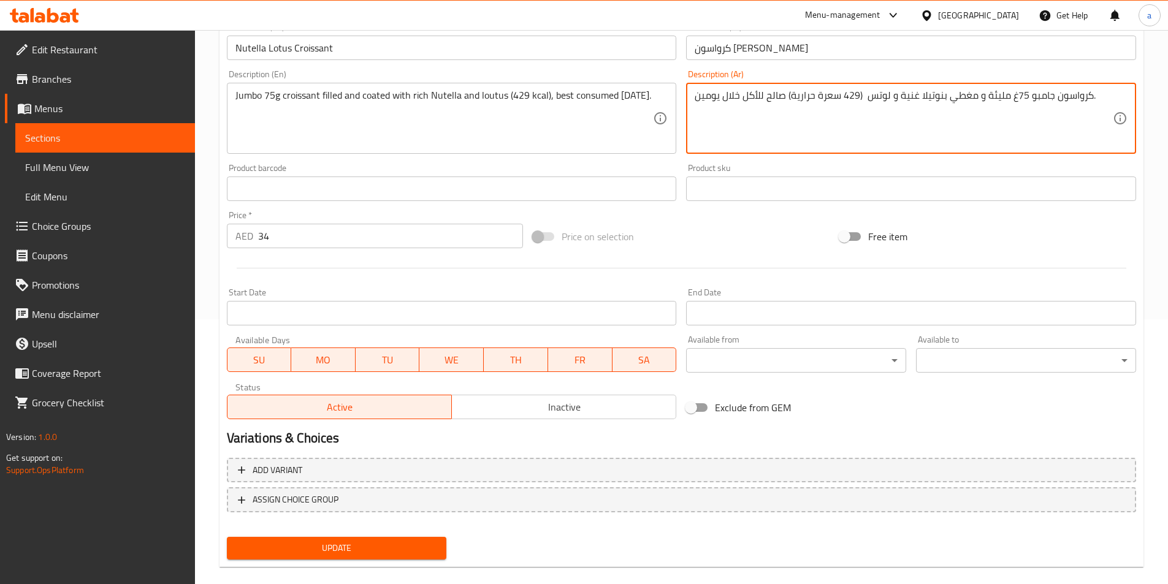
scroll to position [282, 0]
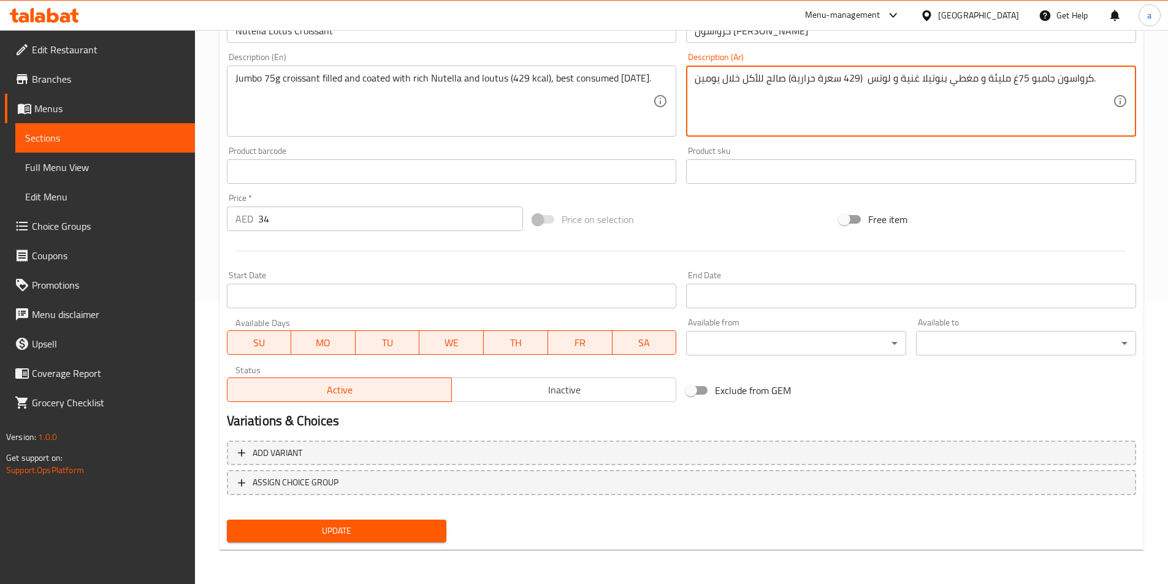
type textarea "كرواسون جامبو 75غ مليئة و مغطي بنوتيلا غنية و لوتس (429 سعرة حرارية) صالح للأكل…"
click at [402, 532] on span "Update" at bounding box center [337, 531] width 201 height 15
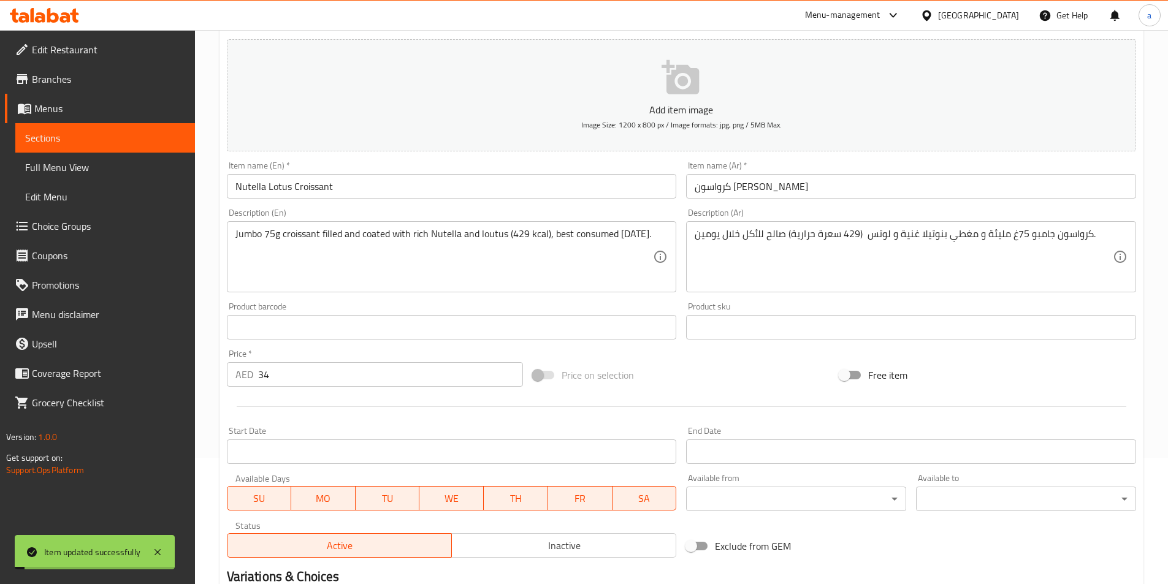
scroll to position [0, 0]
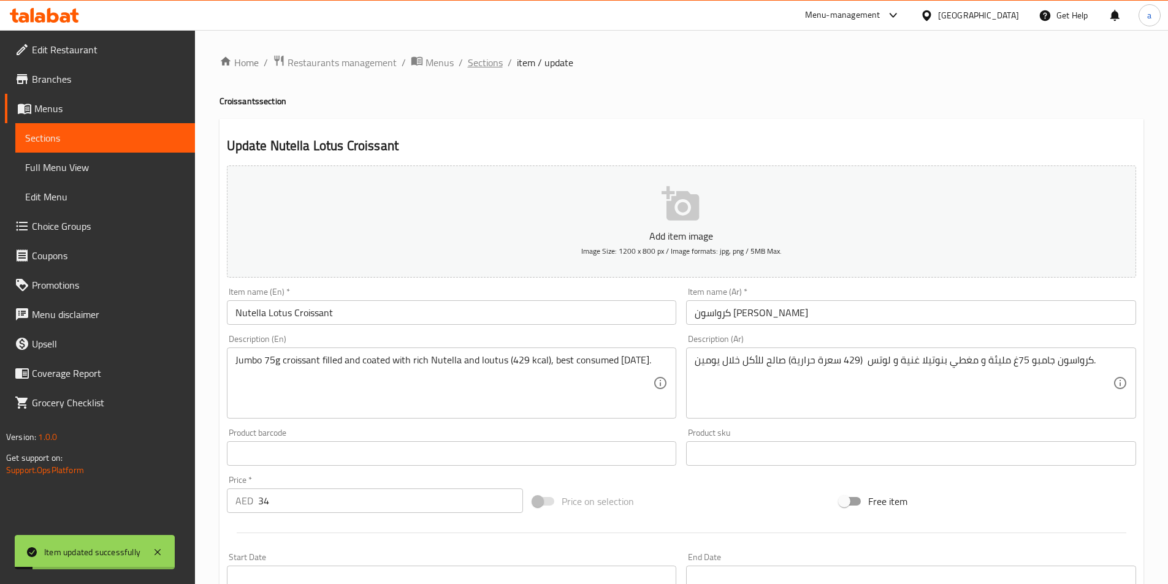
click at [493, 61] on span "Sections" at bounding box center [485, 62] width 35 height 15
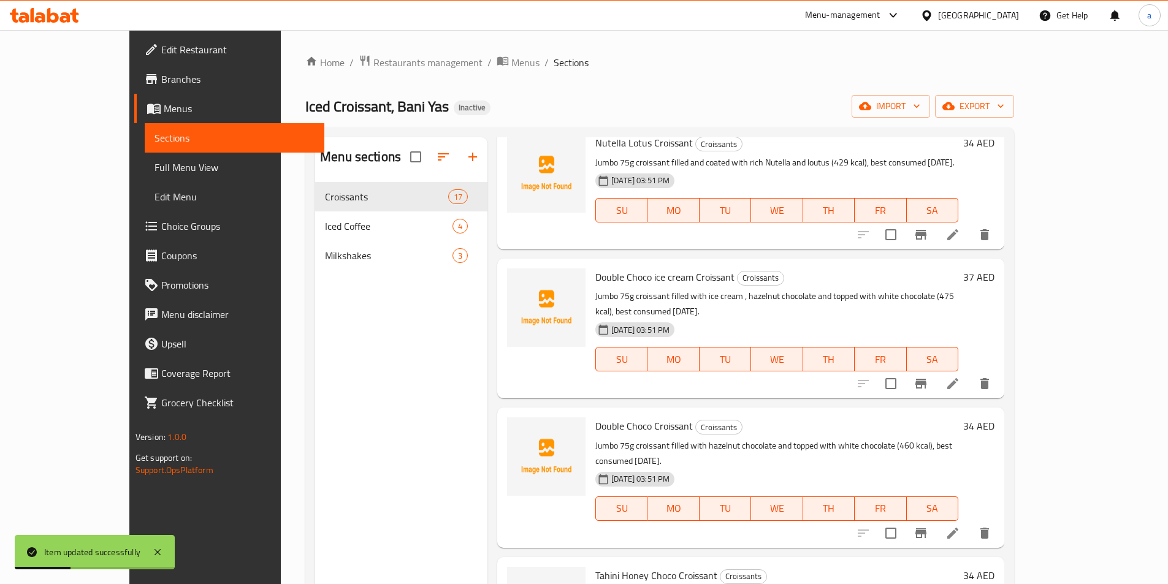
scroll to position [184, 0]
click at [958, 381] on icon at bounding box center [952, 386] width 11 height 11
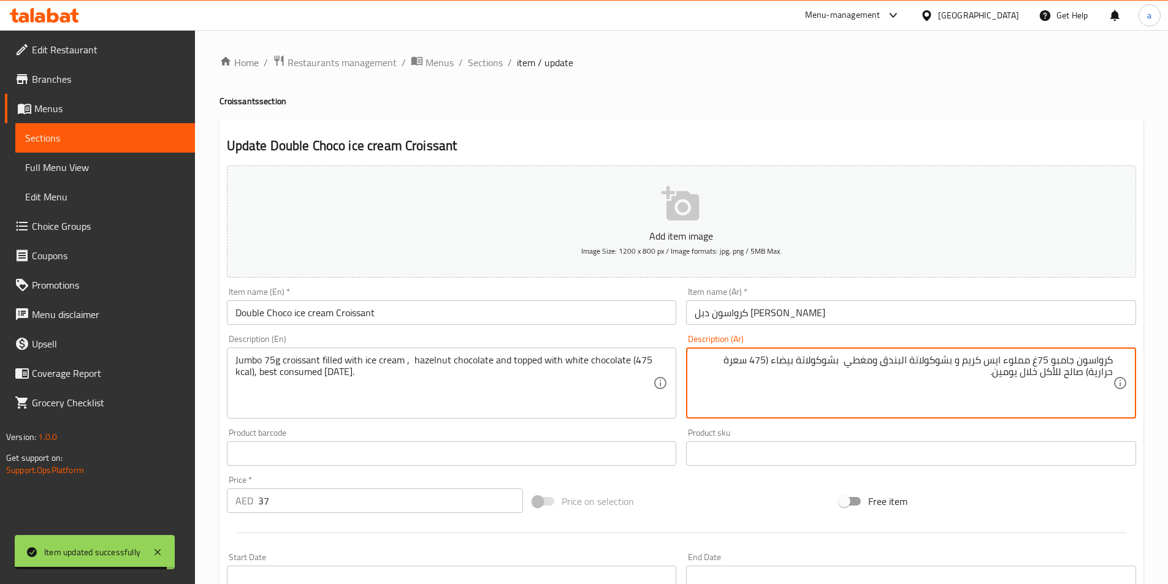
drag, startPoint x: 1004, startPoint y: 362, endPoint x: 1029, endPoint y: 367, distance: 25.5
click at [1029, 367] on textarea "كرواسون جامبو 75غ مملوء ايس كريم و بشوكولاتة البندق ومغطي بشوكولاتة بيضاء (475 …" at bounding box center [904, 383] width 418 height 58
paste textarea "يئة ب"
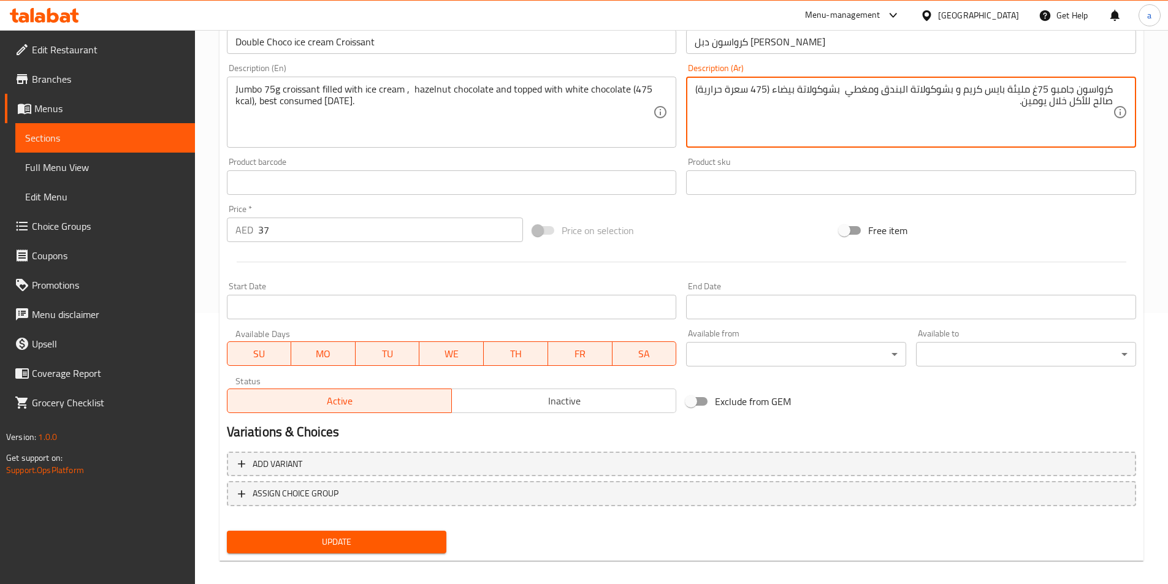
scroll to position [282, 0]
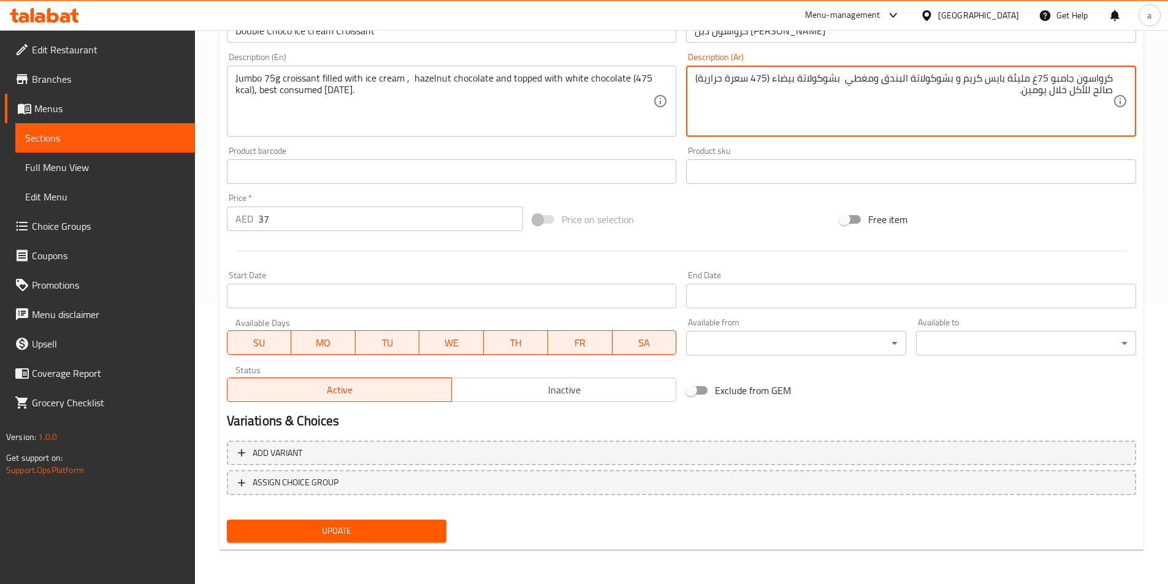
type textarea "كرواسون جامبو 75غ مليئة بايس كريم و بشوكولاتة البندق ومغطي بشوكولاتة بيضاء (475…"
click at [392, 534] on span "Update" at bounding box center [337, 531] width 201 height 15
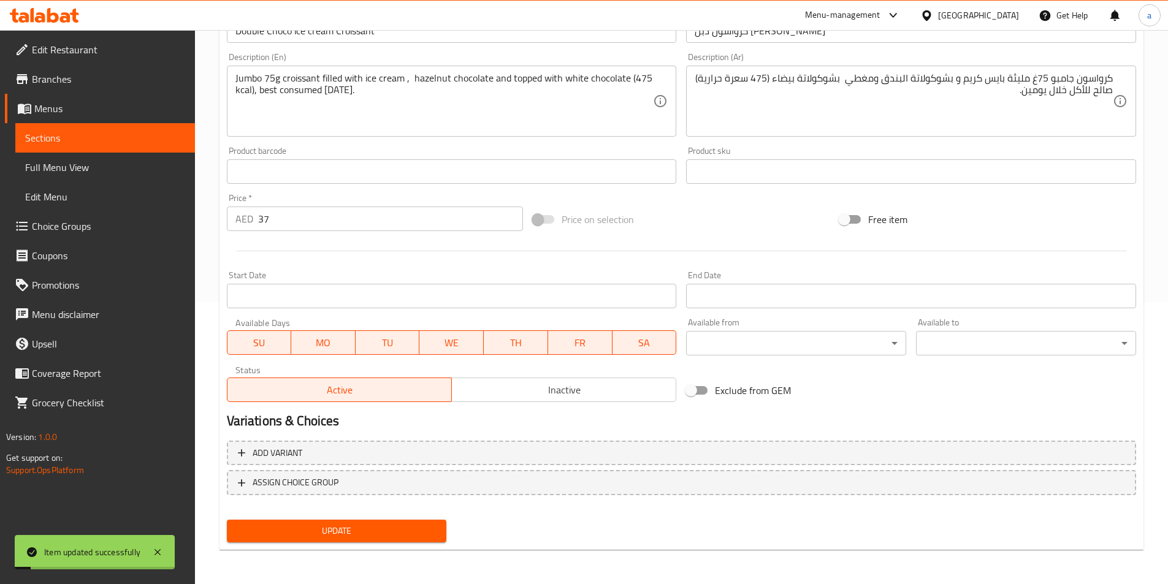
scroll to position [0, 0]
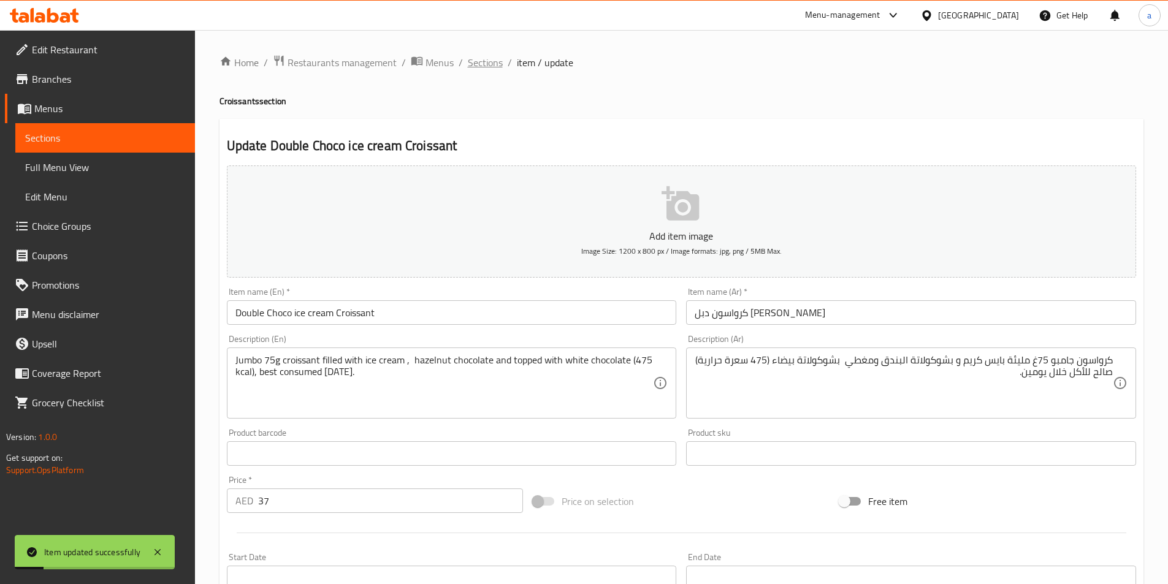
click at [477, 61] on span "Sections" at bounding box center [485, 62] width 35 height 15
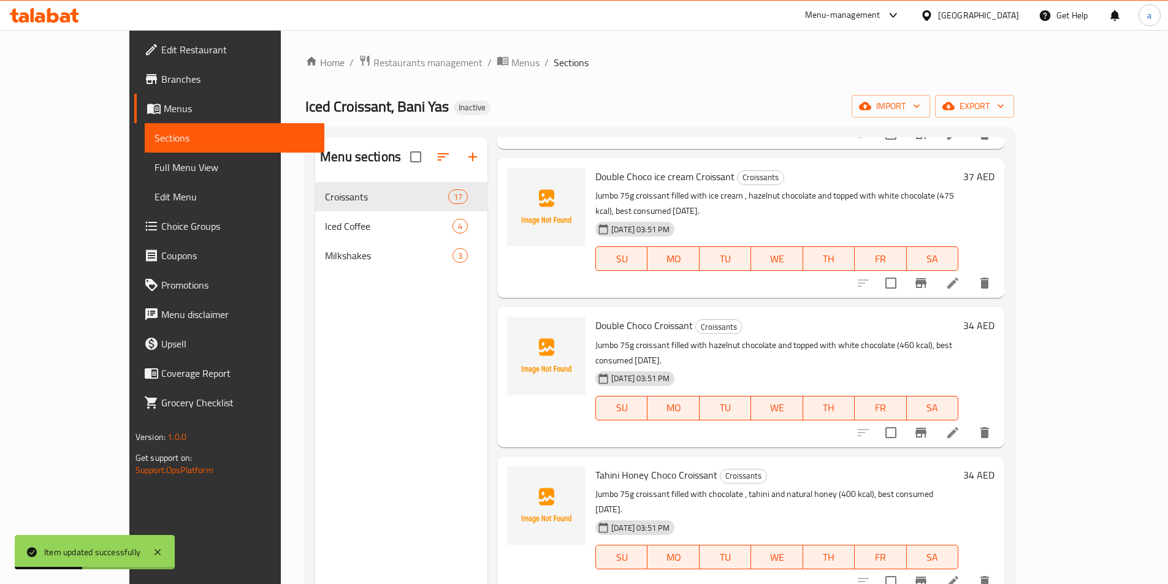
scroll to position [307, 0]
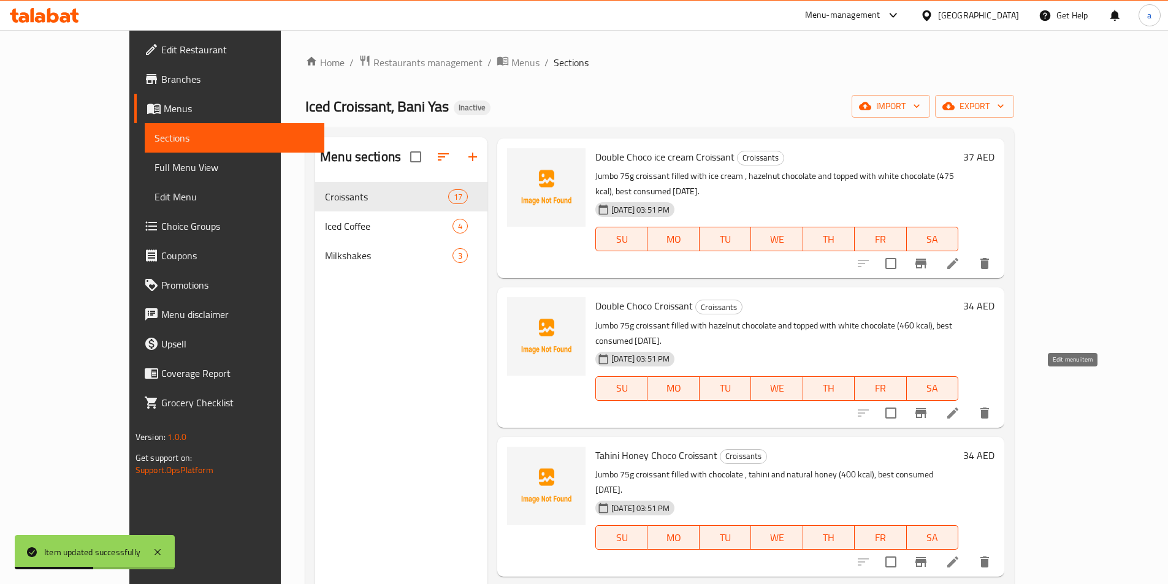
click at [960, 406] on icon at bounding box center [953, 413] width 15 height 15
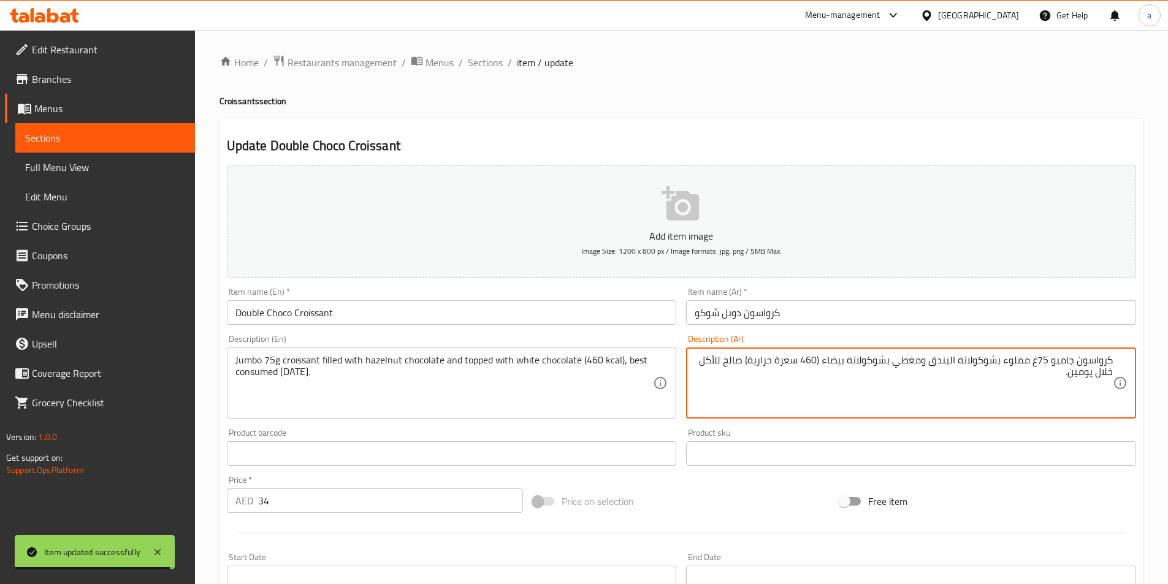
drag, startPoint x: 1003, startPoint y: 364, endPoint x: 1027, endPoint y: 368, distance: 24.3
click at [1027, 368] on textarea "كرواسون جامبو 75غ مملوء بشوكولاتة البندق ومغطي بشوكولاتة بيضاء (460 سعرة حرارية…" at bounding box center [904, 383] width 418 height 58
paste textarea "يئة ب"
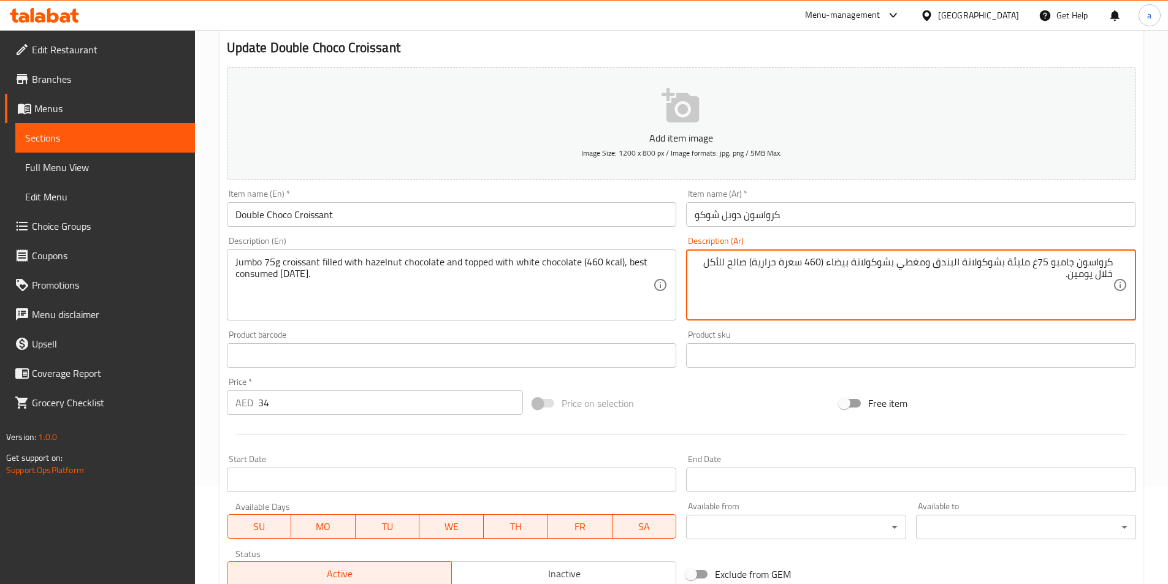
scroll to position [282, 0]
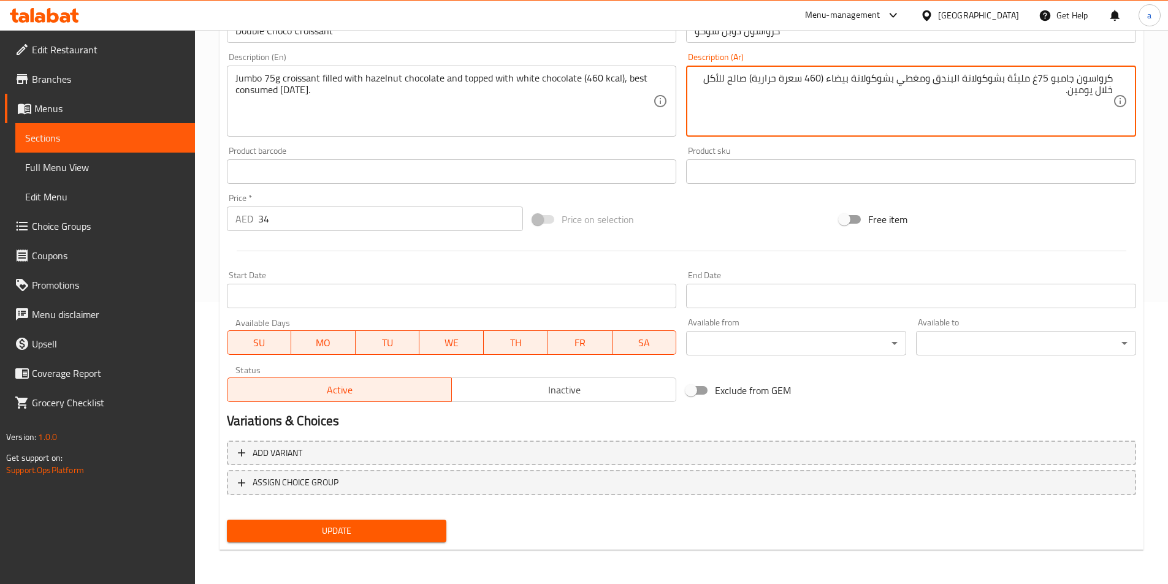
type textarea "كرواسون جامبو 75غ مليئة بشوكولاتة البندق ومغطي بشوكولاتة بيضاء (460 سعرة حرارية…"
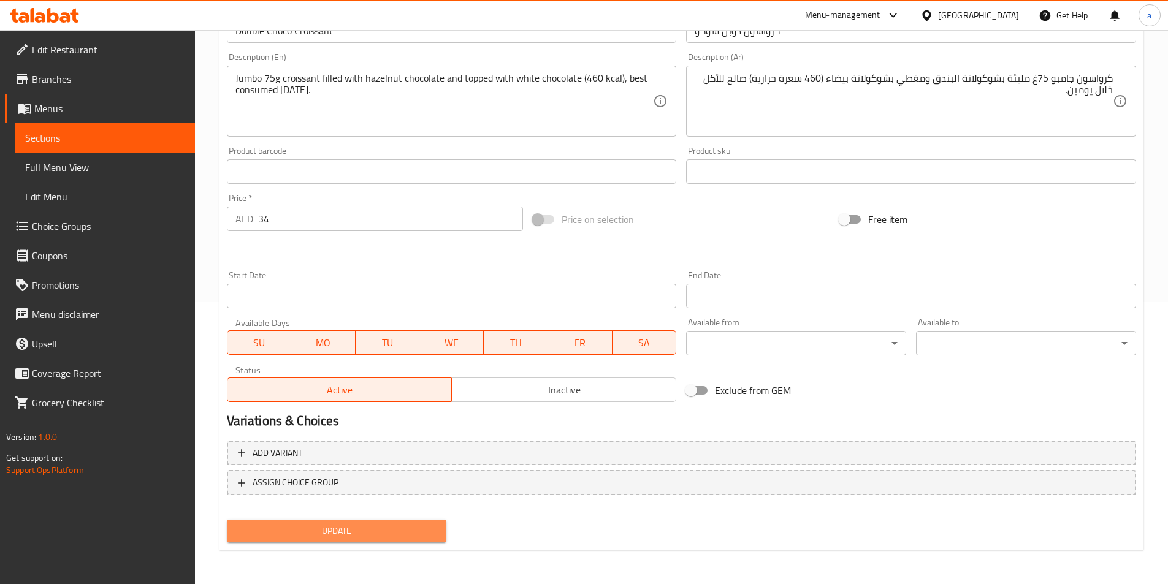
click at [378, 522] on button "Update" at bounding box center [337, 531] width 220 height 23
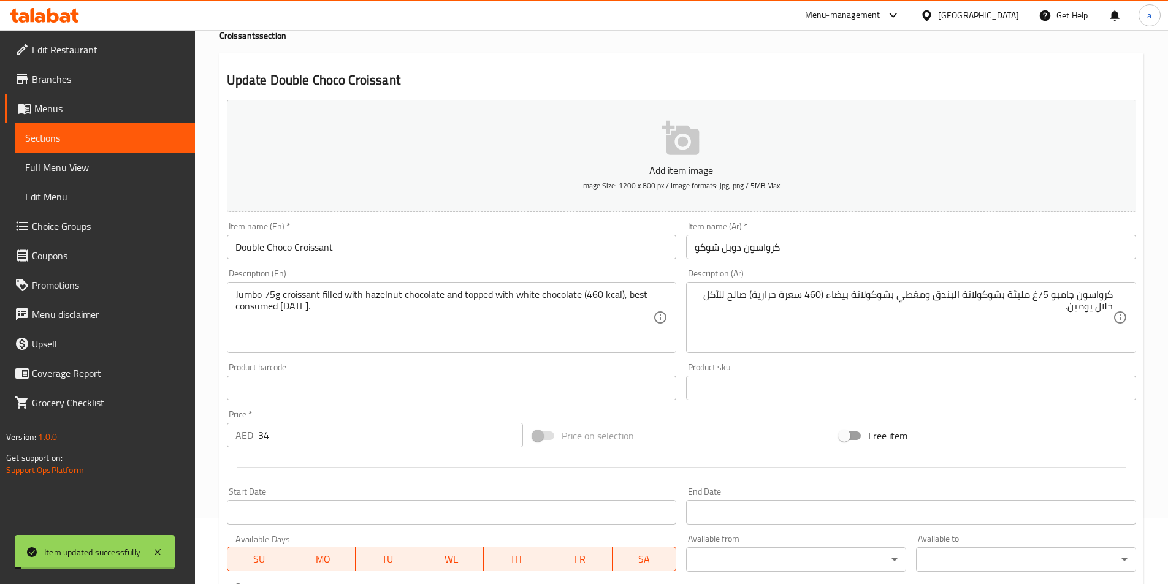
scroll to position [0, 0]
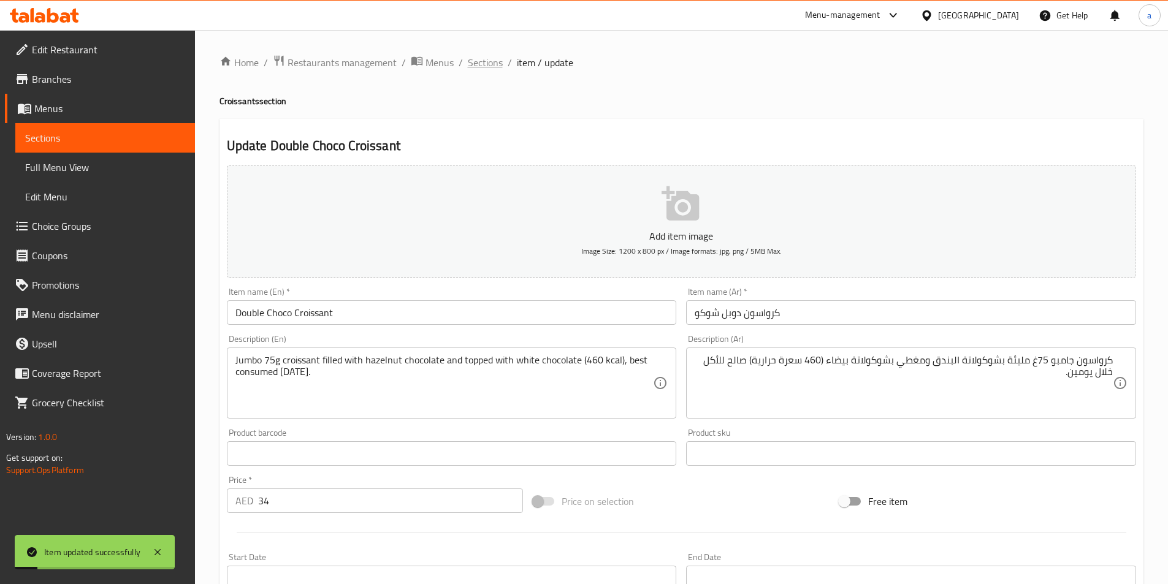
click at [497, 69] on span "Sections" at bounding box center [485, 62] width 35 height 15
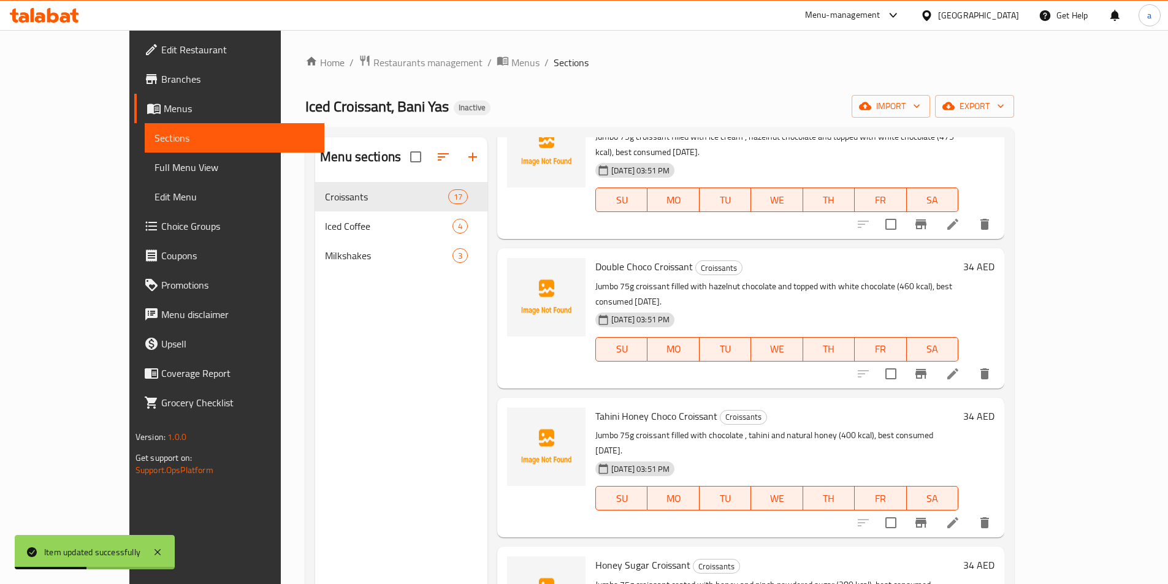
scroll to position [429, 0]
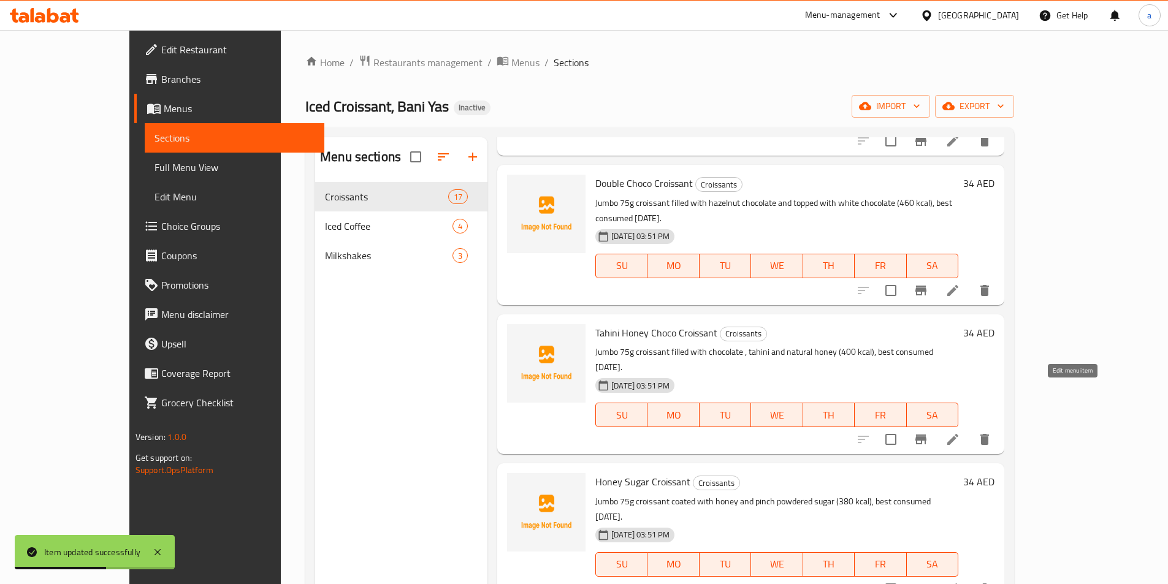
click at [960, 432] on icon at bounding box center [953, 439] width 15 height 15
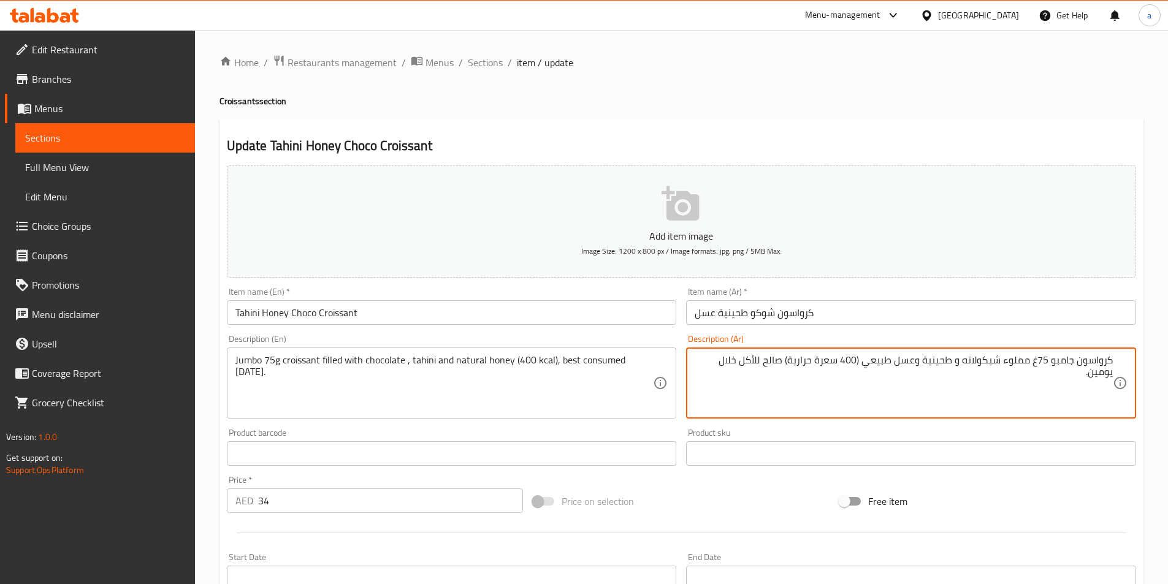
drag, startPoint x: 1005, startPoint y: 362, endPoint x: 1028, endPoint y: 363, distance: 23.3
click at [1028, 363] on textarea "كرواسون جامبو 75غ مملوء شيكولاته و طحينية وعسل طبيعي (400 سعرة حرارية) صالح للأ…" at bounding box center [904, 383] width 418 height 58
paste textarea "يئة ب"
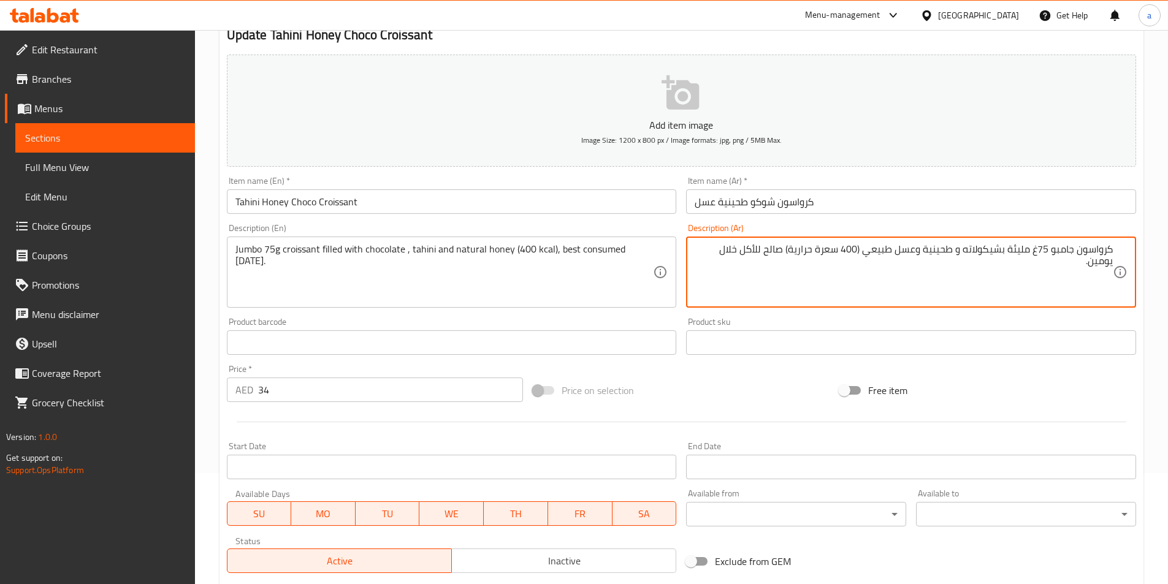
scroll to position [282, 0]
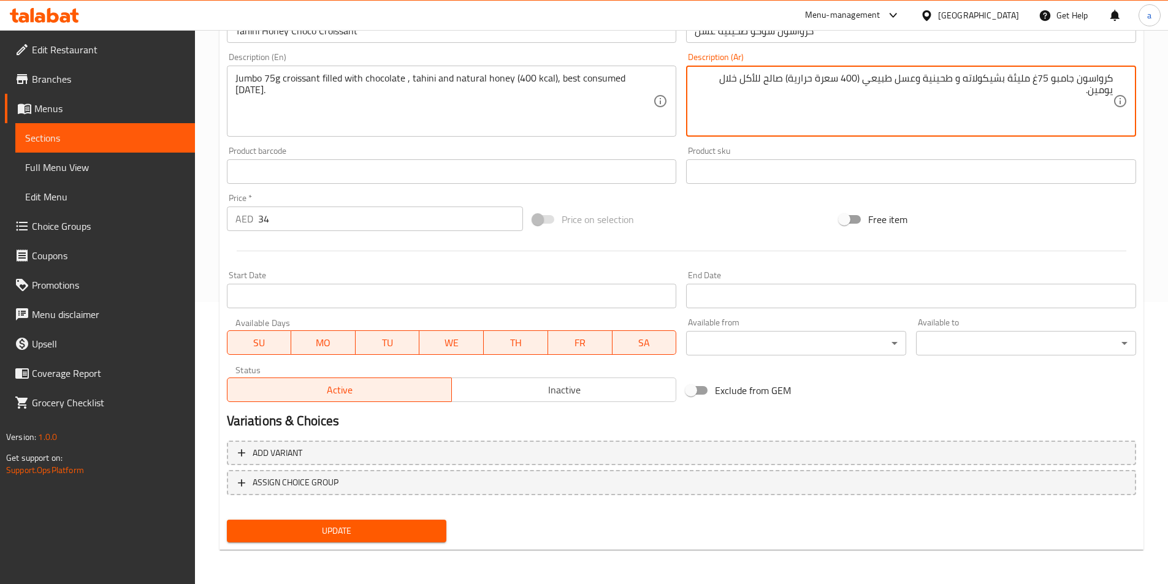
type textarea "كرواسون جامبو 75غ مليئة بشيكولاته و طحينية وعسل طبيعي (400 سعرة حرارية) صالح لل…"
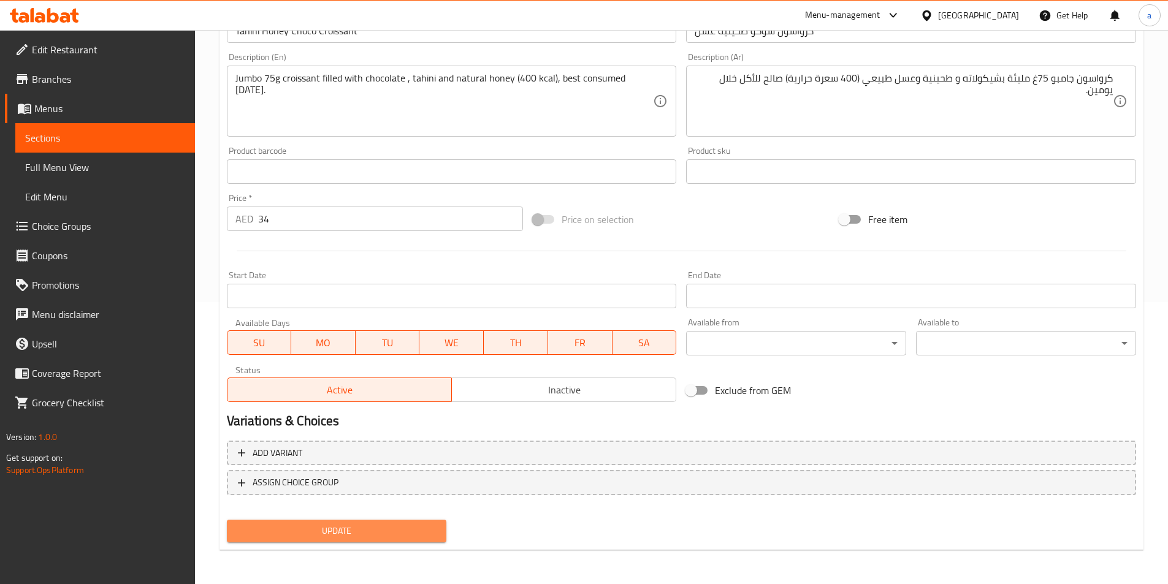
click at [333, 528] on span "Update" at bounding box center [337, 531] width 201 height 15
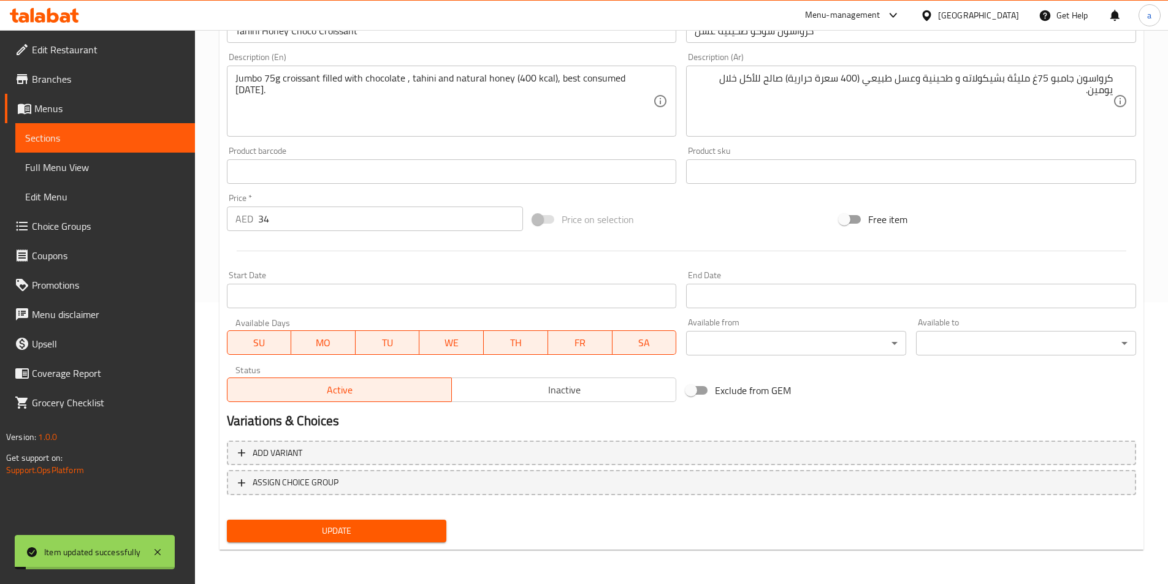
scroll to position [0, 0]
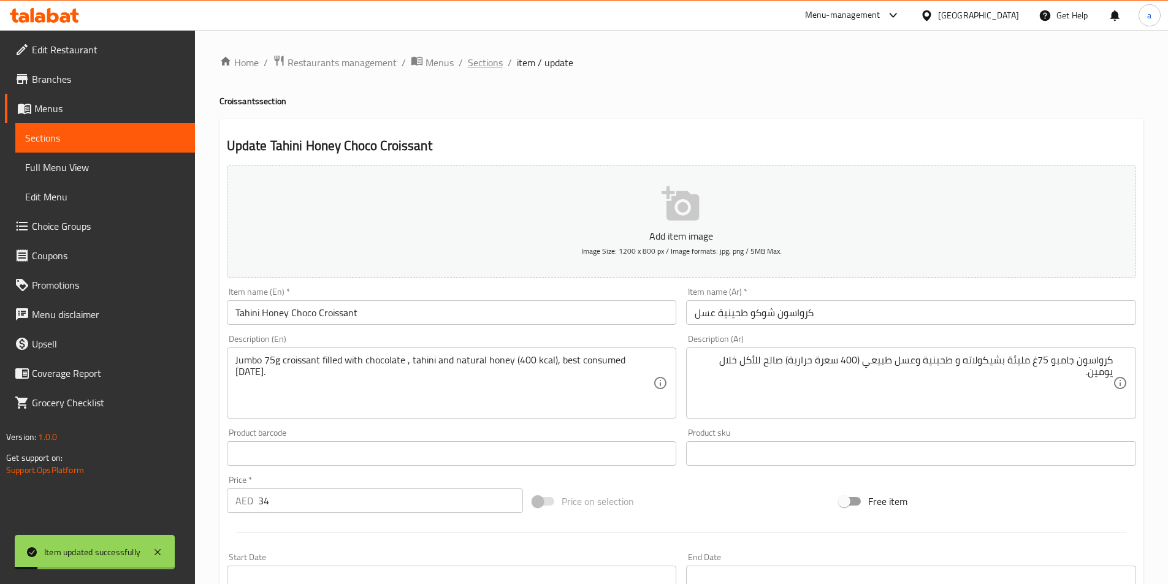
click at [486, 64] on span "Sections" at bounding box center [485, 62] width 35 height 15
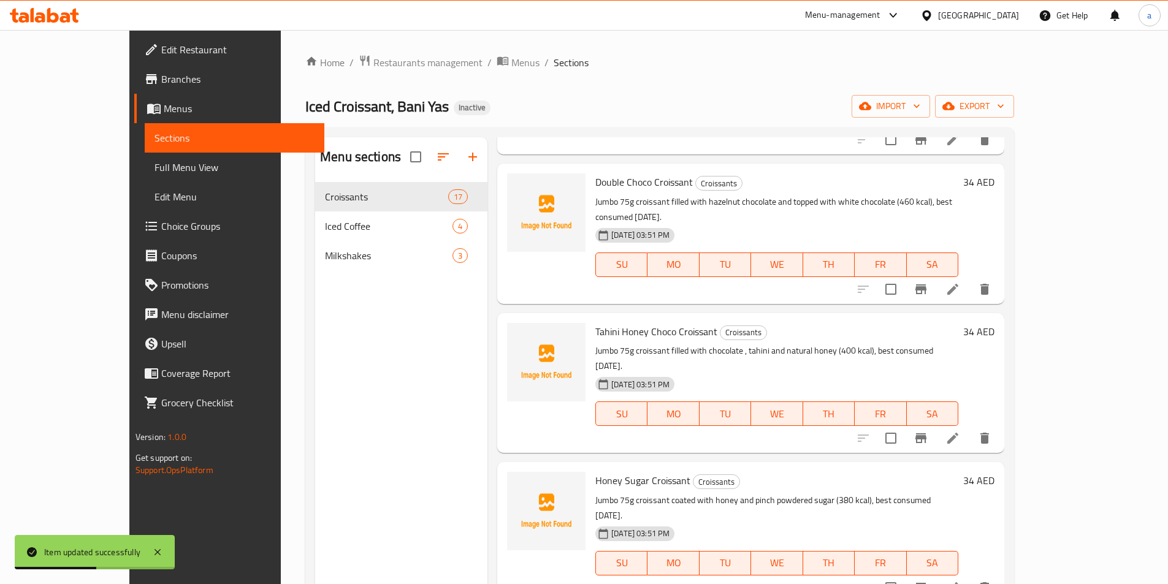
scroll to position [491, 0]
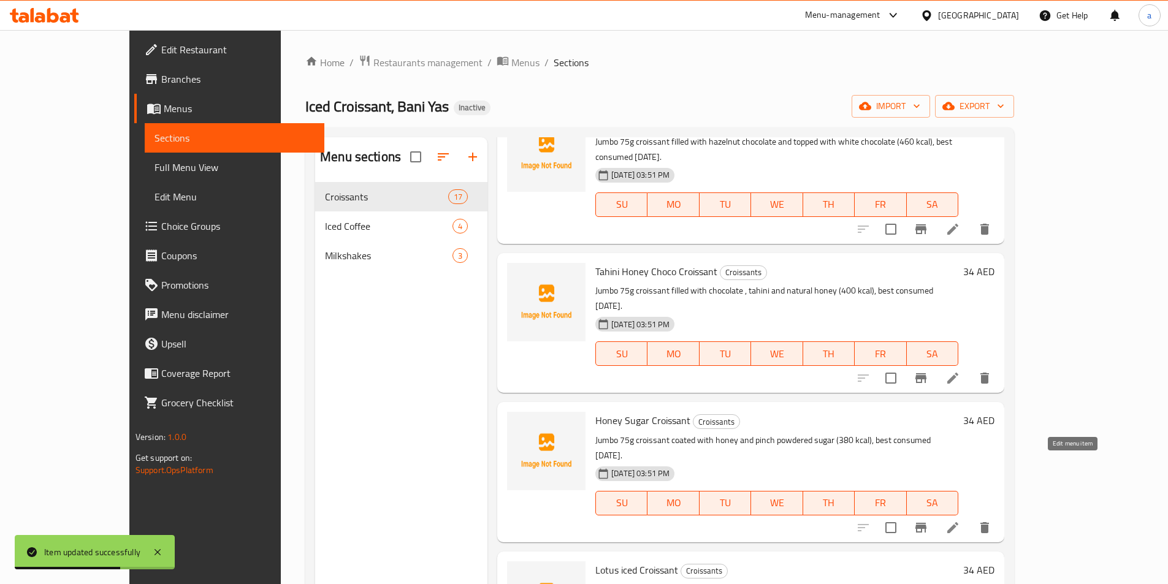
click at [960, 521] on icon at bounding box center [953, 528] width 15 height 15
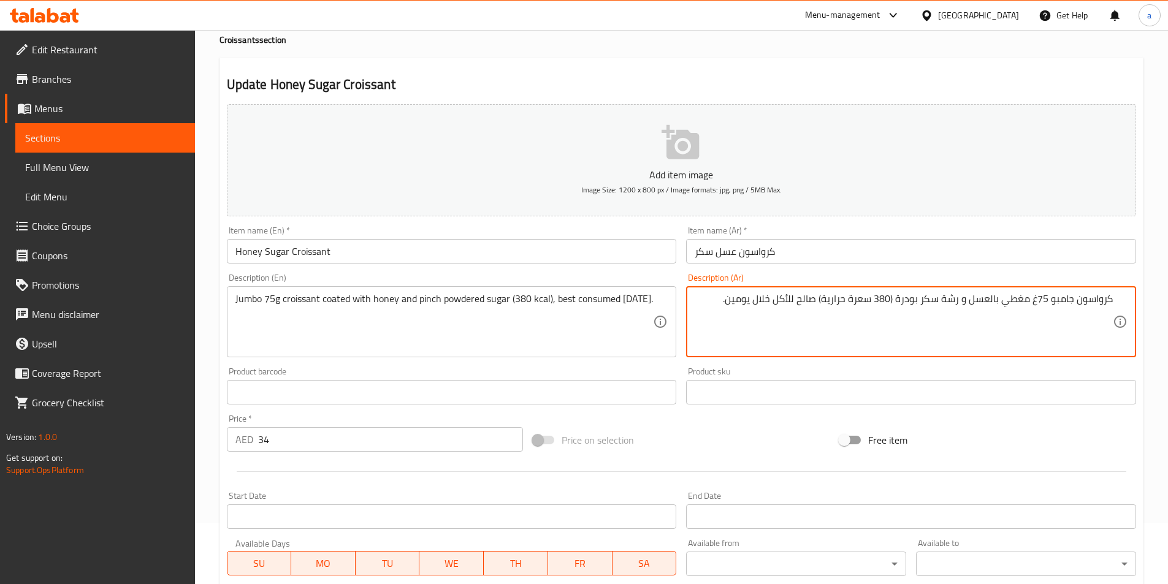
scroll to position [282, 0]
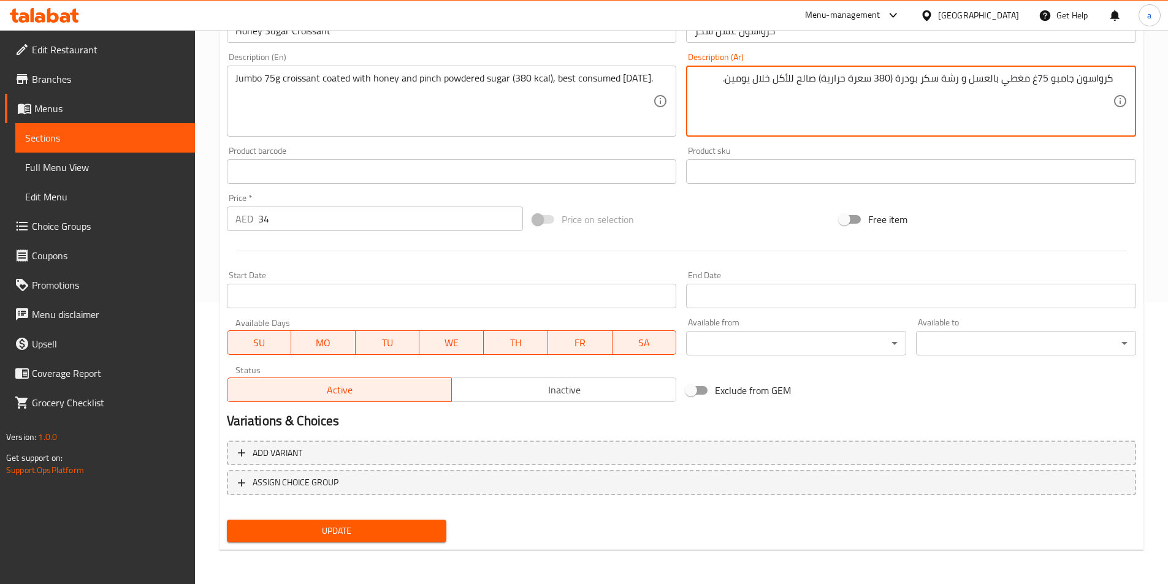
click at [415, 527] on span "Update" at bounding box center [337, 531] width 201 height 15
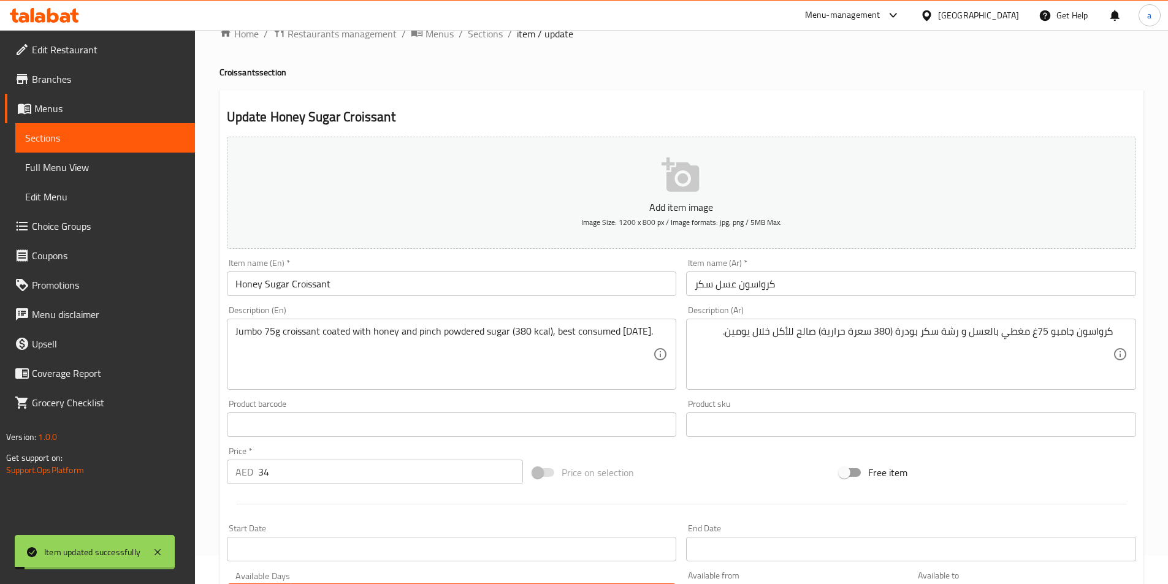
scroll to position [0, 0]
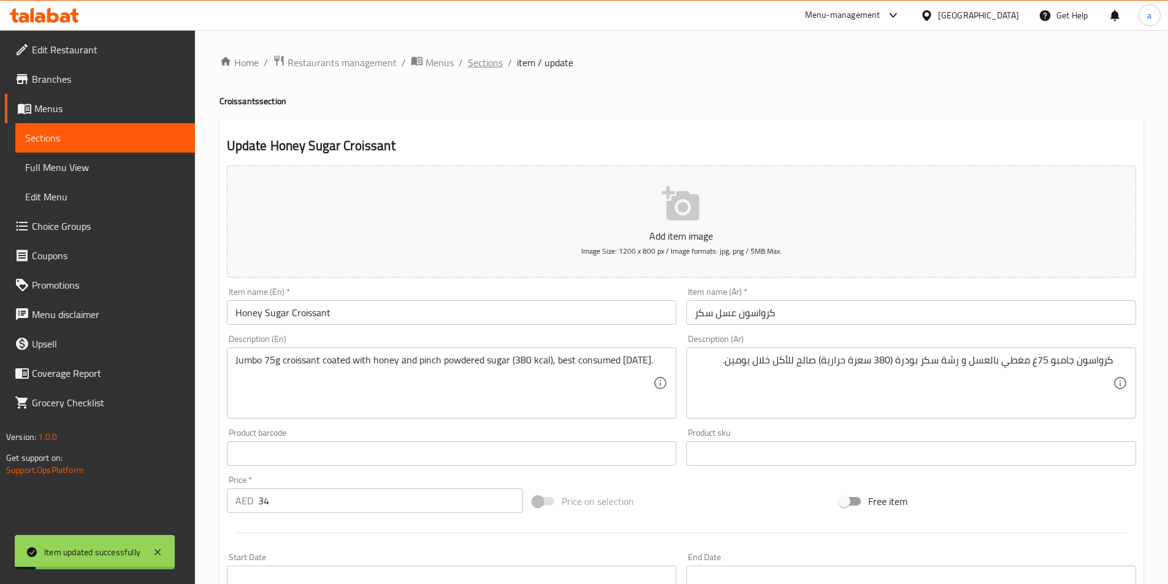
click at [487, 70] on span "Sections" at bounding box center [485, 62] width 35 height 15
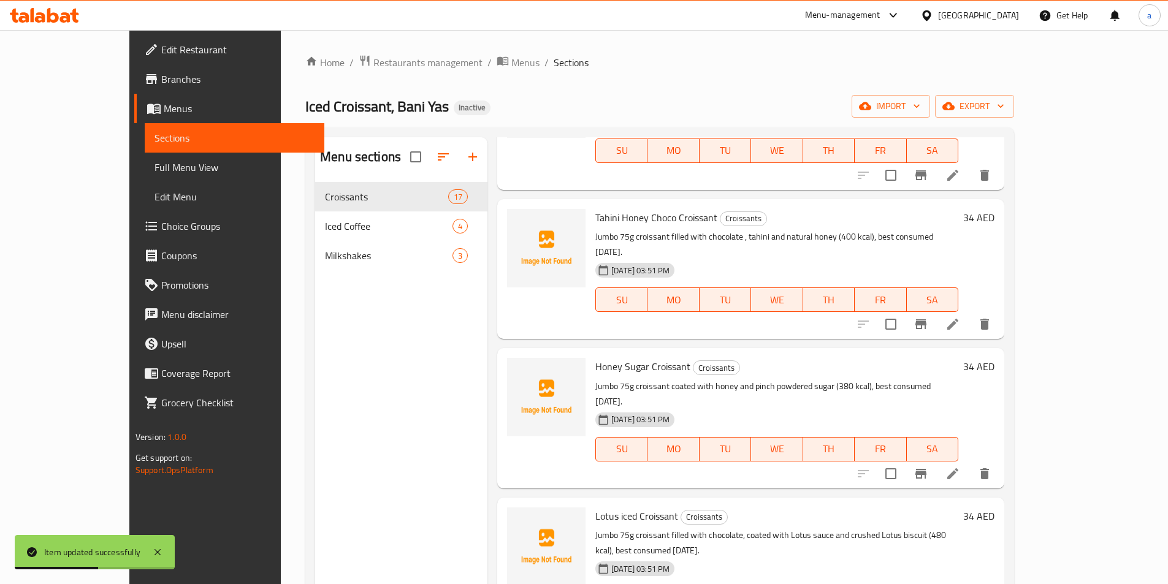
scroll to position [613, 0]
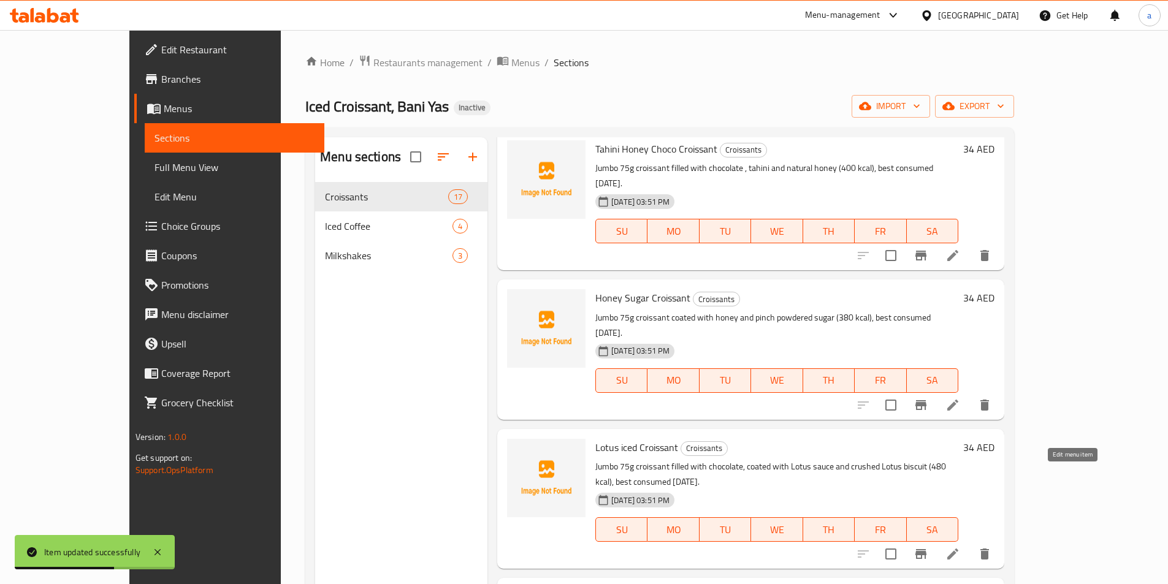
click at [960, 547] on icon at bounding box center [953, 554] width 15 height 15
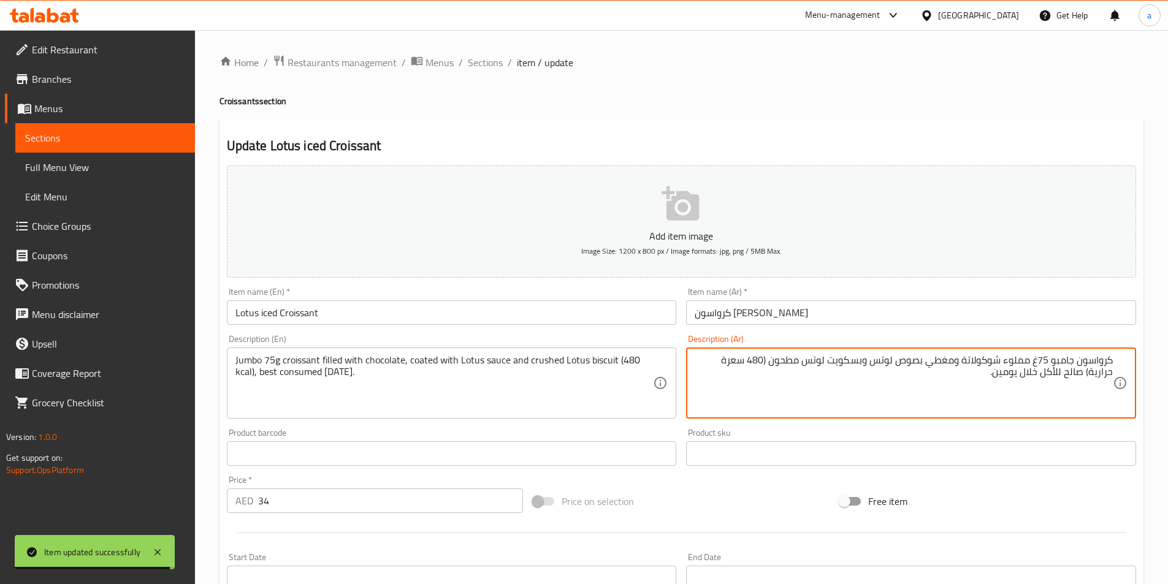
click at [1000, 362] on textarea "كرواسون جامبو 75غ مملوء شوكولاتة ومغطي بصوص لوتس وبسكويت لوتس مطحون (480 سعرة ح…" at bounding box center [904, 383] width 418 height 58
paste textarea "يئة ب"
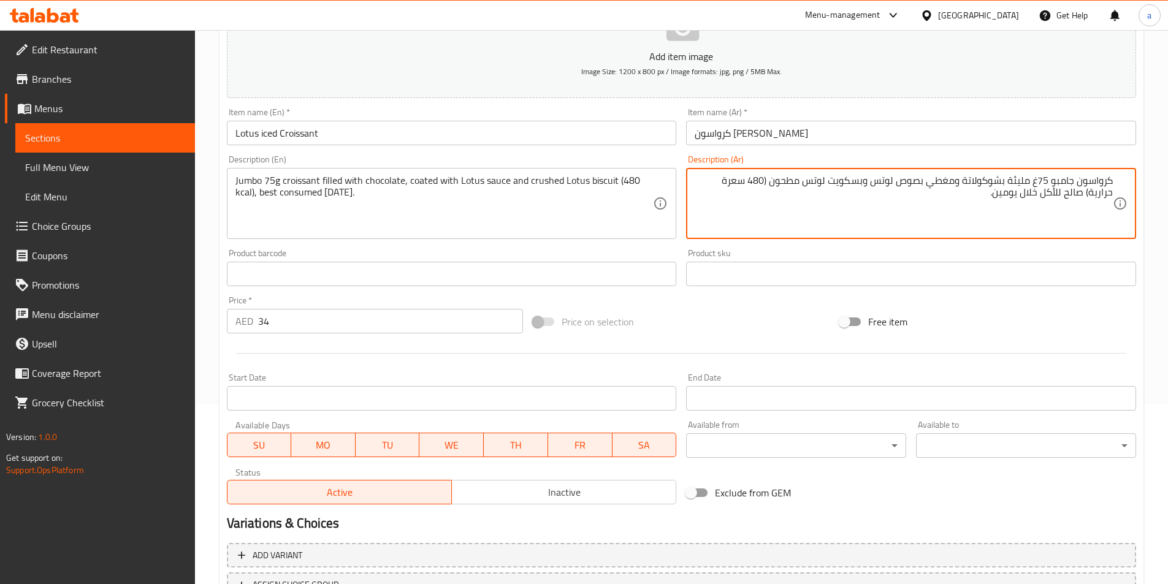
scroll to position [282, 0]
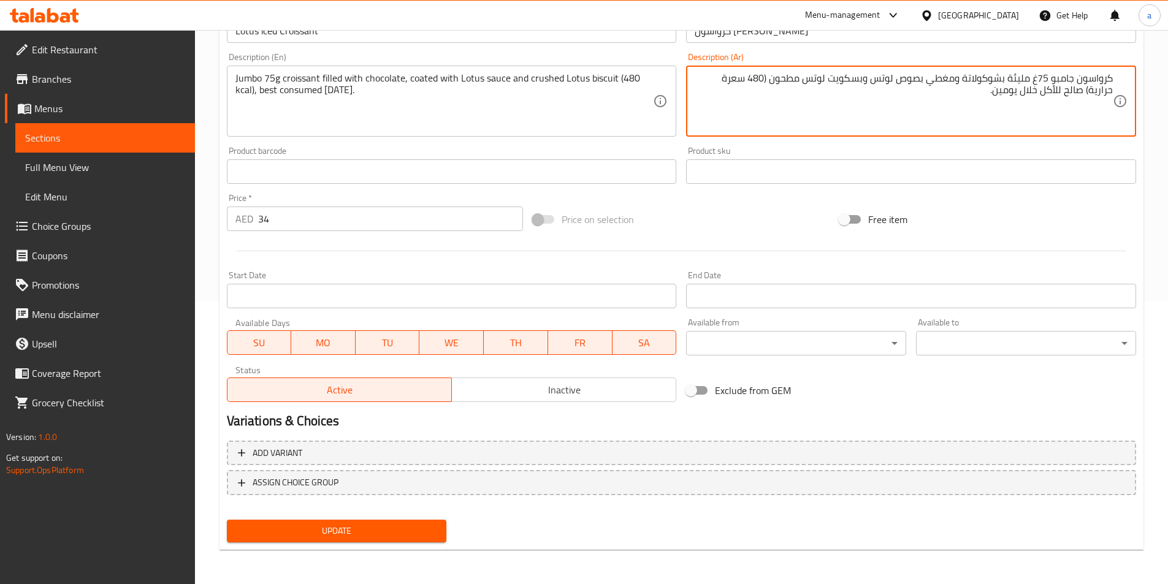
type textarea "كرواسون جامبو 75غ مليئة بشوكولاتة ومغطي بصوص لوتس وبسكويت لوتس مطحون (480 سعرة …"
click at [384, 528] on span "Update" at bounding box center [337, 531] width 201 height 15
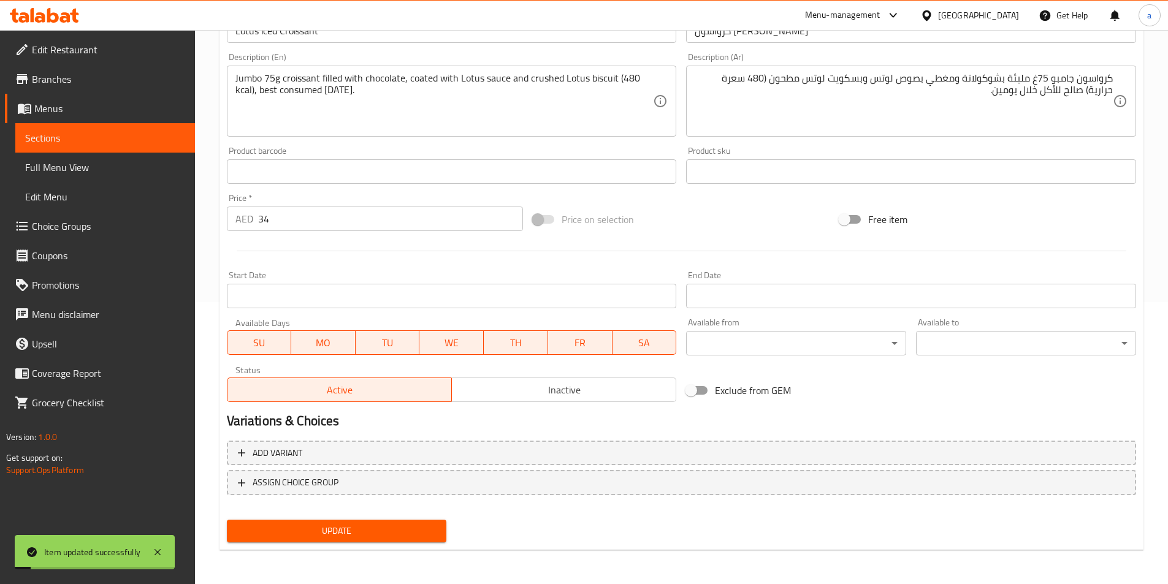
scroll to position [0, 0]
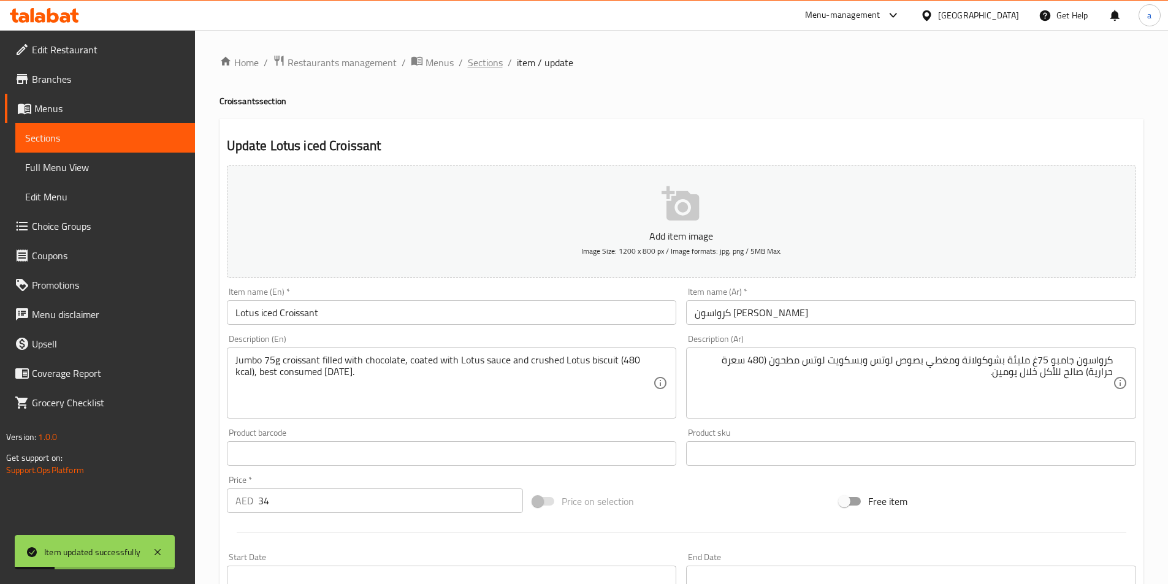
click at [491, 59] on span "Sections" at bounding box center [485, 62] width 35 height 15
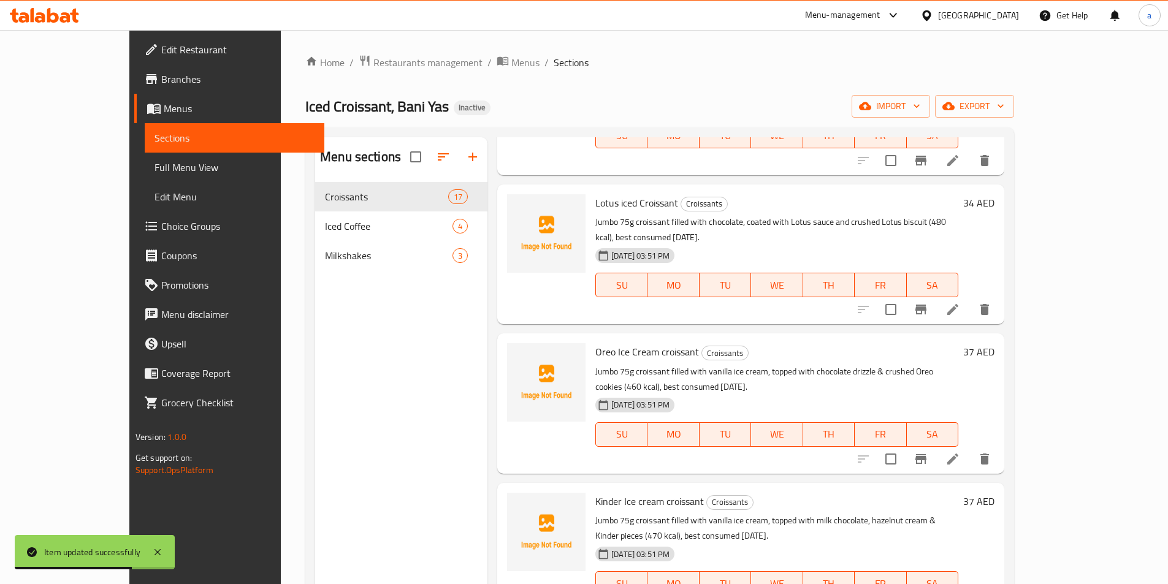
scroll to position [859, 0]
click at [960, 451] on icon at bounding box center [953, 458] width 15 height 15
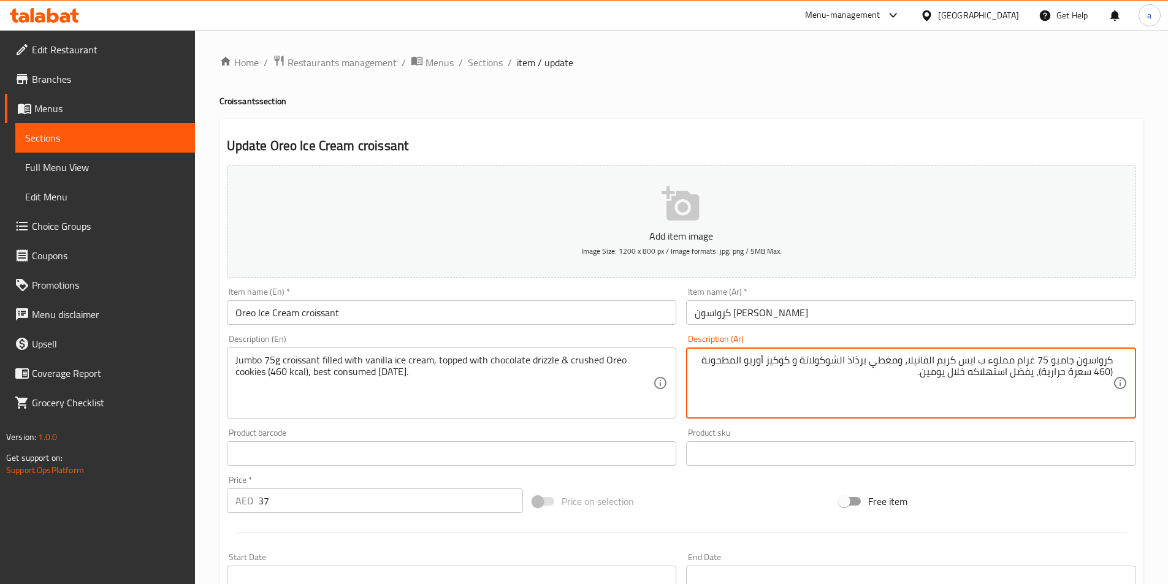
click at [974, 361] on textarea "كرواسون جامبو 75 غرام مملوء ب ايس كريم الفانيلا، ومغطي برذاذ الشوكولاتة و كوكيز…" at bounding box center [904, 383] width 418 height 58
paste textarea "يئة ب"
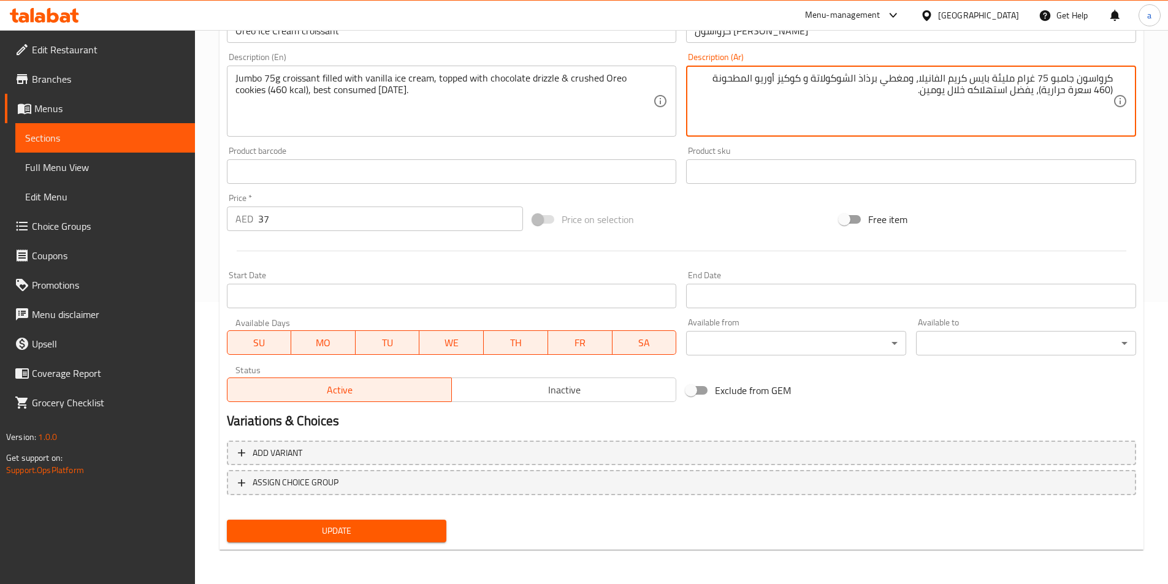
type textarea "كرواسون جامبو 75 غرام مليئة بايس كريم الفانيلا، ومغطي برذاذ الشوكولاتة و كوكيز …"
click at [397, 530] on span "Update" at bounding box center [337, 531] width 201 height 15
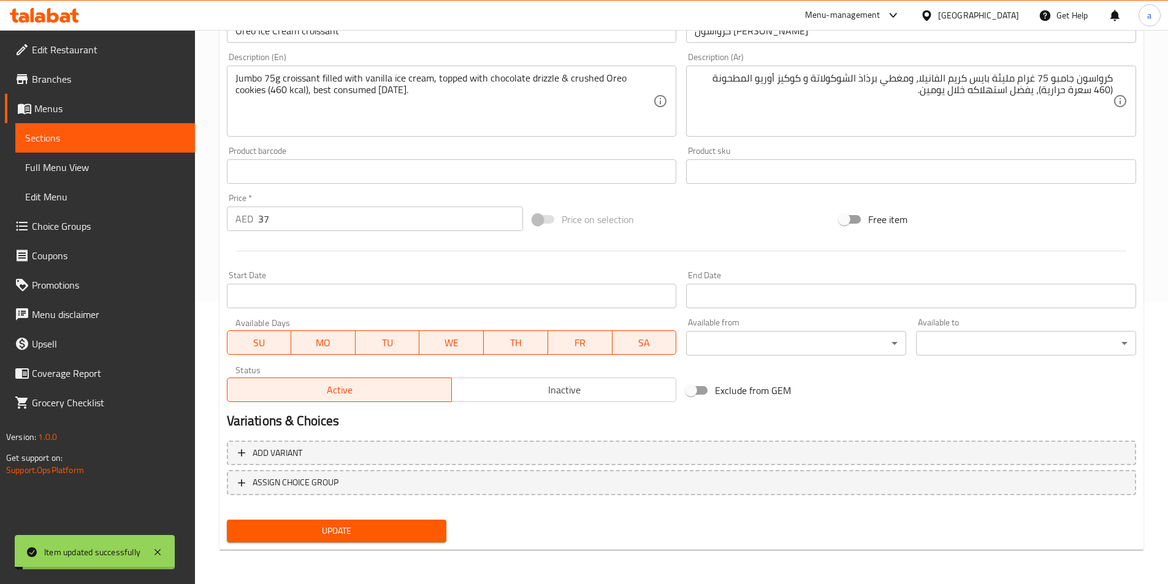
scroll to position [0, 0]
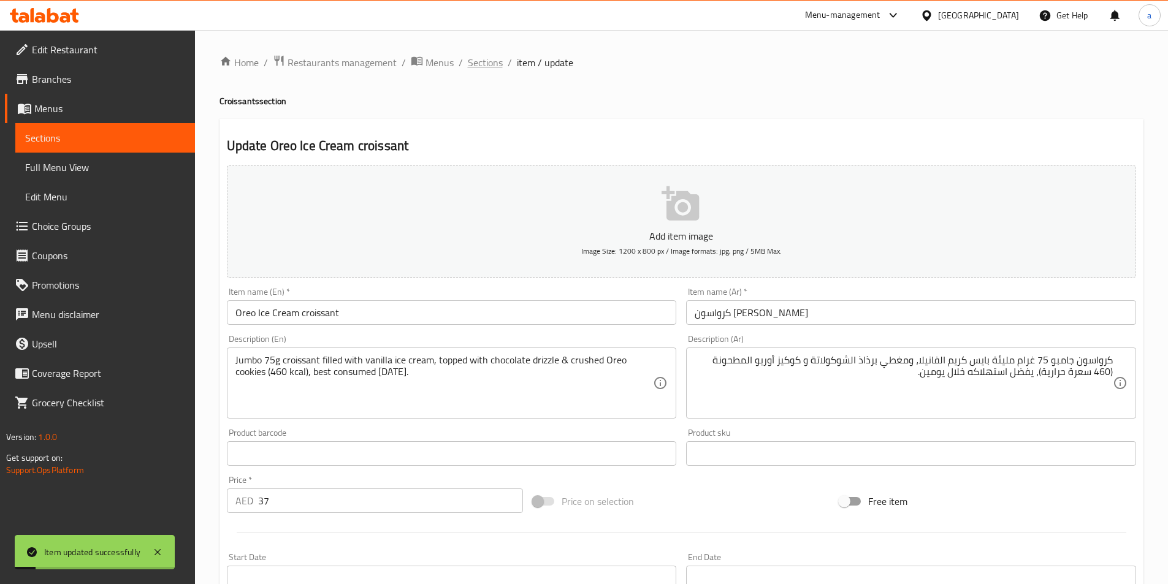
click at [487, 58] on span "Sections" at bounding box center [485, 62] width 35 height 15
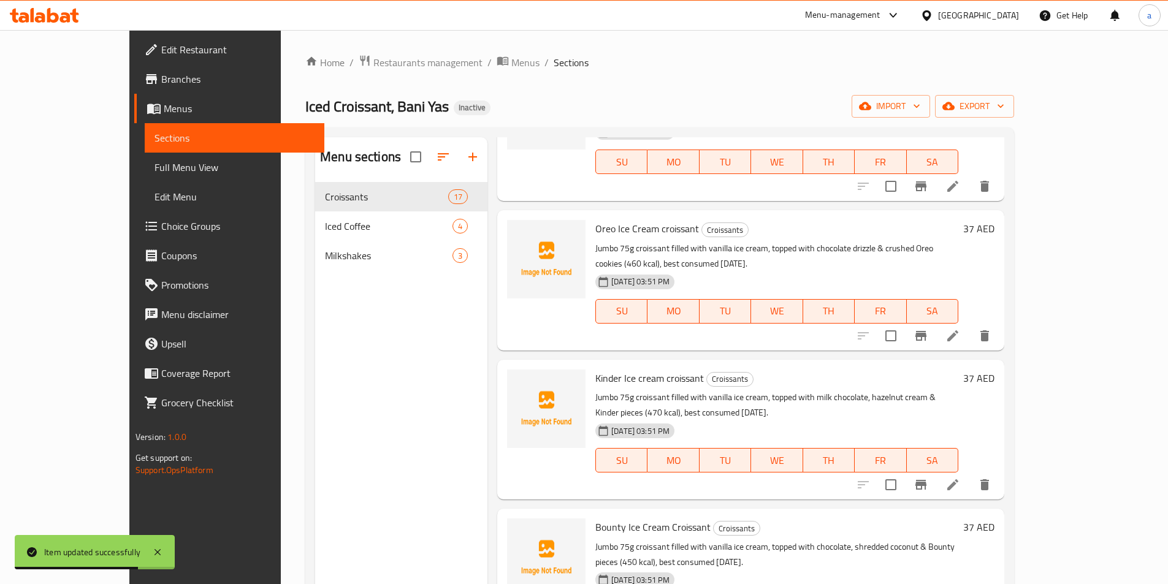
scroll to position [1043, 0]
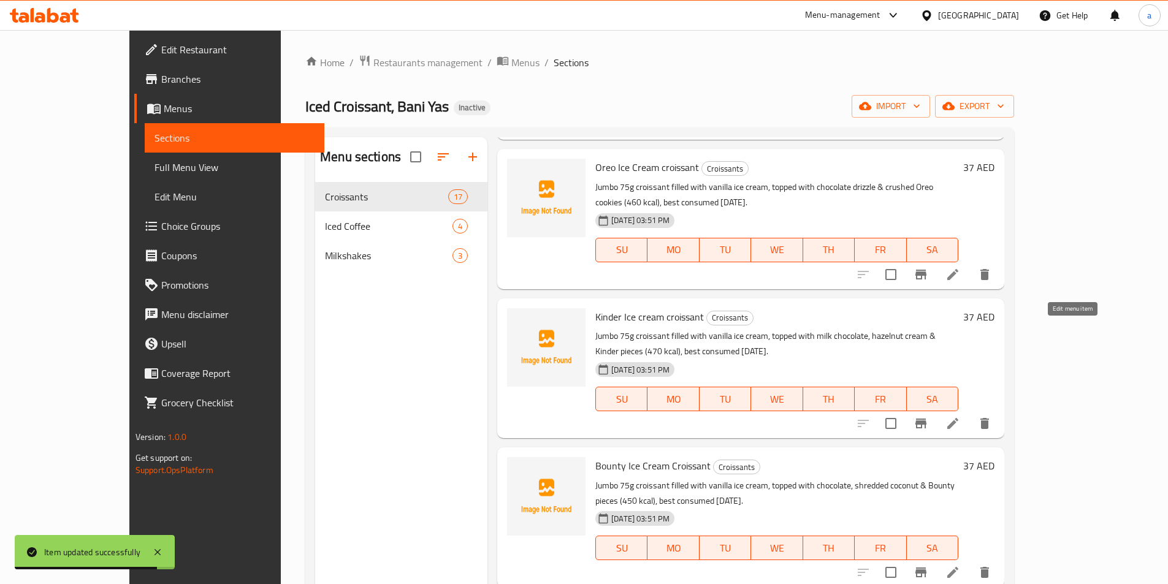
click at [960, 416] on icon at bounding box center [953, 423] width 15 height 15
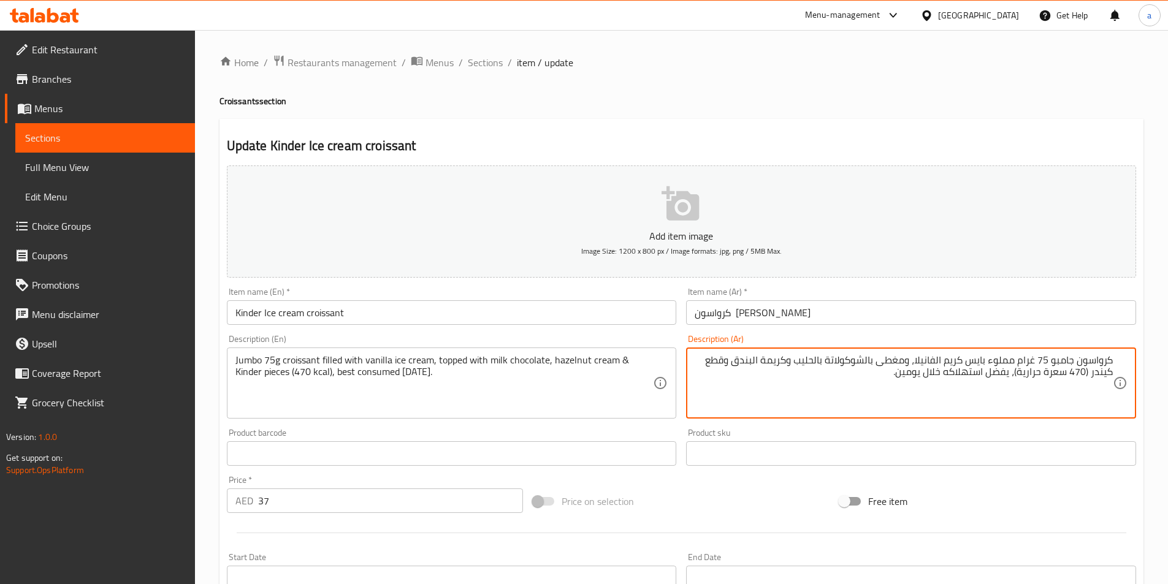
drag, startPoint x: 982, startPoint y: 363, endPoint x: 1017, endPoint y: 364, distance: 35.0
click at [1017, 364] on textarea "كرواسون جامبو 75 غرام مملوء بايس كريم الفانيلا، ومغطى بالشوكولاتة بالحليب وكريم…" at bounding box center [904, 383] width 418 height 58
paste textarea "مليئة"
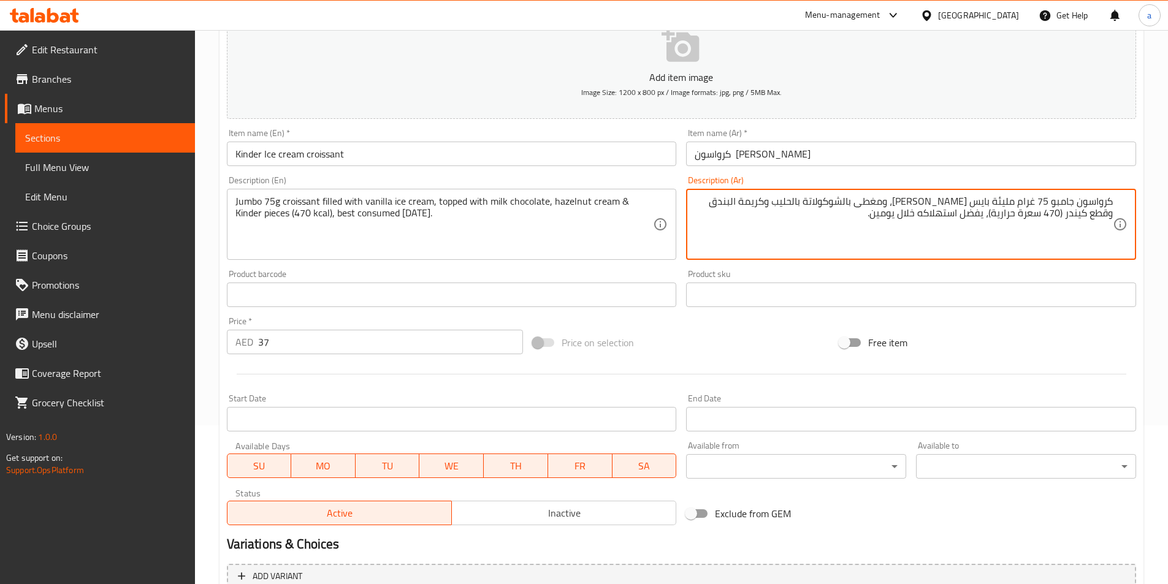
scroll to position [282, 0]
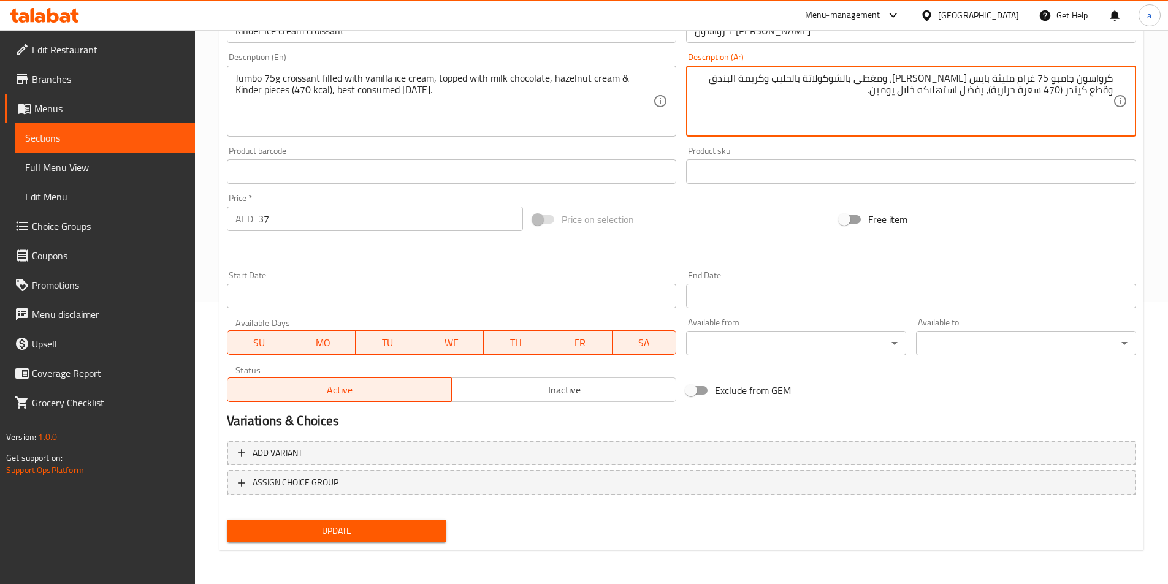
type textarea "كرواسون جامبو 75 غرام مليئة بايس كريم الفانيلا، ومغطى بالشوكولاتة بالحليب وكريم…"
click at [389, 530] on span "Update" at bounding box center [337, 531] width 201 height 15
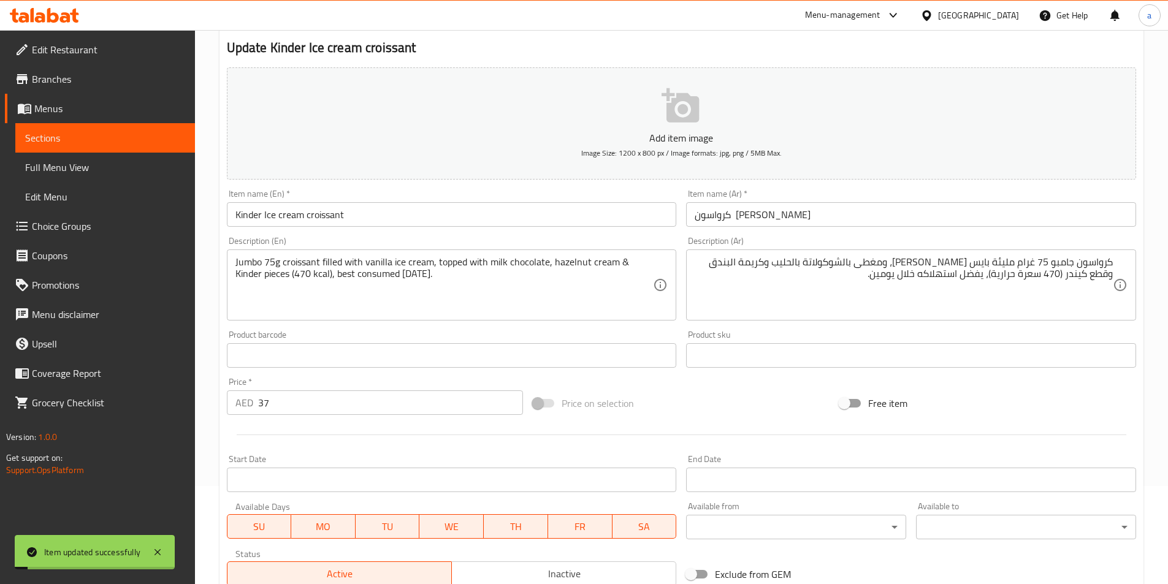
scroll to position [0, 0]
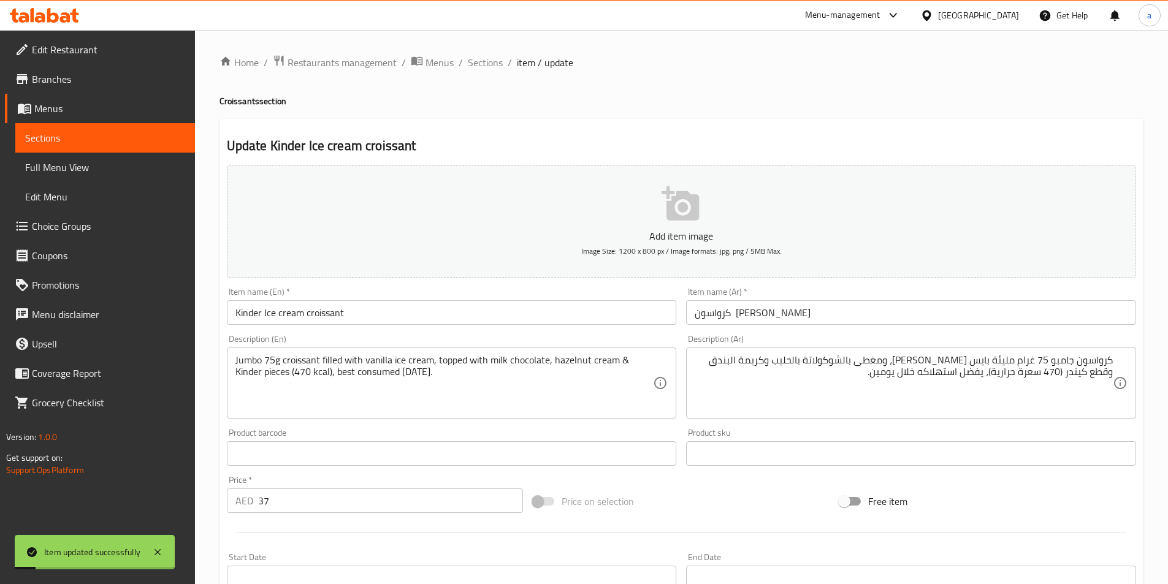
click at [484, 64] on span "Sections" at bounding box center [485, 62] width 35 height 15
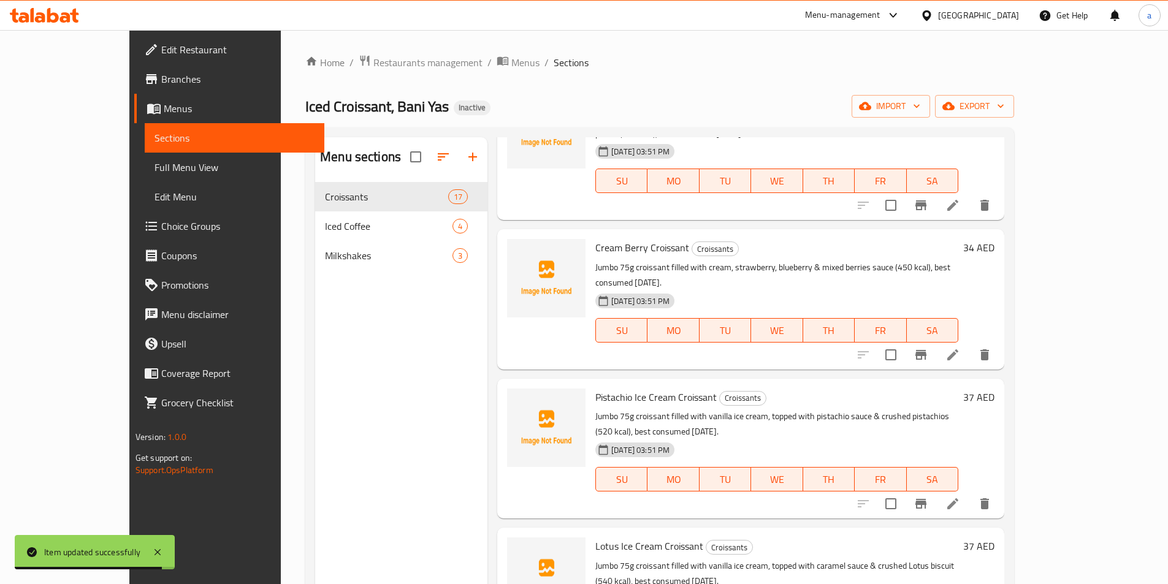
scroll to position [1410, 0]
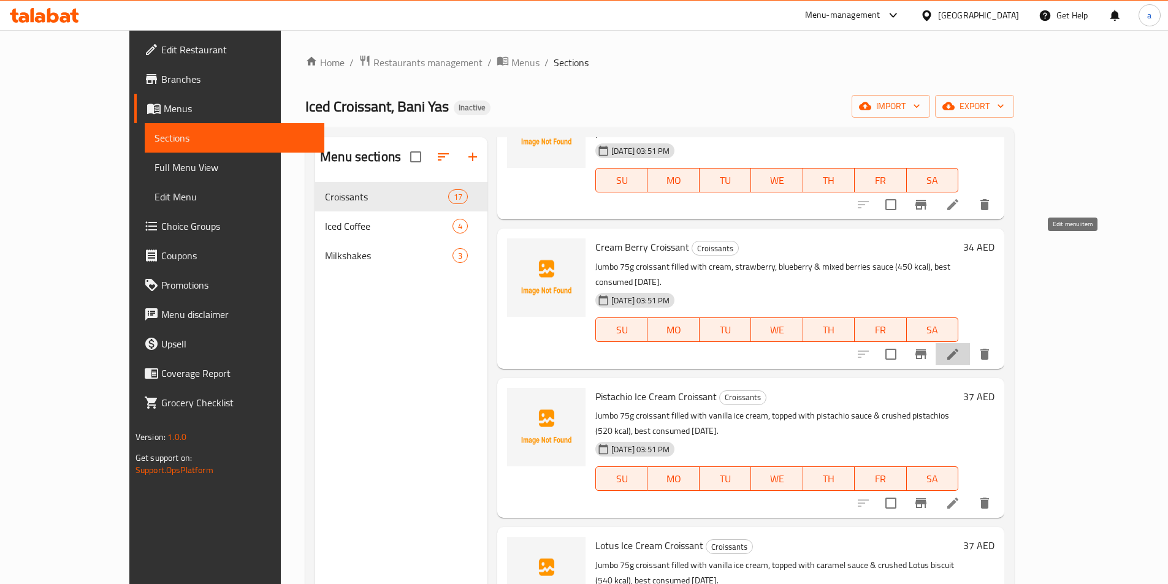
click at [960, 347] on icon at bounding box center [953, 354] width 15 height 15
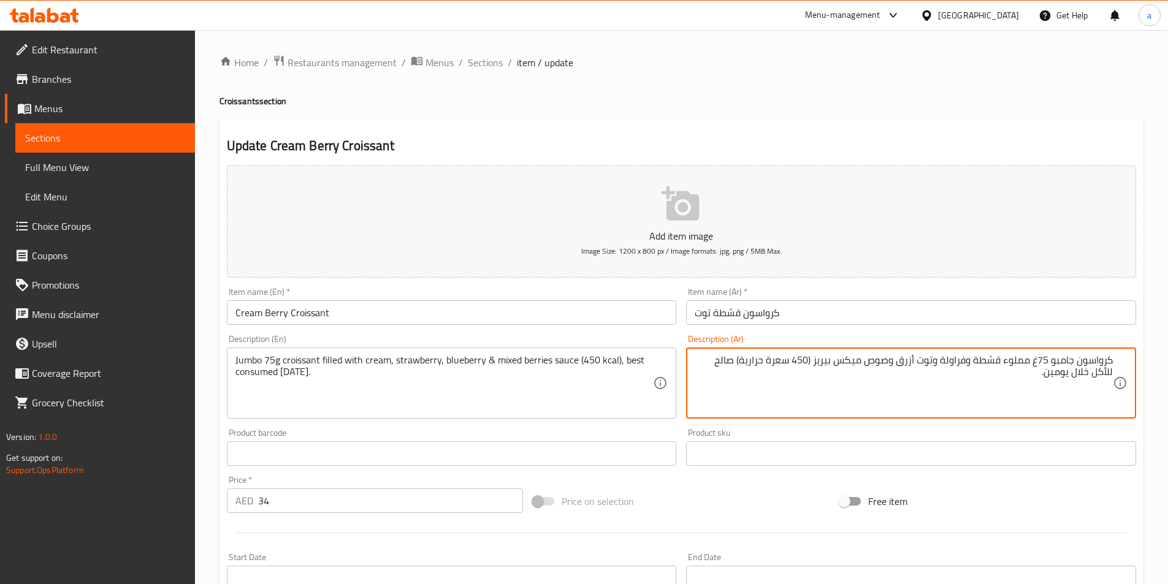
click at [1003, 365] on textarea "كرواسون جامبو 75غ مملوء قشطة وفراولة وتوت أزرق وصوص ميكس بيريز (450 سعرة حرارية…" at bounding box center [904, 383] width 418 height 58
paste textarea "يئة ب"
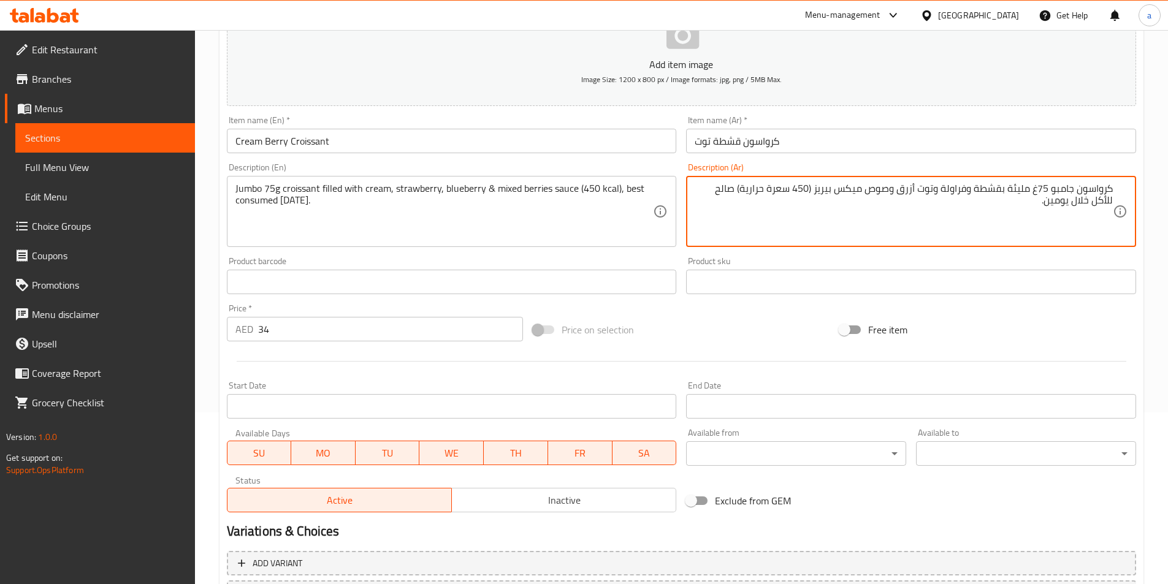
scroll to position [282, 0]
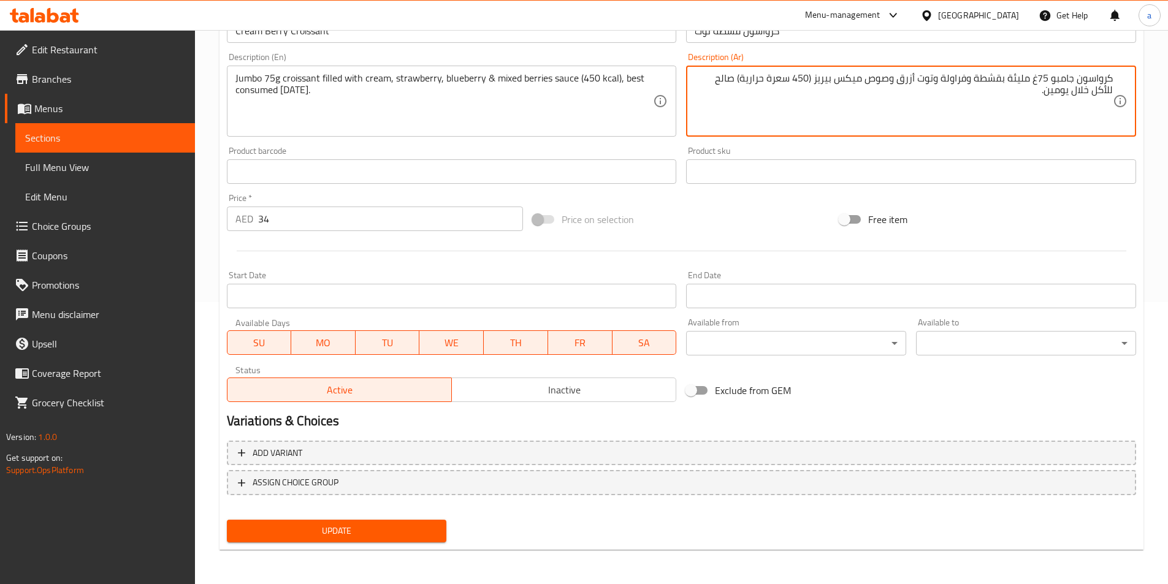
type textarea "كرواسون جامبو 75غ مليئة بقشطة وفراولة وتوت أزرق وصوص ميكس بيريز (450 سعرة حراري…"
click at [420, 533] on span "Update" at bounding box center [337, 531] width 201 height 15
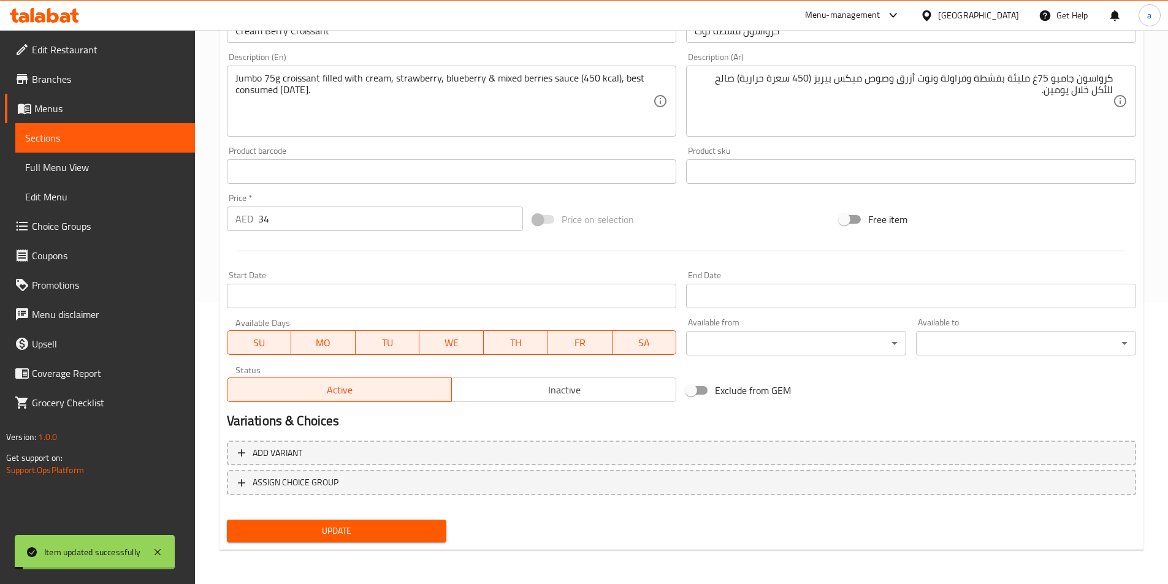
scroll to position [0, 0]
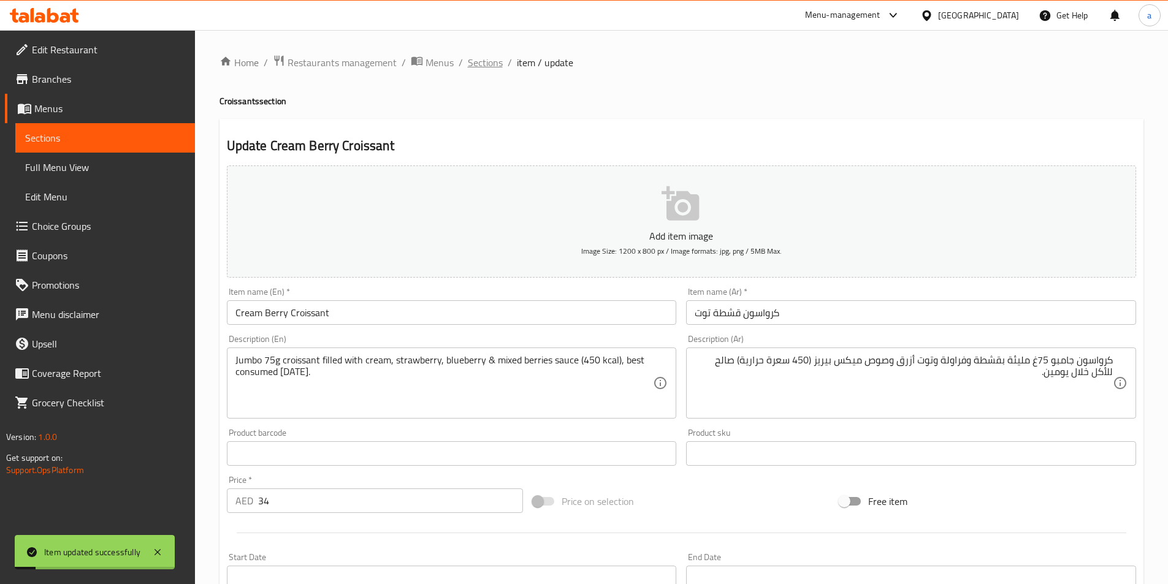
click at [483, 63] on span "Sections" at bounding box center [485, 62] width 35 height 15
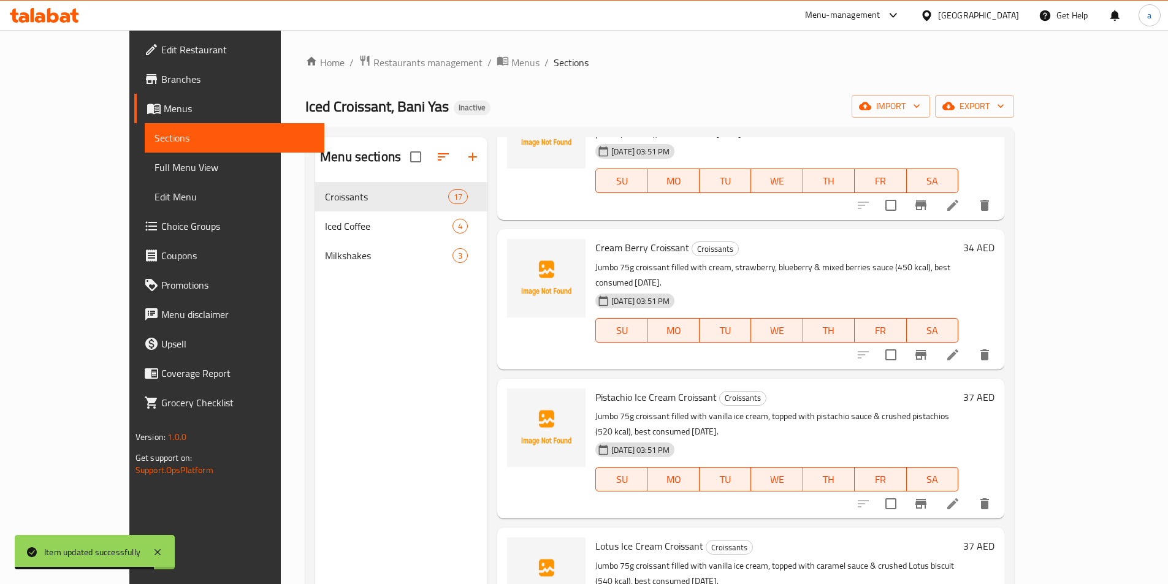
scroll to position [1410, 0]
click at [960, 496] on icon at bounding box center [953, 503] width 15 height 15
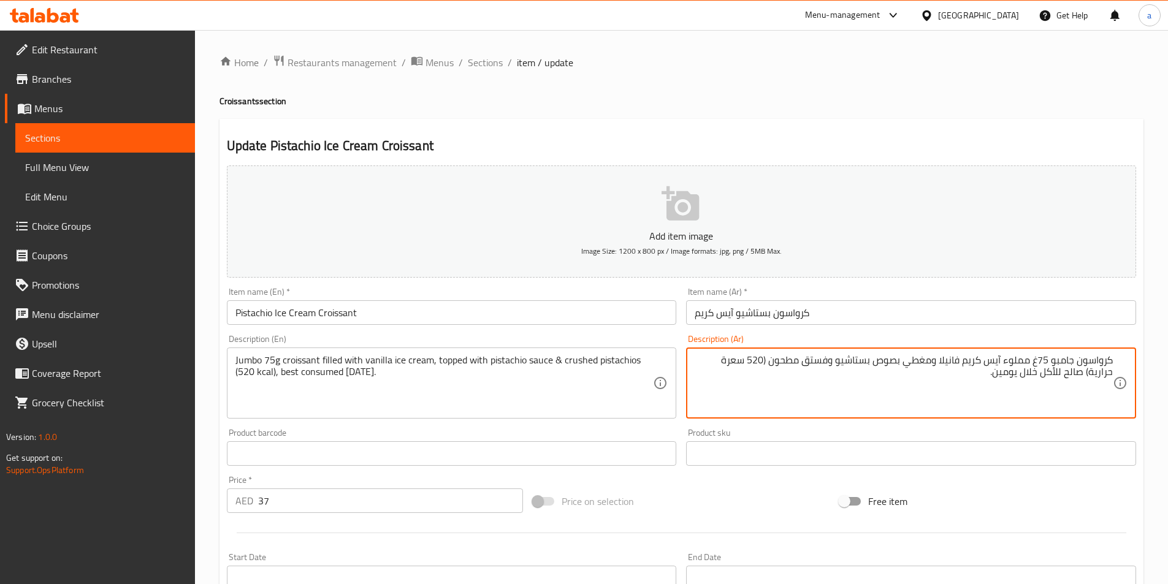
click at [1003, 365] on textarea "كرواسون جامبو 75غ مملوء آيس كريم فانيلا ومغطي بصوص بستاشيو وفستق مطحون (520 سعر…" at bounding box center [904, 383] width 418 height 58
paste textarea "يئة ب"
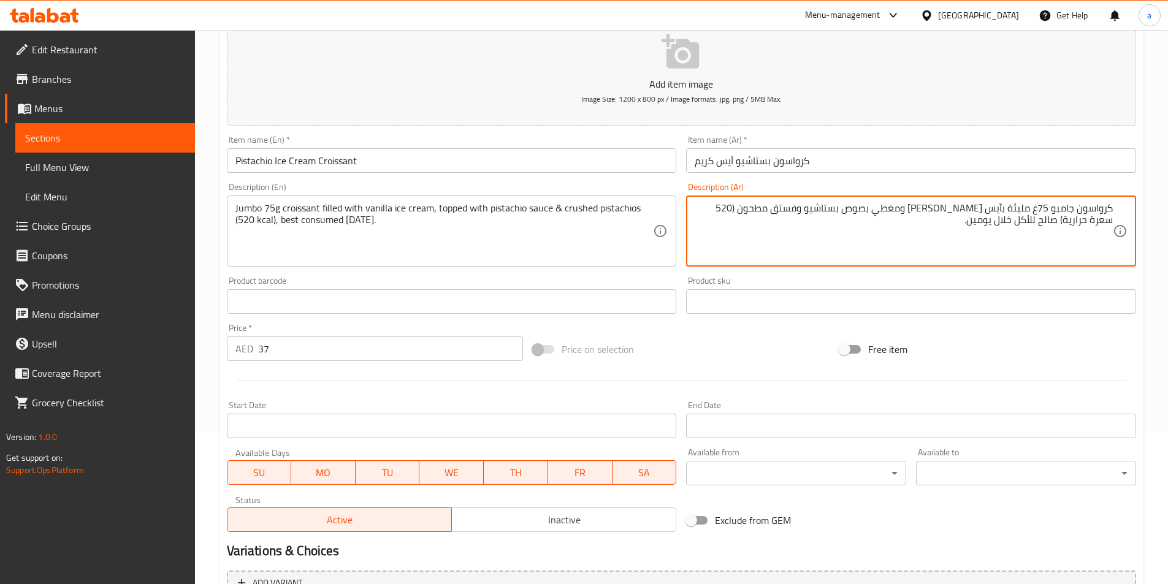
scroll to position [282, 0]
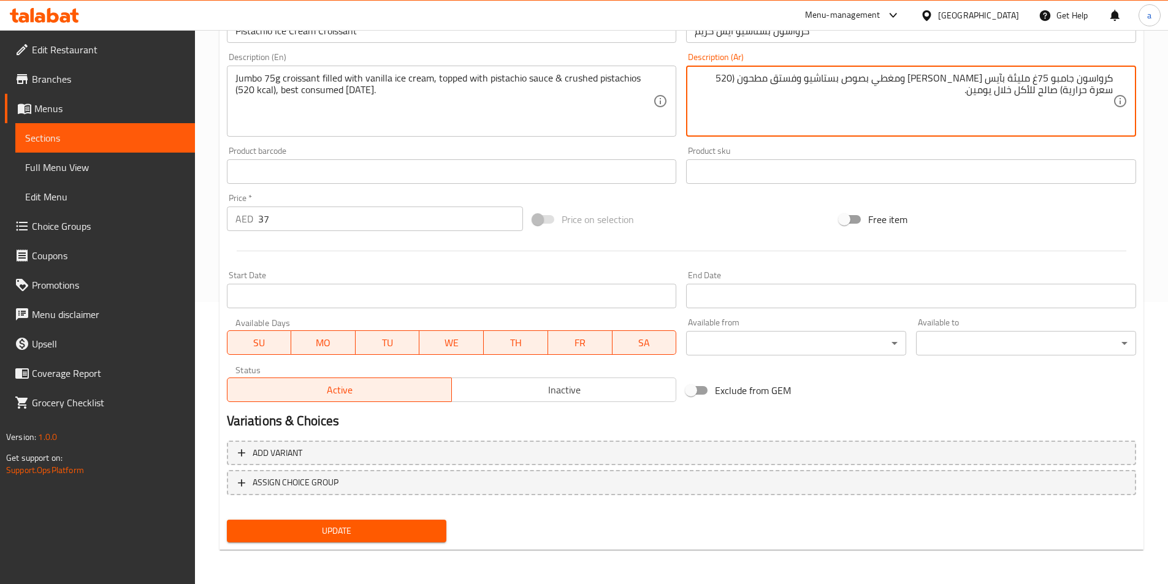
type textarea "كرواسون جامبو 75غ مليئة بآيس كريم فانيلا ومغطي بصوص بستاشيو وفستق مطحون (520 سع…"
click at [432, 519] on div "Update" at bounding box center [337, 531] width 230 height 33
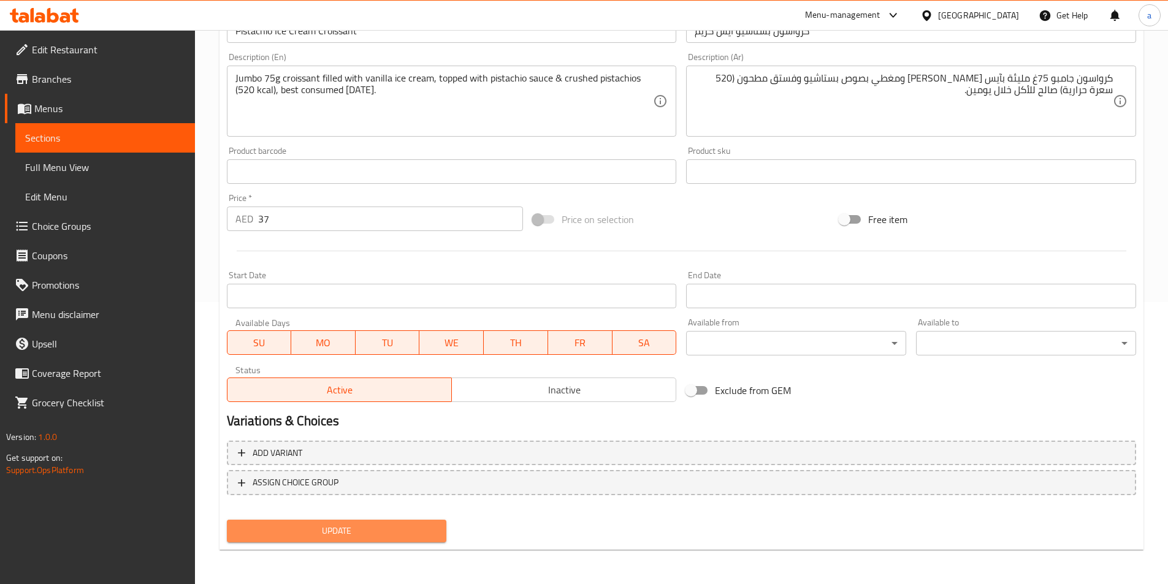
click at [431, 524] on button "Update" at bounding box center [337, 531] width 220 height 23
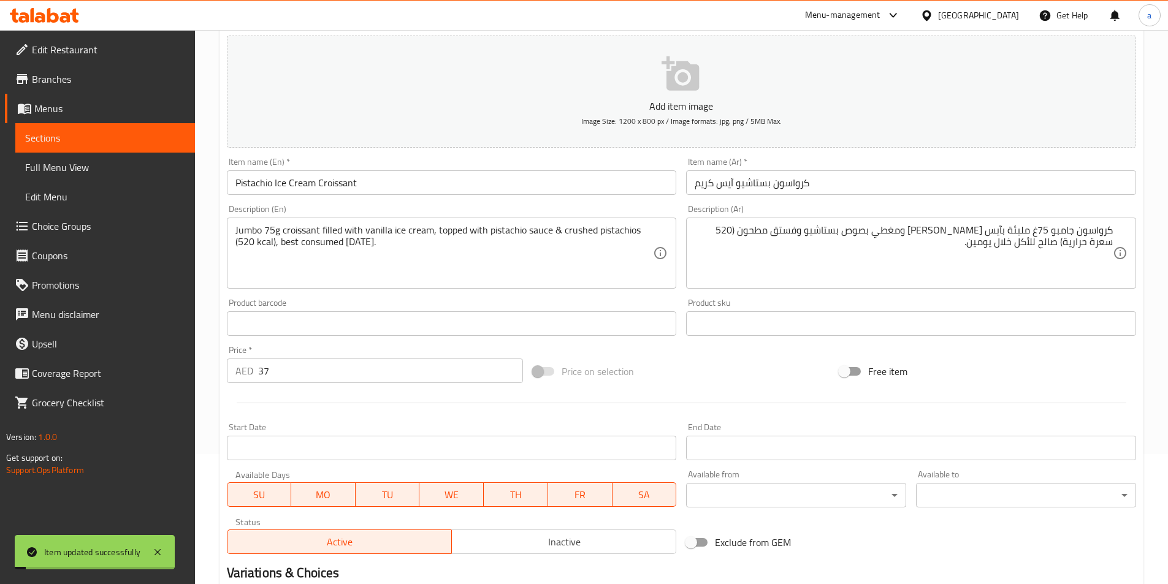
scroll to position [0, 0]
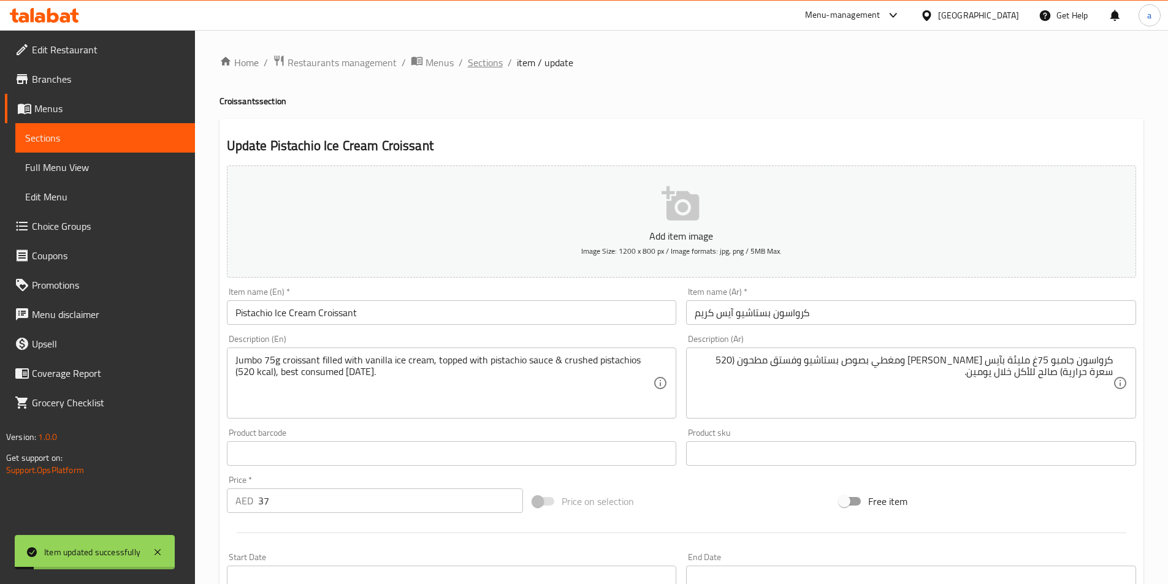
click at [480, 65] on span "Sections" at bounding box center [485, 62] width 35 height 15
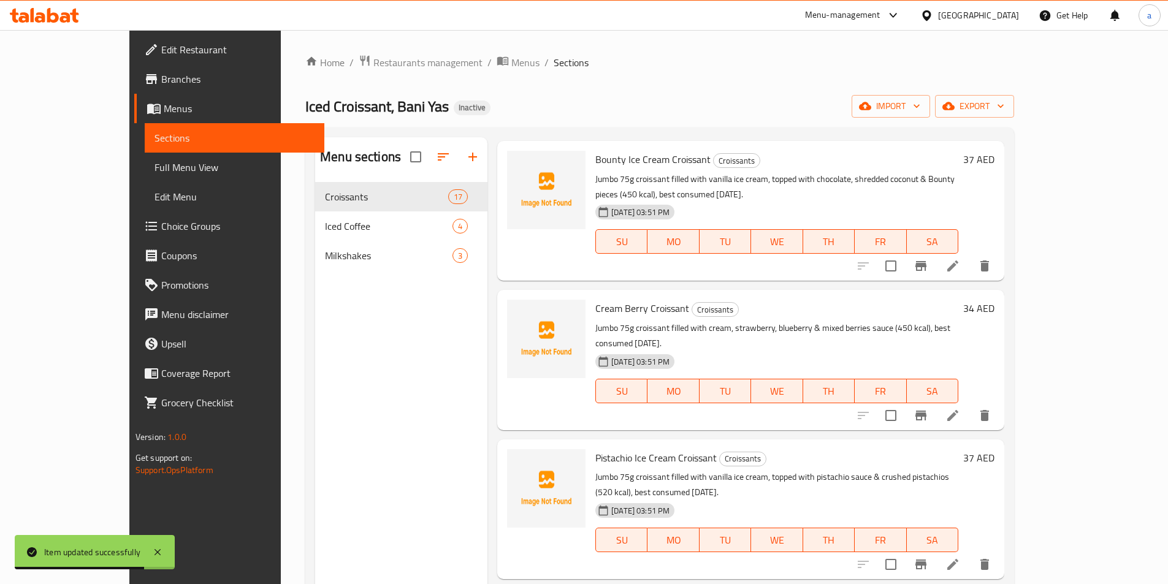
scroll to position [1472, 0]
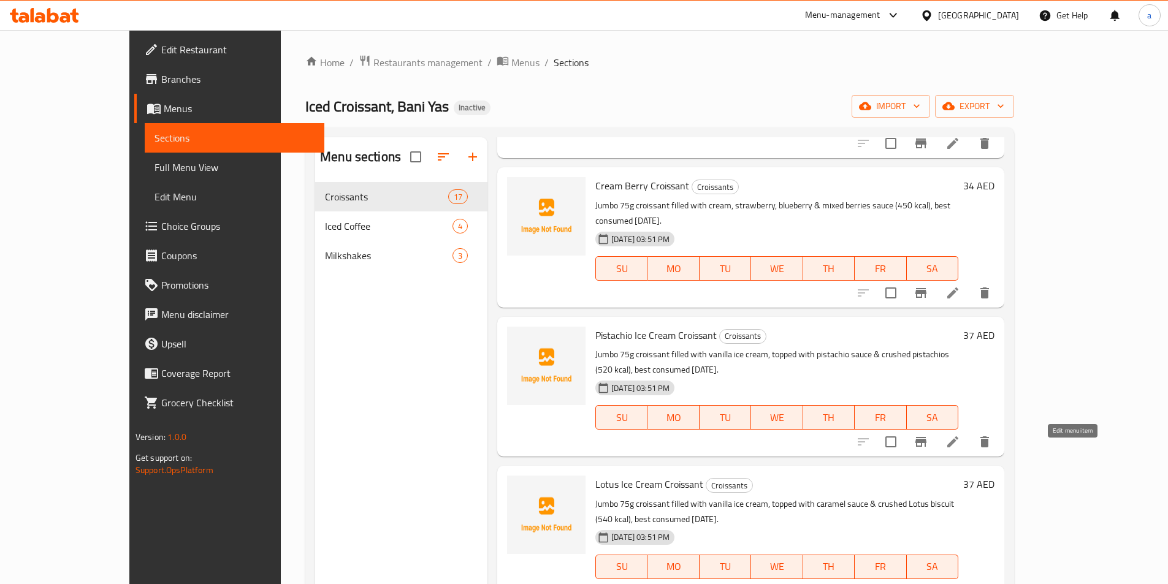
click at [960, 584] on icon at bounding box center [953, 591] width 15 height 15
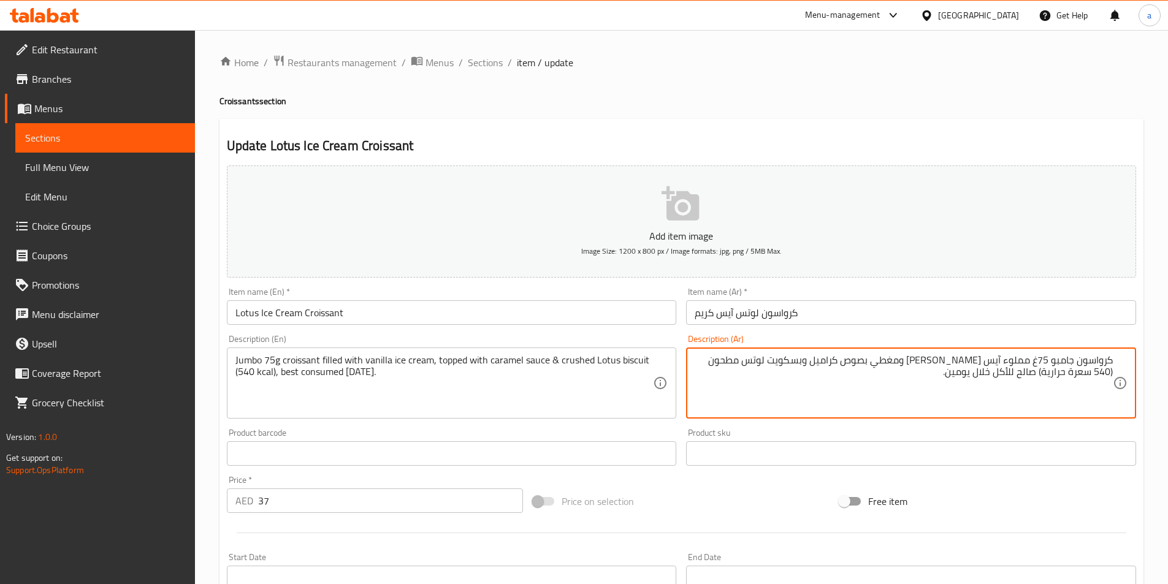
click at [1000, 362] on textarea "كرواسون جامبو 75غ مملوء آيس كريم فانيلا ومغطي بصوص كراميل وبسكويت لوتس مطحون (5…" at bounding box center [904, 383] width 418 height 58
paste textarea "يئة ب"
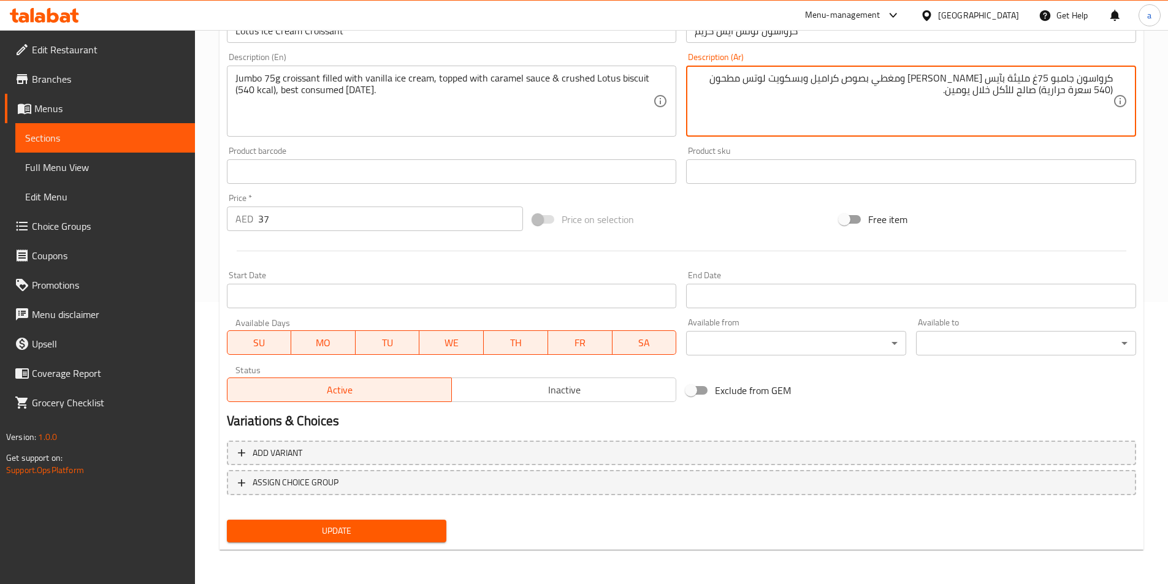
type textarea "كرواسون جامبو 75غ مليئة بآيس كريم فانيلا ومغطي بصوص كراميل وبسكويت لوتس مطحون (…"
click at [383, 534] on span "Update" at bounding box center [337, 531] width 201 height 15
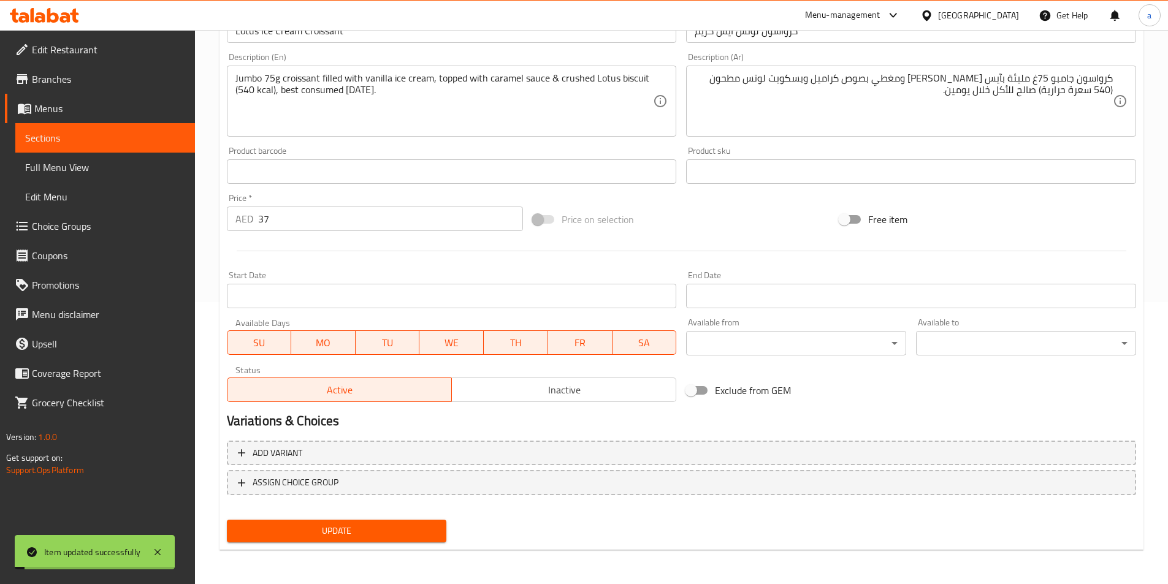
scroll to position [0, 0]
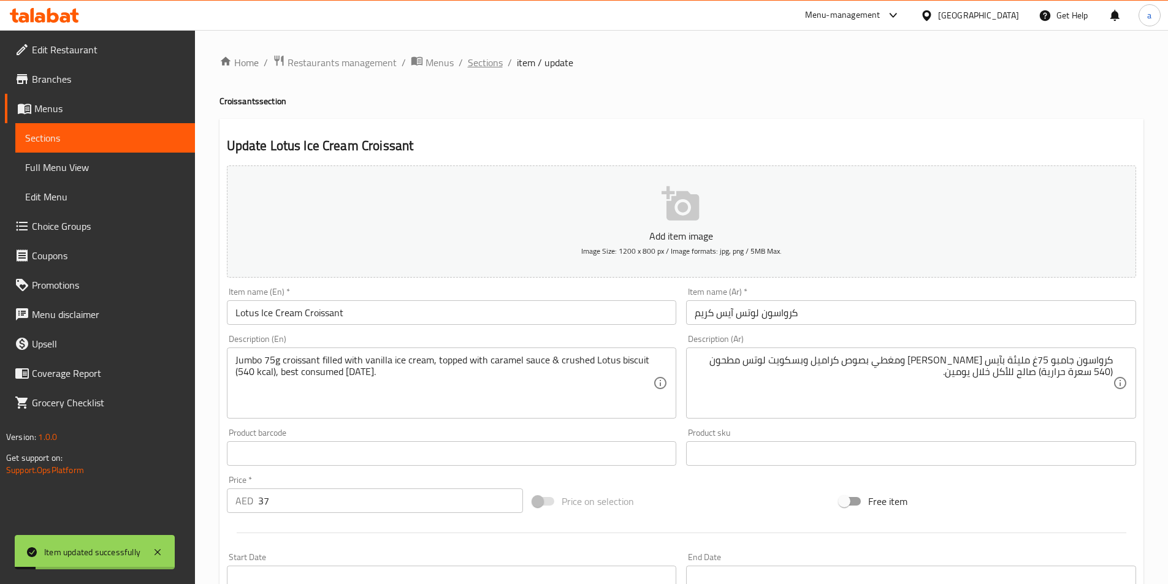
click at [488, 66] on span "Sections" at bounding box center [485, 62] width 35 height 15
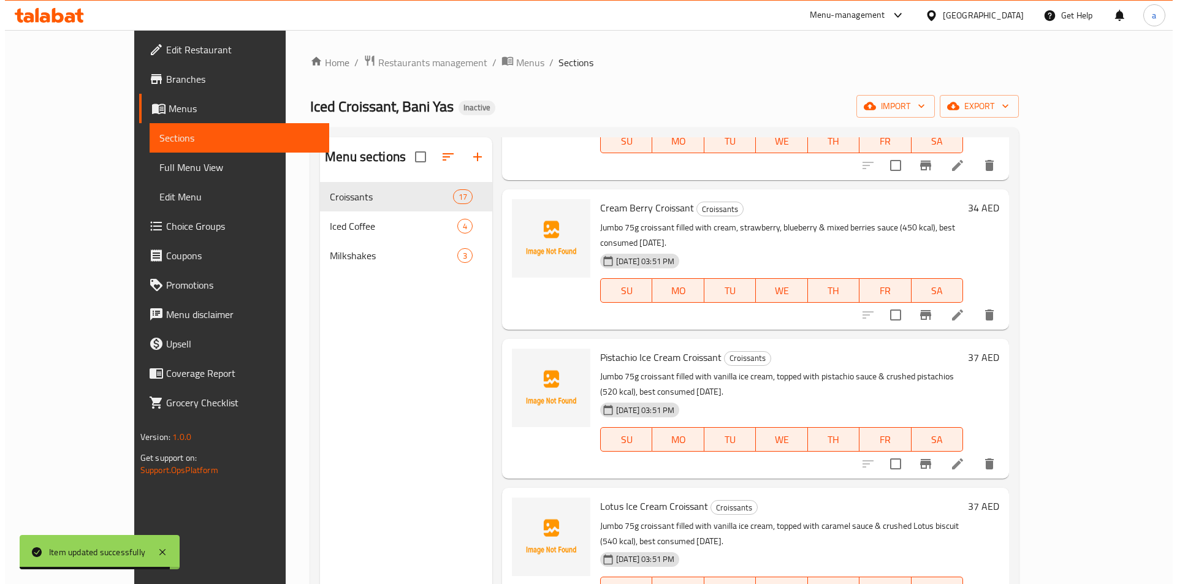
scroll to position [1472, 0]
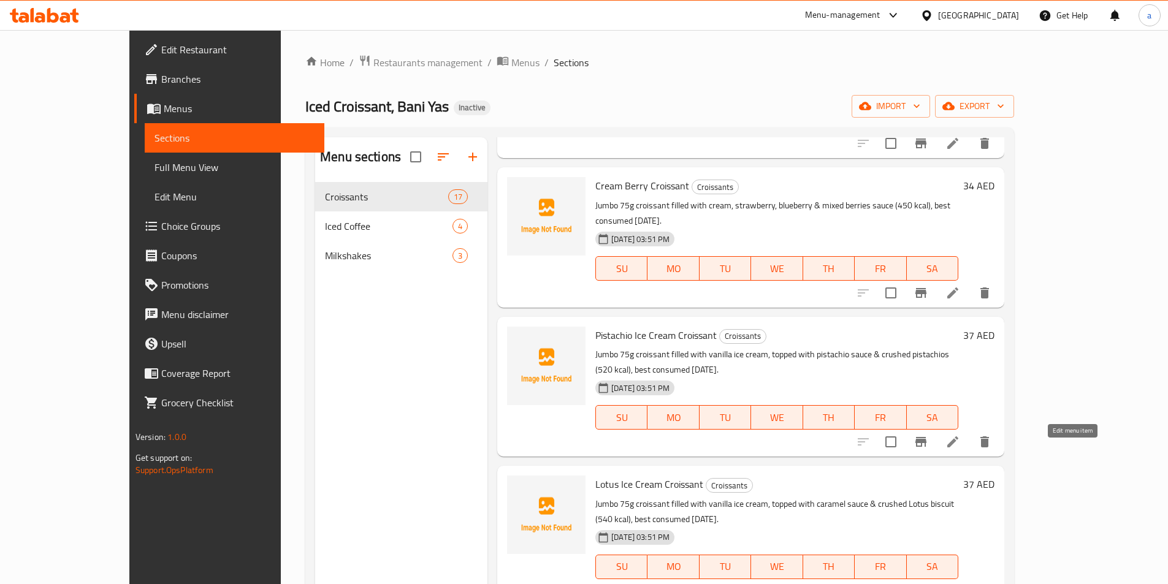
click at [960, 584] on icon at bounding box center [953, 591] width 15 height 15
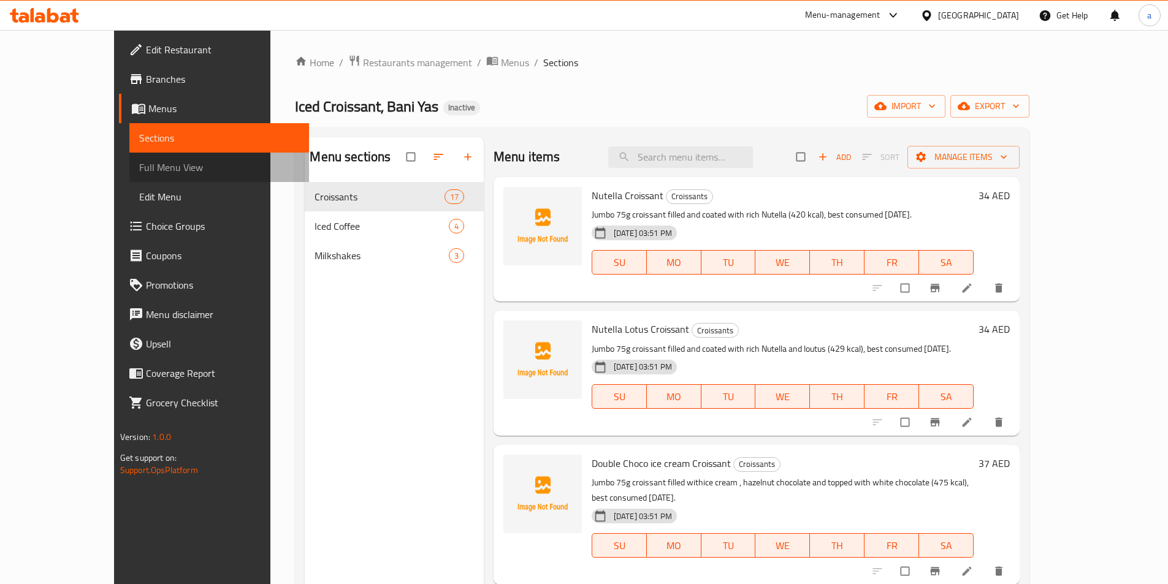
click at [139, 172] on span "Full Menu View" at bounding box center [219, 167] width 160 height 15
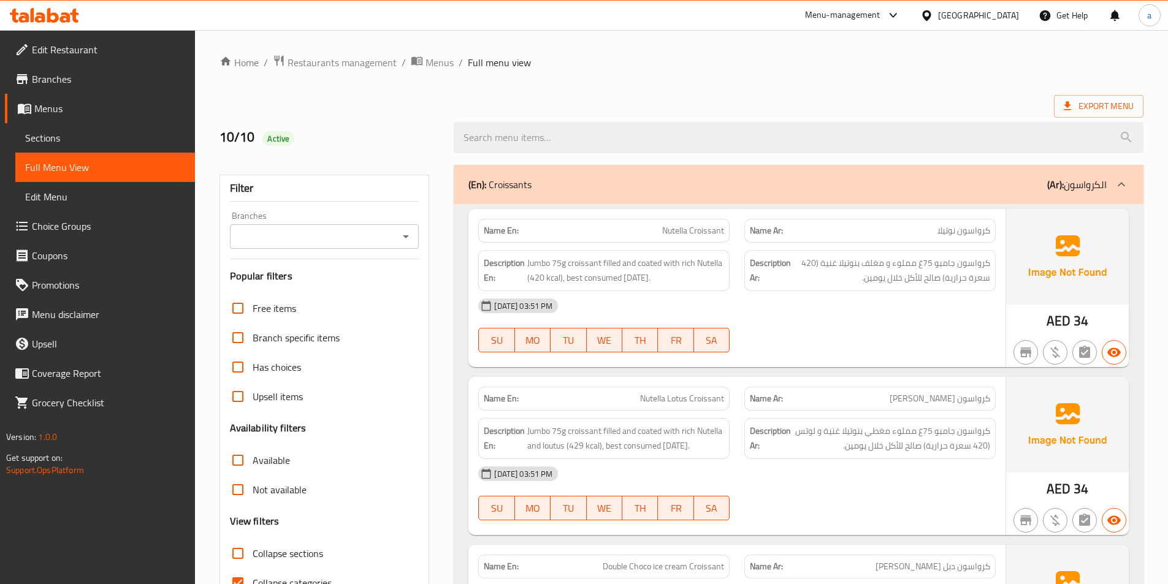
click at [237, 575] on input "Collapse categories" at bounding box center [237, 582] width 29 height 29
checkbox input "false"
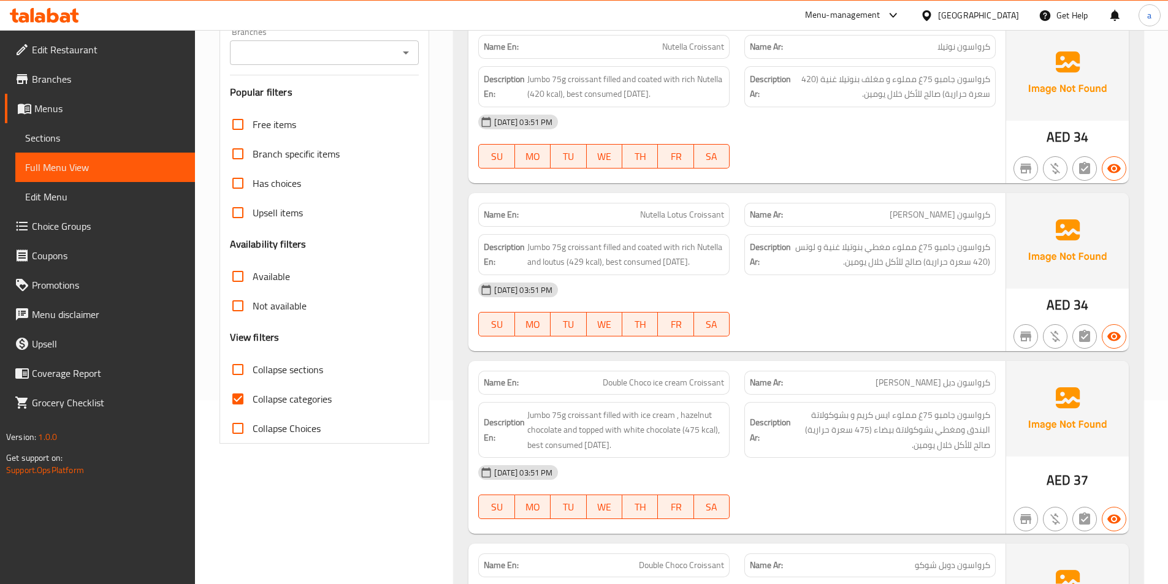
drag, startPoint x: 272, startPoint y: 399, endPoint x: 392, endPoint y: 375, distance: 122.6
click at [272, 399] on span "Collapse categories" at bounding box center [292, 399] width 79 height 15
click at [253, 399] on input "Collapse categories" at bounding box center [237, 399] width 29 height 29
checkbox input "false"
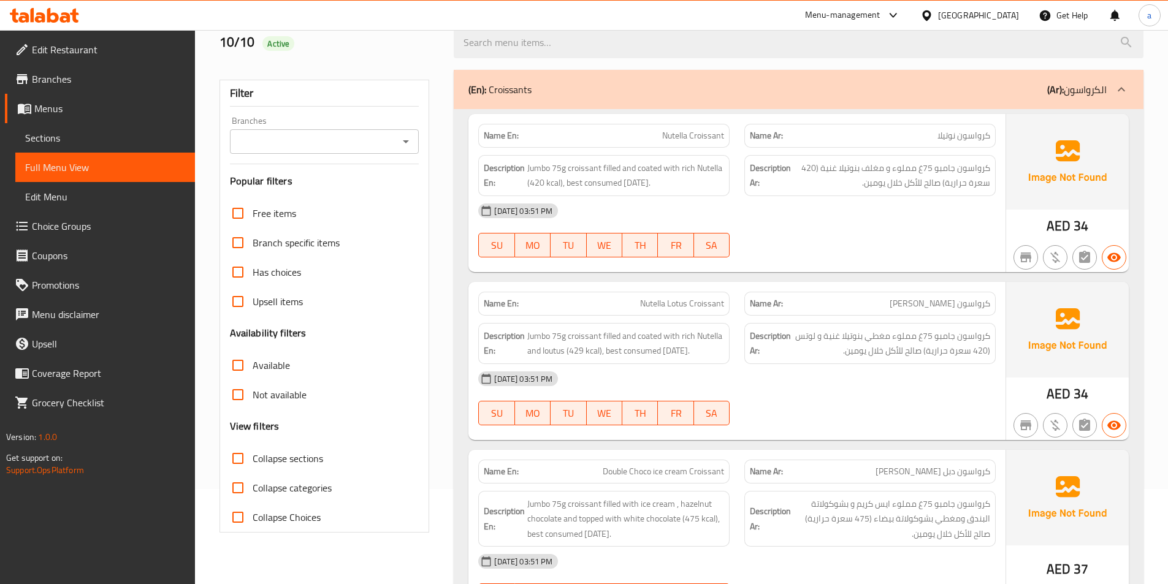
scroll to position [0, 0]
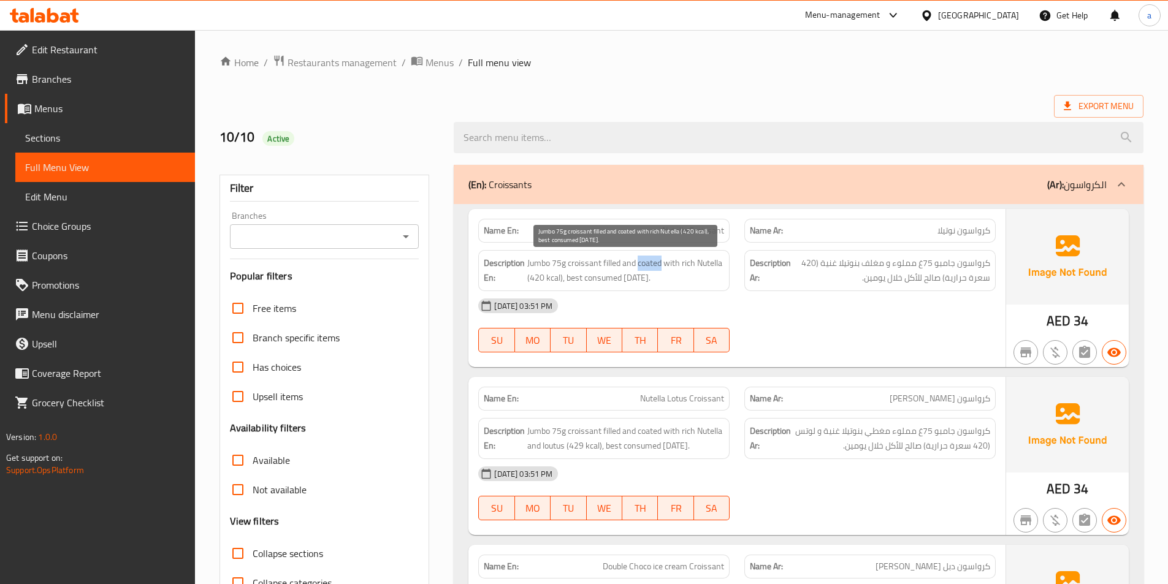
drag, startPoint x: 639, startPoint y: 266, endPoint x: 662, endPoint y: 266, distance: 23.3
click at [662, 266] on span "Jumbo 75g croissant filled and coated with rich Nutella (420 kcal), best consum…" at bounding box center [625, 271] width 197 height 30
copy span "coated"
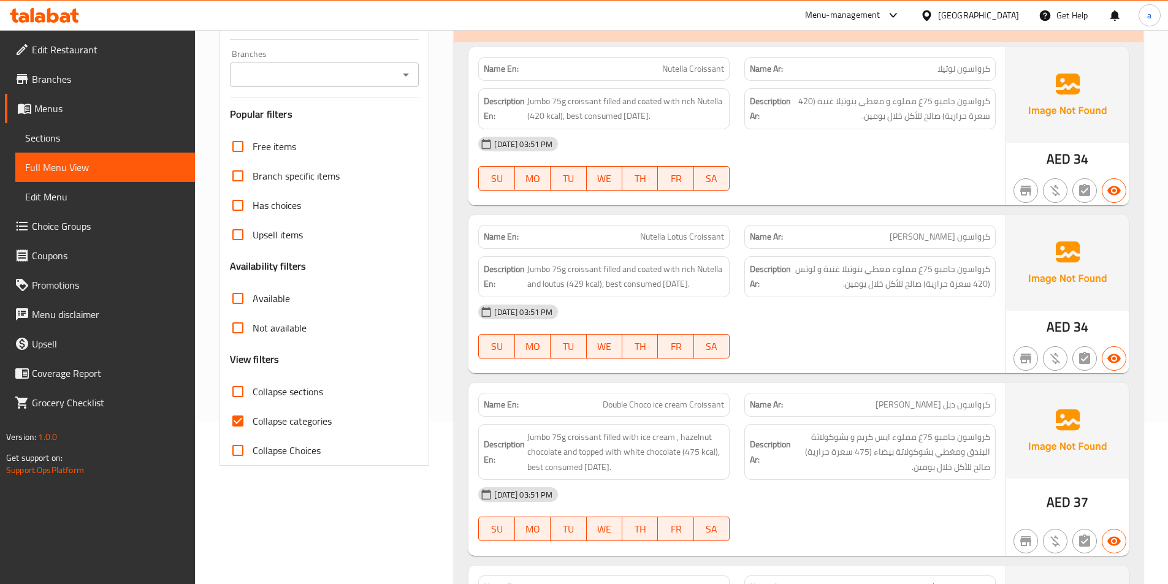
scroll to position [184, 0]
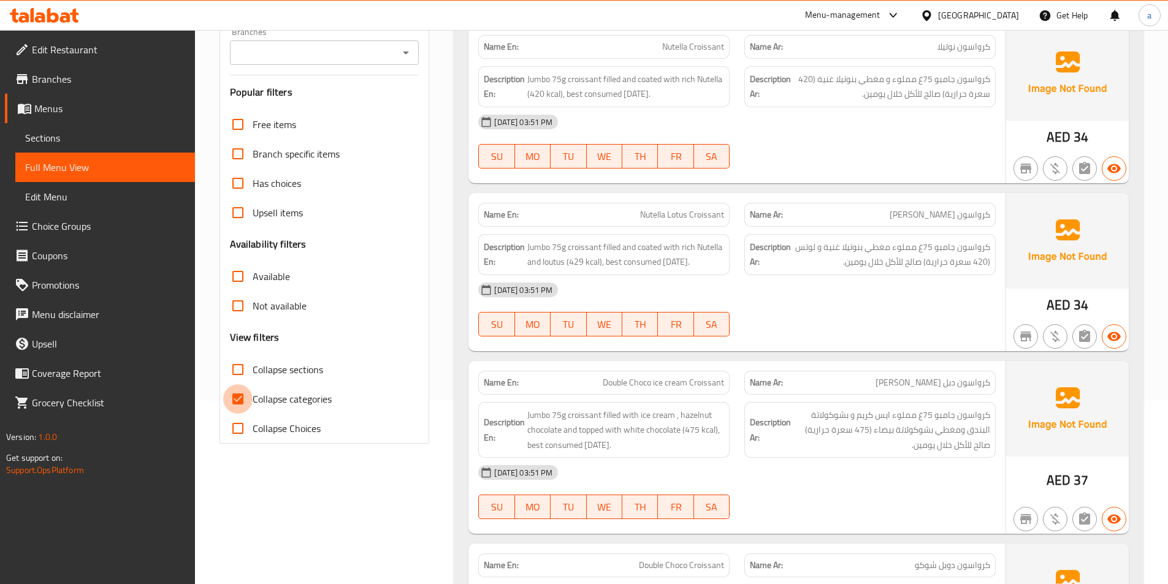
click at [240, 402] on input "Collapse categories" at bounding box center [237, 399] width 29 height 29
checkbox input "false"
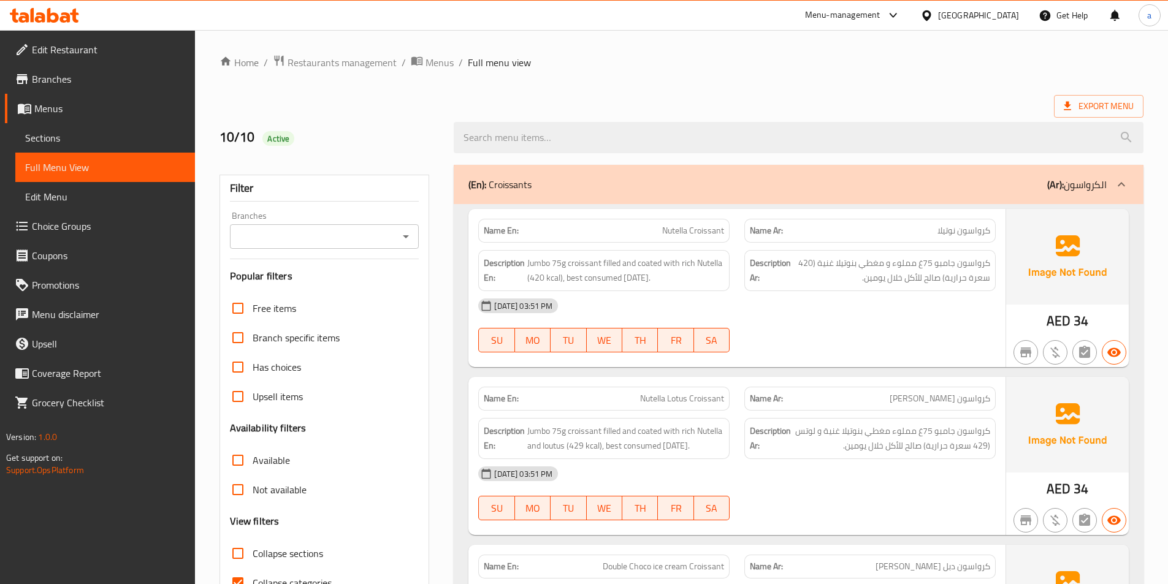
scroll to position [123, 0]
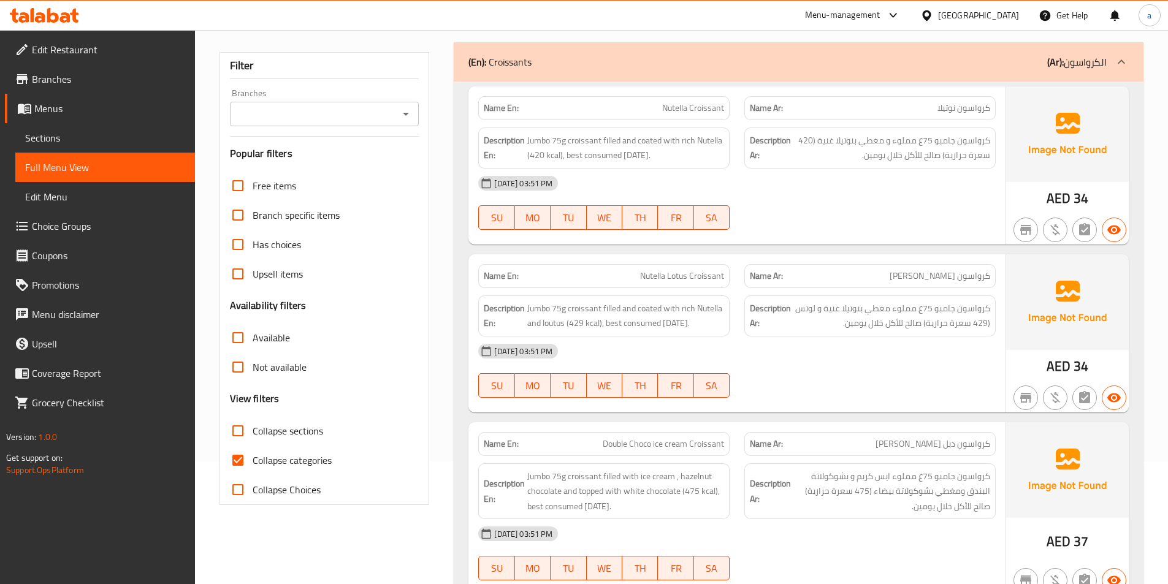
click at [299, 457] on span "Collapse categories" at bounding box center [292, 460] width 79 height 15
click at [253, 457] on input "Collapse categories" at bounding box center [237, 460] width 29 height 29
checkbox input "false"
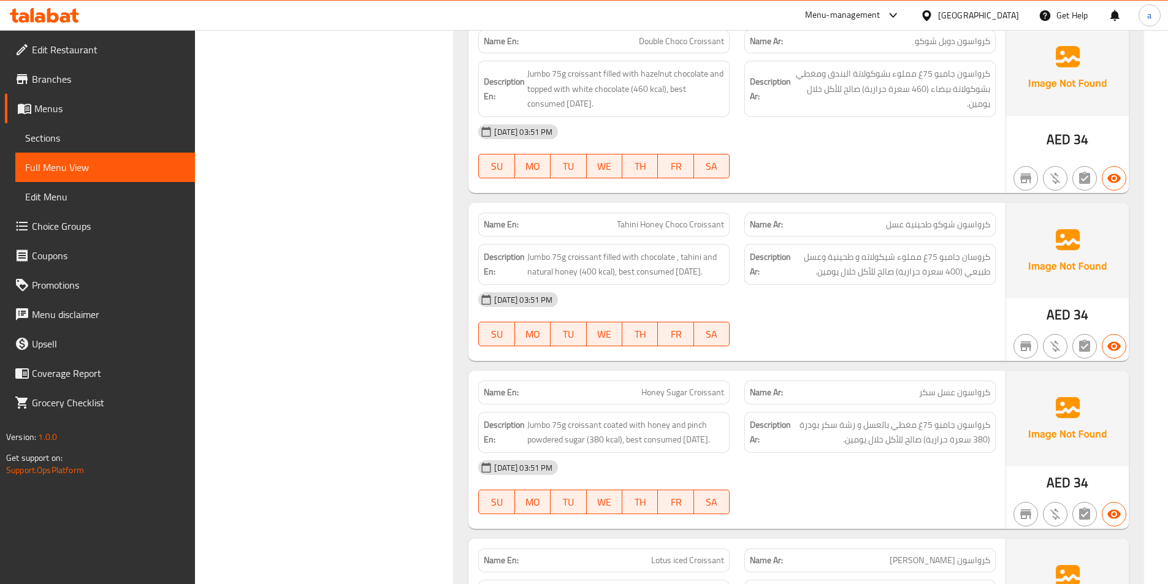
scroll to position [736, 0]
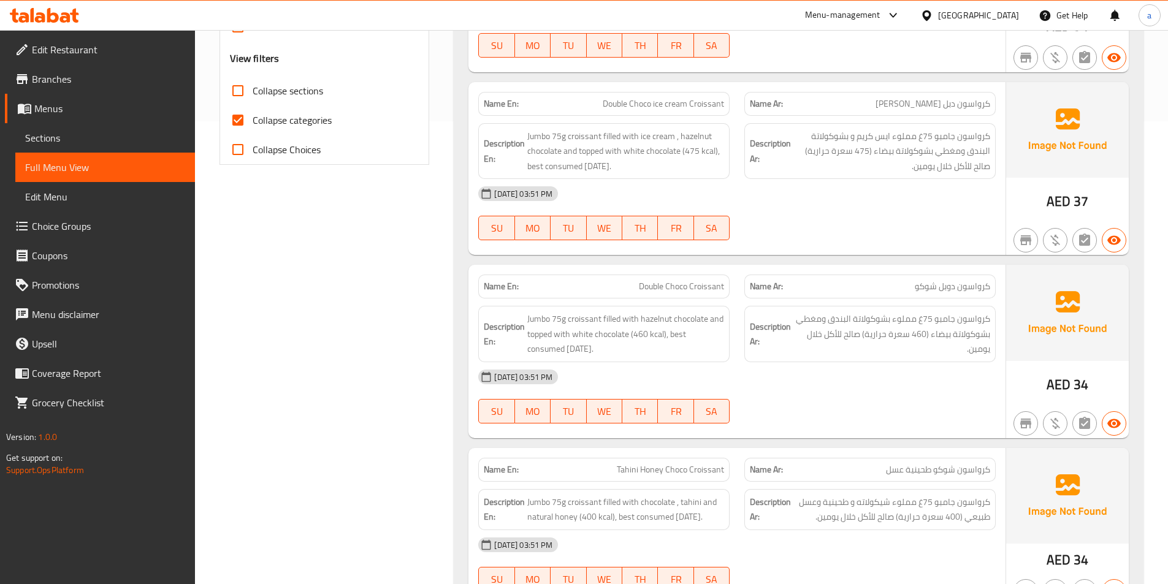
scroll to position [491, 0]
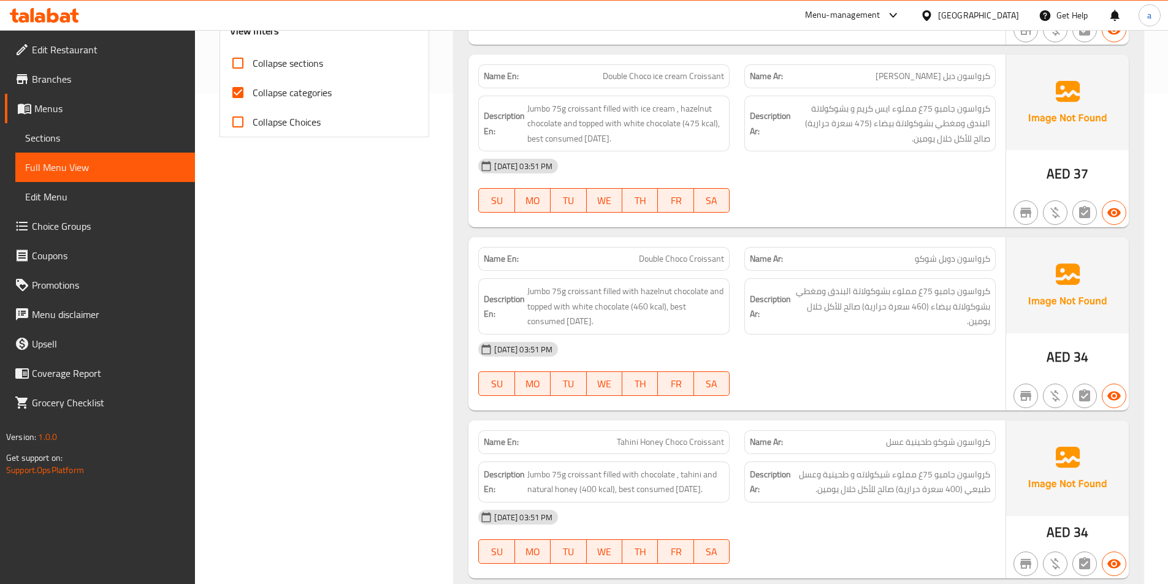
click at [243, 90] on input "Collapse categories" at bounding box center [237, 92] width 29 height 29
checkbox input "false"
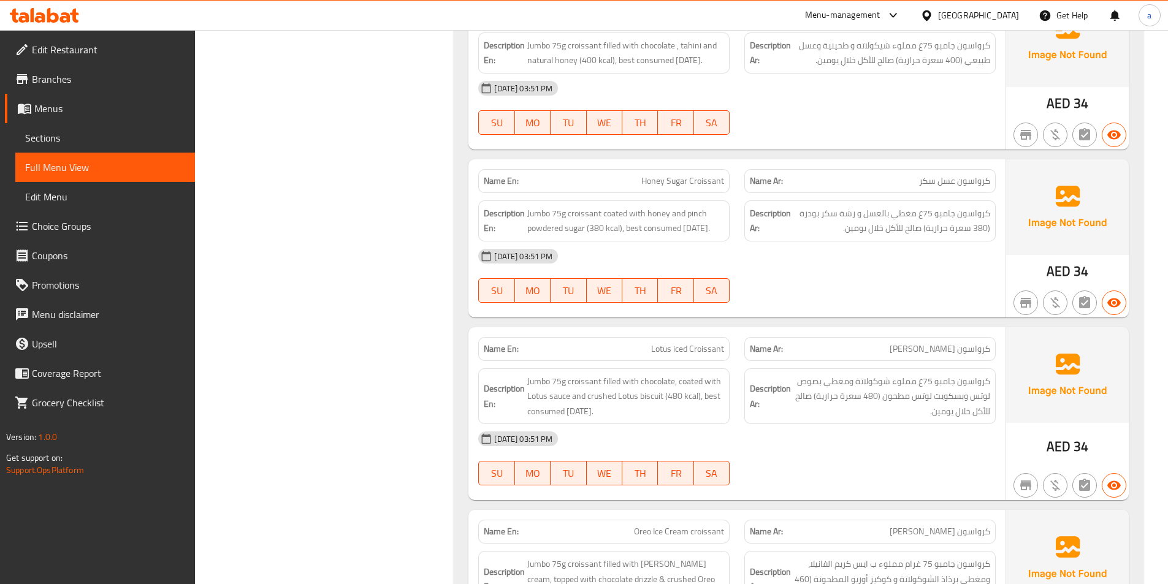
scroll to position [1104, 0]
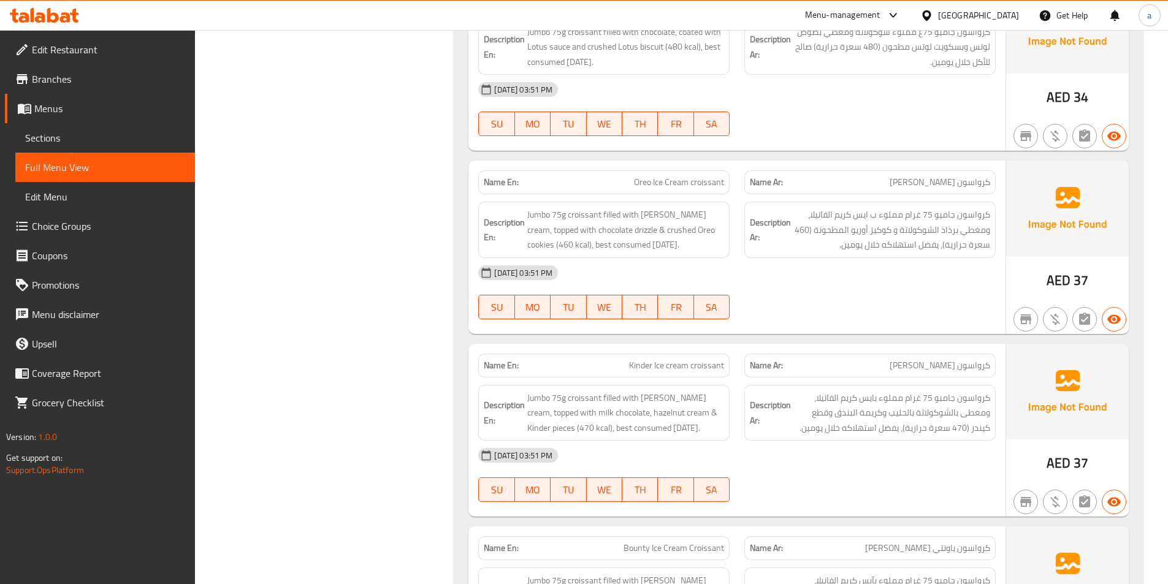
scroll to position [1288, 0]
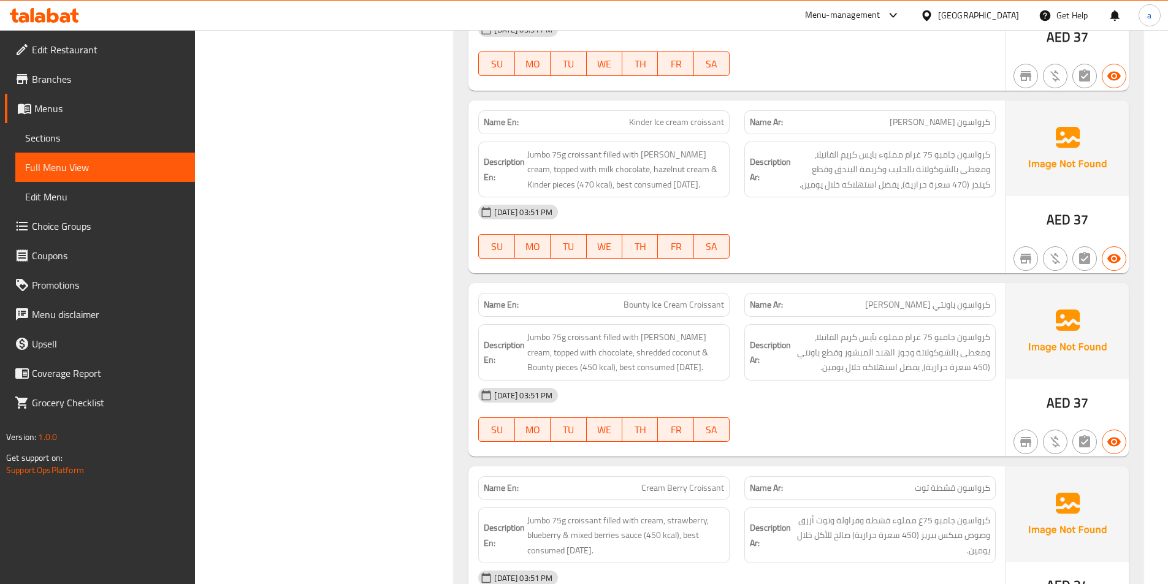
scroll to position [1533, 0]
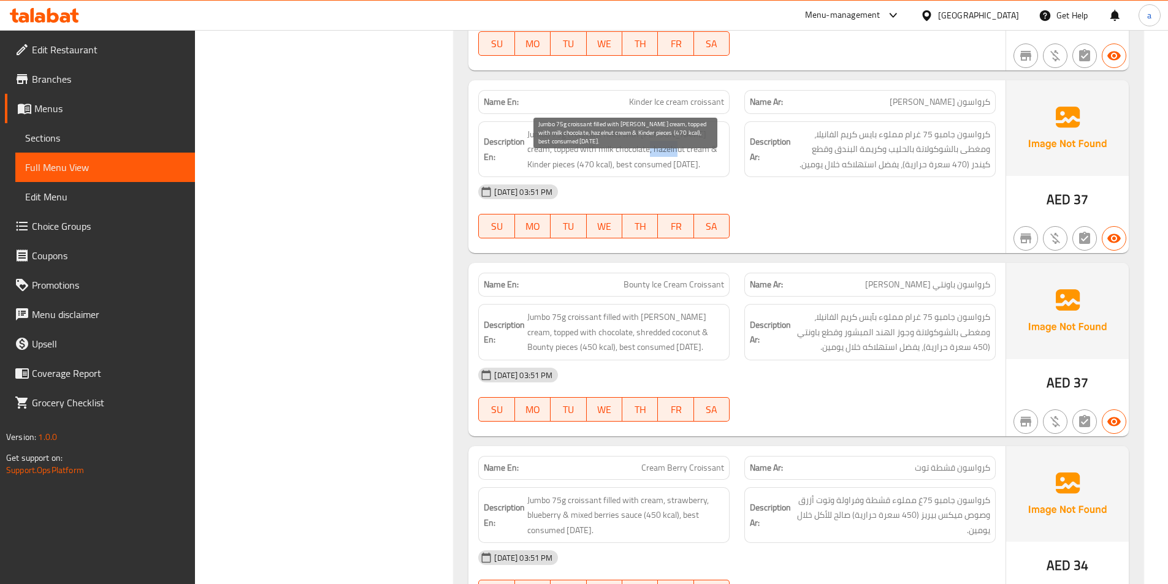
drag, startPoint x: 658, startPoint y: 179, endPoint x: 629, endPoint y: 185, distance: 29.3
click at [629, 172] on span "Jumbo 75g croissant filled with vanilla ice cream, topped with milk chocolate, …" at bounding box center [625, 149] width 197 height 45
copy span "hazelnut"
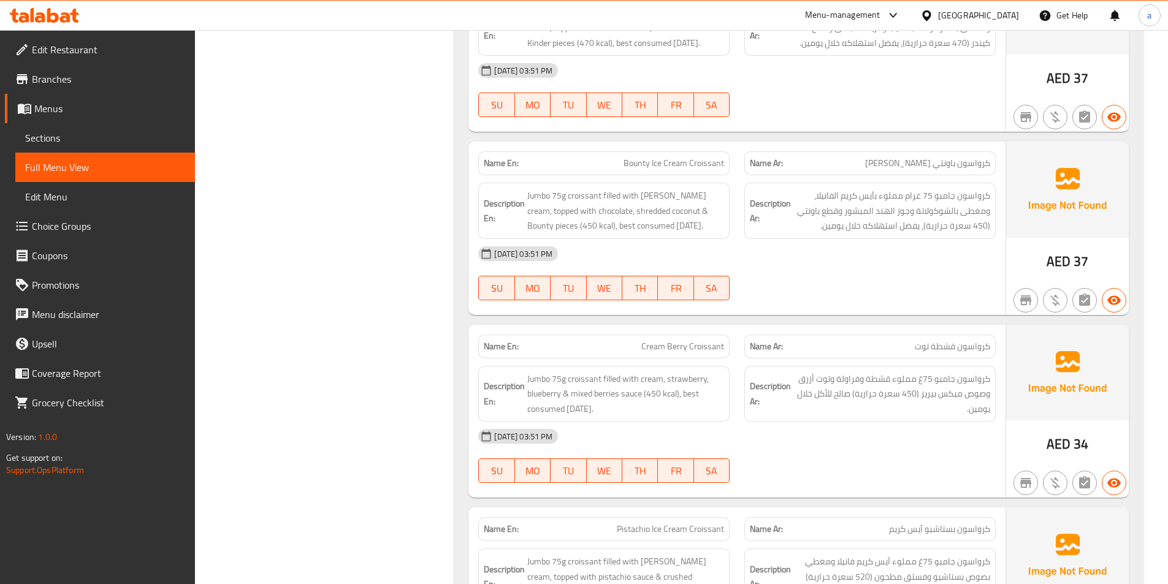
scroll to position [1656, 0]
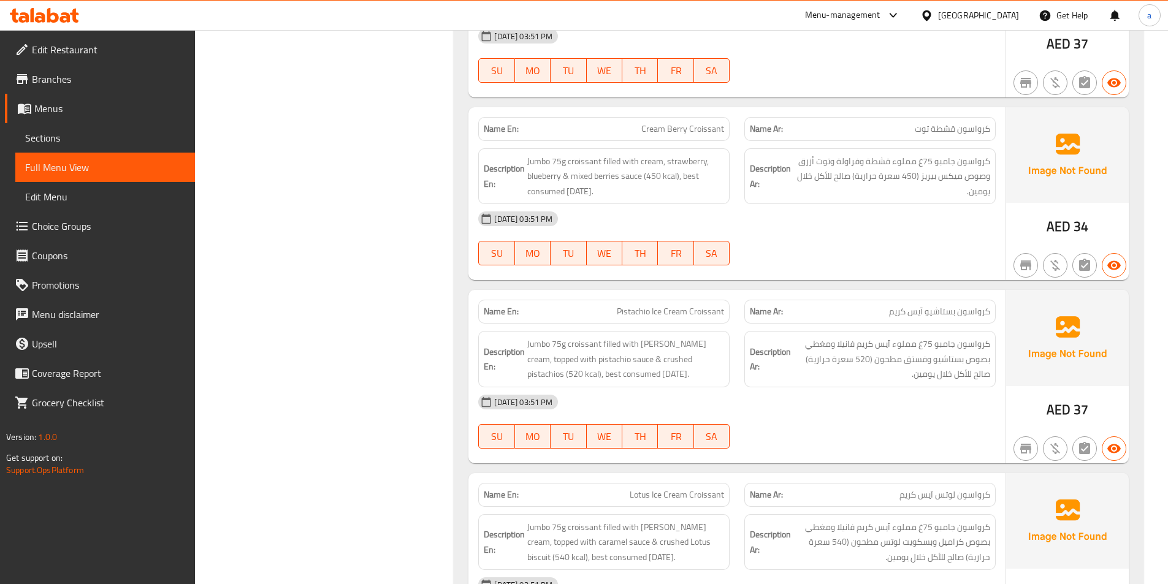
scroll to position [1901, 0]
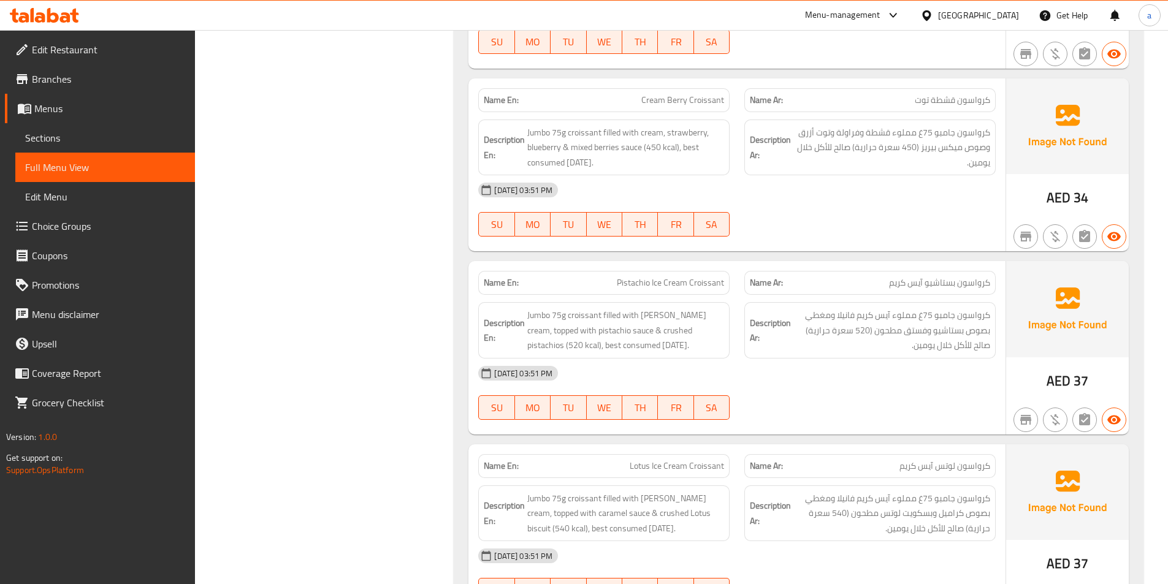
click at [345, 273] on div "Filter Branches Branches Popular filters Free items Branch specific items Has c…" at bounding box center [329, 476] width 235 height 4439
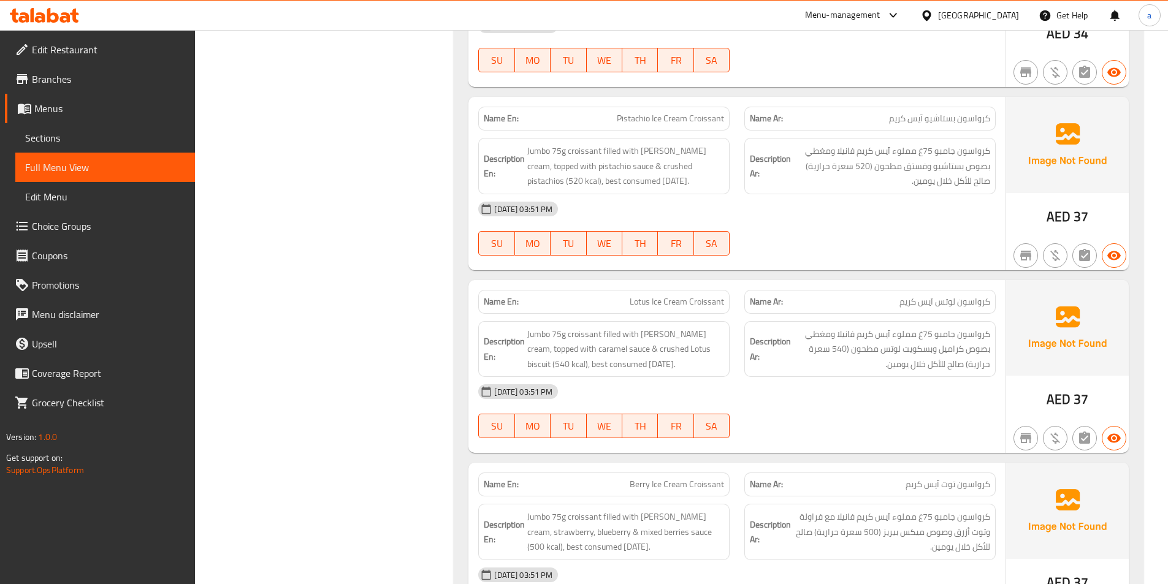
scroll to position [2146, 0]
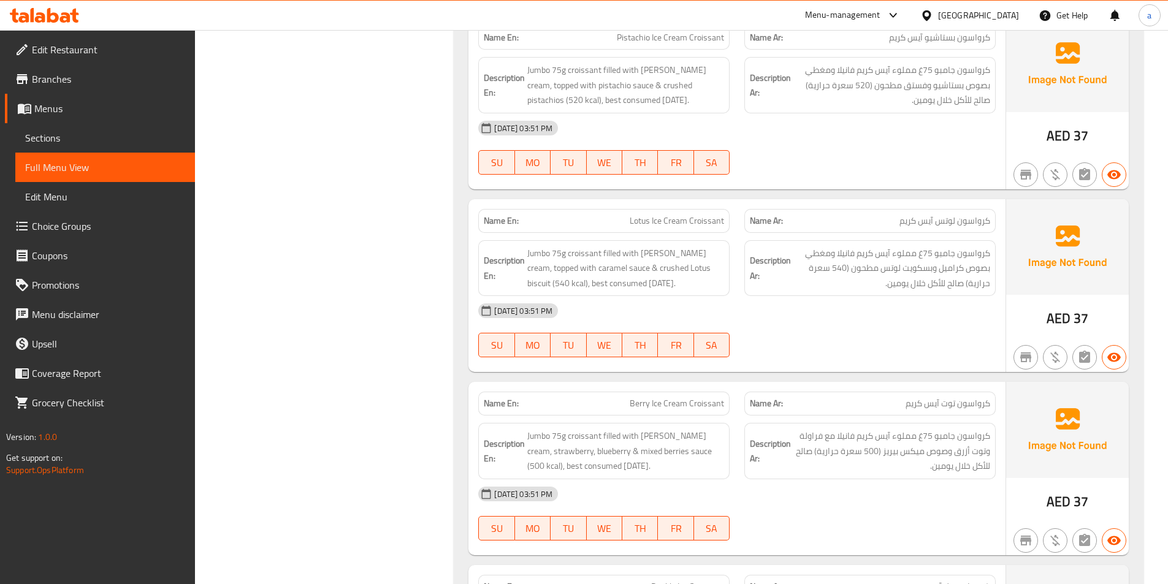
click at [329, 286] on div "Filter Branches Branches Popular filters Free items Branch specific items Has c…" at bounding box center [329, 230] width 235 height 4439
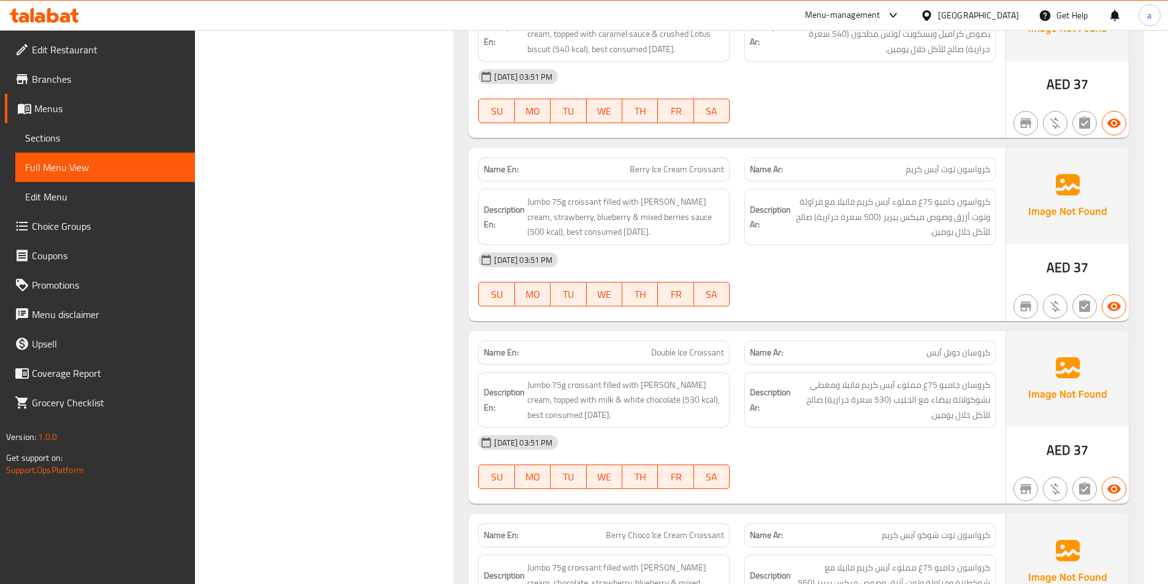
scroll to position [2392, 0]
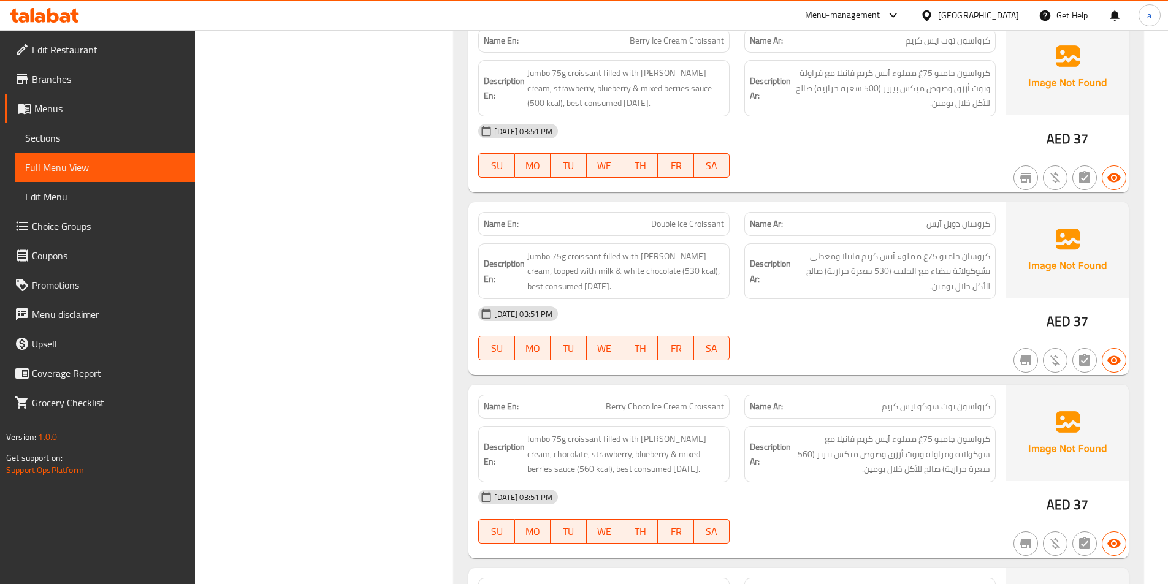
scroll to position [2514, 0]
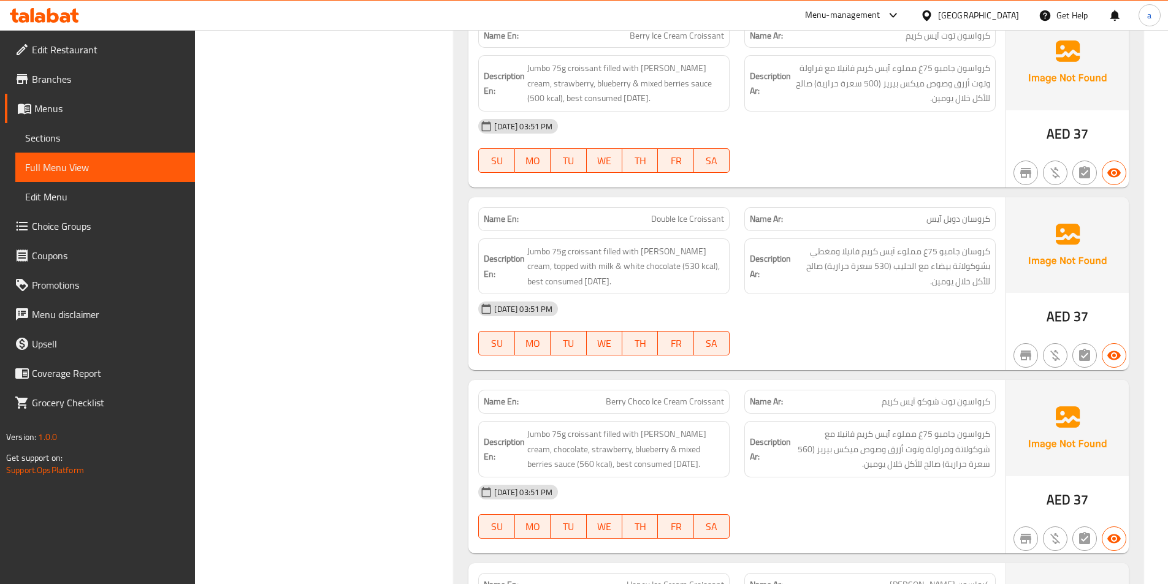
click at [680, 226] on span "Double Ice Croissant" at bounding box center [687, 219] width 73 height 13
copy span "Double Ice Croissant"
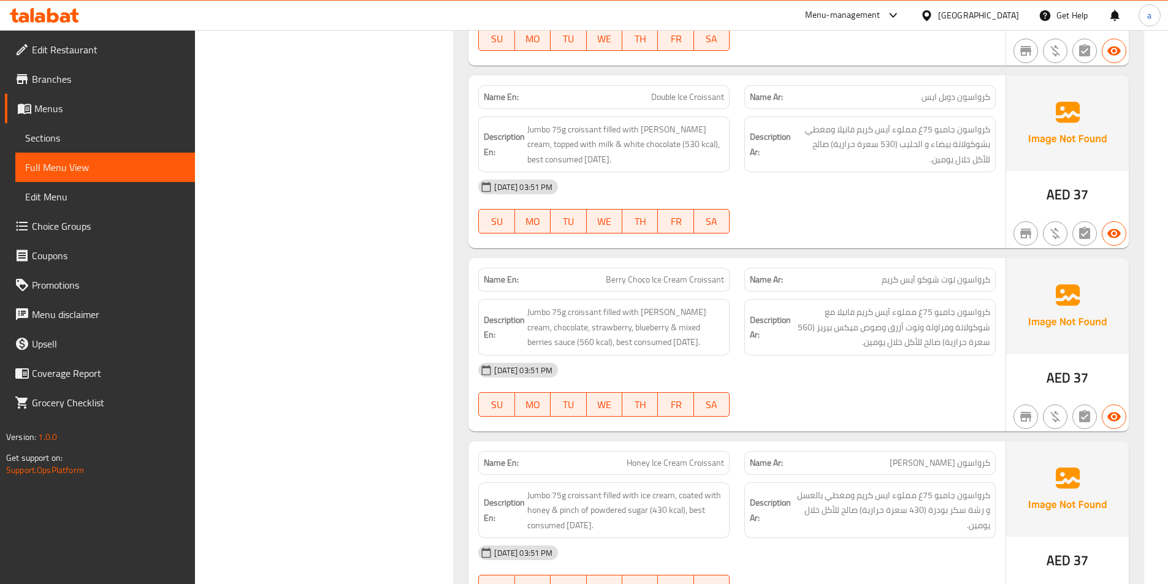
scroll to position [2637, 0]
drag, startPoint x: 603, startPoint y: 340, endPoint x: 638, endPoint y: 342, distance: 35.6
click at [638, 342] on span "Jumbo 75g croissant filled with [PERSON_NAME] cream, chocolate, strawberry, blu…" at bounding box center [625, 326] width 197 height 45
copy span "filled with"
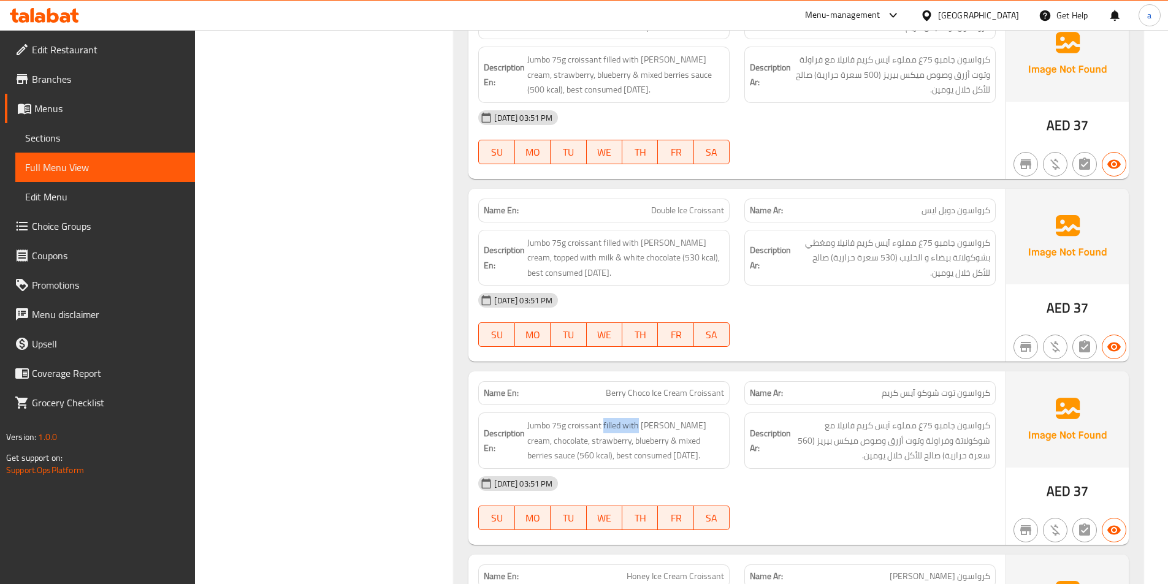
scroll to position [2514, 0]
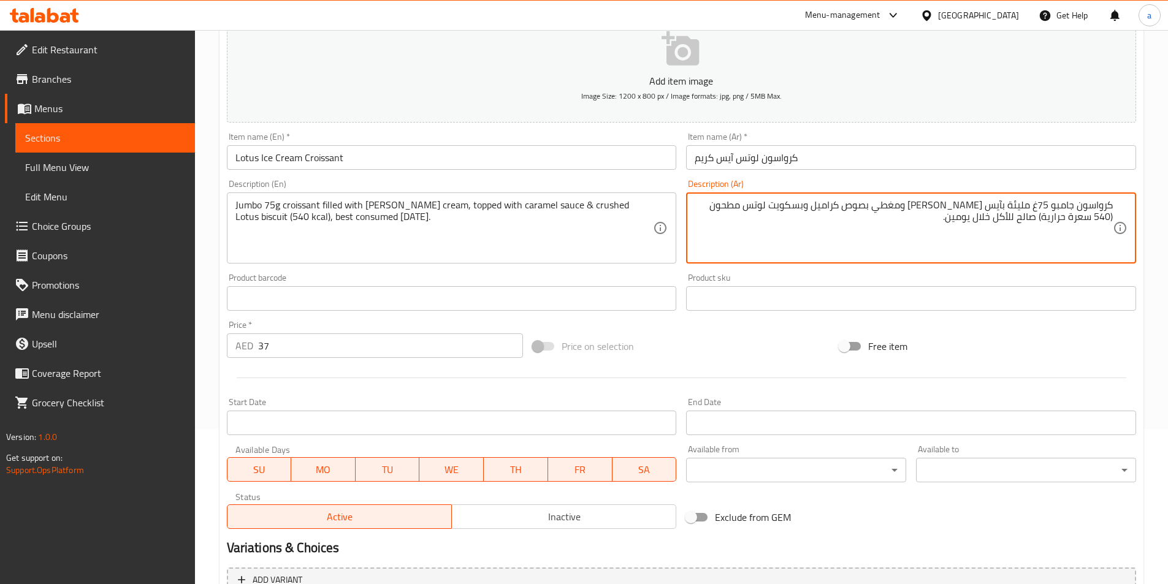
scroll to position [282, 0]
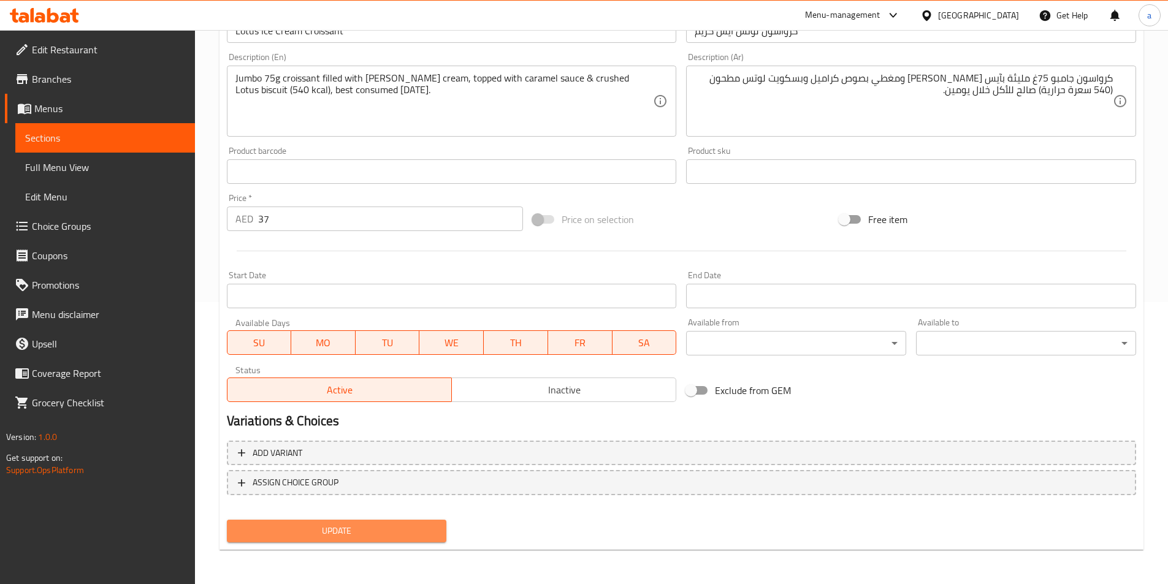
click at [402, 536] on span "Update" at bounding box center [337, 531] width 201 height 15
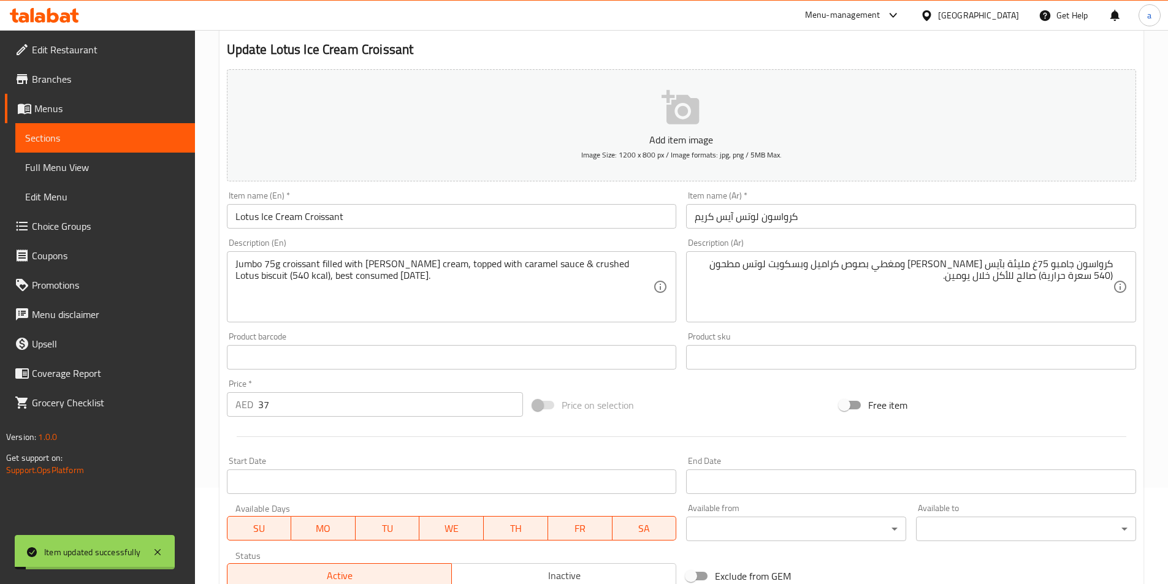
scroll to position [0, 0]
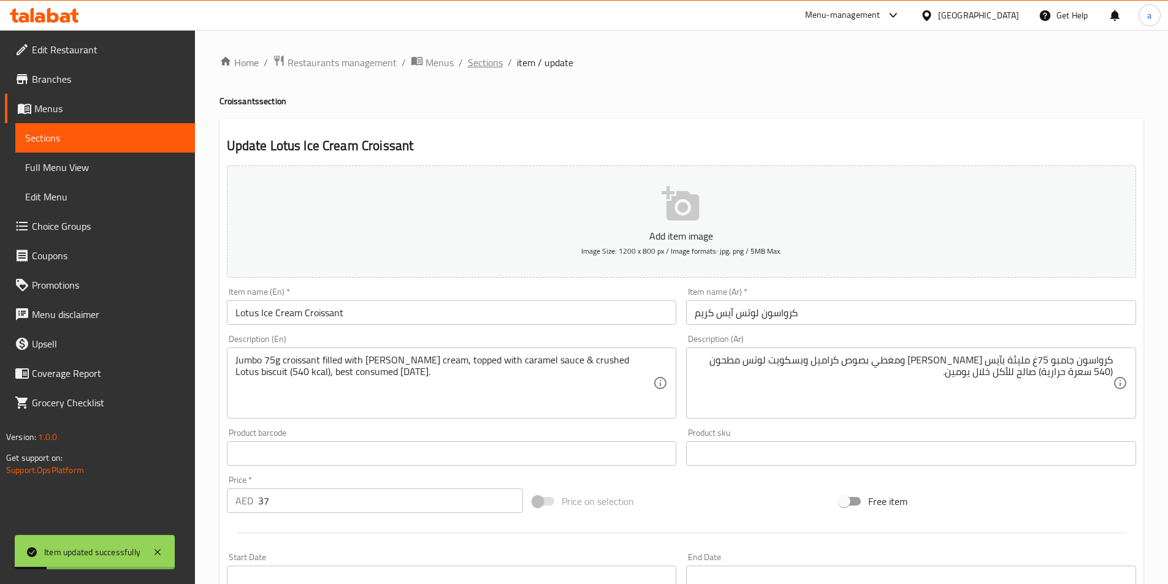
click at [489, 68] on span "Sections" at bounding box center [485, 62] width 35 height 15
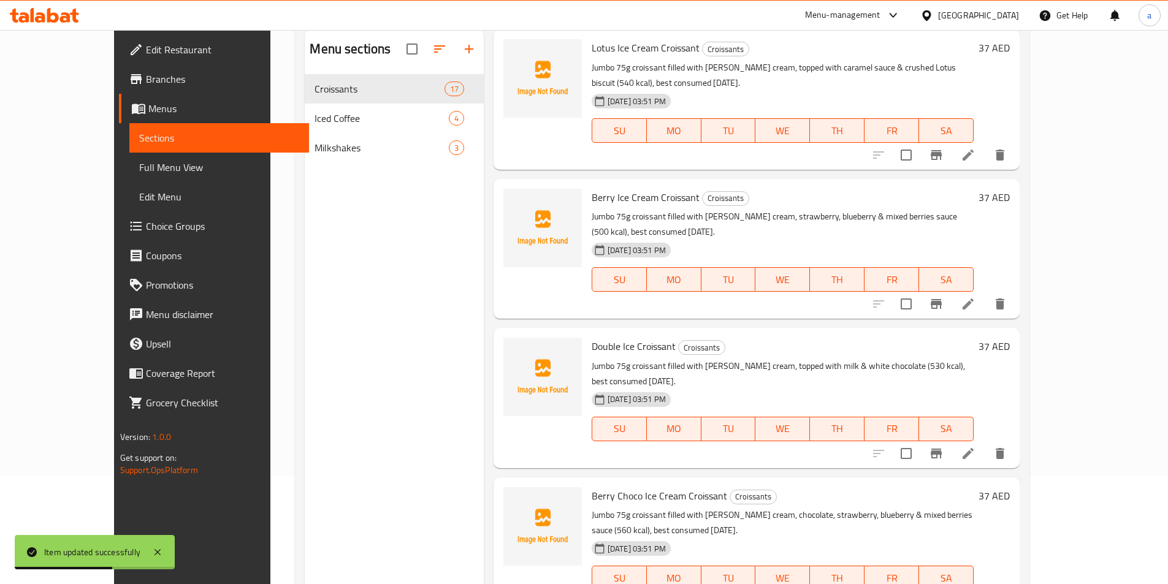
scroll to position [172, 0]
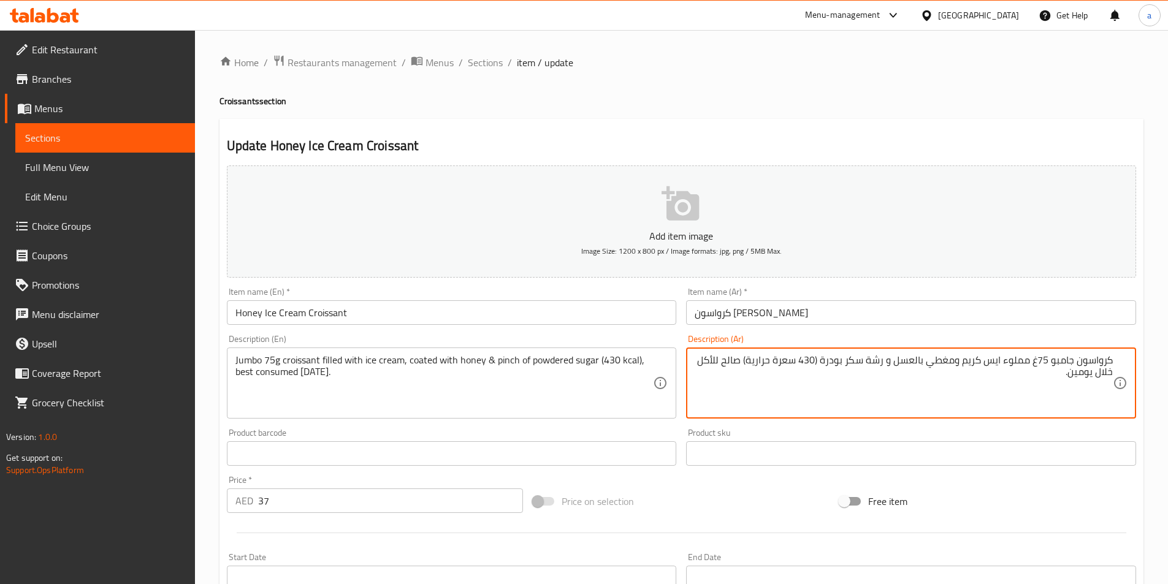
click at [1000, 362] on textarea "كرواسون جامبو 75غ مملوء ايس كريم ومغطي بالعسل و رشة سكر بودرة (430 سعرة حرارية)…" at bounding box center [904, 383] width 418 height 58
paste textarea "يئة ب"
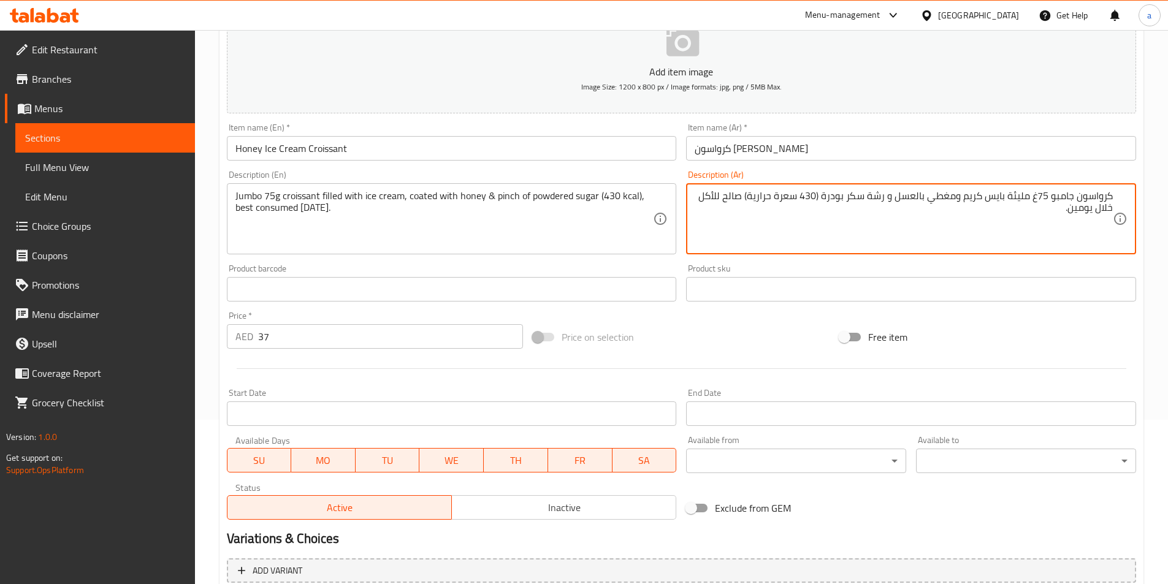
scroll to position [282, 0]
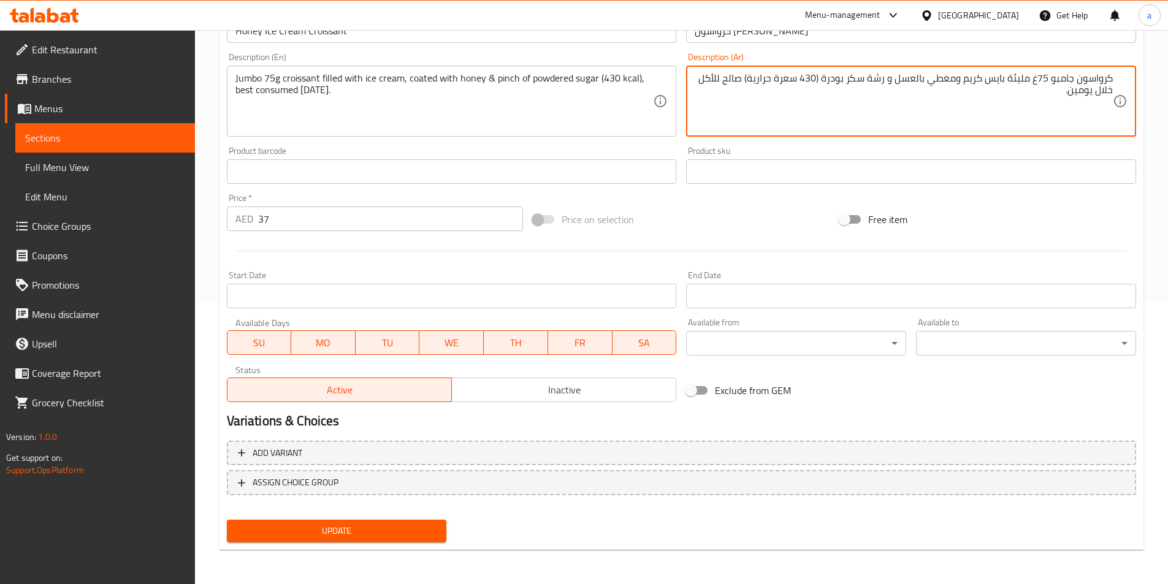
type textarea "كرواسون جامبو 75غ مليئة بايس كريم ومغطي بالعسل و رشة سكر بودرة (430 سعرة حرارية…"
click at [373, 527] on span "Update" at bounding box center [337, 531] width 201 height 15
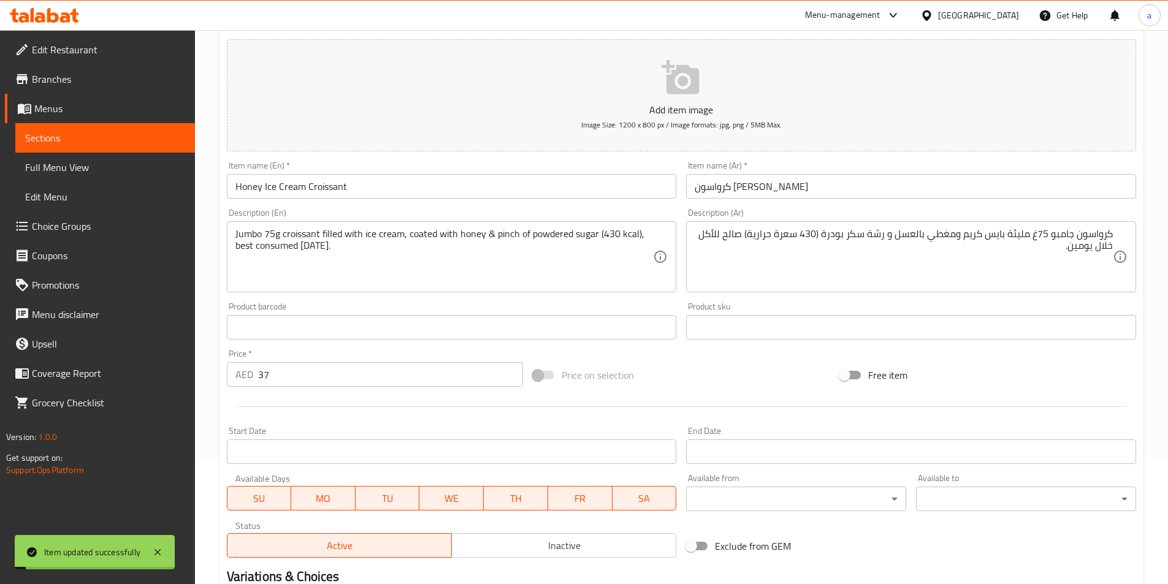
scroll to position [0, 0]
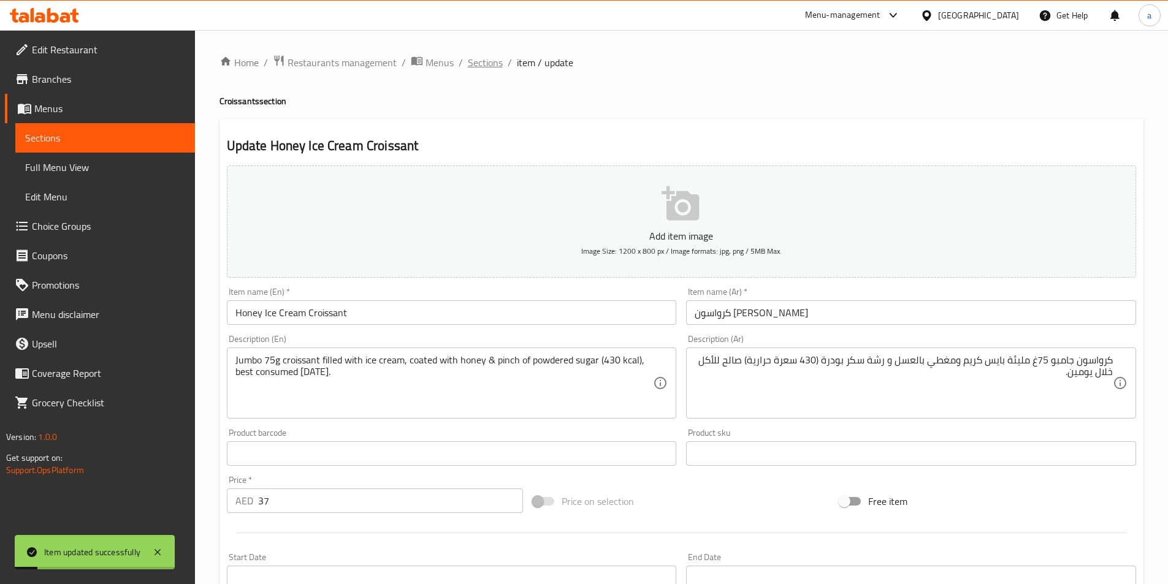
click at [484, 67] on span "Sections" at bounding box center [485, 62] width 35 height 15
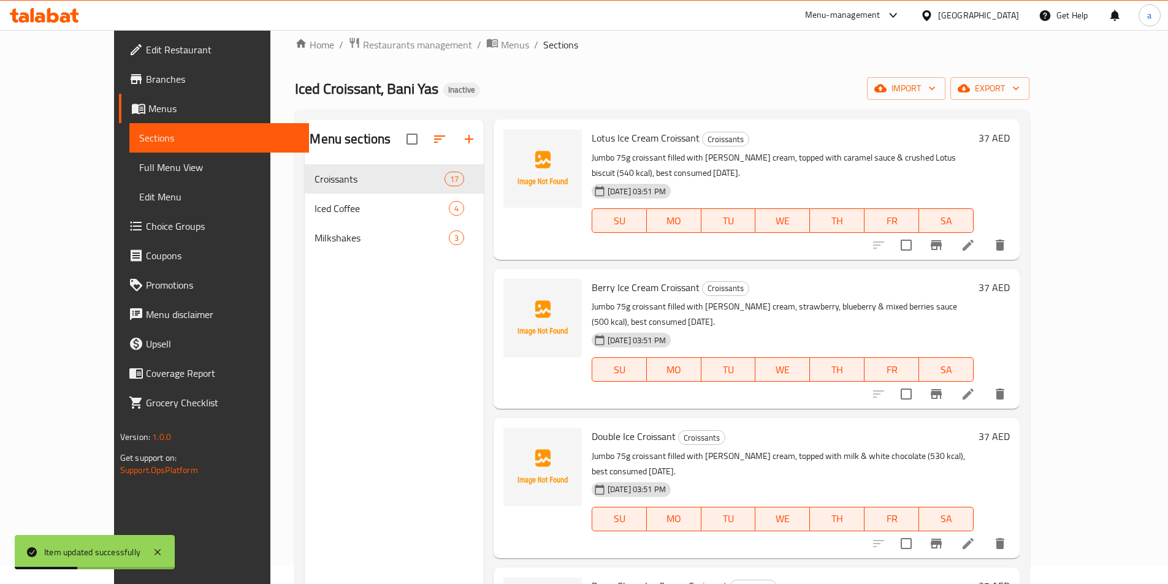
scroll to position [172, 0]
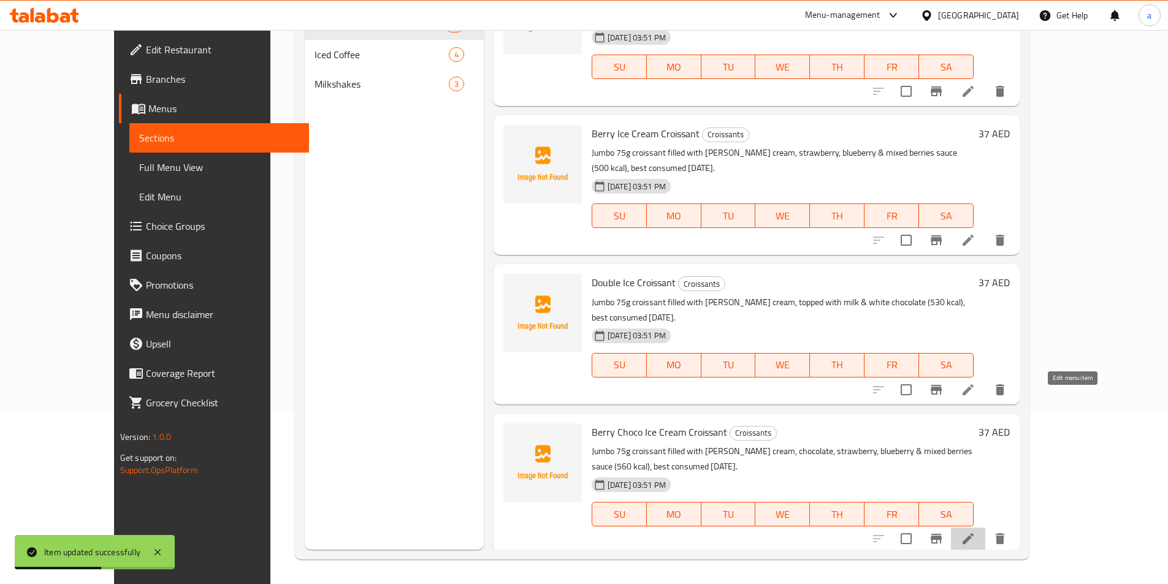
click at [976, 532] on icon at bounding box center [968, 539] width 15 height 15
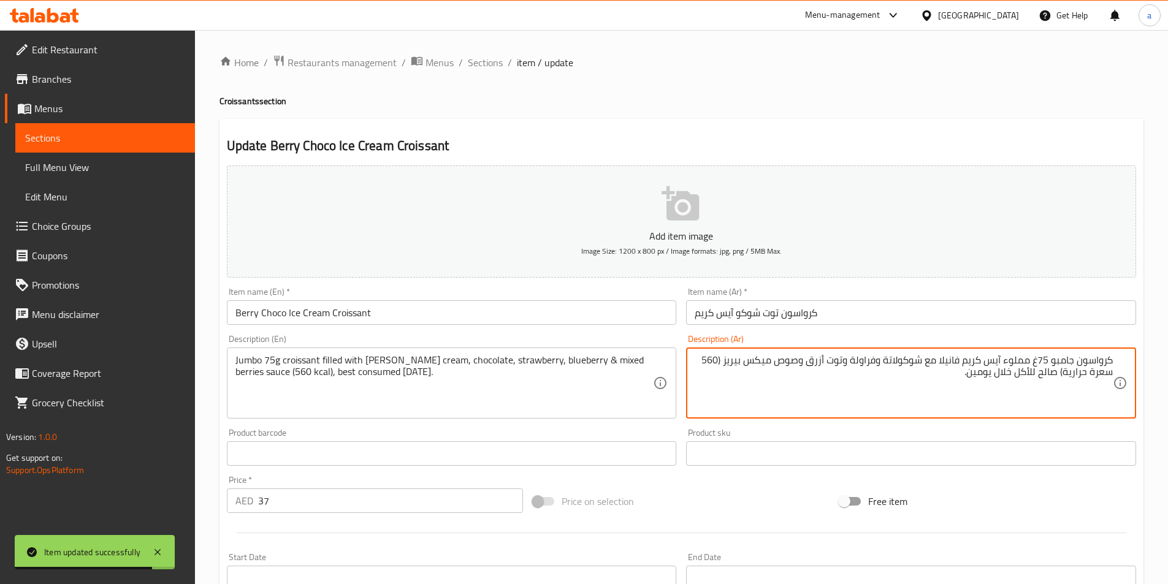
click at [1001, 361] on textarea "كرواسون جامبو 75غ مملوء آيس كريم فانيلا مع شوكولاتة وفراولة وتوت أزرق وصوص ميكس…" at bounding box center [904, 383] width 418 height 58
paste textarea "يئة ب"
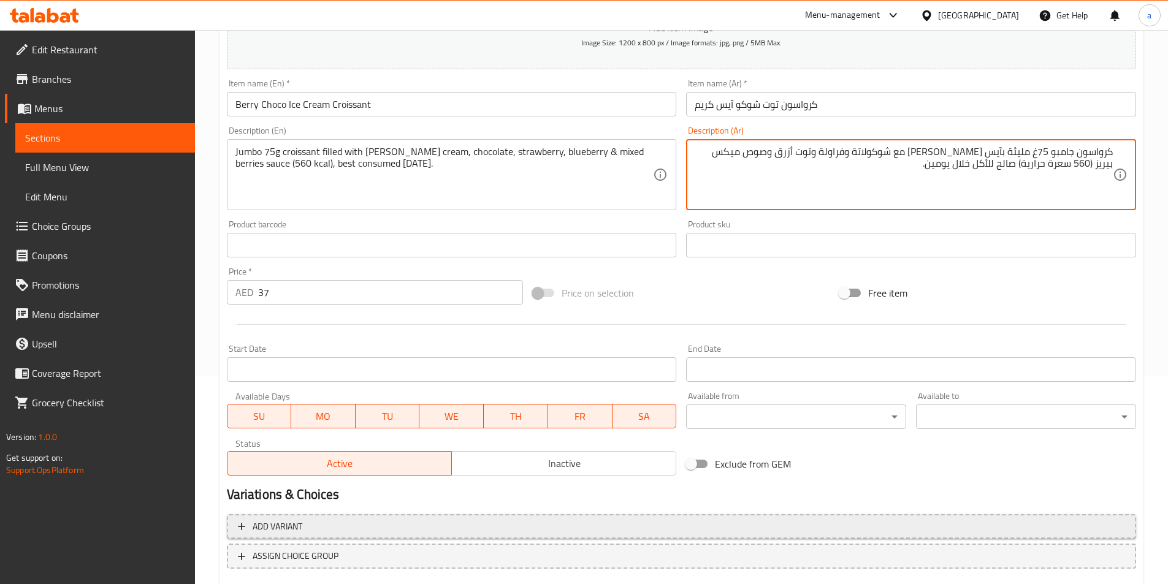
scroll to position [282, 0]
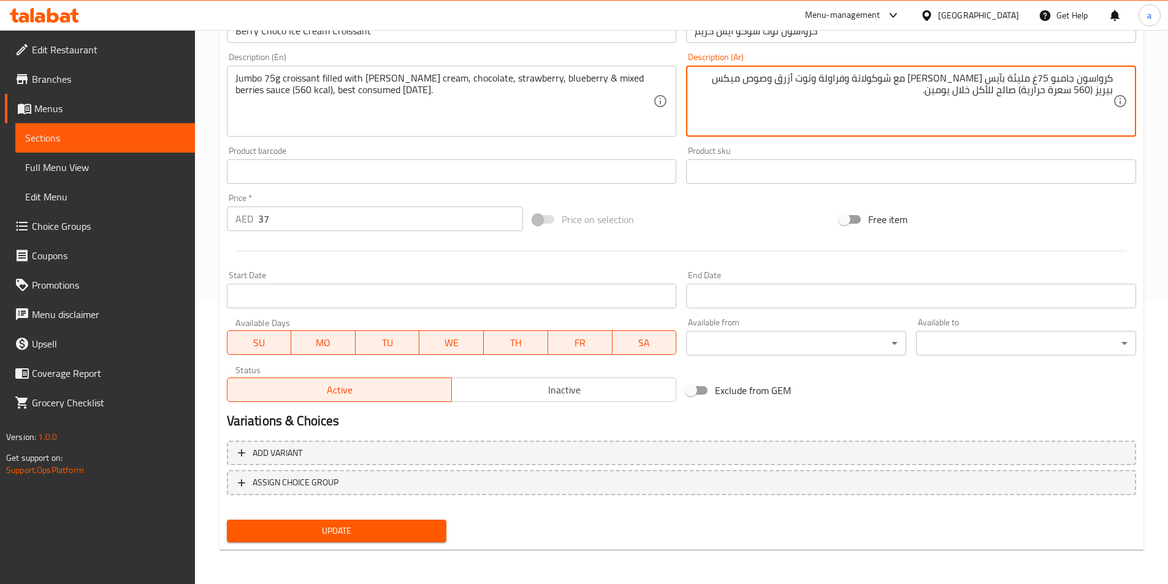
type textarea "كرواسون جامبو 75غ مليئة بآيس كريم فانيلا مع شوكولاتة وفراولة وتوت أزرق وصوص ميك…"
click at [387, 530] on span "Update" at bounding box center [337, 531] width 201 height 15
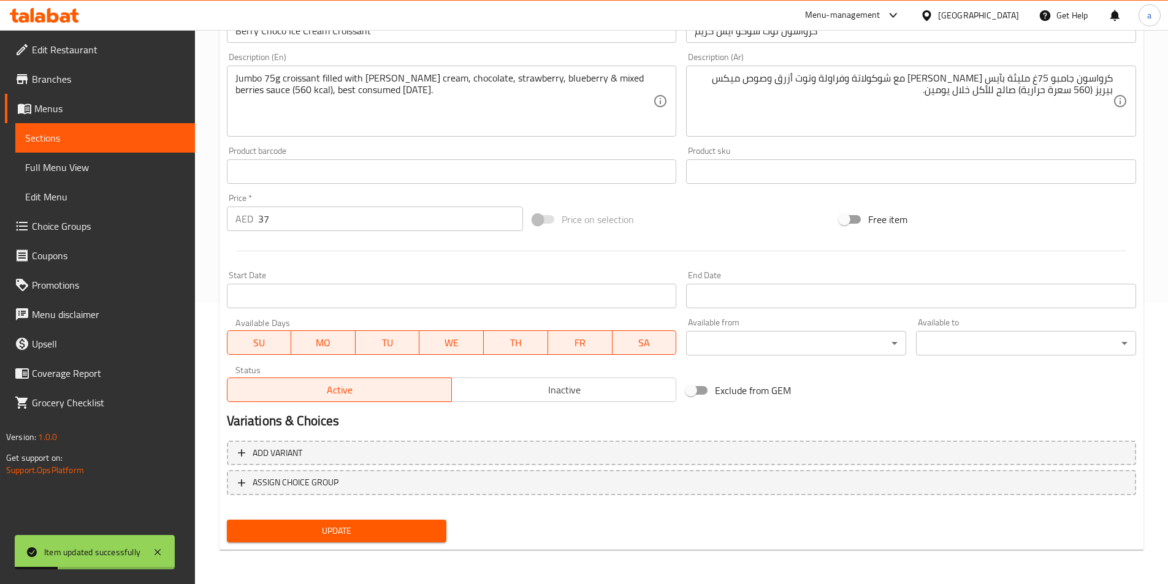
scroll to position [0, 0]
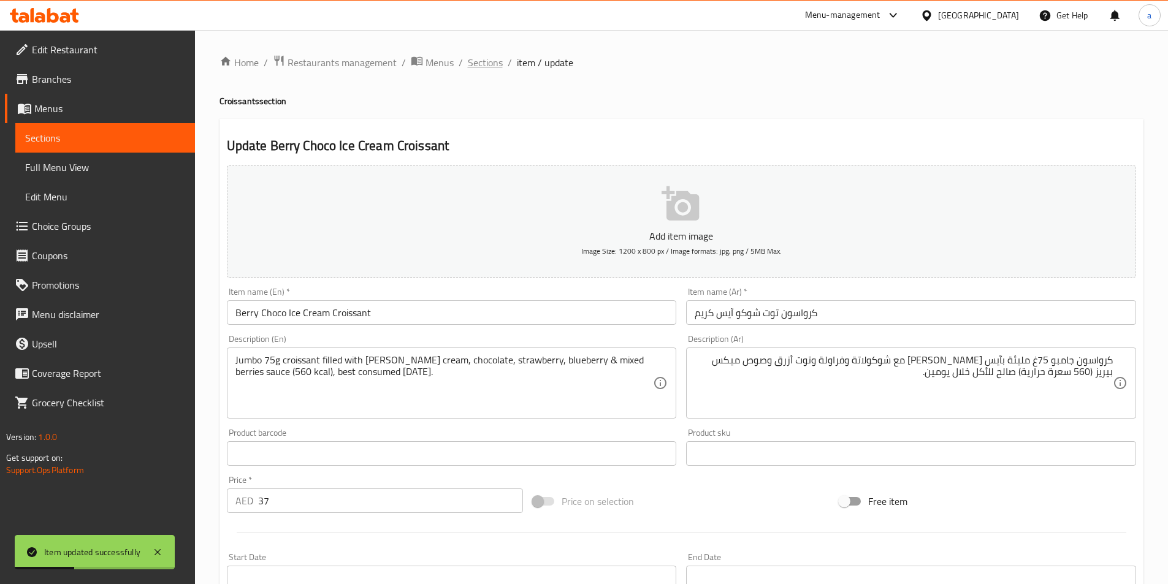
click at [486, 61] on span "Sections" at bounding box center [485, 62] width 35 height 15
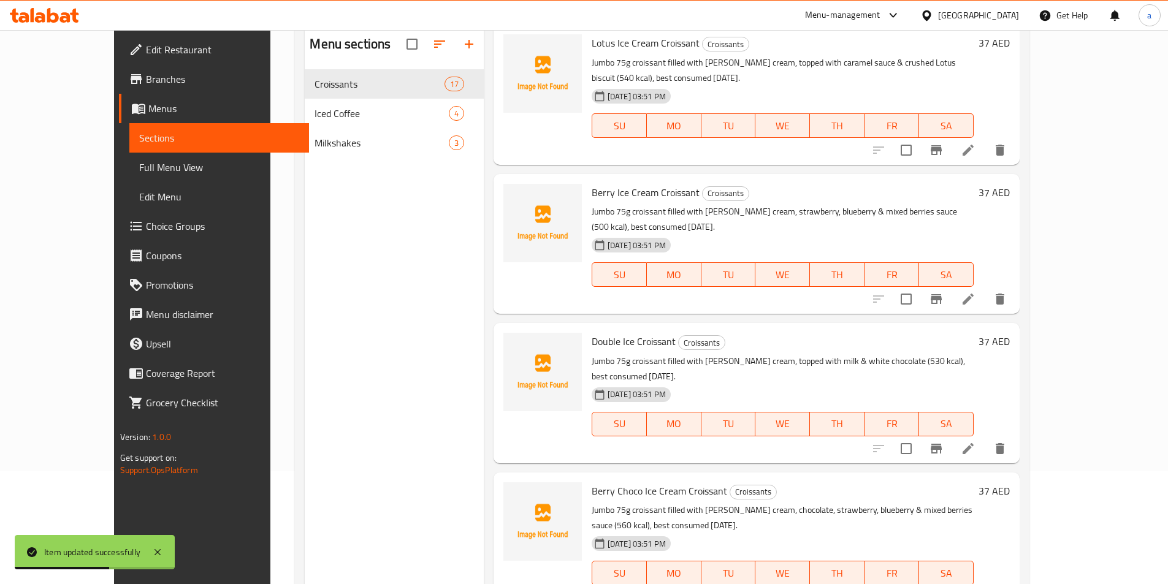
scroll to position [172, 0]
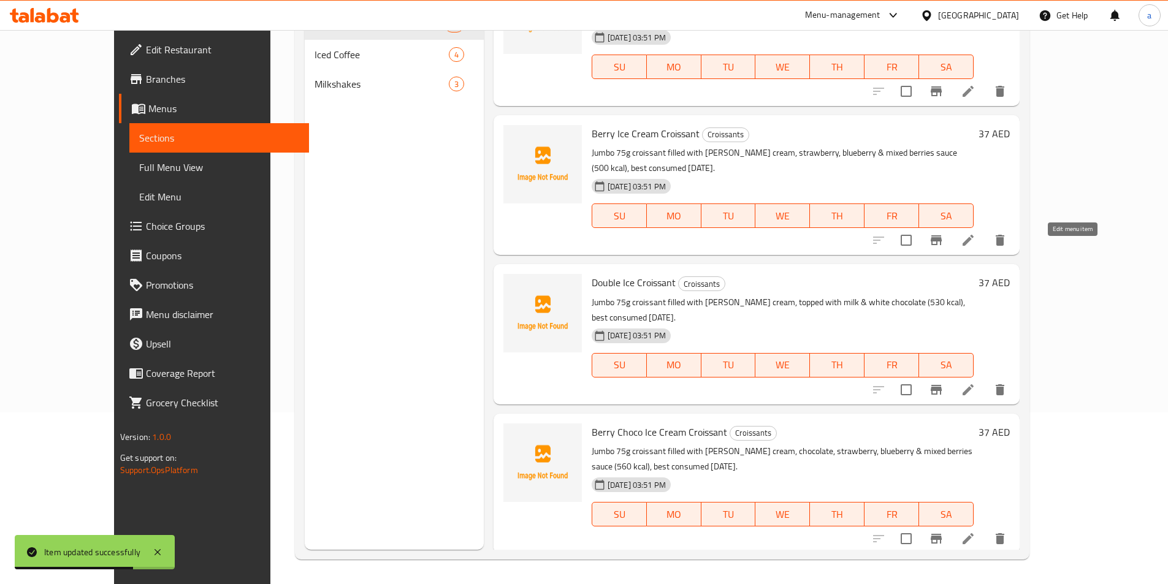
click at [974, 385] on icon at bounding box center [968, 390] width 11 height 11
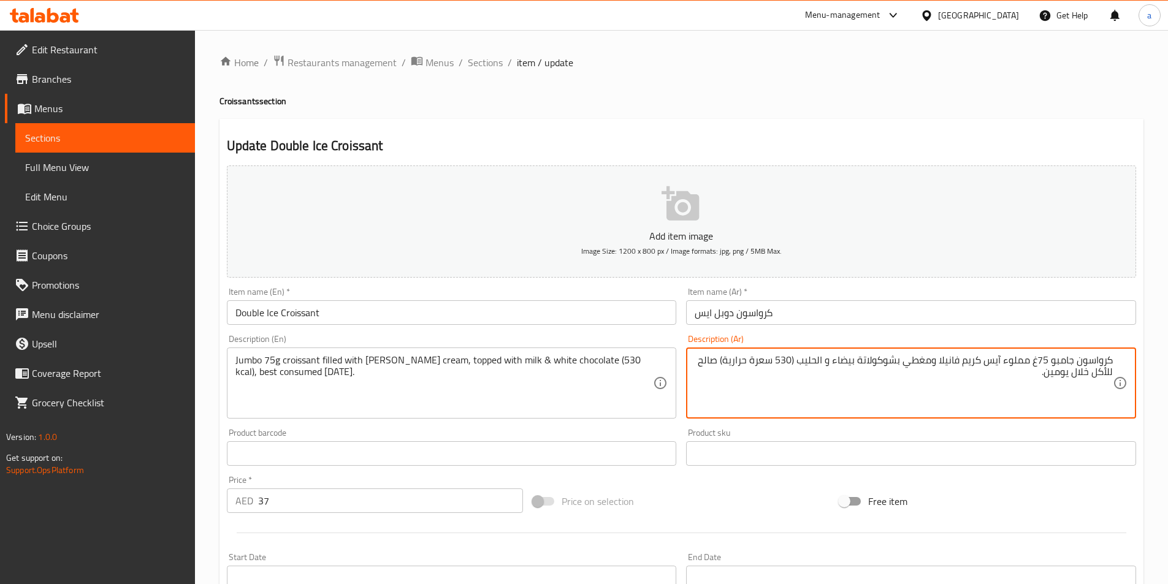
click at [1000, 364] on textarea "كرواسون جامبو 75غ مملوء آيس كريم فانيلا ومغطي بشوكولاتة بيضاء و الحليب (530 سعر…" at bounding box center [904, 383] width 418 height 58
paste textarea "يئة ب"
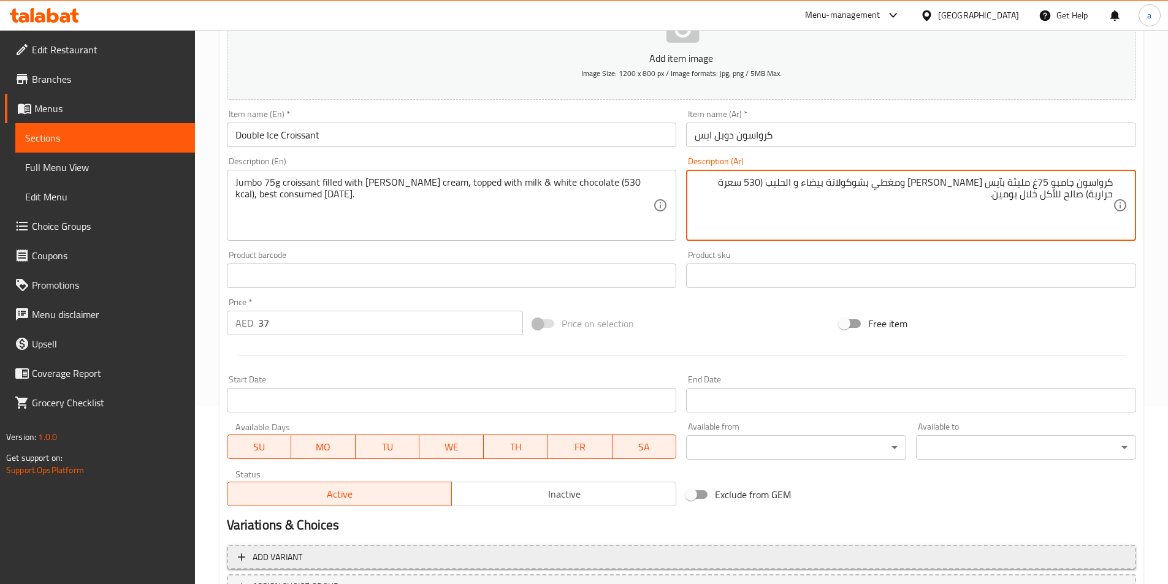
scroll to position [282, 0]
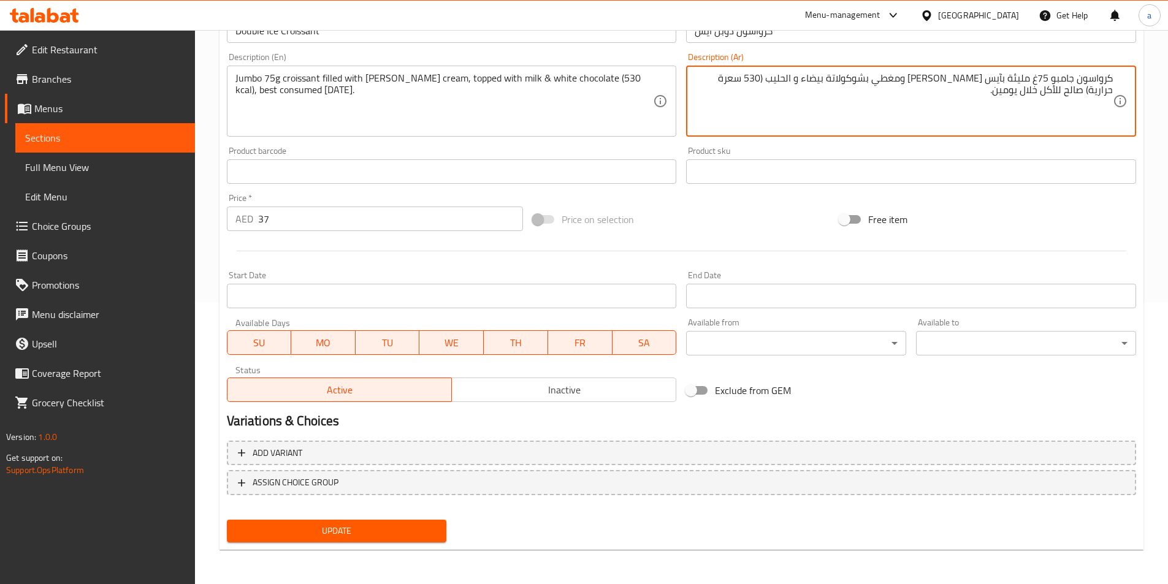
type textarea "كرواسون جامبو 75غ مليئة بآيس كريم فانيلا ومغطي بشوكولاتة بيضاء و الحليب (530 سع…"
click at [394, 533] on span "Update" at bounding box center [337, 531] width 201 height 15
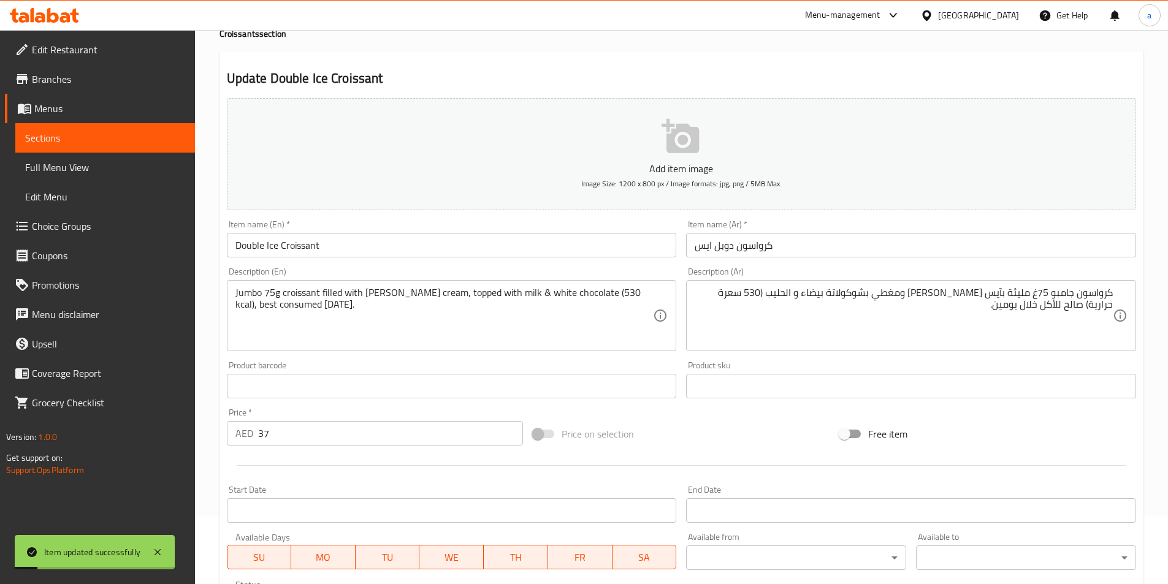
scroll to position [0, 0]
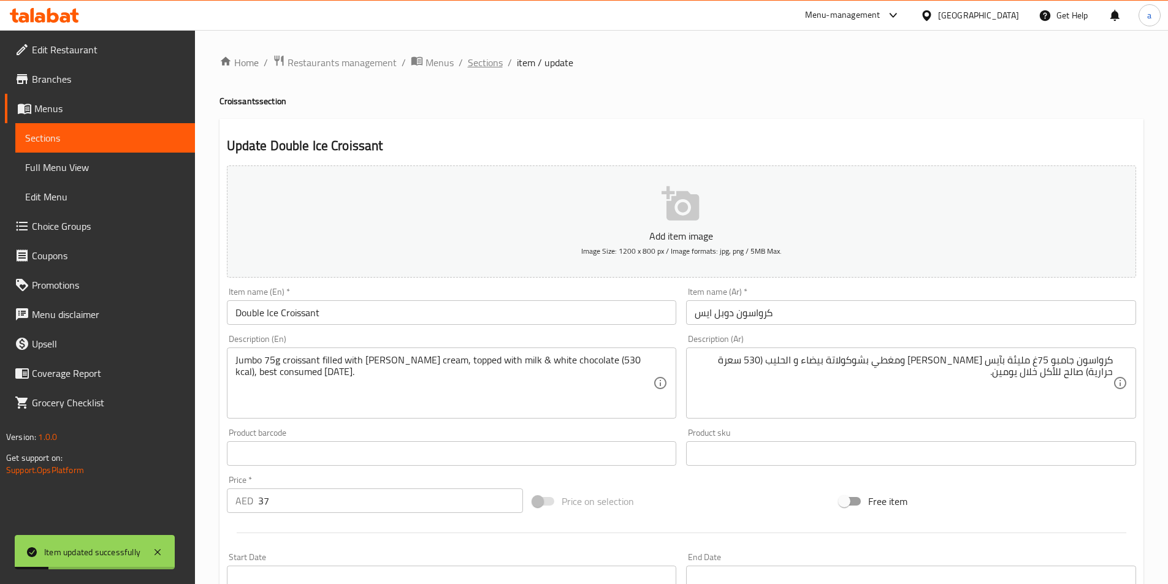
click at [499, 67] on span "Sections" at bounding box center [485, 62] width 35 height 15
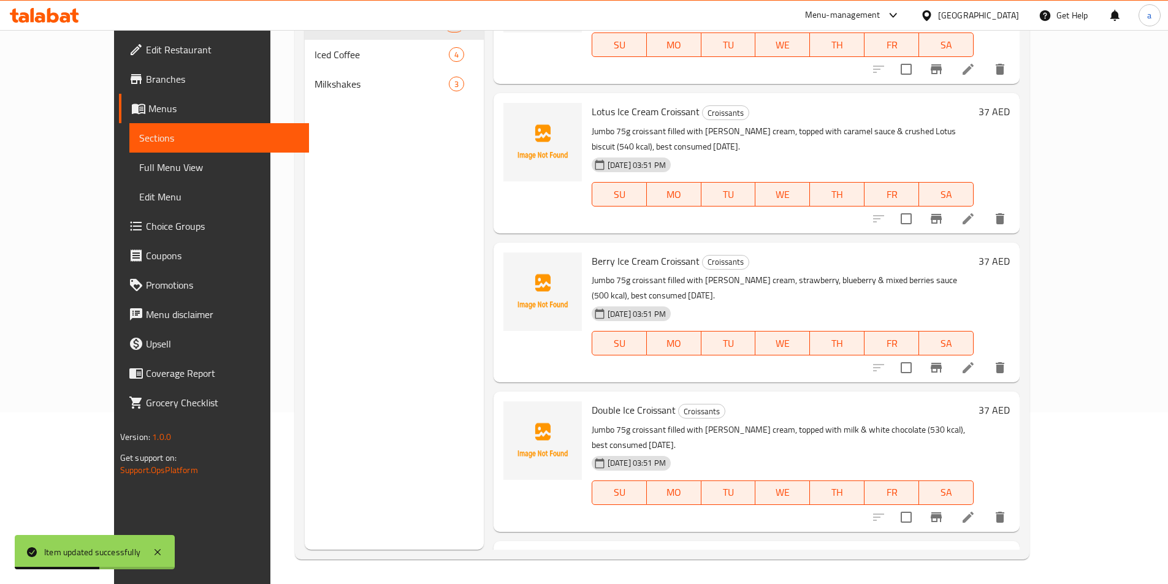
scroll to position [1770, 0]
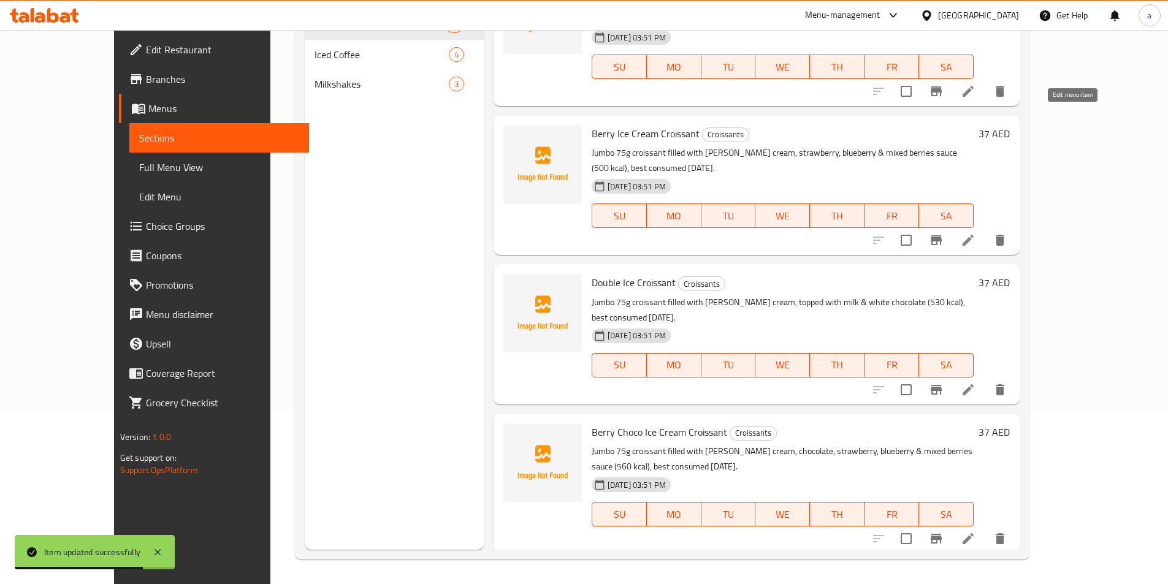
click at [976, 233] on icon at bounding box center [968, 240] width 15 height 15
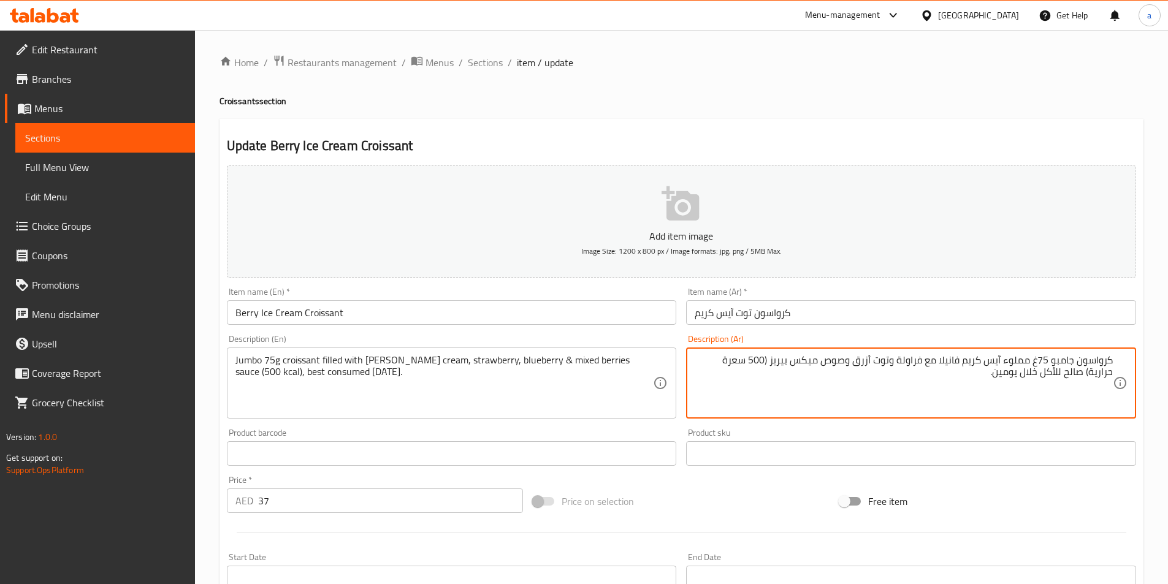
paste textarea "يئة ب"
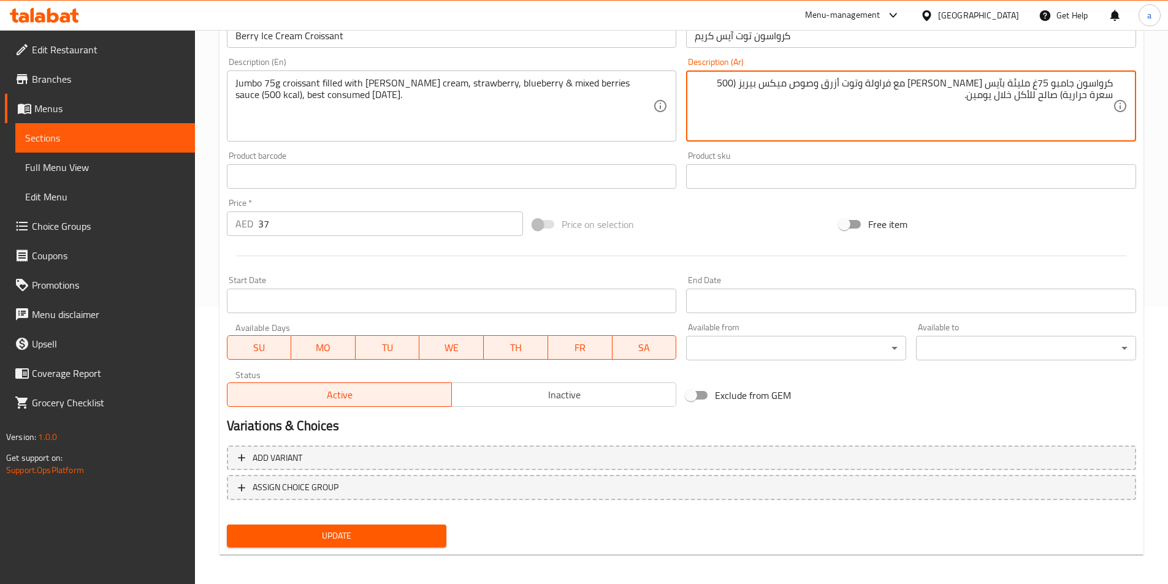
scroll to position [282, 0]
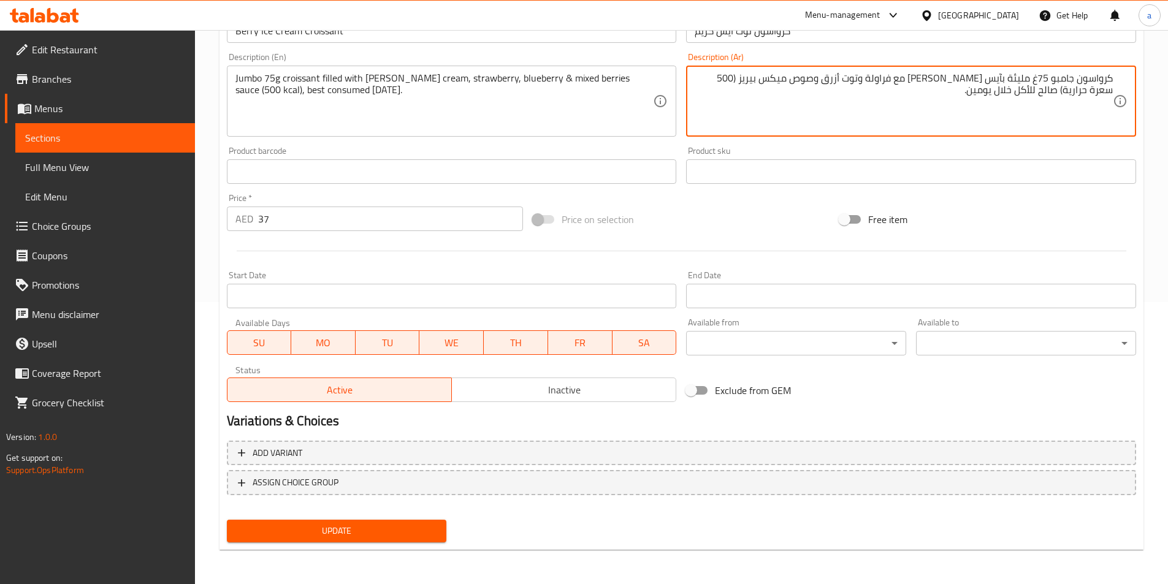
type textarea "كرواسون جامبو 75غ مليئة بآيس كريم فانيلا مع فراولة وتوت أزرق وصوص ميكس بيريز (5…"
click at [410, 533] on span "Update" at bounding box center [337, 531] width 201 height 15
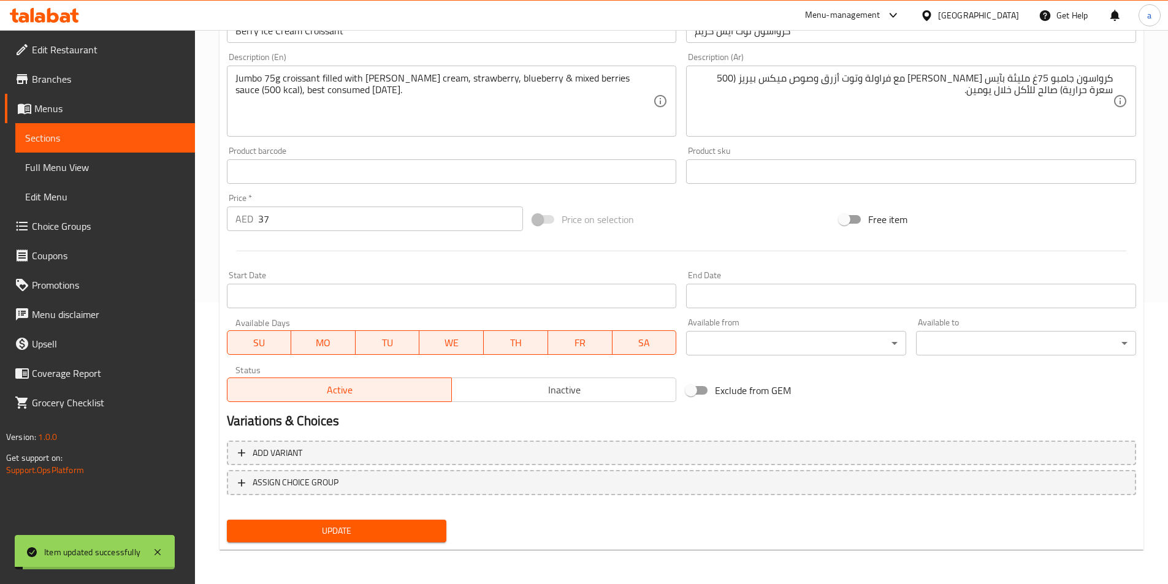
scroll to position [0, 0]
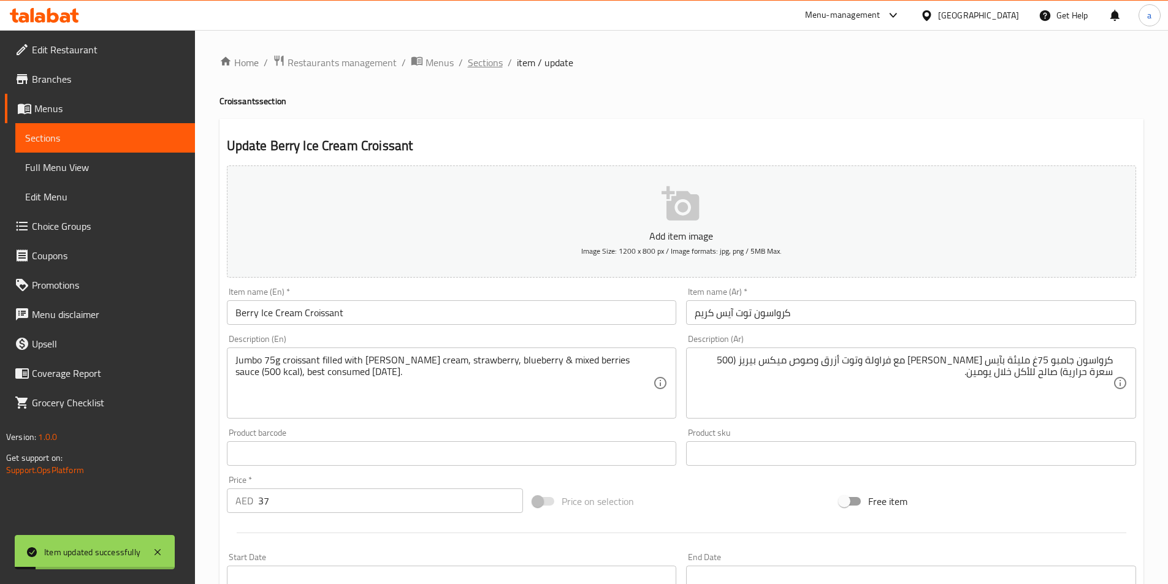
click at [490, 67] on span "Sections" at bounding box center [485, 62] width 35 height 15
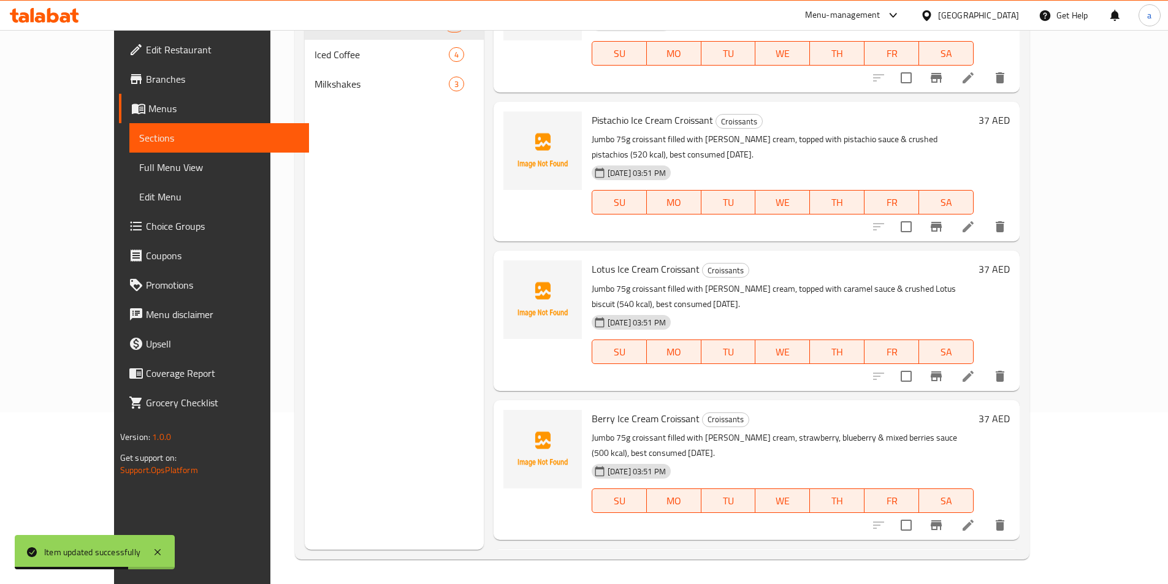
scroll to position [1463, 0]
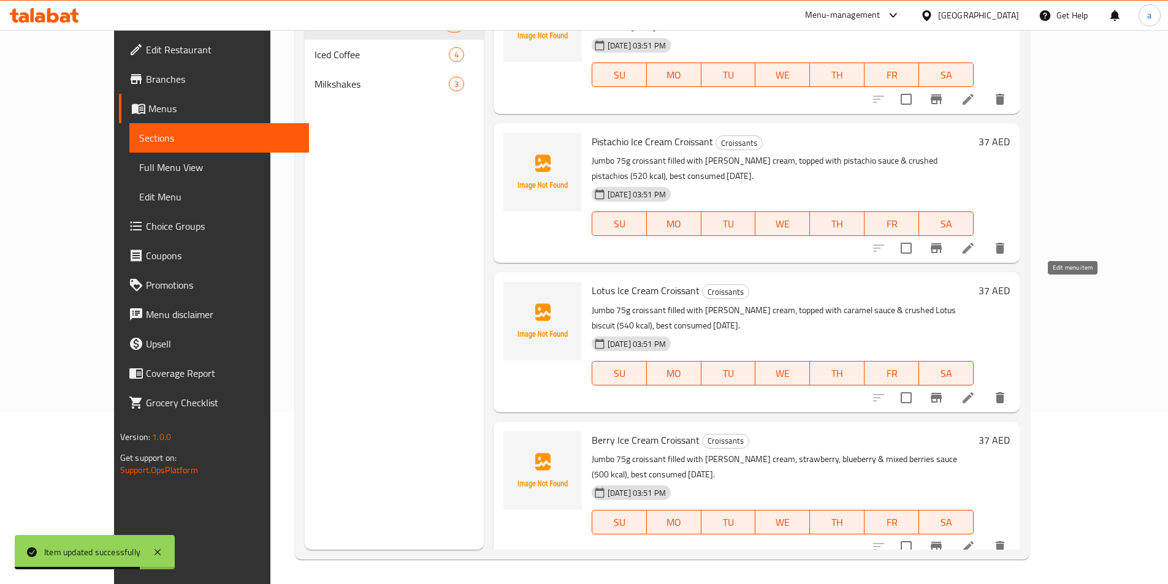
click at [976, 391] on icon at bounding box center [968, 398] width 15 height 15
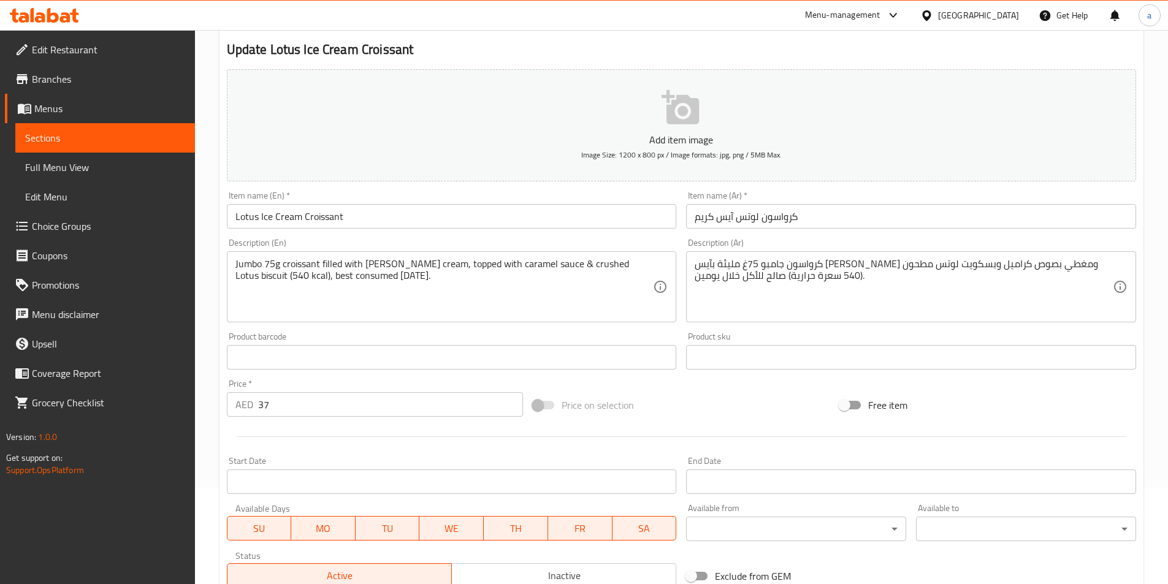
scroll to position [282, 0]
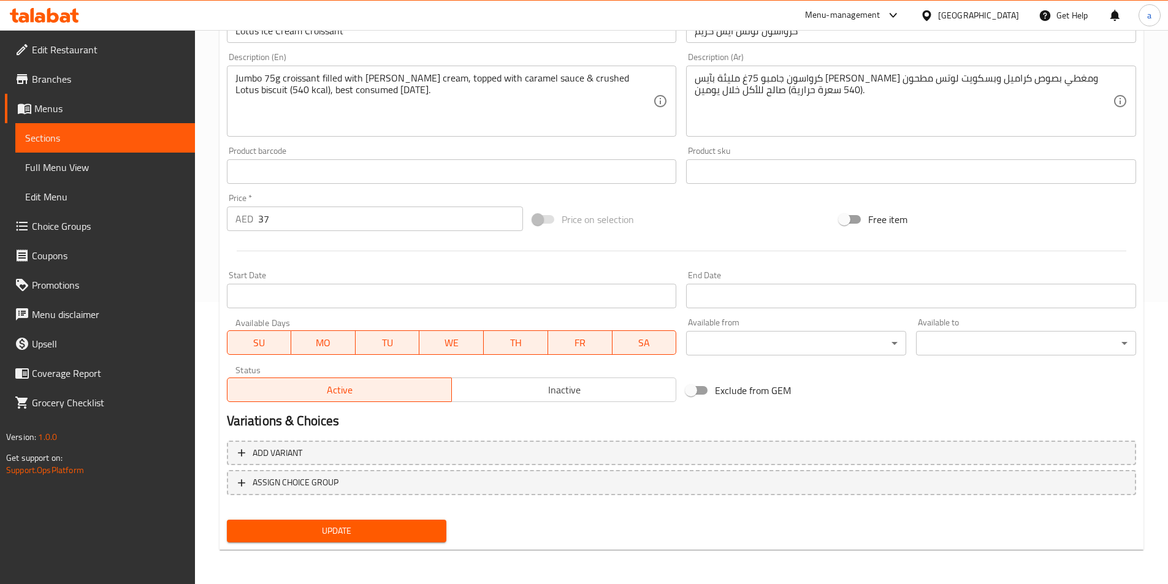
click at [353, 532] on span "Update" at bounding box center [337, 531] width 201 height 15
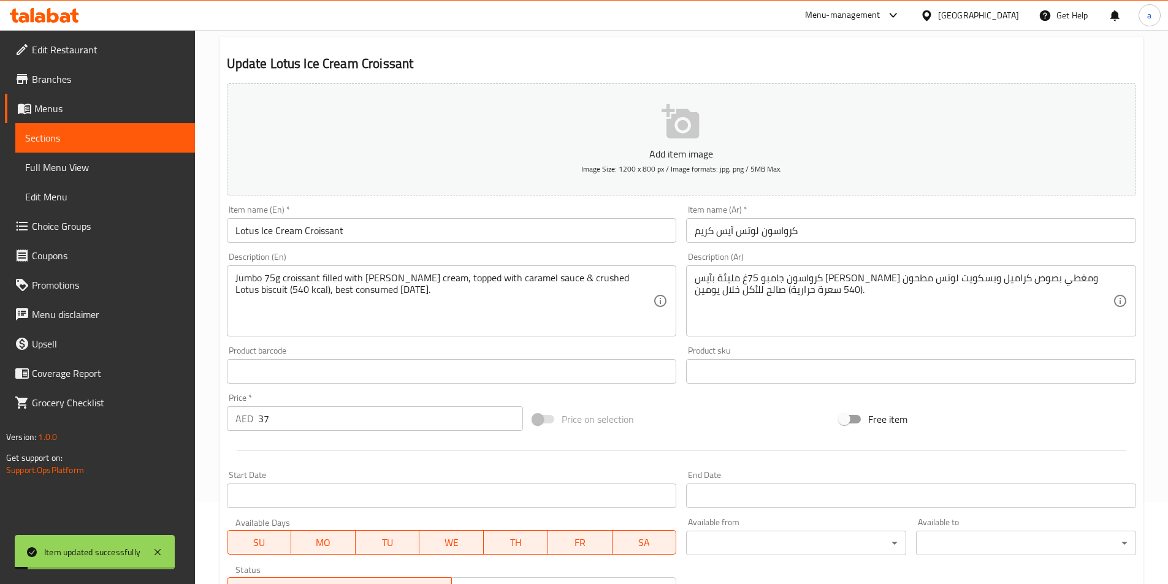
scroll to position [0, 0]
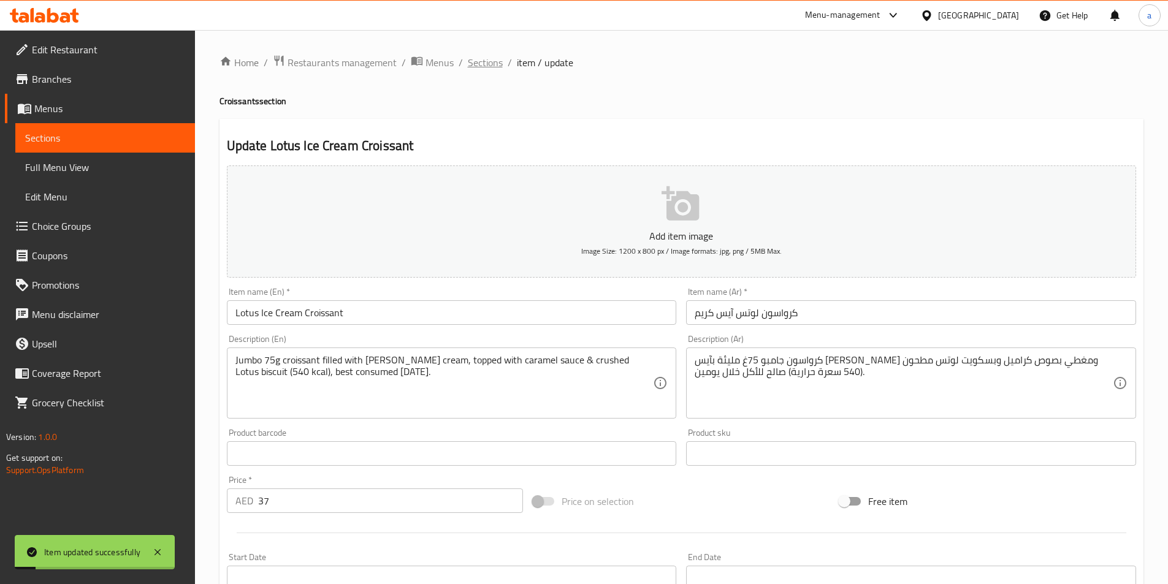
click at [494, 66] on span "Sections" at bounding box center [485, 62] width 35 height 15
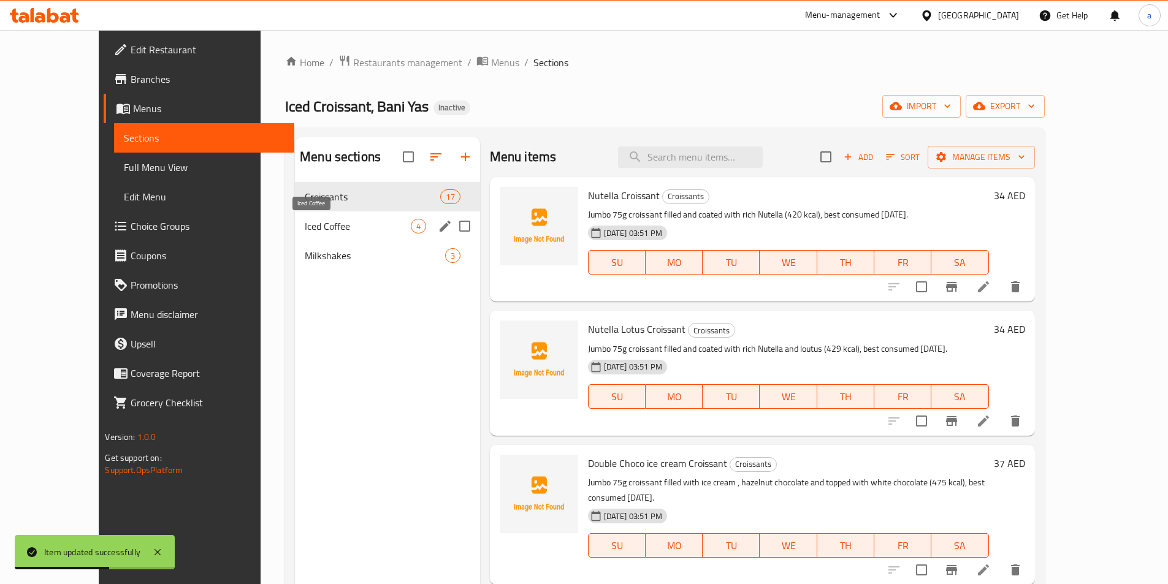
click at [364, 223] on span "Iced Coffee" at bounding box center [357, 226] width 105 height 15
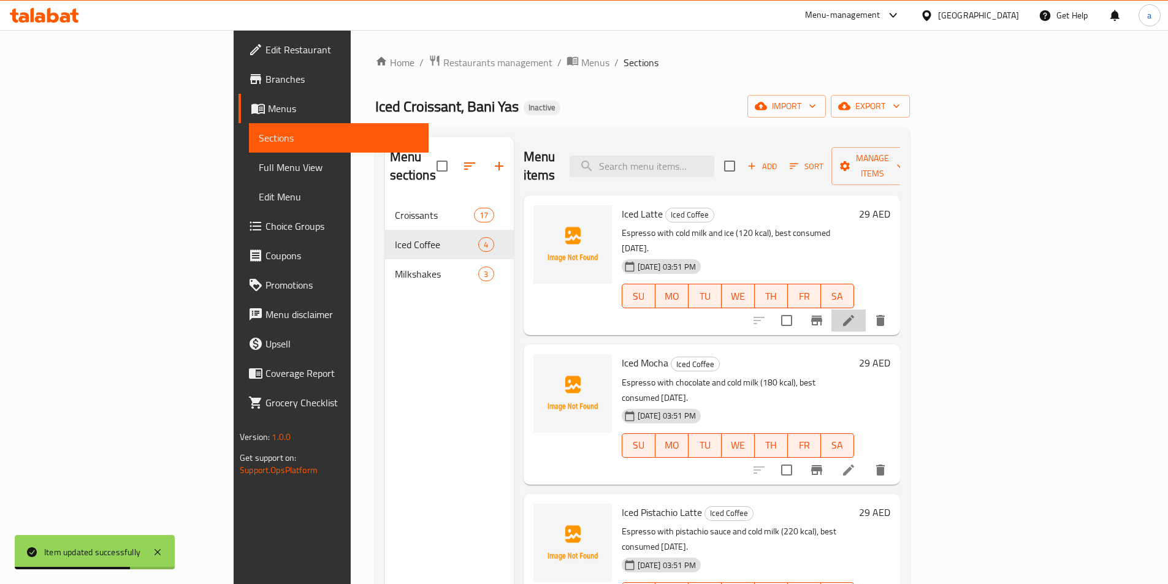
click at [866, 310] on li at bounding box center [849, 321] width 34 height 22
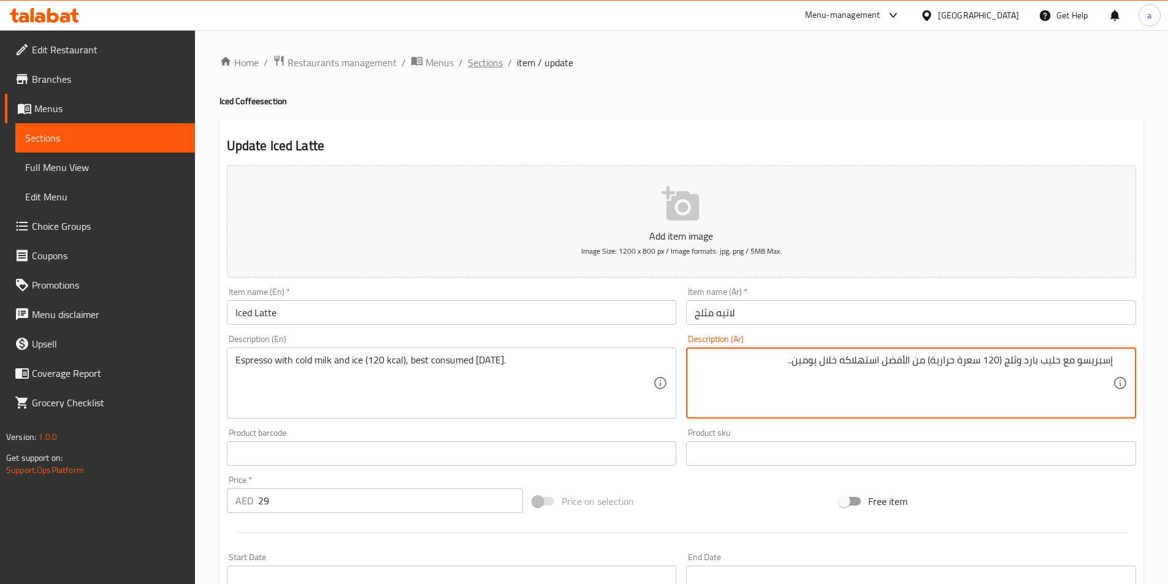
click at [493, 61] on span "Sections" at bounding box center [485, 62] width 35 height 15
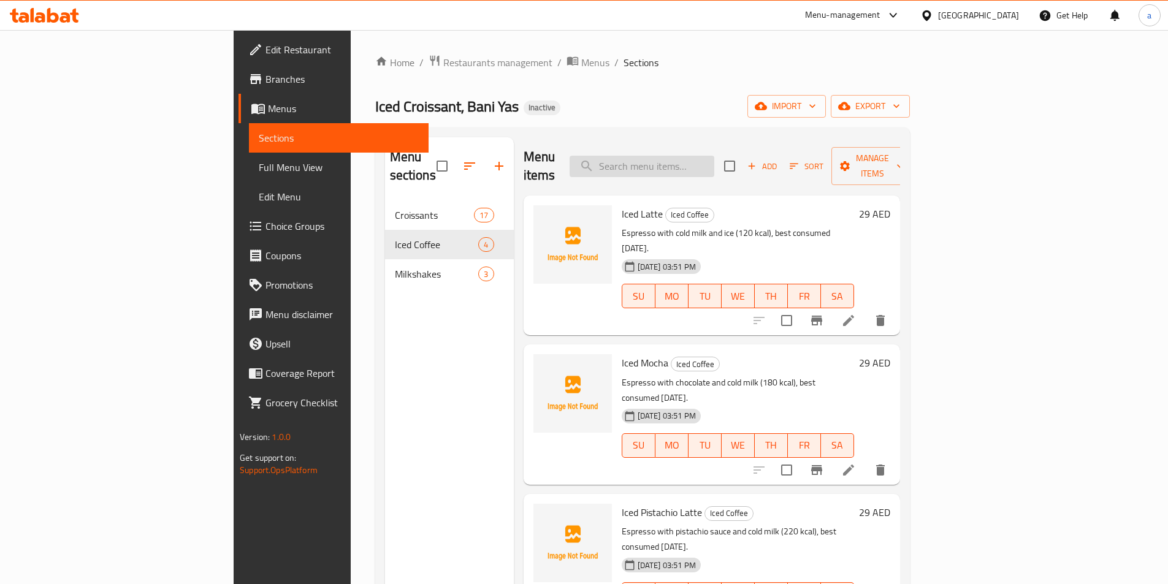
click at [714, 167] on input "search" at bounding box center [642, 166] width 145 height 21
click at [714, 162] on input "search" at bounding box center [642, 166] width 145 height 21
paste input "Bounty Ice Cream Croissant"
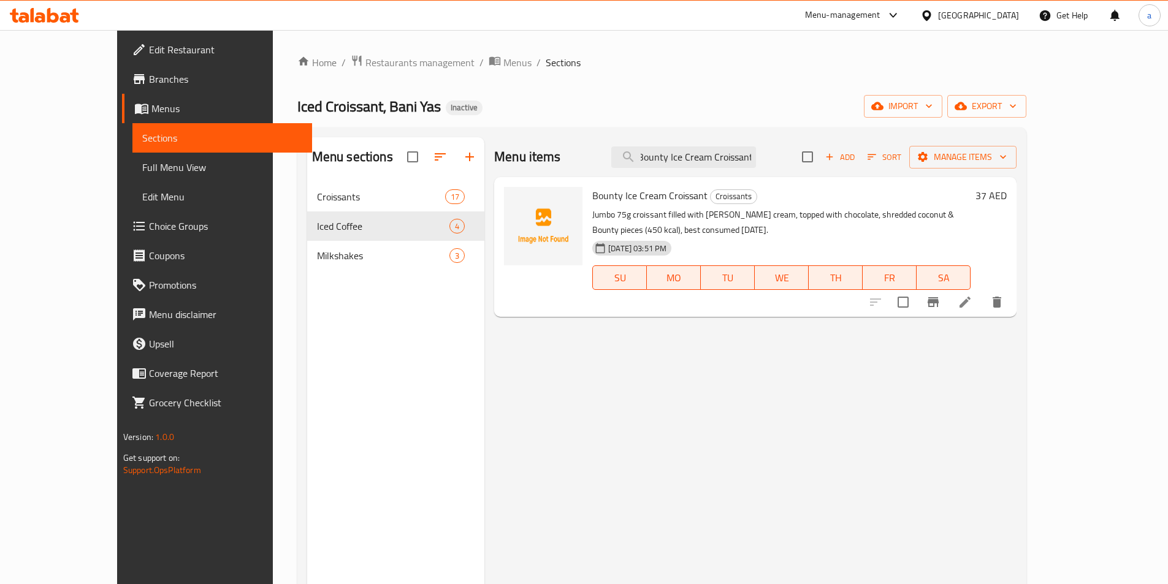
type input "Bounty Ice Cream Croissant"
click at [973, 302] on icon at bounding box center [965, 302] width 15 height 15
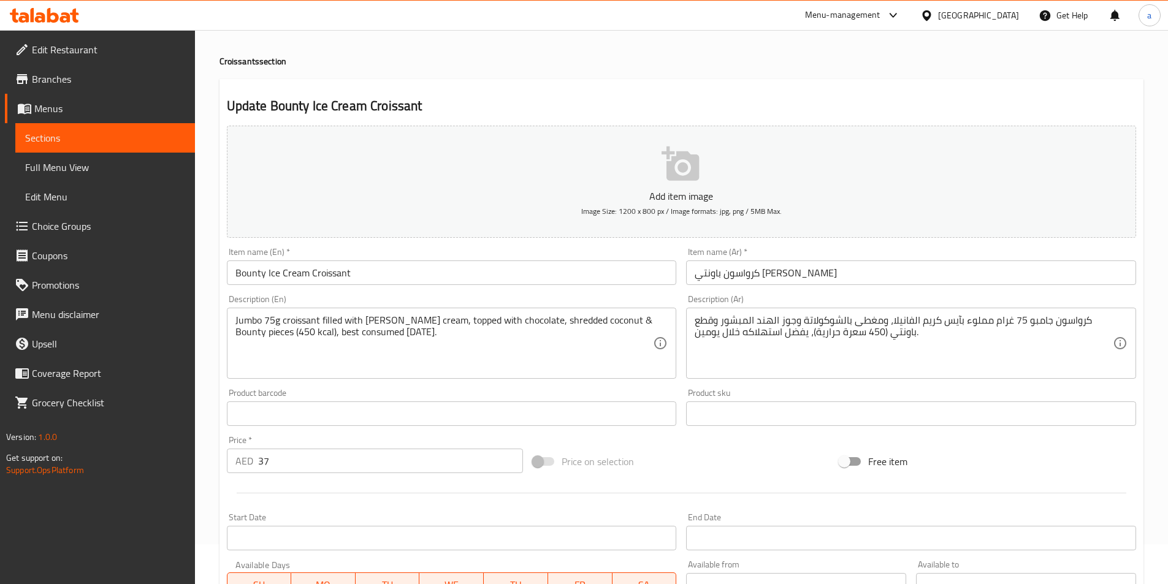
scroll to position [61, 0]
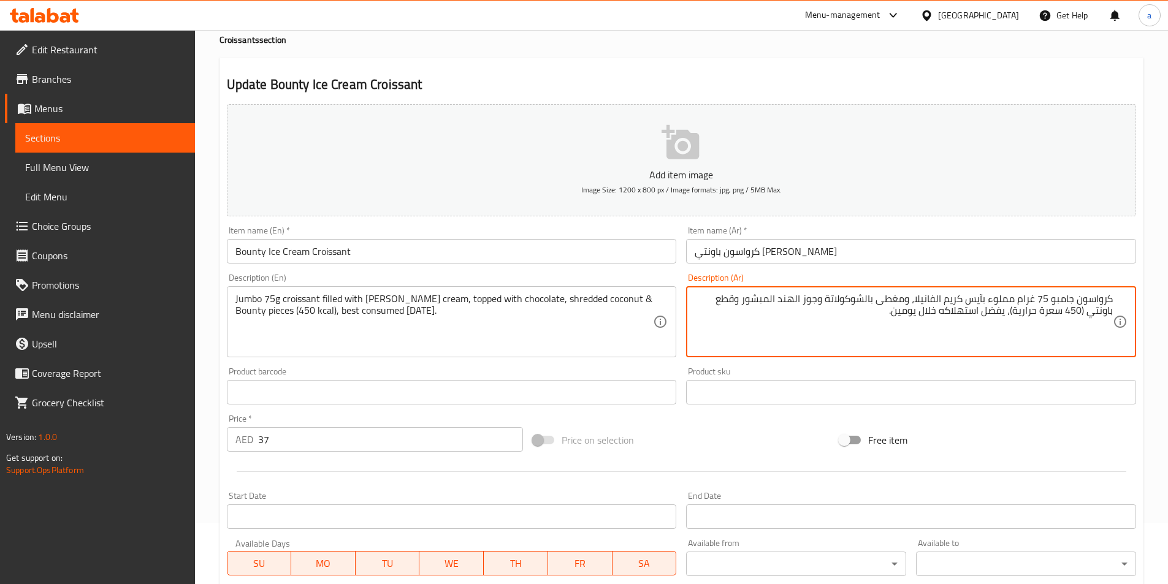
click at [984, 299] on textarea "كرواسون جامبو 75 غرام مملوء بآيس كريم الفانيلا، ومغطى بالشوكولاتة وجوز الهند ال…" at bounding box center [904, 322] width 418 height 58
paste textarea "Bounty Ice Cream Croissant"
paste textarea "يئة"
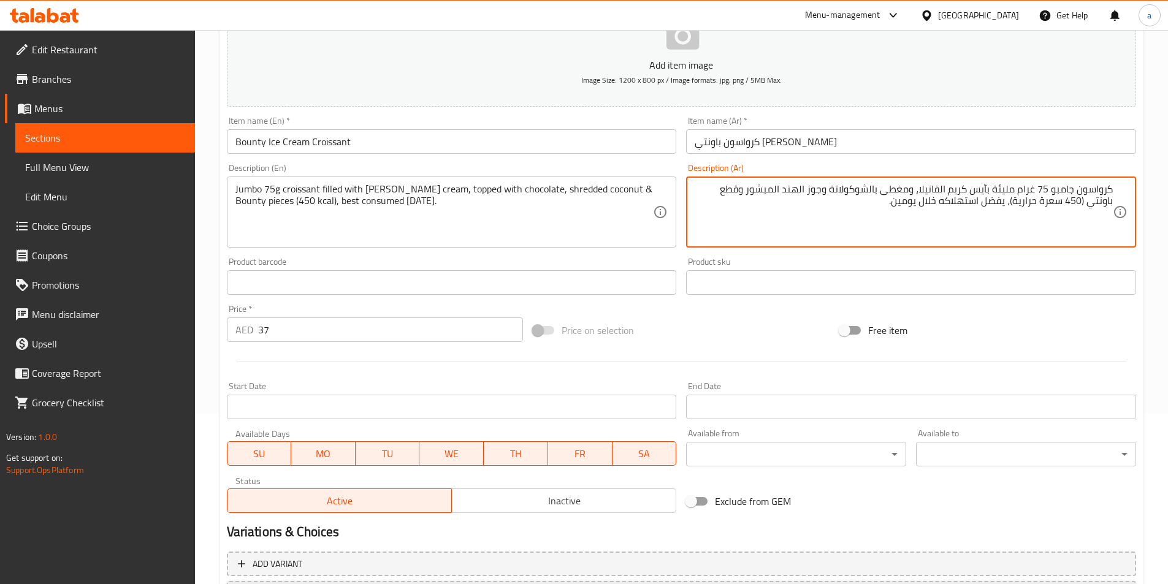
scroll to position [282, 0]
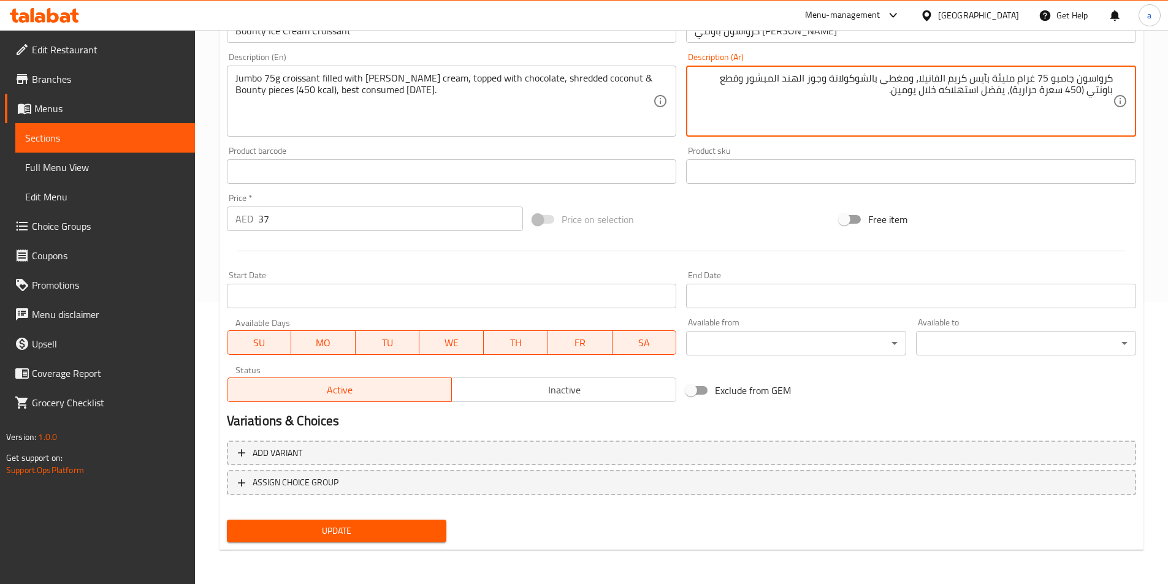
type textarea "كرواسون جامبو 75 غرام مليئة بآيس كريم الفانيلا، ومغطى بالشوكولاتة وجوز الهند ال…"
click at [426, 532] on span "Update" at bounding box center [337, 531] width 201 height 15
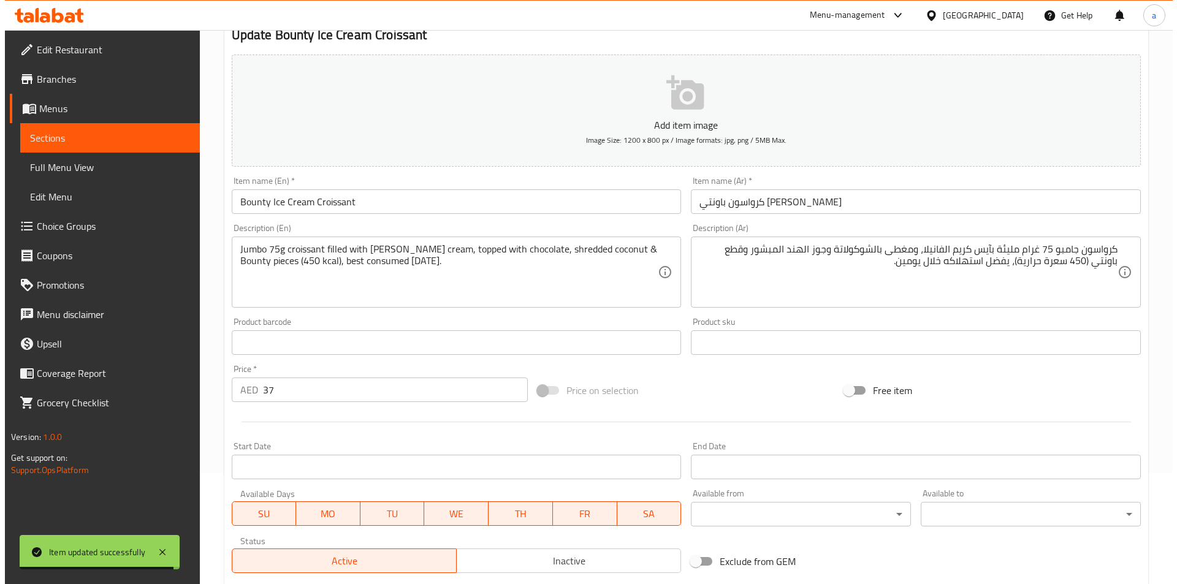
scroll to position [0, 0]
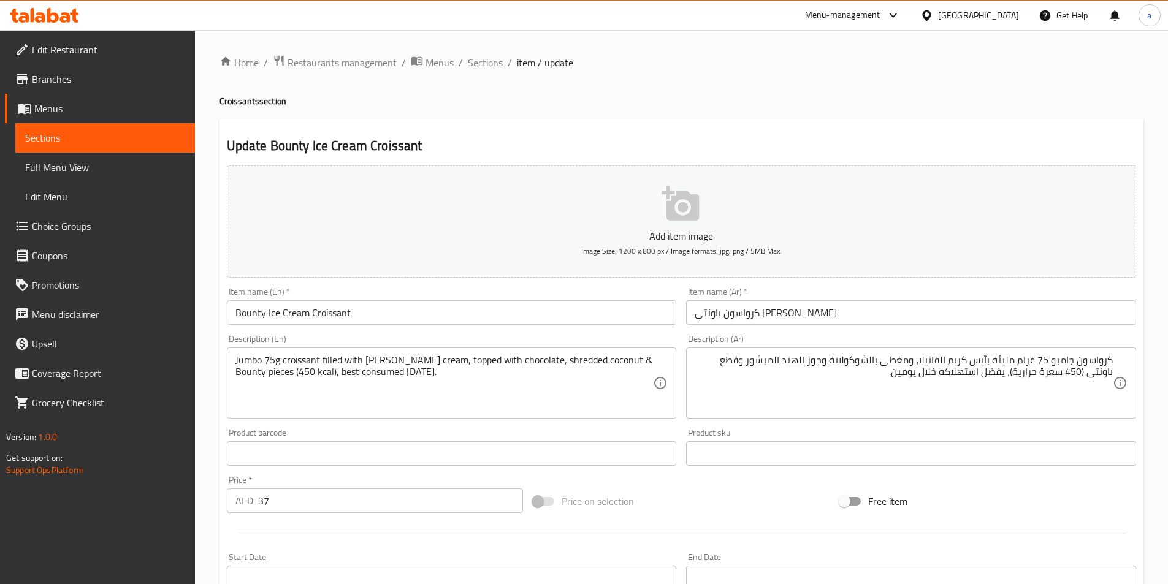
click at [481, 63] on span "Sections" at bounding box center [485, 62] width 35 height 15
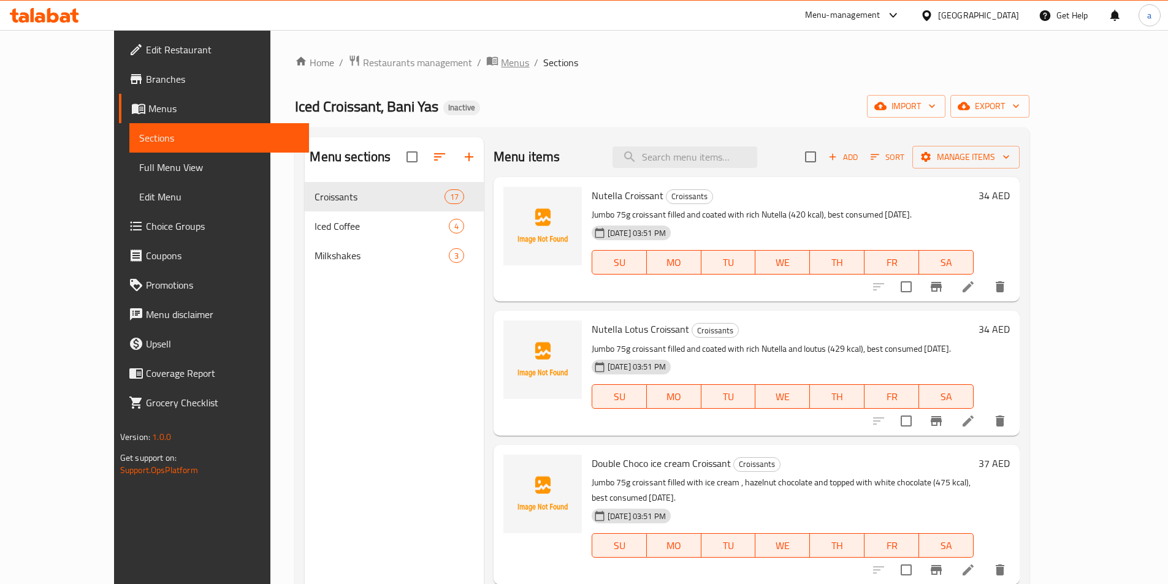
click at [501, 67] on span "Menus" at bounding box center [515, 62] width 28 height 15
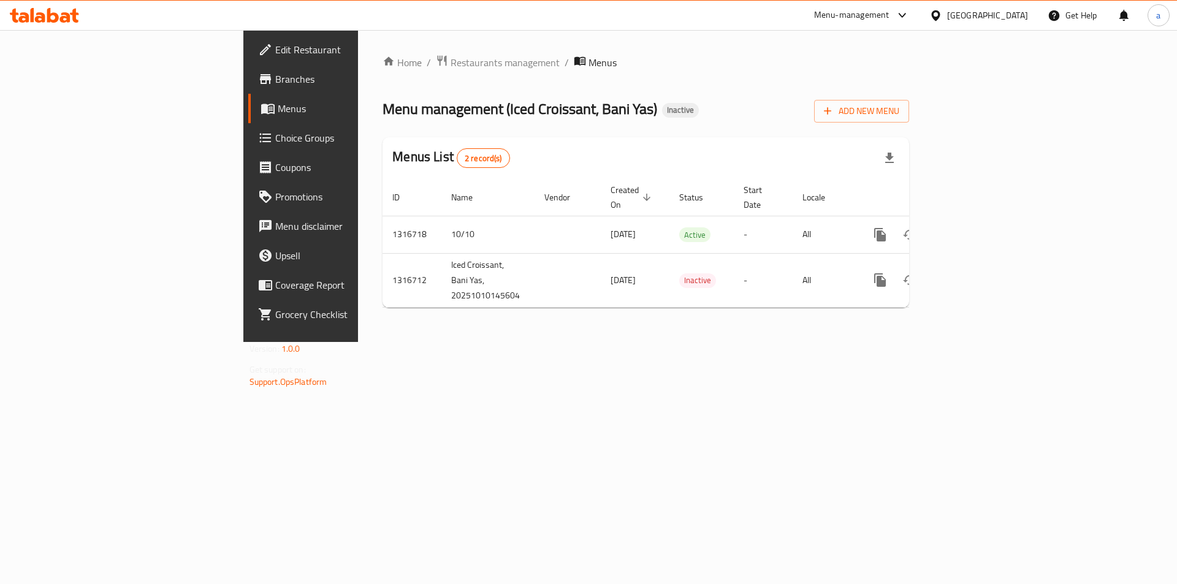
click at [275, 48] on span "Edit Restaurant" at bounding box center [352, 49] width 155 height 15
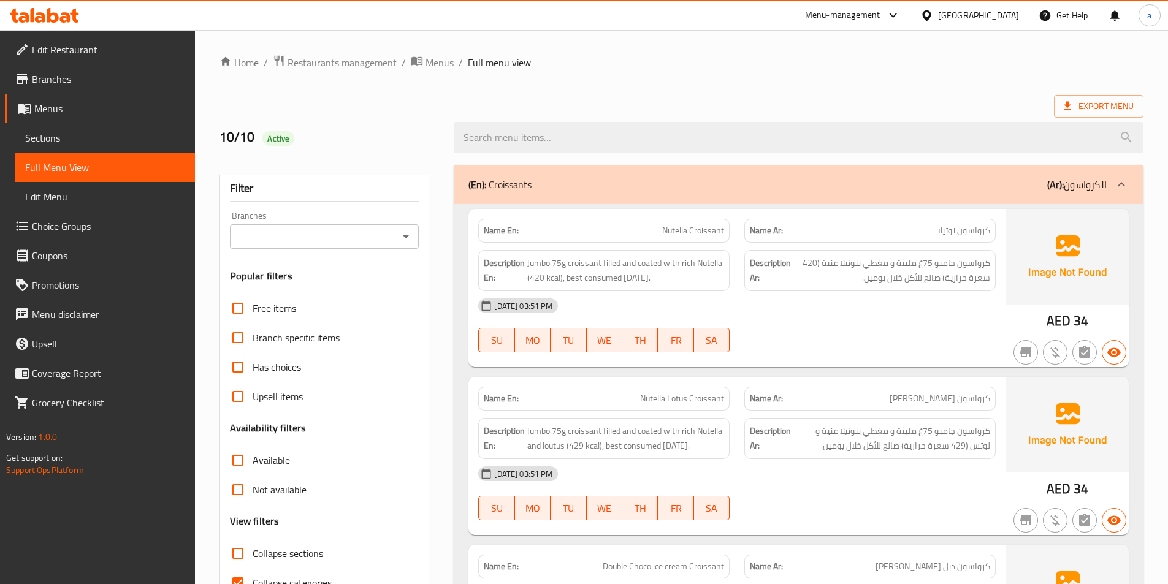
scroll to position [123, 0]
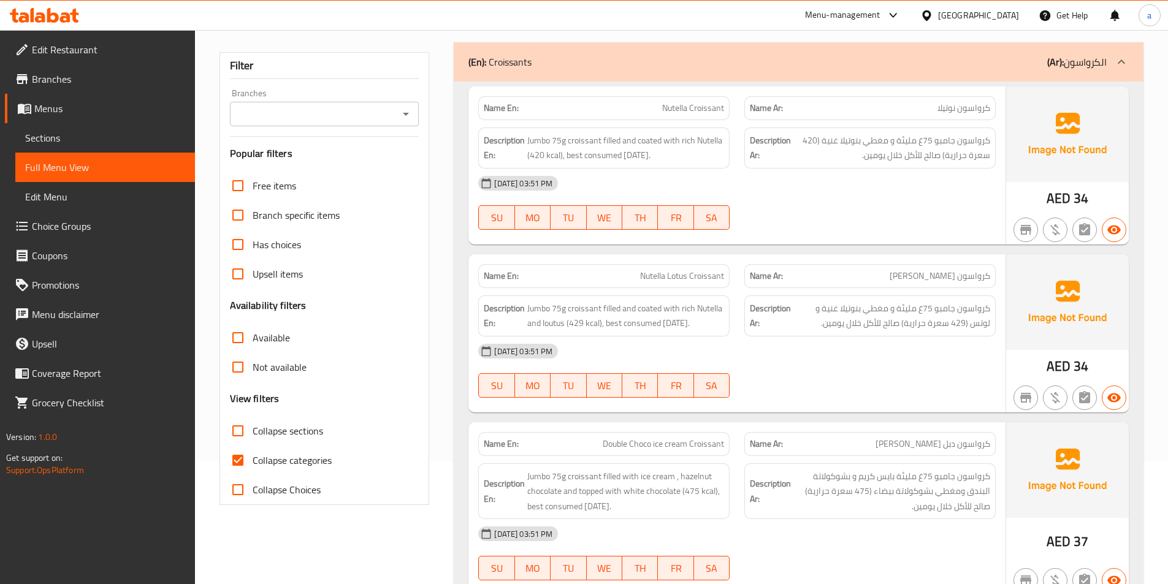
click at [251, 458] on input "Collapse categories" at bounding box center [237, 460] width 29 height 29
checkbox input "false"
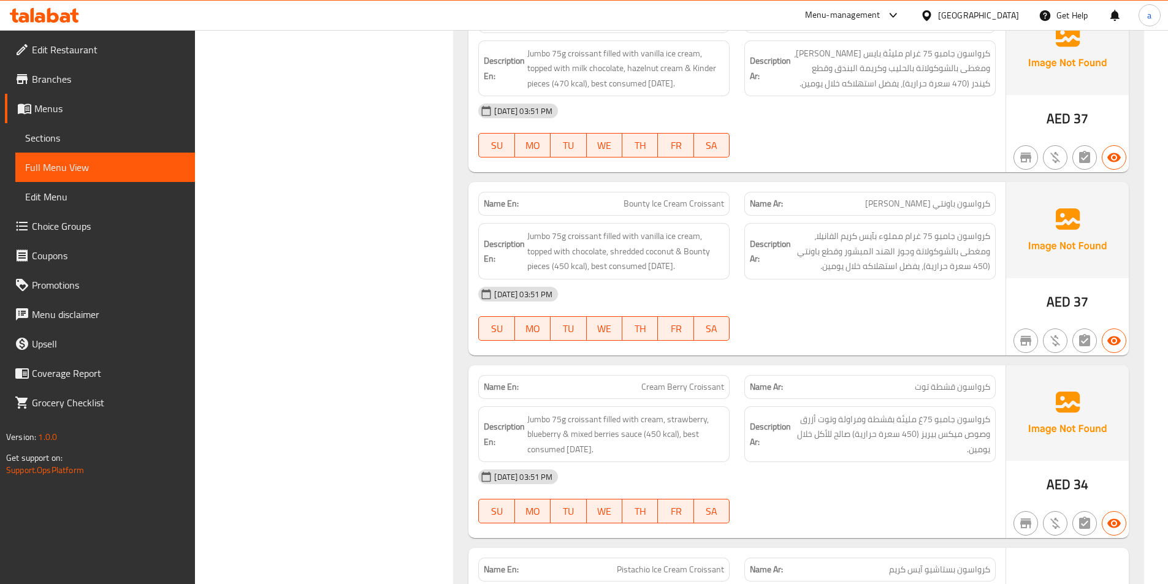
scroll to position [1717, 0]
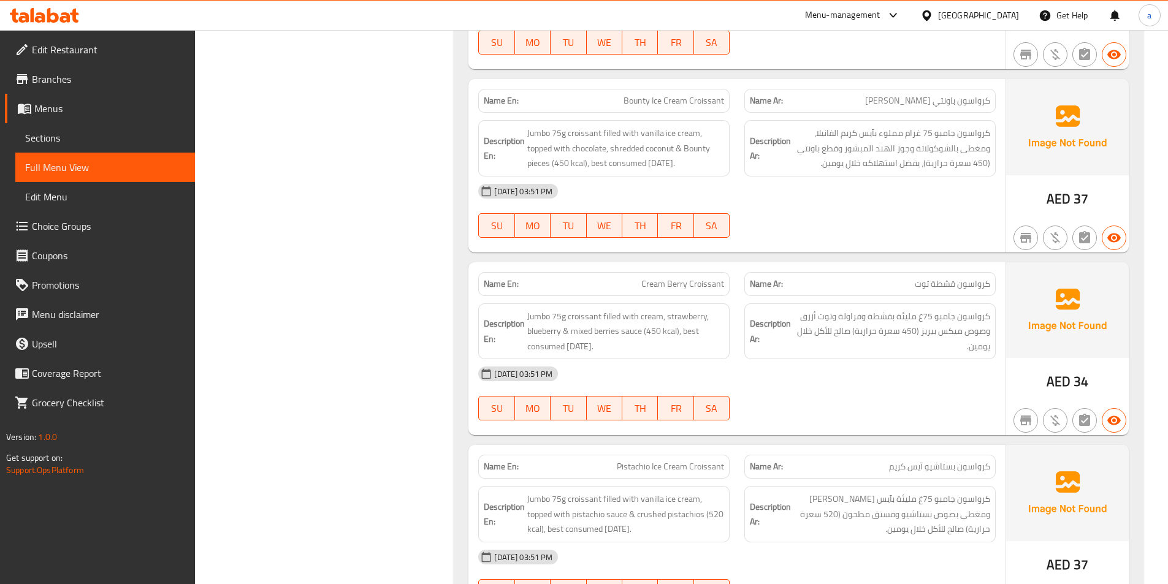
click at [646, 107] on span "Bounty Ice Cream Croissant" at bounding box center [674, 100] width 101 height 13
copy span "Bounty Ice Cream Croissant"
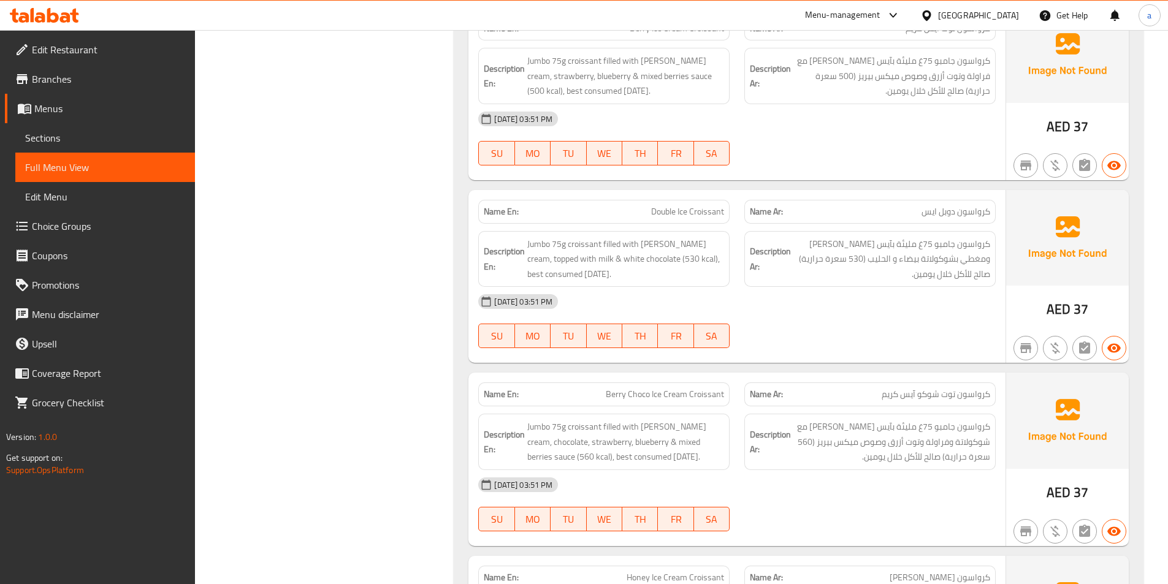
scroll to position [2514, 0]
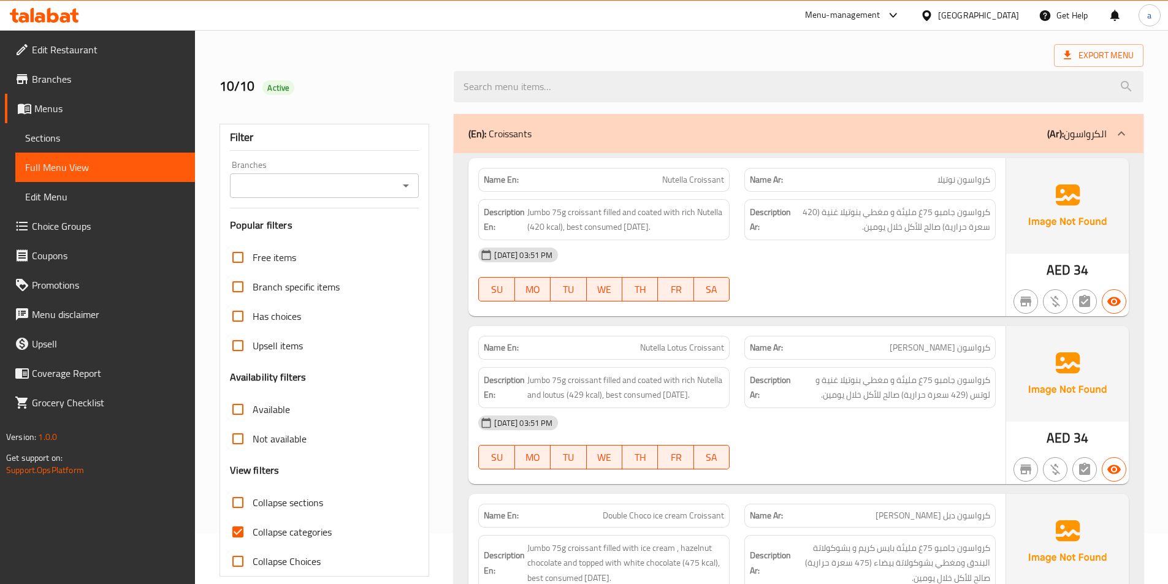
scroll to position [0, 0]
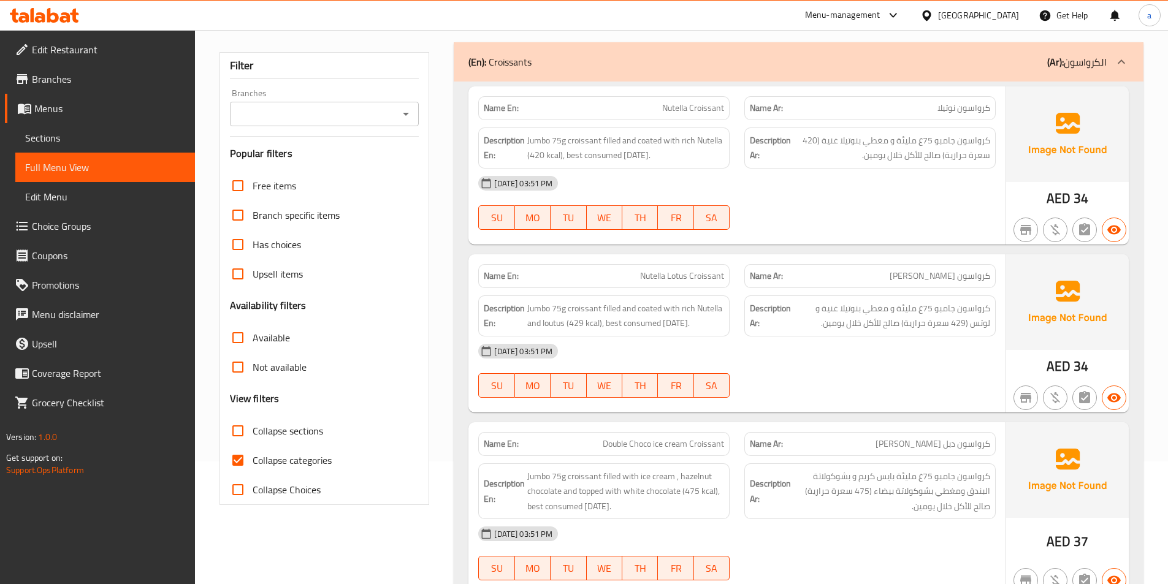
click at [253, 461] on span "Collapse categories" at bounding box center [292, 460] width 79 height 15
click at [253, 461] on input "Collapse categories" at bounding box center [237, 460] width 29 height 29
checkbox input "false"
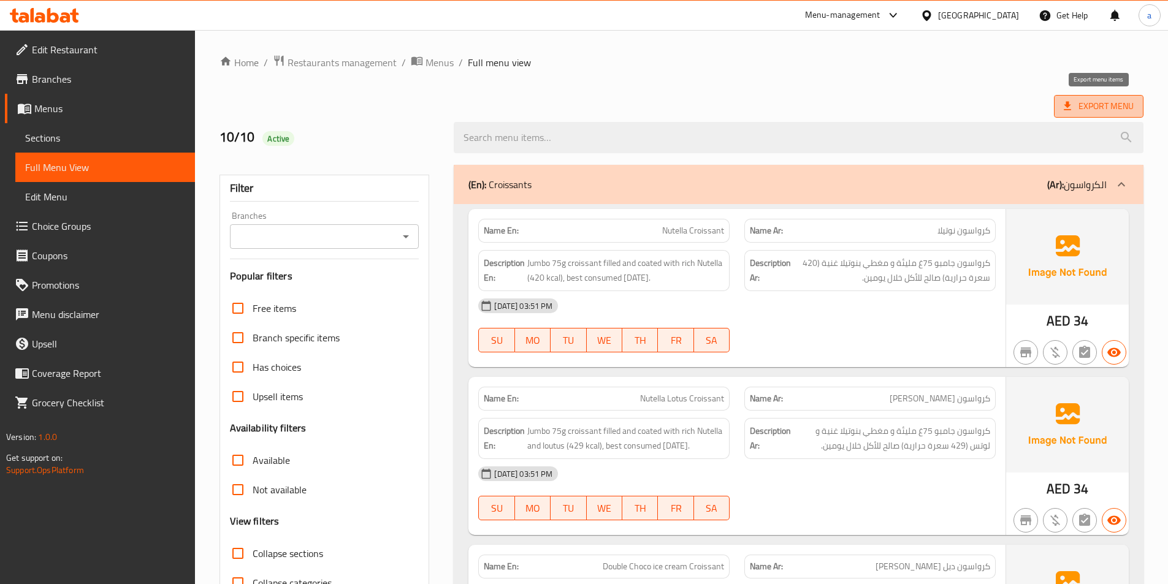
click at [1092, 109] on span "Export Menu" at bounding box center [1099, 106] width 70 height 15
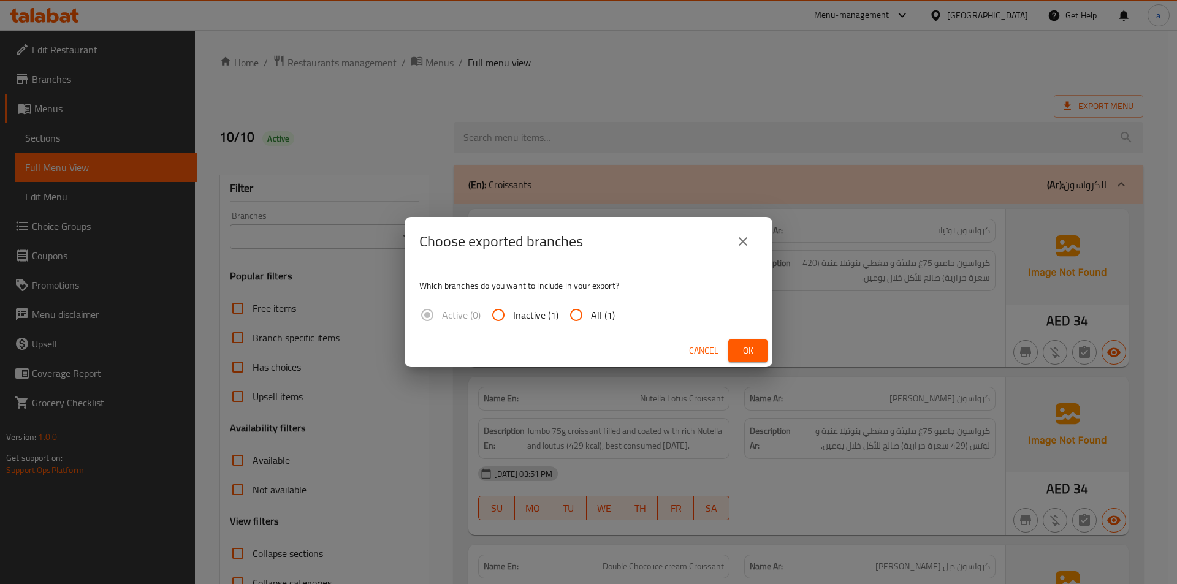
click at [595, 315] on span "All (1)" at bounding box center [603, 315] width 24 height 15
click at [591, 315] on input "All (1)" at bounding box center [576, 314] width 29 height 29
radio input "true"
click at [750, 344] on span "Ok" at bounding box center [748, 350] width 20 height 15
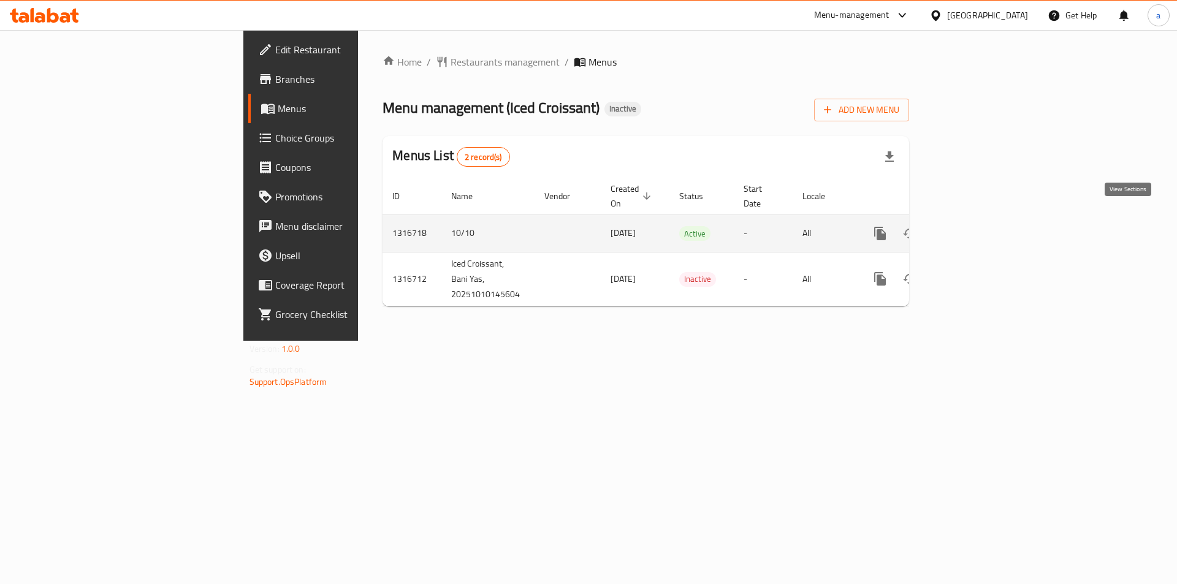
click at [976, 226] on icon "enhanced table" at bounding box center [969, 233] width 15 height 15
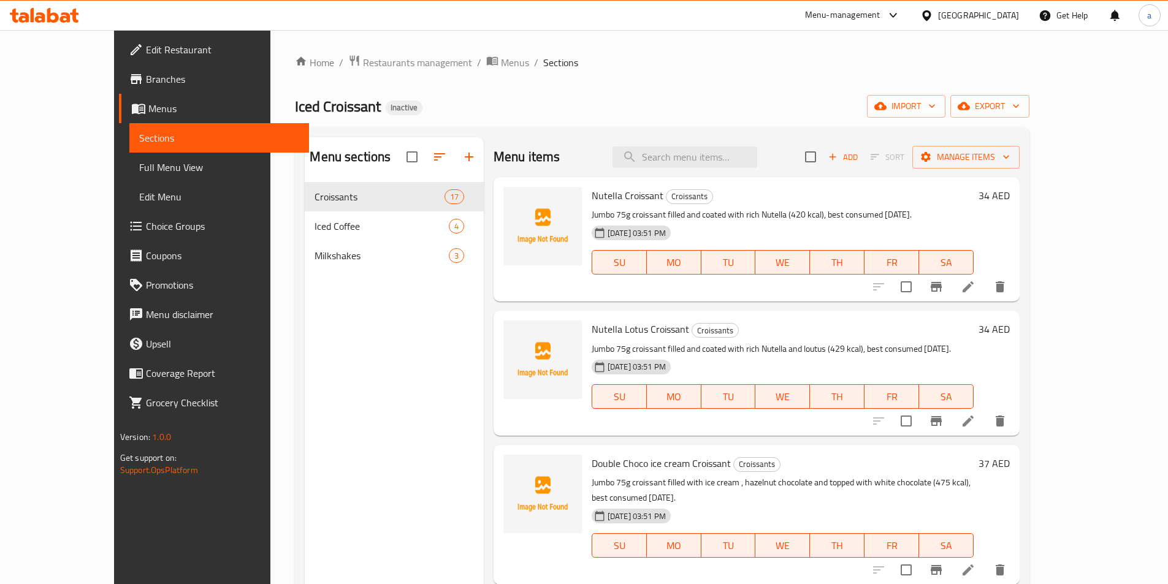
click at [146, 47] on span "Edit Restaurant" at bounding box center [222, 49] width 153 height 15
